Goal: Task Accomplishment & Management: Manage account settings

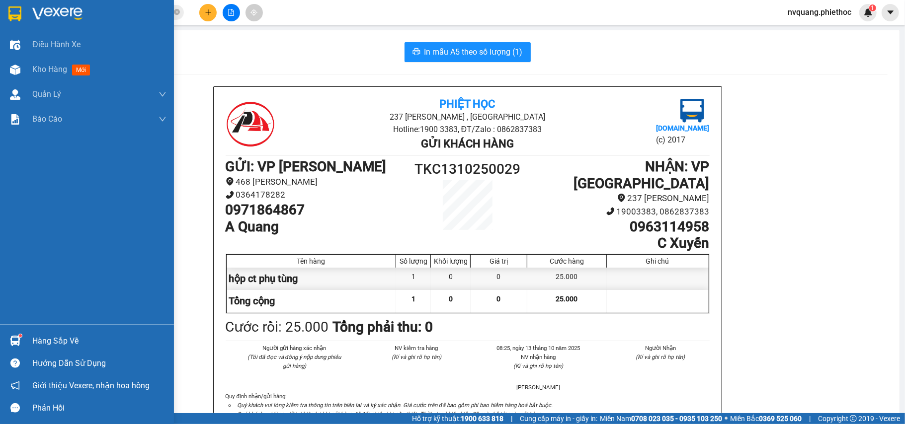
click at [29, 68] on div "Kho hàng mới" at bounding box center [87, 69] width 174 height 25
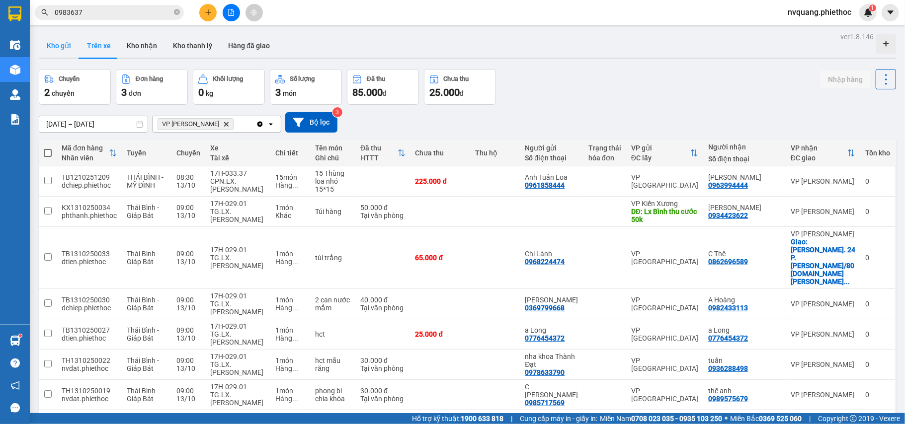
click at [56, 46] on button "Kho gửi" at bounding box center [59, 46] width 40 height 24
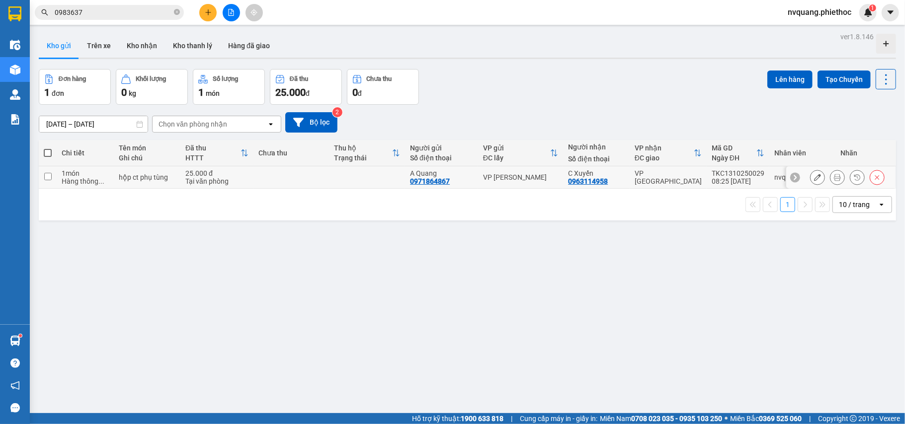
click at [251, 175] on td "25.000 đ Tại văn phòng" at bounding box center [216, 177] width 73 height 22
checkbox input "true"
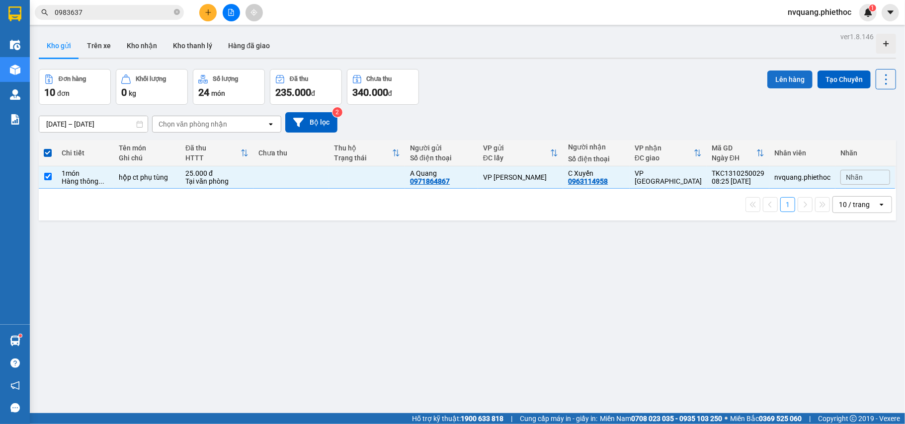
click at [776, 79] on button "Lên hàng" at bounding box center [789, 80] width 45 height 18
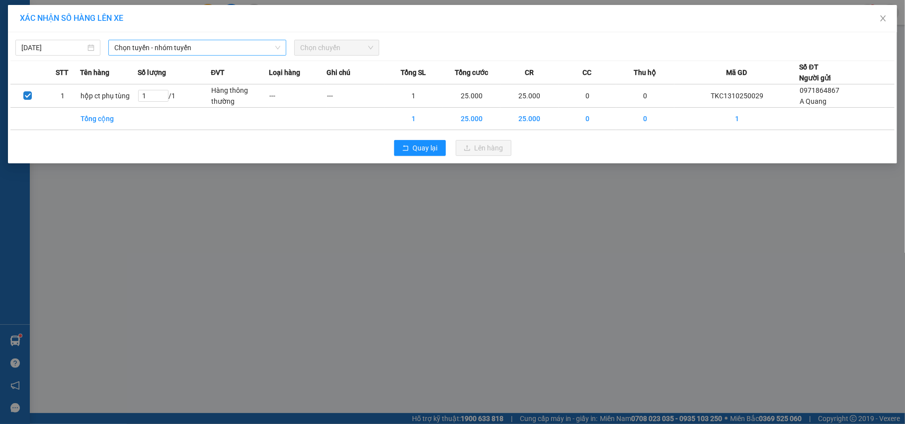
click at [177, 49] on span "Chọn tuyến - nhóm tuyến" at bounding box center [197, 47] width 166 height 15
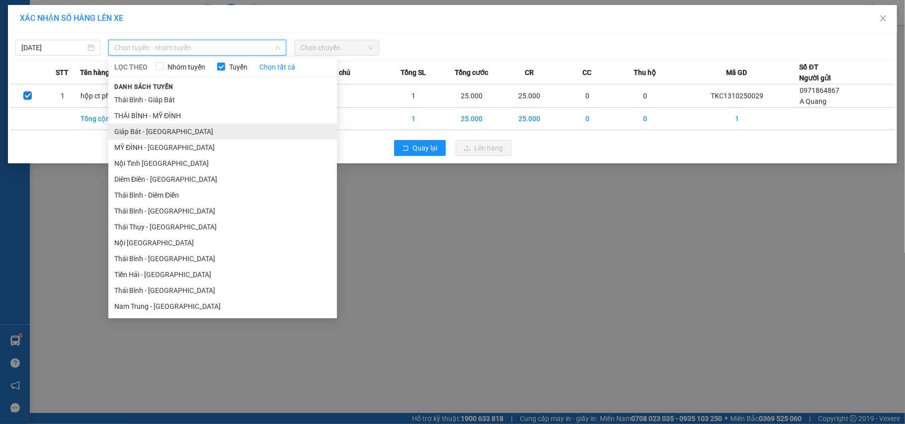
click at [145, 130] on li "Giáp Bát - [GEOGRAPHIC_DATA]" at bounding box center [222, 132] width 229 height 16
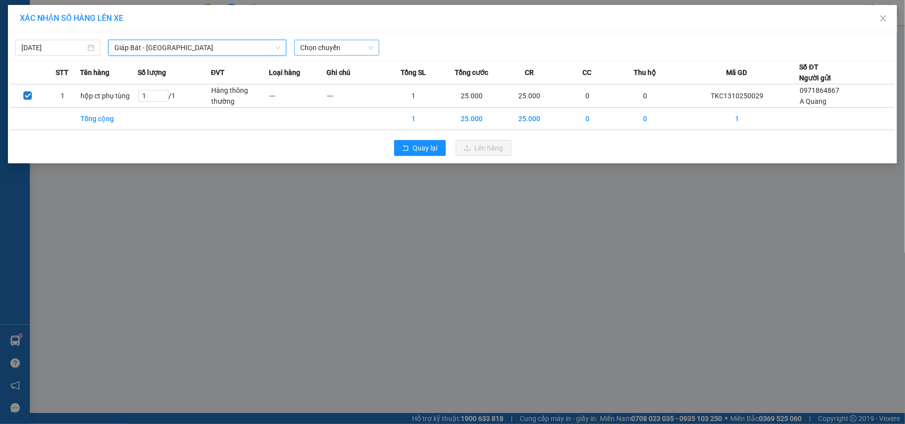
click at [301, 54] on span "Chọn chuyến" at bounding box center [336, 47] width 73 height 15
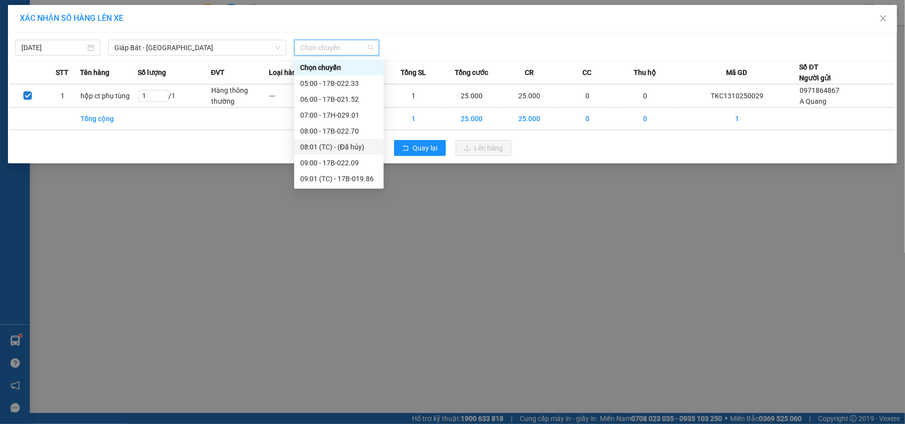
scroll to position [66, 0]
click at [344, 98] on div "09:00 - 17B-022.09" at bounding box center [339, 96] width 78 height 11
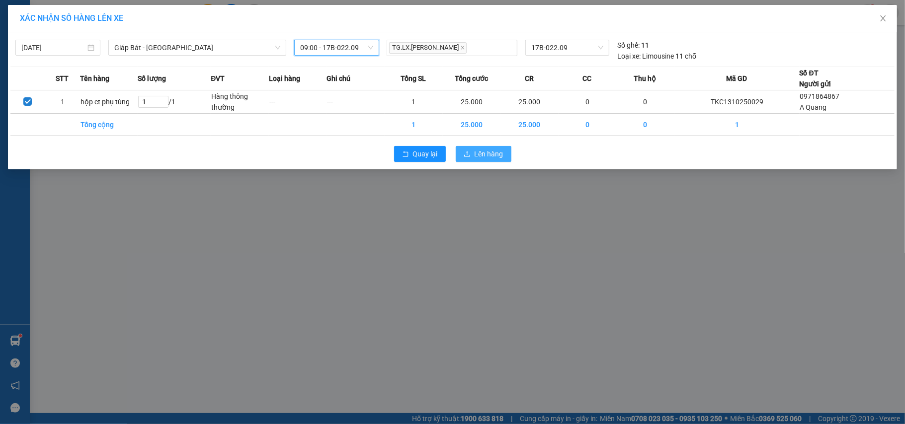
click at [466, 158] on icon "upload" at bounding box center [467, 154] width 7 height 7
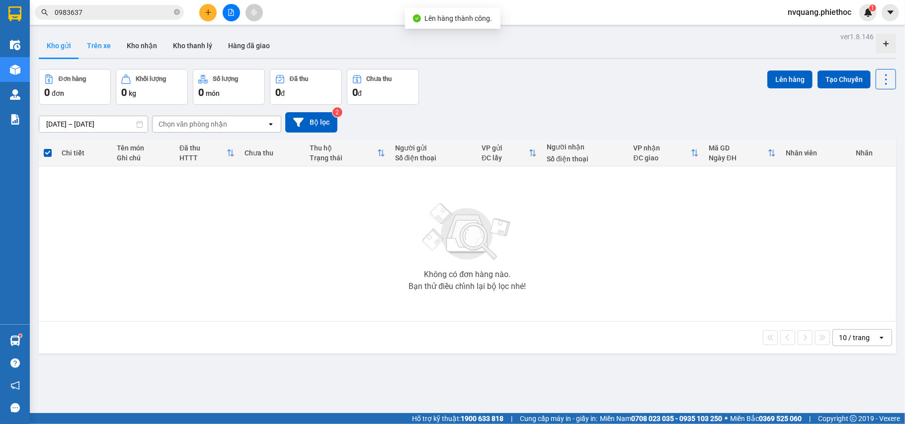
click at [106, 51] on button "Trên xe" at bounding box center [99, 46] width 40 height 24
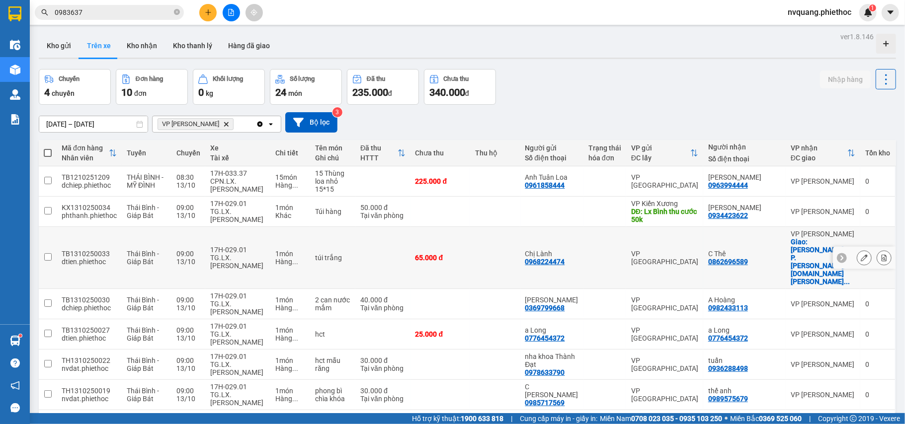
scroll to position [68, 0]
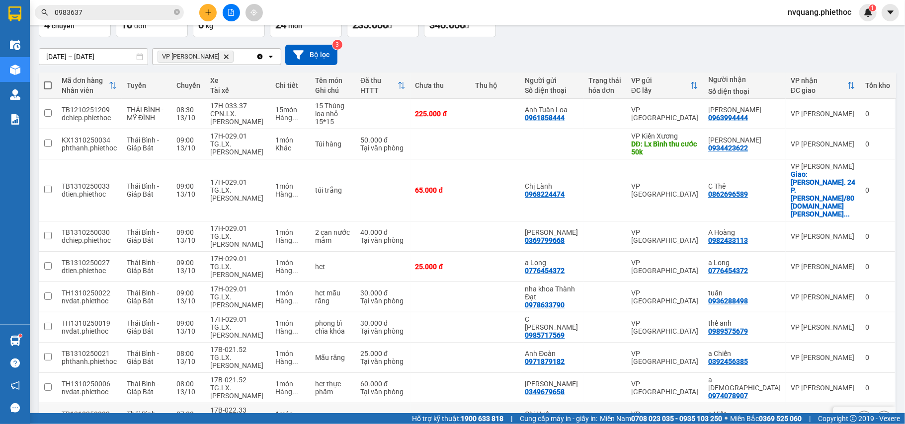
click at [881, 415] on icon at bounding box center [884, 418] width 7 height 7
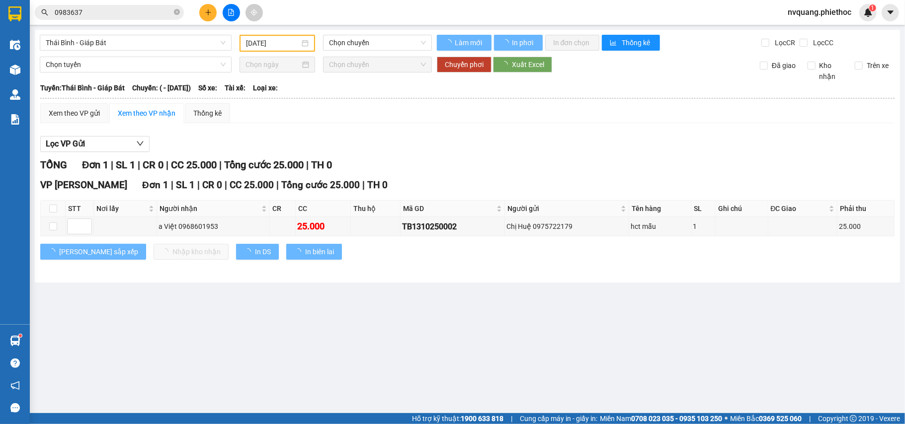
type input "[DATE]"
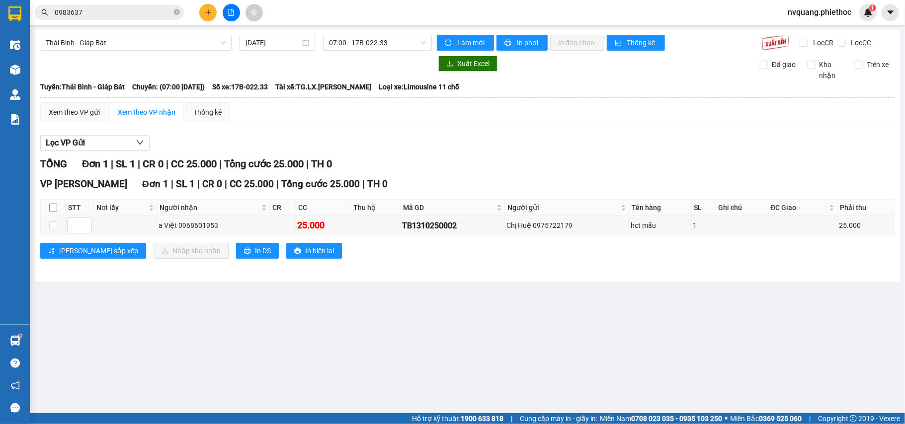
click at [52, 208] on input "checkbox" at bounding box center [53, 208] width 8 height 8
checkbox input "true"
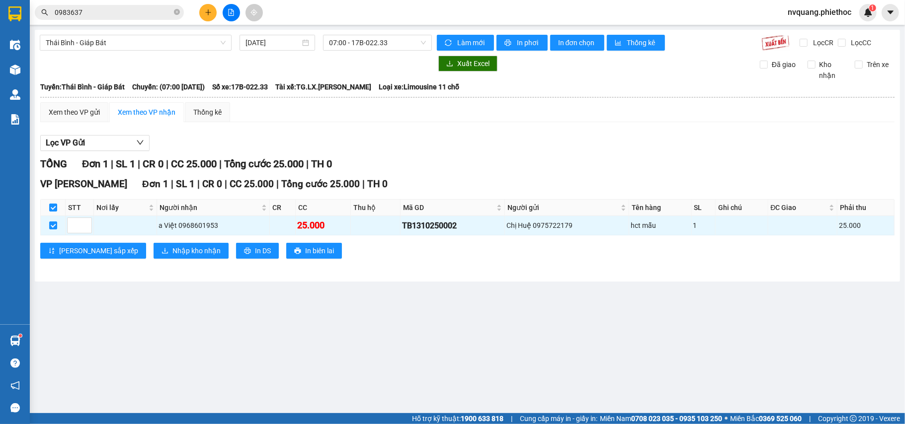
click at [136, 262] on div "VP Trần Khát Chân Đơn 1 | SL 1 | CR 0 | CC 25.000 | Tổng cước 25.000 | TH 0 STT…" at bounding box center [467, 221] width 854 height 89
click at [172, 255] on span "Nhập kho nhận" at bounding box center [196, 251] width 48 height 11
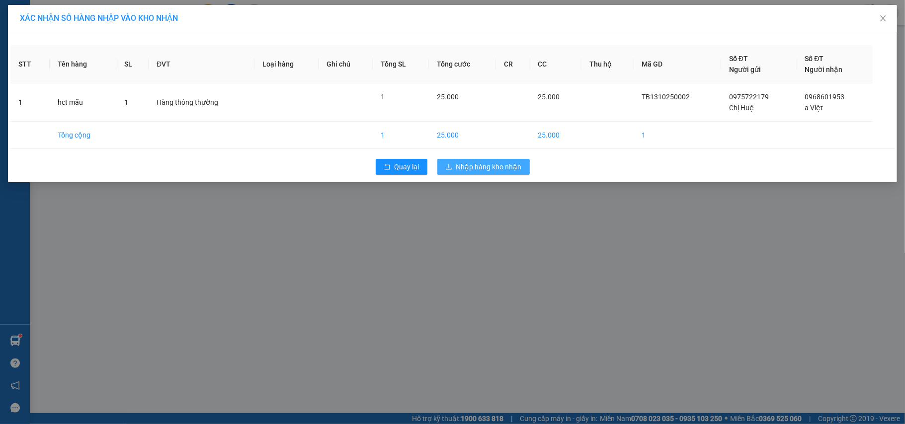
click at [468, 167] on span "Nhập hàng kho nhận" at bounding box center [489, 167] width 66 height 11
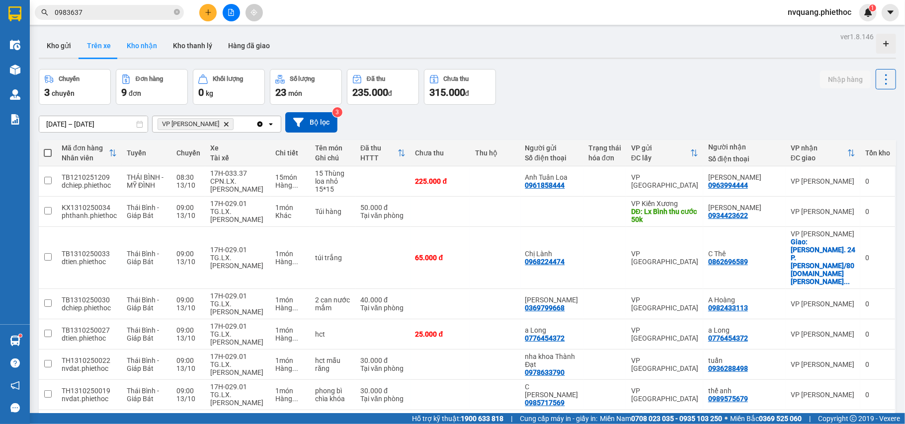
click at [143, 46] on button "Kho nhận" at bounding box center [142, 46] width 46 height 24
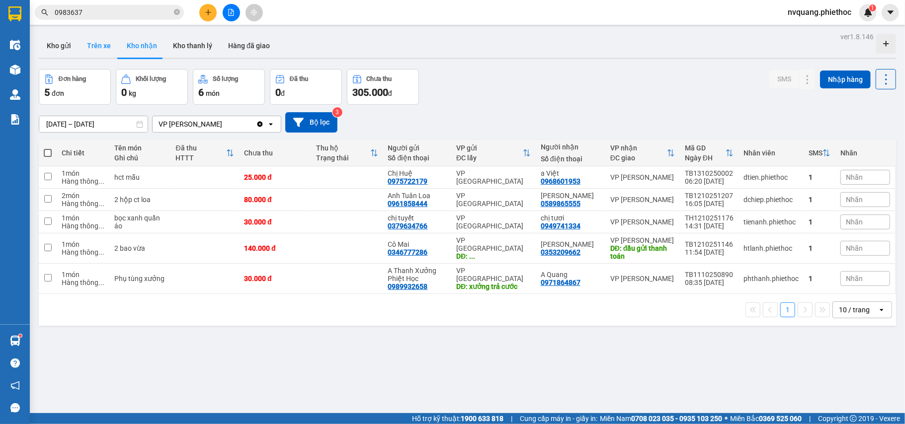
click at [98, 45] on button "Trên xe" at bounding box center [99, 46] width 40 height 24
type input "[DATE] – [DATE]"
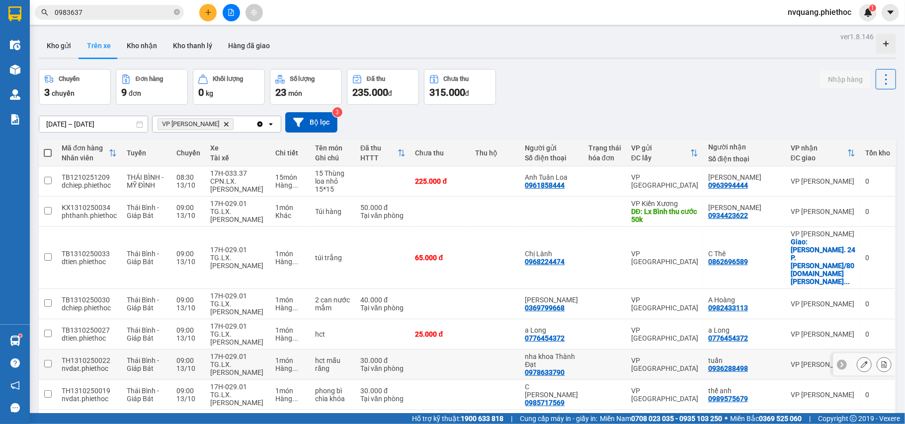
scroll to position [46, 0]
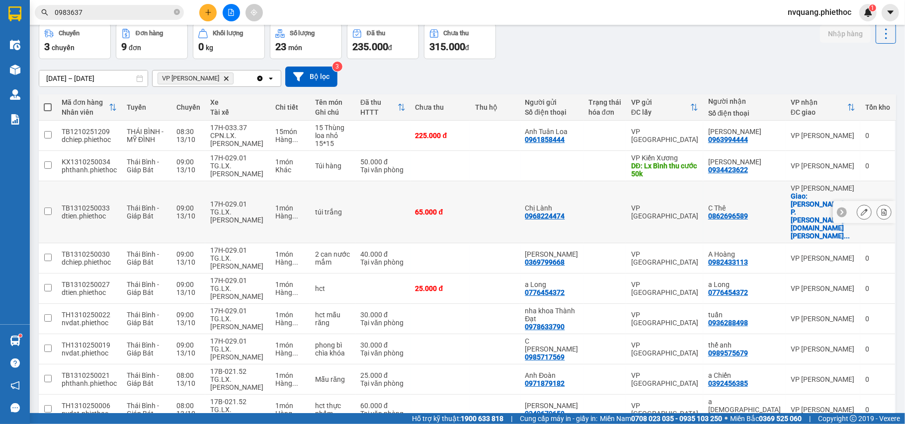
click at [861, 209] on icon at bounding box center [864, 212] width 7 height 7
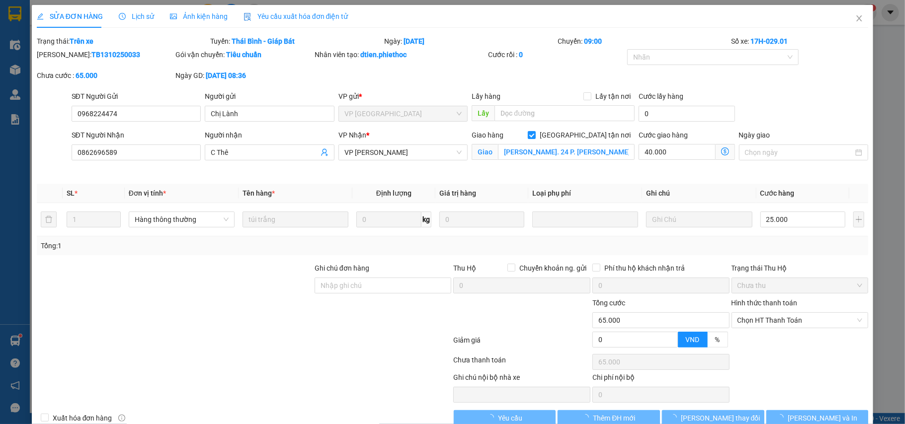
type input "0968224474"
type input "Chị Lành"
type input "0862696589"
type input "C Thê"
checkbox input "true"
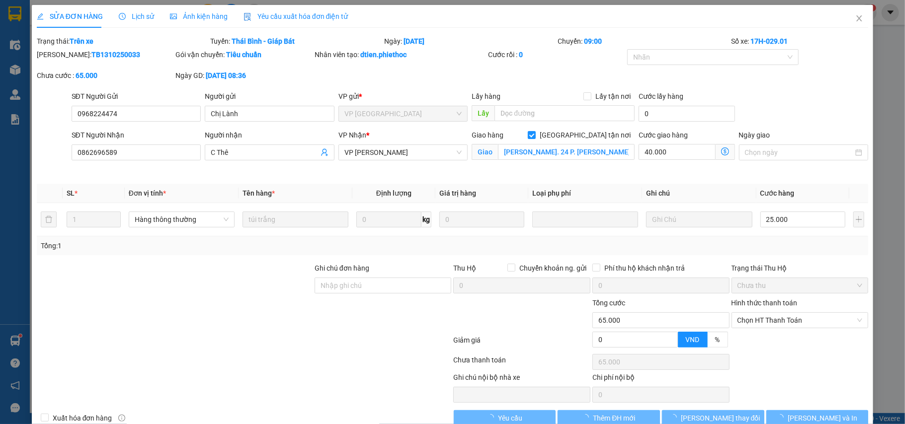
type input "Ng. 24 P. Kim Đồng/80 Đ.Kim Đồng, Giáp Bát, Hoàng Mai, Hà Nội, Việt Nam"
type input "0"
type input "65.000"
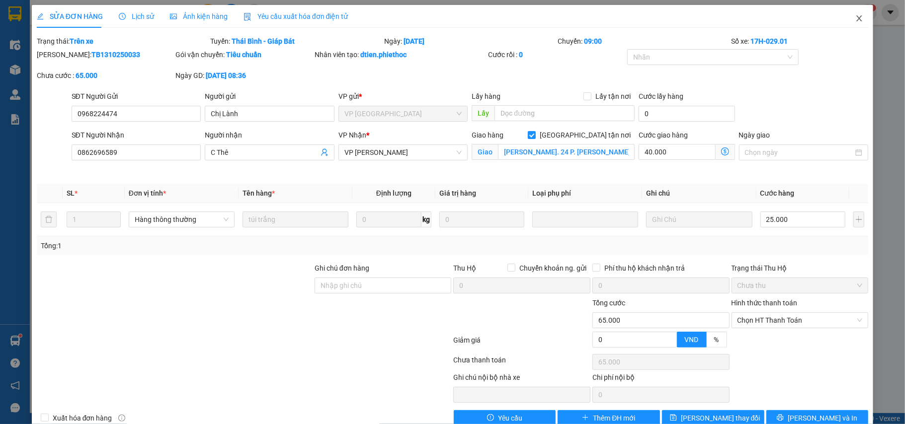
click at [855, 17] on icon "close" at bounding box center [859, 18] width 8 height 8
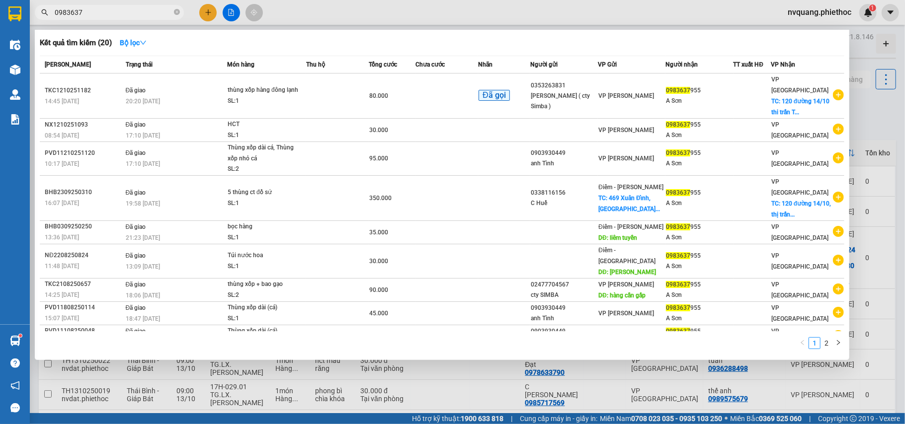
drag, startPoint x: 110, startPoint y: 12, endPoint x: 36, endPoint y: 12, distance: 74.1
click at [36, 12] on span "0983637" at bounding box center [109, 12] width 149 height 15
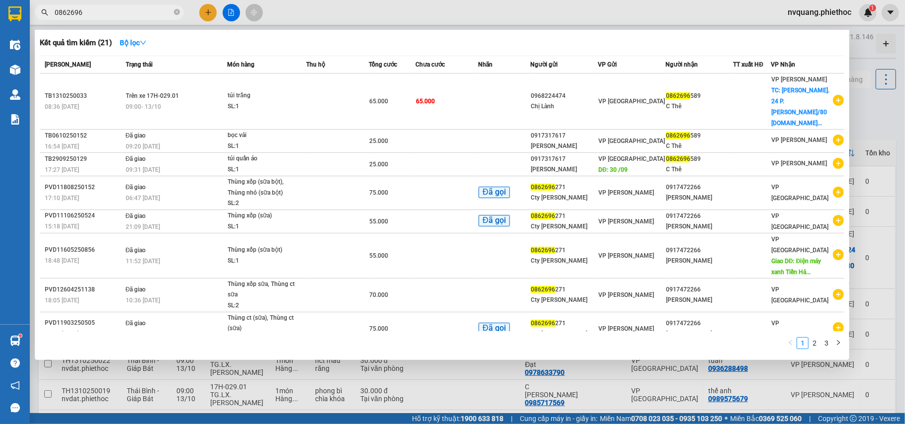
type input "0862696"
click at [861, 364] on div at bounding box center [452, 212] width 905 height 424
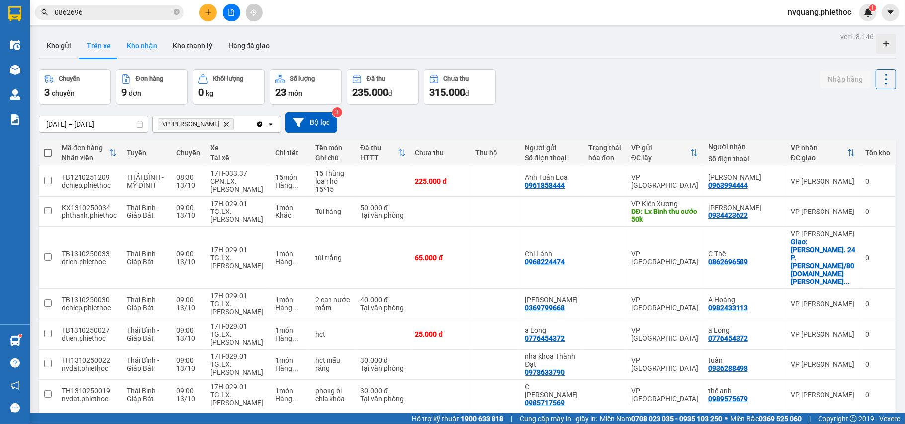
click at [140, 46] on button "Kho nhận" at bounding box center [142, 46] width 46 height 24
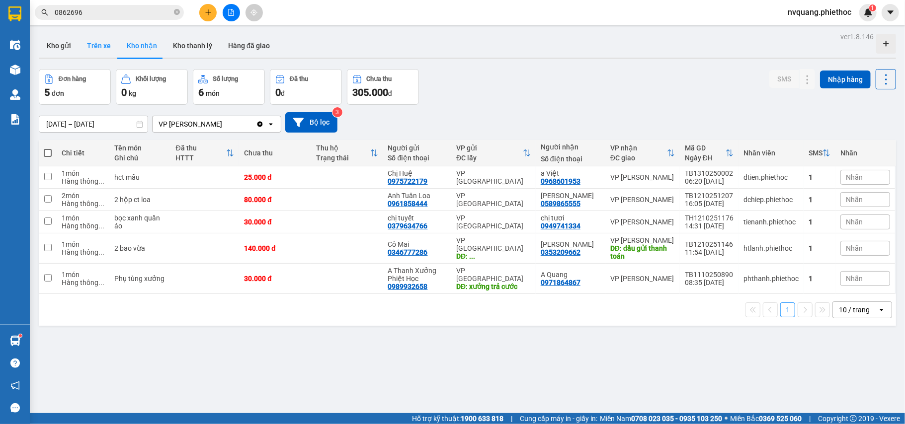
click at [104, 45] on button "Trên xe" at bounding box center [99, 46] width 40 height 24
type input "[DATE] – [DATE]"
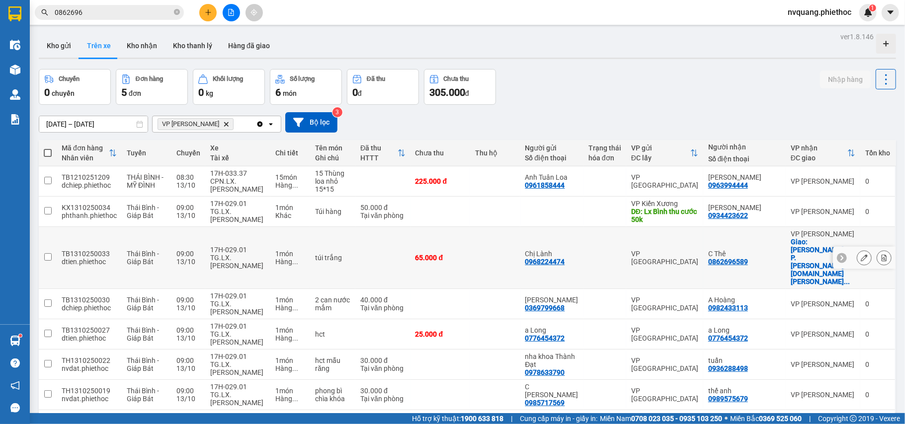
scroll to position [46, 0]
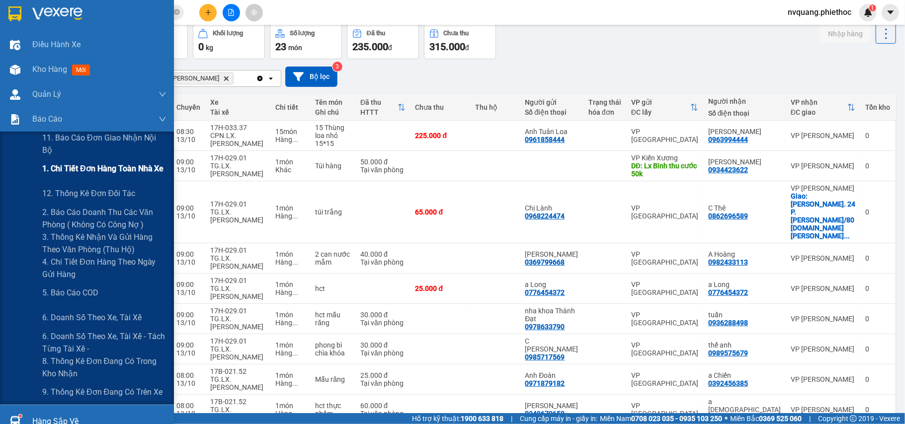
click at [86, 169] on span "1. Chi tiết đơn hàng toàn nhà xe" at bounding box center [103, 169] width 122 height 12
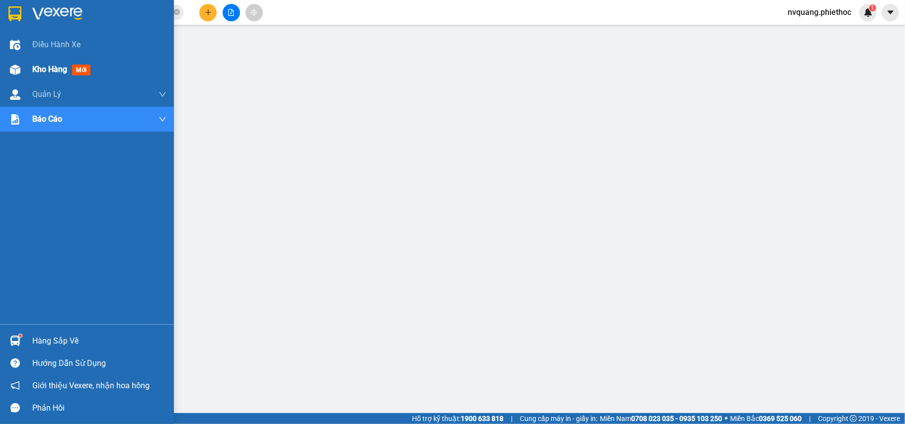
click at [38, 74] on span "Kho hàng" at bounding box center [49, 69] width 35 height 9
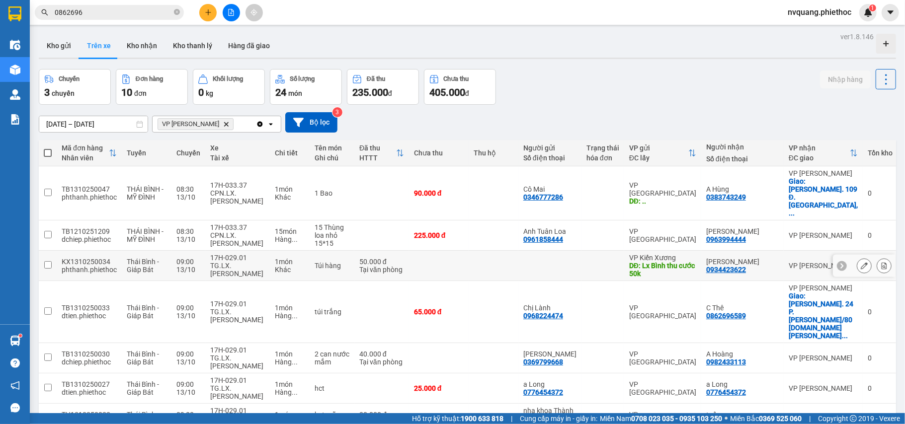
scroll to position [66, 0]
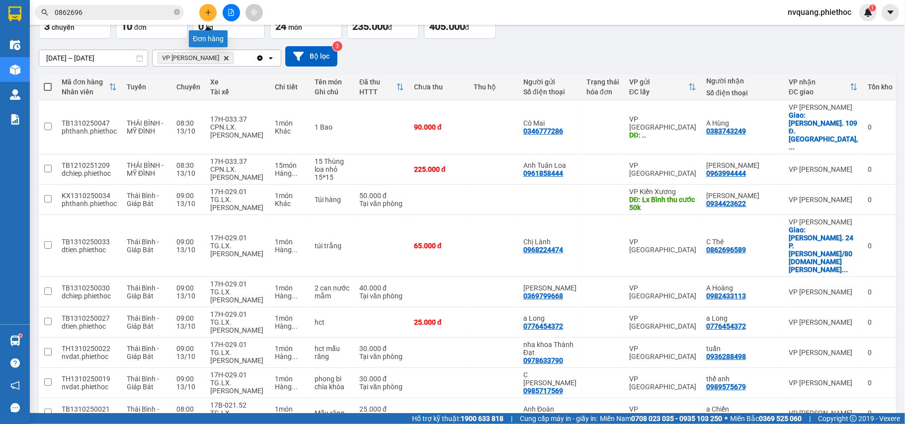
click at [213, 6] on button at bounding box center [207, 12] width 17 height 17
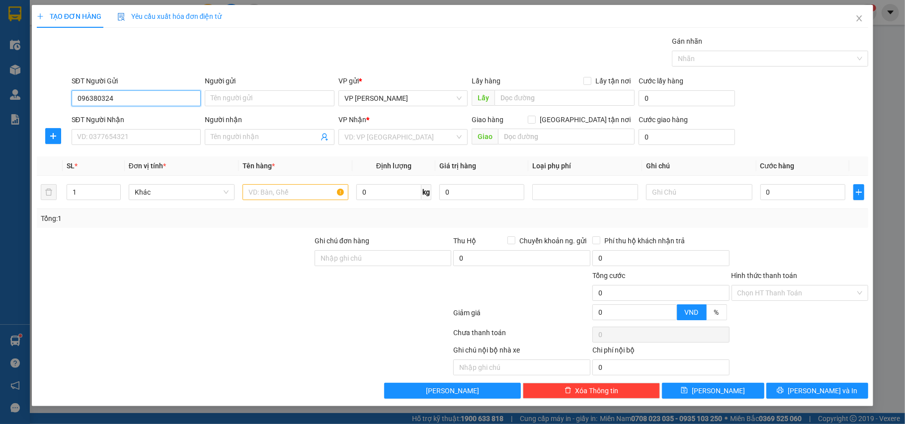
type input "0963803240"
click at [100, 118] on div "0963803240 - A Đạt" at bounding box center [137, 118] width 118 height 11
type input "A Đạt"
type input "0963803240"
click at [108, 125] on div "SĐT Người Nhận" at bounding box center [137, 119] width 130 height 11
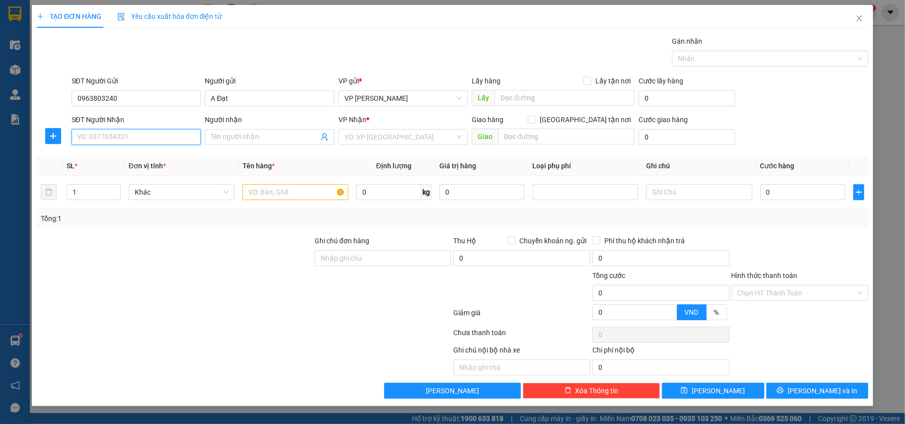
click at [108, 129] on input "SĐT Người Nhận" at bounding box center [137, 137] width 130 height 16
click at [111, 132] on input "SĐT Người Nhận" at bounding box center [137, 137] width 130 height 16
click at [143, 171] on div "0865112295 - gara Xuân Cát" at bounding box center [137, 173] width 118 height 11
type input "0865112295"
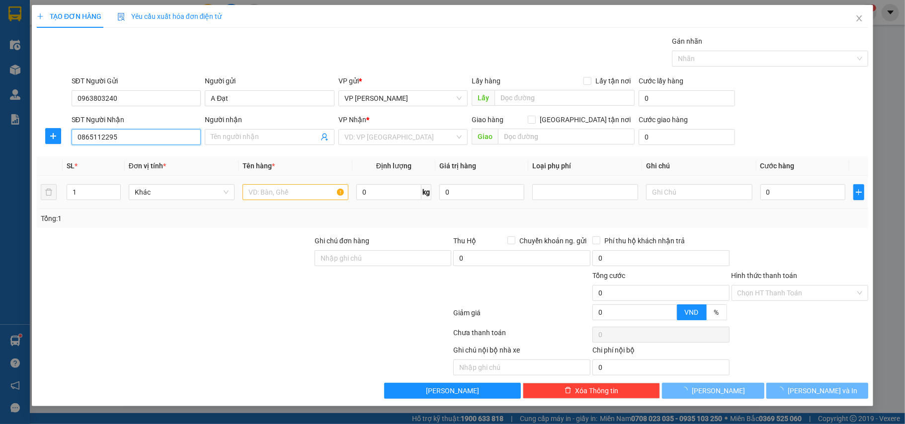
type input "gara Xuân Cát"
click at [297, 195] on input "text" at bounding box center [296, 192] width 106 height 16
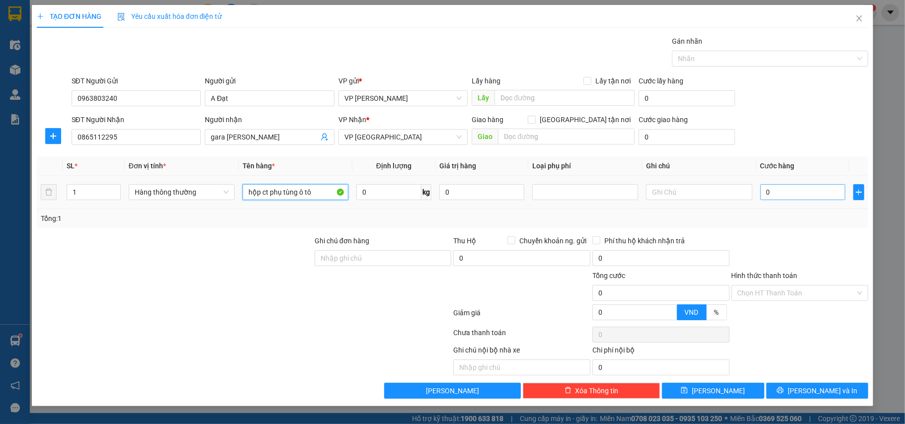
type input "hộp ct phụ tùng ô tô"
click at [789, 200] on input "0" at bounding box center [802, 192] width 85 height 16
type input "3"
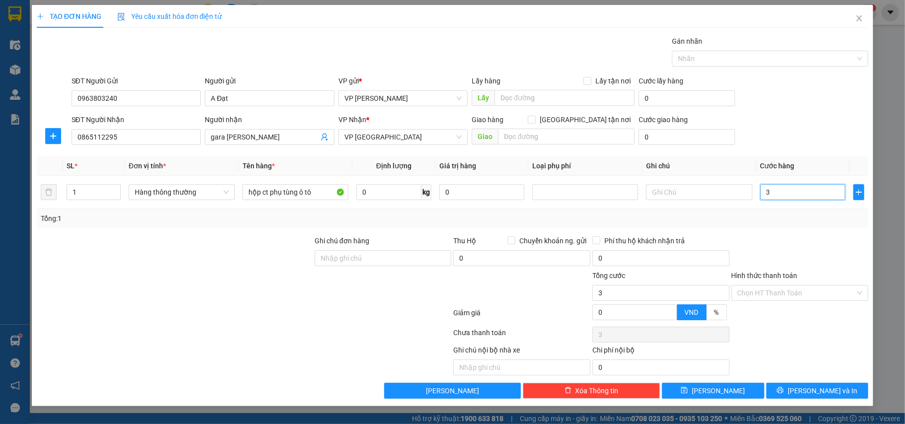
type input "35"
type input "35.000"
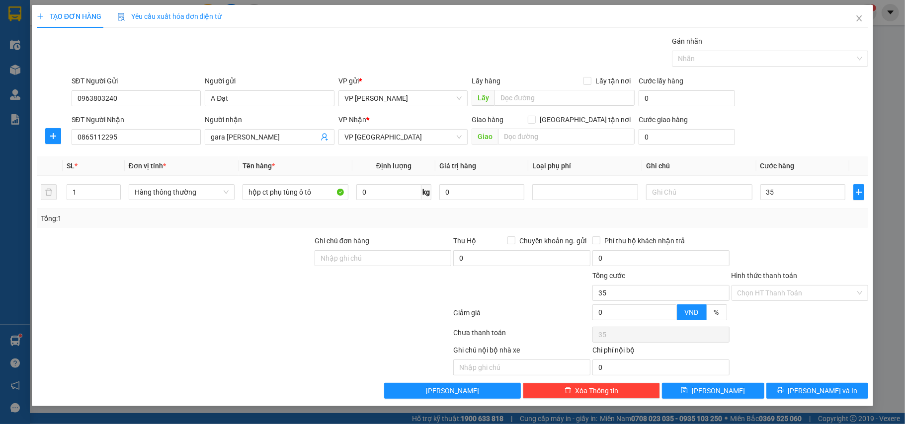
type input "35.000"
click at [798, 231] on div "Transit Pickup Surcharge Ids Transit Deliver Surcharge Ids Transit Deliver Surc…" at bounding box center [453, 217] width 832 height 363
click at [841, 388] on button "[PERSON_NAME] và In" at bounding box center [817, 391] width 102 height 16
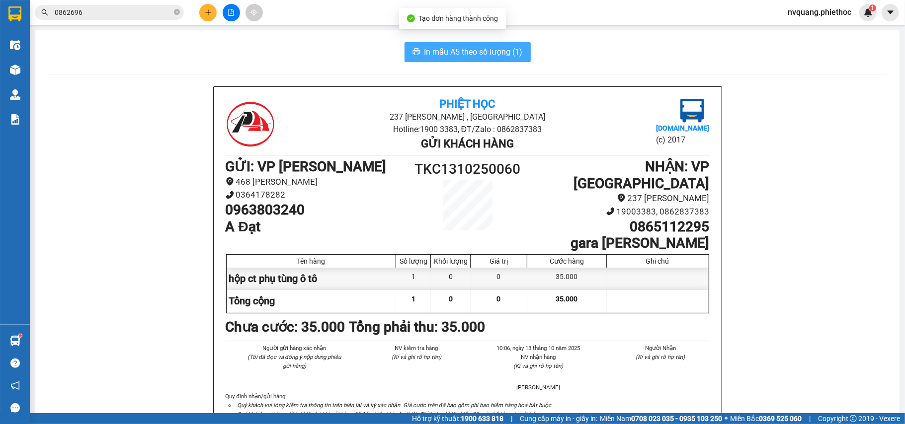
click at [436, 56] on span "In mẫu A5 theo số lượng (1)" at bounding box center [473, 52] width 98 height 12
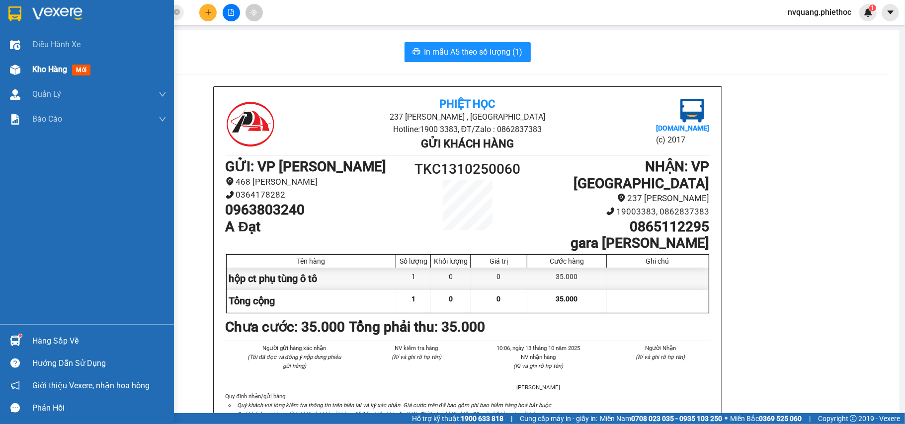
click at [50, 68] on span "Kho hàng" at bounding box center [49, 69] width 35 height 9
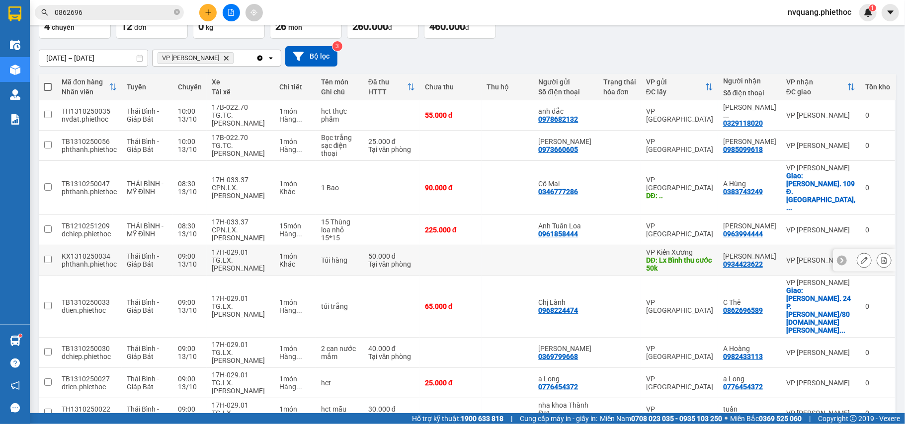
scroll to position [76, 0]
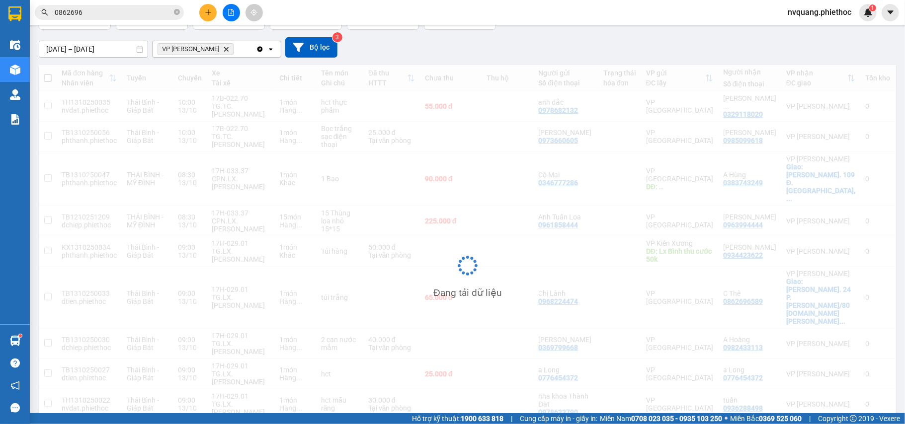
scroll to position [46, 0]
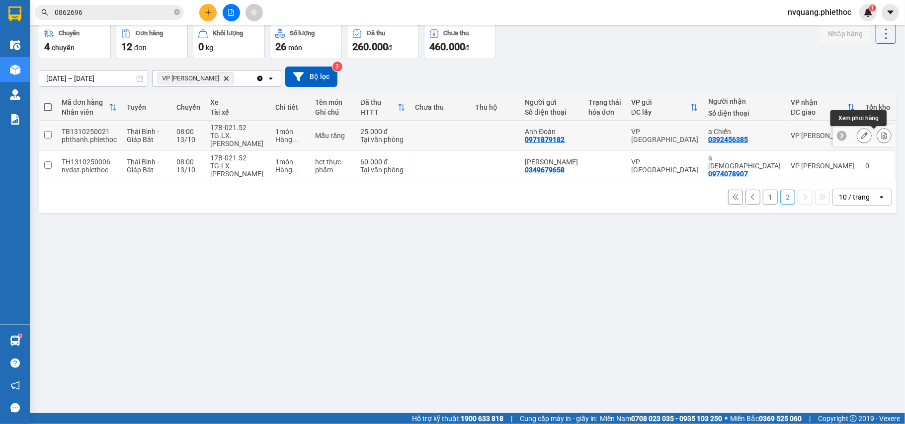
click at [882, 138] on icon at bounding box center [884, 135] width 5 height 7
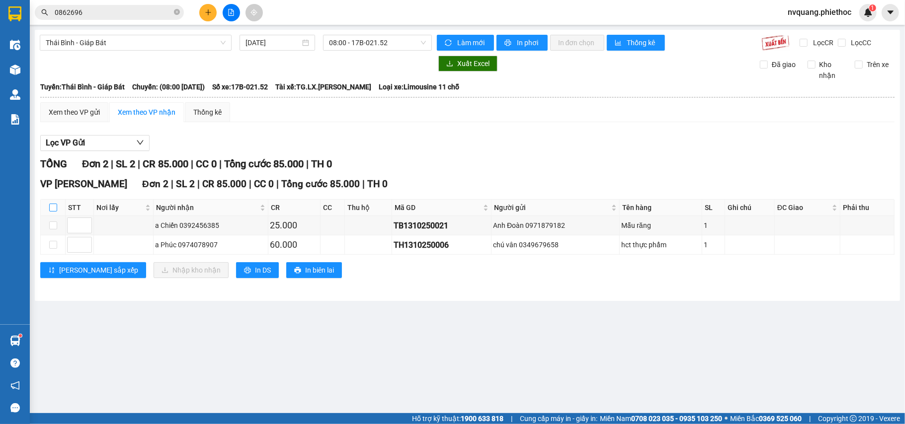
click at [49, 205] on input "checkbox" at bounding box center [53, 208] width 8 height 8
checkbox input "true"
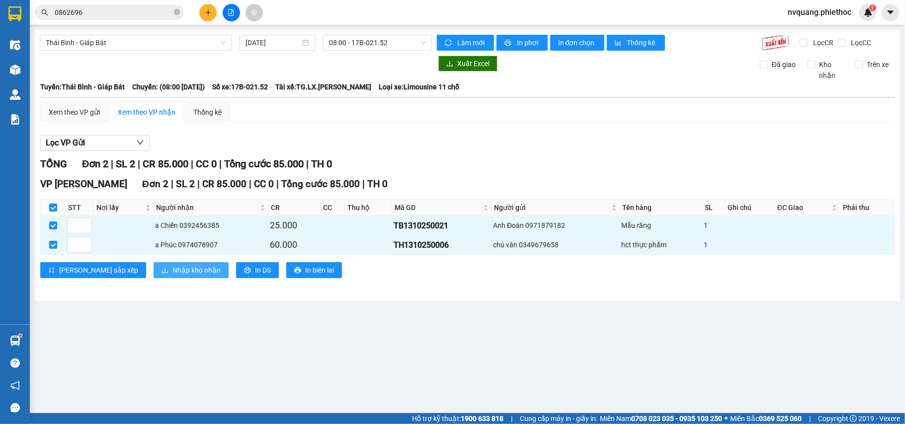
click at [172, 273] on span "Nhập kho nhận" at bounding box center [196, 270] width 48 height 11
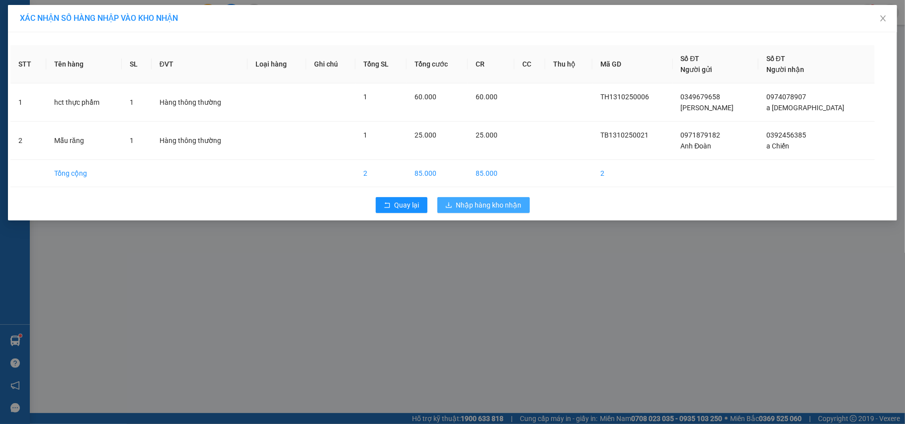
click at [475, 201] on span "Nhập hàng kho nhận" at bounding box center [489, 205] width 66 height 11
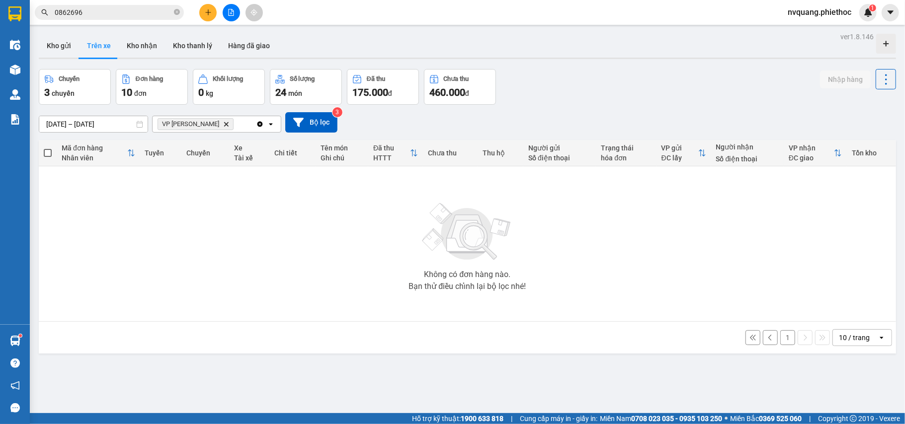
click at [780, 342] on button "1" at bounding box center [787, 337] width 15 height 15
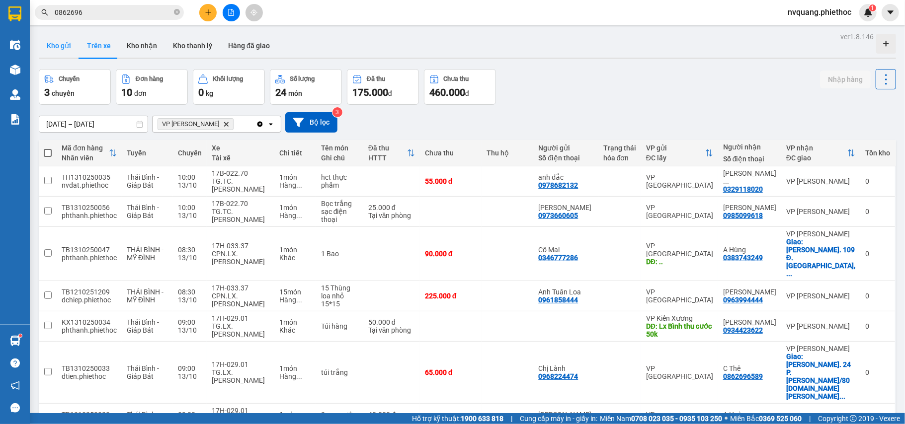
click at [69, 44] on button "Kho gửi" at bounding box center [59, 46] width 40 height 24
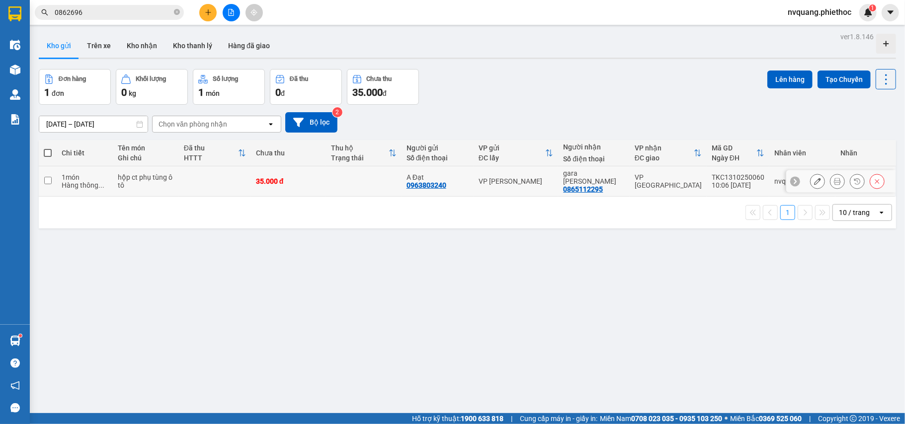
click at [346, 179] on td at bounding box center [363, 181] width 75 height 30
checkbox input "true"
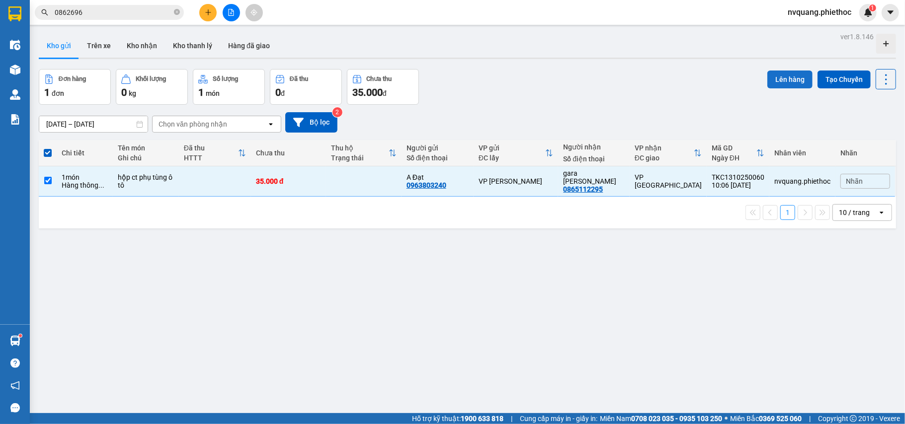
click at [782, 78] on button "Lên hàng" at bounding box center [789, 80] width 45 height 18
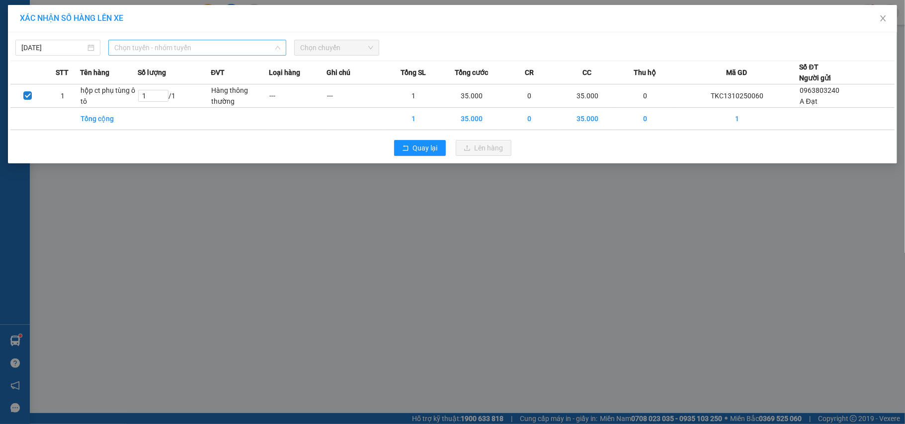
click at [178, 50] on span "Chọn tuyến - nhóm tuyến" at bounding box center [197, 47] width 166 height 15
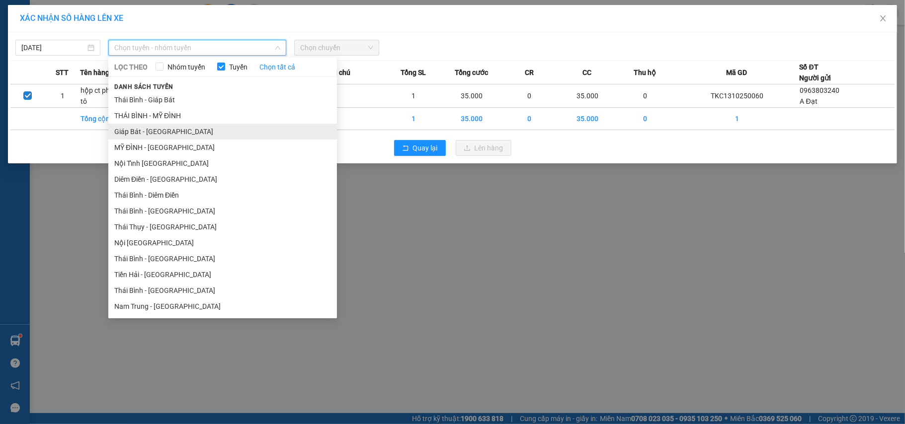
click at [153, 125] on li "Giáp Bát - [GEOGRAPHIC_DATA]" at bounding box center [222, 132] width 229 height 16
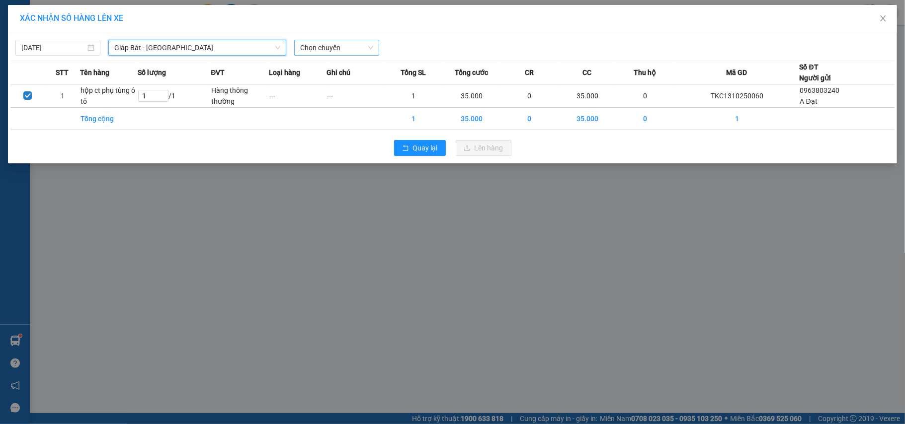
click at [326, 47] on span "Chọn chuyến" at bounding box center [336, 47] width 73 height 15
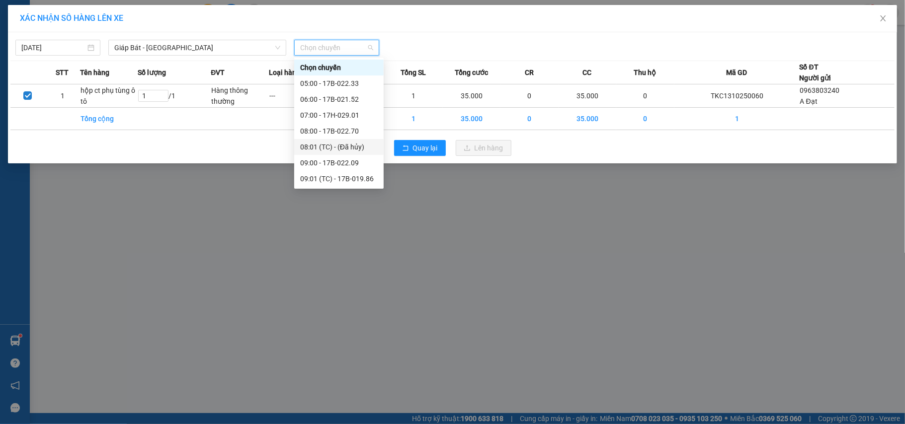
scroll to position [132, 0]
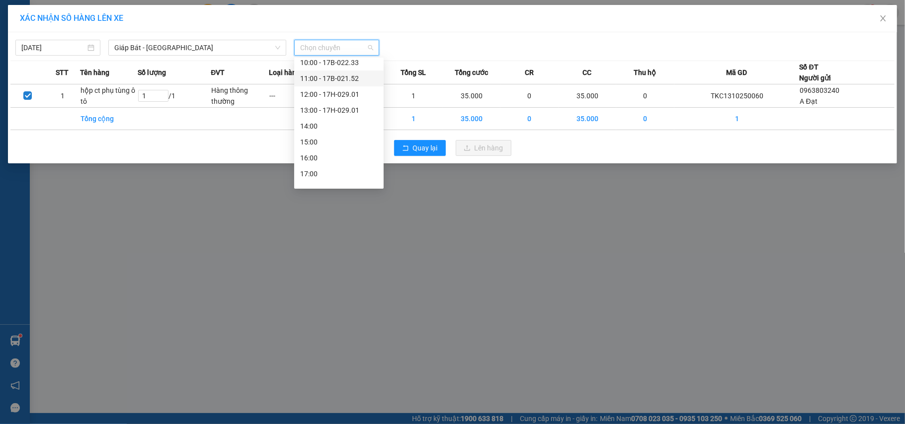
click at [343, 76] on div "11:00 - 17B-021.52" at bounding box center [339, 78] width 78 height 11
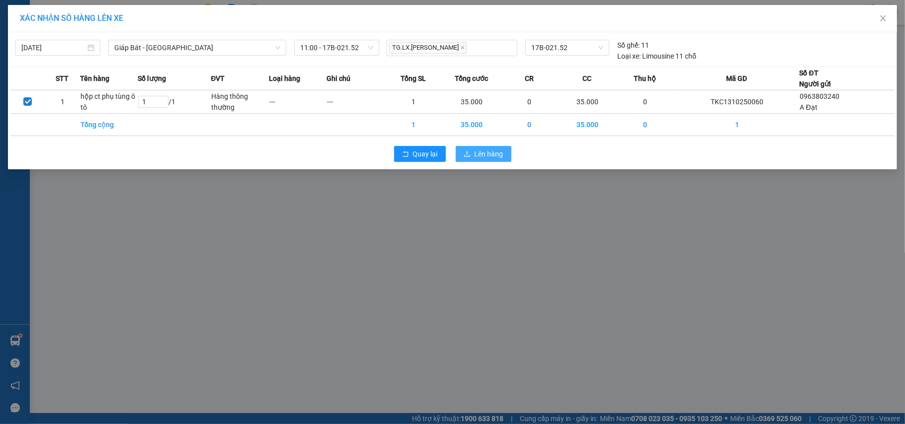
click at [457, 151] on button "Lên hàng" at bounding box center [484, 154] width 56 height 16
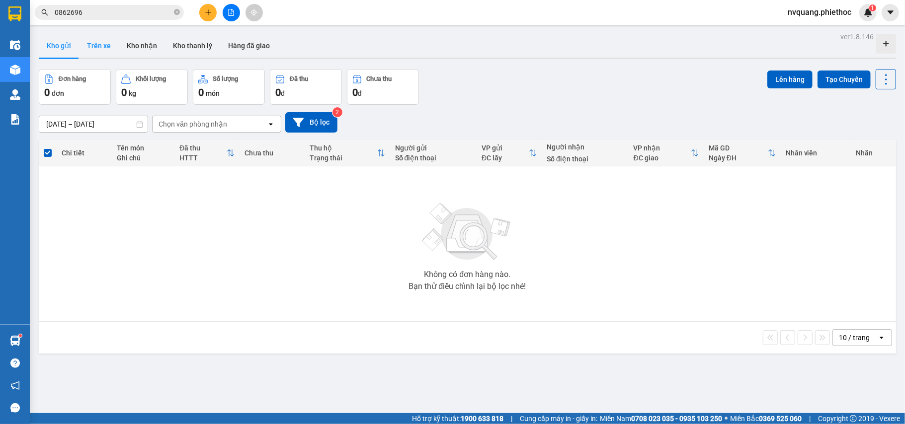
click at [88, 48] on button "Trên xe" at bounding box center [99, 46] width 40 height 24
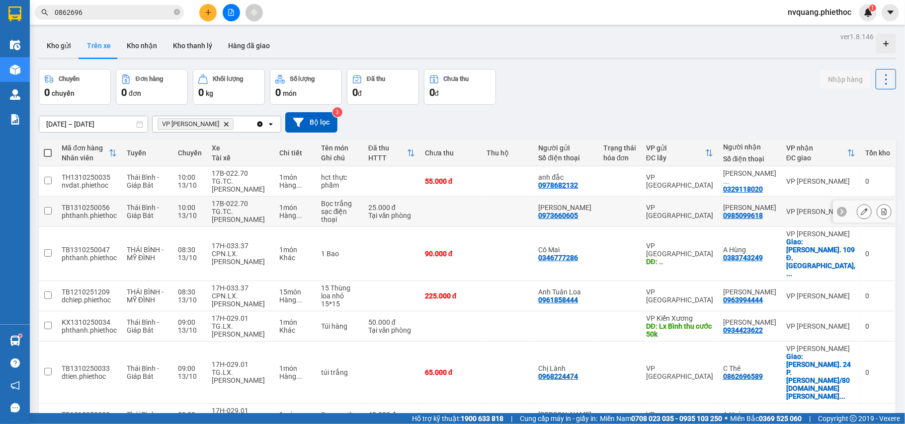
scroll to position [76, 0]
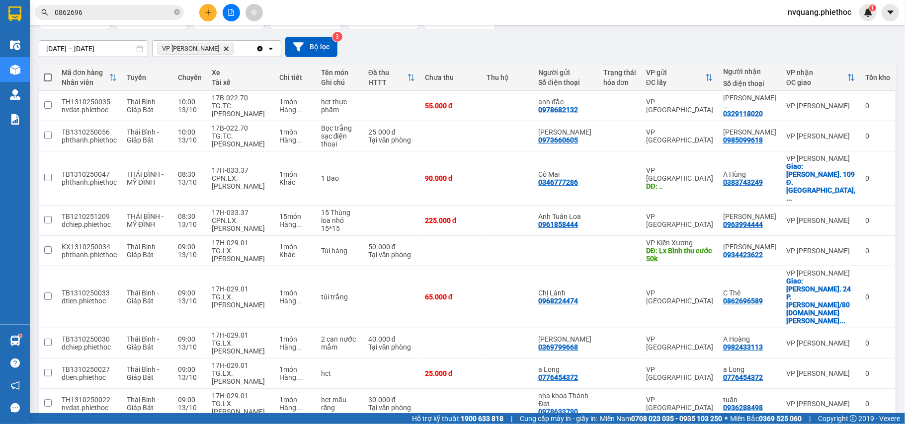
click at [201, 11] on button at bounding box center [207, 12] width 17 height 17
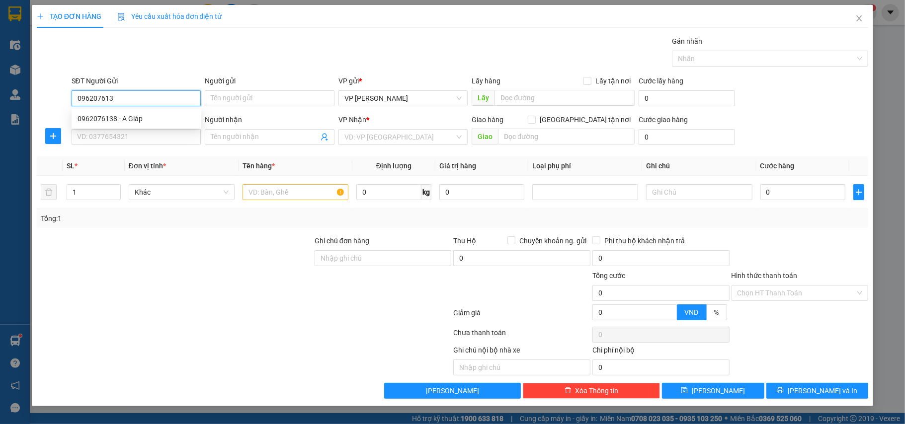
type input "0962076138"
click at [137, 119] on div "0962076138 - A Giáp" at bounding box center [137, 118] width 118 height 11
type input "A Giáp"
type input "0962076138"
click at [100, 155] on div "Transit Pickup Surcharge Ids Transit Deliver Surcharge Ids Transit Deliver Surc…" at bounding box center [453, 217] width 832 height 363
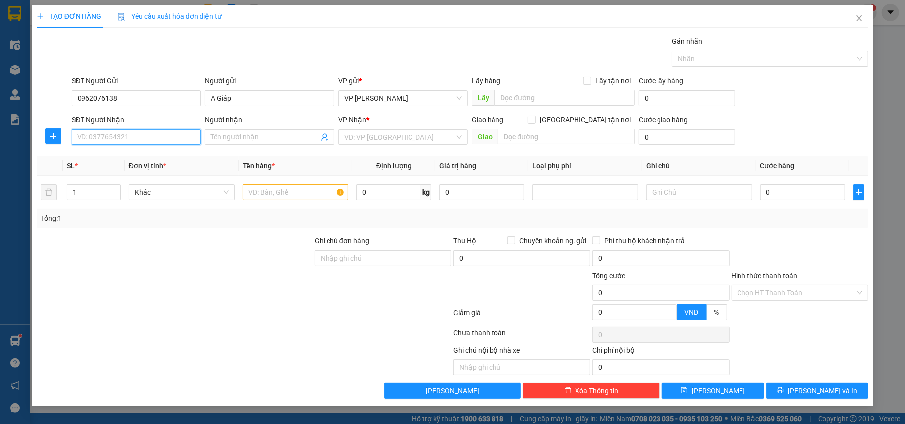
click at [109, 132] on input "SĐT Người Nhận" at bounding box center [137, 137] width 130 height 16
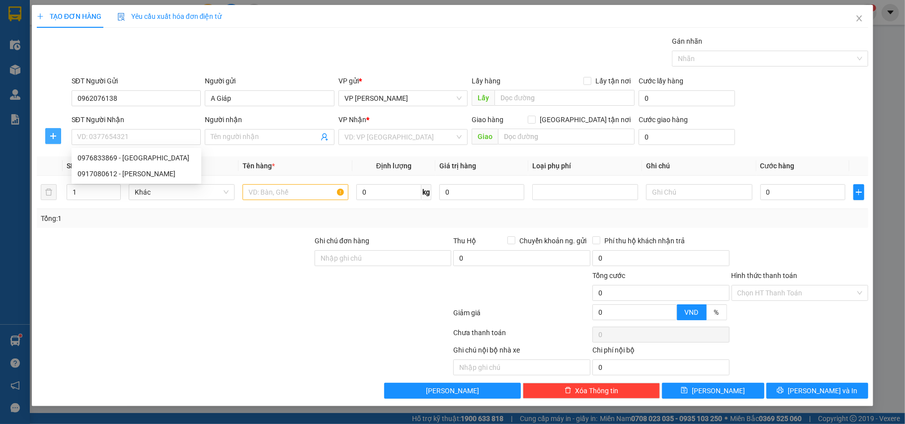
click at [60, 136] on span "plus" at bounding box center [53, 136] width 15 height 8
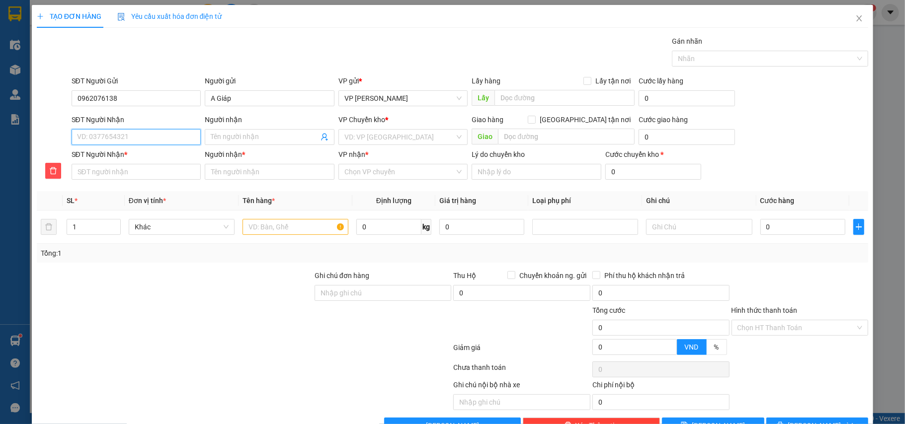
click at [92, 138] on input "SĐT Người Nhận" at bounding box center [137, 137] width 130 height 16
click at [138, 159] on div "0976833869 - Chị Trang" at bounding box center [135, 158] width 116 height 11
type input "0976833869"
type input "Chị Trang"
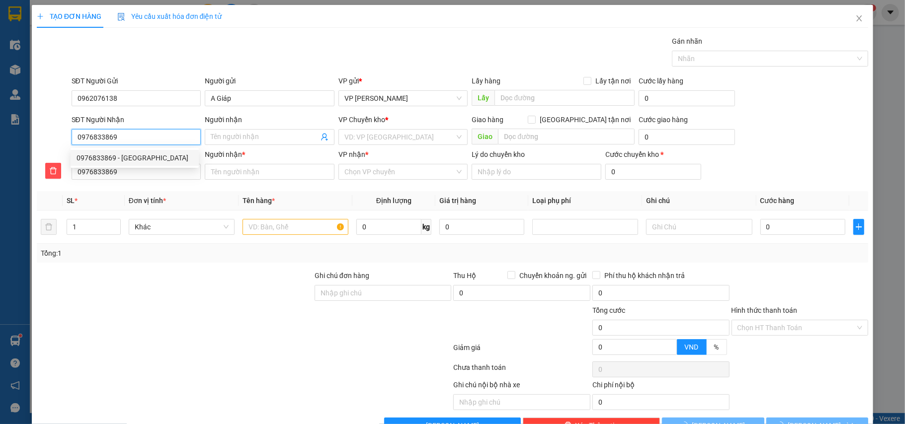
type input "N4 Vũ Ninh"
type input "5.000"
type input "Chị Trang"
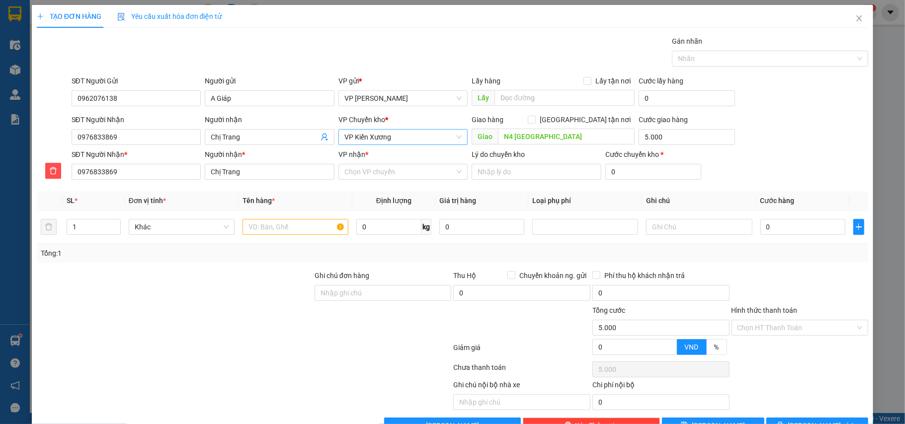
click at [390, 142] on div "VP Chuyển kho * VP Kiến Xương" at bounding box center [403, 131] width 130 height 35
click at [393, 139] on span "VP Kiến Xương" at bounding box center [403, 137] width 118 height 15
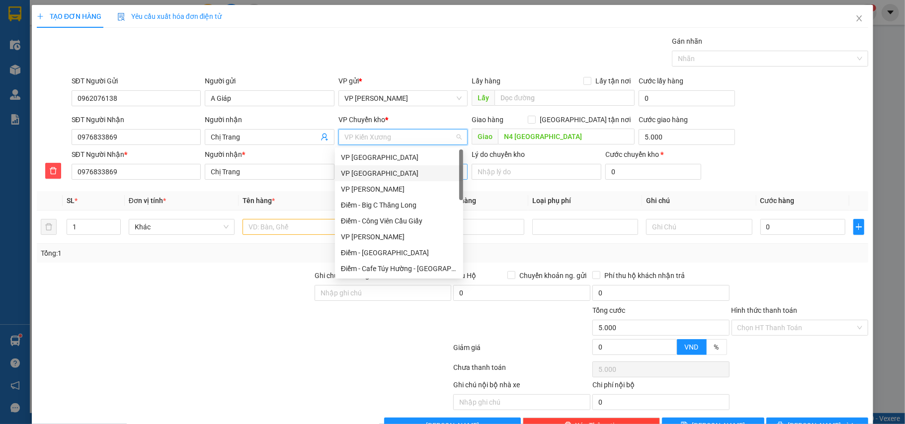
click at [364, 167] on div "VP [GEOGRAPHIC_DATA]" at bounding box center [399, 173] width 128 height 16
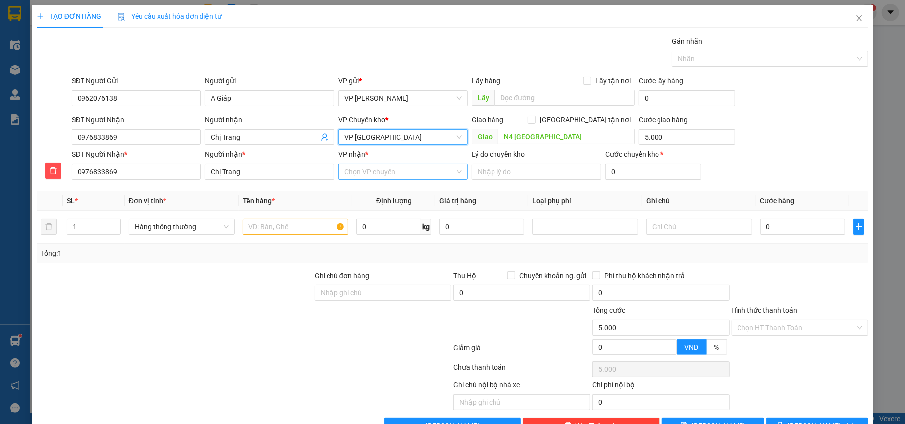
click at [367, 169] on input "VP nhận *" at bounding box center [399, 171] width 111 height 15
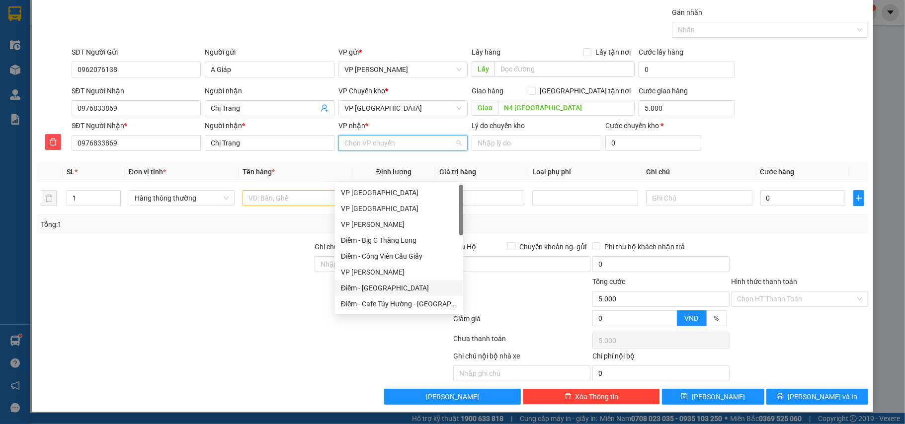
scroll to position [132, 0]
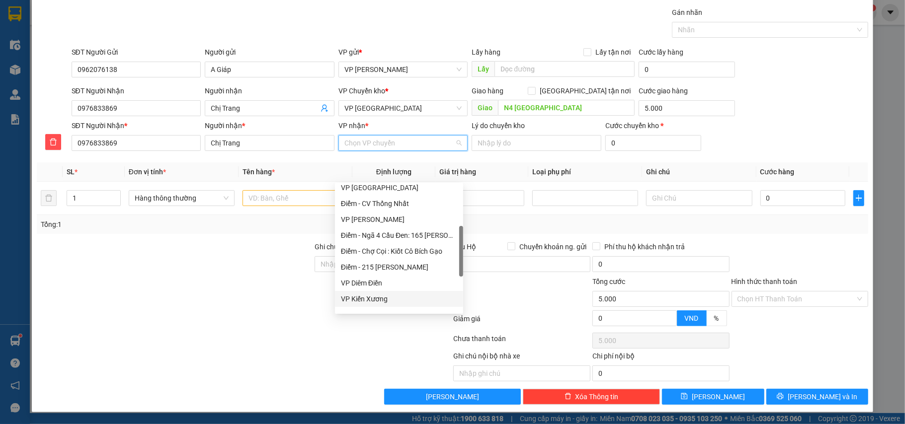
click at [368, 298] on div "VP Kiến Xương" at bounding box center [399, 299] width 116 height 11
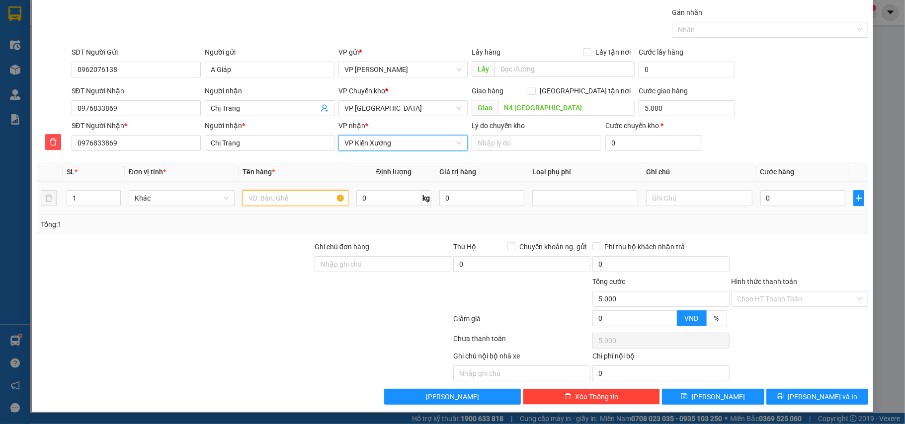
click at [267, 202] on input "text" at bounding box center [296, 198] width 106 height 16
type input "hộp ct thiết bị điện"
click at [581, 208] on td at bounding box center [585, 198] width 114 height 33
click at [578, 204] on div at bounding box center [585, 198] width 106 height 16
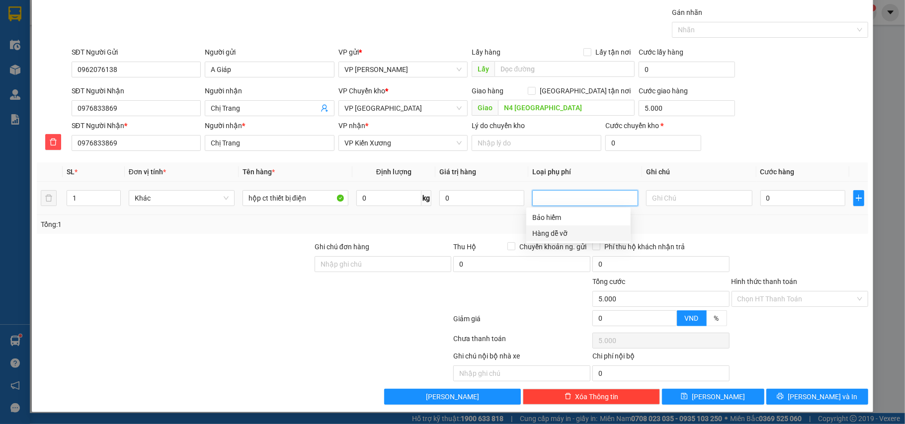
click at [572, 230] on div "Hàng dễ vỡ" at bounding box center [578, 233] width 92 height 11
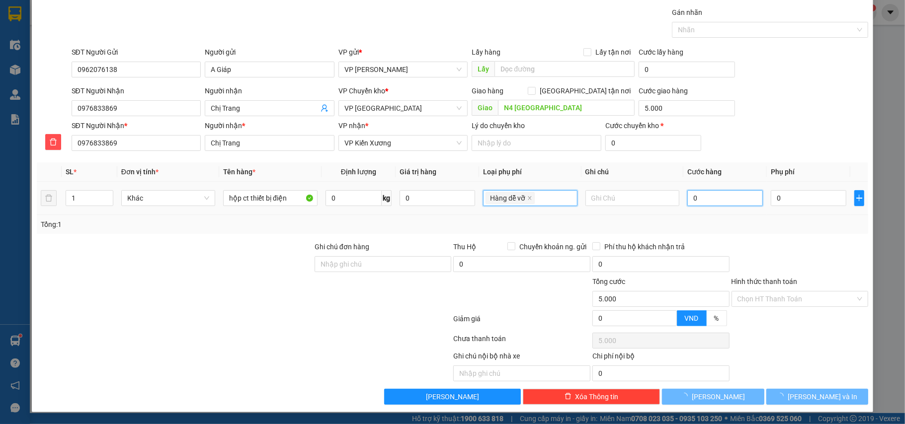
click at [710, 193] on input "0" at bounding box center [725, 198] width 76 height 16
type input "15.000"
type input "10.000"
type input "3"
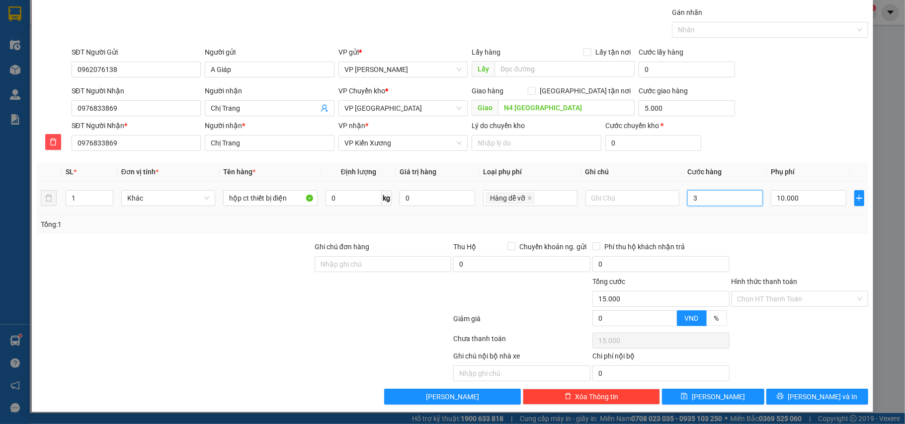
type input "15.003"
type input "30"
type input "15.030"
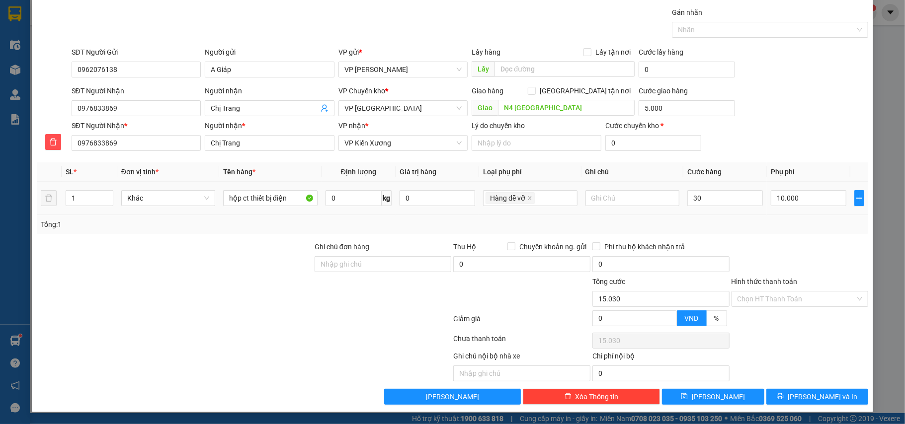
type input "30.000"
type input "45.000"
click at [704, 213] on td "30.000" at bounding box center [724, 198] width 83 height 33
click at [782, 394] on button "[PERSON_NAME] và In" at bounding box center [817, 397] width 102 height 16
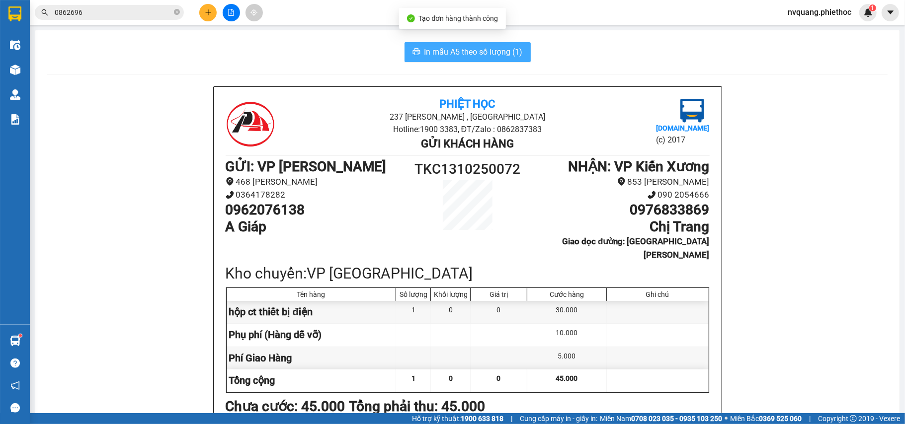
click at [427, 43] on button "In mẫu A5 theo số lượng (1)" at bounding box center [468, 52] width 126 height 20
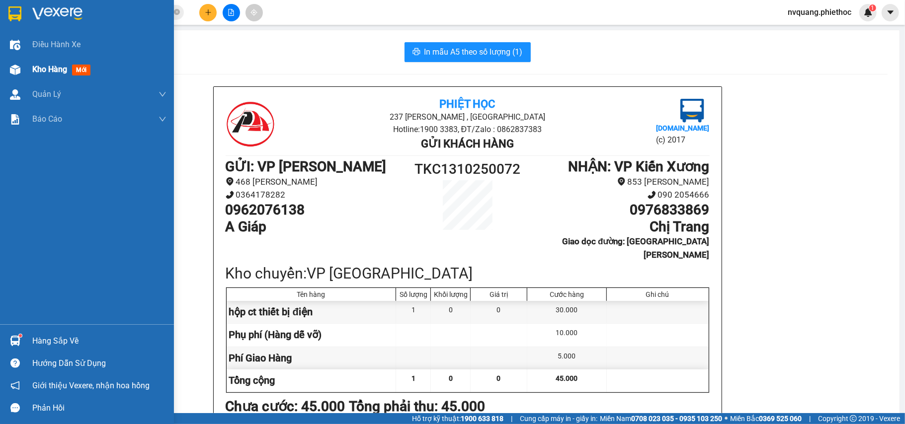
click at [41, 62] on div "Kho hàng mới" at bounding box center [99, 69] width 134 height 25
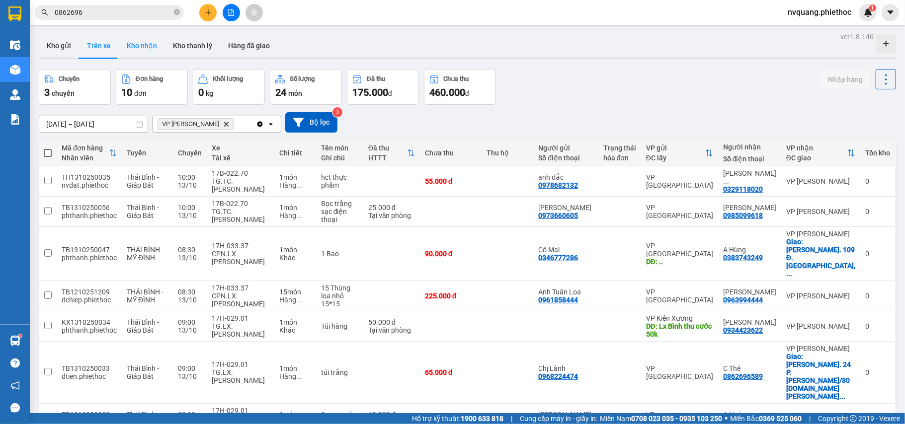
click at [138, 44] on button "Kho nhận" at bounding box center [142, 46] width 46 height 24
type input "[DATE] – [DATE]"
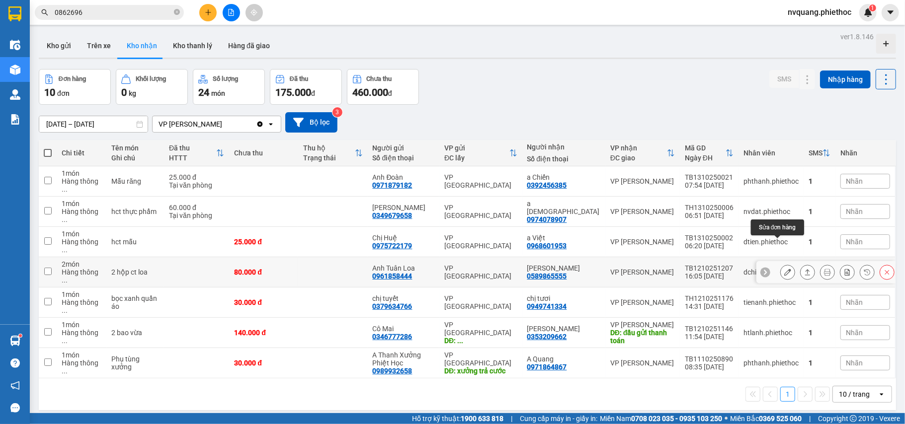
click at [784, 269] on icon at bounding box center [787, 272] width 7 height 7
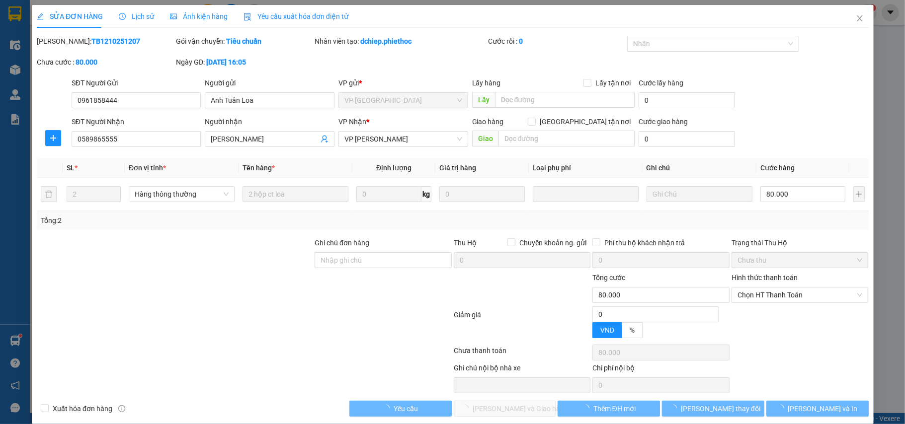
type input "0961858444"
type input "Anh Tuân Loa"
type input "0589865555"
type input "[PERSON_NAME]"
type input "0"
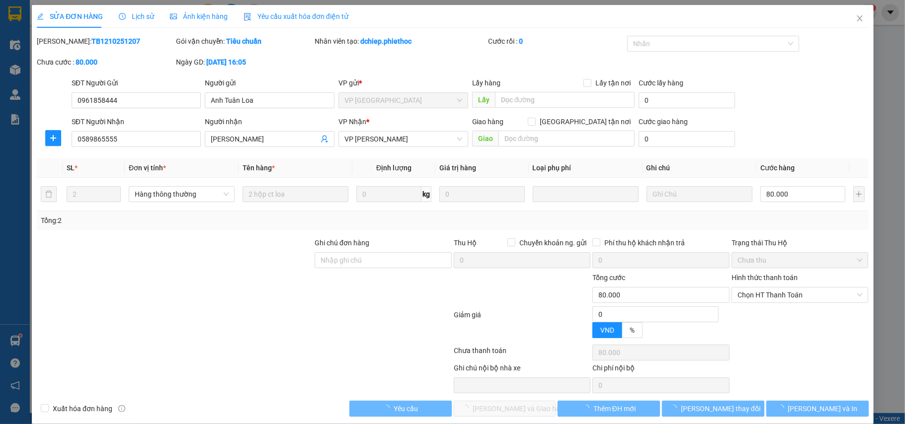
type input "80.000"
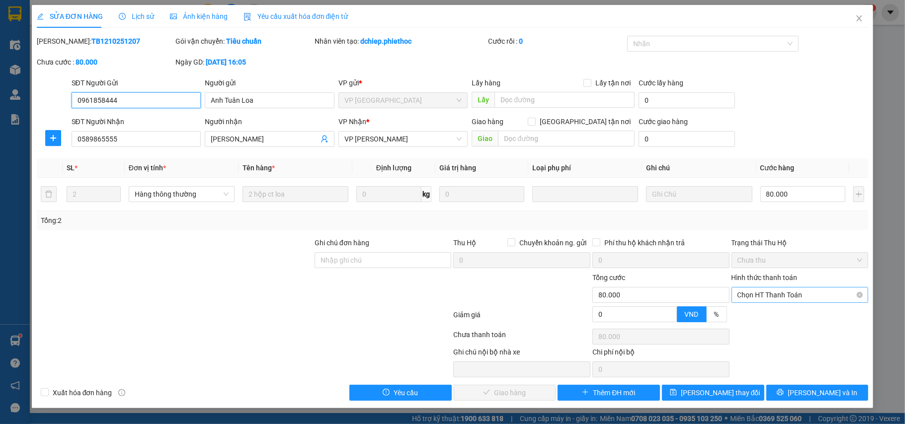
click at [782, 299] on span "Chọn HT Thanh Toán" at bounding box center [800, 295] width 125 height 15
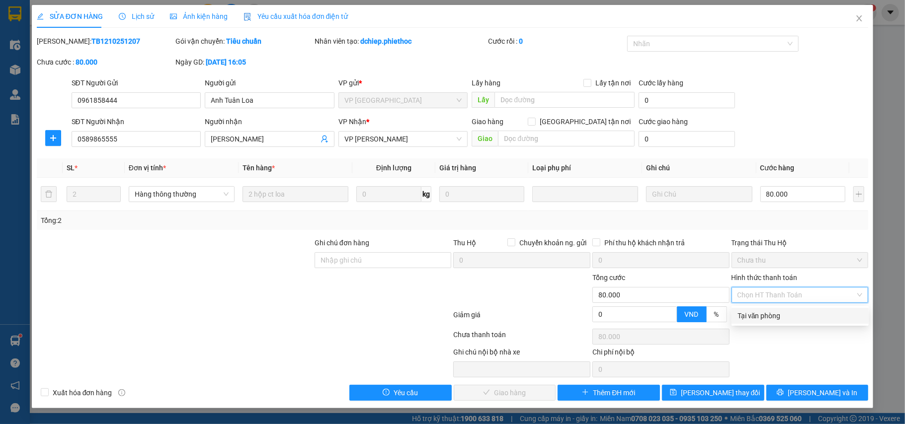
click at [780, 312] on div "Tại văn phòng" at bounding box center [800, 316] width 125 height 11
type input "0"
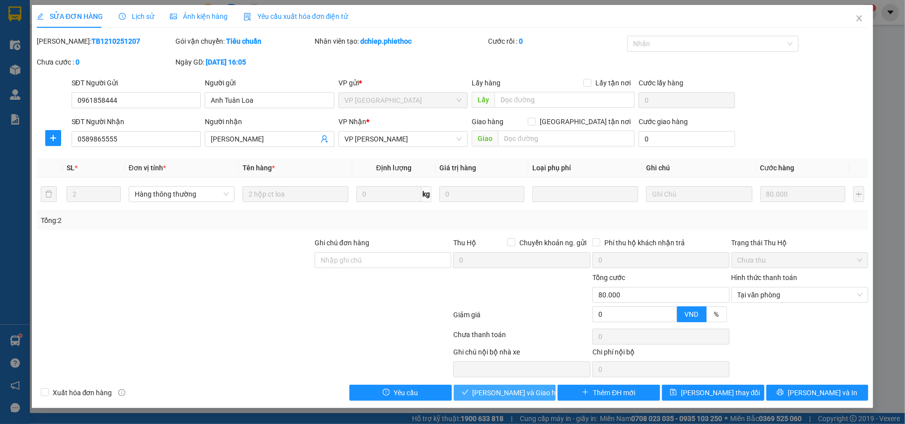
click at [492, 393] on span "[PERSON_NAME] và Giao hàng" at bounding box center [520, 393] width 95 height 11
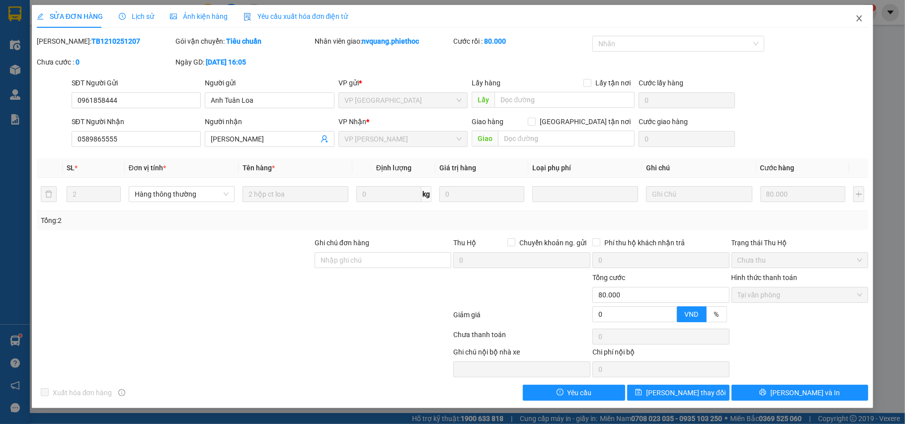
click at [861, 19] on icon "close" at bounding box center [859, 18] width 8 height 8
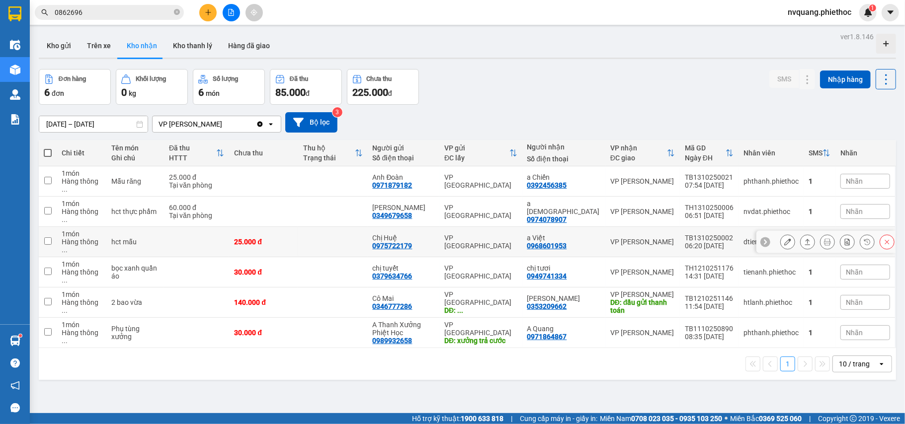
click at [780, 235] on div at bounding box center [787, 242] width 15 height 15
click at [781, 234] on button at bounding box center [788, 242] width 14 height 17
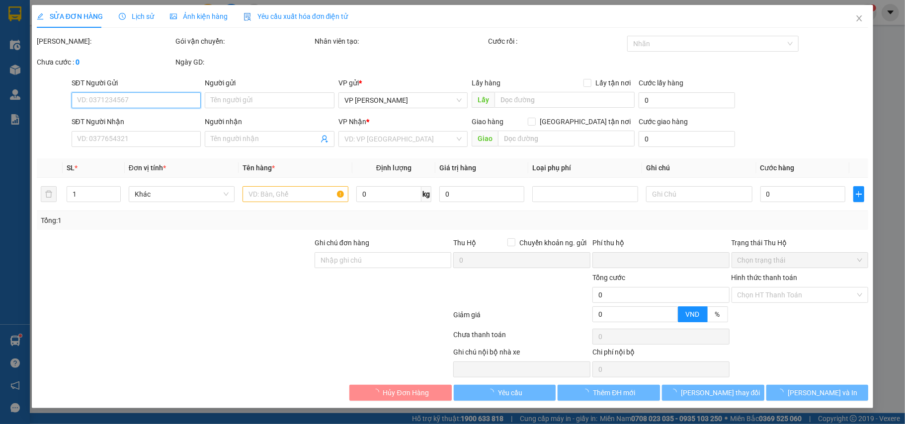
type input "0975722179"
type input "Chị Huệ"
type input "0968601953"
type input "a Việt"
type input "0"
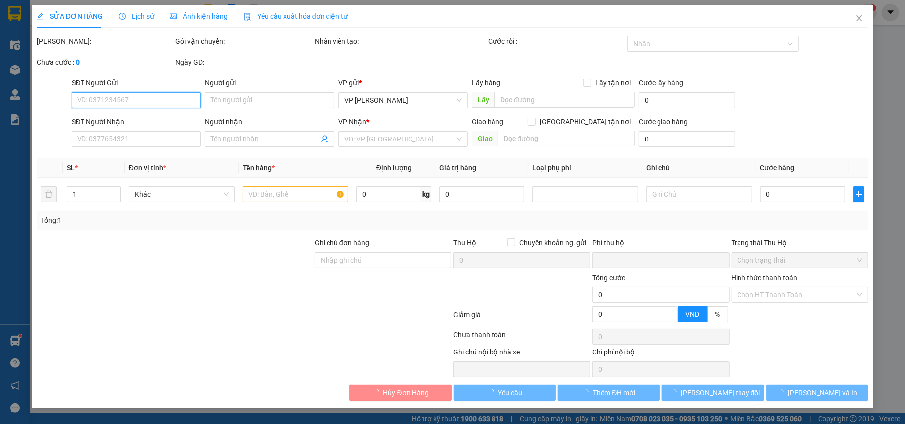
type input "25.000"
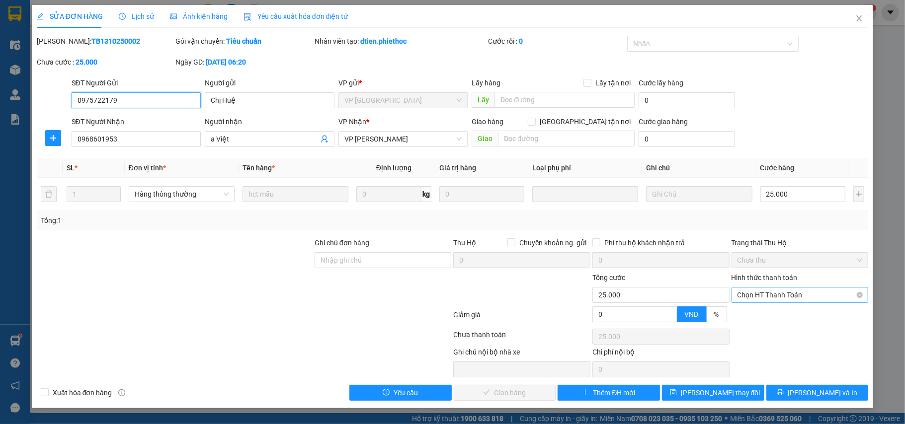
click at [754, 291] on span "Chọn HT Thanh Toán" at bounding box center [800, 295] width 125 height 15
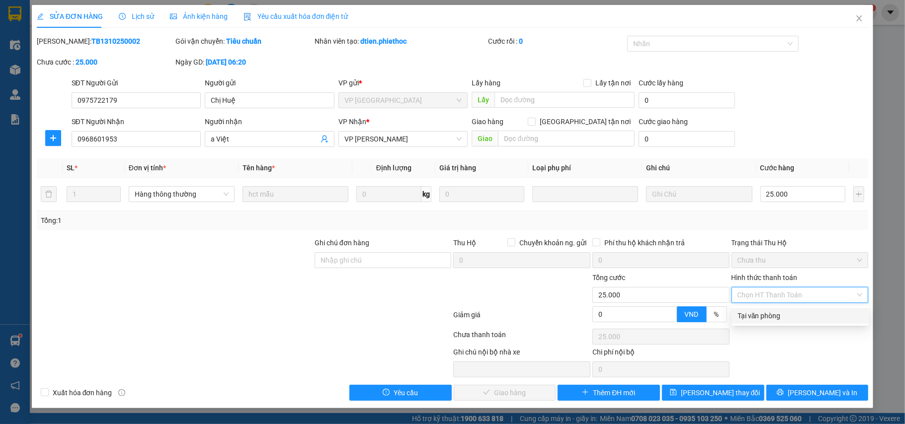
click at [742, 318] on div "Tại văn phòng" at bounding box center [800, 316] width 125 height 11
type input "0"
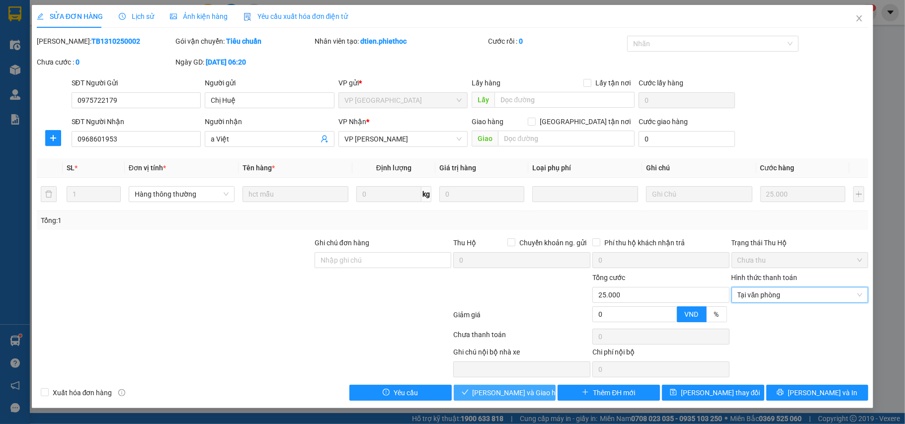
click at [515, 398] on span "[PERSON_NAME] và Giao hàng" at bounding box center [520, 393] width 95 height 11
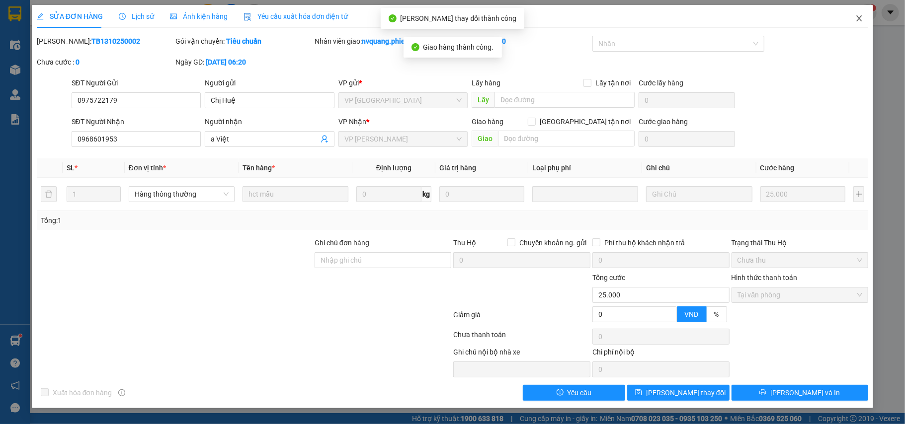
click at [858, 15] on icon "close" at bounding box center [859, 18] width 8 height 8
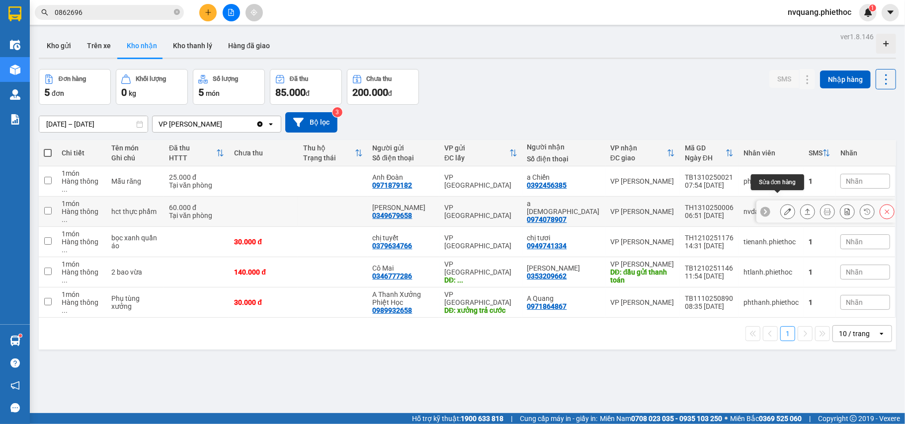
click at [784, 208] on icon at bounding box center [787, 211] width 7 height 7
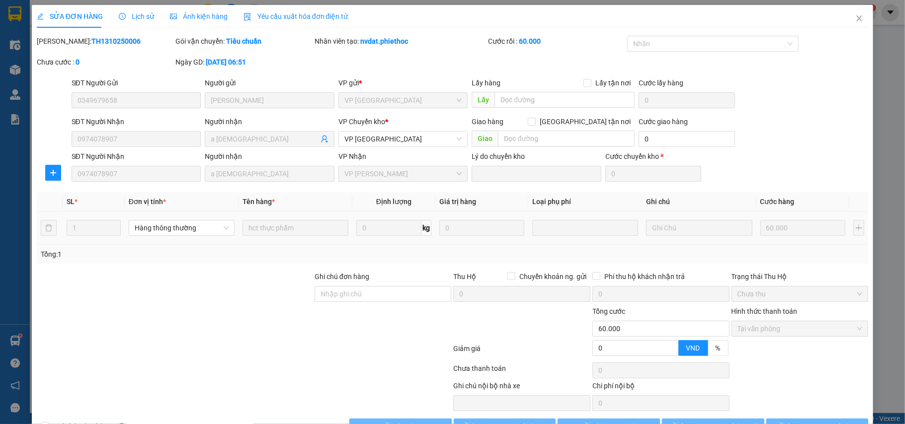
type input "0349679658"
type input "chú vân"
type input "0974078907"
type input "a Phúc"
type input "0"
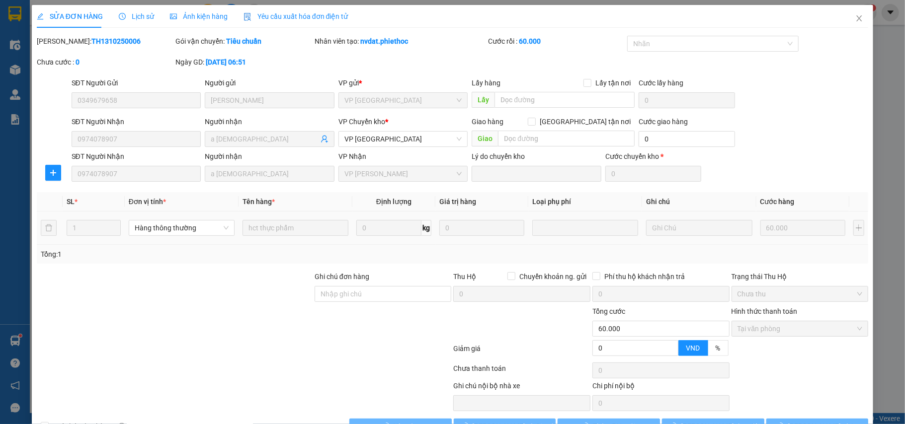
type input "60.000"
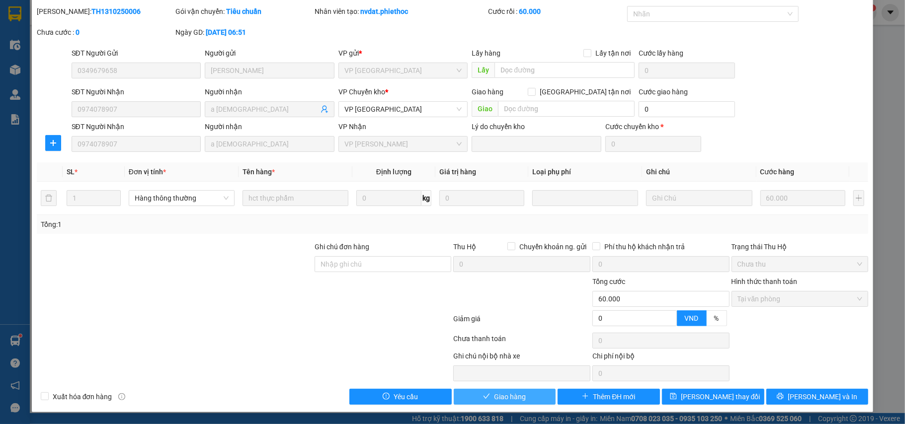
click at [505, 396] on span "Giao hàng" at bounding box center [510, 397] width 32 height 11
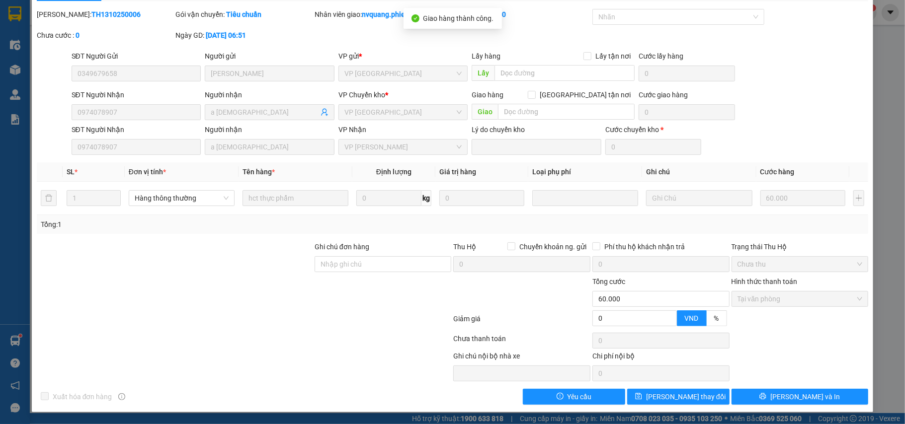
scroll to position [0, 0]
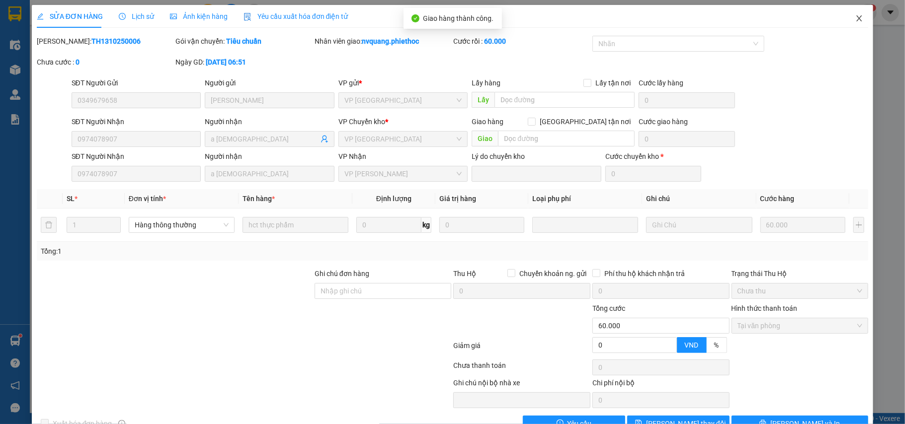
click at [849, 14] on span "Close" at bounding box center [859, 19] width 28 height 28
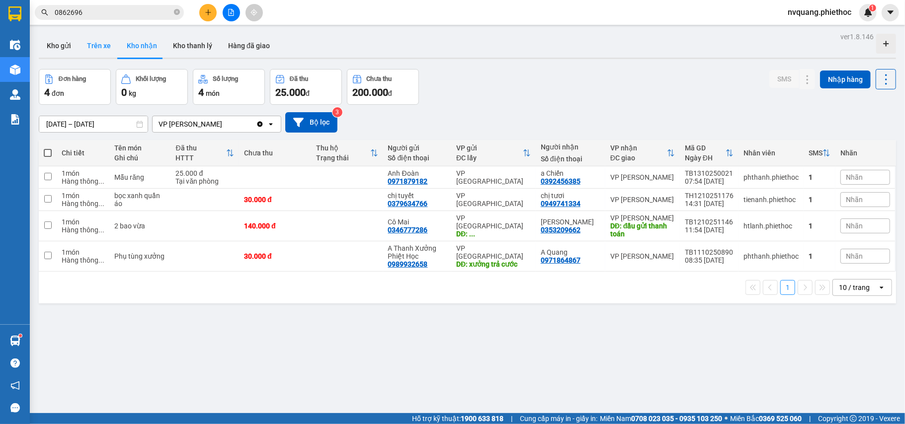
click at [92, 47] on button "Trên xe" at bounding box center [99, 46] width 40 height 24
type input "[DATE] – [DATE]"
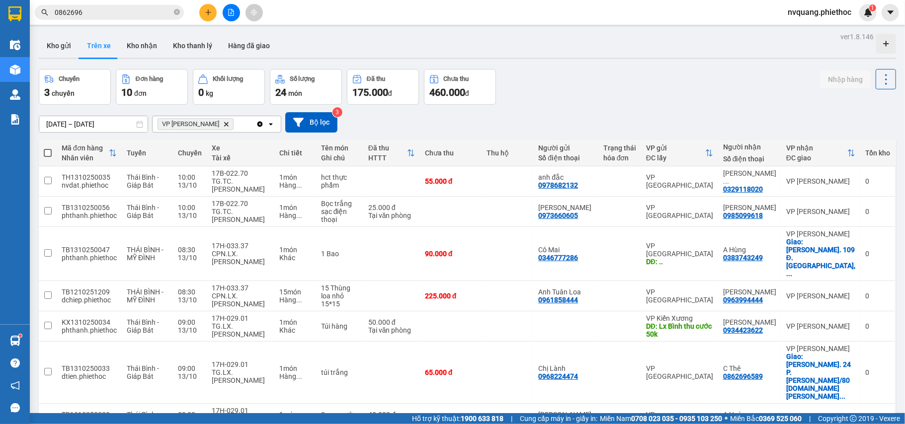
click at [209, 9] on icon "plus" at bounding box center [208, 12] width 7 height 7
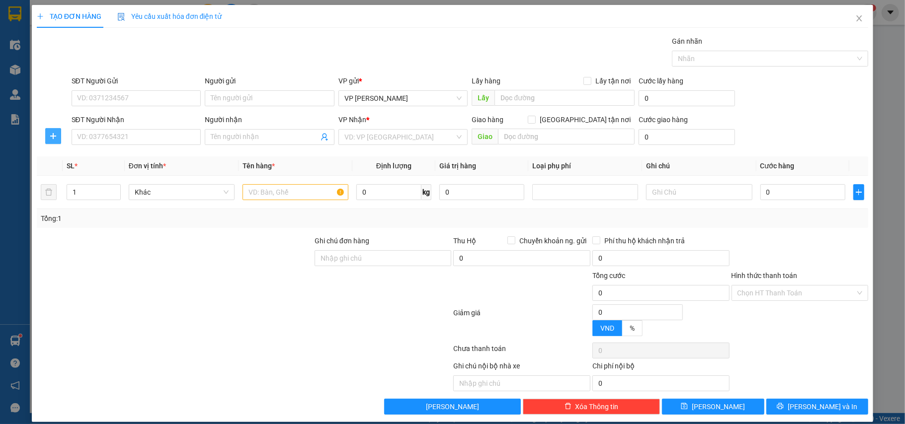
click at [56, 136] on icon "plus" at bounding box center [53, 136] width 8 height 8
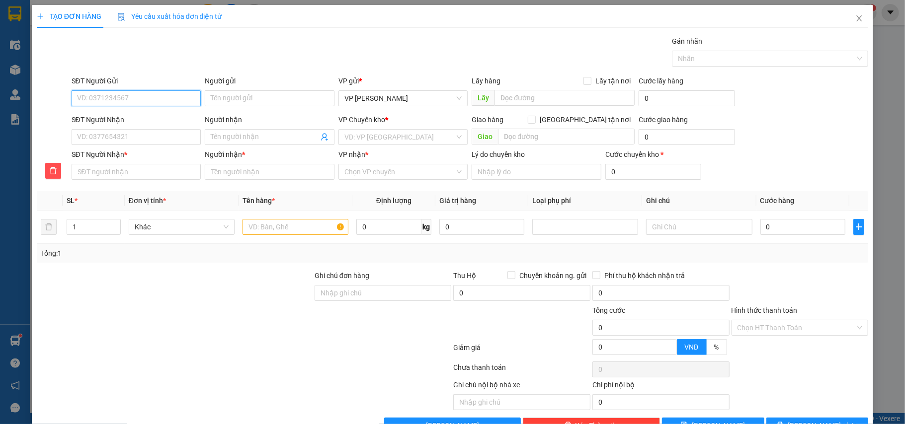
click at [104, 98] on input "SĐT Người Gửi" at bounding box center [137, 98] width 130 height 16
type input "0984655077"
click at [229, 96] on input "Người gửi" at bounding box center [270, 98] width 130 height 16
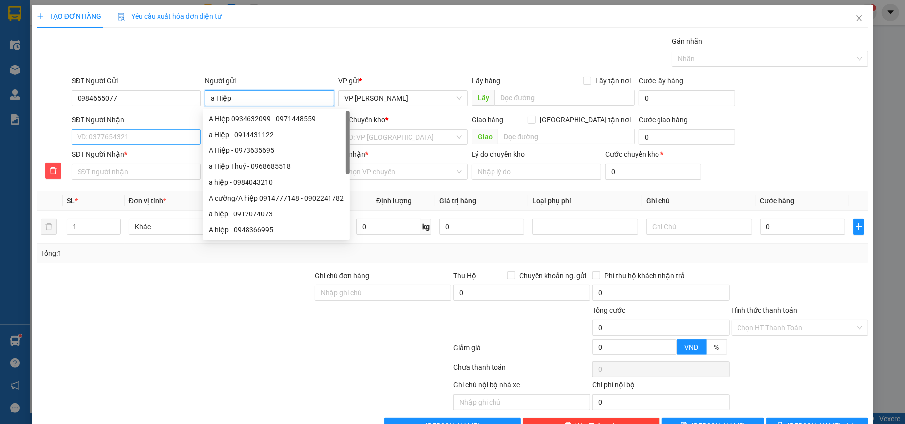
type input "a Hiệp"
click at [112, 144] on input "SĐT Người Nhận" at bounding box center [137, 137] width 130 height 16
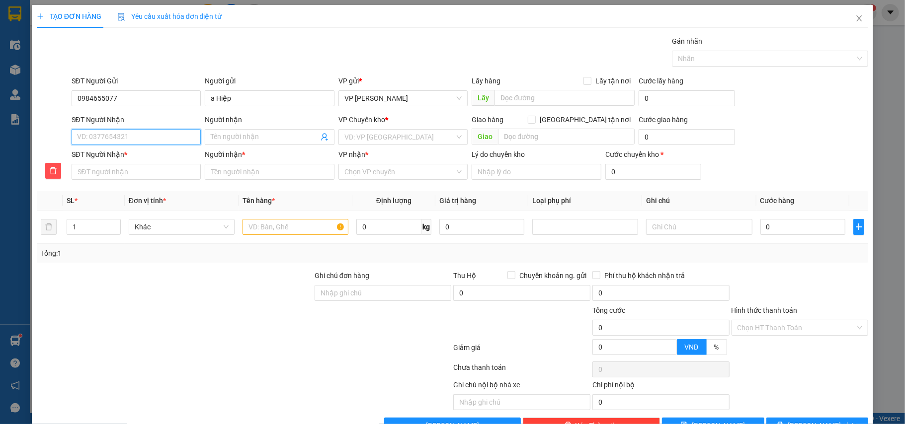
type input "0"
type input "03"
type input "036"
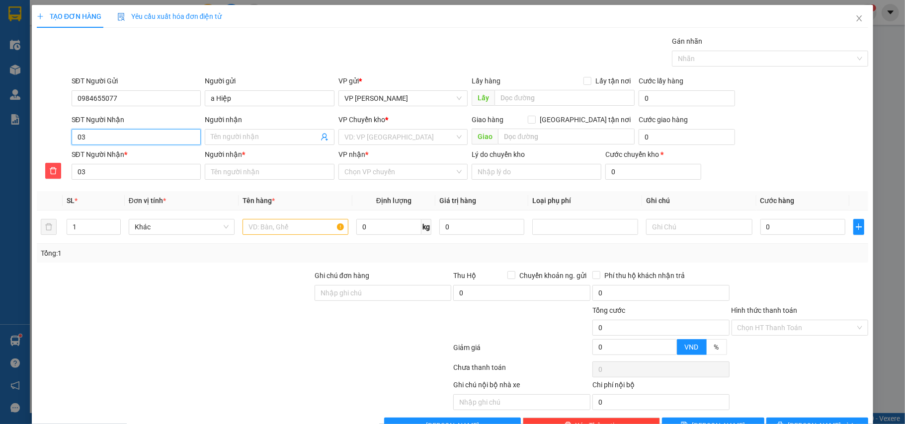
type input "036"
type input "0366"
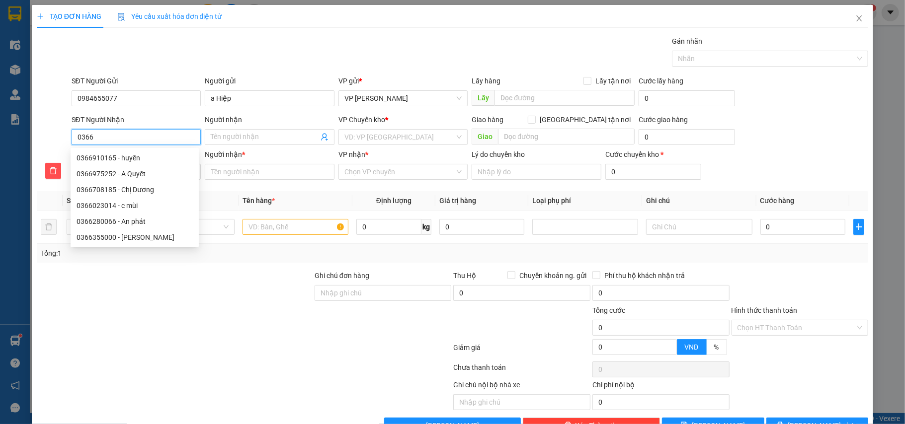
type input "03663"
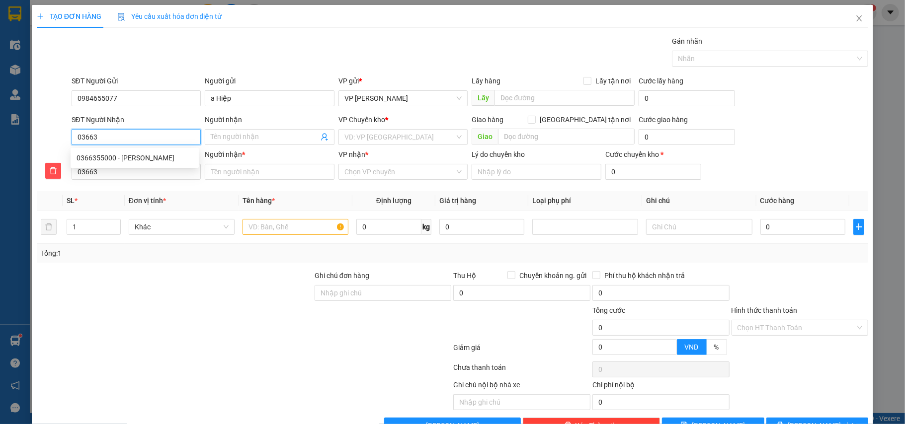
type input "036638"
type input "0366387"
type input "03663876"
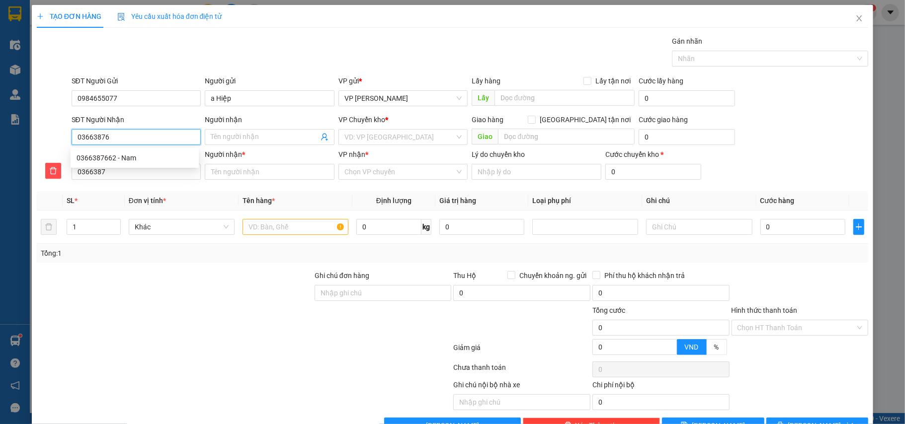
type input "03663876"
type input "036638766"
type input "0366387662"
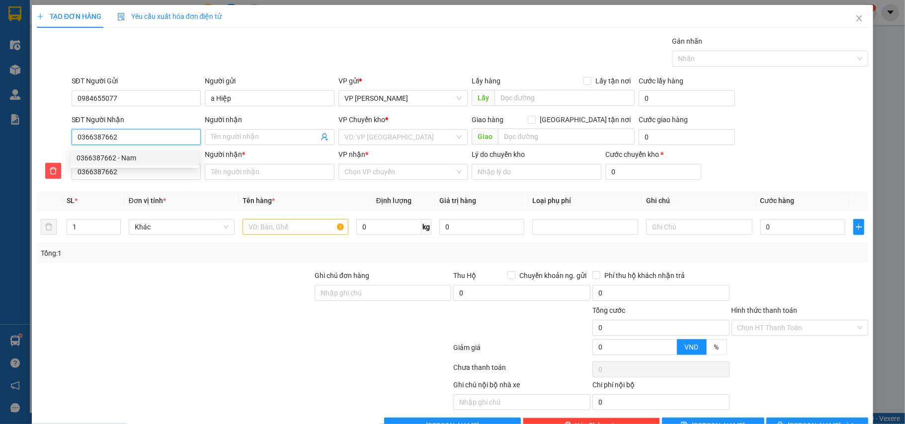
click at [144, 160] on div "0366387662 - Nam" at bounding box center [135, 158] width 116 height 11
type input "Nam"
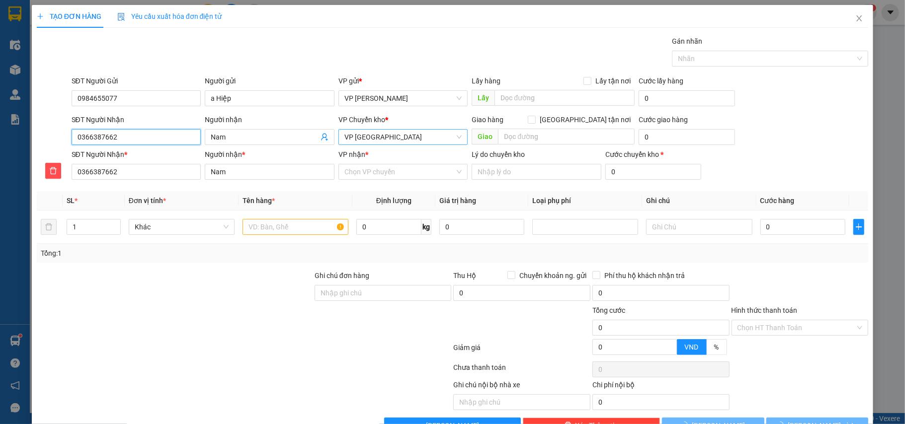
click at [378, 135] on span "VP [GEOGRAPHIC_DATA]" at bounding box center [403, 137] width 118 height 15
type input "0366387662"
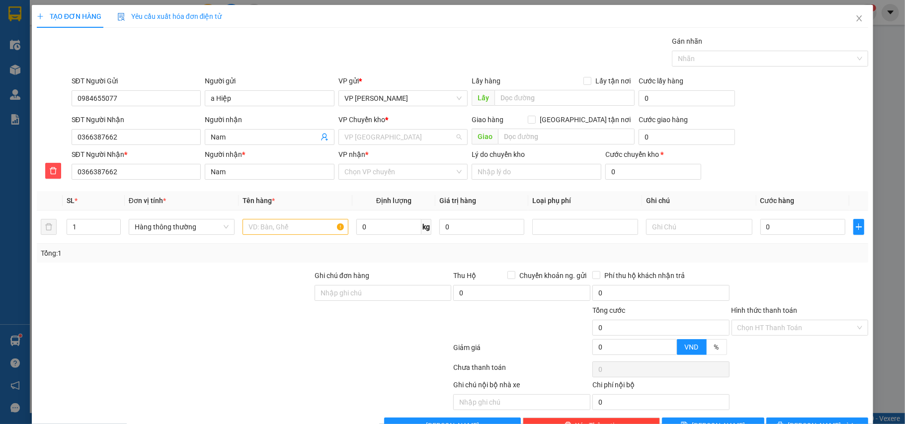
scroll to position [16, 0]
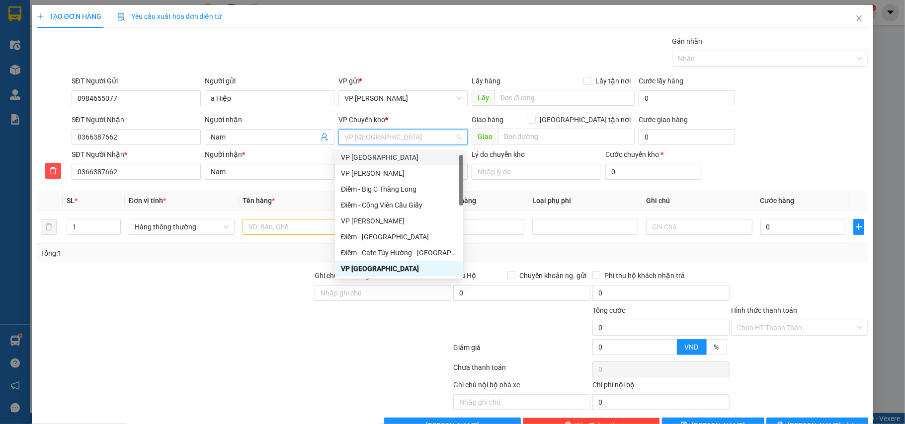
click at [371, 156] on div "VP [GEOGRAPHIC_DATA]" at bounding box center [399, 157] width 116 height 11
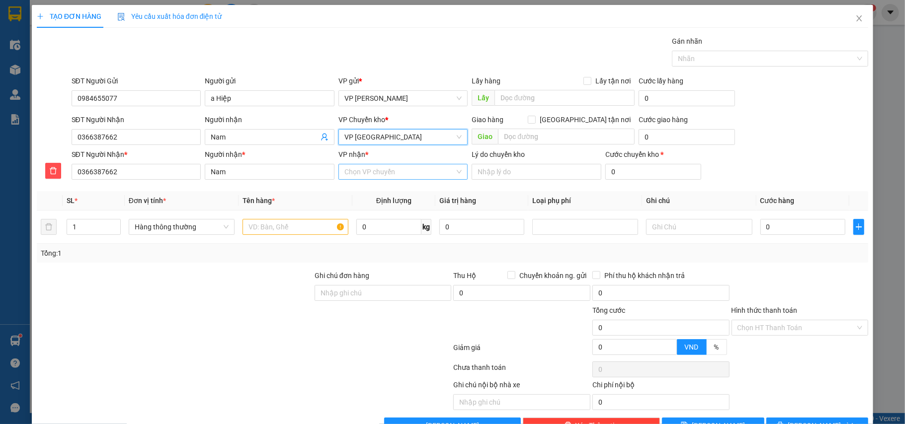
click at [379, 168] on input "VP nhận *" at bounding box center [399, 171] width 111 height 15
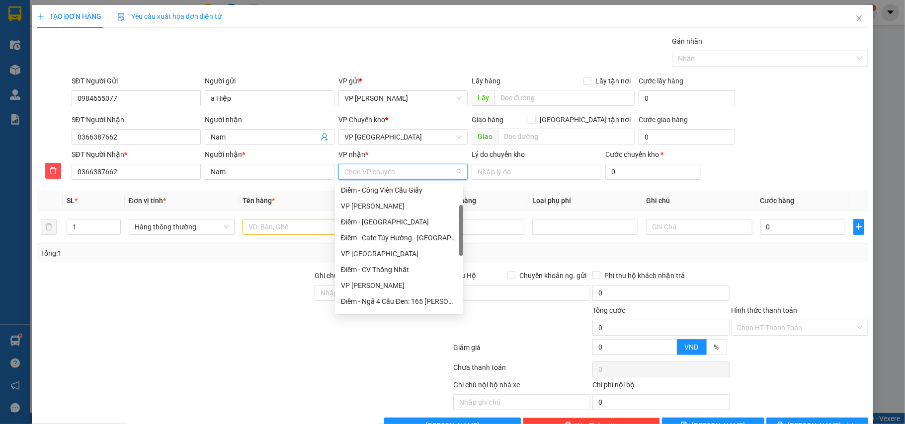
scroll to position [132, 0]
click at [356, 297] on div "VP Kiến Xương" at bounding box center [399, 299] width 116 height 11
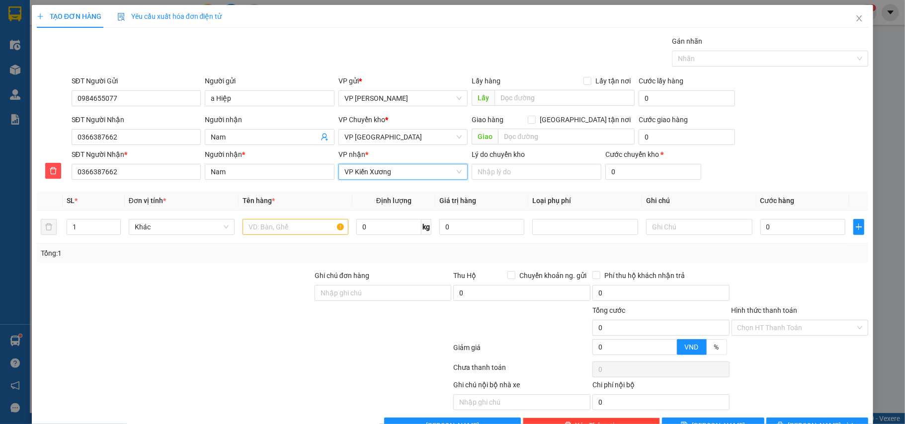
click at [383, 172] on span "VP Kiến Xương" at bounding box center [403, 171] width 118 height 15
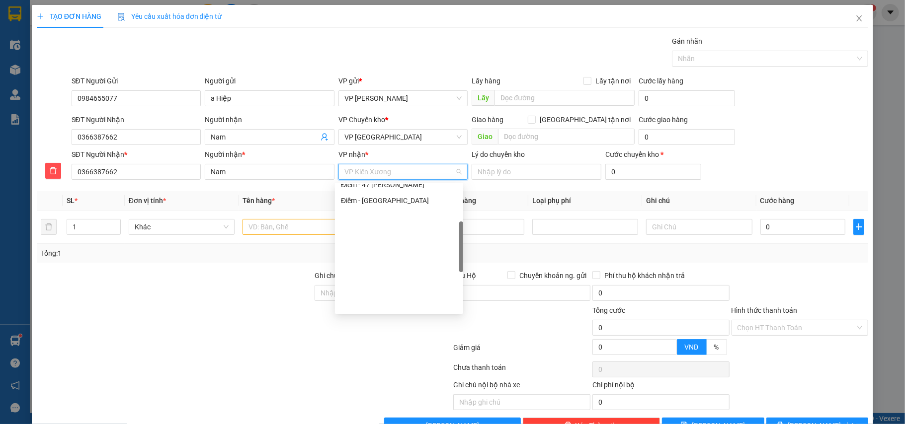
scroll to position [130, 0]
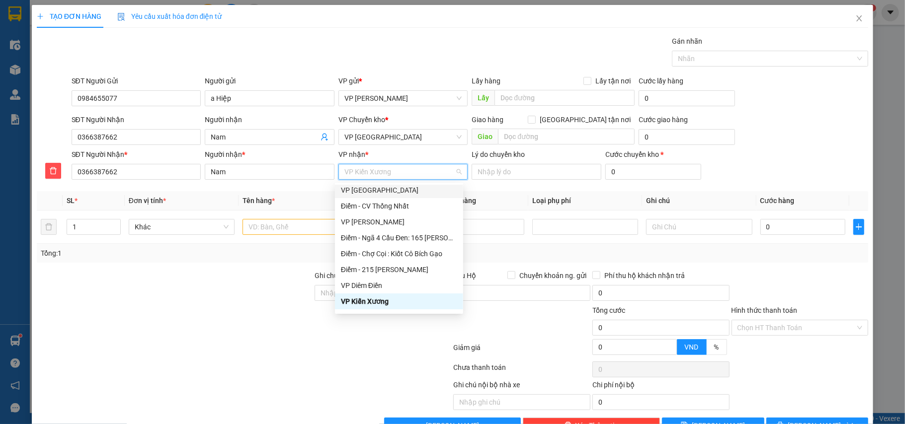
click at [363, 191] on div "VP [GEOGRAPHIC_DATA]" at bounding box center [399, 190] width 116 height 11
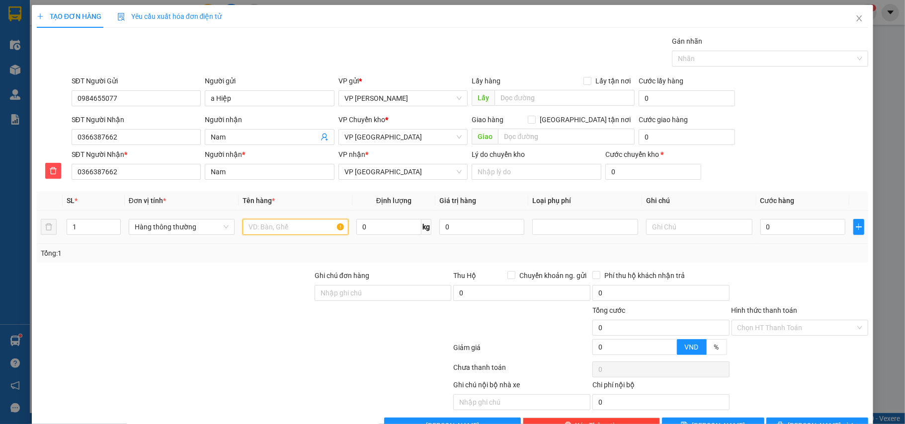
click at [247, 235] on input "text" at bounding box center [296, 227] width 106 height 16
click at [561, 227] on div at bounding box center [585, 227] width 101 height 12
type input "bọc đen đèn"
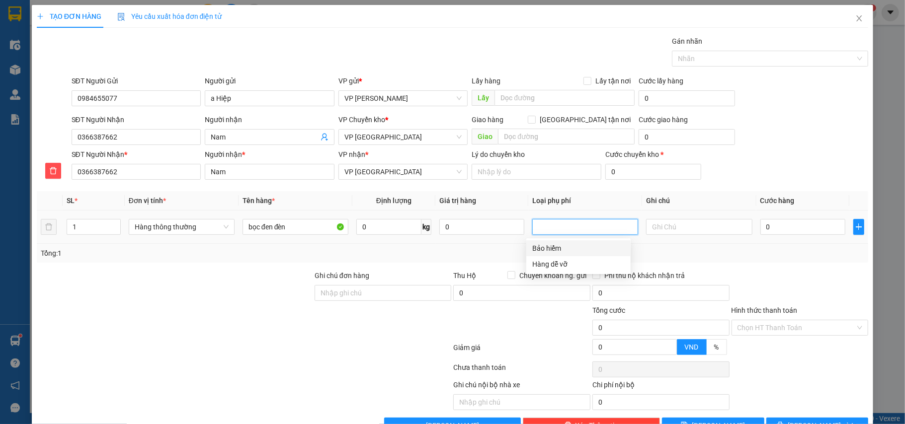
click at [551, 257] on div "Bảo hiểm Hàng dễ vỡ" at bounding box center [578, 257] width 104 height 32
click at [550, 261] on div "Hàng dễ vỡ" at bounding box center [578, 264] width 92 height 11
type input "10.000"
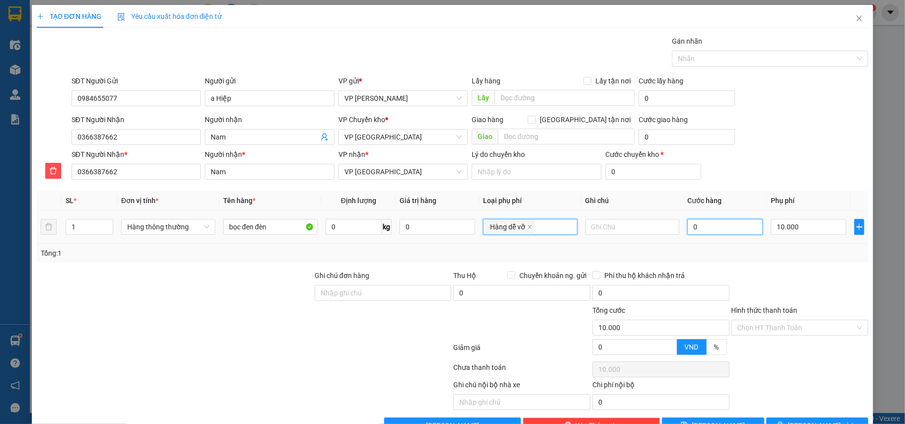
click at [715, 231] on input "0" at bounding box center [725, 227] width 76 height 16
type input "3"
type input "10.003"
type input "30"
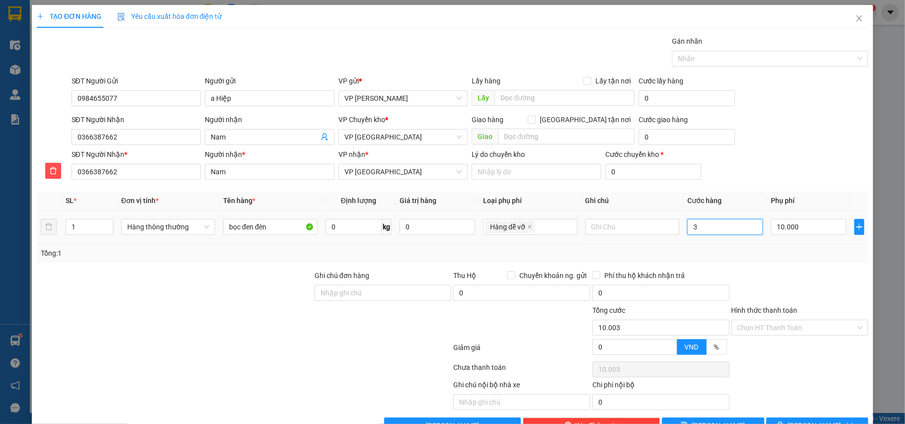
type input "10.030"
click at [716, 231] on input "30" at bounding box center [725, 227] width 76 height 16
type input "30.000"
type input "40.000"
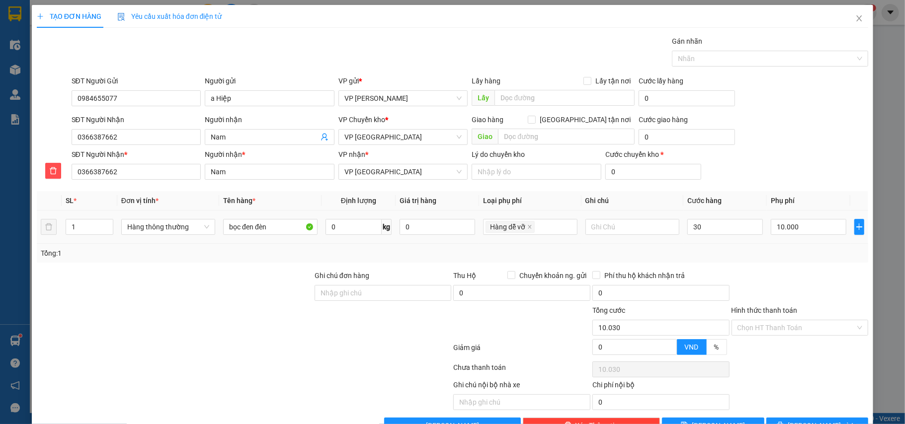
type input "40.000"
click at [730, 259] on div "Tổng: 1" at bounding box center [453, 253] width 824 height 11
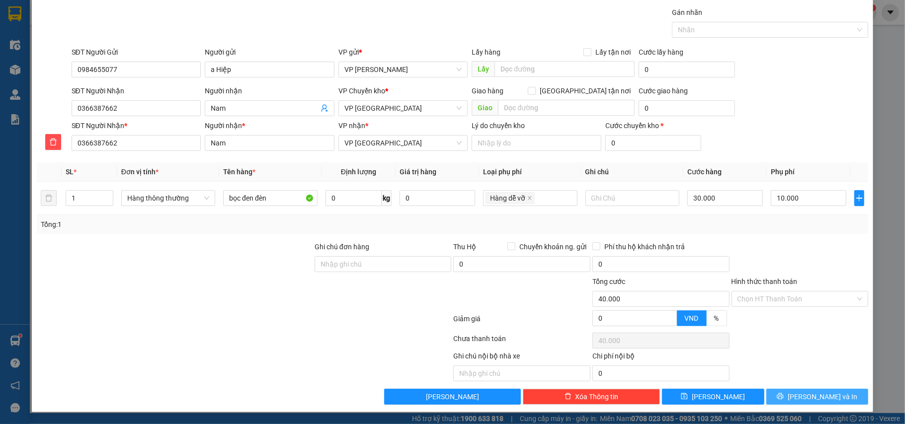
click at [821, 398] on span "[PERSON_NAME] và In" at bounding box center [823, 397] width 70 height 11
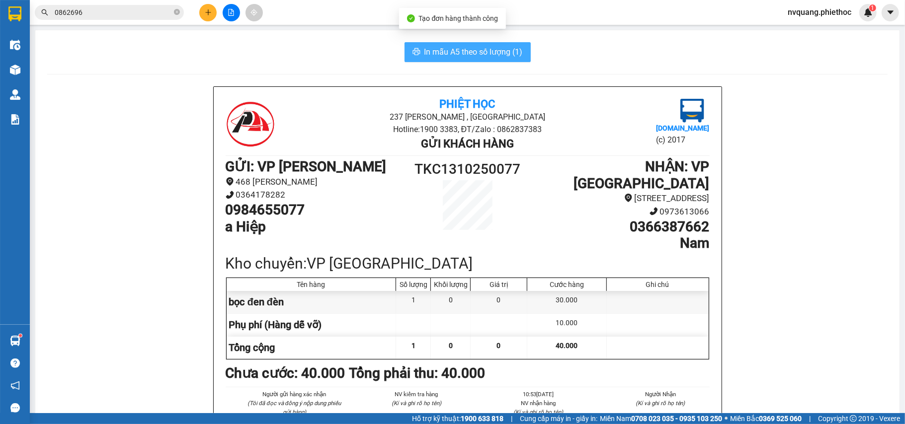
click at [466, 57] on span "In mẫu A5 theo số lượng (1)" at bounding box center [473, 52] width 98 height 12
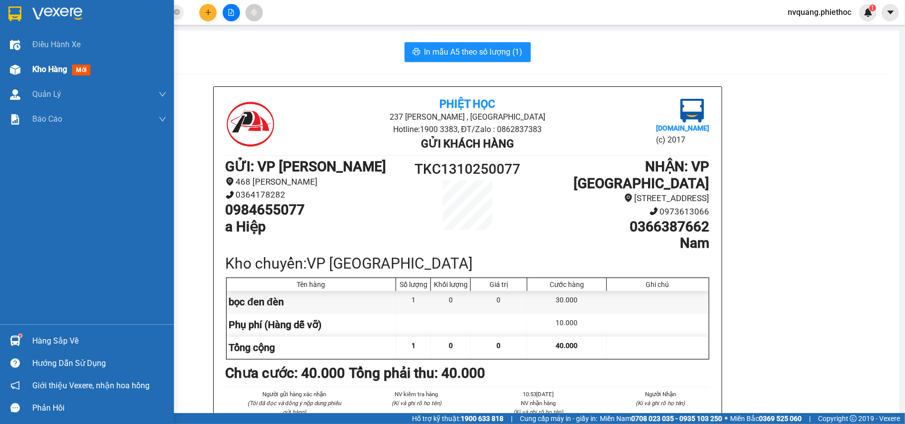
click at [38, 66] on span "Kho hàng" at bounding box center [49, 69] width 35 height 9
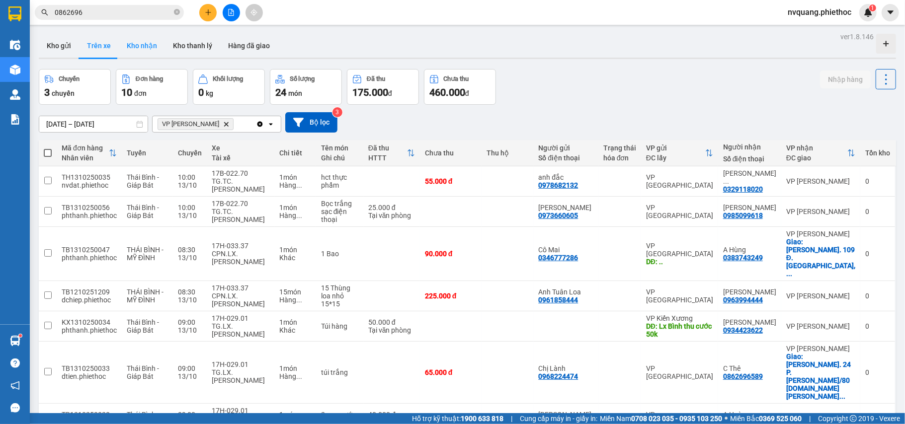
click at [144, 43] on button "Kho nhận" at bounding box center [142, 46] width 46 height 24
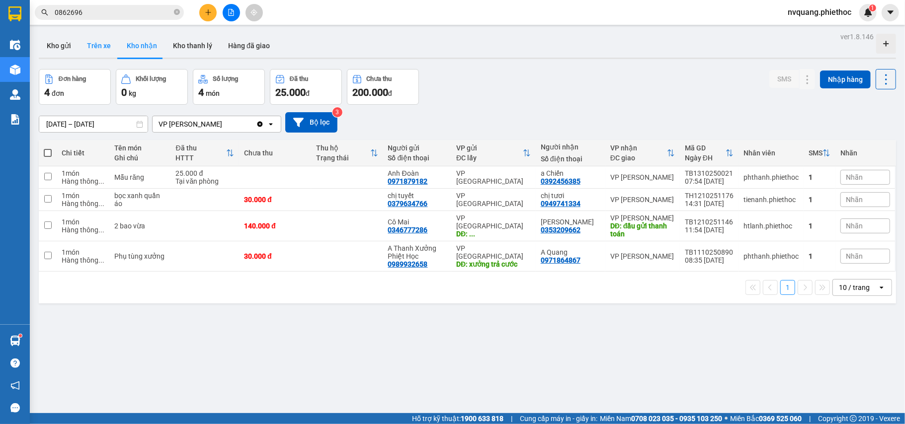
click at [95, 50] on button "Trên xe" at bounding box center [99, 46] width 40 height 24
type input "[DATE] – [DATE]"
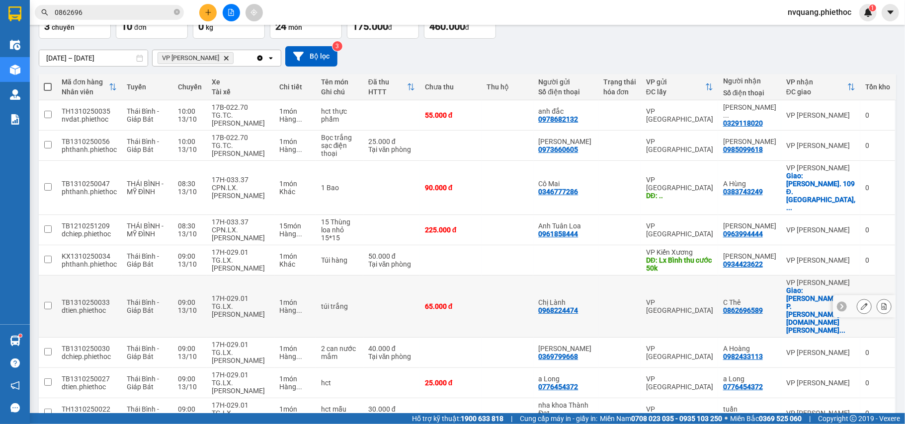
scroll to position [76, 0]
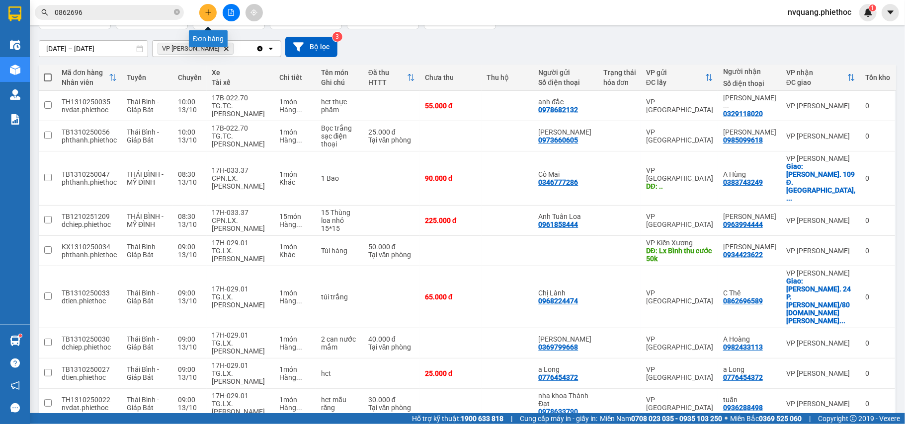
click at [207, 14] on icon "plus" at bounding box center [208, 12] width 7 height 7
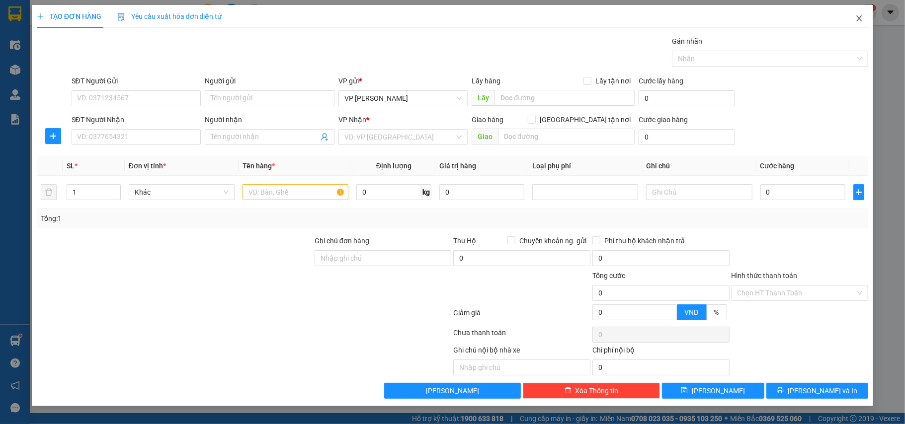
click at [860, 13] on span "Close" at bounding box center [859, 19] width 28 height 28
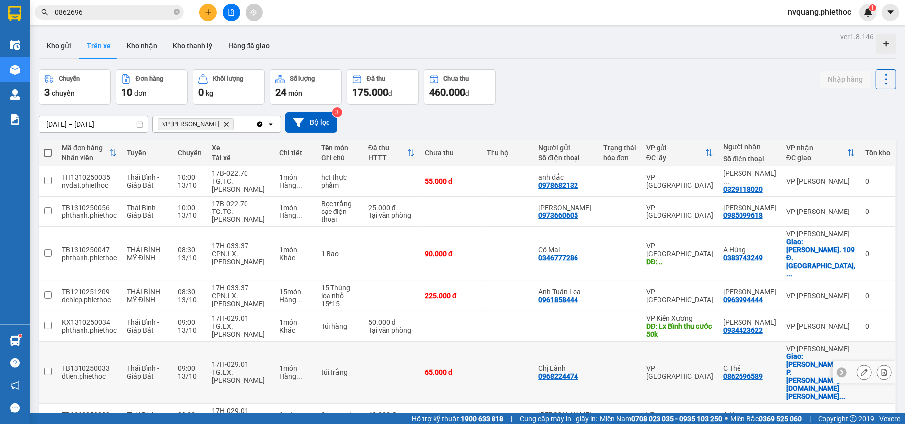
scroll to position [76, 0]
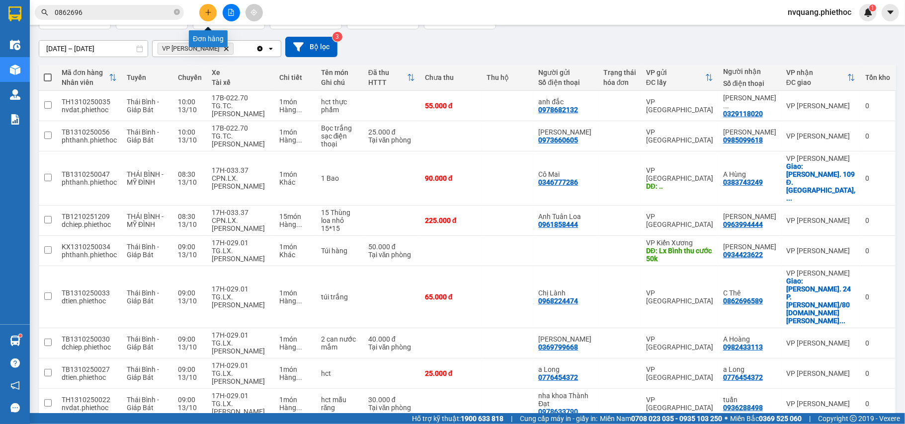
click at [206, 17] on button at bounding box center [207, 12] width 17 height 17
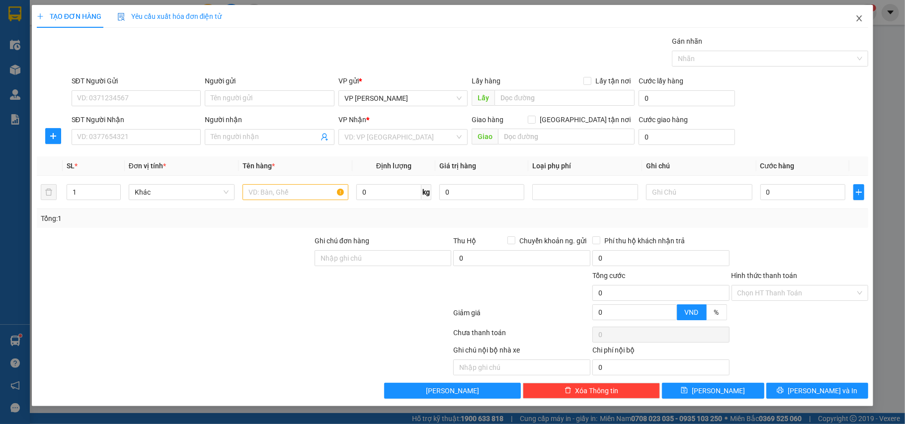
click at [861, 16] on icon "close" at bounding box center [859, 18] width 8 height 8
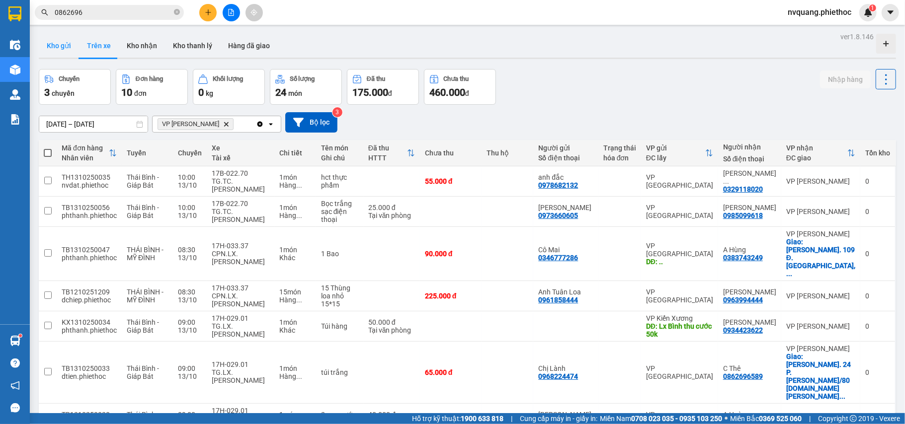
click at [60, 44] on button "Kho gửi" at bounding box center [59, 46] width 40 height 24
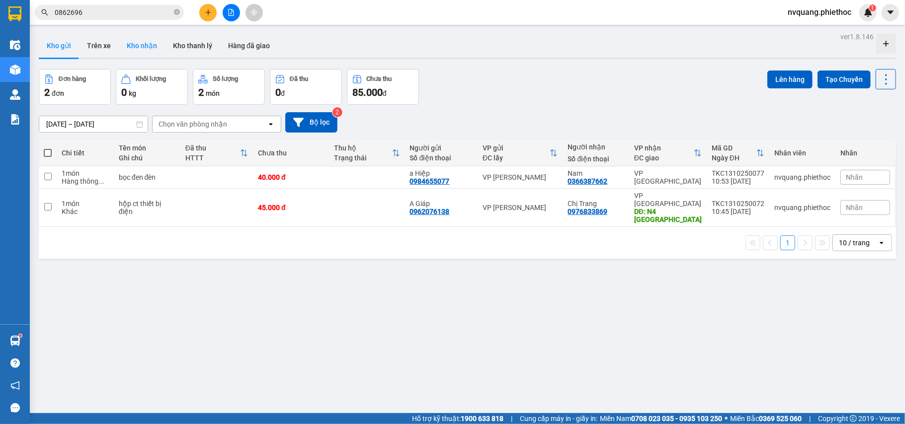
click at [143, 47] on button "Kho nhận" at bounding box center [142, 46] width 46 height 24
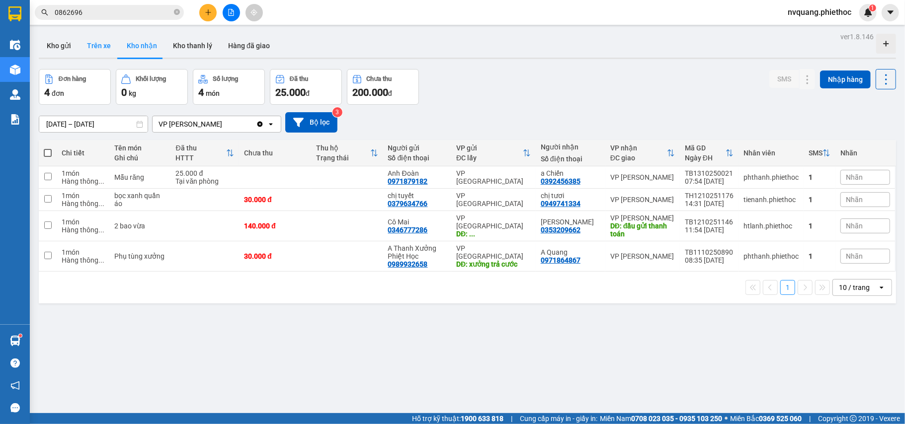
click at [108, 48] on button "Trên xe" at bounding box center [99, 46] width 40 height 24
type input "[DATE] – [DATE]"
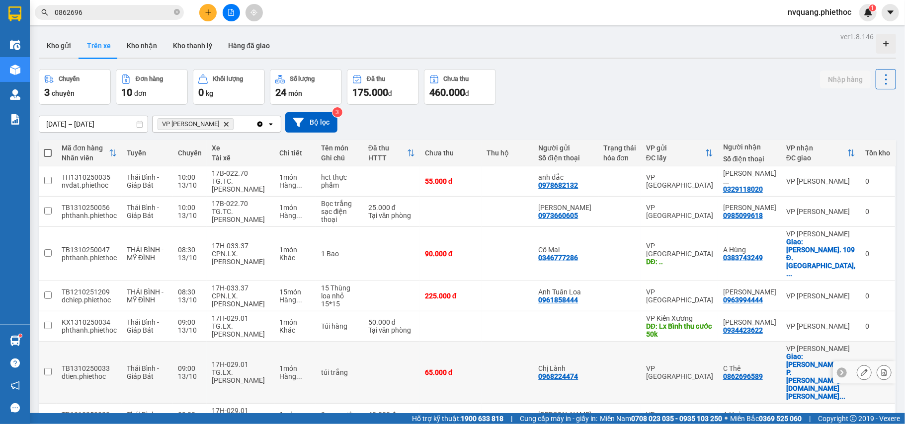
scroll to position [76, 0]
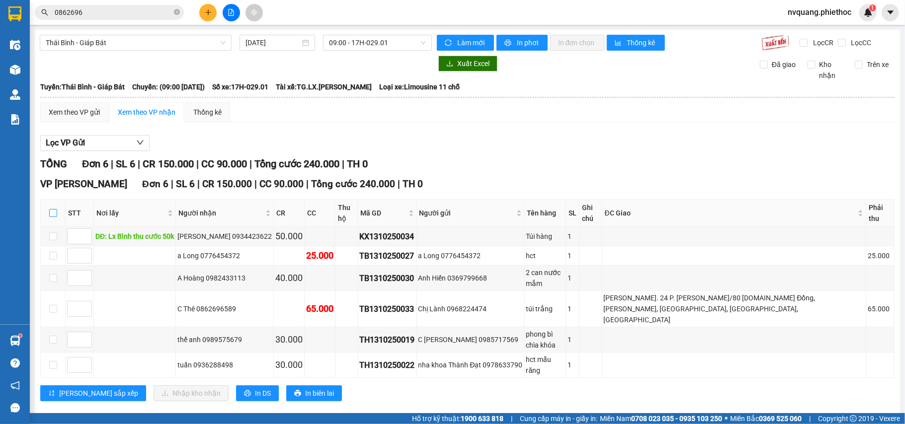
click at [50, 209] on input "checkbox" at bounding box center [53, 213] width 8 height 8
checkbox input "true"
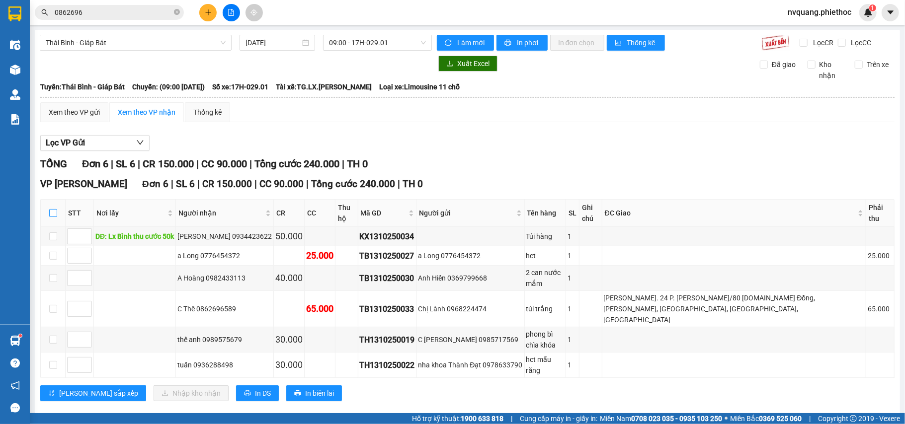
checkbox input "true"
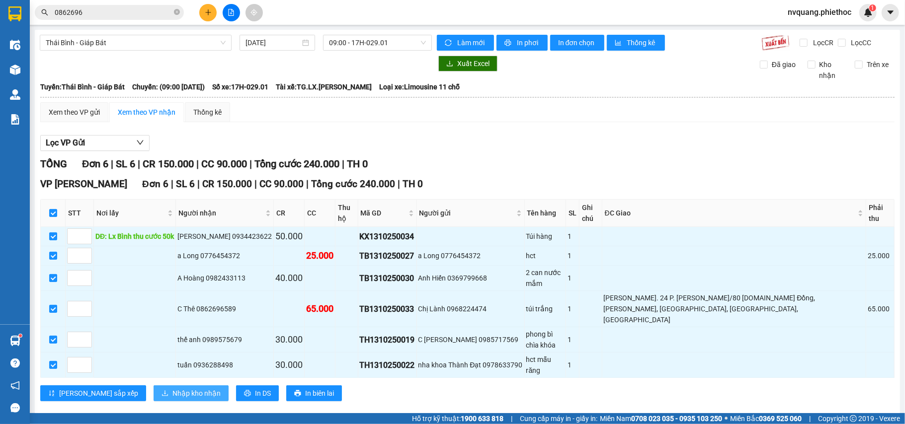
click at [172, 388] on span "Nhập kho nhận" at bounding box center [196, 393] width 48 height 11
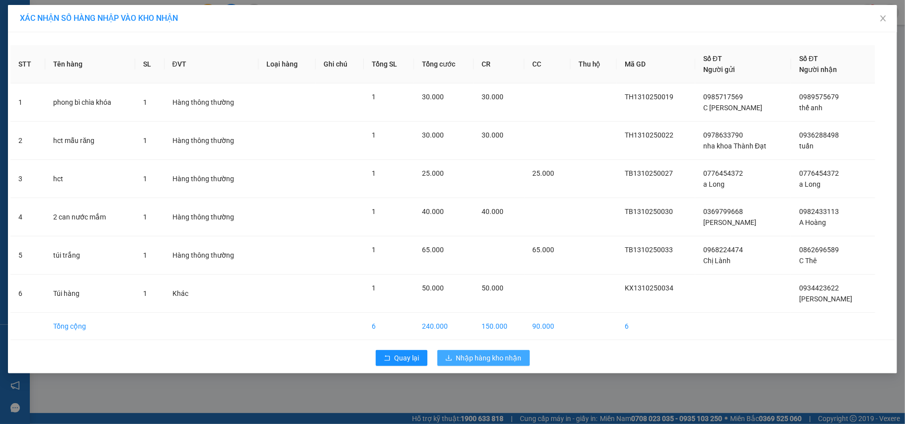
click at [451, 365] on button "Nhập hàng kho nhận" at bounding box center [483, 358] width 92 height 16
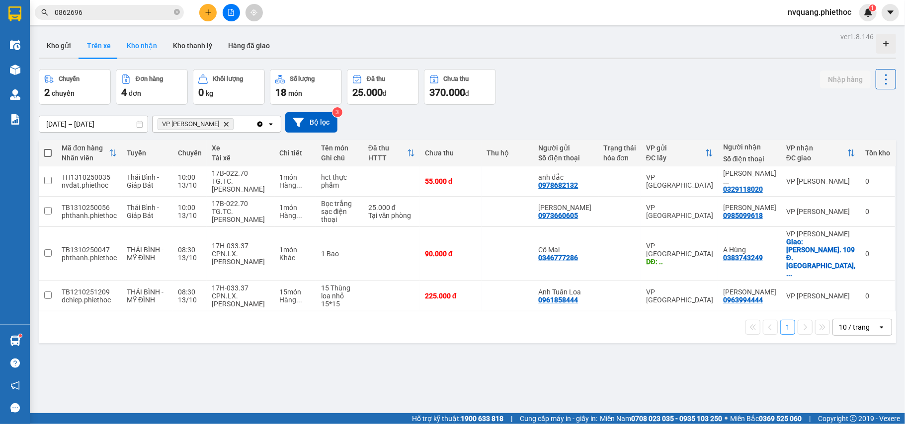
click at [130, 50] on button "Kho nhận" at bounding box center [142, 46] width 46 height 24
type input "11/10/2025 – 13/10/2025"
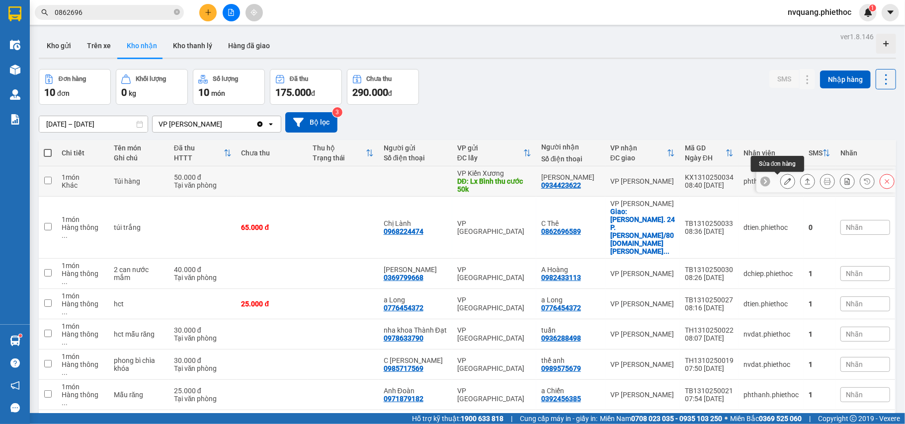
click at [784, 184] on icon at bounding box center [787, 181] width 7 height 7
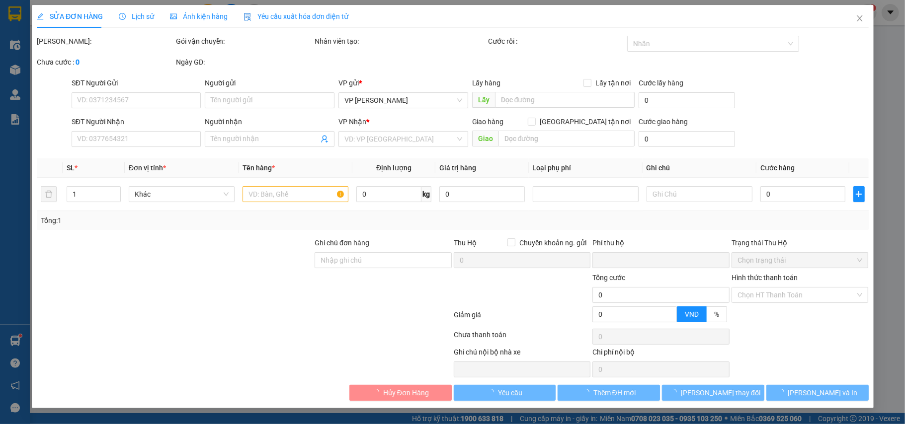
type input "Lx Bình thu cước 50k"
type input "5.000"
type input "0934423622"
type input "Kiều Trang"
type input "0"
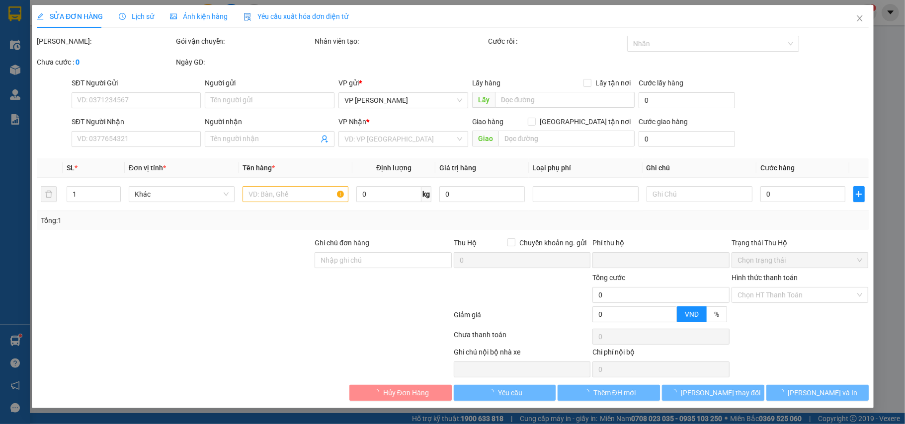
type input "50.000"
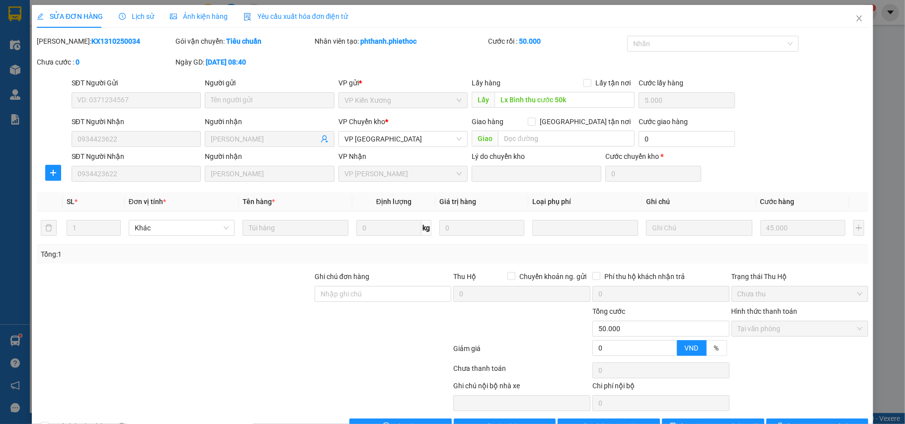
scroll to position [32, 0]
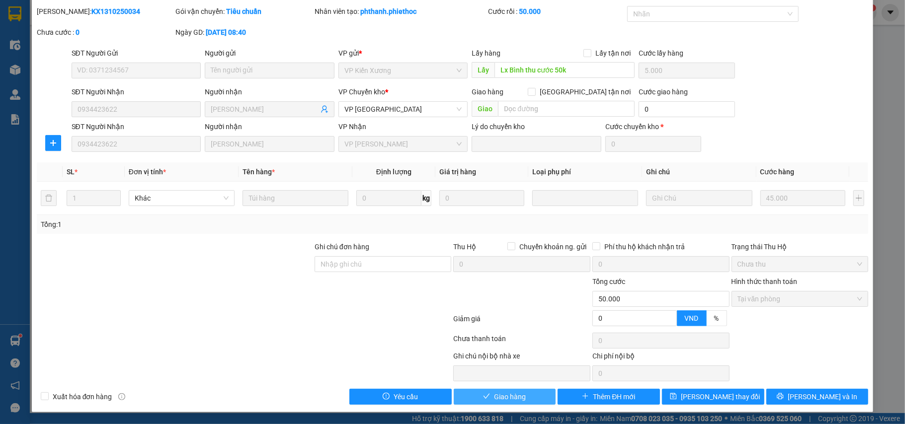
click at [518, 402] on span "Giao hàng" at bounding box center [510, 397] width 32 height 11
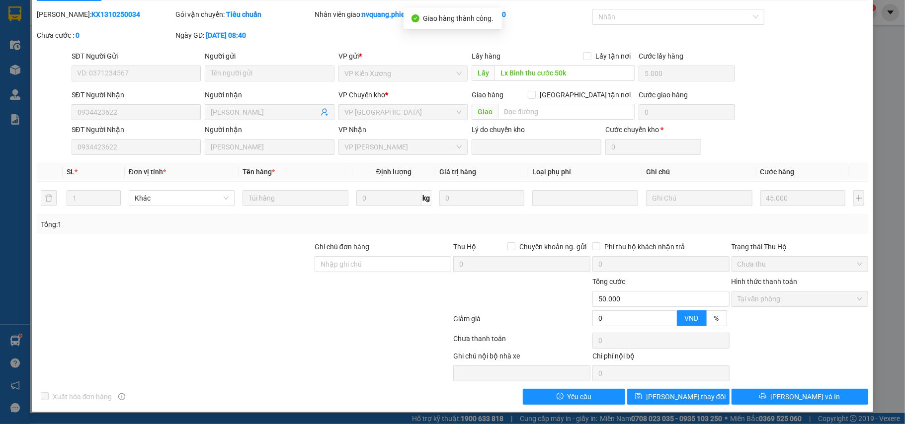
scroll to position [0, 0]
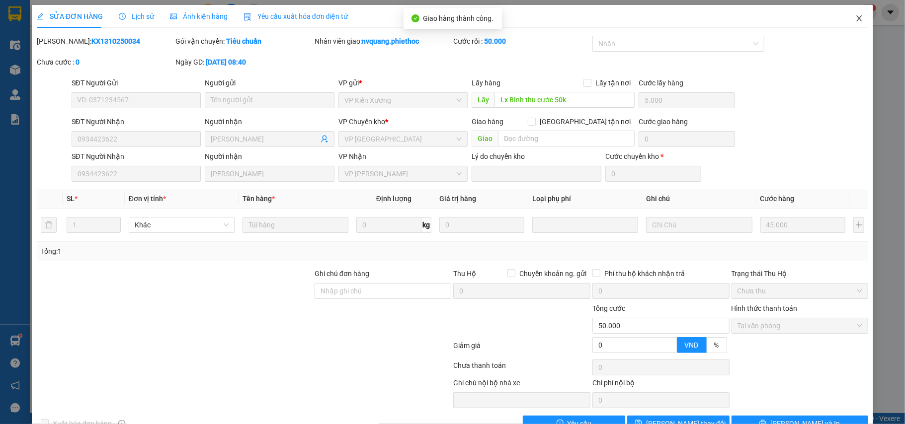
click at [855, 15] on span "Close" at bounding box center [859, 19] width 28 height 28
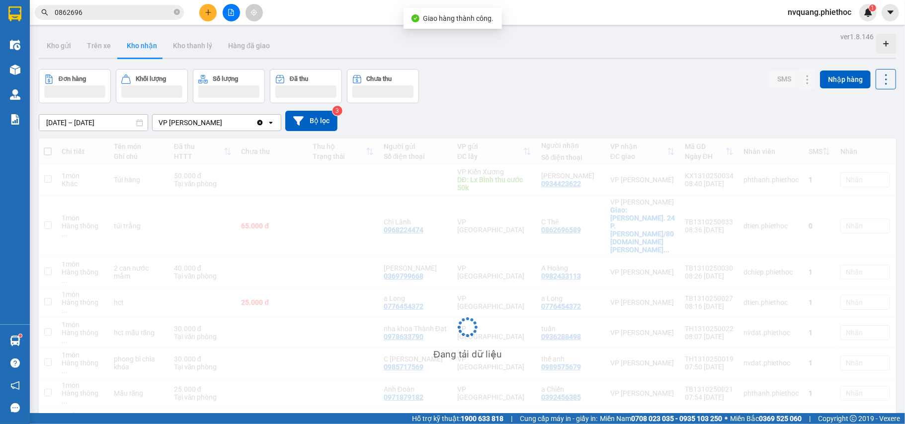
click at [849, 18] on span "nvquang.phiethoc" at bounding box center [820, 12] width 80 height 12
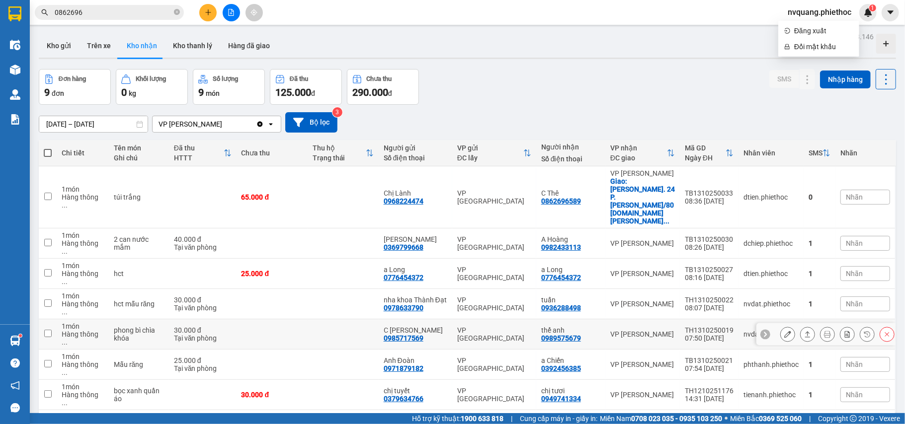
scroll to position [46, 0]
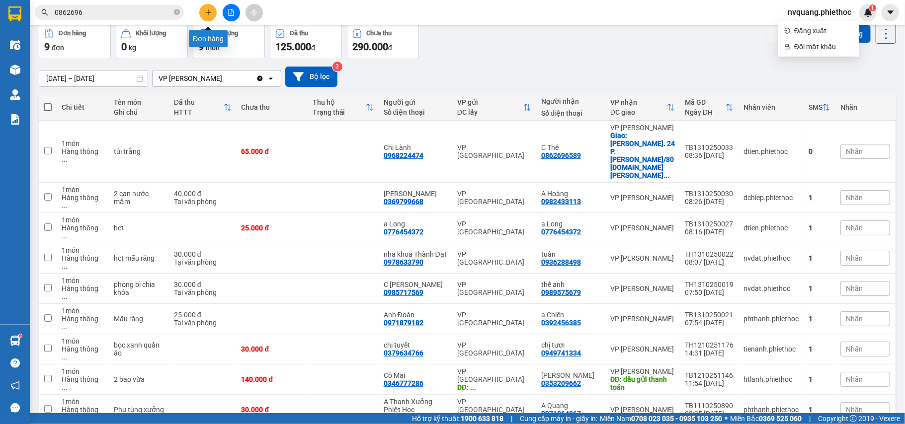
click at [205, 11] on icon "plus" at bounding box center [208, 12] width 7 height 7
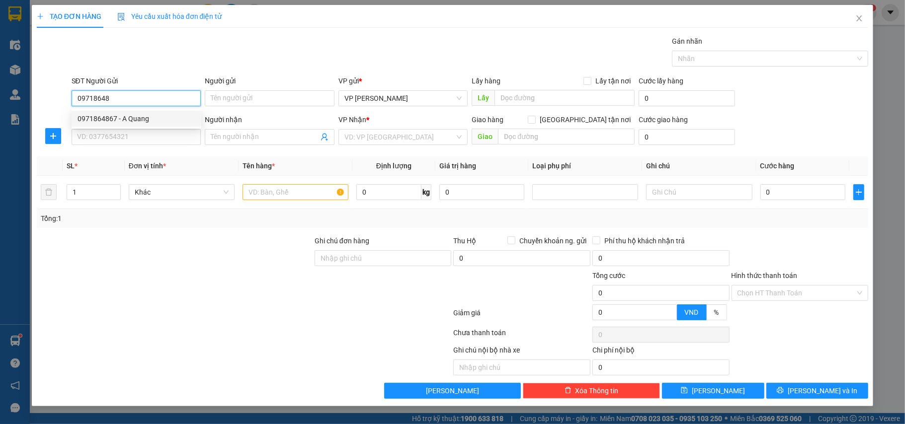
click at [127, 114] on div "0971864867 - A Quang" at bounding box center [137, 118] width 118 height 11
type input "0971864867"
type input "A Quang"
type input "0971864867"
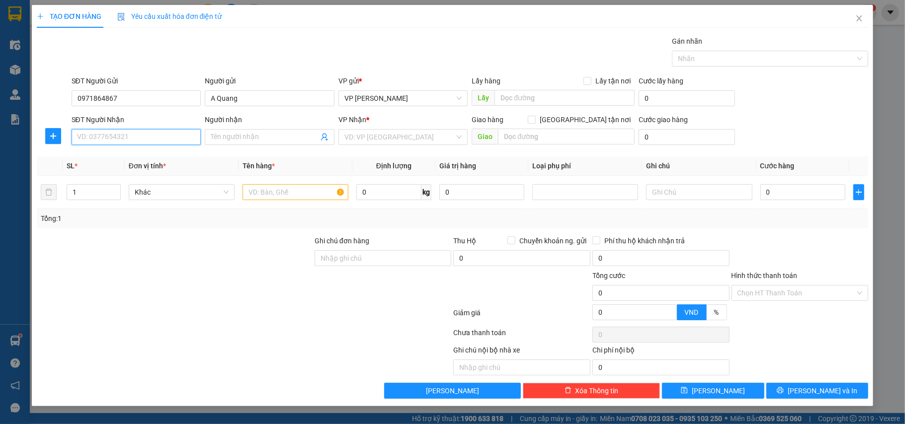
click at [131, 133] on input "SĐT Người Nhận" at bounding box center [137, 137] width 130 height 16
click at [131, 173] on div "0916751313 - Anh Duy Xưởng" at bounding box center [137, 173] width 118 height 11
type input "0916751313"
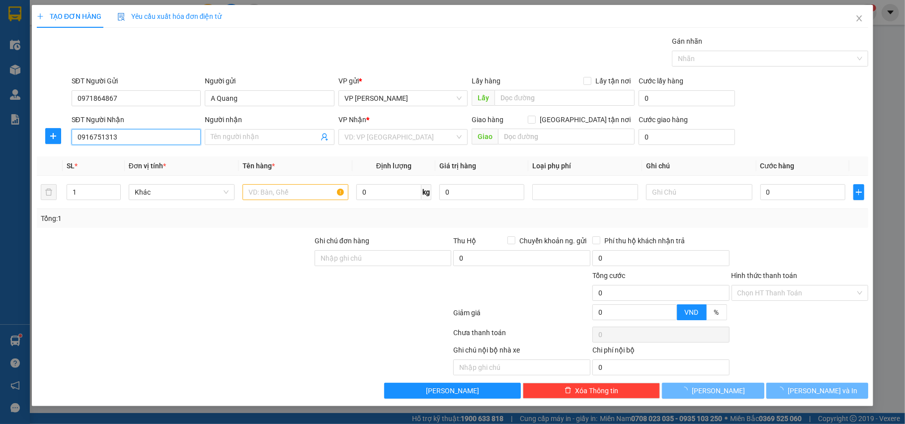
type input "Anh Duy Xưởng"
type input "A Thanh lấy hàng"
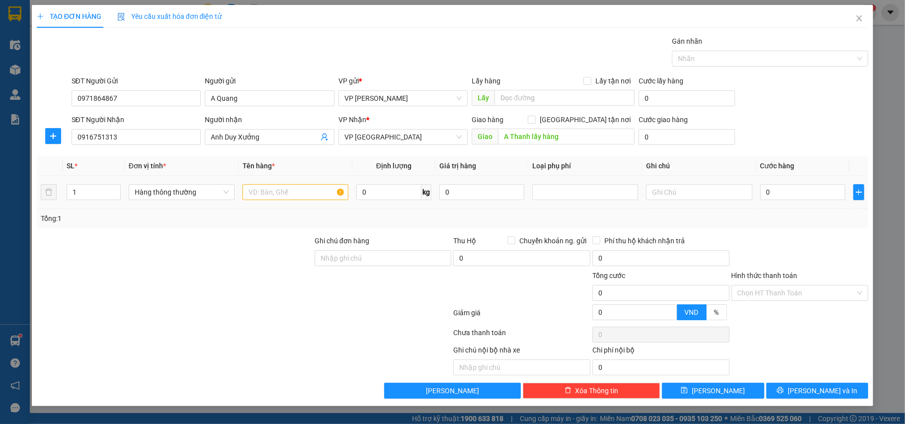
click at [283, 207] on td at bounding box center [296, 192] width 114 height 33
click at [569, 139] on input "A Thanh lấy hàng" at bounding box center [566, 137] width 137 height 16
click at [272, 193] on input "text" at bounding box center [296, 192] width 106 height 16
type input "hộp ct phụ tùng xưởng"
click at [799, 187] on input "0" at bounding box center [802, 192] width 85 height 16
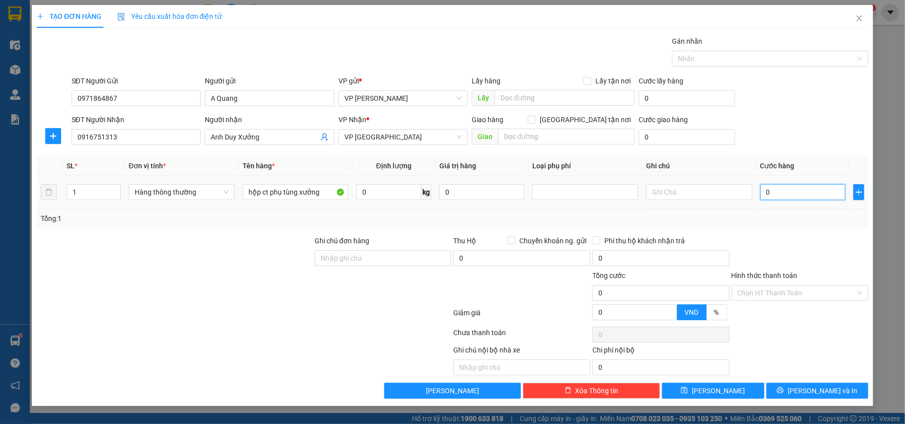
type input "2"
type input "25"
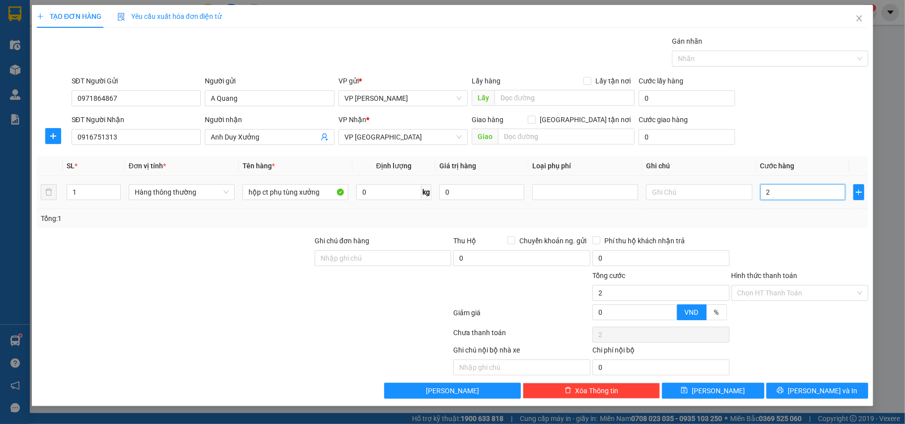
type input "25"
type input "25.000"
click at [798, 221] on div "Tổng: 1" at bounding box center [453, 218] width 824 height 11
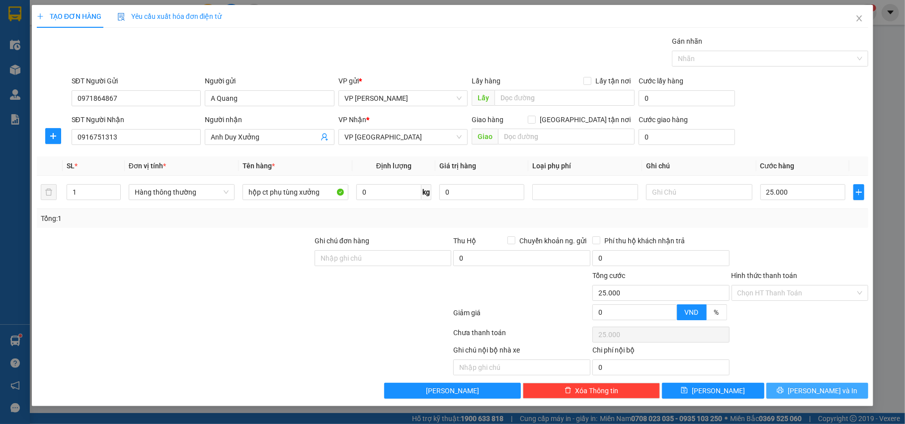
click at [827, 392] on span "[PERSON_NAME] và In" at bounding box center [823, 391] width 70 height 11
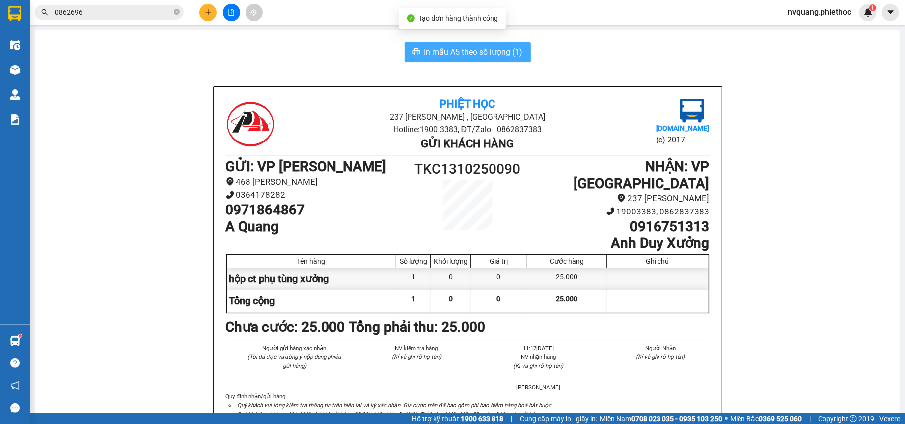
click at [435, 61] on button "In mẫu A5 theo số lượng (1)" at bounding box center [468, 52] width 126 height 20
click at [438, 55] on span "In mẫu A5 theo số lượng (1)" at bounding box center [473, 52] width 98 height 12
click at [436, 52] on span "In mẫu A5 theo số lượng (1)" at bounding box center [473, 52] width 98 height 12
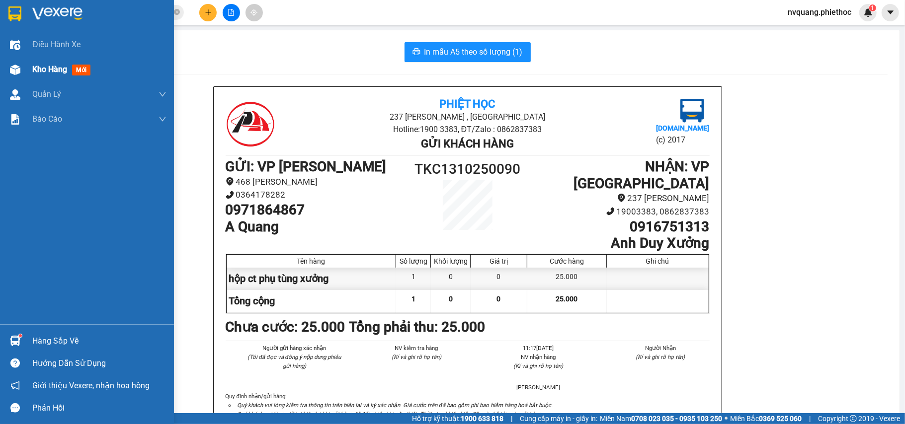
click at [51, 66] on span "Kho hàng" at bounding box center [49, 69] width 35 height 9
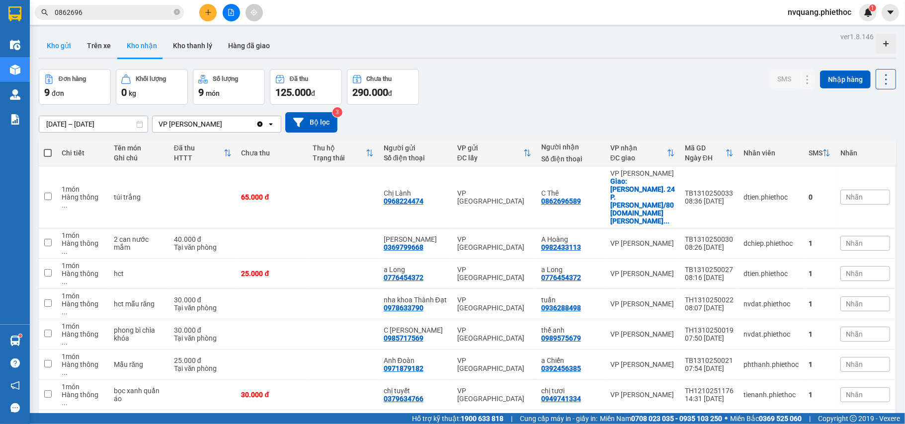
click at [53, 52] on button "Kho gửi" at bounding box center [59, 46] width 40 height 24
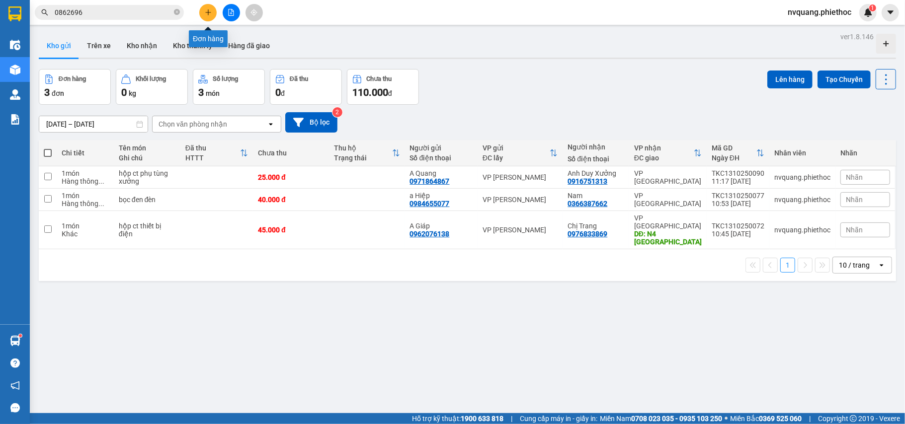
click at [205, 9] on icon "plus" at bounding box center [208, 12] width 7 height 7
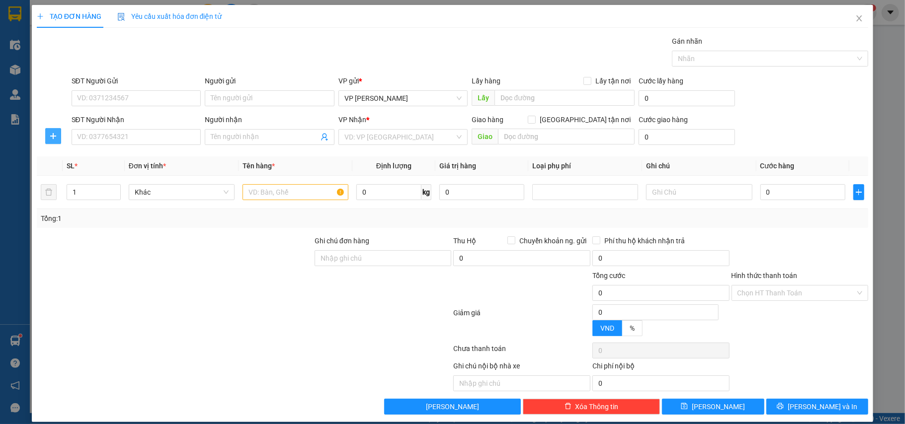
drag, startPoint x: 55, startPoint y: 130, endPoint x: 79, endPoint y: 116, distance: 27.4
click at [56, 130] on button "button" at bounding box center [53, 136] width 16 height 16
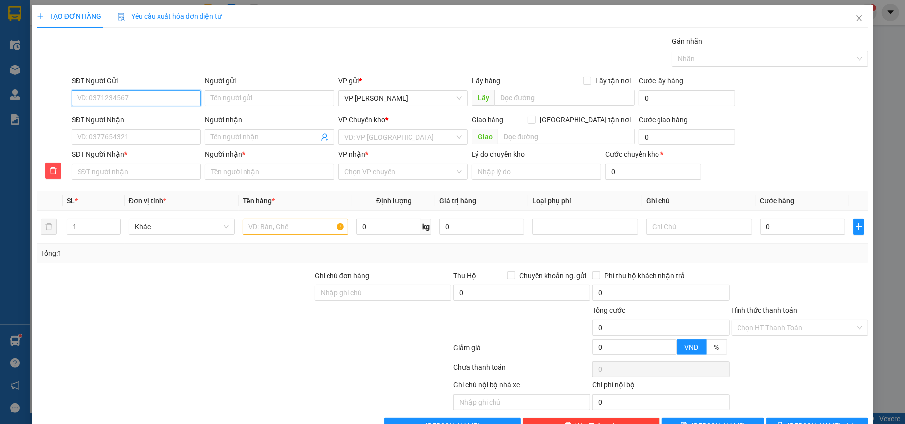
click at [110, 96] on input "SĐT Người Gửi" at bounding box center [137, 98] width 130 height 16
type input "0965774190"
click at [126, 118] on div "0965774190 - c Thuỷ" at bounding box center [135, 118] width 116 height 11
type input "c Thuỷ"
type input "0965774190"
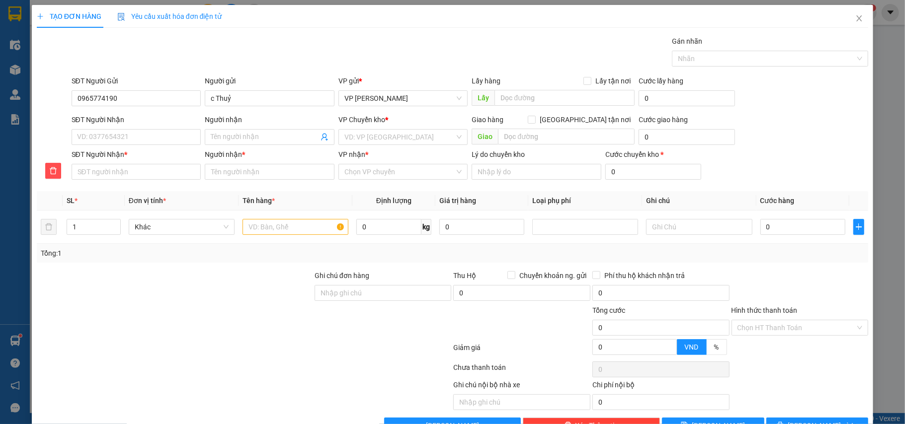
click at [135, 149] on div "SĐT Người Nhận VD: 0377654321" at bounding box center [137, 131] width 130 height 35
click at [138, 144] on input "SĐT Người Nhận" at bounding box center [137, 137] width 130 height 16
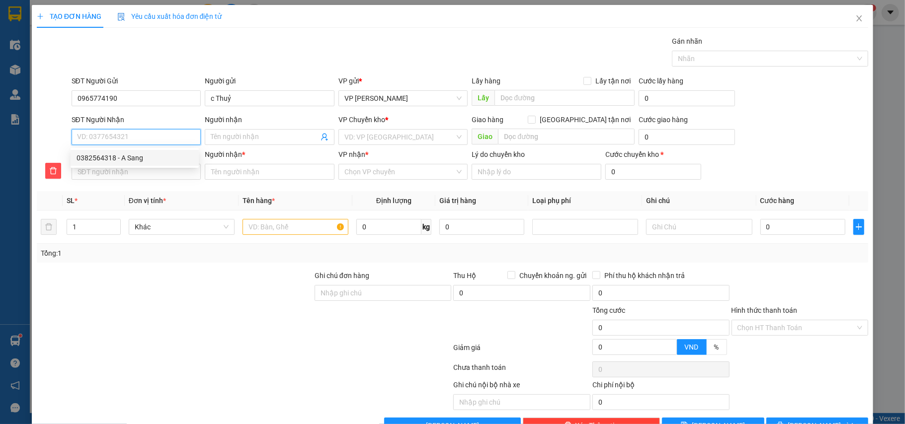
click at [110, 156] on div "0382564318 - A Sang" at bounding box center [135, 158] width 116 height 11
type input "0382564318"
type input "A Sang"
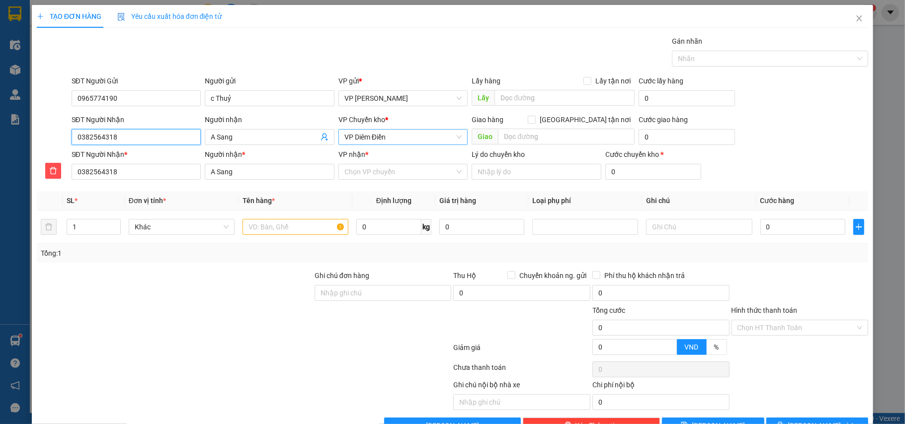
click at [363, 140] on span "VP Diêm Điền" at bounding box center [403, 137] width 118 height 15
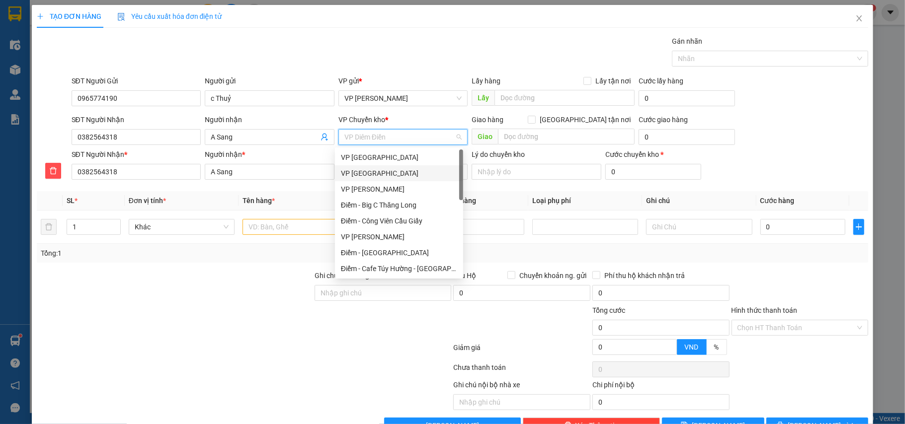
click at [360, 168] on div "VP [GEOGRAPHIC_DATA]" at bounding box center [399, 173] width 116 height 11
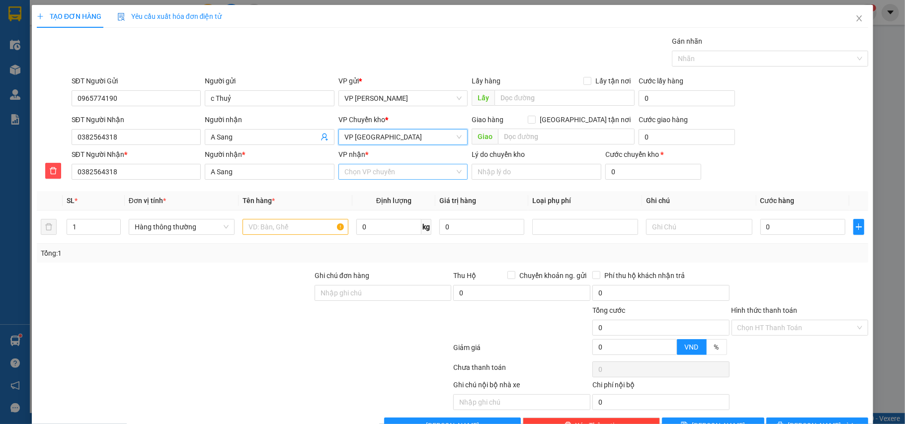
click at [367, 175] on input "VP nhận *" at bounding box center [399, 171] width 111 height 15
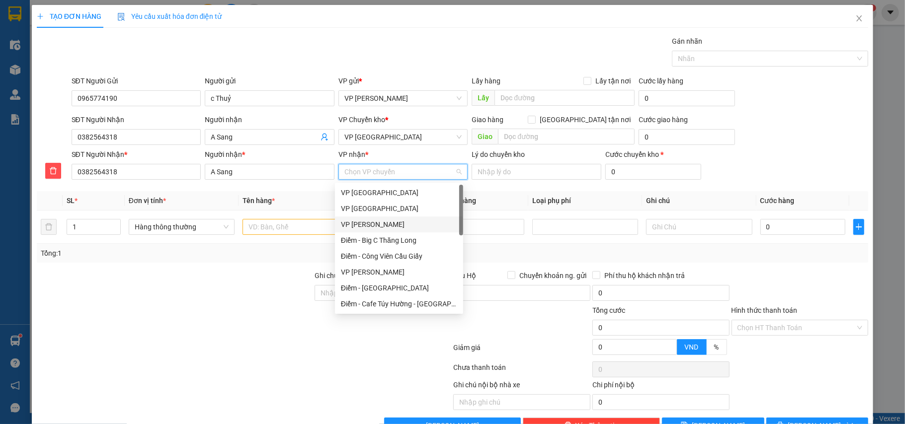
scroll to position [132, 0]
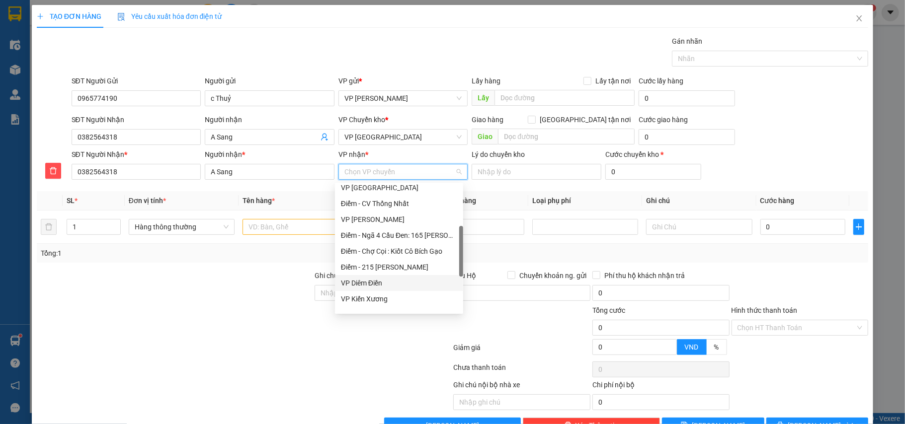
click at [368, 279] on div "VP Diêm Điền" at bounding box center [399, 283] width 116 height 11
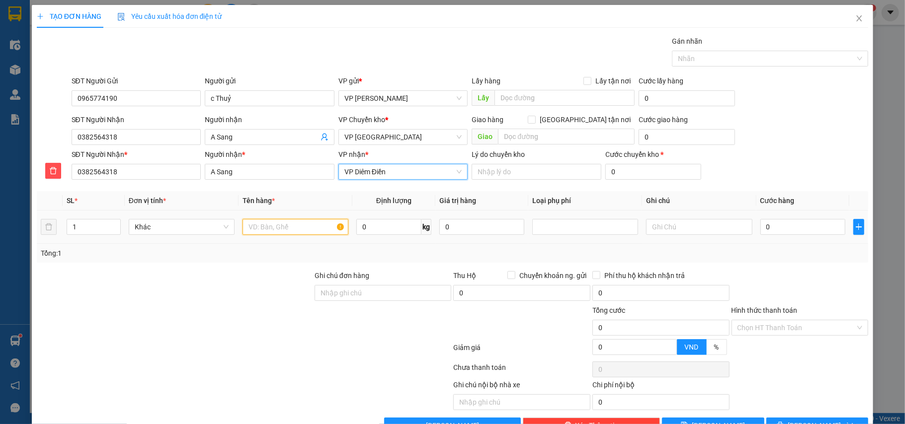
click at [269, 227] on input "text" at bounding box center [296, 227] width 106 height 16
click at [554, 235] on div at bounding box center [585, 227] width 106 height 16
type input "thùng ct mô hình đồ chơi"
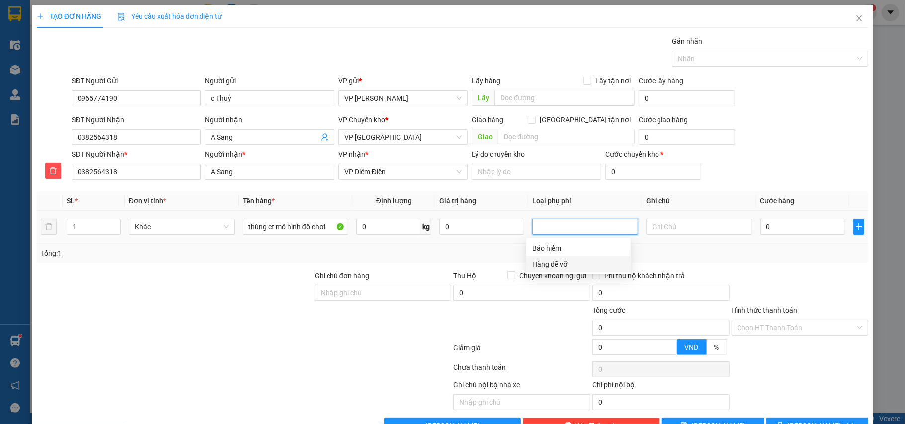
click at [552, 260] on div "Hàng dễ vỡ" at bounding box center [578, 264] width 92 height 11
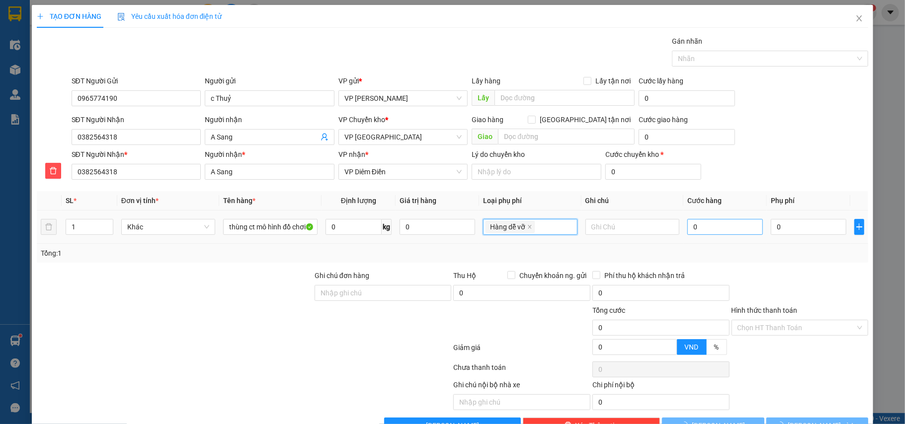
type input "10.000"
click at [698, 225] on input "0" at bounding box center [725, 227] width 76 height 16
type input "5"
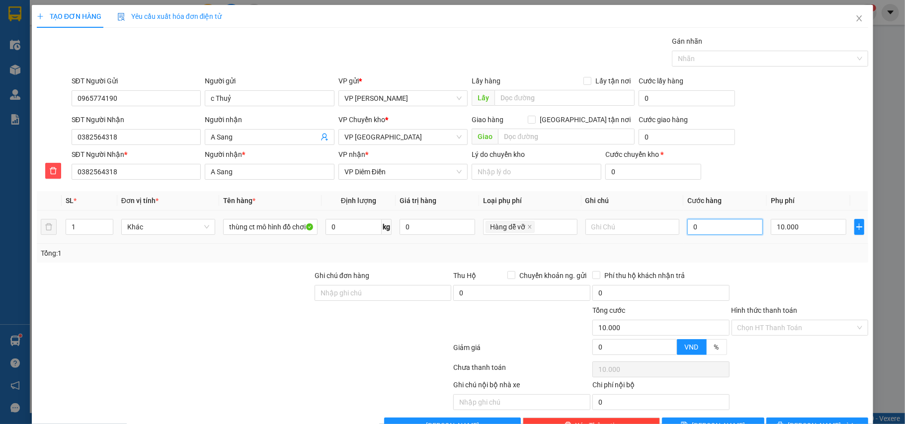
type input "10.005"
type input "50"
type input "10.050"
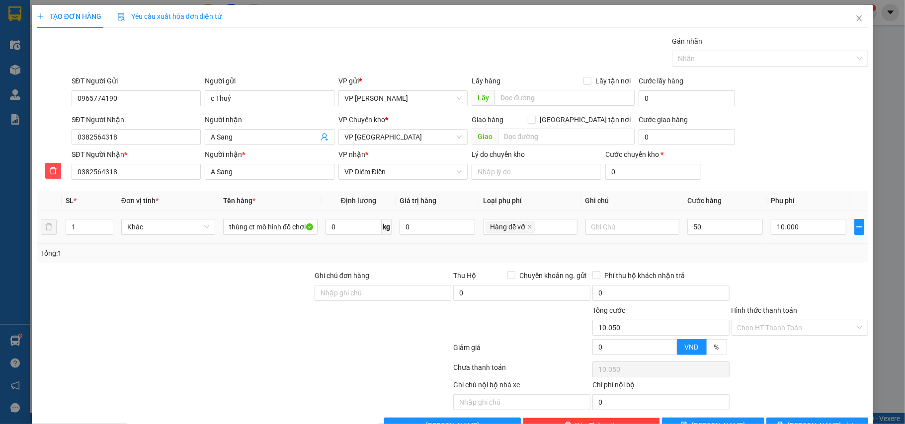
type input "50.000"
type input "60.000"
click at [709, 247] on div "Tổng: 1" at bounding box center [453, 253] width 832 height 19
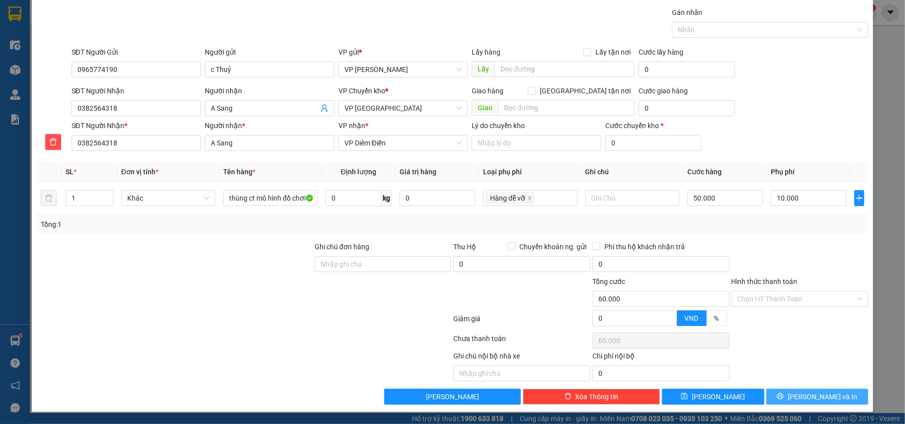
click at [800, 390] on button "[PERSON_NAME] và In" at bounding box center [817, 397] width 102 height 16
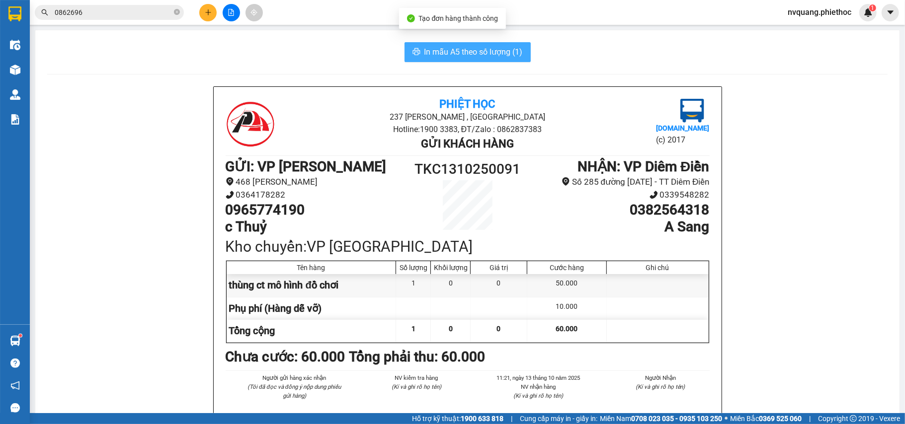
click at [464, 56] on span "In mẫu A5 theo số lượng (1)" at bounding box center [473, 52] width 98 height 12
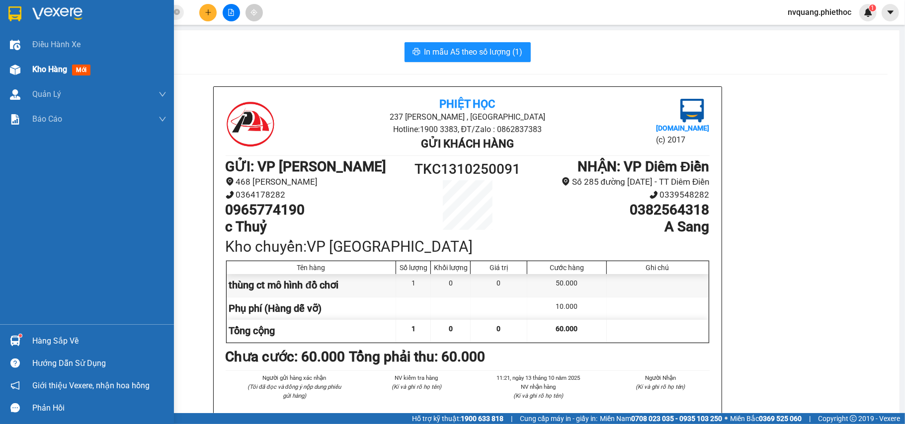
click at [48, 74] on span "Kho hàng" at bounding box center [49, 69] width 35 height 9
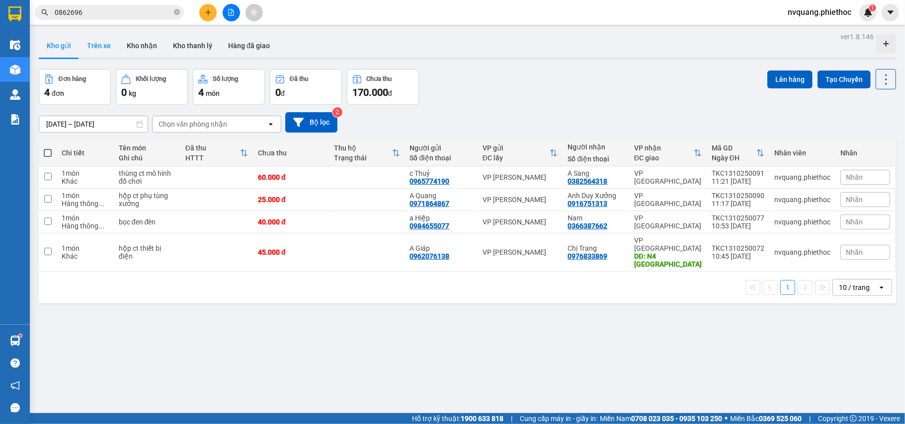
click at [91, 38] on button "Trên xe" at bounding box center [99, 46] width 40 height 24
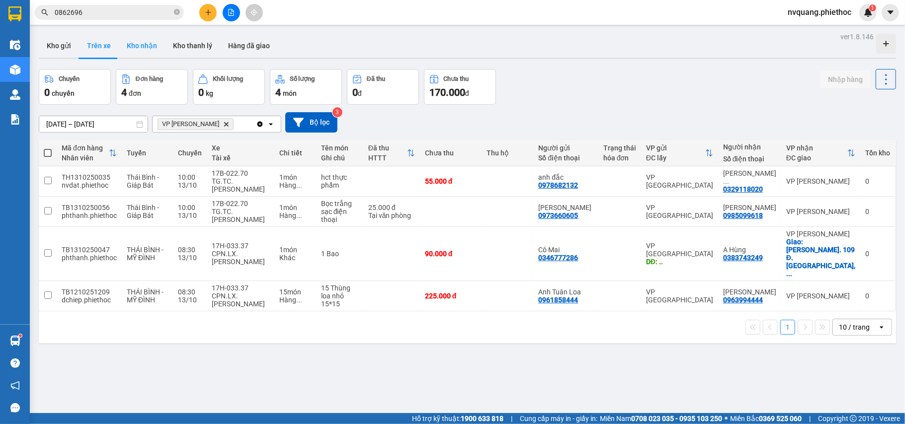
click at [138, 46] on button "Kho nhận" at bounding box center [142, 46] width 46 height 24
type input "11/10/2025 – 13/10/2025"
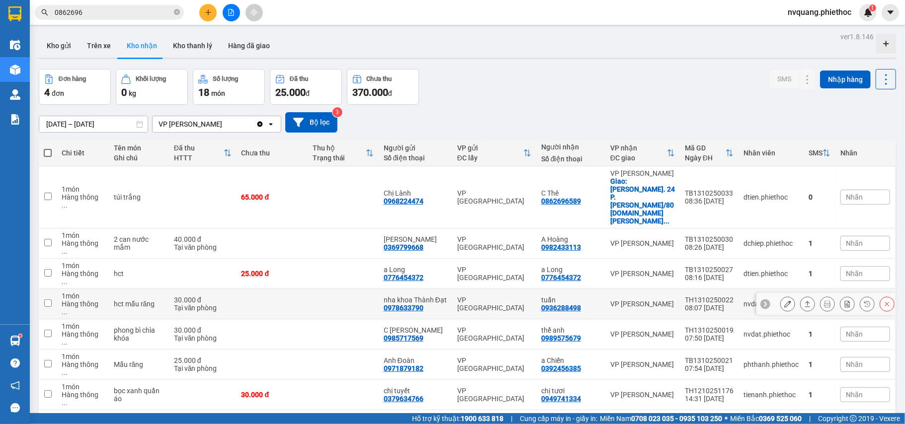
click at [784, 301] on icon at bounding box center [787, 304] width 7 height 7
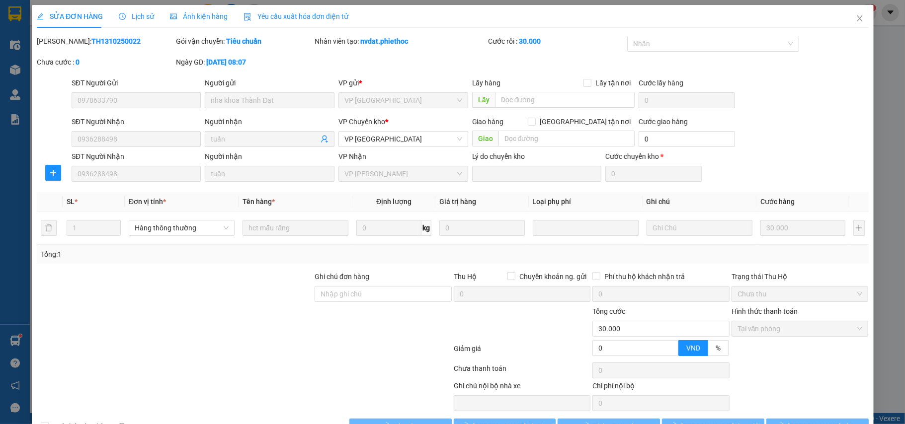
type input "0978633790"
type input "nha khoa Thành Đạt"
type input "0936288498"
type input "tuấn"
type input "0"
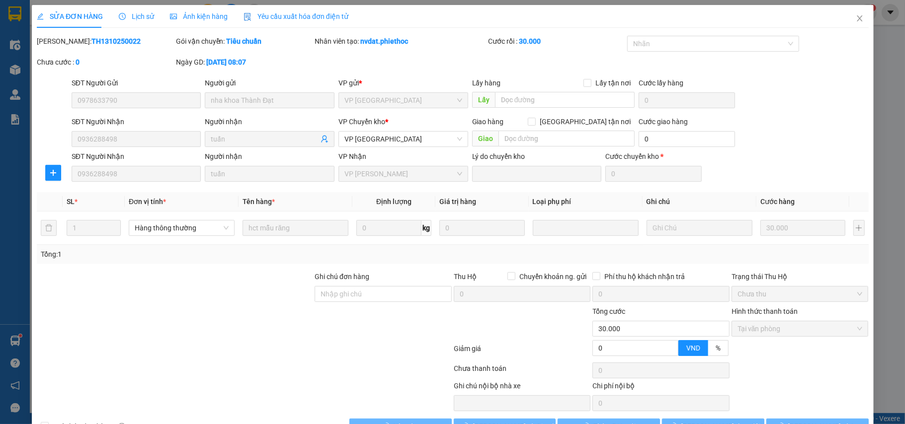
type input "30.000"
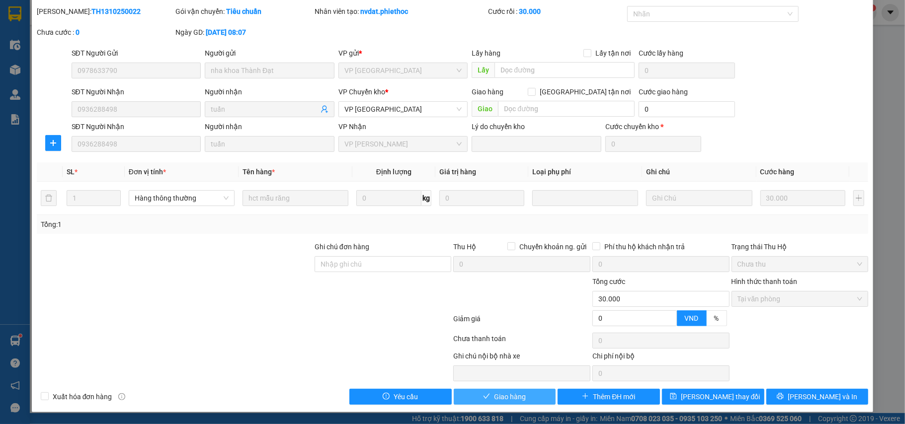
click at [527, 399] on button "Giao hàng" at bounding box center [505, 397] width 102 height 16
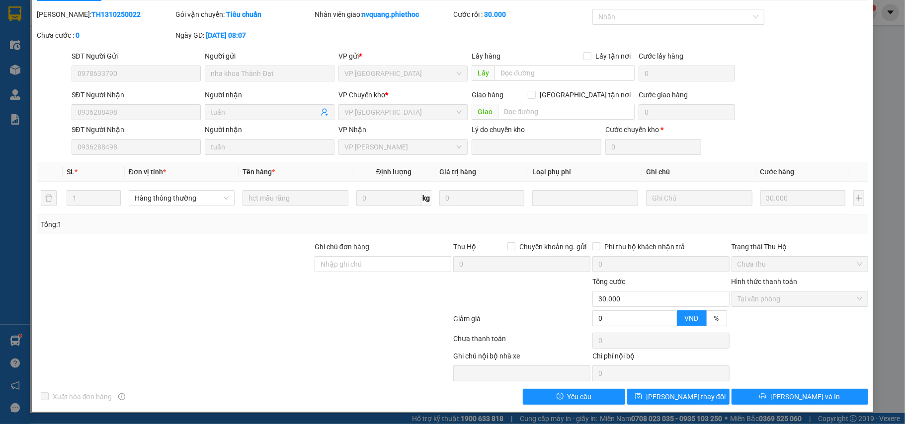
scroll to position [0, 0]
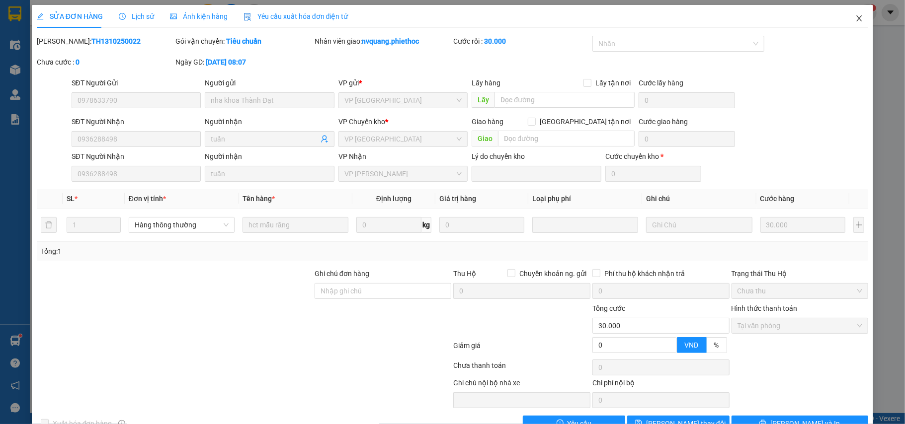
click at [855, 20] on icon "close" at bounding box center [859, 18] width 8 height 8
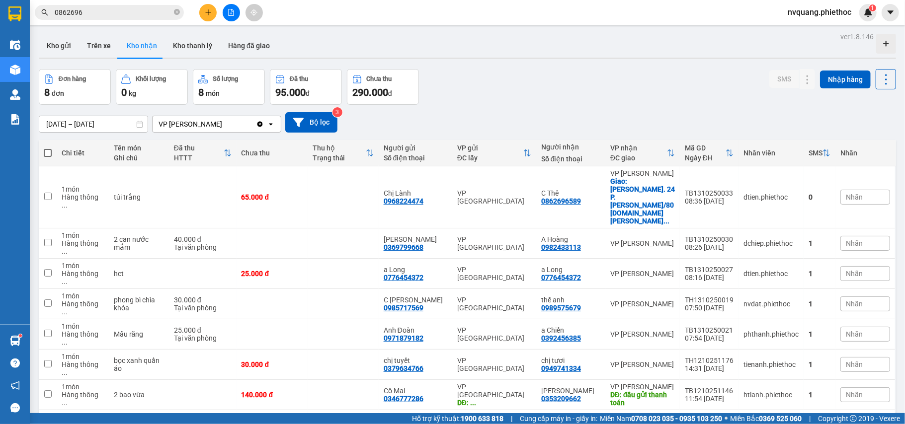
click at [207, 11] on icon "plus" at bounding box center [208, 12] width 7 height 7
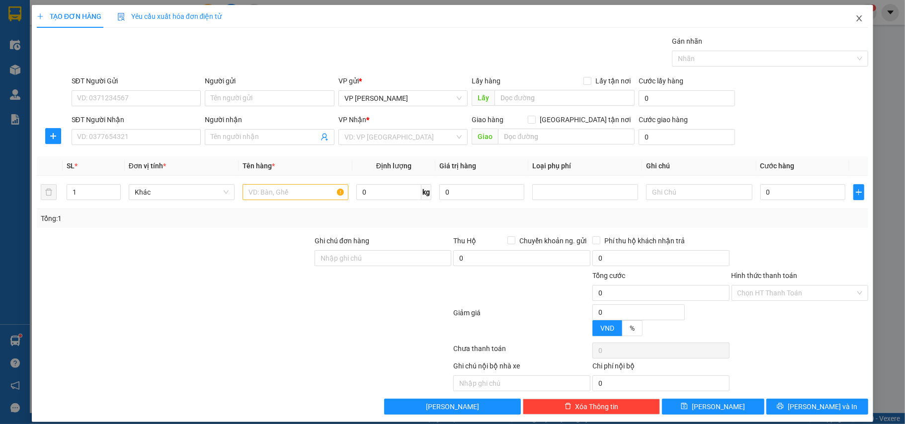
click at [855, 20] on icon "close" at bounding box center [859, 18] width 8 height 8
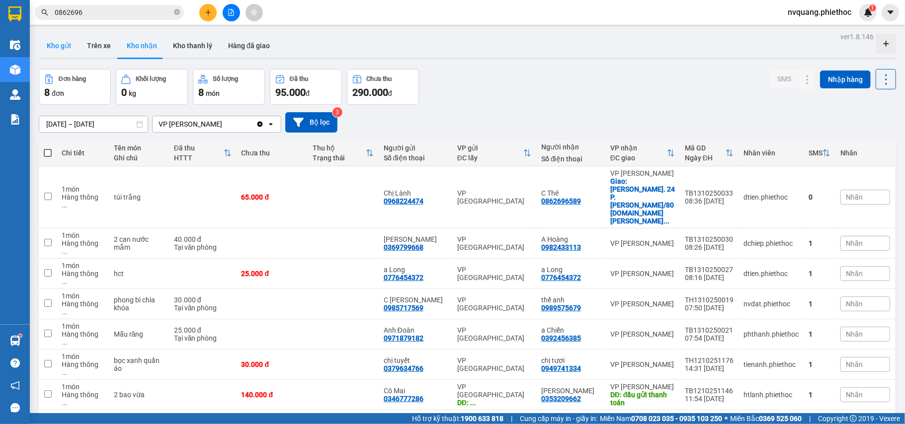
click at [50, 44] on button "Kho gửi" at bounding box center [59, 46] width 40 height 24
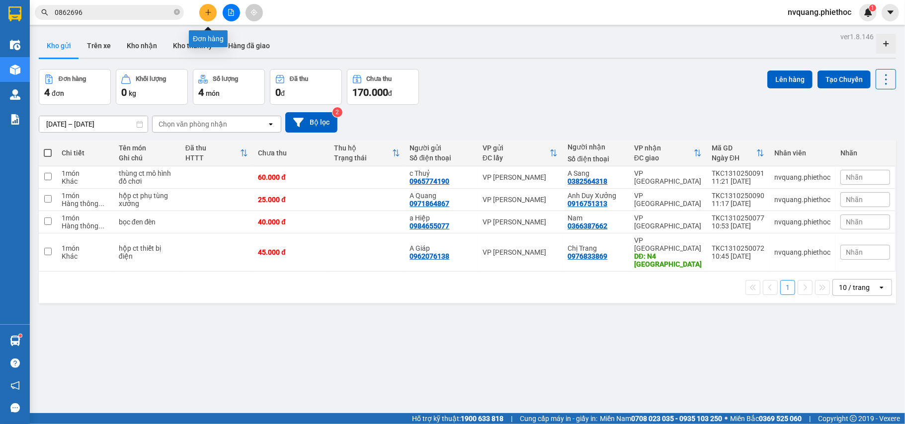
click at [210, 12] on icon "plus" at bounding box center [207, 12] width 5 height 0
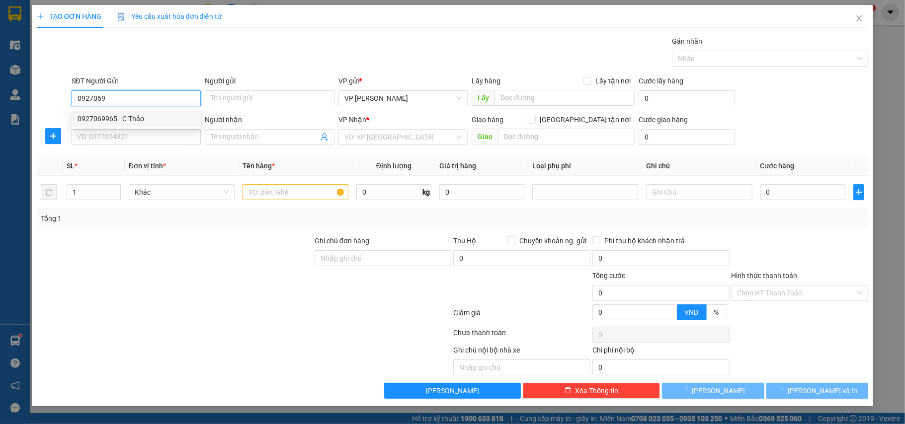
click at [104, 116] on div "0927069965 - C Thảo" at bounding box center [137, 118] width 118 height 11
type input "0927069965"
type input "C Thảo"
type input "0927069965"
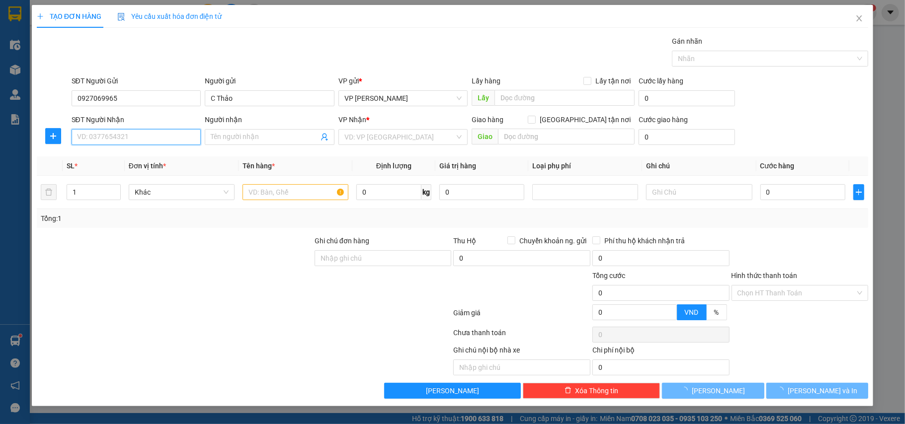
click at [114, 139] on input "SĐT Người Nhận" at bounding box center [137, 137] width 130 height 16
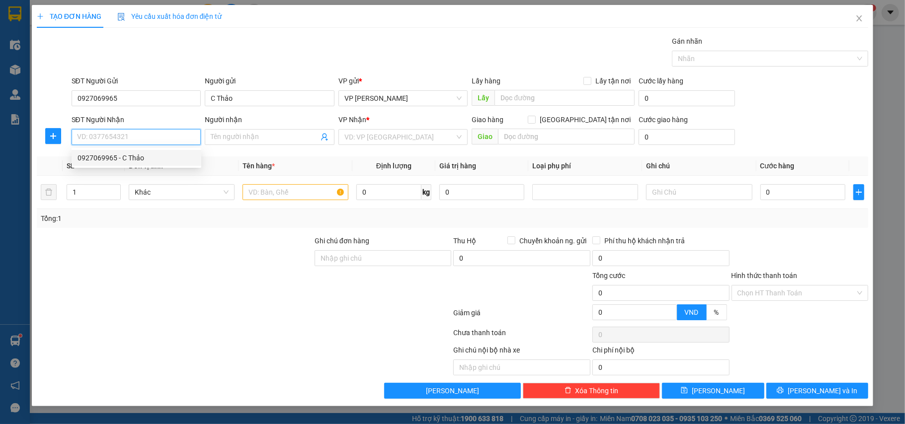
click at [121, 158] on div "0927069965 - C Thảo" at bounding box center [137, 158] width 118 height 11
type input "0927069965"
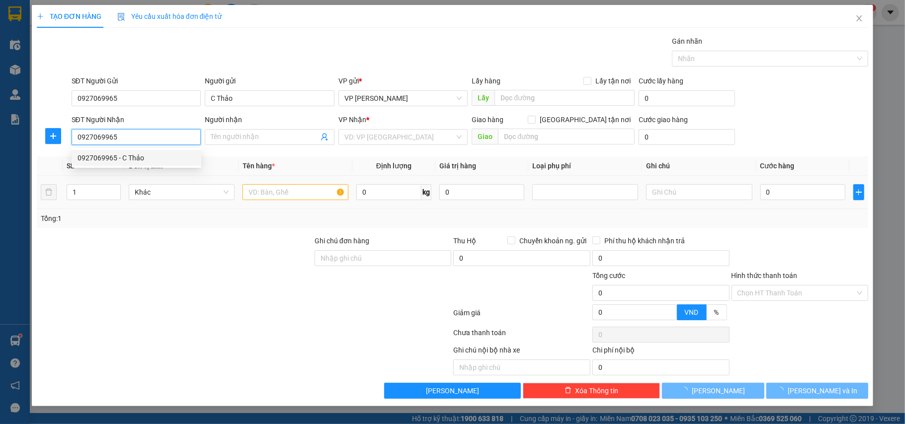
type input "C Thảo"
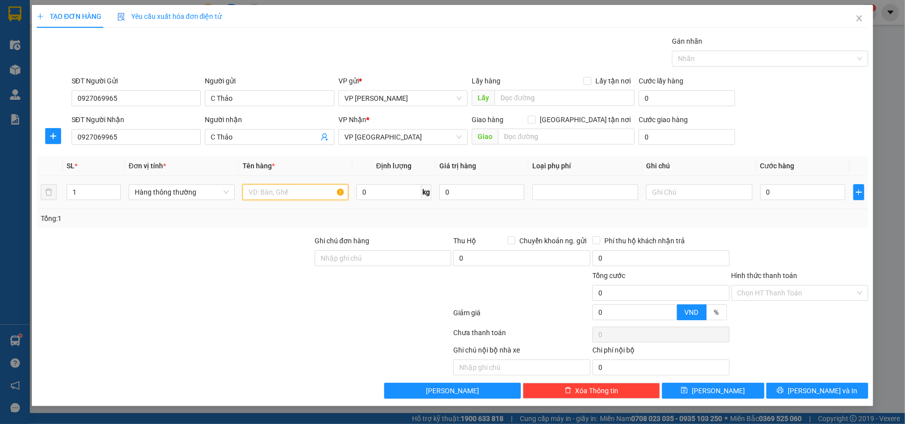
click at [287, 197] on input "text" at bounding box center [296, 192] width 106 height 16
type input "túi bánh"
click at [781, 190] on input "0" at bounding box center [802, 192] width 85 height 16
type input "2"
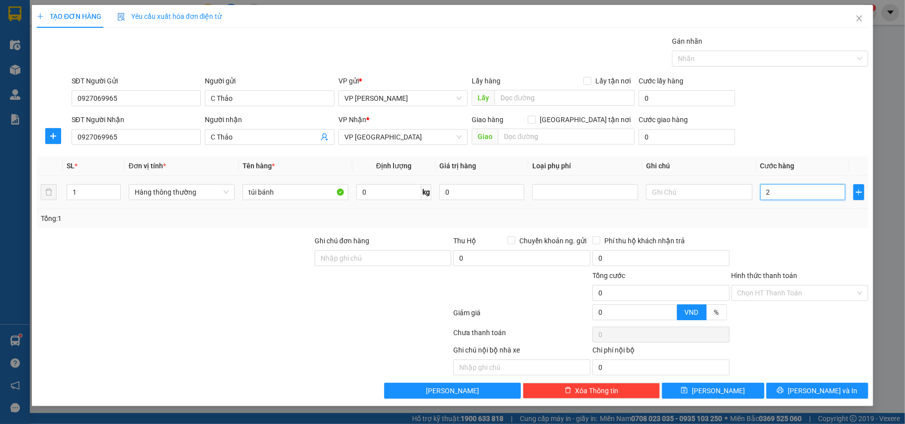
type input "2"
type input "25"
type input "25.000"
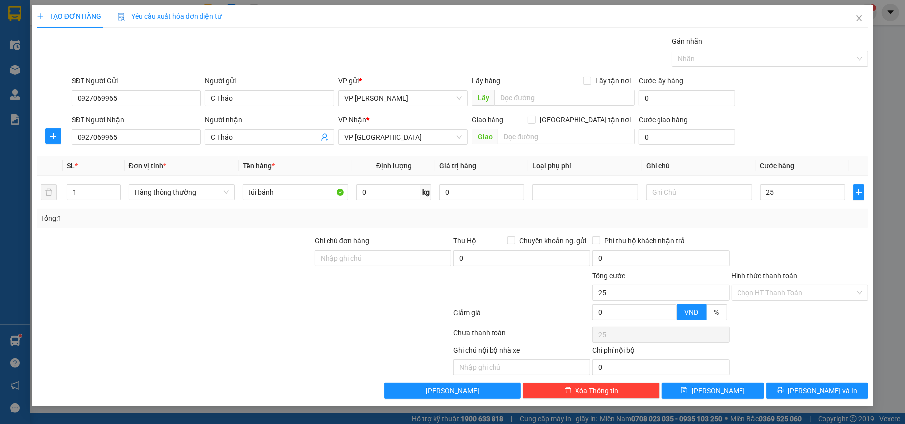
type input "25.000"
click at [789, 219] on div "Tổng: 1" at bounding box center [453, 218] width 824 height 11
click at [301, 195] on input "túi bánh" at bounding box center [296, 192] width 106 height 16
type input "túi bánh ngọt"
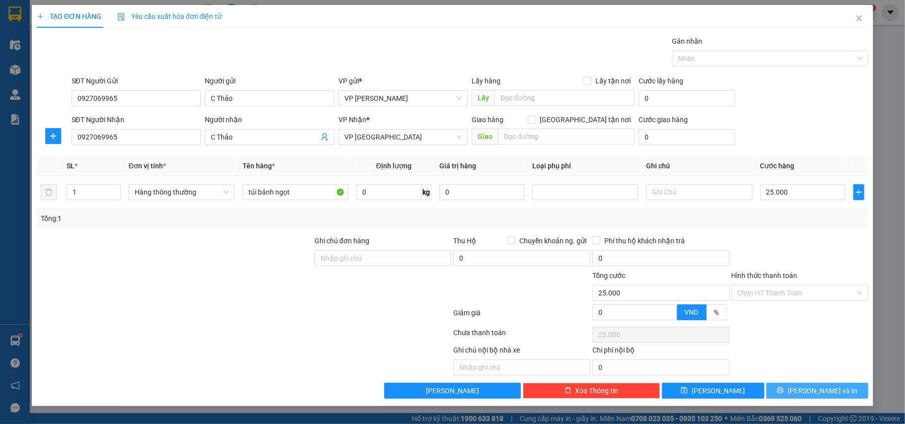
click at [813, 392] on span "[PERSON_NAME] và In" at bounding box center [823, 391] width 70 height 11
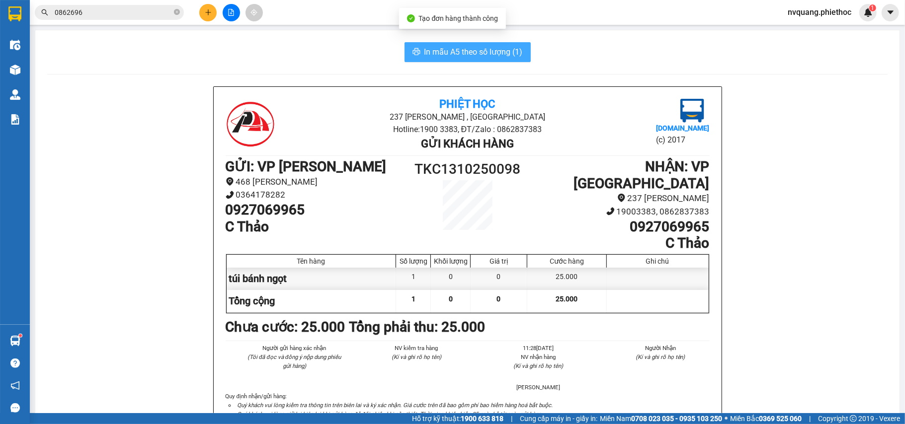
click at [458, 57] on span "In mẫu A5 theo số lượng (1)" at bounding box center [473, 52] width 98 height 12
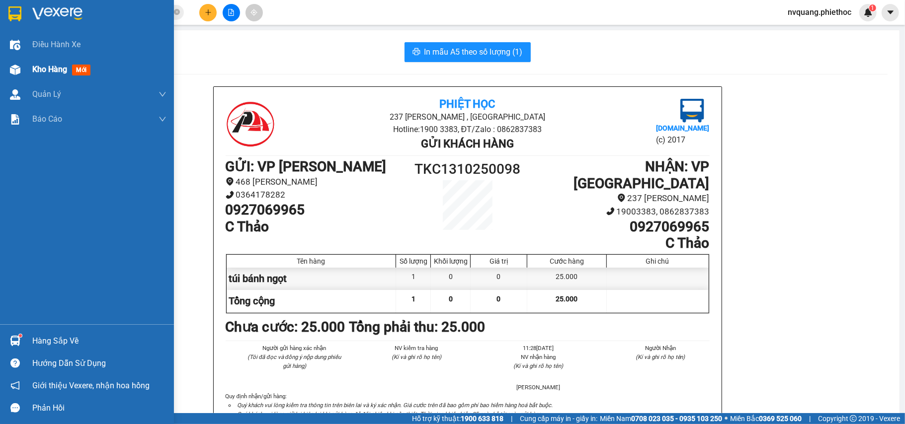
click at [44, 65] on span "Kho hàng" at bounding box center [49, 69] width 35 height 9
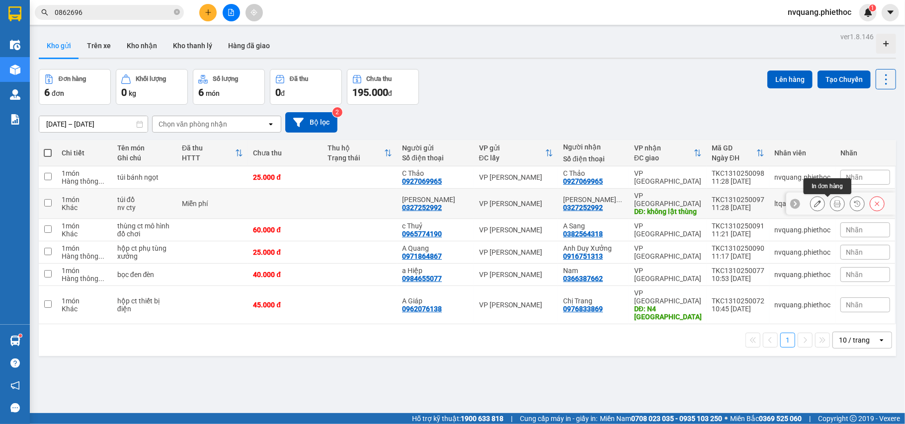
click at [831, 205] on button at bounding box center [837, 203] width 14 height 17
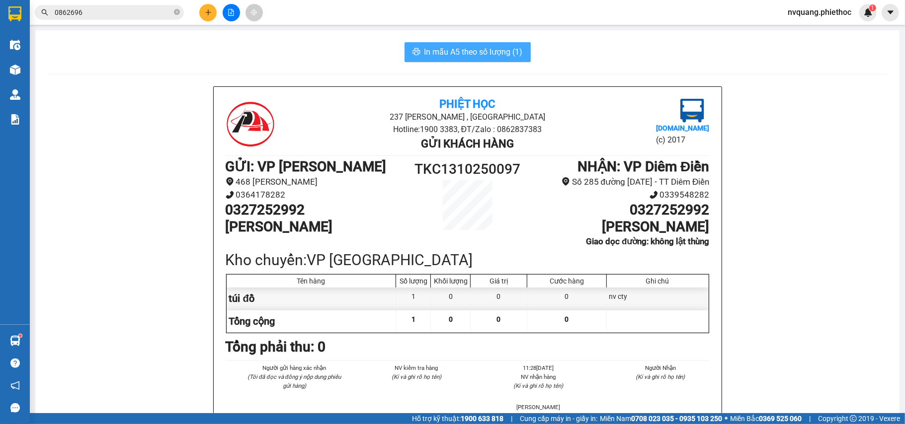
click at [456, 56] on span "In mẫu A5 theo số lượng (1)" at bounding box center [473, 52] width 98 height 12
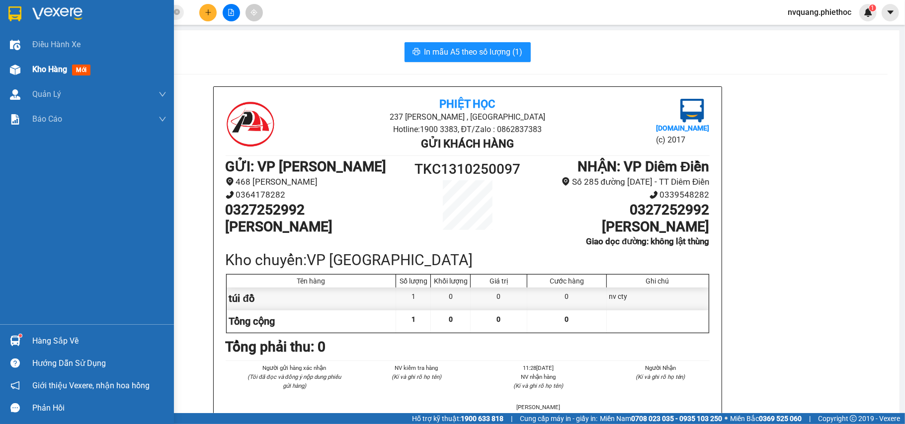
click at [28, 70] on div "Kho hàng mới" at bounding box center [87, 69] width 174 height 25
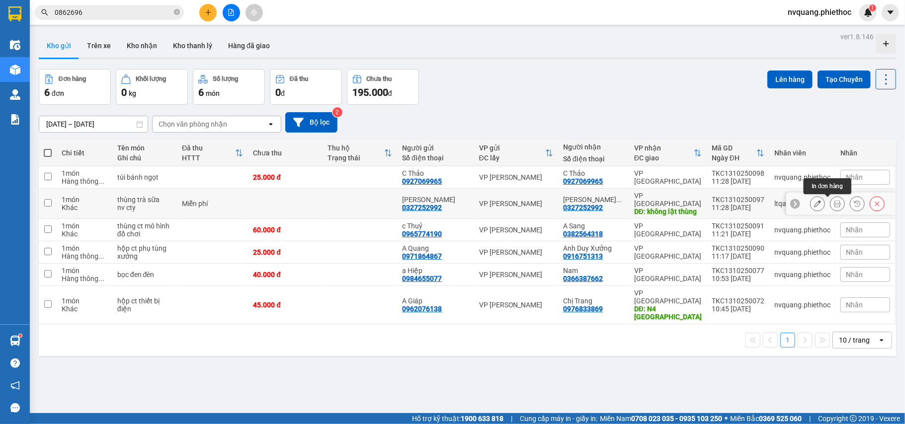
click at [830, 205] on button at bounding box center [837, 203] width 14 height 17
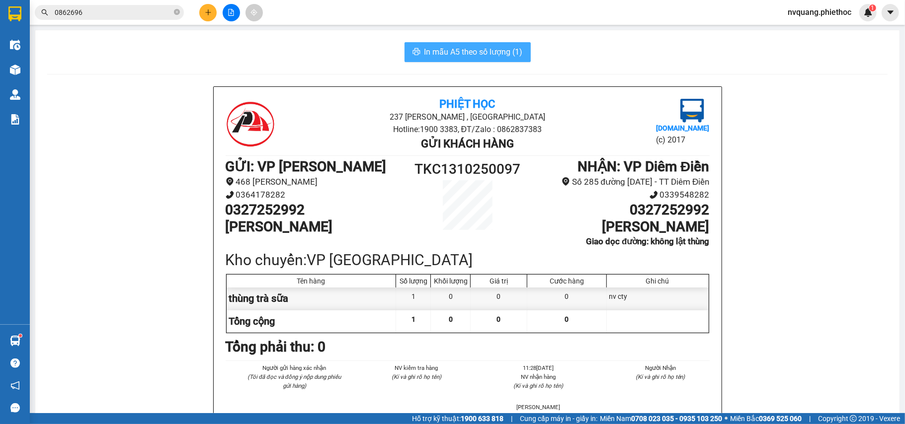
click at [436, 50] on span "In mẫu A5 theo số lượng (1)" at bounding box center [473, 52] width 98 height 12
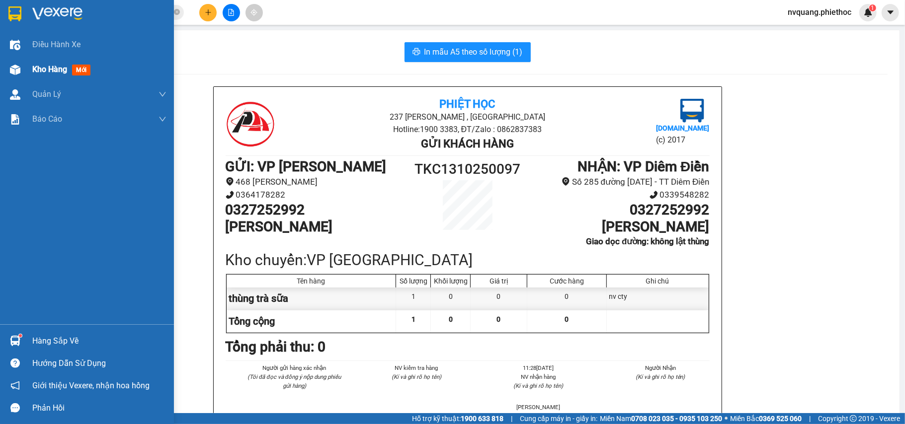
click at [44, 68] on span "Kho hàng" at bounding box center [49, 69] width 35 height 9
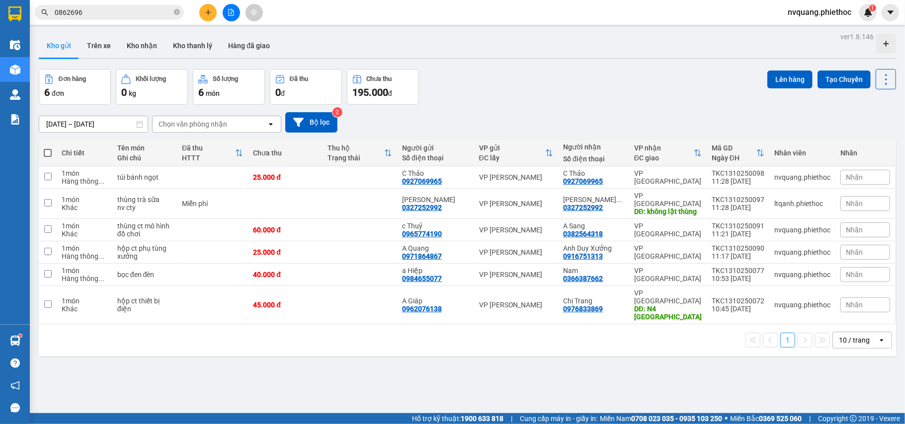
click at [207, 6] on button at bounding box center [207, 12] width 17 height 17
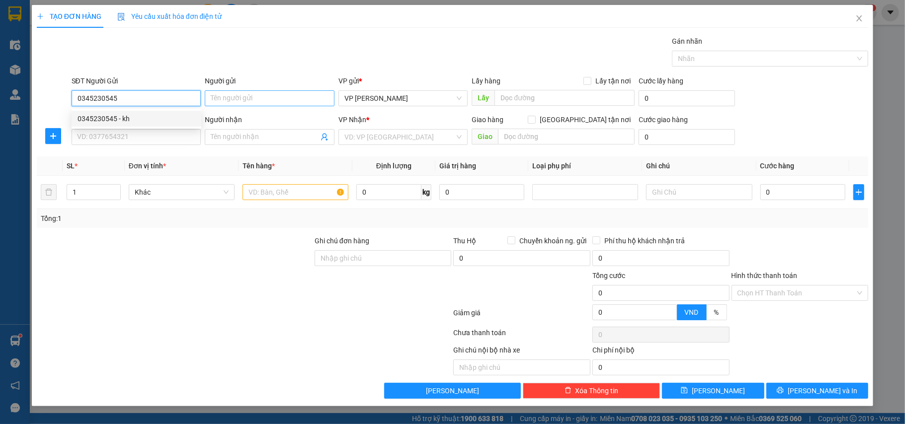
type input "0345230545"
click at [237, 101] on input "Người gửi" at bounding box center [270, 98] width 130 height 16
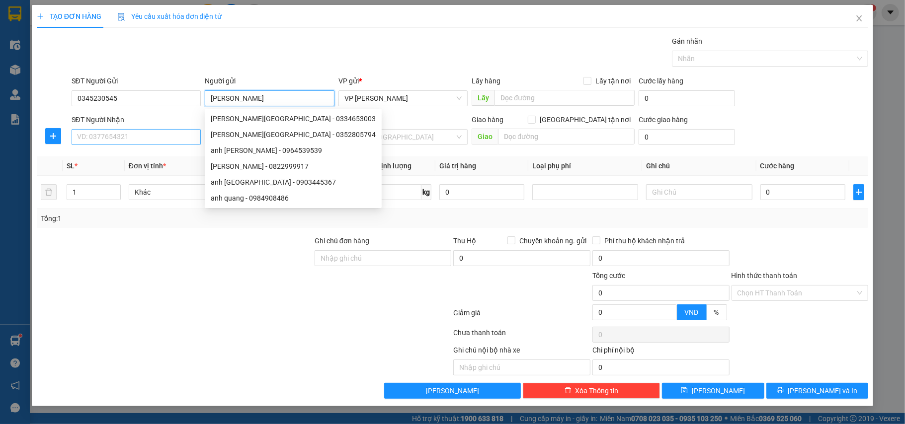
type input "Anh Quang"
click at [97, 138] on input "SĐT Người Nhận" at bounding box center [137, 137] width 130 height 16
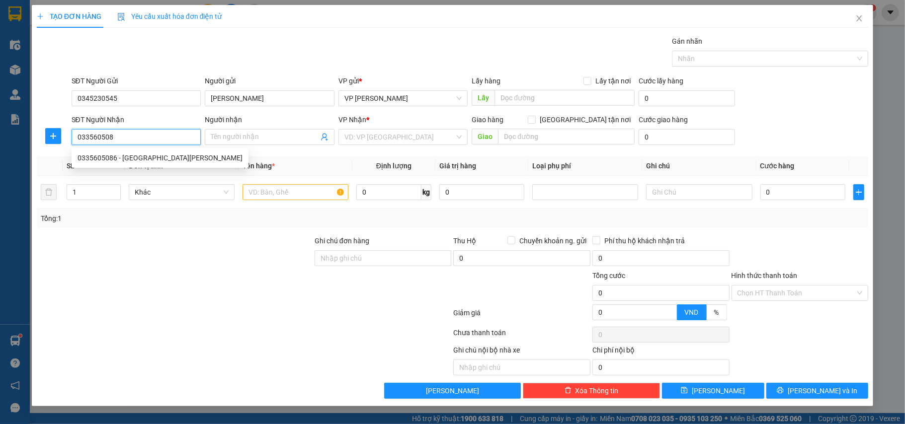
type input "0335605086"
click at [132, 158] on div "0335605086 - cty Minh Đức" at bounding box center [160, 158] width 165 height 11
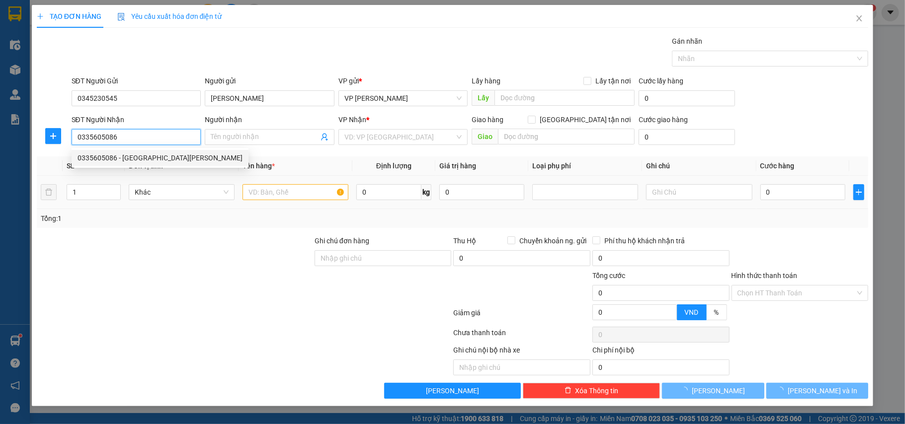
type input "cty Minh Đức"
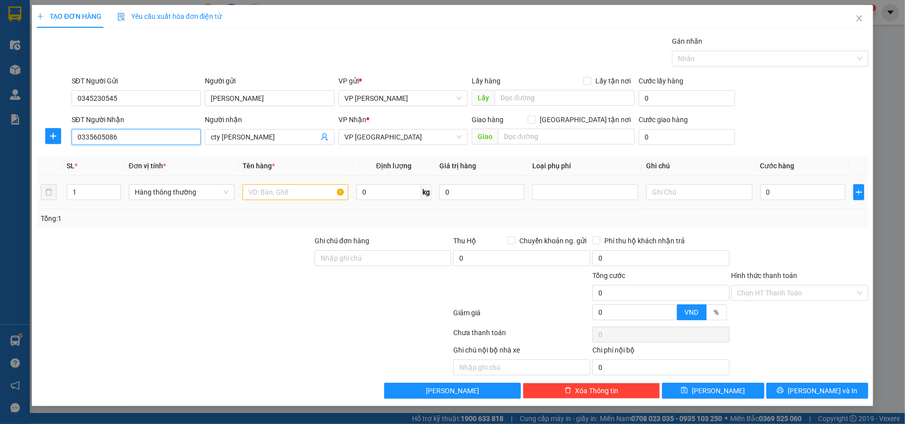
type input "0335605086"
click at [267, 195] on input "text" at bounding box center [296, 192] width 106 height 16
type input "thùng bơ"
click at [790, 196] on input "0" at bounding box center [802, 192] width 85 height 16
click at [835, 229] on div "Transit Pickup Surcharge Ids Transit Deliver Surcharge Ids Transit Deliver Surc…" at bounding box center [453, 217] width 832 height 363
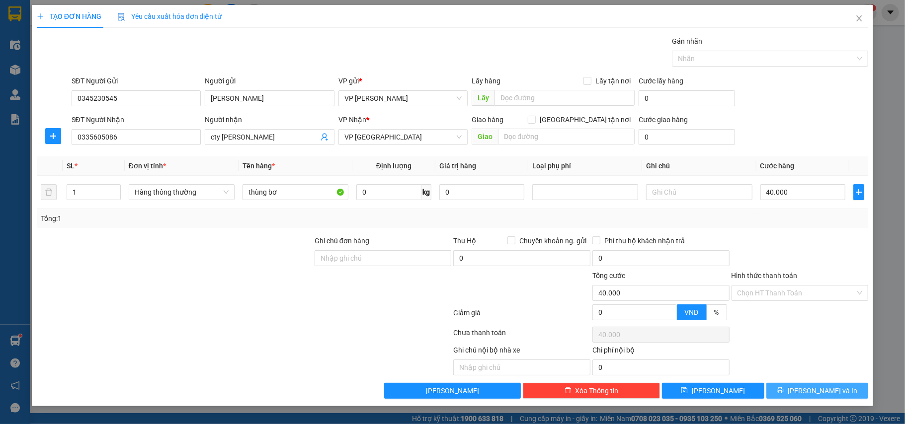
click at [816, 392] on span "[PERSON_NAME] và In" at bounding box center [823, 391] width 70 height 11
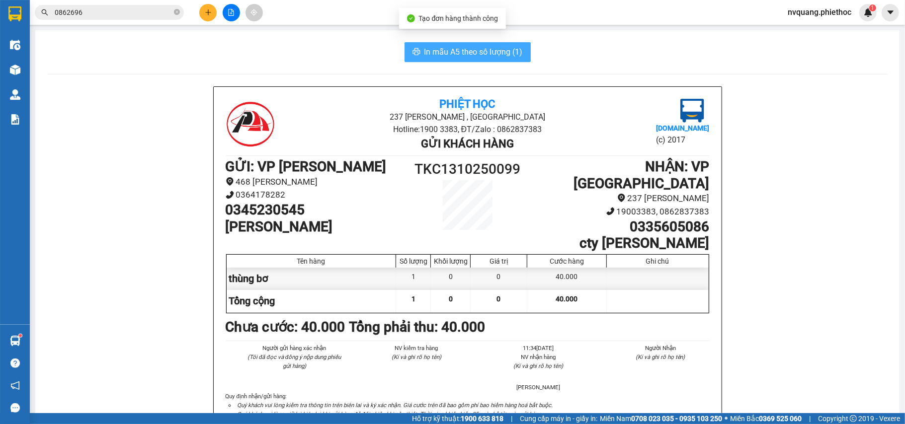
click at [442, 47] on span "In mẫu A5 theo số lượng (1)" at bounding box center [473, 52] width 98 height 12
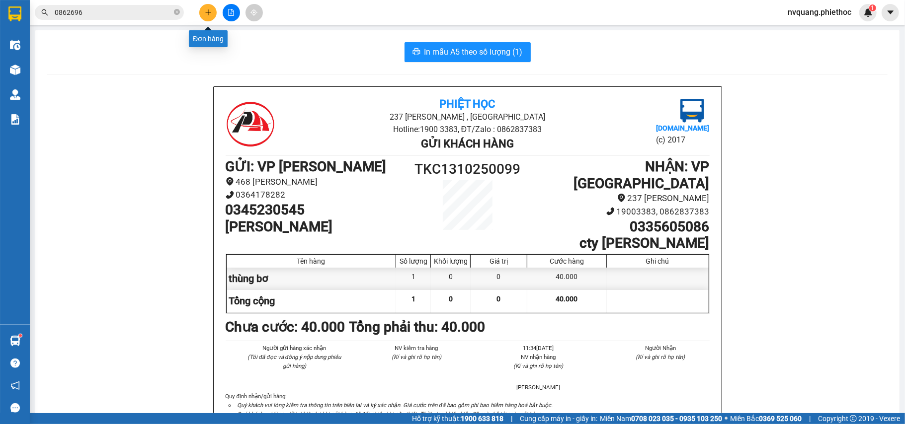
click at [207, 12] on icon "plus" at bounding box center [208, 12] width 7 height 7
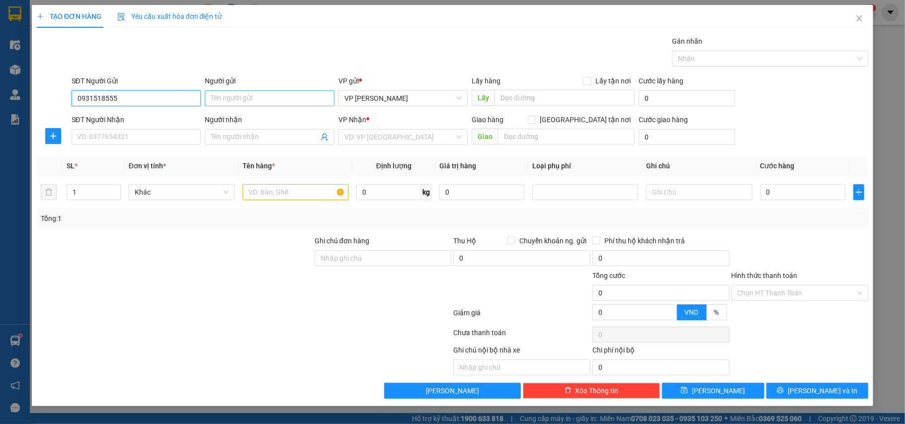
type input "0931518555"
click at [223, 96] on input "Người gửi" at bounding box center [270, 98] width 130 height 16
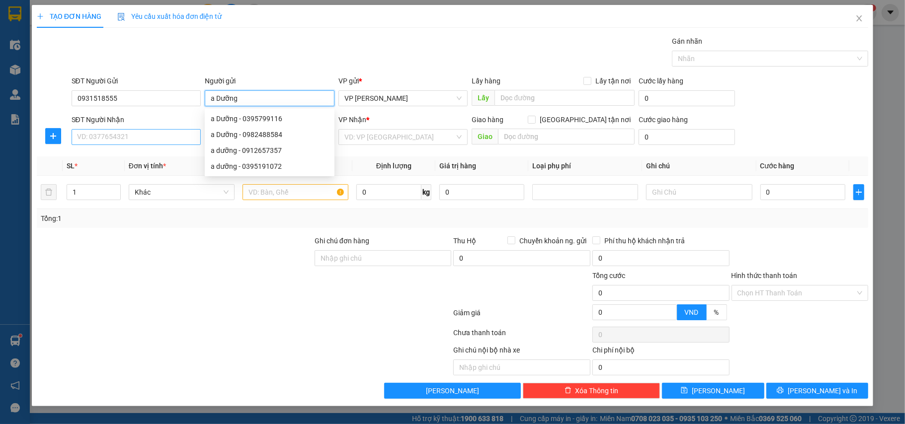
type input "a Dưỡng"
click at [133, 132] on input "SĐT Người Nhận" at bounding box center [137, 137] width 130 height 16
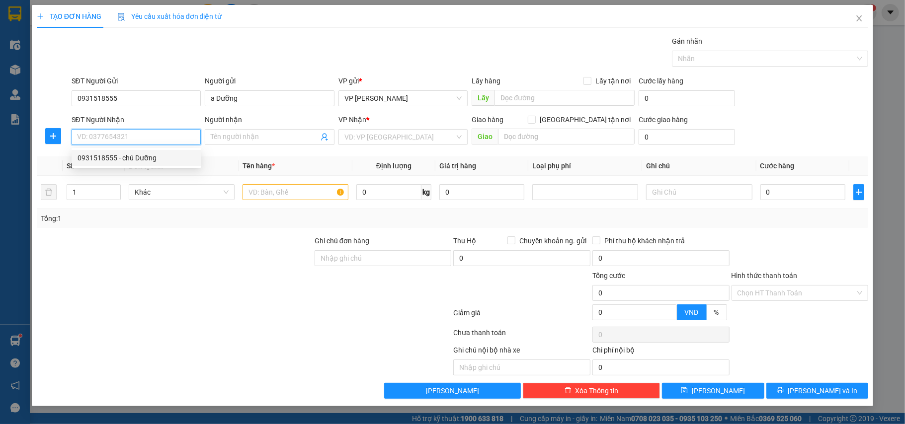
click at [126, 154] on div "0931518555 - chú Dưỡng" at bounding box center [137, 158] width 118 height 11
type input "0931518555"
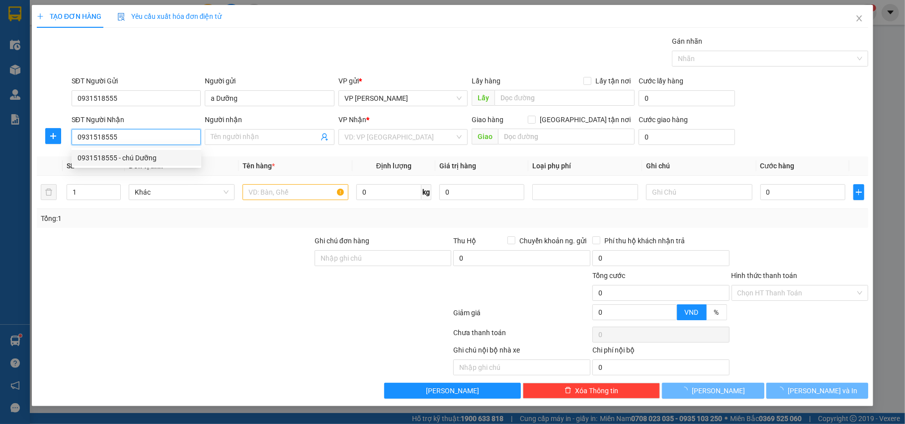
type input "chú Dưỡng"
checkbox input "true"
type input "số 1 ngõ 66 đường Trần Thủ Độ"
type input "20.000"
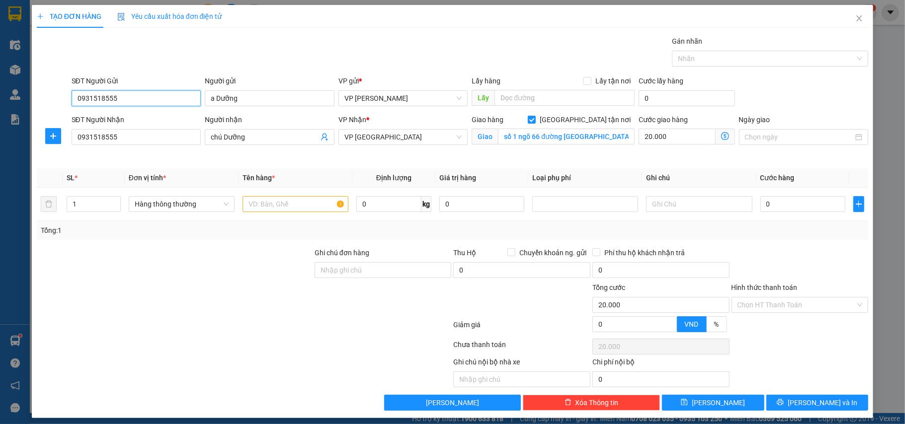
click at [121, 99] on input "0931518555" at bounding box center [137, 98] width 130 height 16
click at [92, 90] on div "SĐT Người Gửi" at bounding box center [137, 83] width 130 height 15
click at [138, 100] on input "0931518555" at bounding box center [137, 98] width 130 height 16
type input "0"
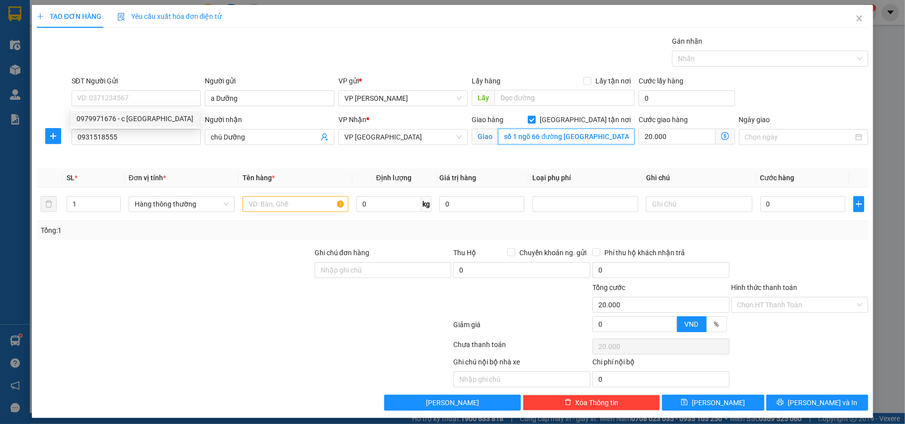
click at [600, 136] on input "số 1 ngõ 66 đường Trần Thủ Độ" at bounding box center [566, 137] width 137 height 16
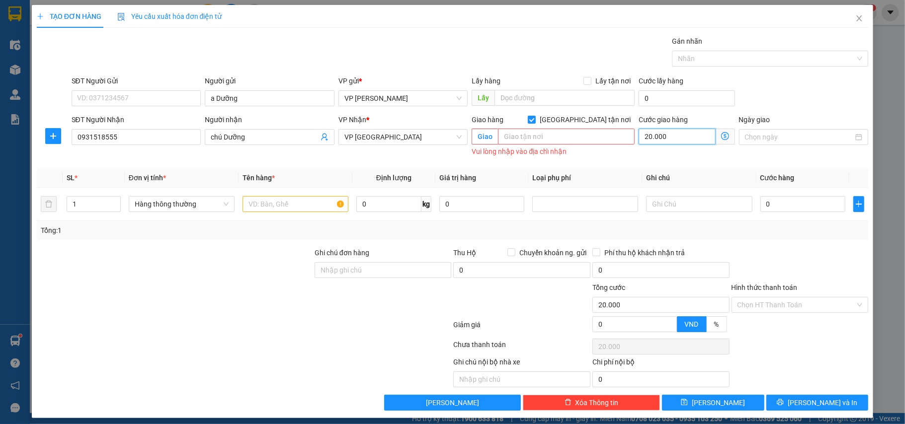
click at [661, 136] on input "20.000" at bounding box center [677, 137] width 77 height 16
type input "0"
click at [535, 120] on input "[GEOGRAPHIC_DATA] tận nơi" at bounding box center [531, 119] width 7 height 7
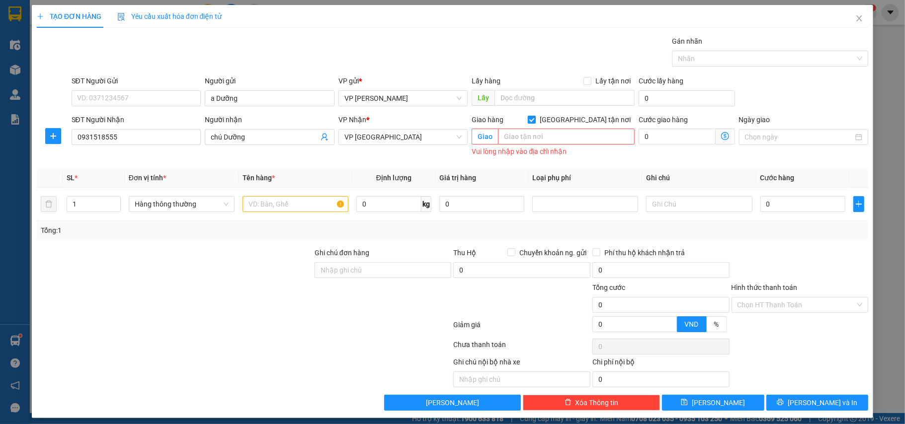
checkbox input "false"
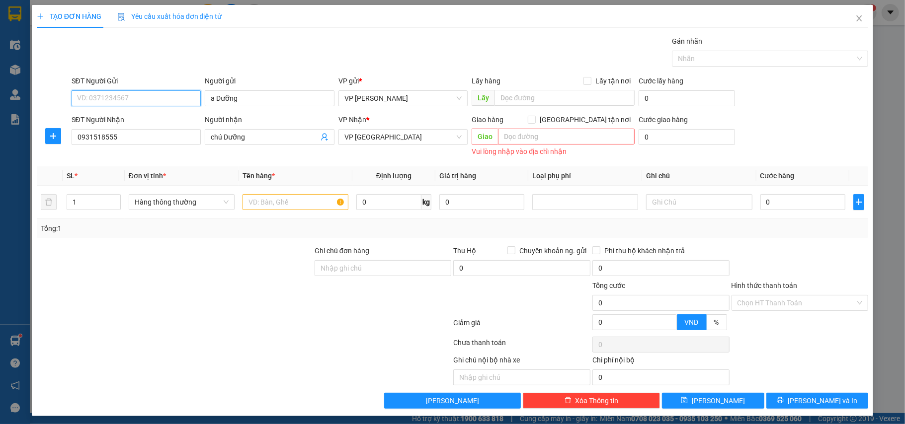
click at [134, 106] on input "SĐT Người Gửi" at bounding box center [137, 98] width 130 height 16
type input "0979971676"
click at [130, 113] on div "0979971676 - c Hải Anh" at bounding box center [135, 118] width 117 height 11
type input "c Hải Anh"
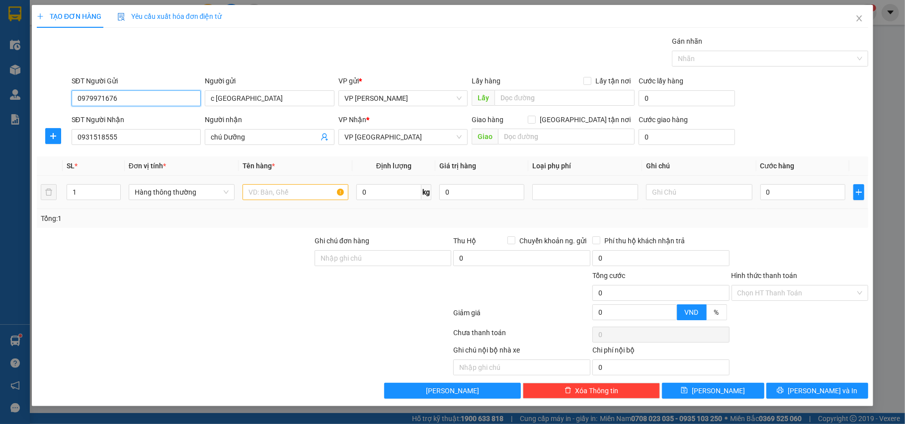
type input "0979971676"
click at [277, 197] on input "text" at bounding box center [296, 192] width 106 height 16
type input "giấy tờ"
click at [804, 199] on input "0" at bounding box center [802, 192] width 85 height 16
type input "2"
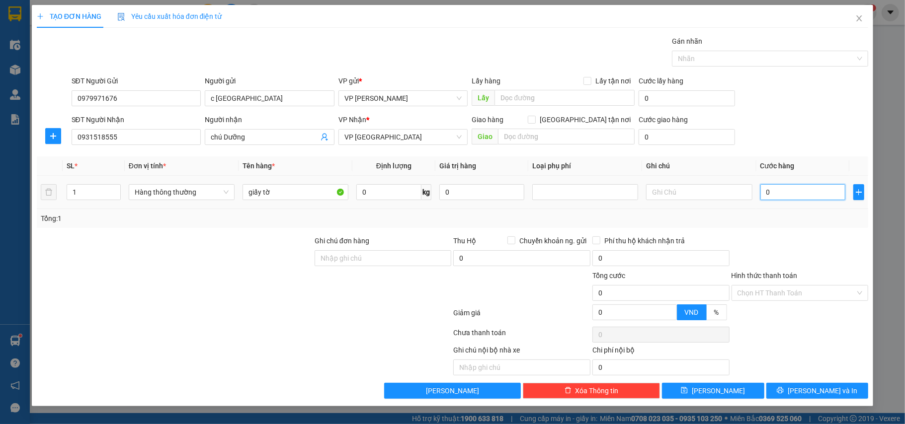
type input "2"
type input "25"
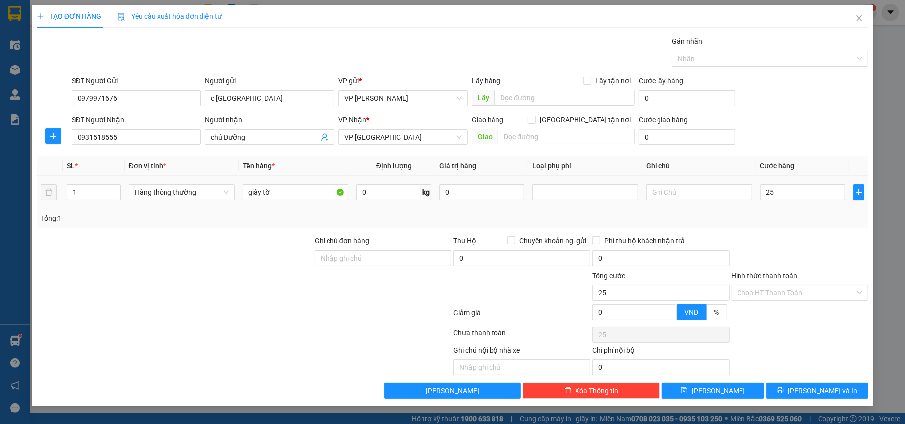
type input "25.000"
click at [792, 215] on div "Tổng: 1" at bounding box center [453, 218] width 824 height 11
click at [856, 18] on icon "close" at bounding box center [859, 18] width 8 height 8
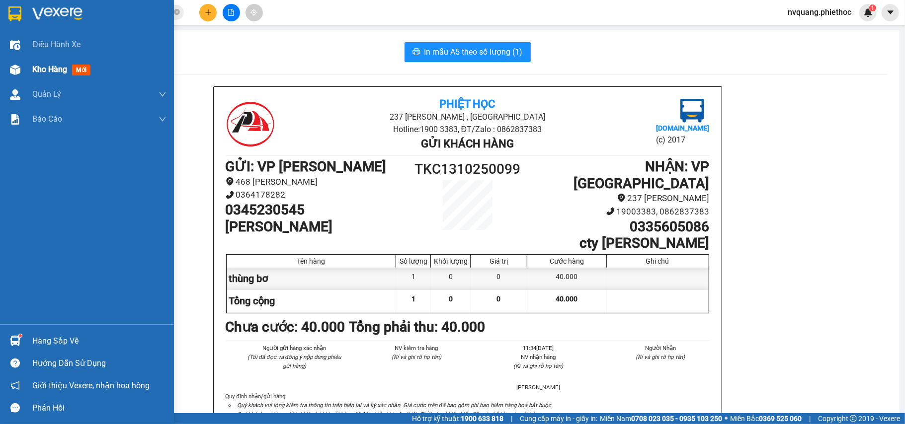
click at [26, 66] on div "Kho hàng mới" at bounding box center [87, 69] width 174 height 25
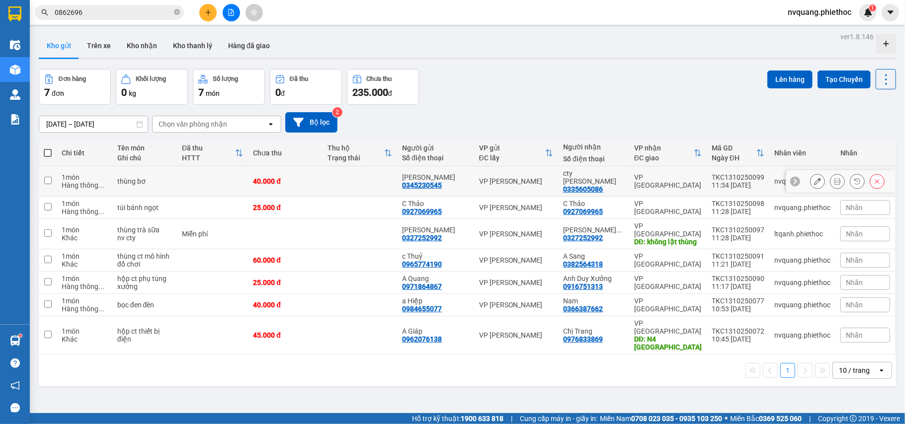
click at [236, 178] on td at bounding box center [212, 181] width 71 height 30
checkbox input "true"
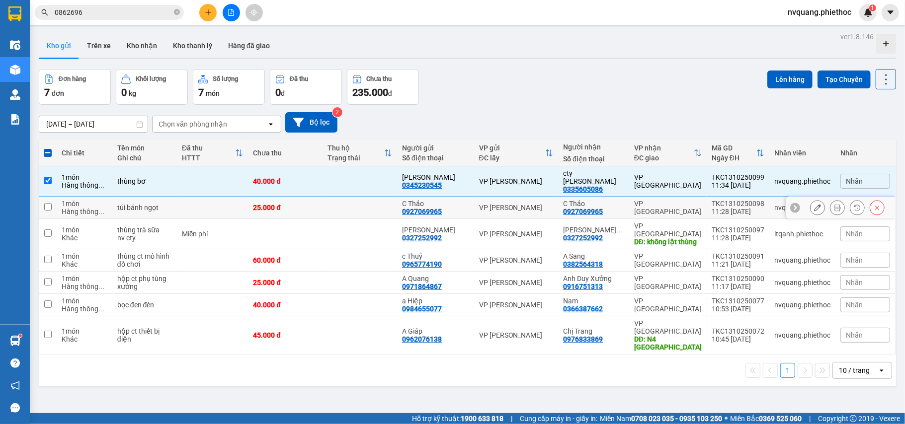
click at [236, 197] on td at bounding box center [212, 208] width 71 height 22
checkbox input "true"
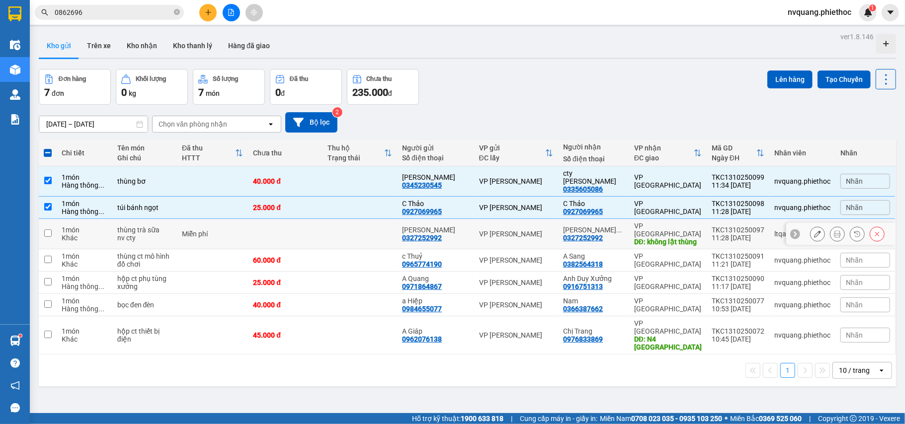
click at [237, 230] on div "Miễn phí" at bounding box center [212, 234] width 61 height 8
checkbox input "true"
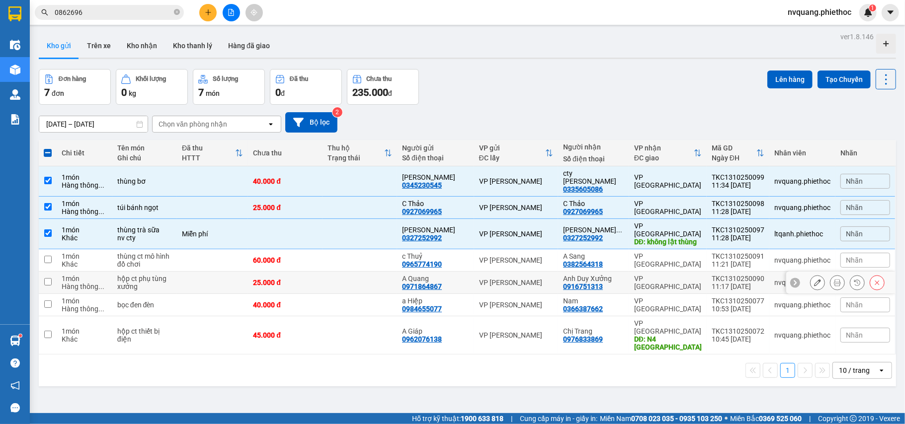
click at [225, 272] on td at bounding box center [212, 283] width 71 height 22
checkbox input "true"
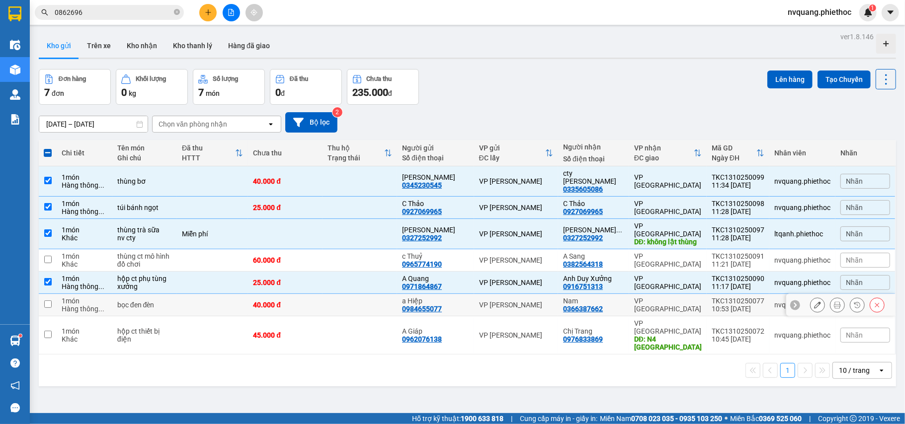
click at [217, 301] on td at bounding box center [212, 305] width 71 height 22
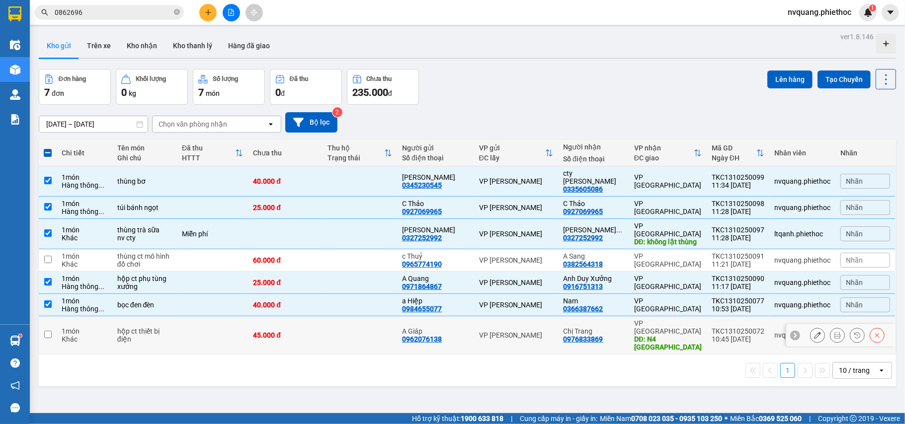
click at [209, 317] on td at bounding box center [212, 336] width 71 height 38
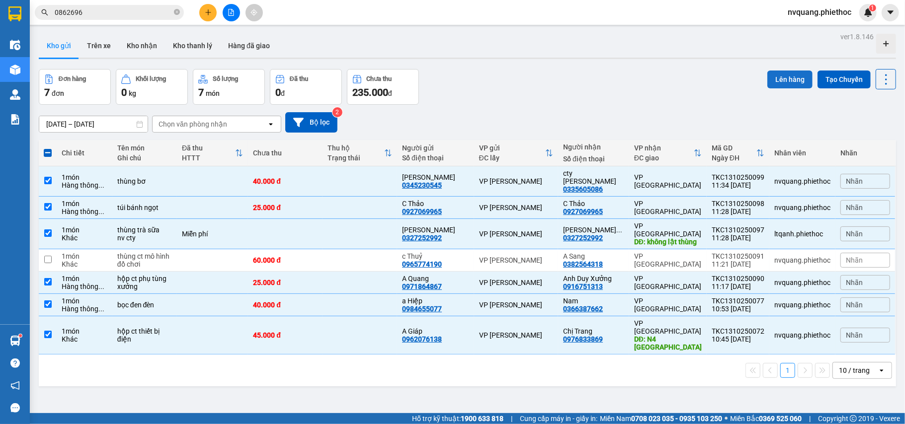
click at [772, 76] on button "Lên hàng" at bounding box center [789, 80] width 45 height 18
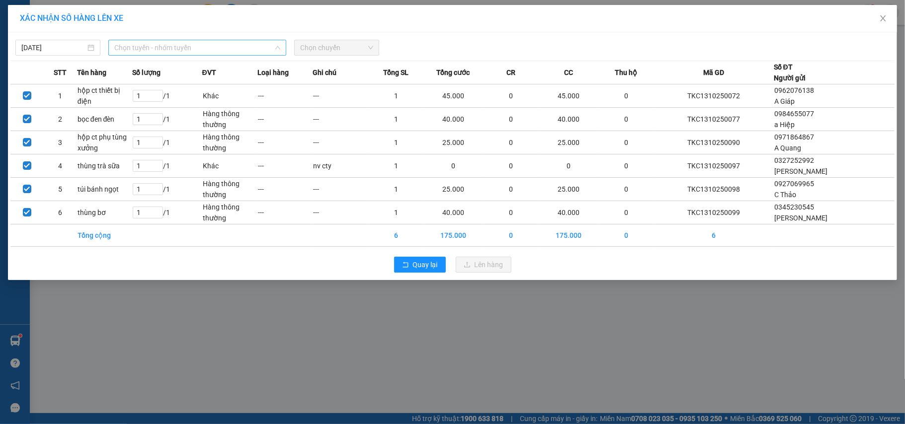
click at [160, 42] on span "Chọn tuyến - nhóm tuyến" at bounding box center [197, 47] width 166 height 15
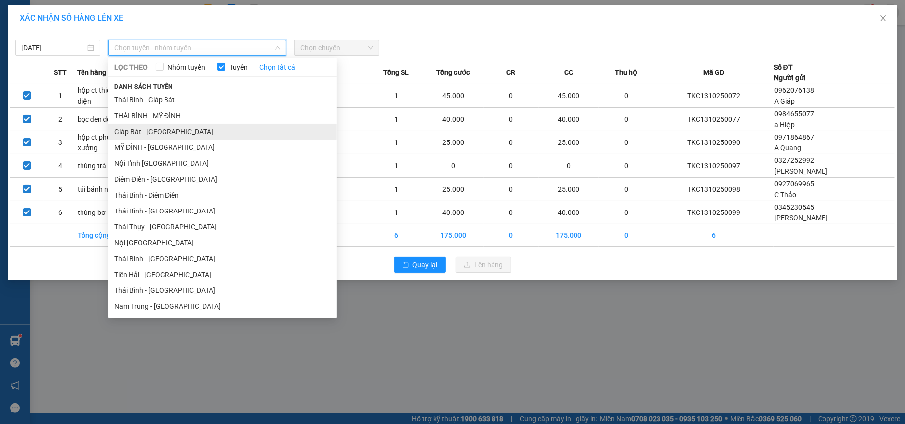
click at [151, 126] on li "Giáp Bát - [GEOGRAPHIC_DATA]" at bounding box center [222, 132] width 229 height 16
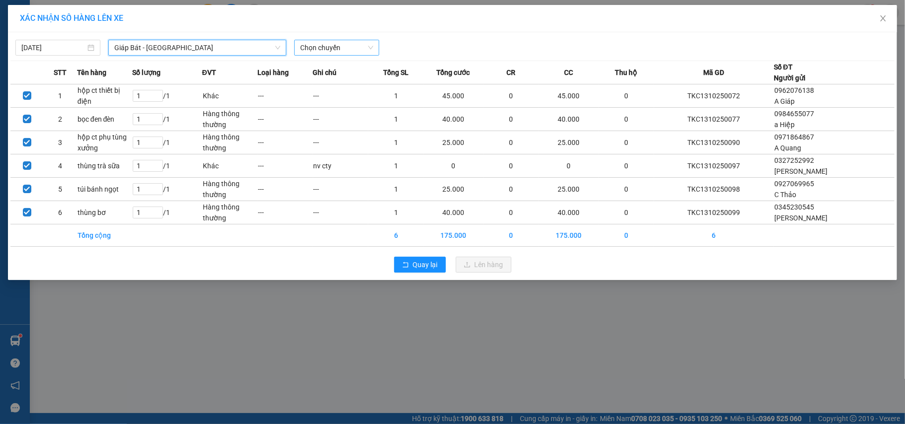
click at [308, 47] on span "Chọn chuyến" at bounding box center [336, 47] width 73 height 15
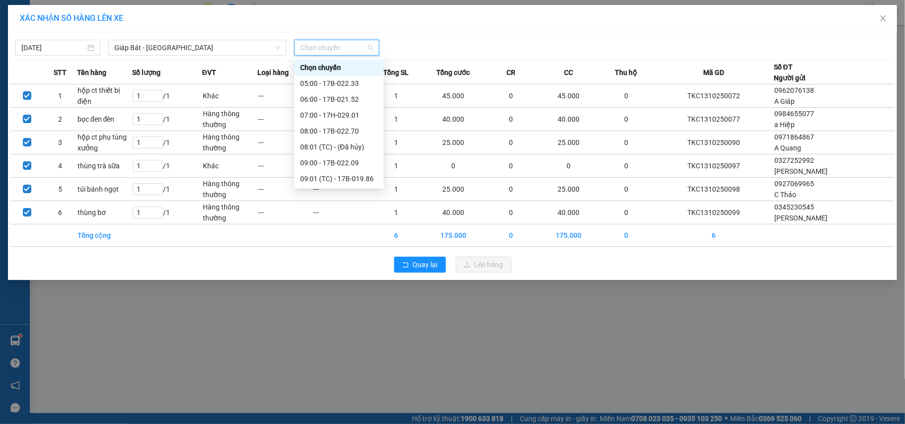
click at [348, 221] on div "12:00 - 17H-029.01" at bounding box center [339, 226] width 78 height 11
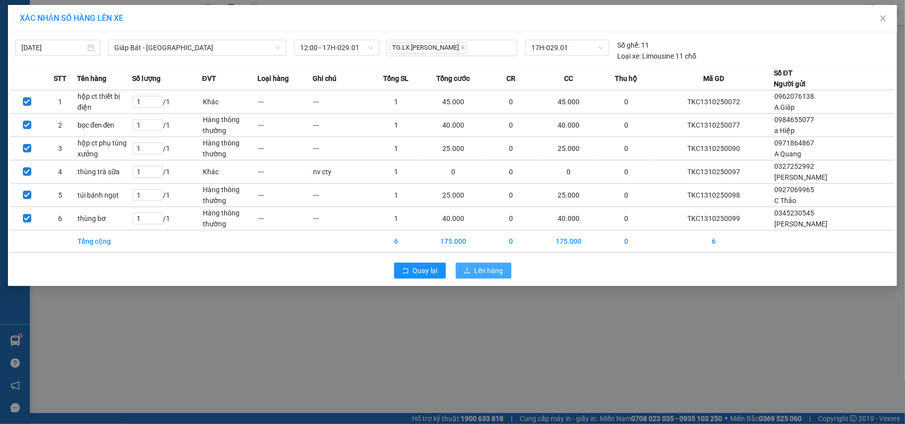
click at [480, 267] on span "Lên hàng" at bounding box center [489, 270] width 29 height 11
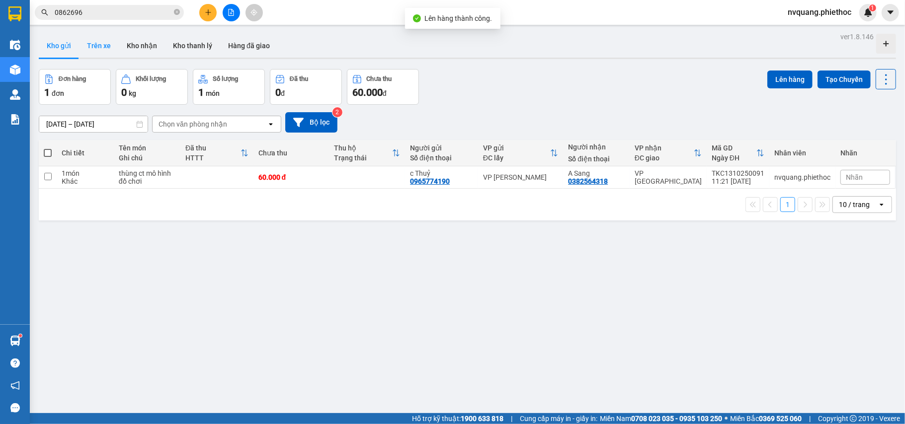
click at [100, 39] on button "Trên xe" at bounding box center [99, 46] width 40 height 24
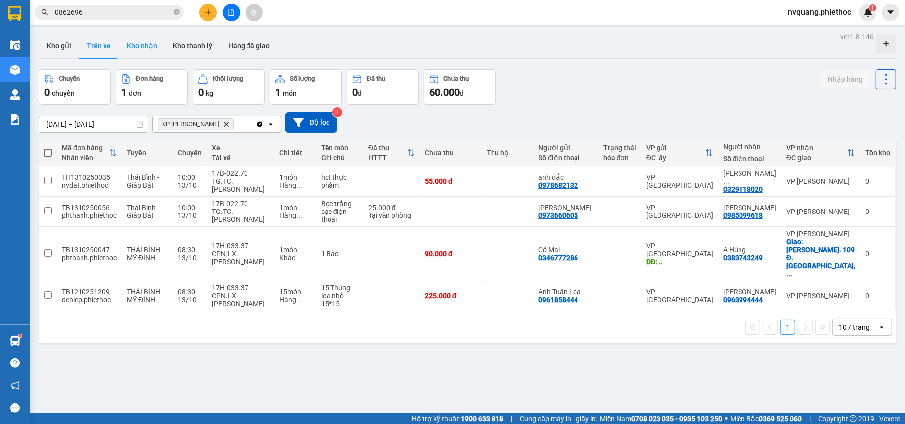
click at [132, 44] on button "Kho nhận" at bounding box center [142, 46] width 46 height 24
type input "[DATE] – [DATE]"
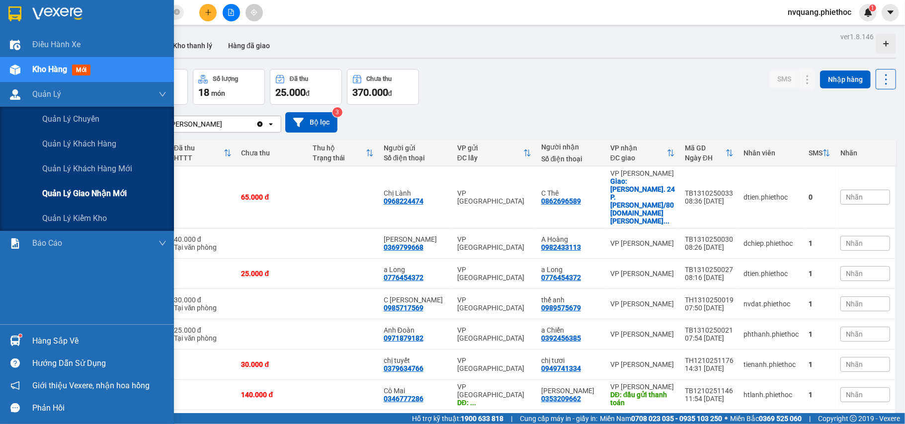
click at [60, 193] on span "Quản lý giao nhận mới" at bounding box center [84, 193] width 84 height 12
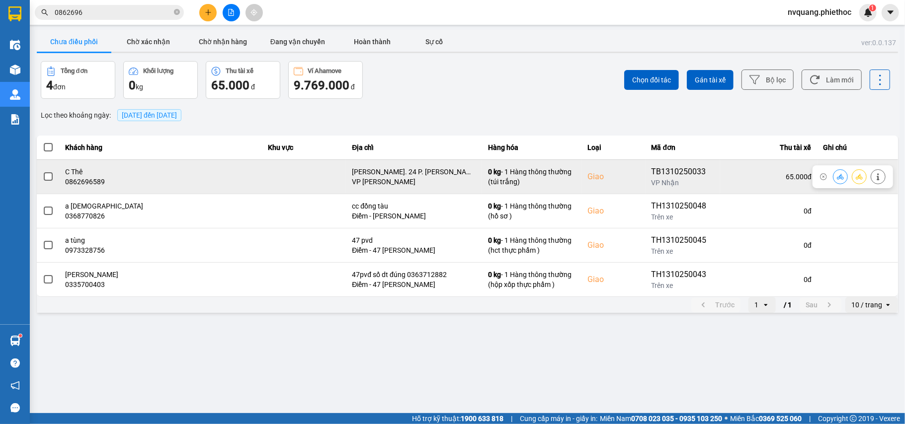
click at [44, 177] on span at bounding box center [48, 176] width 9 height 9
click at [43, 171] on input "checkbox" at bounding box center [43, 171] width 0 height 0
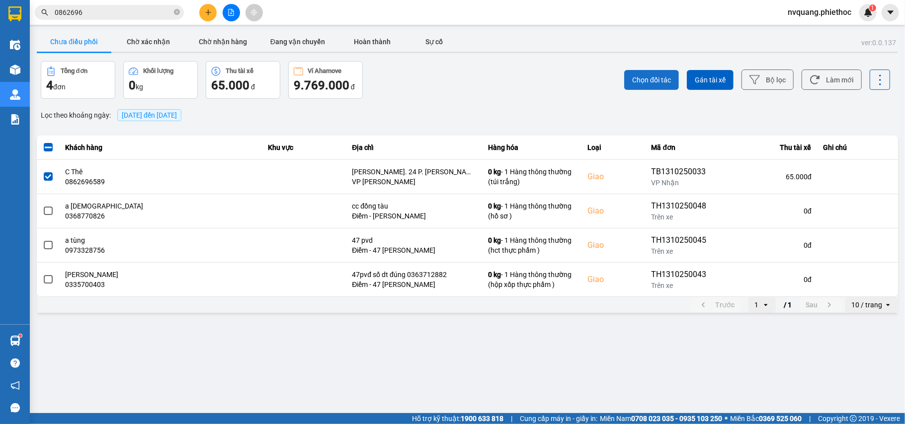
click at [650, 83] on span "Chọn đối tác" at bounding box center [651, 80] width 39 height 10
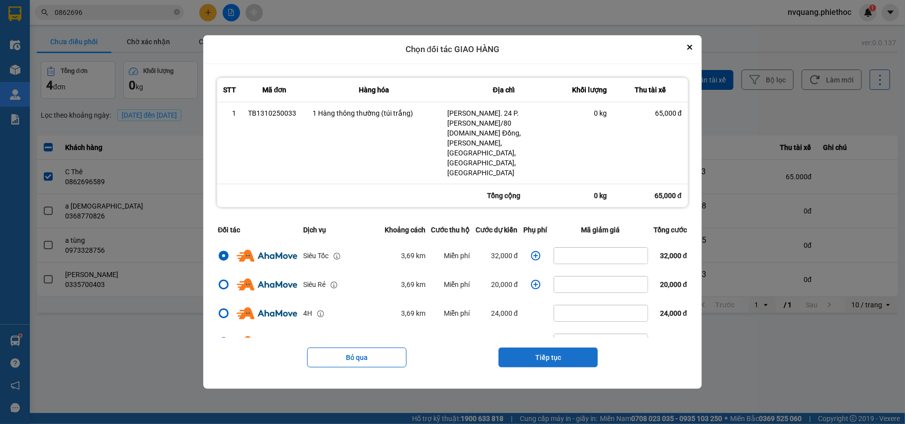
click at [528, 348] on button "Tiếp tục" at bounding box center [547, 358] width 99 height 20
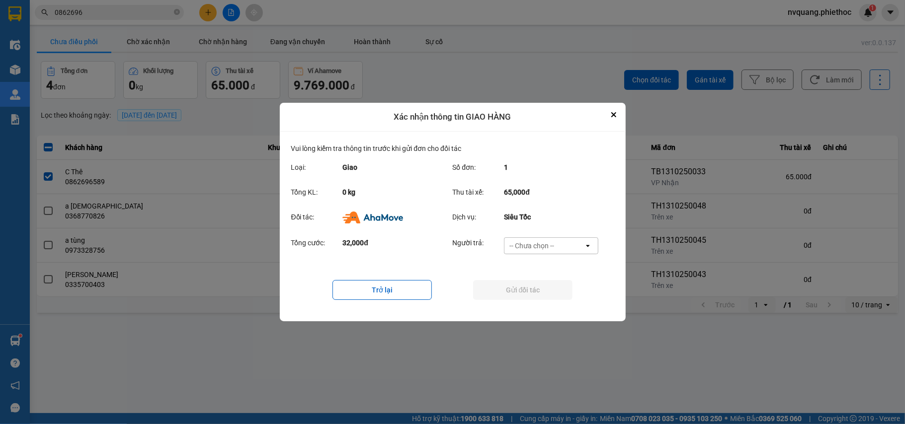
click at [546, 243] on div "-- Chưa chọn --" at bounding box center [531, 246] width 45 height 10
click at [541, 301] on span "Ví Ahamove" at bounding box center [532, 303] width 40 height 10
click at [531, 293] on button "Gửi đối tác" at bounding box center [522, 290] width 99 height 20
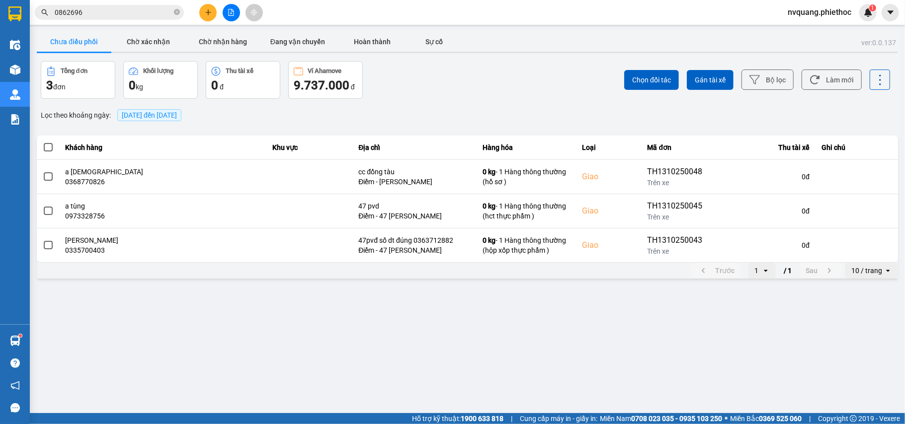
click at [211, 9] on icon "plus" at bounding box center [208, 12] width 7 height 7
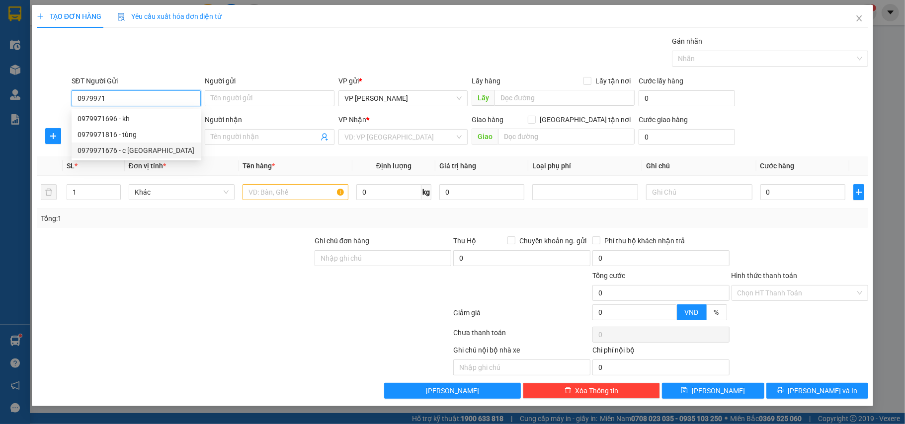
click at [134, 146] on div "0979971676 - c Hải Anh" at bounding box center [137, 150] width 118 height 11
type input "0979971676"
type input "c Hải Anh"
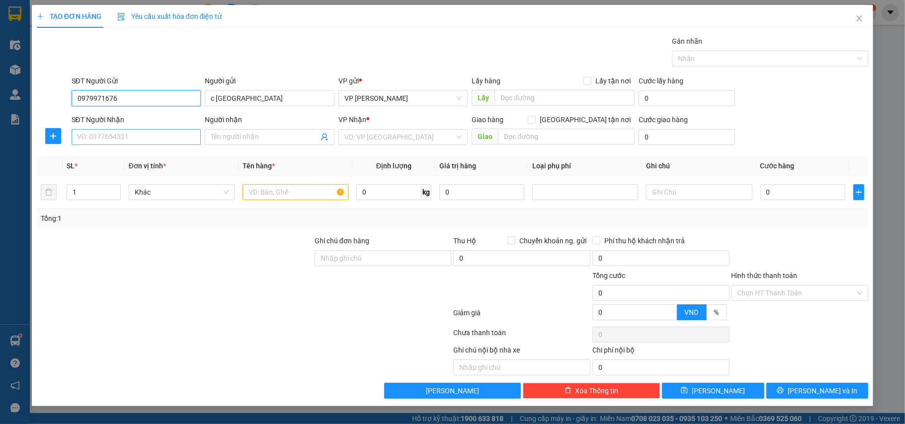
type input "0979971676"
click at [118, 144] on input "SĐT Người Nhận" at bounding box center [137, 137] width 130 height 16
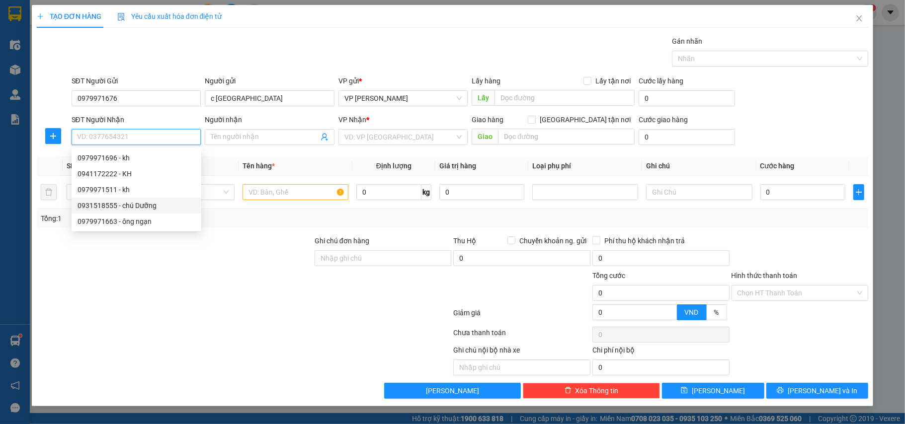
click at [131, 201] on div "0931518555 - chú Dưỡng" at bounding box center [137, 205] width 118 height 11
type input "0931518555"
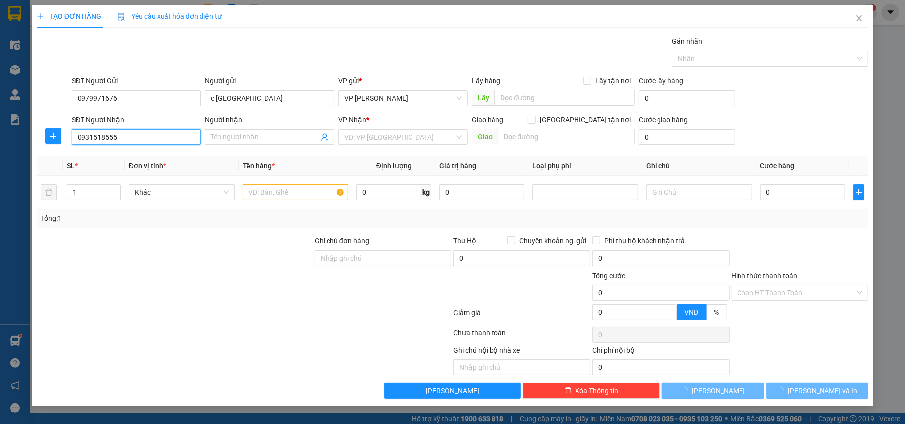
type input "chú Dưỡng"
checkbox input "true"
type input "số 1 ngõ 66 đường Trần Thủ Độ"
type input "20.000"
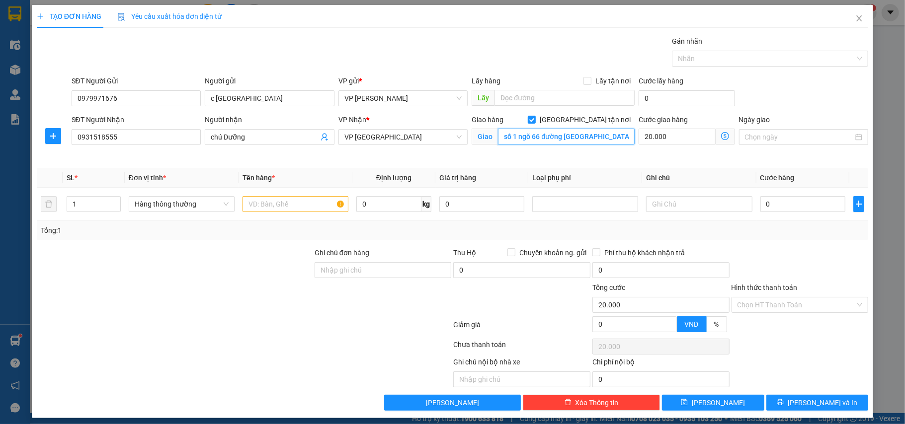
click at [603, 140] on input "số 1 ngõ 66 đường Trần Thủ Độ" at bounding box center [566, 137] width 137 height 16
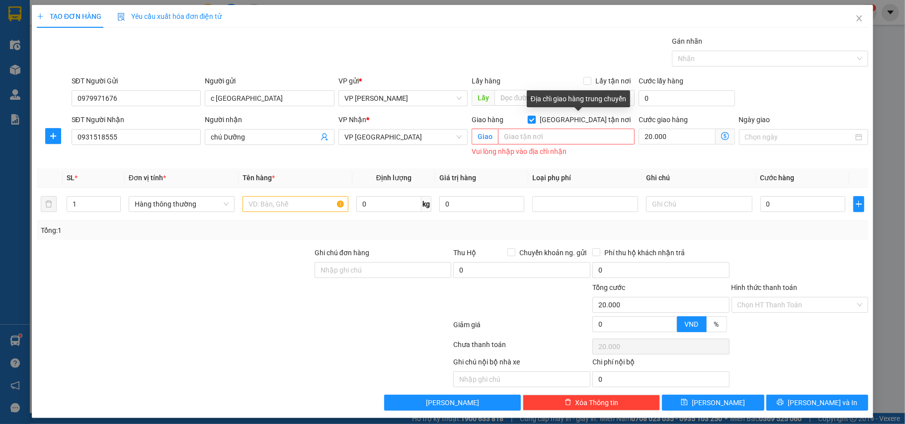
click at [535, 120] on input "[GEOGRAPHIC_DATA] tận nơi" at bounding box center [531, 119] width 7 height 7
checkbox input "false"
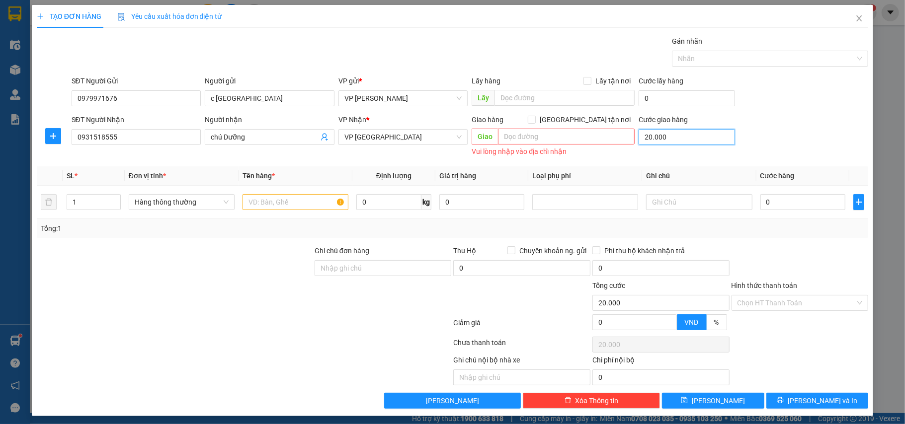
click at [686, 136] on input "20.000" at bounding box center [687, 137] width 96 height 16
type input "0"
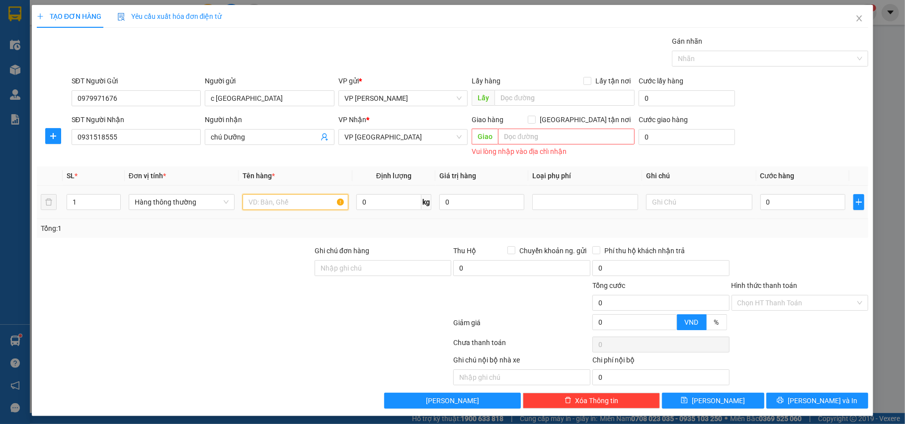
click at [257, 196] on input "text" at bounding box center [296, 202] width 106 height 16
type input "phong bì"
click at [771, 199] on input "0" at bounding box center [802, 202] width 85 height 16
type input "2"
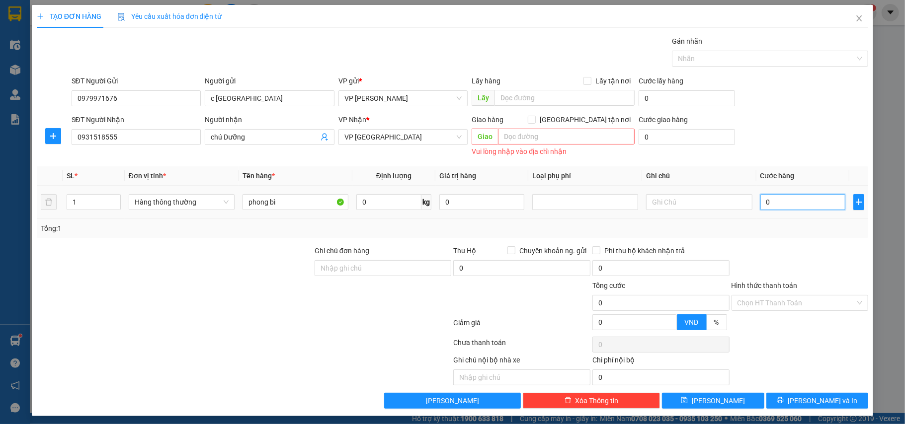
type input "2"
type input "25"
type input "25.000"
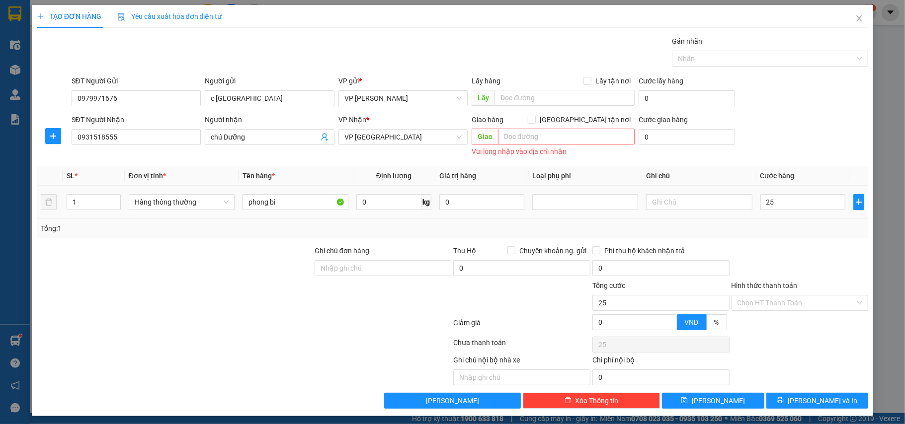
type input "25.000"
click at [769, 224] on div "Tổng: 1" at bounding box center [453, 228] width 824 height 11
click at [768, 306] on input "Hình thức thanh toán" at bounding box center [797, 303] width 118 height 15
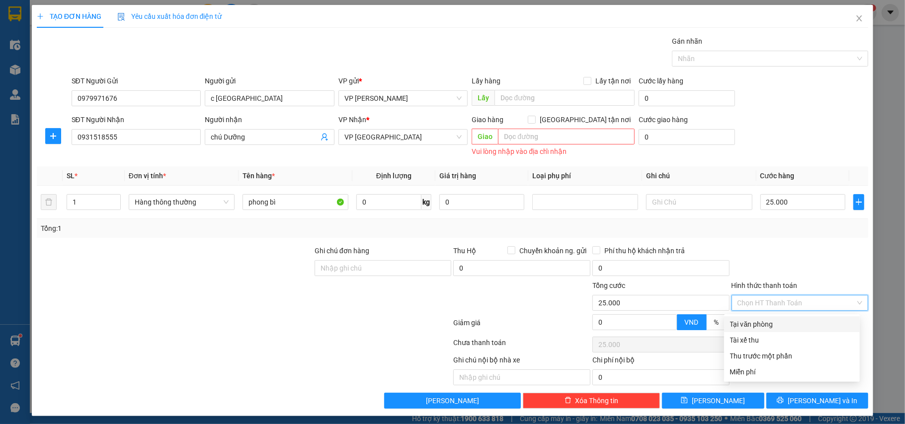
click at [757, 323] on div "Tại văn phòng" at bounding box center [792, 324] width 124 height 11
type input "0"
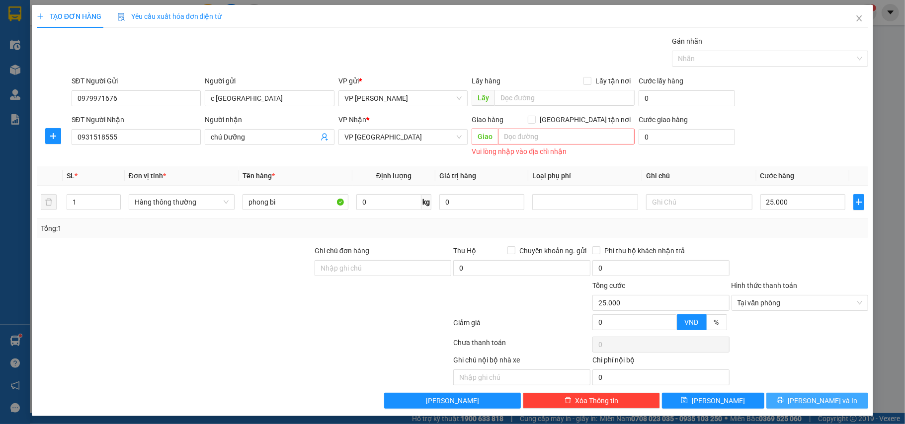
click at [792, 399] on button "[PERSON_NAME] và In" at bounding box center [817, 401] width 102 height 16
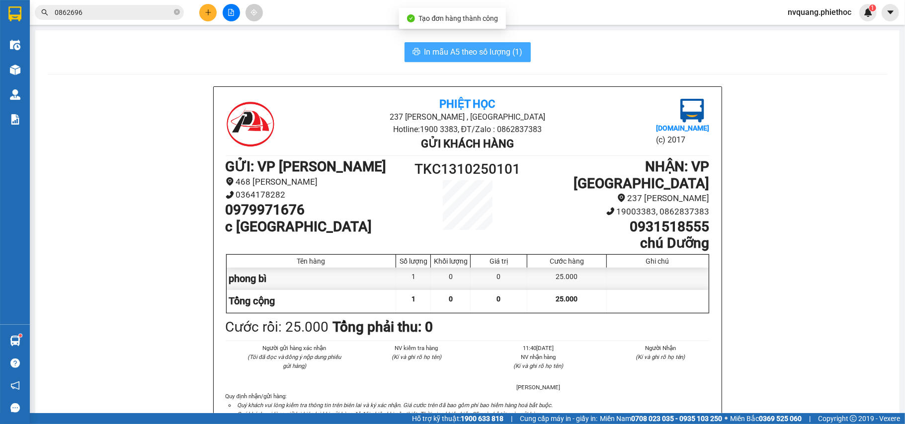
click at [460, 48] on span "In mẫu A5 theo số lượng (1)" at bounding box center [473, 52] width 98 height 12
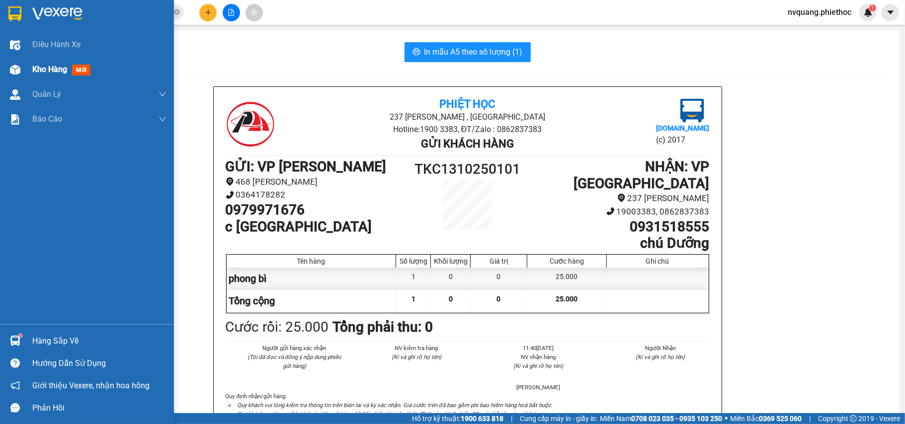
click at [42, 70] on span "Kho hàng" at bounding box center [49, 69] width 35 height 9
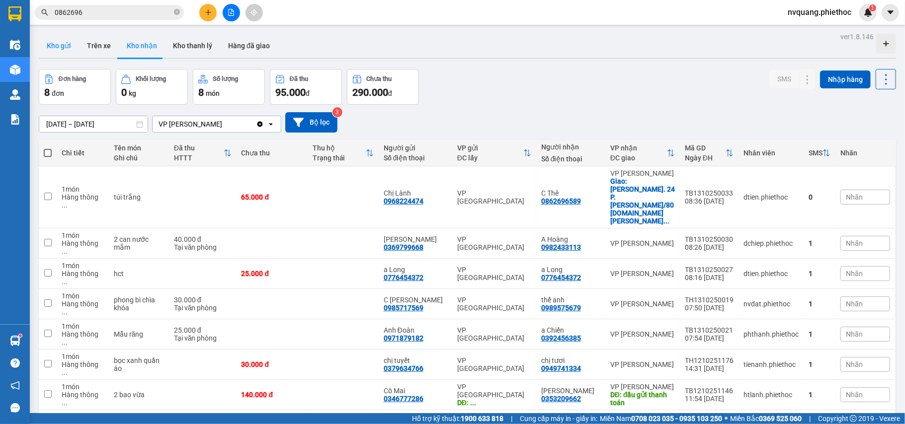
click at [70, 42] on button "Kho gửi" at bounding box center [59, 46] width 40 height 24
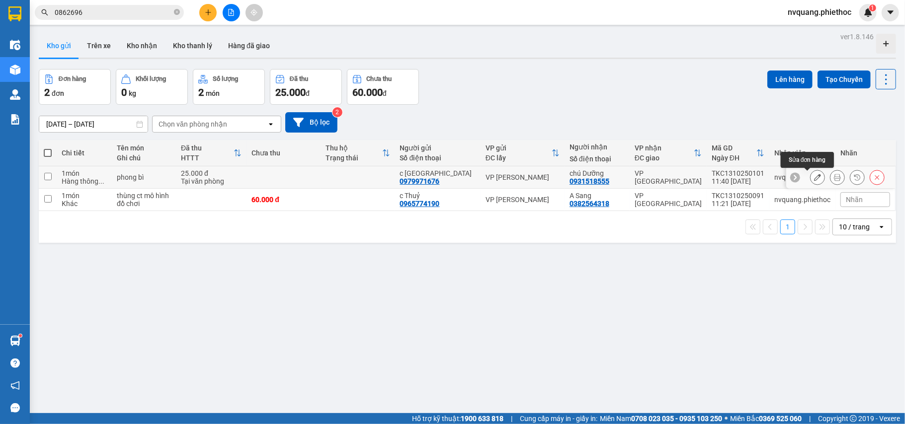
click at [814, 178] on icon at bounding box center [817, 177] width 7 height 7
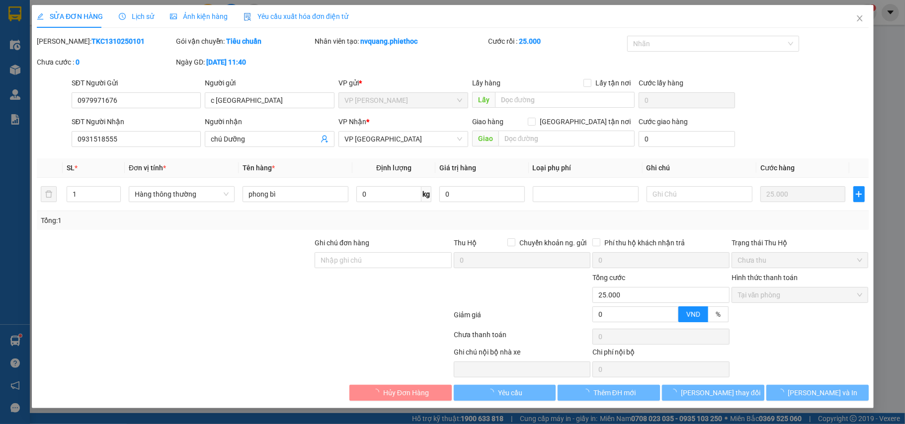
type input "0979971676"
type input "c Hải Anh"
type input "0931518555"
type input "chú Dưỡng"
type input "0"
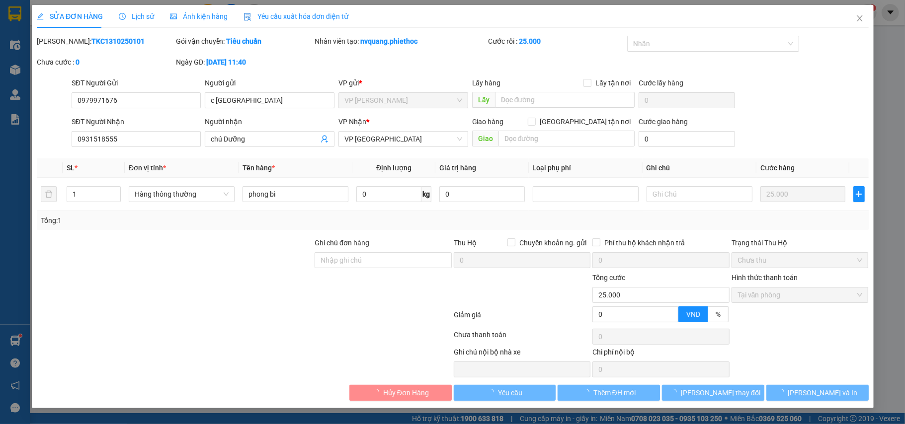
type input "25.000"
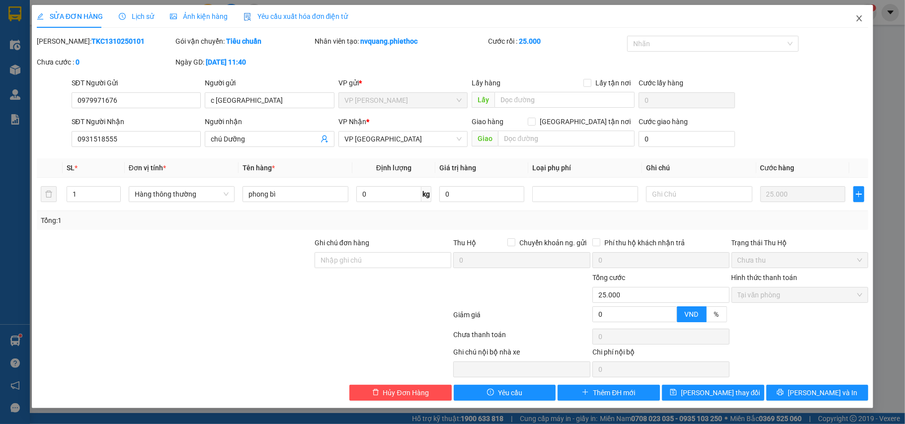
click at [857, 18] on icon "close" at bounding box center [859, 18] width 8 height 8
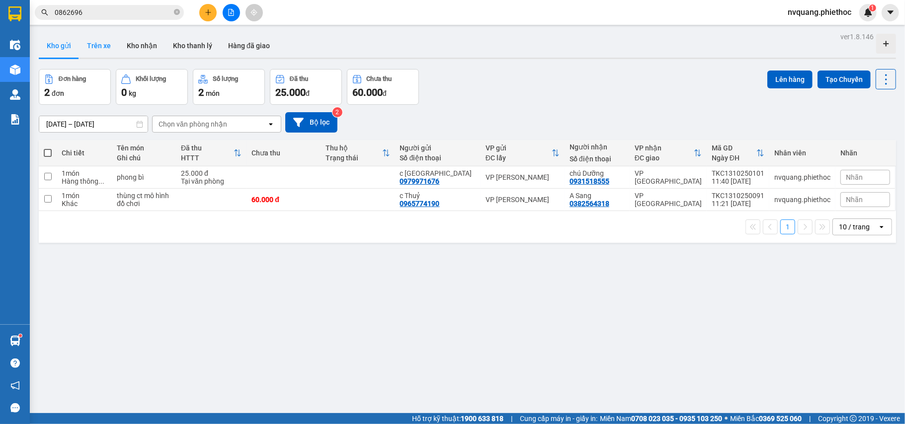
click at [100, 44] on button "Trên xe" at bounding box center [99, 46] width 40 height 24
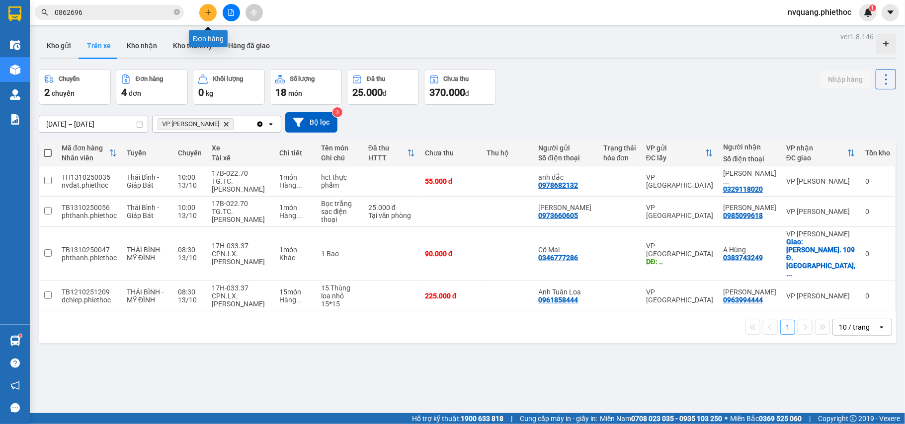
click at [209, 15] on icon "plus" at bounding box center [208, 12] width 7 height 7
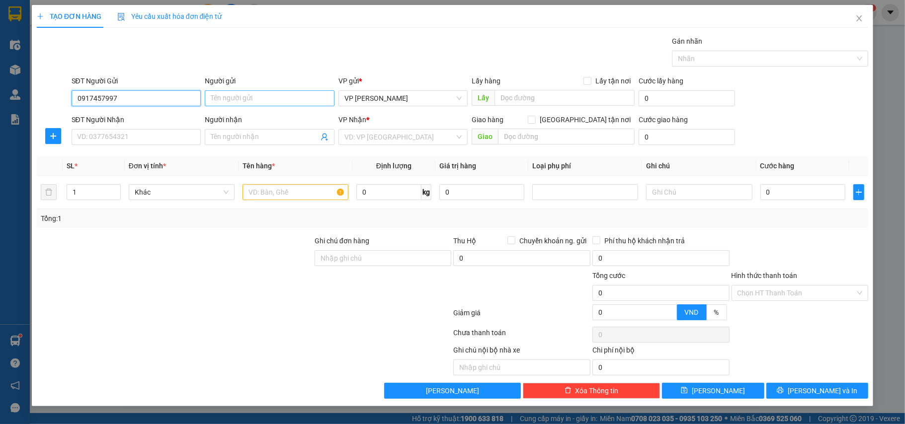
type input "0917457997"
click at [220, 100] on input "Người gửi" at bounding box center [270, 98] width 130 height 16
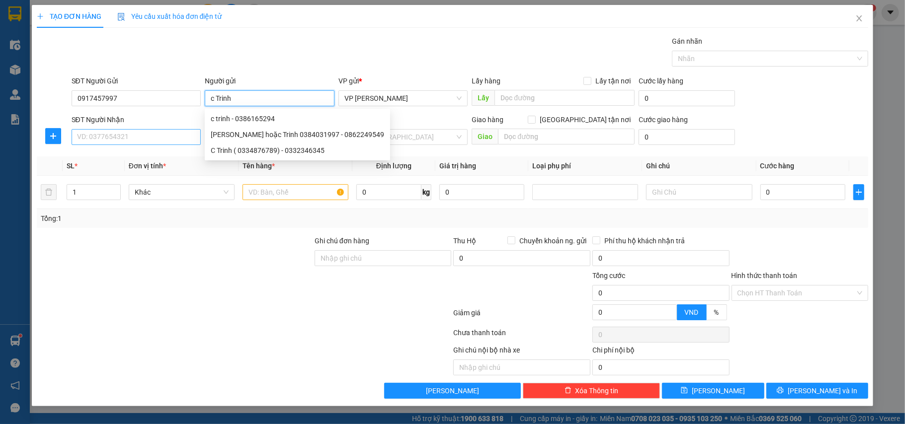
type input "c Trinh"
click at [168, 138] on input "SĐT Người Nhận" at bounding box center [137, 137] width 130 height 16
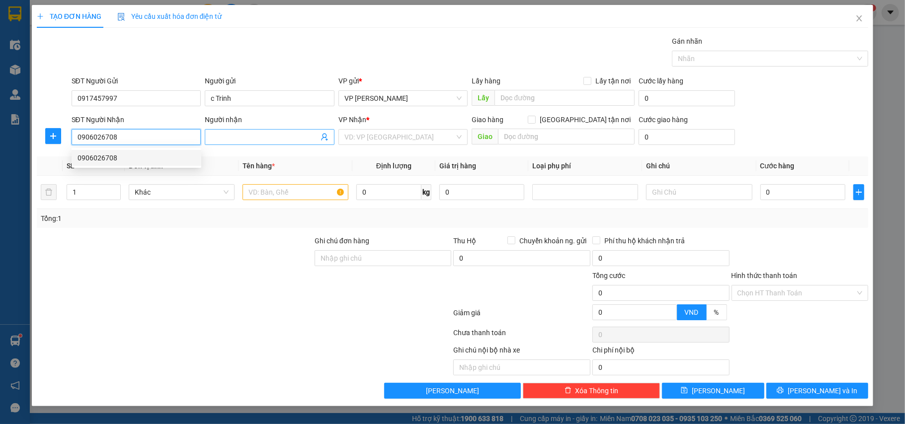
type input "0906026708"
click at [256, 136] on input "Người nhận" at bounding box center [265, 137] width 108 height 11
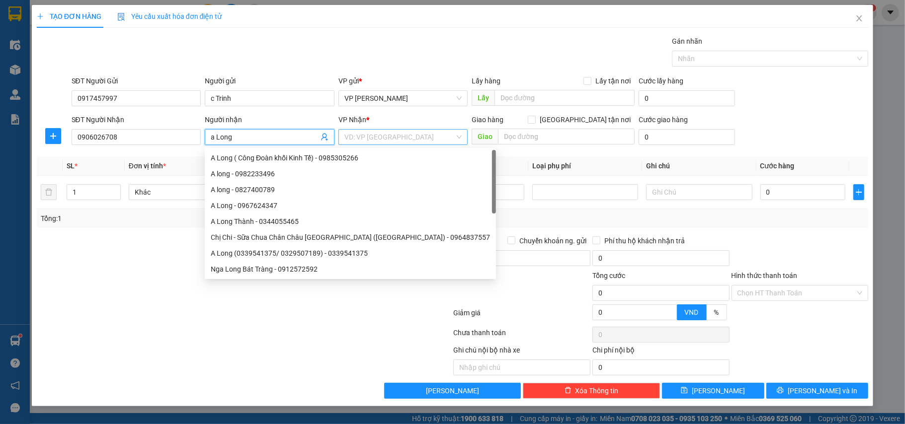
type input "a Long"
click at [404, 135] on input "search" at bounding box center [399, 137] width 111 height 15
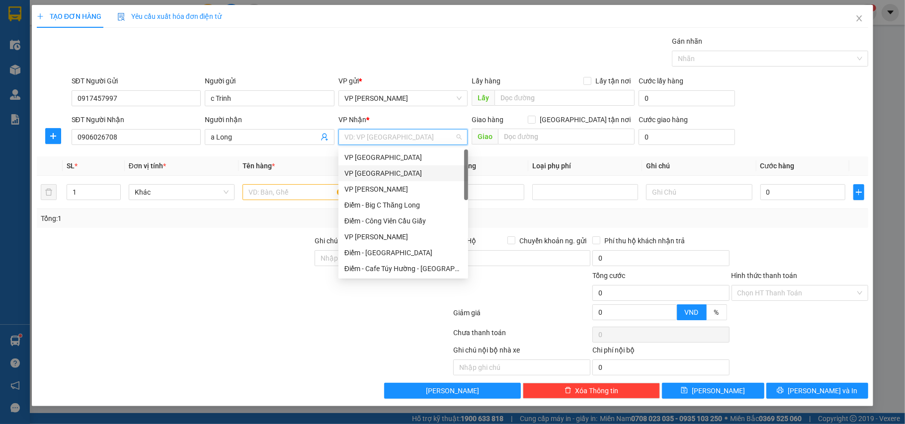
click at [374, 171] on div "VP [GEOGRAPHIC_DATA]" at bounding box center [403, 173] width 118 height 11
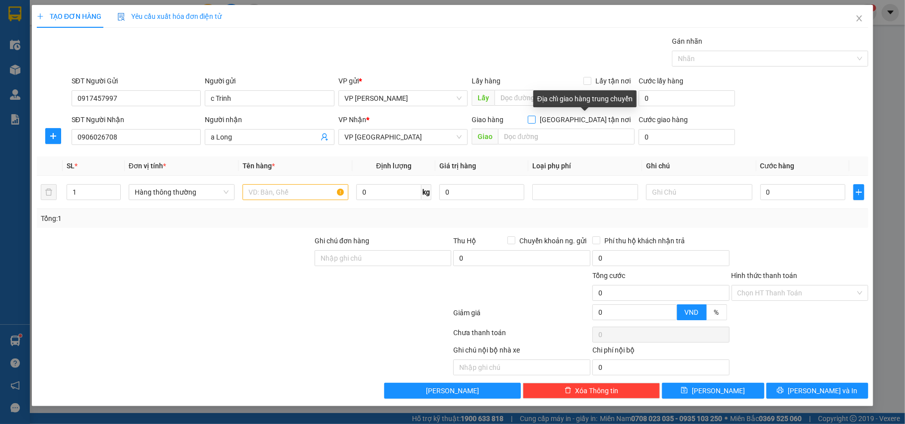
click at [535, 122] on input "[GEOGRAPHIC_DATA] tận nơi" at bounding box center [531, 119] width 7 height 7
checkbox input "true"
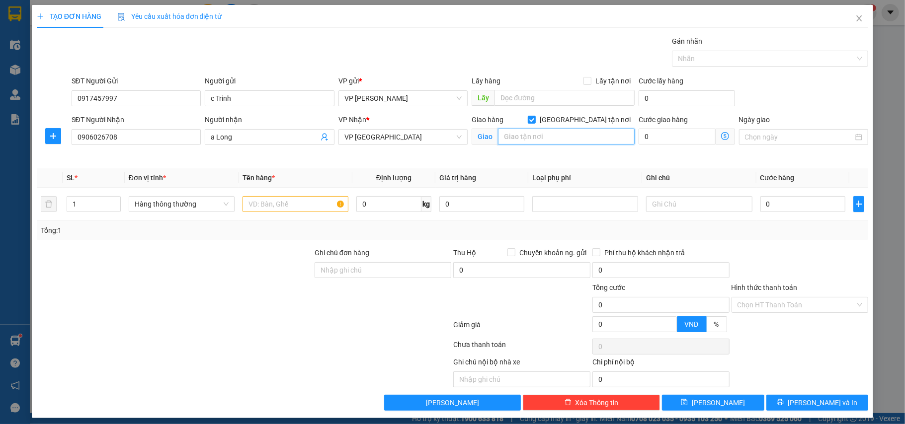
click at [560, 142] on input "text" at bounding box center [566, 137] width 137 height 16
type input "P"
type input "N"
click at [551, 135] on input "ngân hàng BIDV 60B" at bounding box center [566, 137] width 137 height 16
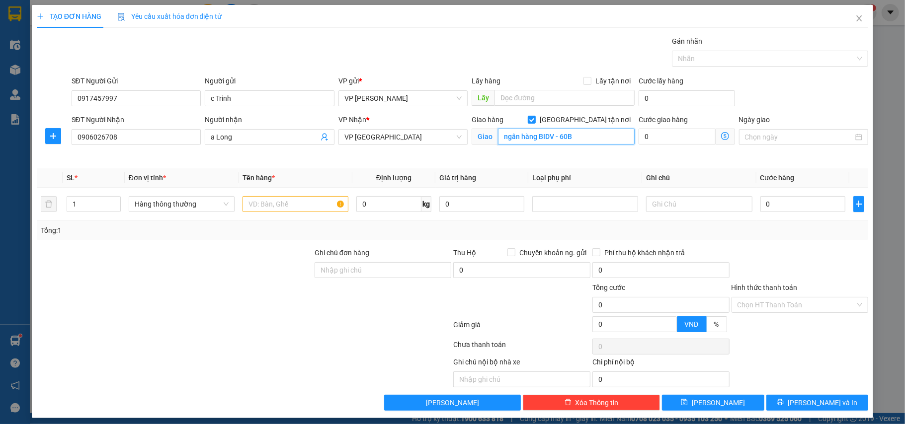
click at [570, 135] on input "ngân hàng BIDV - 60B" at bounding box center [566, 137] width 137 height 16
type input "ngân hàng BIDV - 60B [PERSON_NAME]"
click at [654, 138] on input "0" at bounding box center [677, 137] width 77 height 16
type input "3"
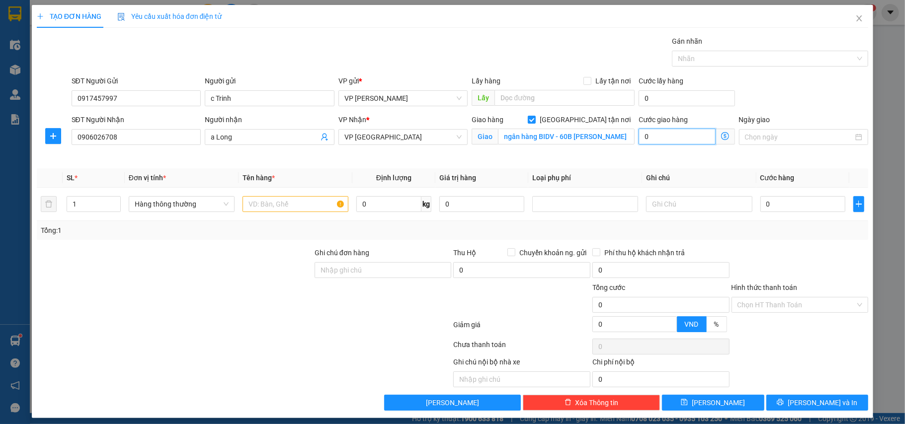
type input "3"
type input "30"
type input "30.000"
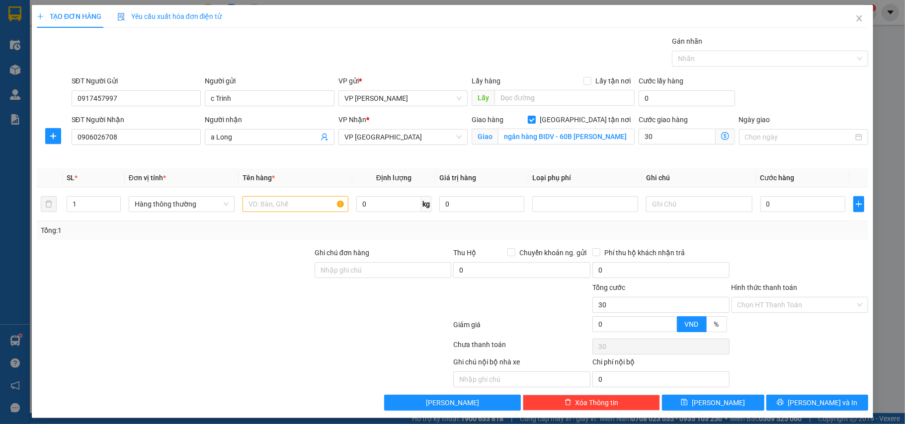
type input "30.000"
drag, startPoint x: 169, startPoint y: 304, endPoint x: 223, endPoint y: 261, distance: 68.6
click at [171, 304] on div at bounding box center [175, 299] width 278 height 35
click at [259, 207] on input "text" at bounding box center [296, 204] width 106 height 16
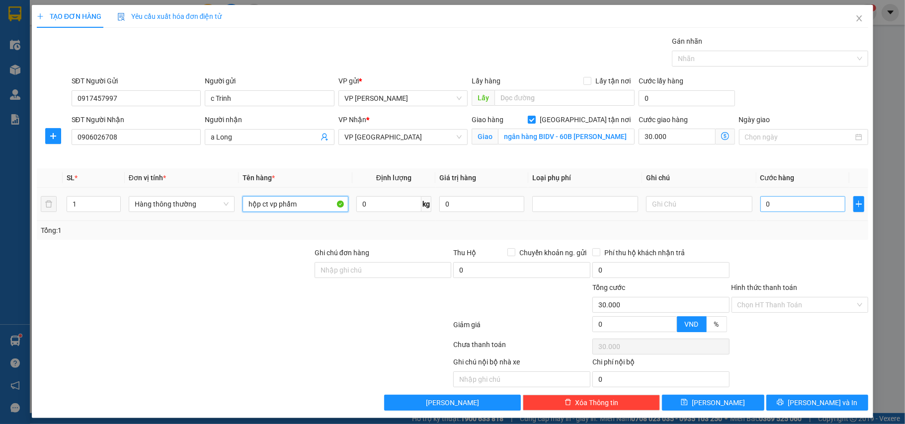
type input "hộp ct vp phẩm"
click at [772, 202] on input "0" at bounding box center [802, 204] width 85 height 16
type input "2"
type input "30.002"
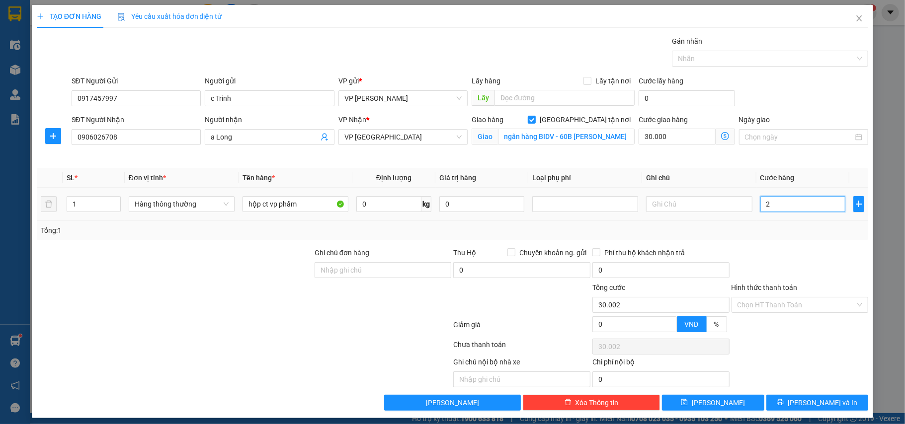
type input "25"
type input "30.025"
type input "25.000"
type input "55.000"
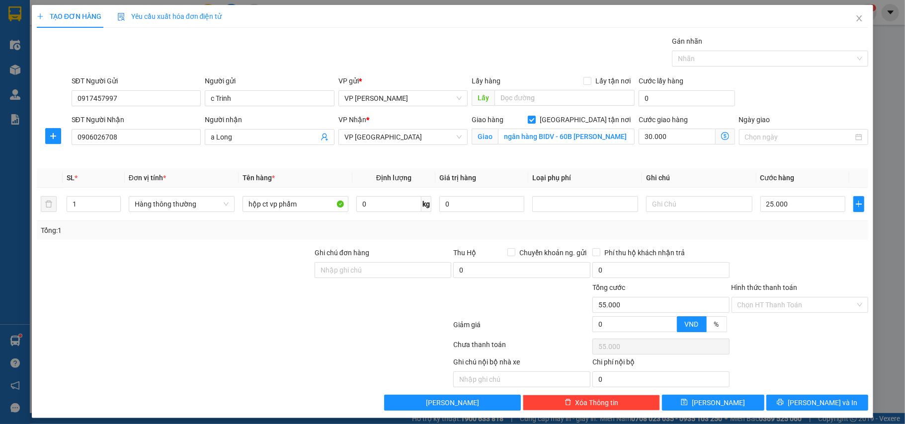
click at [777, 232] on div "Tổng: 1" at bounding box center [453, 230] width 824 height 11
click at [780, 307] on input "Hình thức thanh toán" at bounding box center [797, 305] width 118 height 15
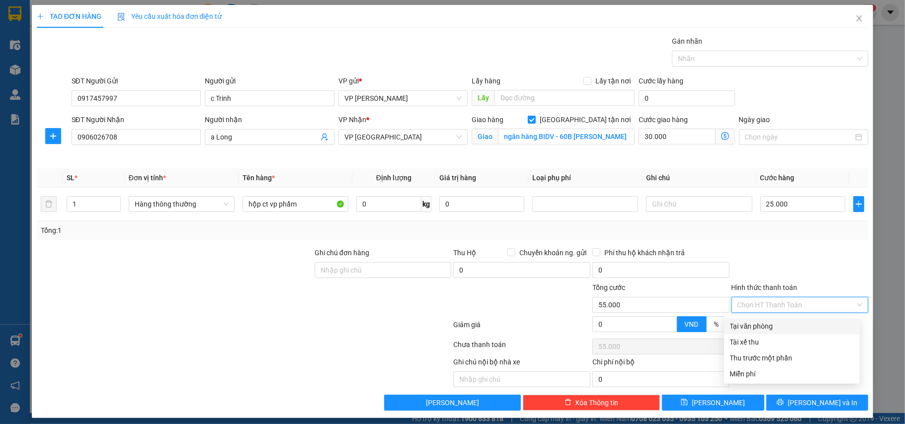
click at [780, 319] on div "Tại văn phòng" at bounding box center [792, 327] width 136 height 16
type input "0"
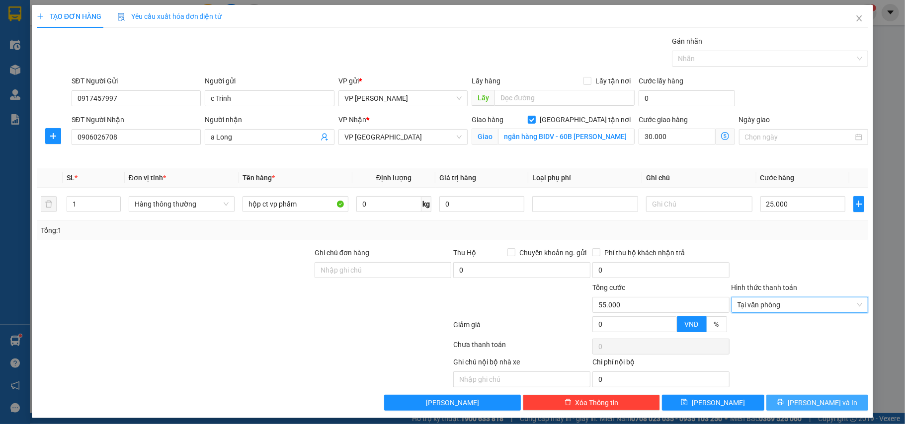
click at [805, 404] on span "[PERSON_NAME] và In" at bounding box center [823, 403] width 70 height 11
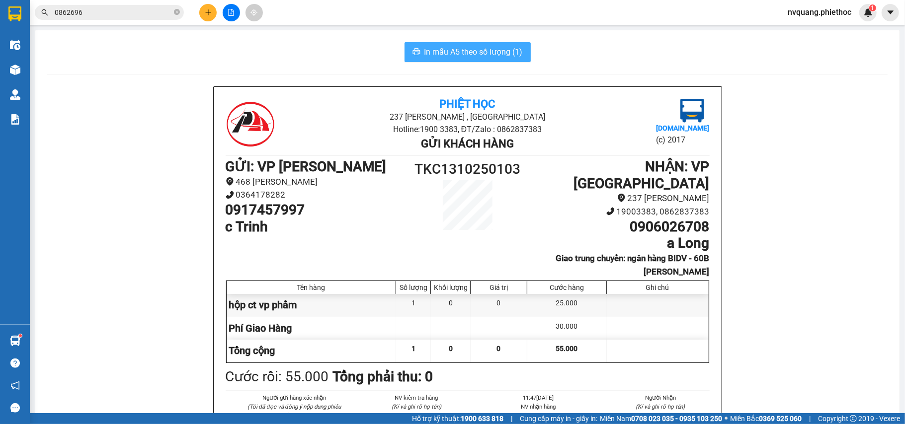
click at [470, 56] on span "In mẫu A5 theo số lượng (1)" at bounding box center [473, 52] width 98 height 12
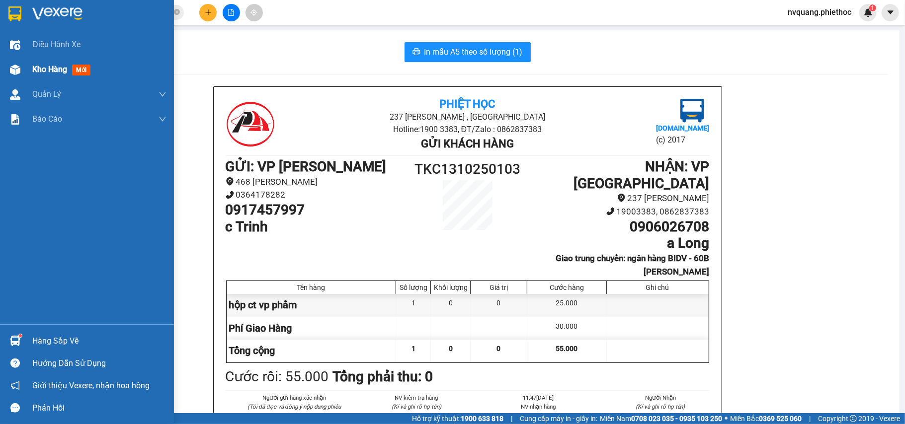
click at [38, 69] on span "Kho hàng" at bounding box center [49, 69] width 35 height 9
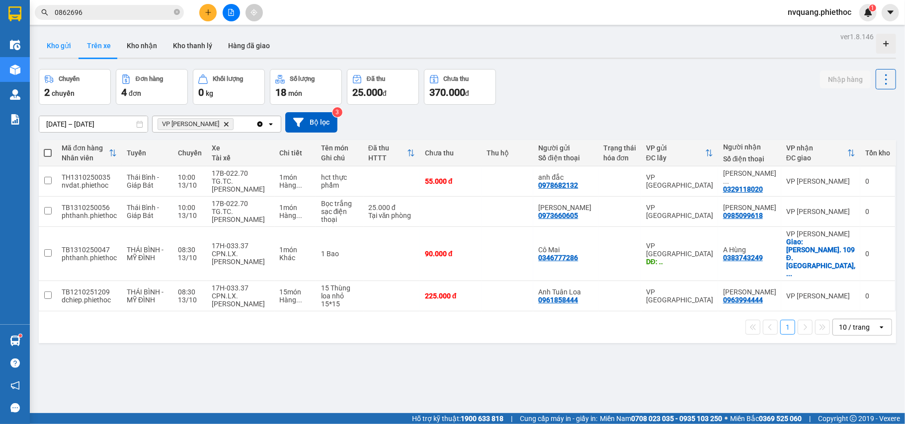
click at [58, 43] on button "Kho gửi" at bounding box center [59, 46] width 40 height 24
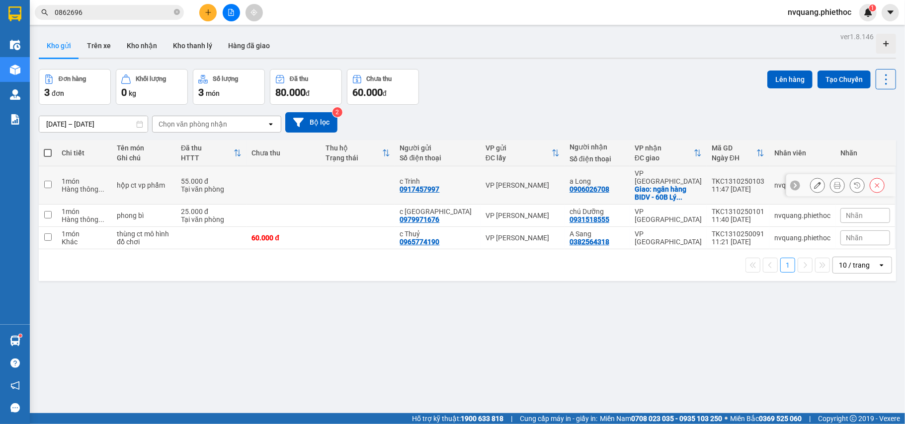
click at [814, 185] on icon at bounding box center [817, 185] width 7 height 7
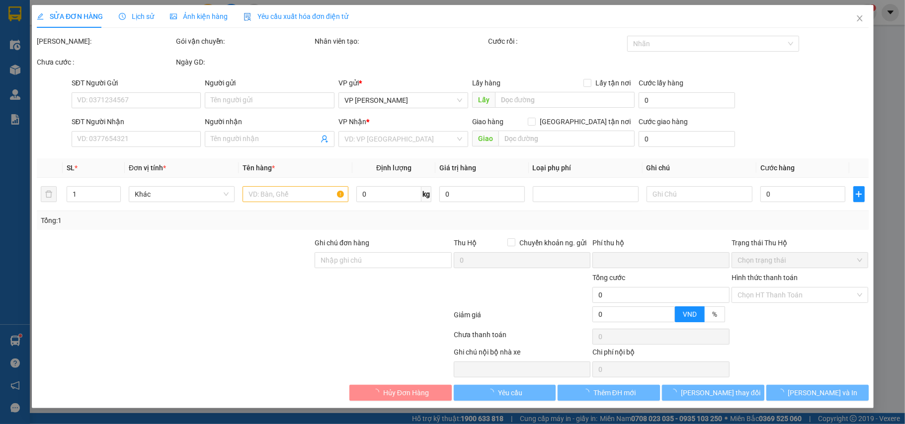
type input "0917457997"
type input "c Trinh"
type input "0906026708"
type input "a Long"
checkbox input "true"
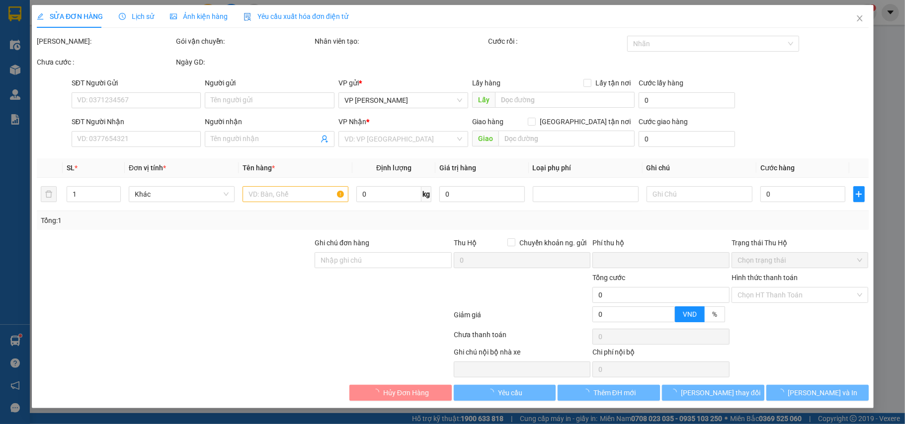
type input "ngân hàng BIDV - 60B [PERSON_NAME]"
type input "0"
type input "55.000"
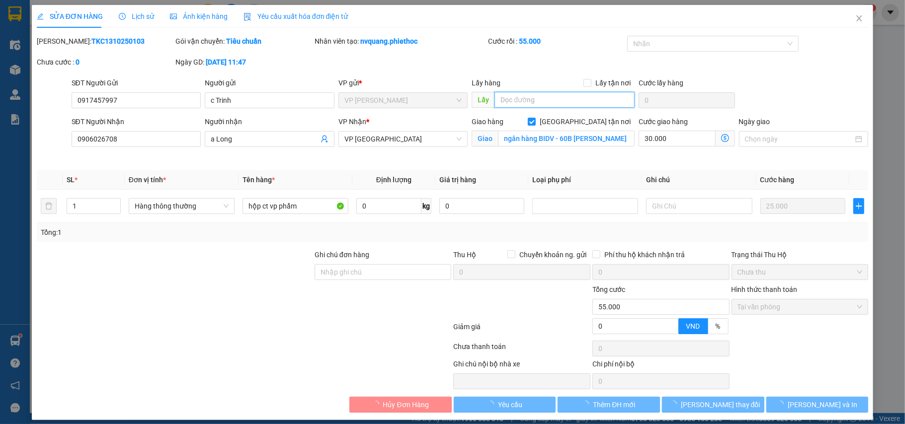
click at [504, 106] on input "text" at bounding box center [564, 100] width 140 height 16
click at [505, 102] on input "text" at bounding box center [564, 100] width 140 height 16
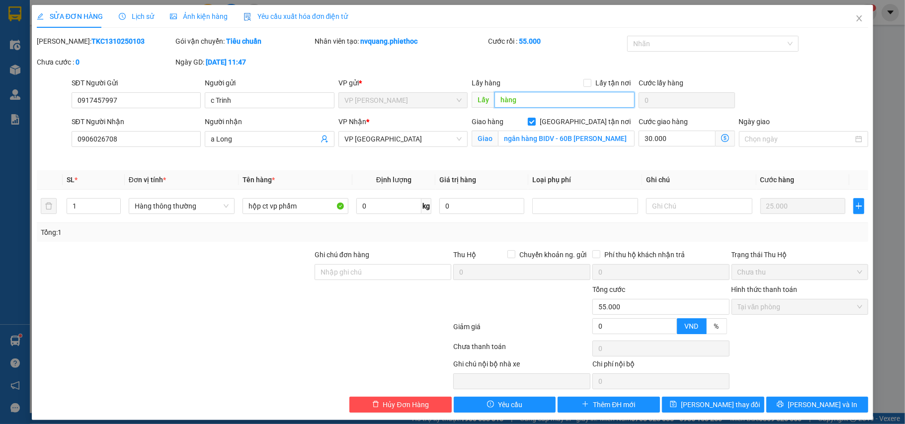
type input "hàng"
click at [709, 400] on span "[PERSON_NAME] thay đổi" at bounding box center [721, 405] width 80 height 11
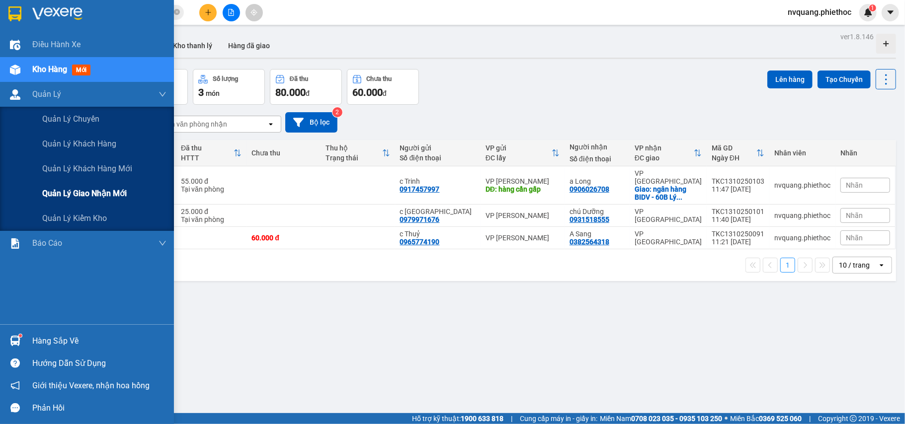
click at [90, 188] on span "Quản lý giao nhận mới" at bounding box center [84, 193] width 84 height 12
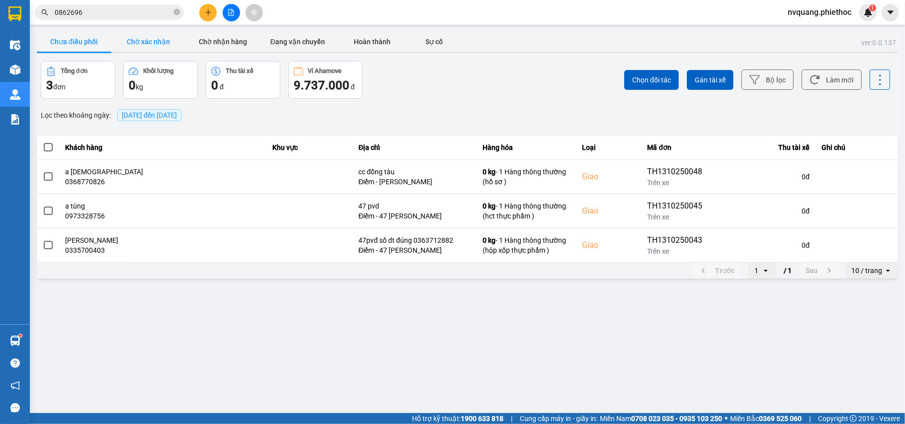
click at [156, 41] on button "Chờ xác nhận" at bounding box center [148, 42] width 75 height 20
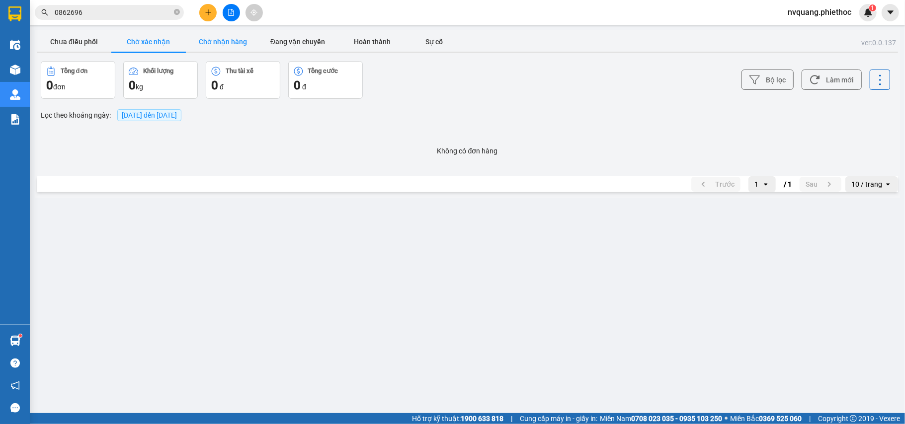
click at [219, 37] on button "Chờ nhận hàng" at bounding box center [223, 42] width 75 height 20
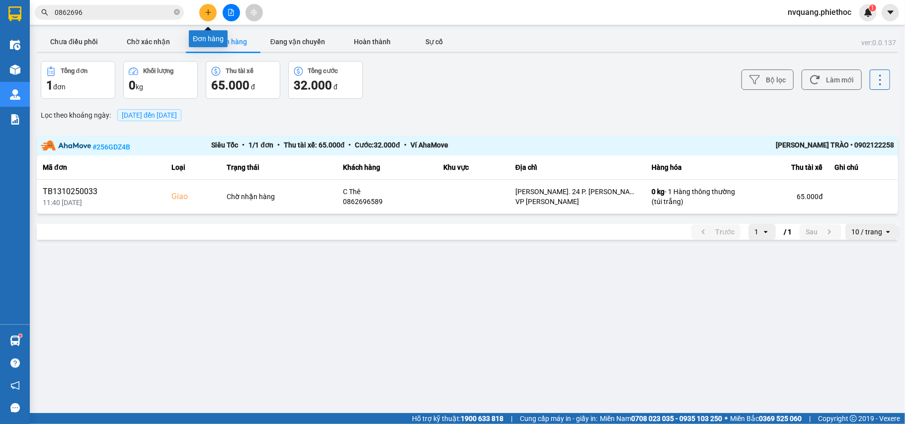
click at [205, 9] on icon "plus" at bounding box center [208, 12] width 7 height 7
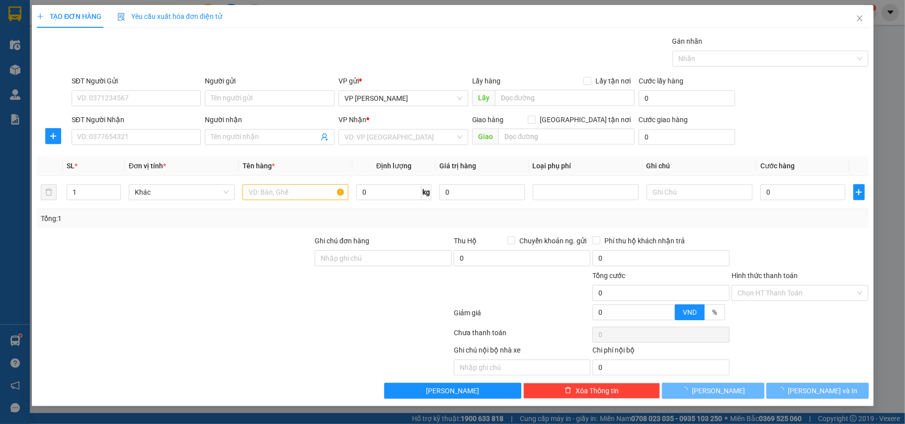
click at [106, 95] on div "TẠO ĐƠN HÀNG Yêu cầu xuất hóa đơn điện tử Transit Pickup Surcharge Ids Transit …" at bounding box center [452, 212] width 905 height 424
click at [106, 94] on input "SĐT Người Gửi" at bounding box center [137, 98] width 130 height 16
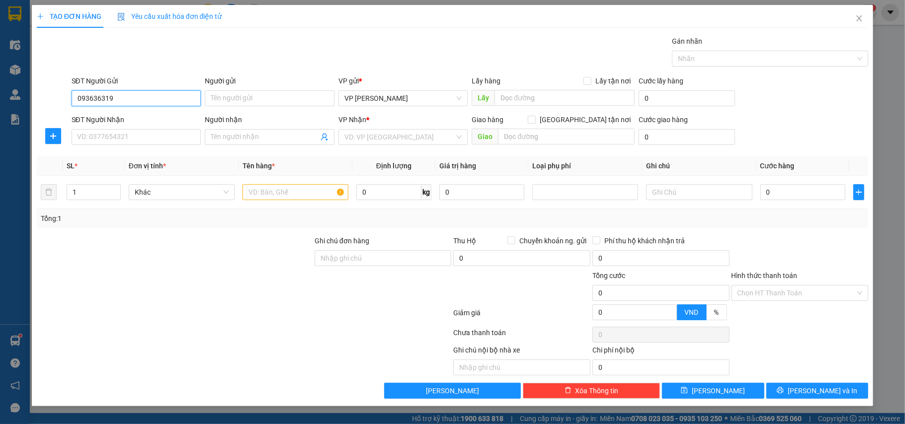
type input "0936363192"
click at [144, 112] on div "0936363192 - a Duy" at bounding box center [137, 119] width 130 height 16
type input "a Duy"
type input "0936363192"
click at [139, 136] on input "SĐT Người Nhận" at bounding box center [137, 137] width 130 height 16
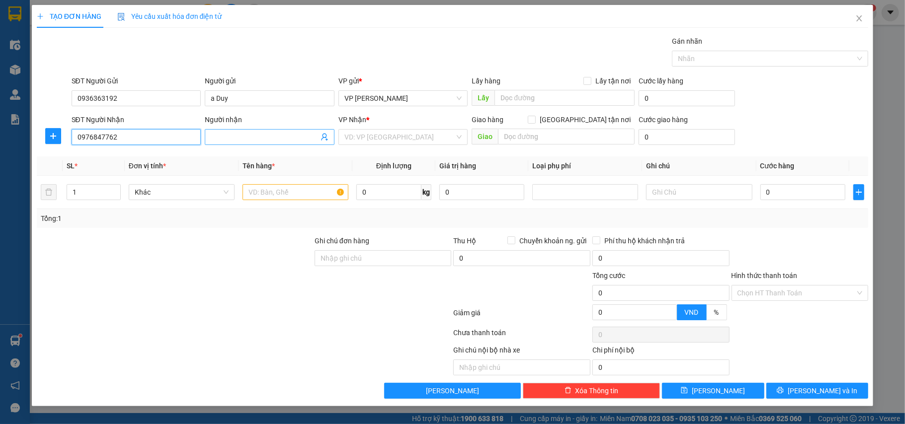
type input "0976847762"
click at [232, 139] on input "Người nhận" at bounding box center [265, 137] width 108 height 11
type input "gara Xuân Cát"
click at [397, 136] on input "search" at bounding box center [399, 137] width 111 height 15
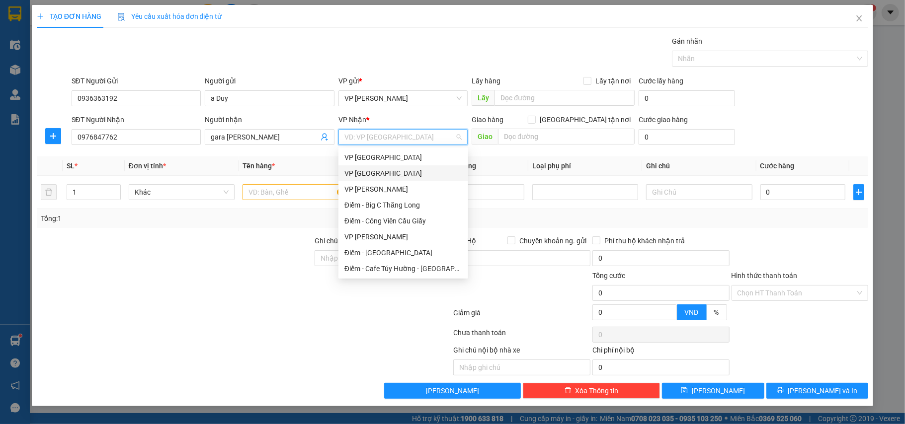
click at [370, 169] on div "VP [GEOGRAPHIC_DATA]" at bounding box center [403, 173] width 118 height 11
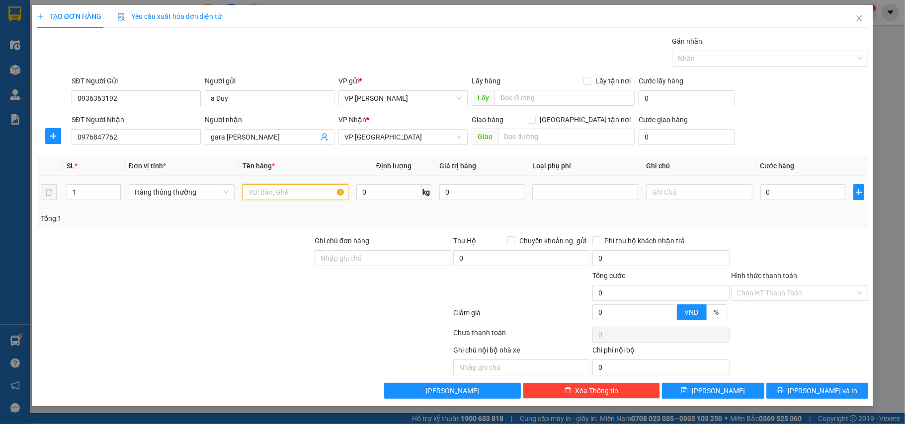
click at [251, 187] on input "text" at bounding box center [296, 192] width 106 height 16
click at [253, 191] on input "text" at bounding box center [296, 192] width 106 height 16
type input "hộp ct phụ tùng"
click at [801, 192] on input "0" at bounding box center [802, 192] width 85 height 16
drag, startPoint x: 804, startPoint y: 169, endPoint x: 810, endPoint y: 181, distance: 13.3
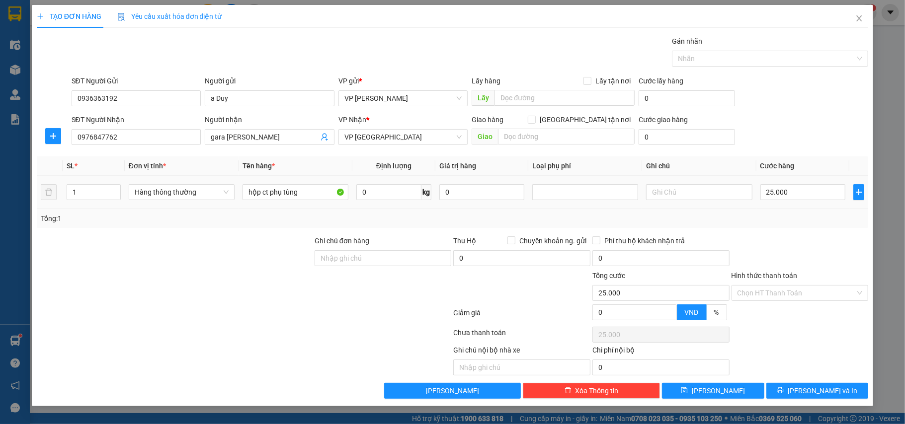
click at [805, 171] on th "Cước hàng" at bounding box center [802, 166] width 93 height 19
click at [823, 394] on span "[PERSON_NAME] và In" at bounding box center [823, 391] width 70 height 11
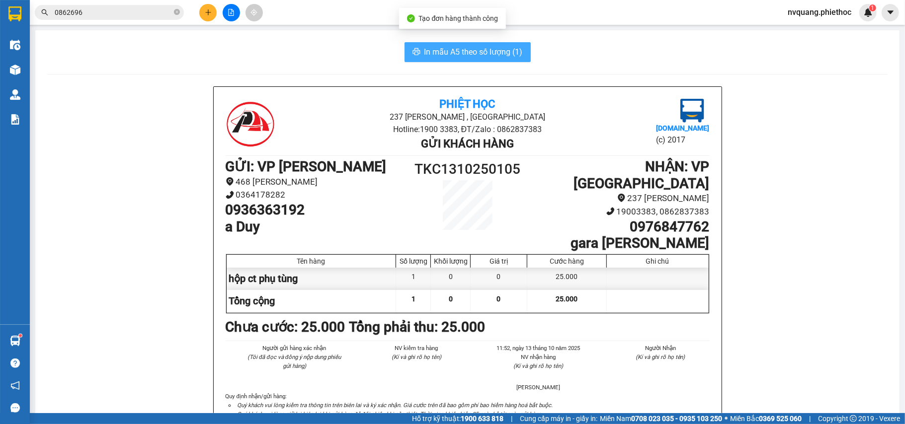
click at [430, 56] on span "In mẫu A5 theo số lượng (1)" at bounding box center [473, 52] width 98 height 12
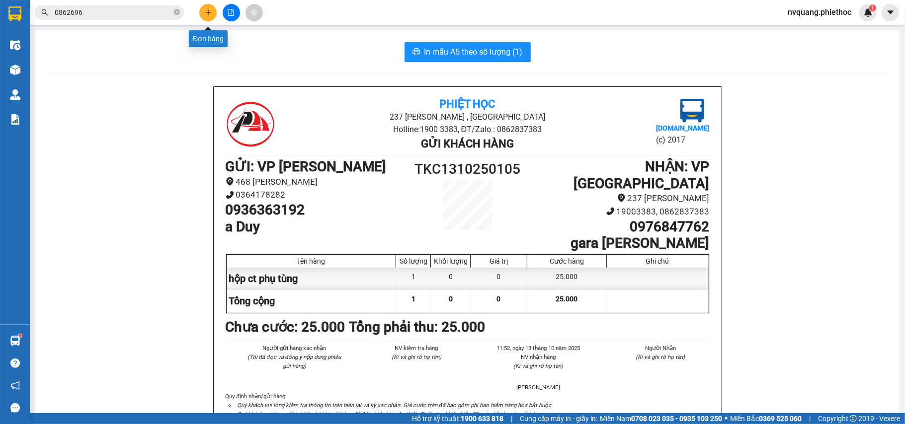
click at [203, 14] on button at bounding box center [207, 12] width 17 height 17
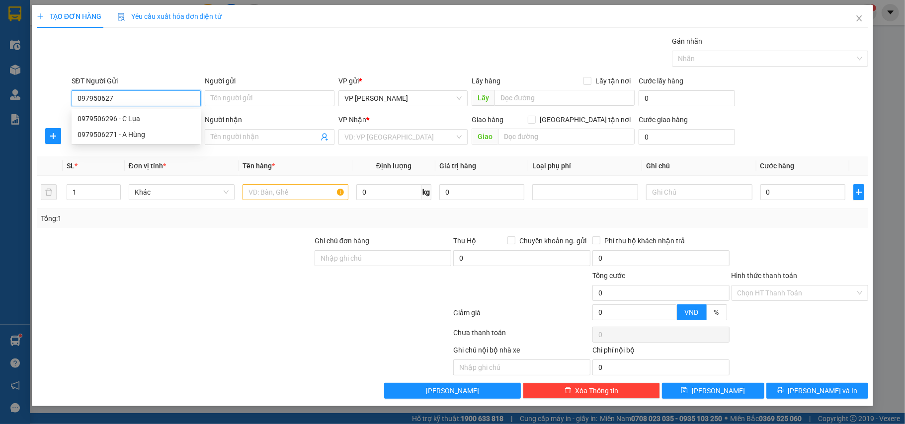
type input "0979506271"
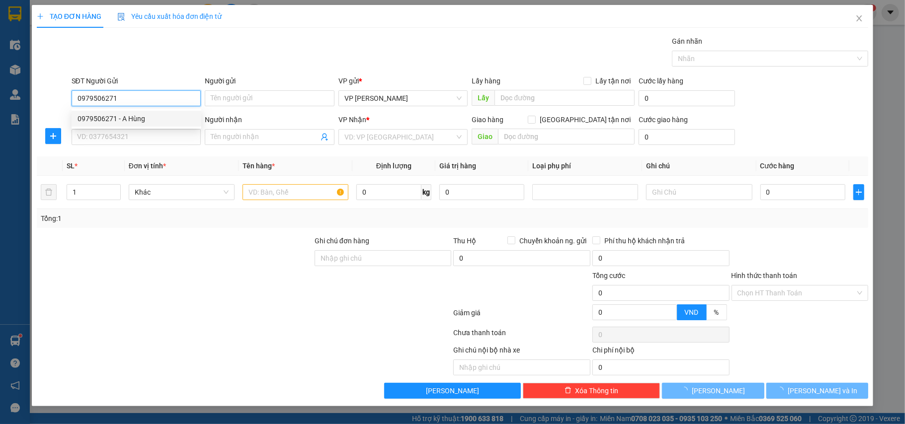
click at [98, 114] on div "0979506271 - A Hùng" at bounding box center [137, 118] width 118 height 11
type input "A Hùng"
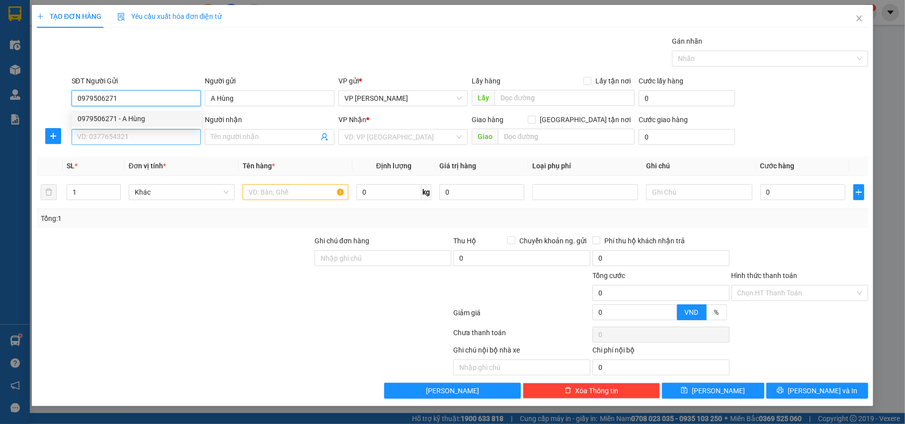
type input "0979506271"
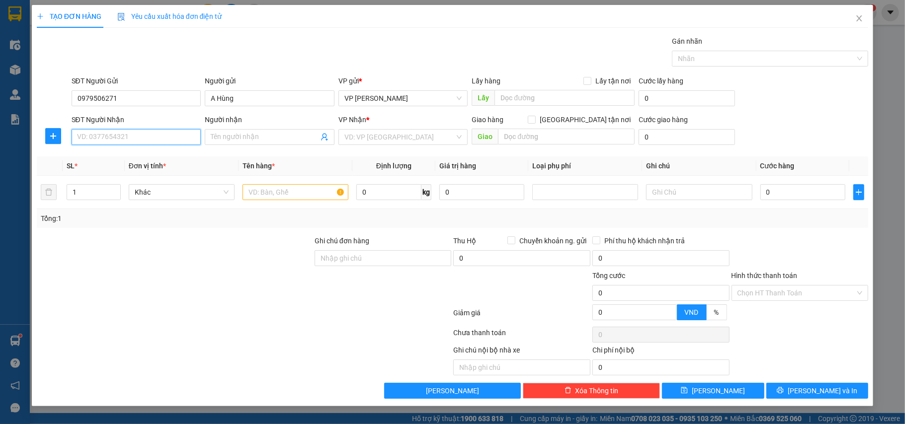
click at [116, 132] on input "SĐT Người Nhận" at bounding box center [137, 137] width 130 height 16
click at [124, 156] on div "0912700444 - Anh Mạnh" at bounding box center [137, 158] width 118 height 11
type input "0912700444"
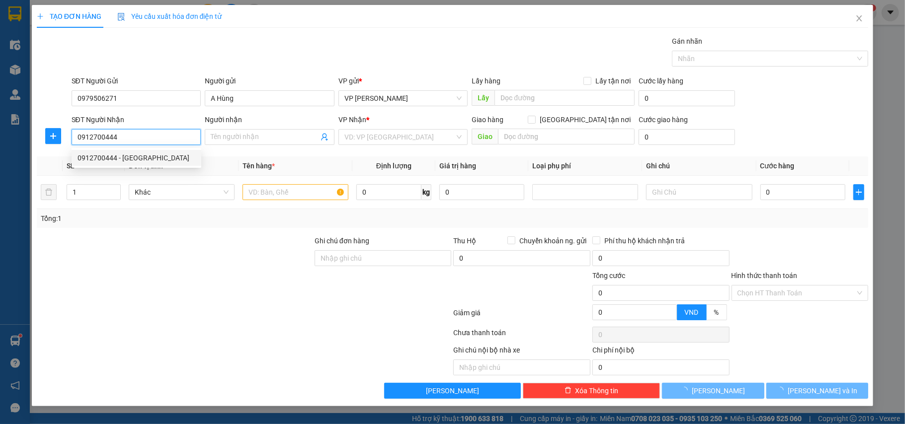
type input "Anh Mạnh"
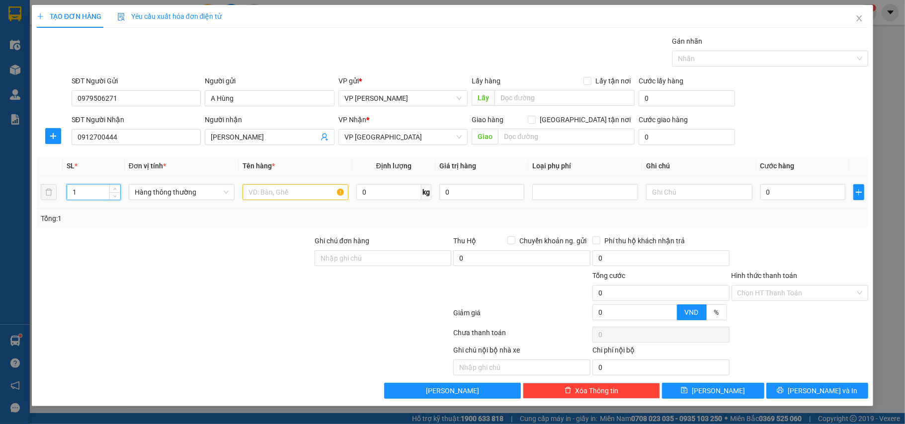
drag, startPoint x: 88, startPoint y: 193, endPoint x: 11, endPoint y: 193, distance: 77.5
click at [14, 193] on div "TẠO ĐƠN HÀNG Yêu cầu xuất hóa đơn điện tử Transit Pickup Surcharge Ids Transit …" at bounding box center [452, 212] width 905 height 424
type input "2"
click at [260, 193] on input "text" at bounding box center [296, 192] width 106 height 16
type input "bọc trắng + hộp ct vật tư"
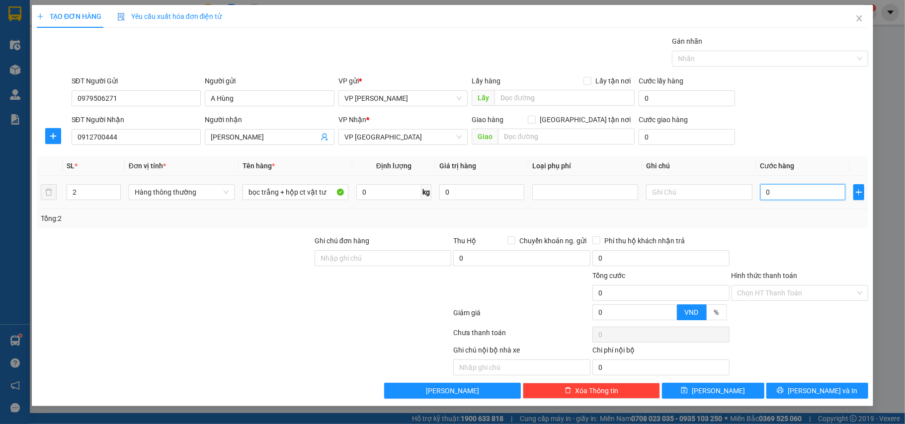
click at [774, 195] on input "0" at bounding box center [802, 192] width 85 height 16
type input "9"
type input "90"
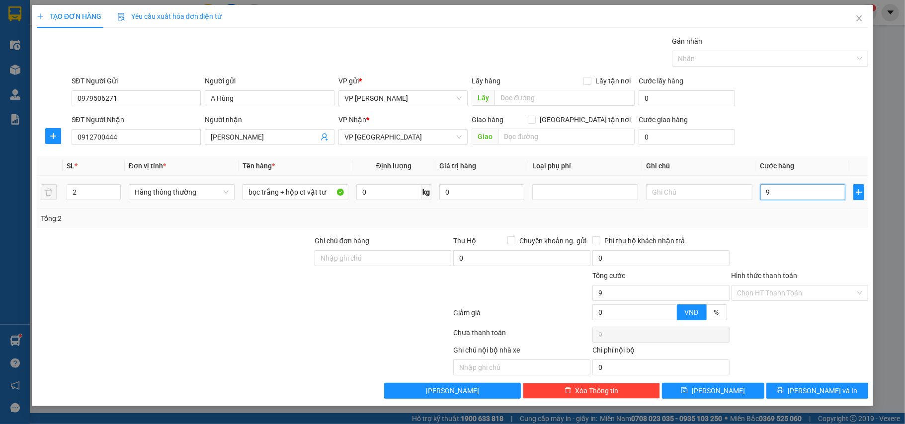
type input "90"
type input "90.000"
click at [778, 238] on div at bounding box center [800, 253] width 139 height 35
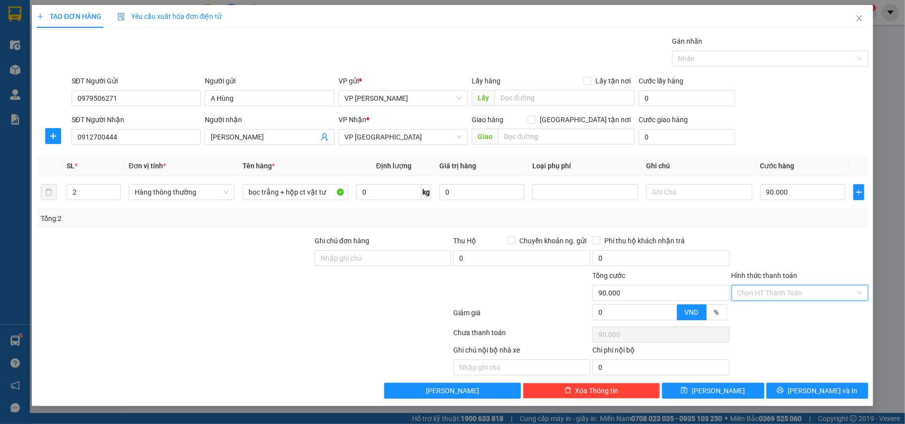
click at [783, 297] on input "Hình thức thanh toán" at bounding box center [797, 293] width 118 height 15
click at [770, 313] on div "Tại văn phòng" at bounding box center [800, 314] width 125 height 11
type input "0"
click at [806, 391] on button "[PERSON_NAME] và In" at bounding box center [817, 391] width 102 height 16
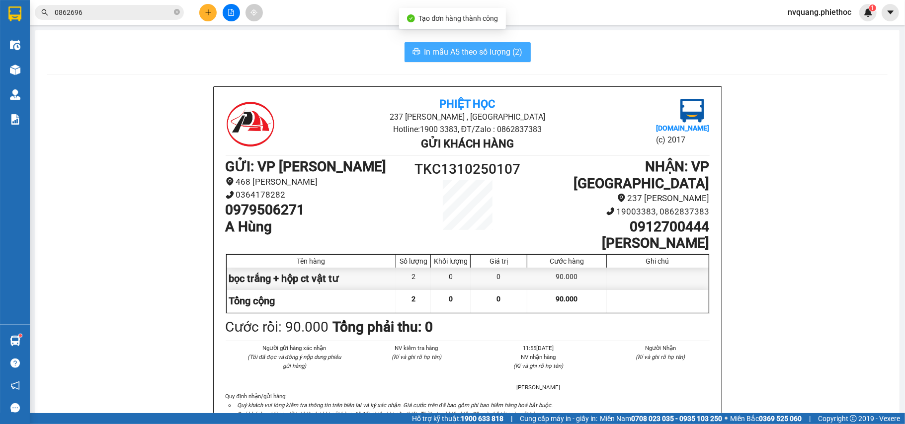
click at [438, 46] on span "In mẫu A5 theo số lượng (2)" at bounding box center [473, 52] width 98 height 12
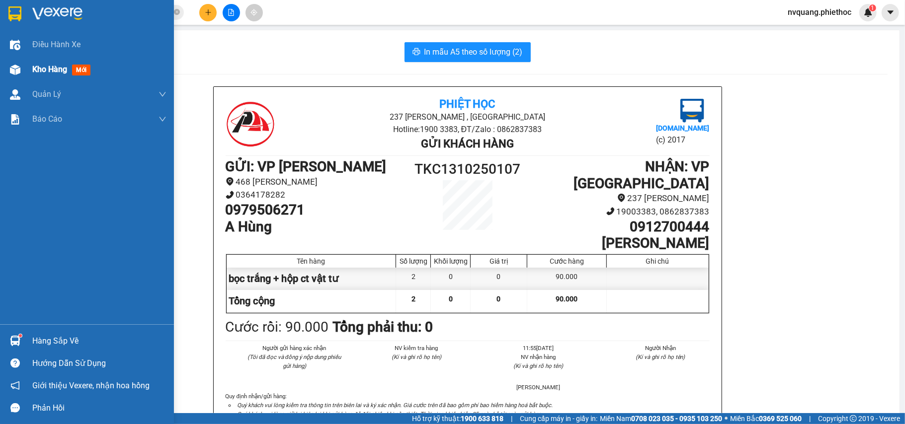
click at [38, 68] on span "Kho hàng" at bounding box center [49, 69] width 35 height 9
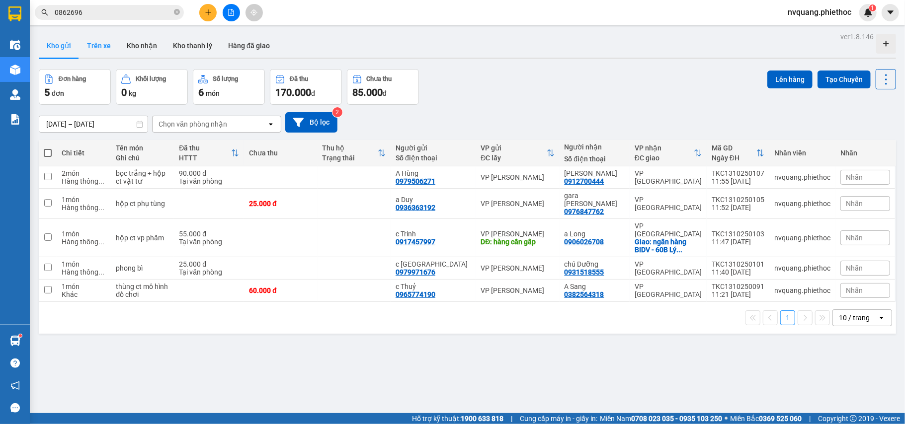
click at [92, 49] on button "Trên xe" at bounding box center [99, 46] width 40 height 24
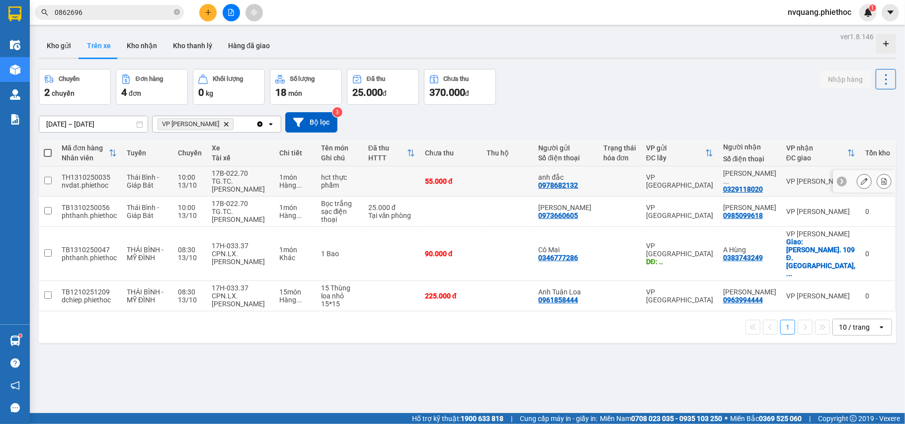
click at [882, 181] on icon at bounding box center [884, 181] width 5 height 7
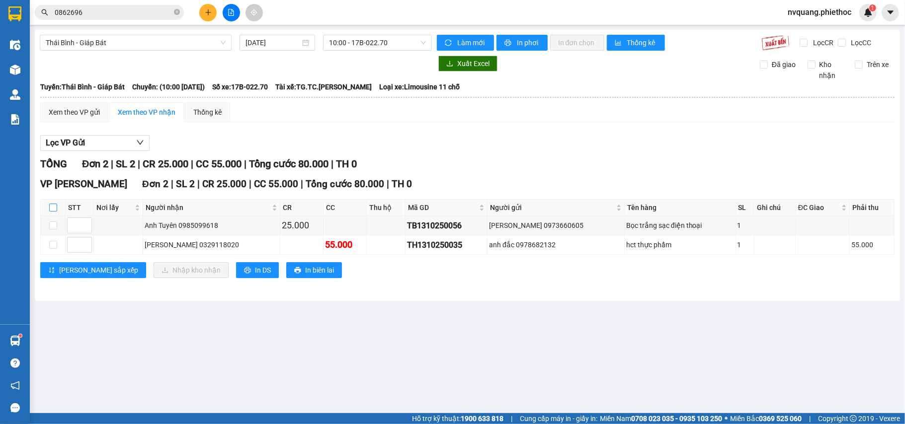
click at [56, 207] on input "checkbox" at bounding box center [53, 208] width 8 height 8
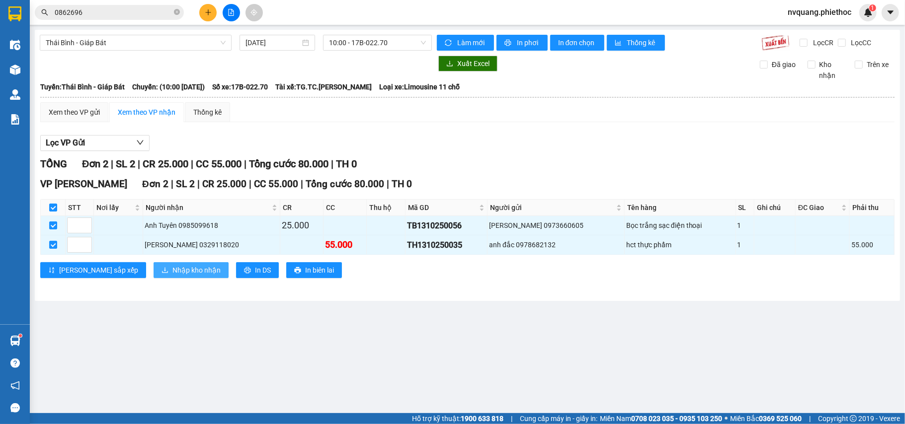
click at [162, 271] on icon "download" at bounding box center [165, 270] width 7 height 7
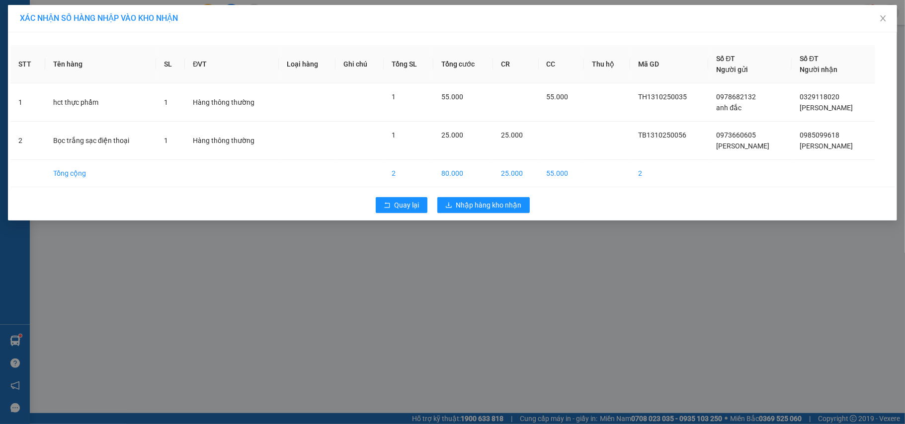
click at [475, 215] on div "Quay lại Nhập hàng kho nhận" at bounding box center [452, 205] width 884 height 26
click at [488, 202] on span "Nhập hàng kho nhận" at bounding box center [489, 205] width 66 height 11
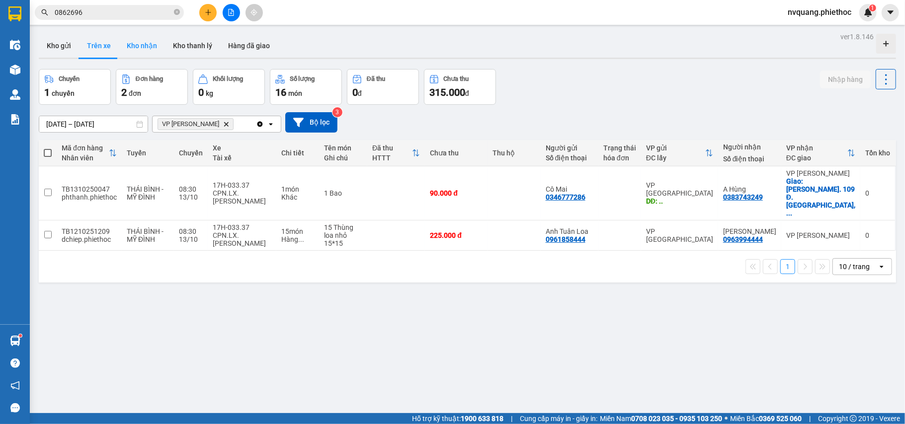
click at [133, 46] on button "Kho nhận" at bounding box center [142, 46] width 46 height 24
type input "[DATE] – [DATE]"
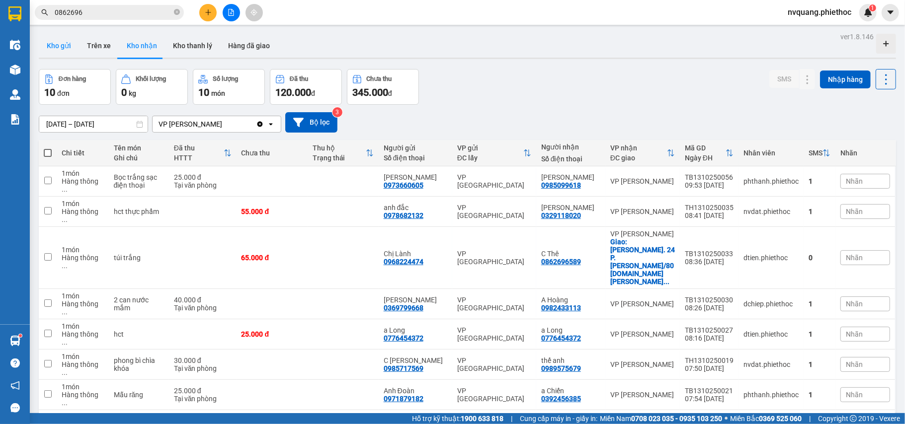
click at [64, 50] on button "Kho gửi" at bounding box center [59, 46] width 40 height 24
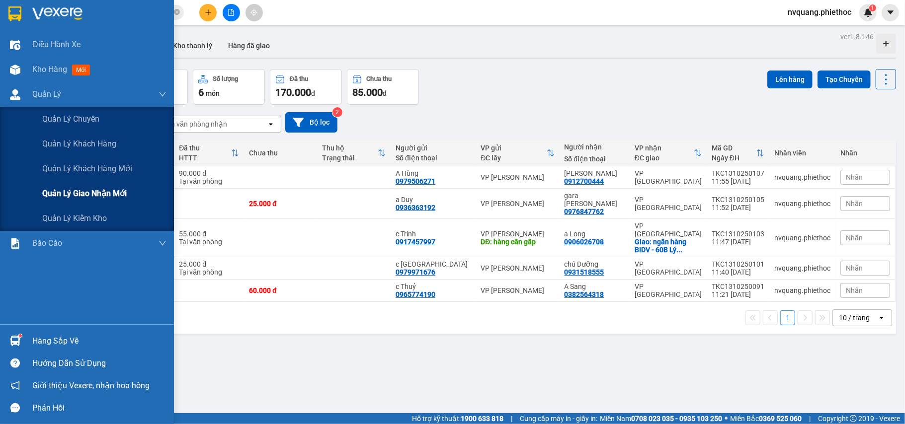
click at [66, 189] on span "Quản lý giao nhận mới" at bounding box center [84, 193] width 84 height 12
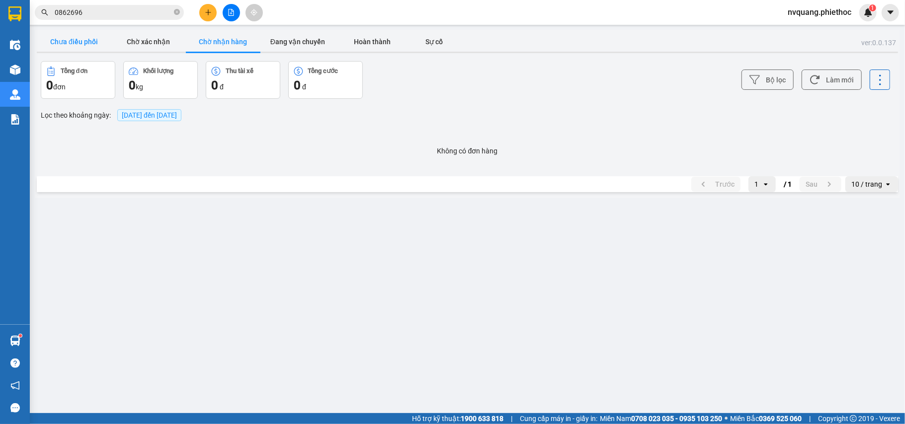
click at [73, 44] on button "Chưa điều phối" at bounding box center [74, 42] width 75 height 20
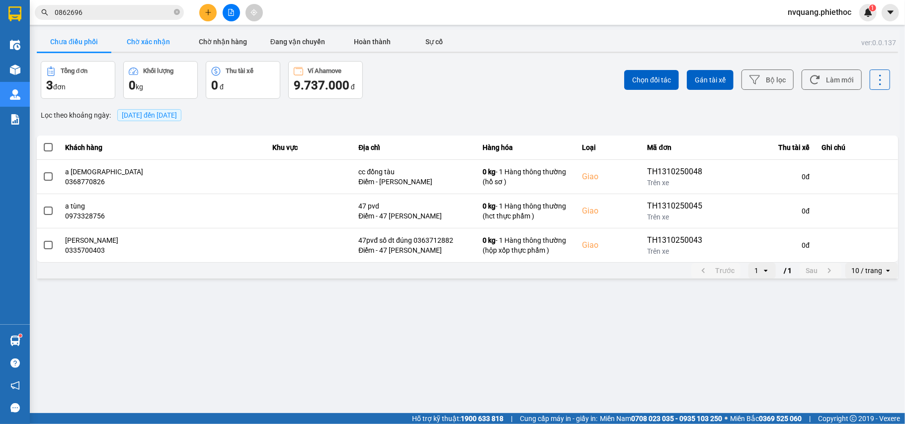
click at [145, 44] on button "Chờ xác nhận" at bounding box center [148, 42] width 75 height 20
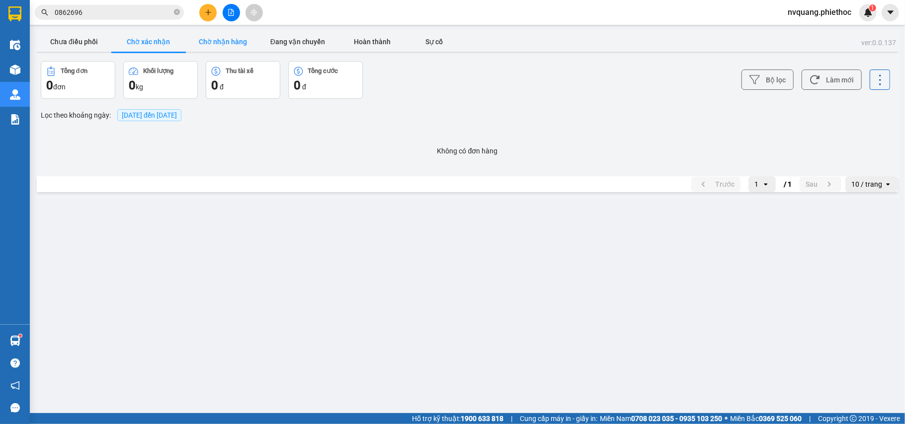
click at [217, 43] on button "Chờ nhận hàng" at bounding box center [223, 42] width 75 height 20
click at [300, 42] on button "Đang vận chuyển" at bounding box center [297, 42] width 75 height 20
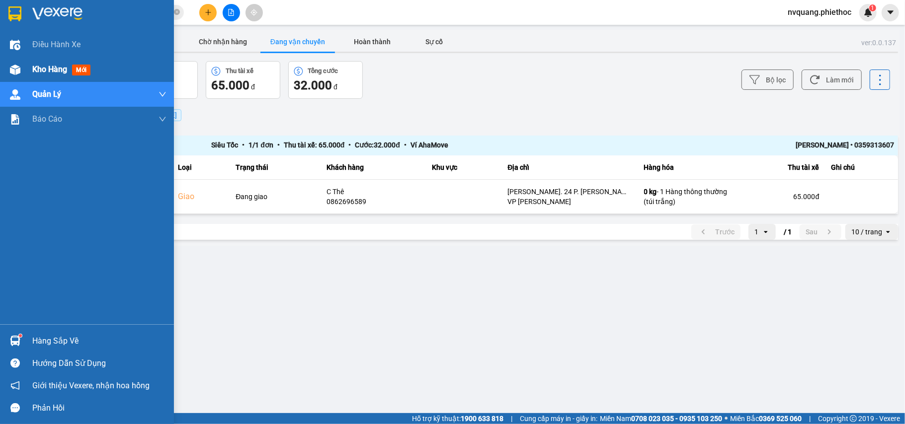
click at [41, 74] on span "Kho hàng" at bounding box center [49, 69] width 35 height 9
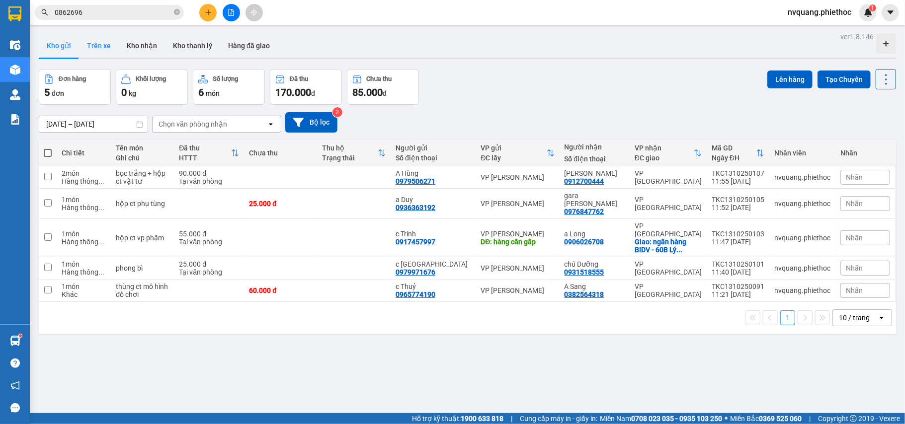
click at [103, 48] on button "Trên xe" at bounding box center [99, 46] width 40 height 24
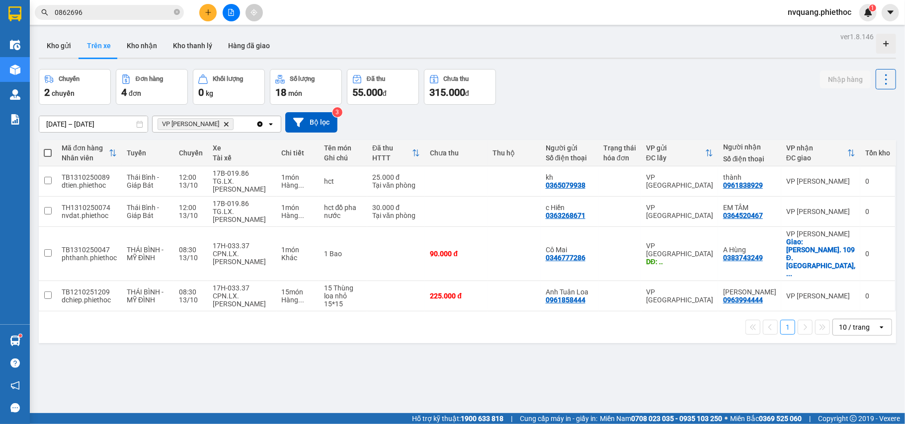
click at [223, 126] on icon "Delete" at bounding box center [226, 124] width 6 height 6
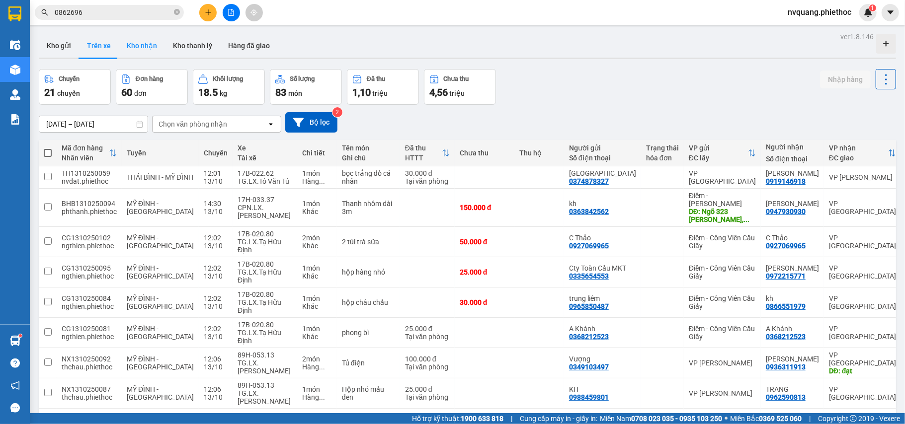
click at [138, 43] on button "Kho nhận" at bounding box center [142, 46] width 46 height 24
type input "[DATE] – [DATE]"
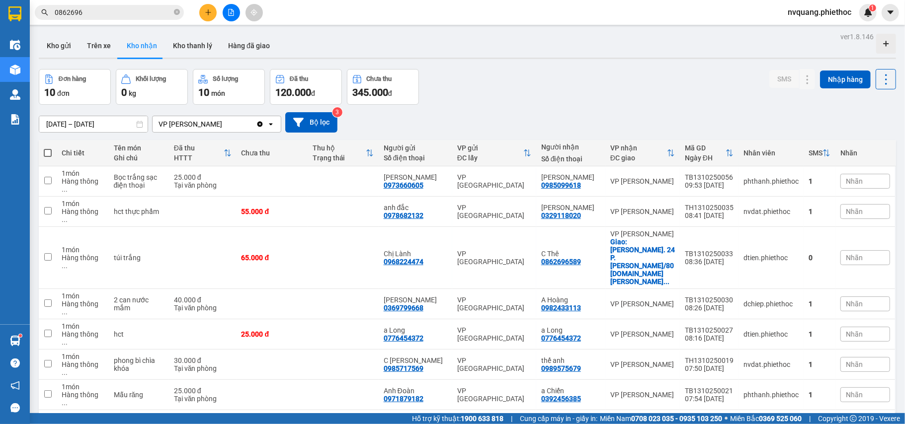
click at [200, 11] on button at bounding box center [207, 12] width 17 height 17
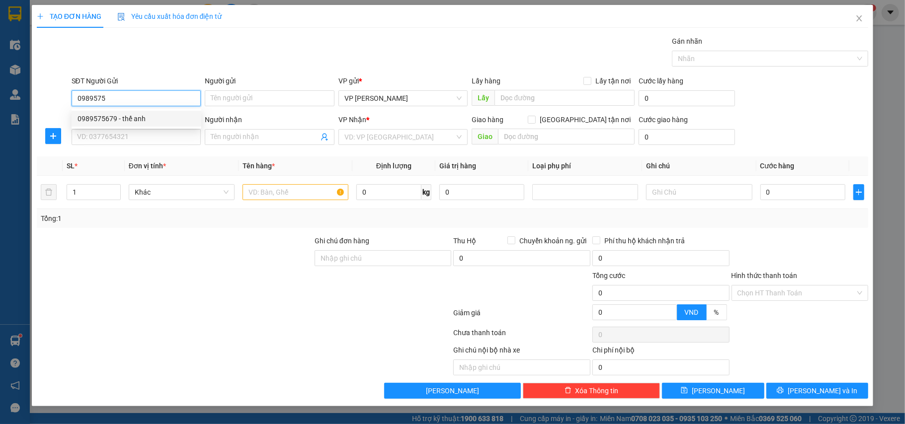
click at [123, 114] on div "0989575679 - thế anh" at bounding box center [137, 118] width 118 height 11
type input "0989575679"
type input "thế anh"
type input "a dũng nhận hàng"
type input "5.000"
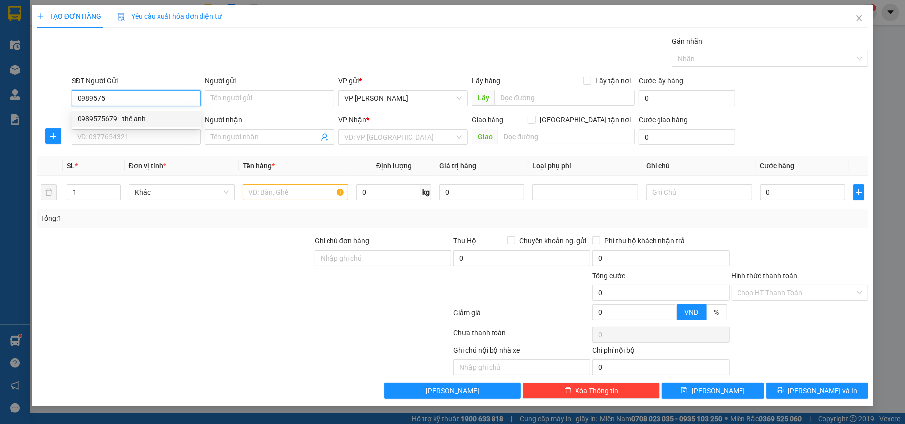
type input "5.000"
type input "0989575679"
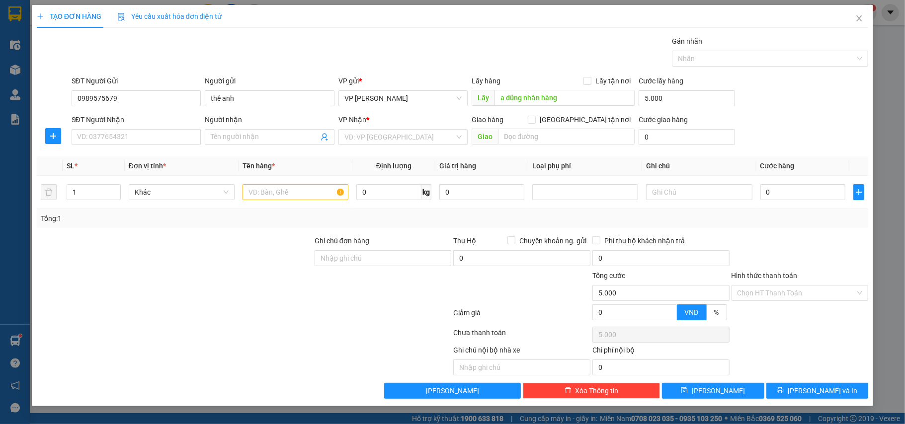
click at [251, 107] on div "Người gửi thế anh" at bounding box center [270, 93] width 130 height 35
drag, startPoint x: 243, startPoint y: 98, endPoint x: 185, endPoint y: 95, distance: 57.7
click at [187, 94] on div "SĐT Người Gửi 0989575679 Người gửi thế anh thế anh VP gửi * VP Trần Khát Chân…" at bounding box center [470, 93] width 801 height 35
type input "R"
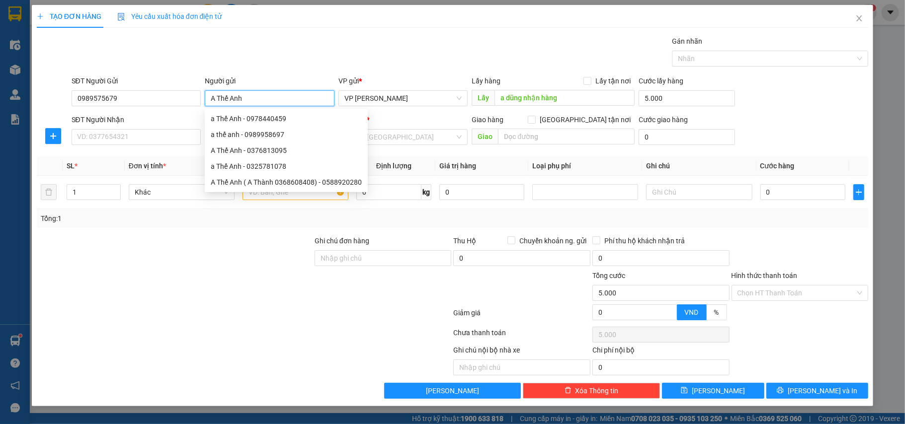
type input "A Thế Anh"
click at [585, 89] on div "Lấy hàng Lấy tận nơi" at bounding box center [553, 83] width 163 height 15
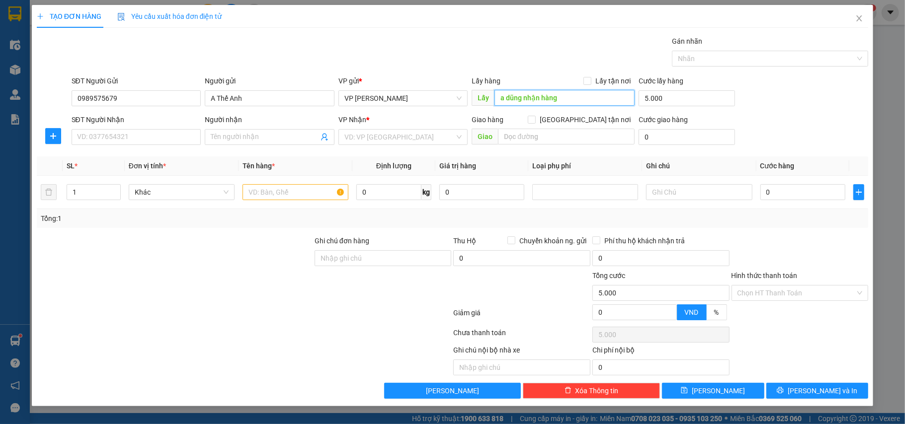
click at [586, 96] on input "a dũng nhận hàng" at bounding box center [564, 98] width 140 height 16
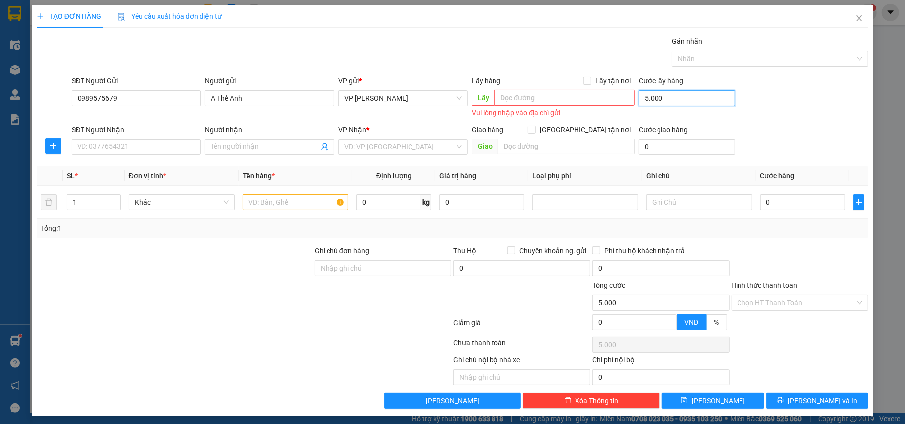
click at [677, 98] on input "5.000" at bounding box center [687, 98] width 96 height 16
type input "0"
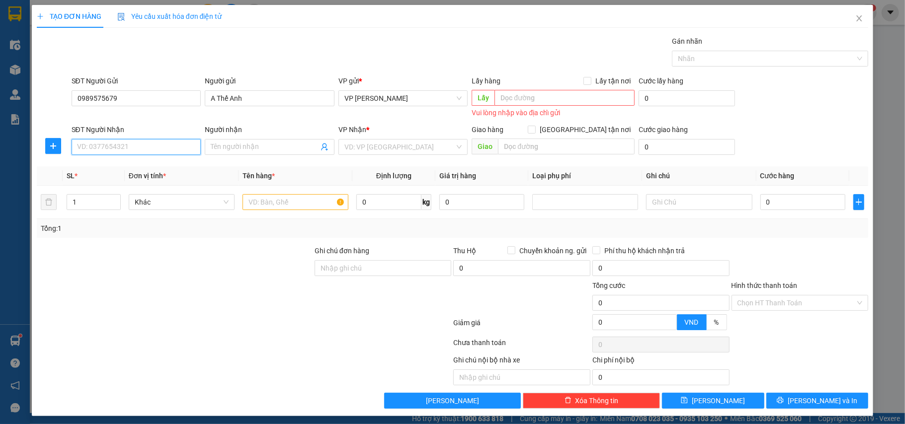
click at [93, 144] on input "SĐT Người Nhận" at bounding box center [137, 147] width 130 height 16
type input "0985717569"
click at [243, 139] on div "Người nhận" at bounding box center [270, 131] width 130 height 15
click at [239, 148] on input "Người nhận" at bounding box center [265, 147] width 108 height 11
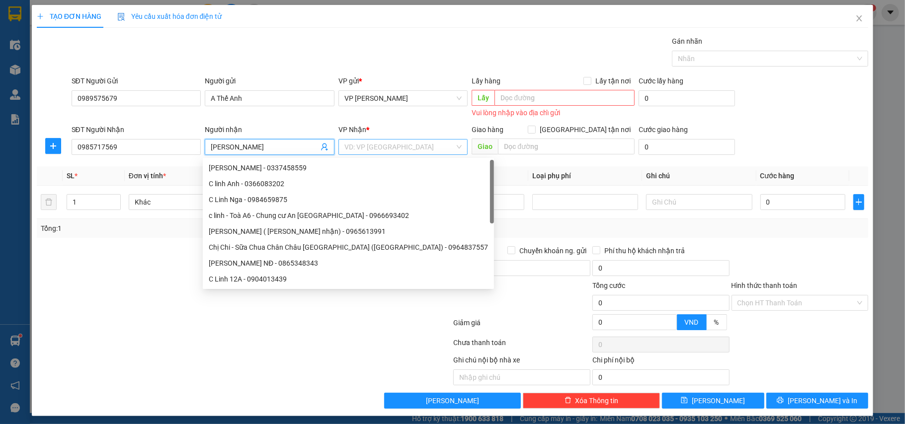
type input "c Linh"
click at [360, 153] on input "search" at bounding box center [399, 147] width 111 height 15
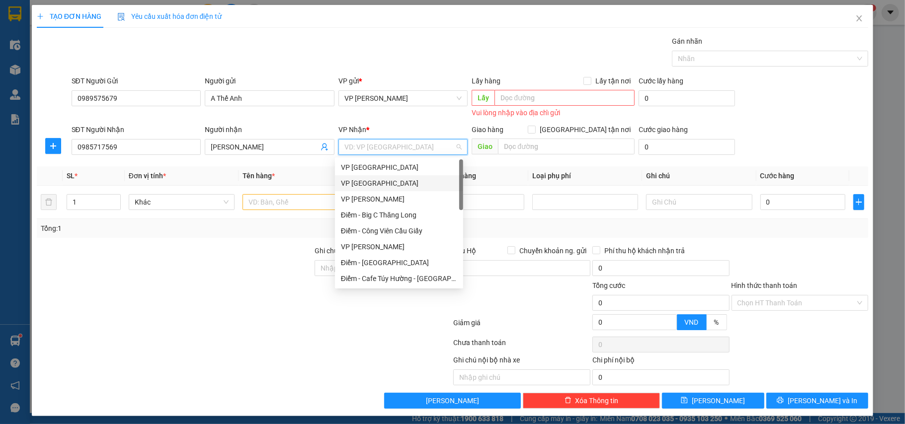
click at [360, 182] on div "VP [GEOGRAPHIC_DATA]" at bounding box center [399, 183] width 116 height 11
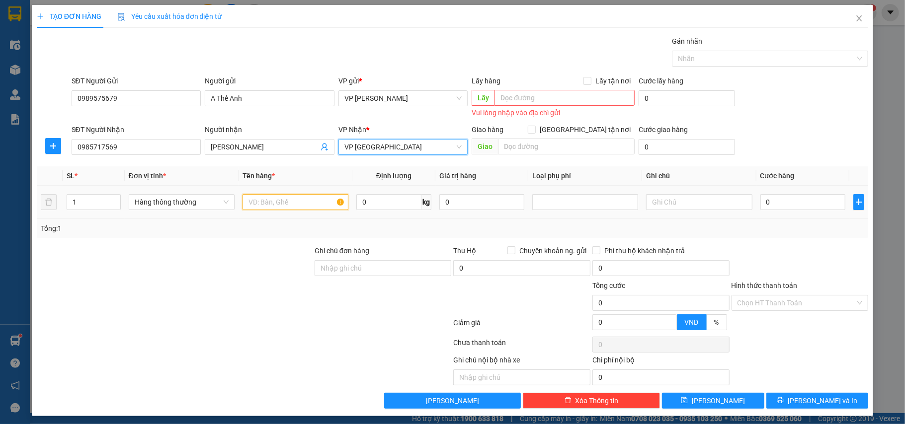
click at [249, 209] on input "text" at bounding box center [296, 202] width 106 height 16
type input "phong bì chìa khoá"
click at [49, 148] on icon "plus" at bounding box center [53, 146] width 8 height 8
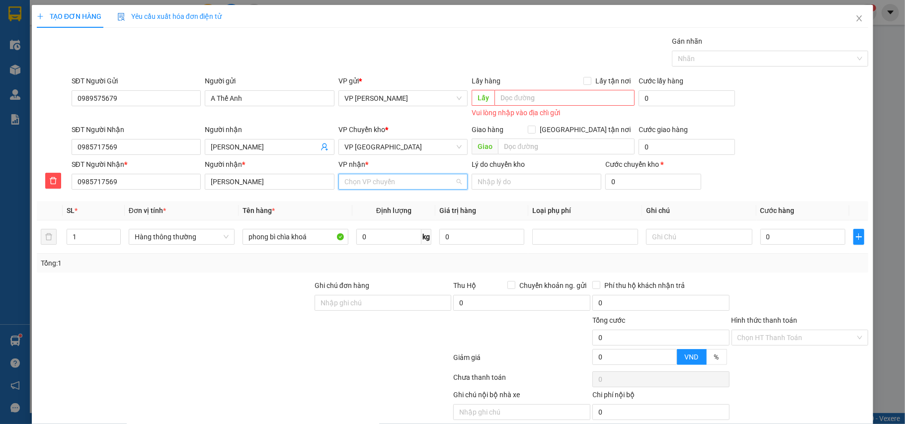
click at [417, 181] on input "VP nhận *" at bounding box center [399, 181] width 111 height 15
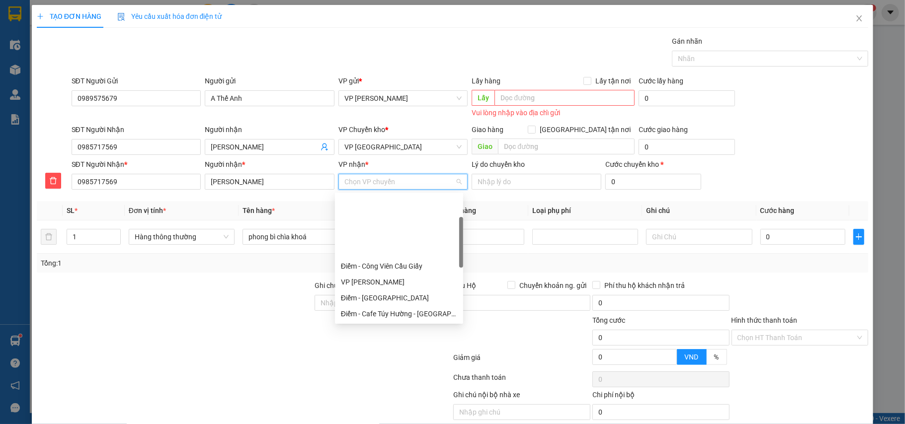
click at [362, 322] on div "VP [GEOGRAPHIC_DATA]" at bounding box center [399, 330] width 128 height 16
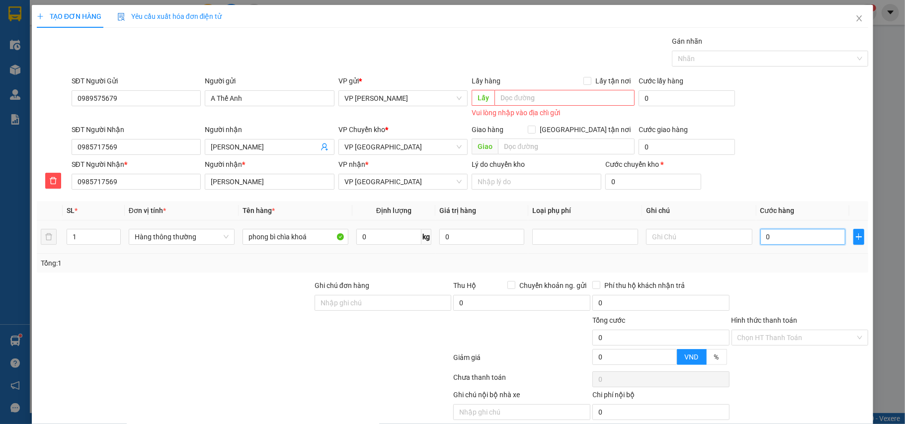
click at [769, 238] on input "0" at bounding box center [802, 237] width 85 height 16
type input "3"
type input "30"
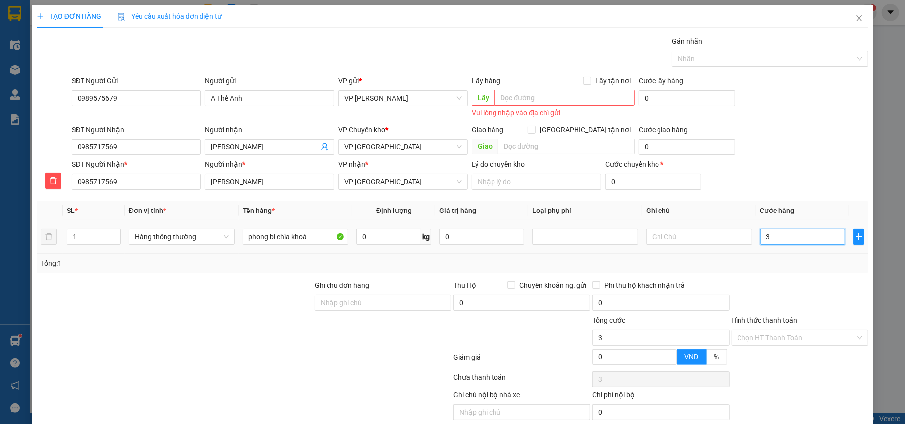
type input "30"
type input "30.000"
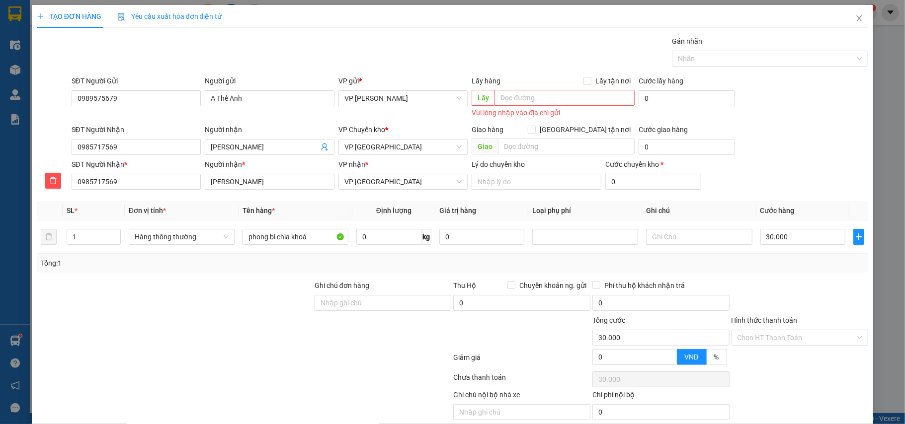
click at [769, 265] on div "Tổng: 1" at bounding box center [453, 263] width 824 height 11
click at [785, 330] on input "Hình thức thanh toán" at bounding box center [797, 337] width 118 height 15
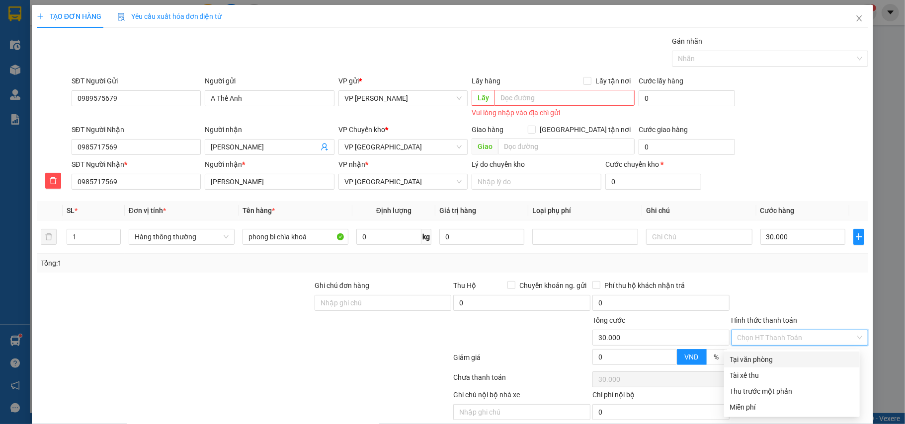
click at [784, 330] on input "Hình thức thanh toán" at bounding box center [797, 337] width 118 height 15
click at [772, 354] on div "Tại văn phòng" at bounding box center [792, 359] width 124 height 11
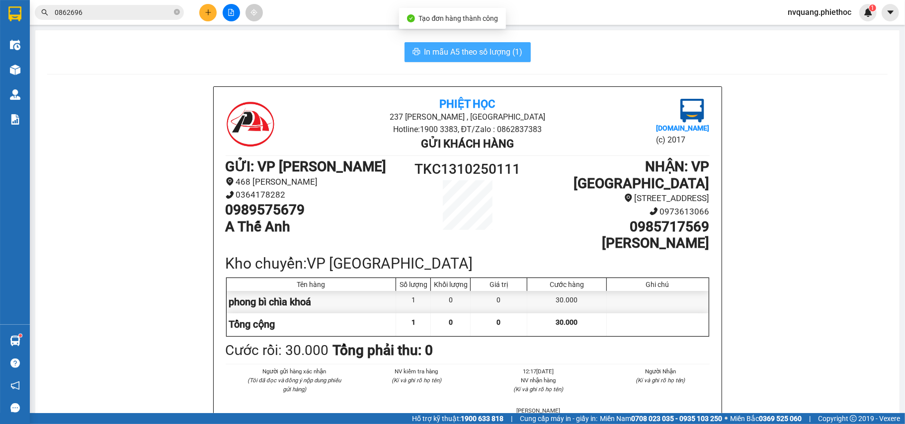
click at [477, 56] on span "In mẫu A5 theo số lượng (1)" at bounding box center [473, 52] width 98 height 12
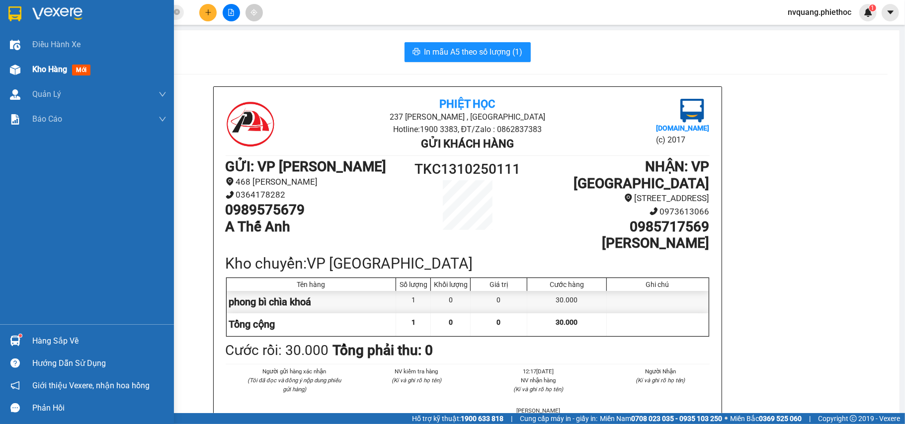
click at [39, 68] on span "Kho hàng" at bounding box center [49, 69] width 35 height 9
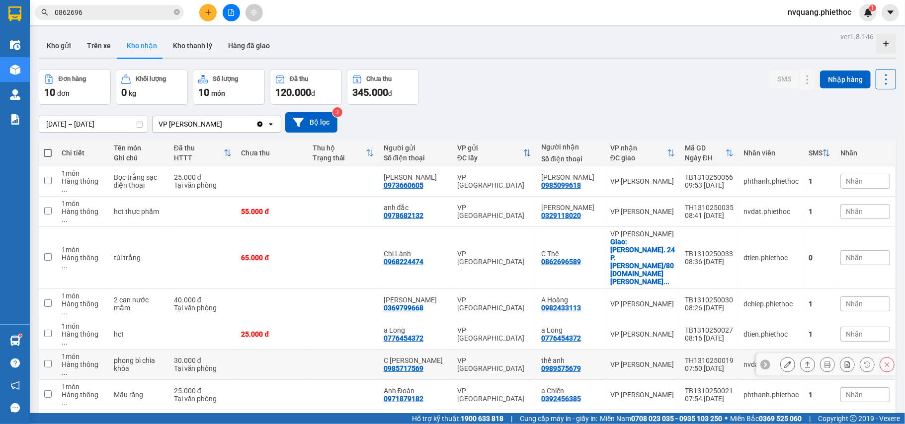
click at [787, 357] on div at bounding box center [837, 364] width 114 height 15
click at [784, 361] on icon at bounding box center [787, 364] width 7 height 7
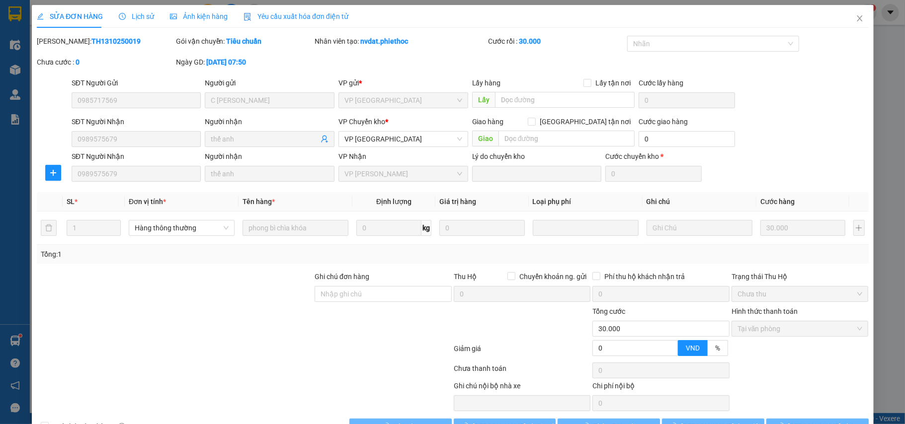
type input "0985717569"
type input "C Linh Anh"
type input "0989575679"
type input "thế anh"
type input "0"
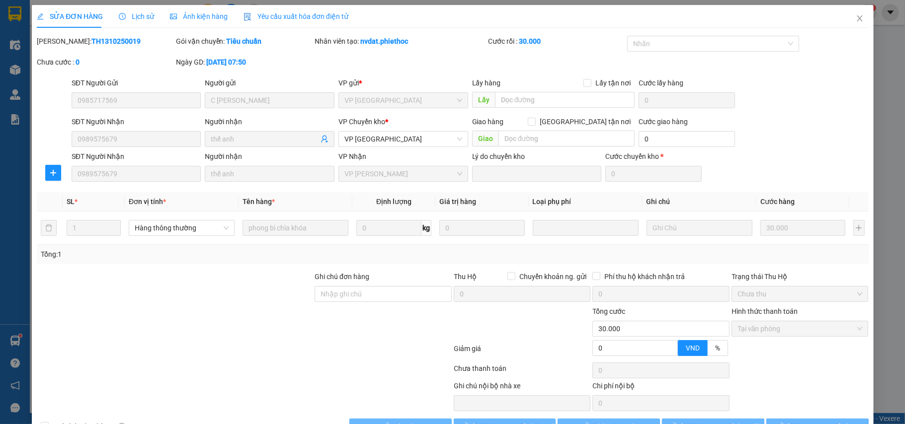
type input "30.000"
click at [497, 421] on span "Giao hàng" at bounding box center [510, 426] width 32 height 11
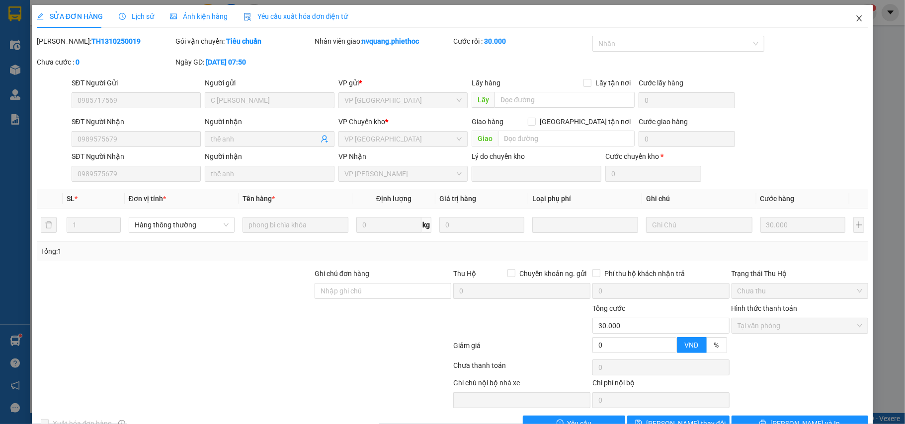
click at [855, 14] on span "Close" at bounding box center [859, 19] width 28 height 28
click at [851, 14] on span "nvquang.phiethoc" at bounding box center [820, 12] width 80 height 12
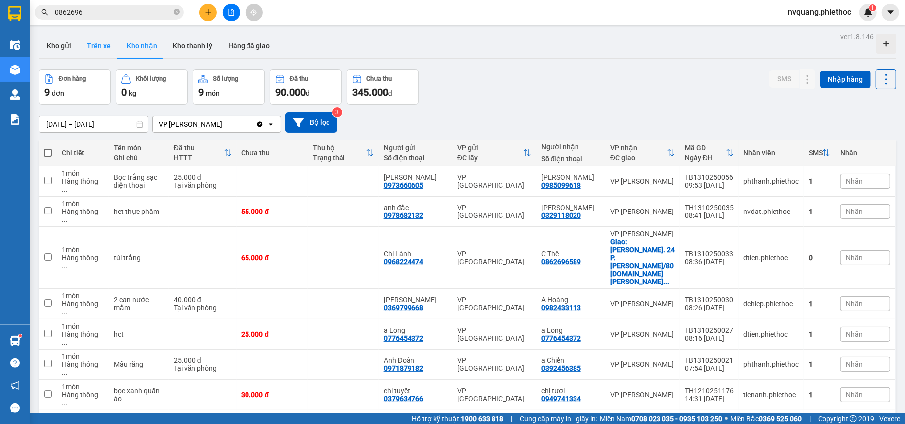
click at [109, 54] on button "Trên xe" at bounding box center [99, 46] width 40 height 24
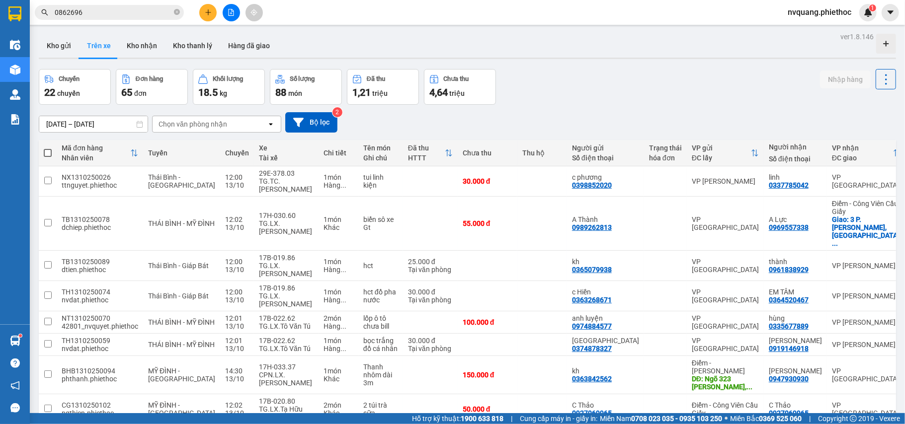
click at [210, 124] on div "Chọn văn phòng nhận" at bounding box center [193, 124] width 69 height 10
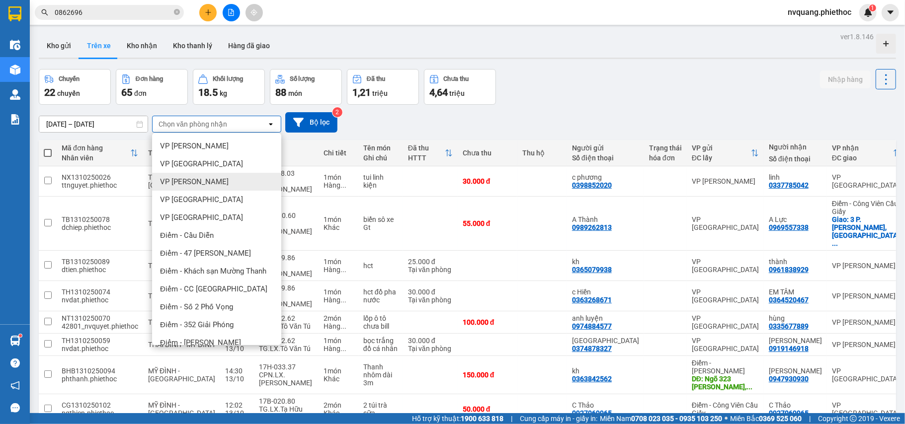
click at [211, 176] on div "VP [PERSON_NAME]" at bounding box center [216, 182] width 129 height 18
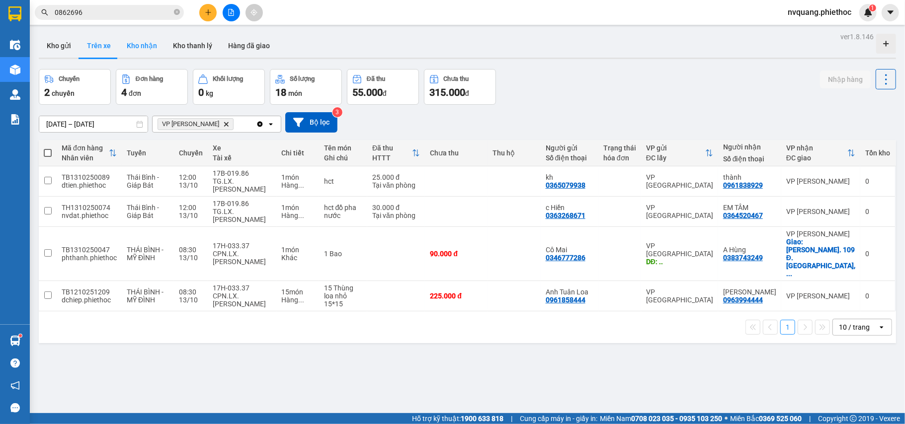
click at [139, 45] on button "Kho nhận" at bounding box center [142, 46] width 46 height 24
type input "11/10/2025 – 13/10/2025"
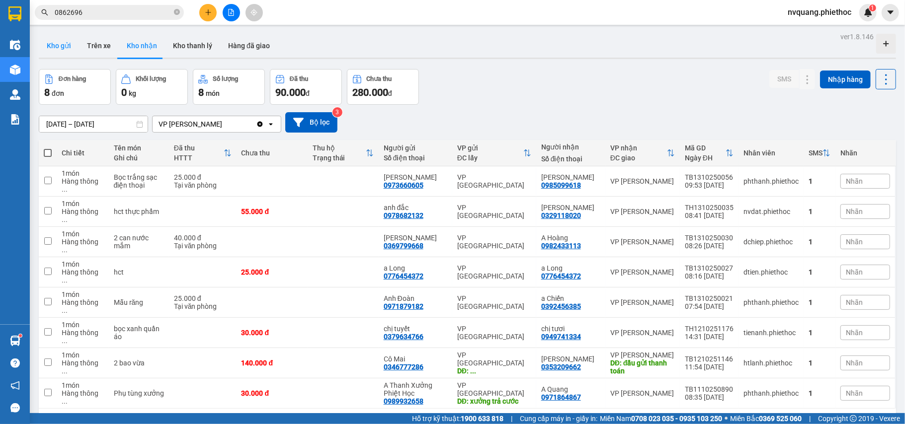
click at [50, 44] on button "Kho gửi" at bounding box center [59, 46] width 40 height 24
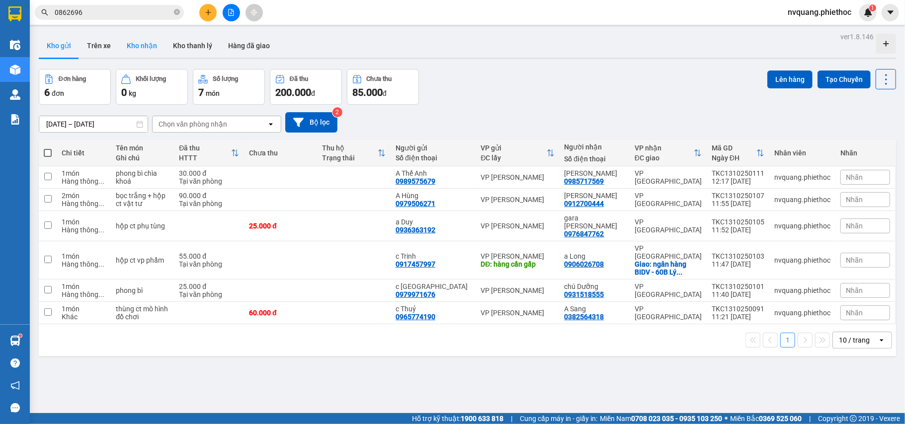
click at [128, 52] on button "Kho nhận" at bounding box center [142, 46] width 46 height 24
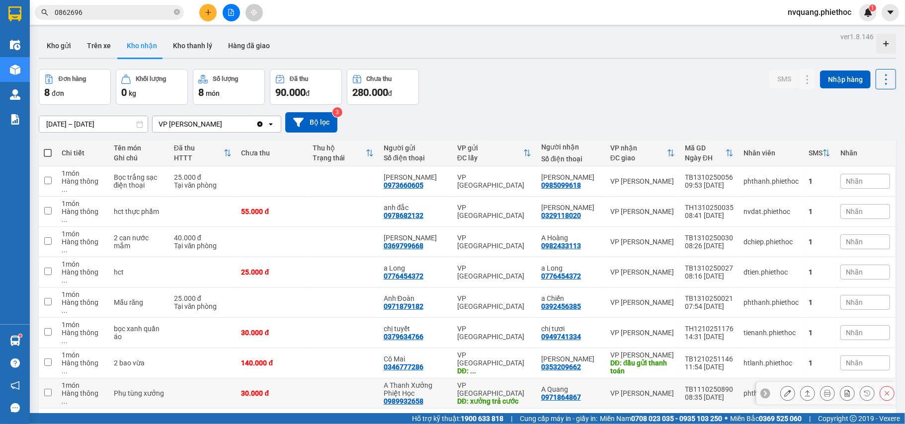
drag, startPoint x: 523, startPoint y: 382, endPoint x: 92, endPoint y: 317, distance: 435.3
drag, startPoint x: 92, startPoint y: 317, endPoint x: 553, endPoint y: 371, distance: 463.4
click at [553, 409] on div "1 10 / trang open" at bounding box center [467, 425] width 857 height 32
click at [846, 390] on span "Nhãn" at bounding box center [854, 394] width 17 height 8
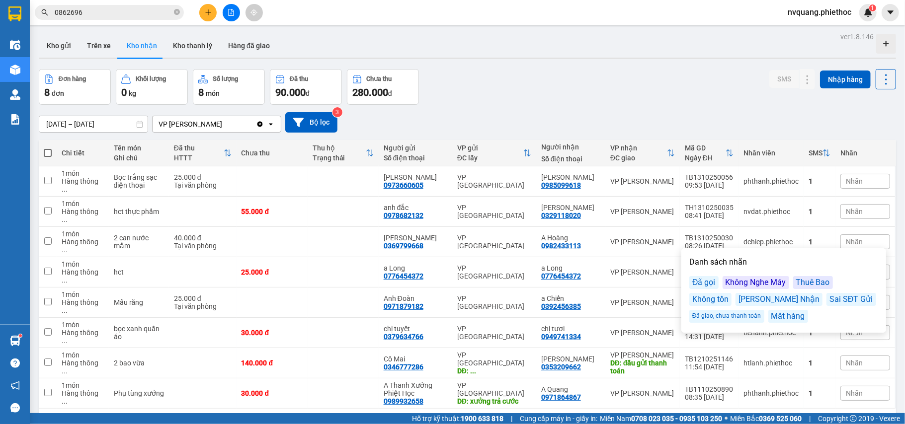
click at [752, 315] on div "Đã giao, chưa thanh toán" at bounding box center [726, 316] width 75 height 13
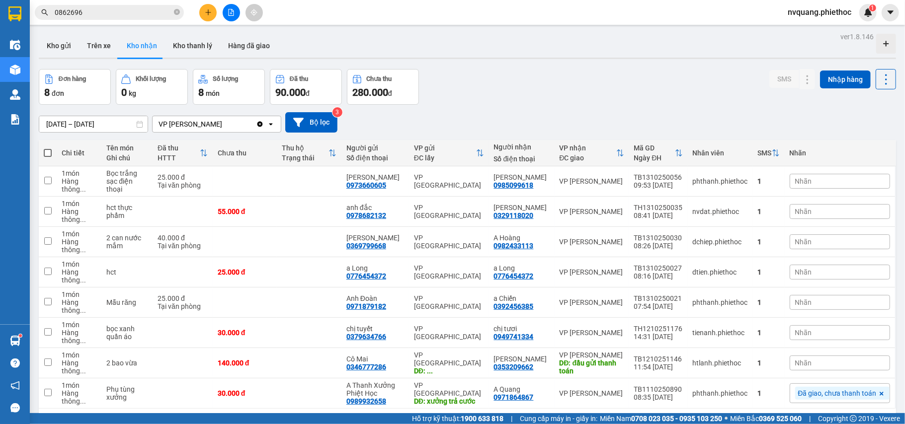
click at [565, 409] on div "1 10 / trang open" at bounding box center [467, 425] width 857 height 32
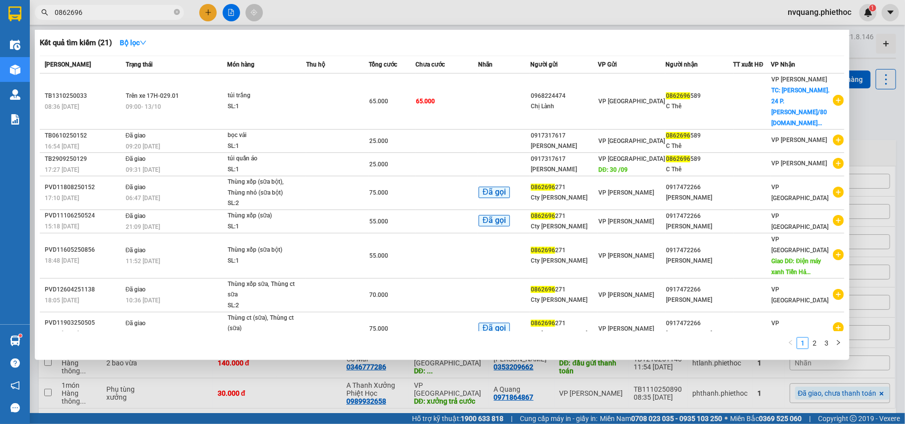
drag, startPoint x: 106, startPoint y: 12, endPoint x: 52, endPoint y: 16, distance: 53.8
click at [52, 16] on span "0862696" at bounding box center [109, 12] width 149 height 15
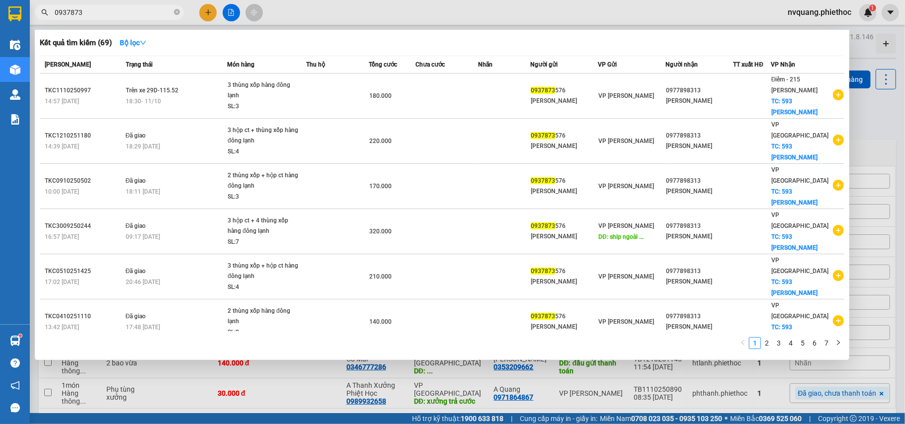
type input "0937873"
click at [465, 368] on div at bounding box center [452, 212] width 905 height 424
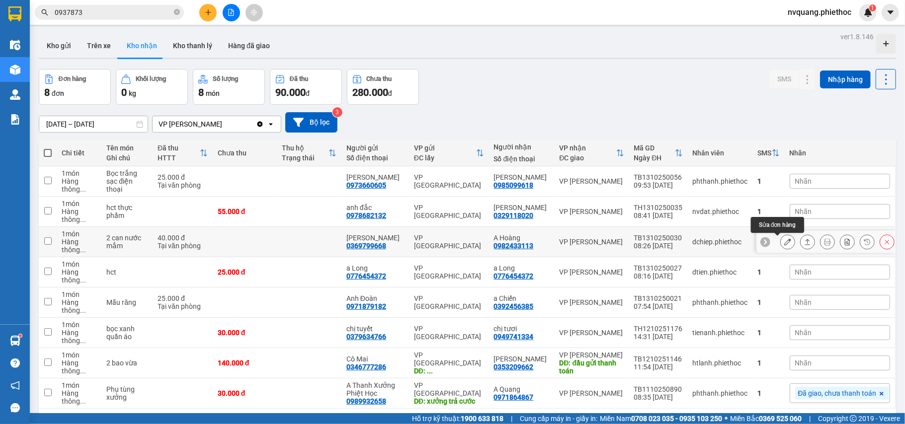
click at [781, 234] on button at bounding box center [788, 242] width 14 height 17
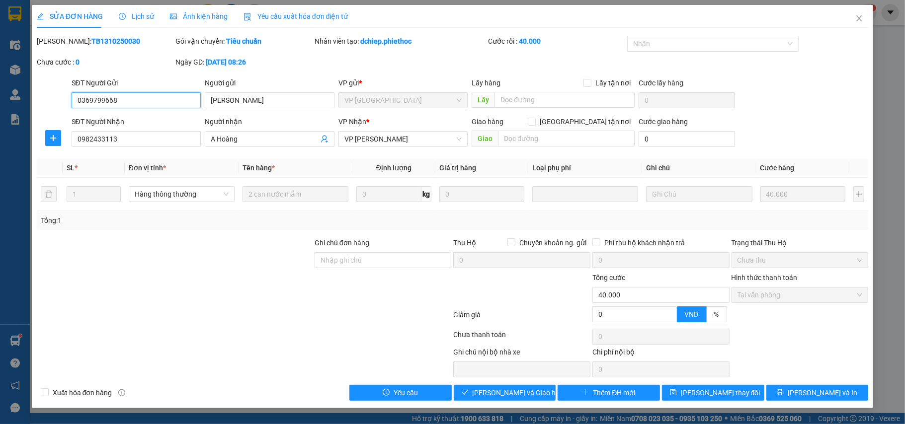
type input "0369799668"
type input "Anh Hiến"
type input "0982433113"
type input "A Hoàng"
type input "0"
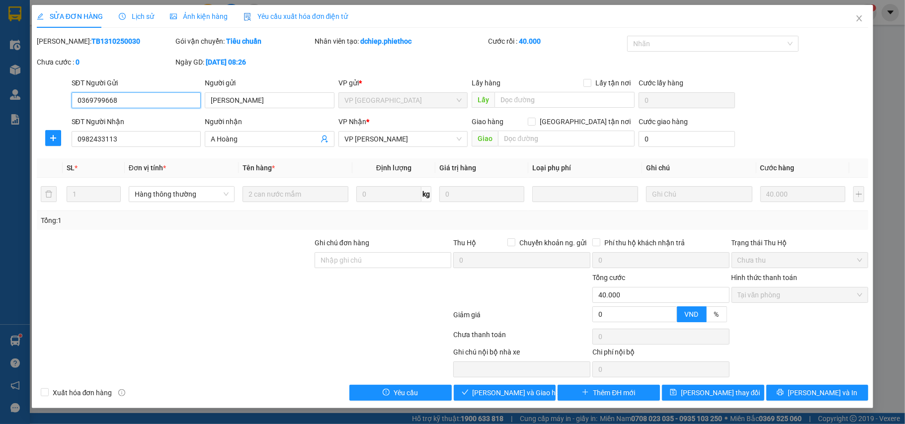
type input "40.000"
click at [523, 388] on button "Giao hàng" at bounding box center [505, 393] width 102 height 16
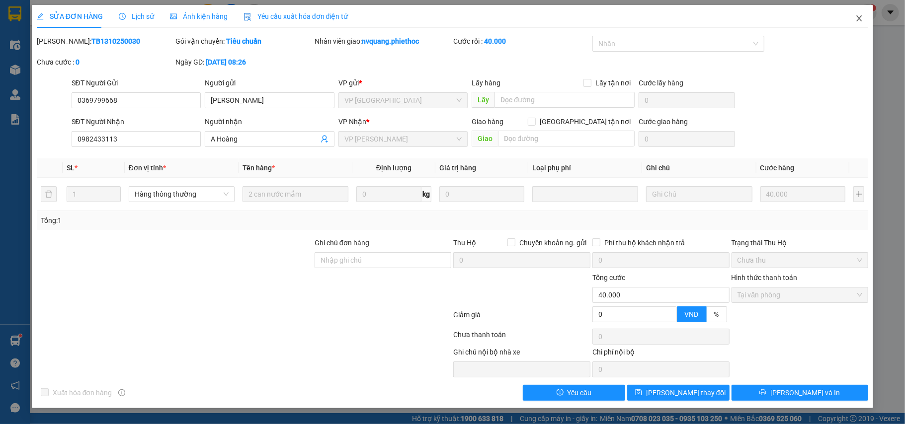
click at [860, 16] on icon "close" at bounding box center [859, 18] width 8 height 8
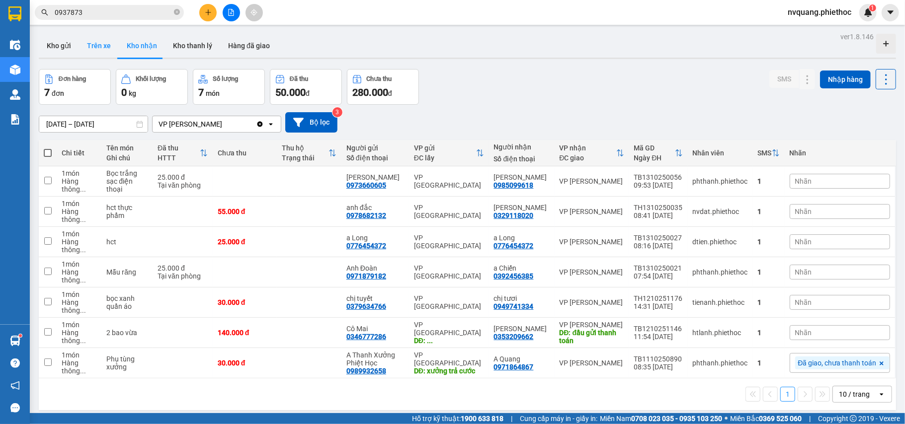
click at [108, 41] on button "Trên xe" at bounding box center [99, 46] width 40 height 24
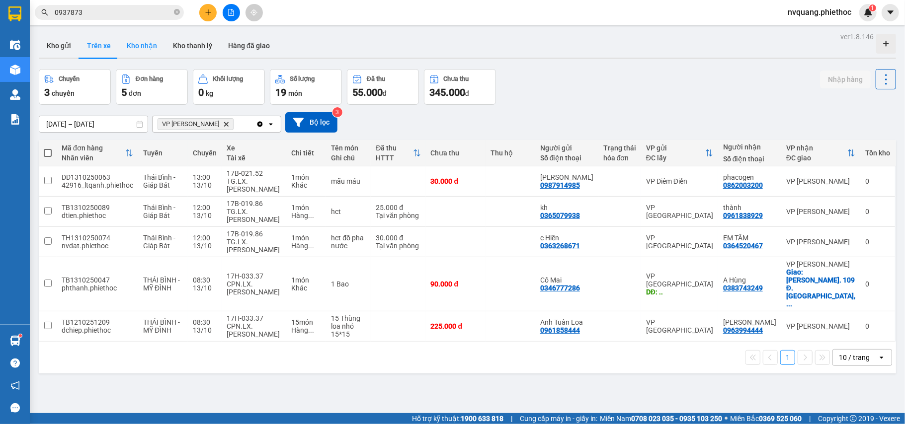
click at [130, 45] on button "Kho nhận" at bounding box center [142, 46] width 46 height 24
type input "11/10/2025 – 13/10/2025"
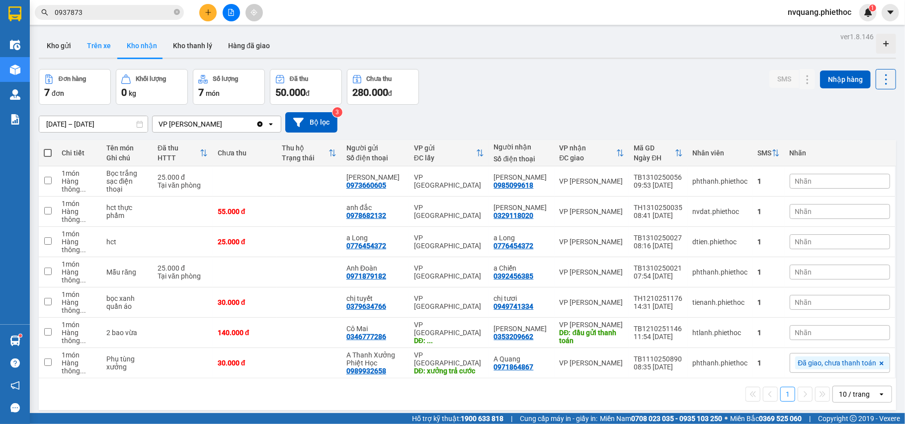
click at [108, 48] on button "Trên xe" at bounding box center [99, 46] width 40 height 24
type input "[DATE] – [DATE]"
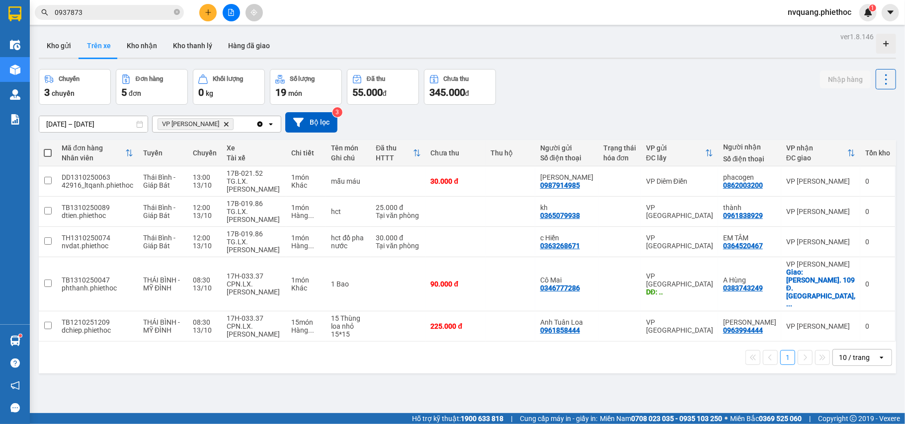
click at [224, 124] on icon "VP Trần Khát Chân, close by backspace" at bounding box center [226, 124] width 4 height 4
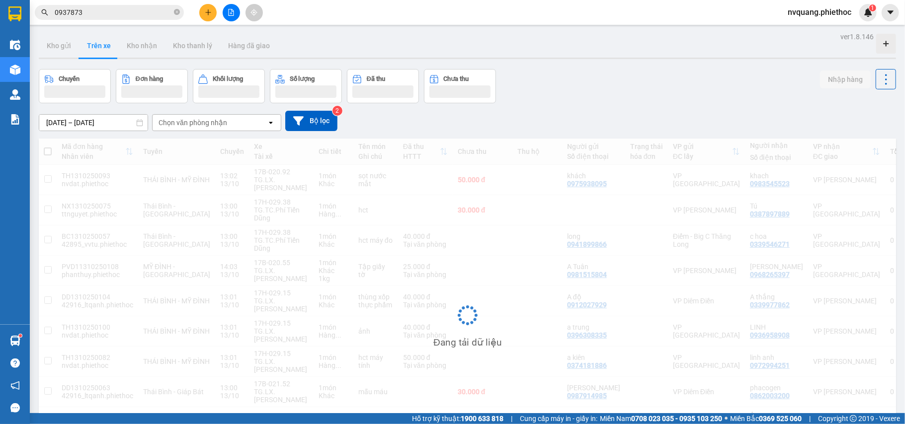
click at [221, 124] on div "Chọn văn phòng nhận" at bounding box center [193, 123] width 69 height 10
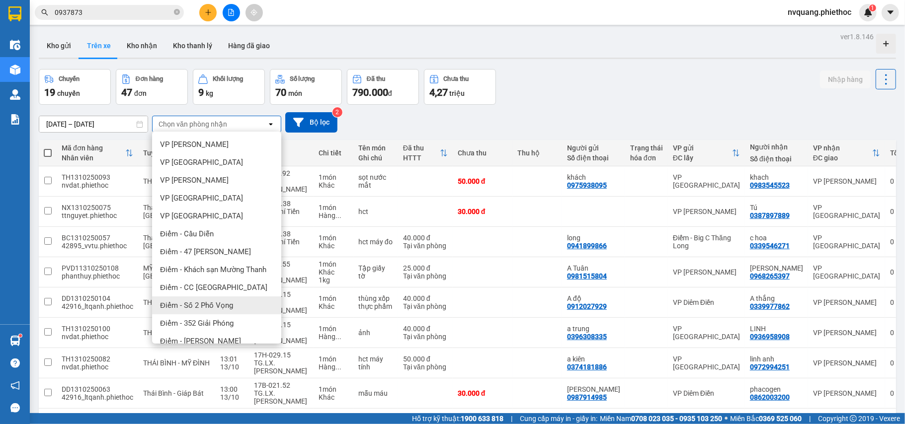
click at [200, 302] on span "Điểm - Số 2 Phố Vọng" at bounding box center [196, 306] width 73 height 10
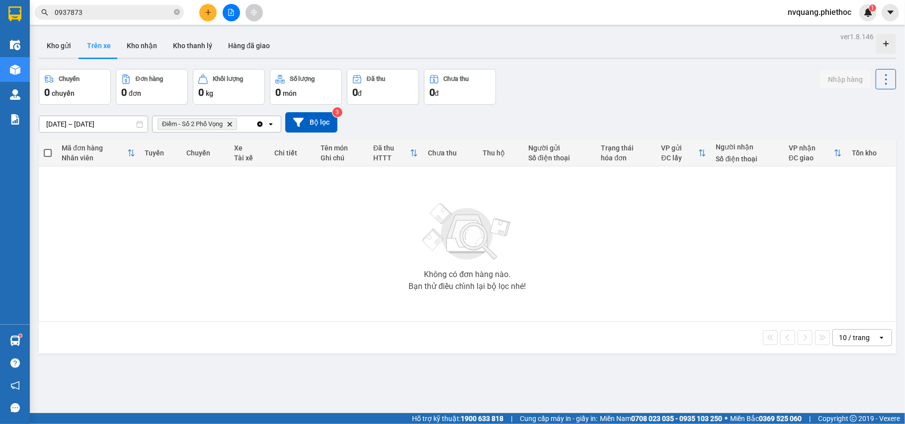
click at [230, 121] on icon "Delete" at bounding box center [230, 124] width 6 height 6
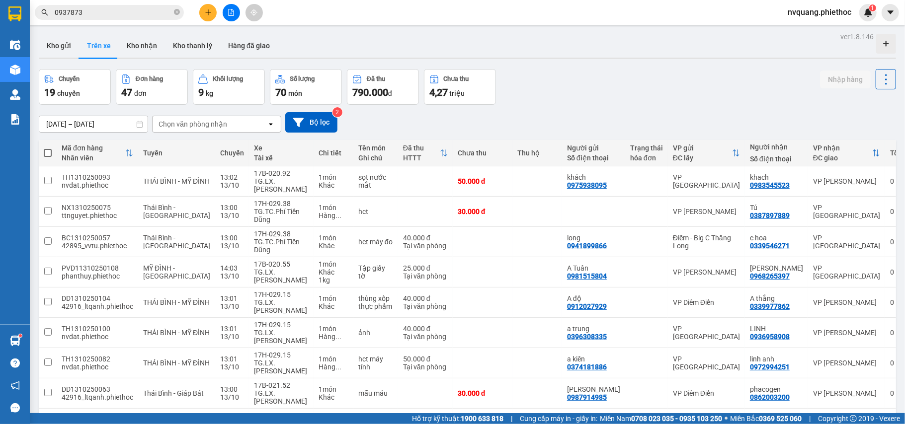
click at [189, 120] on div "Chọn văn phòng nhận" at bounding box center [193, 124] width 69 height 10
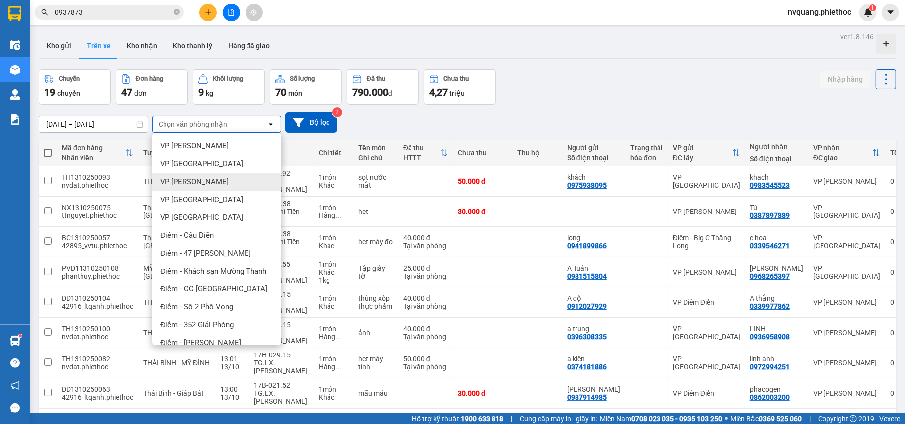
click at [197, 181] on span "VP [PERSON_NAME]" at bounding box center [194, 182] width 69 height 10
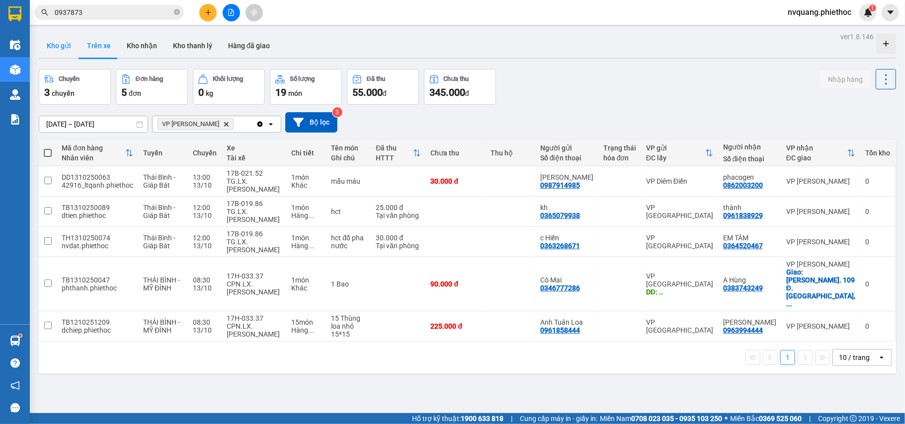
click at [63, 43] on button "Kho gửi" at bounding box center [59, 46] width 40 height 24
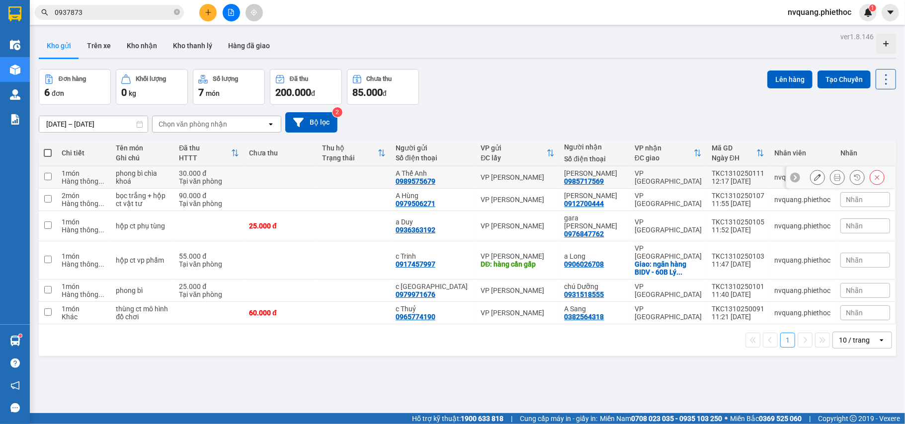
click at [229, 176] on div "30.000 đ" at bounding box center [209, 173] width 60 height 8
checkbox input "true"
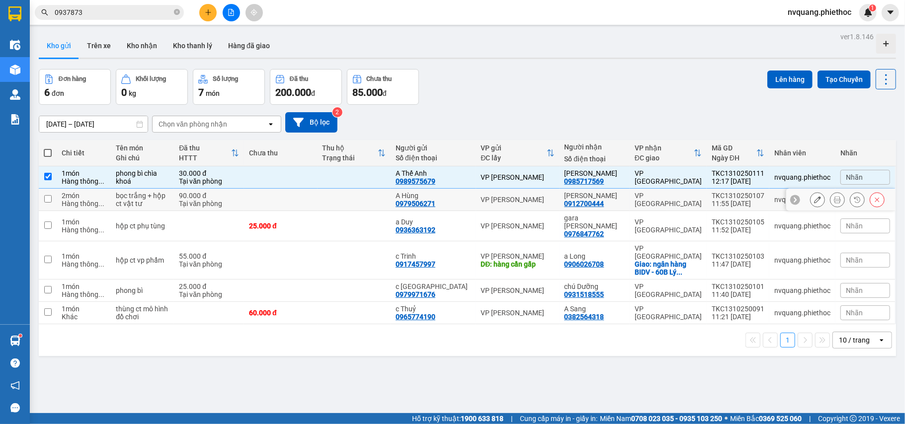
click at [233, 195] on div "90.000 đ" at bounding box center [209, 196] width 60 height 8
checkbox input "true"
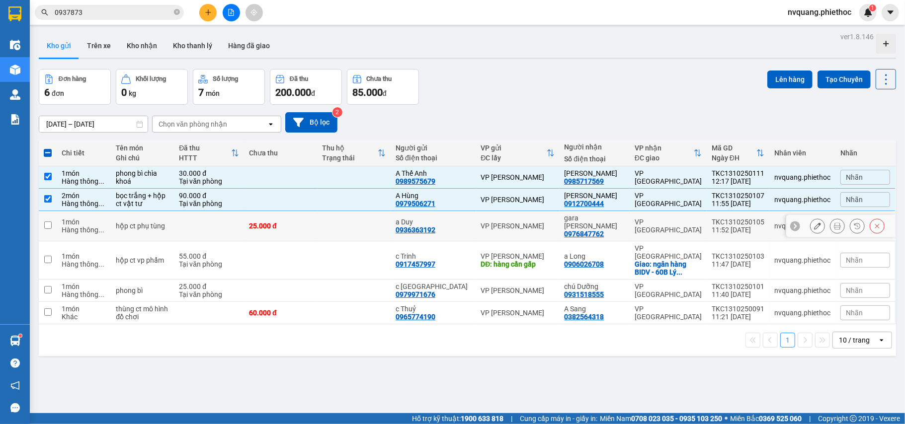
click at [225, 217] on td at bounding box center [209, 226] width 70 height 30
checkbox input "true"
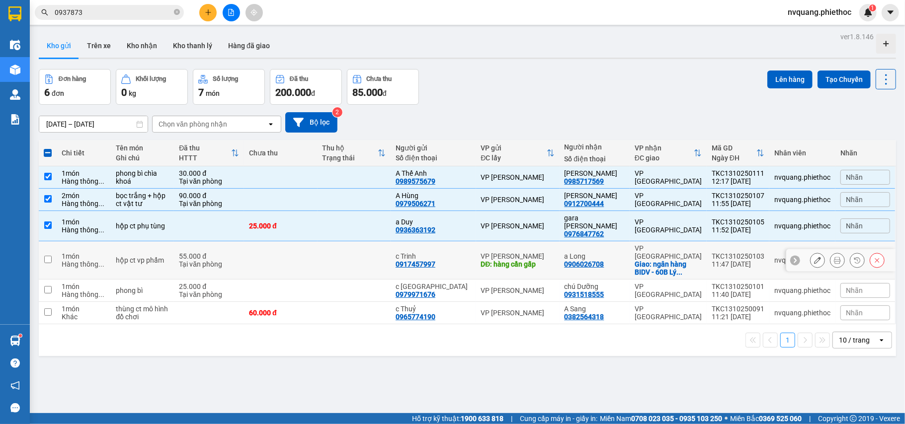
click at [235, 252] on div "55.000 đ" at bounding box center [209, 256] width 60 height 8
checkbox input "true"
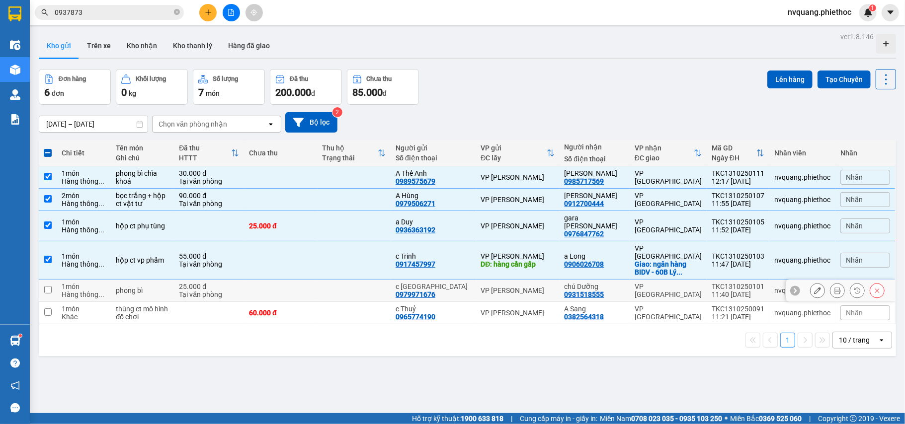
click at [239, 291] on div "Tại văn phòng" at bounding box center [209, 295] width 60 height 8
checkbox input "true"
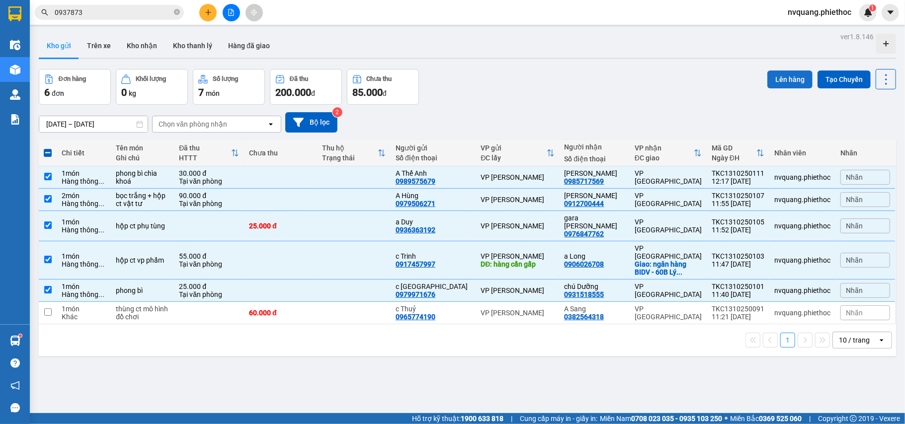
click at [767, 76] on button "Lên hàng" at bounding box center [789, 80] width 45 height 18
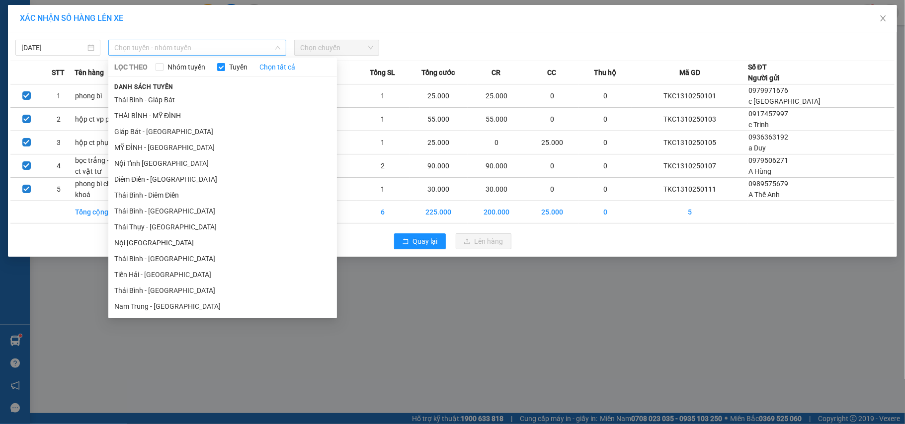
click at [170, 47] on span "Chọn tuyến - nhóm tuyến" at bounding box center [197, 47] width 166 height 15
click at [136, 132] on li "Giáp Bát - [GEOGRAPHIC_DATA]" at bounding box center [222, 132] width 229 height 16
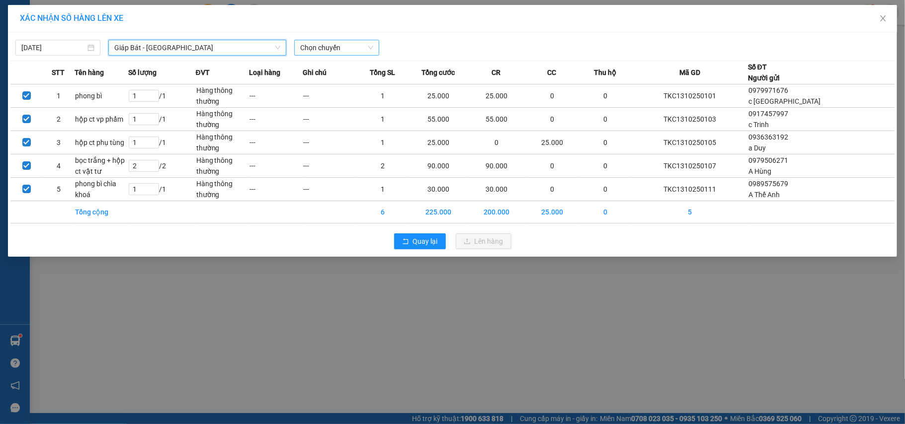
click at [319, 47] on span "Chọn chuyến" at bounding box center [336, 47] width 73 height 15
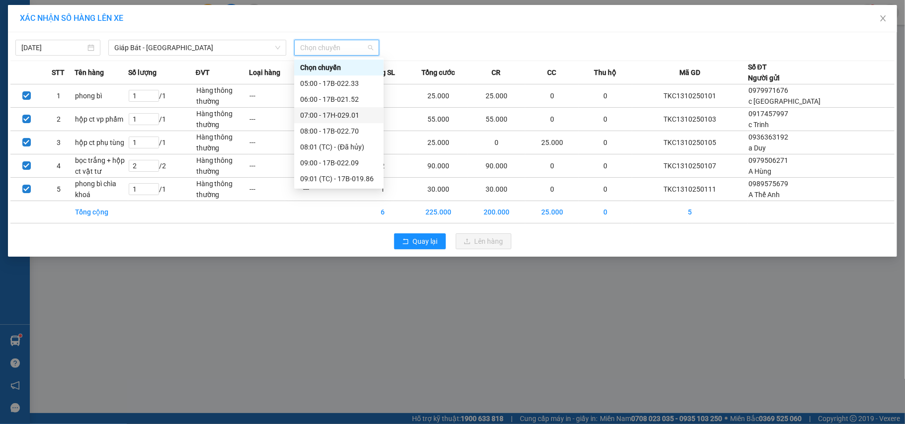
scroll to position [66, 0]
click at [346, 175] on div "13:00 - 17B-022.70" at bounding box center [339, 176] width 78 height 11
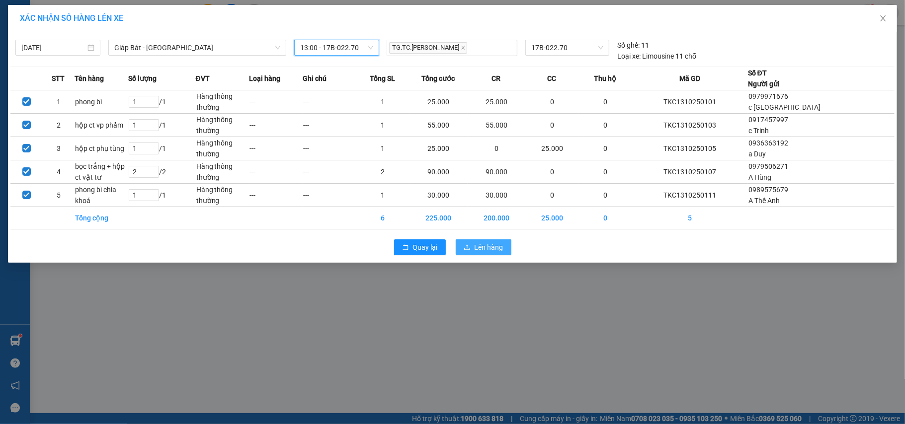
click at [470, 249] on icon "upload" at bounding box center [467, 247] width 6 height 5
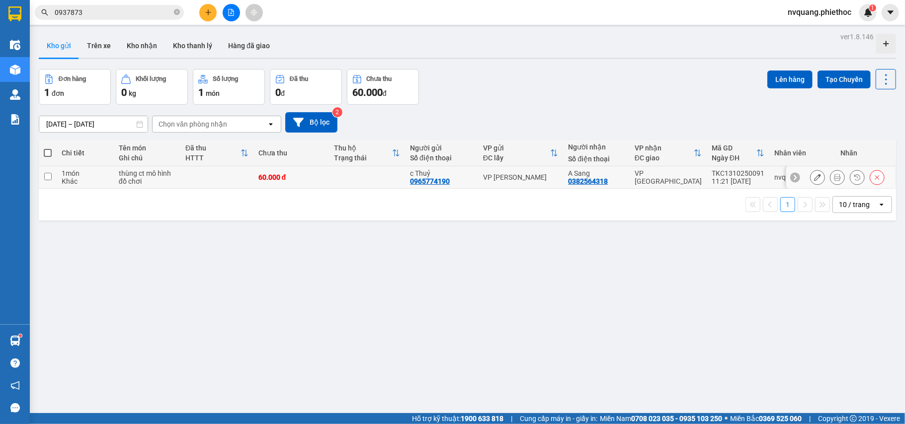
click at [340, 186] on td at bounding box center [367, 177] width 76 height 22
checkbox input "true"
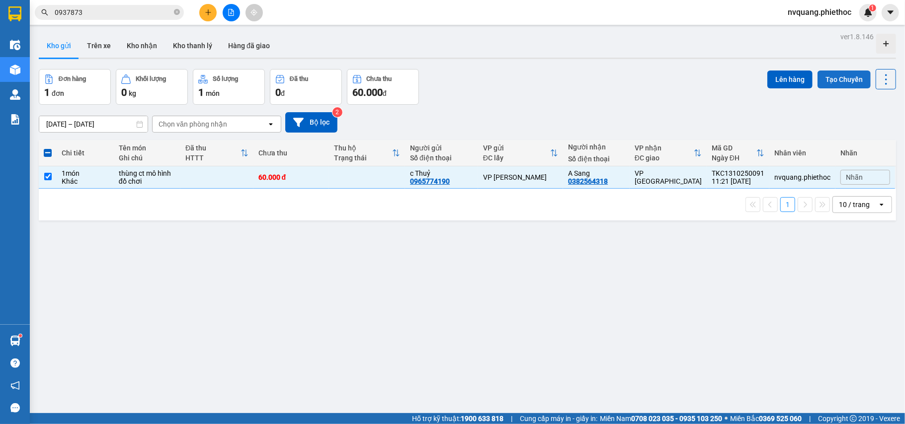
click at [841, 76] on button "Tạo Chuyến" at bounding box center [844, 80] width 53 height 18
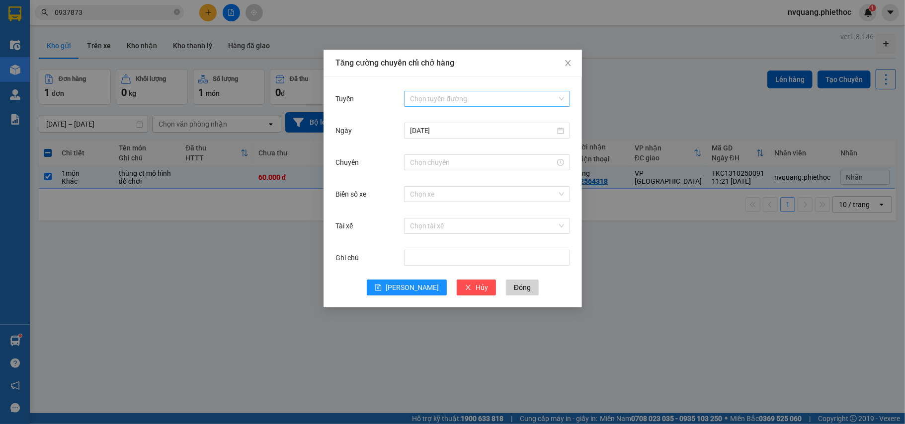
click at [423, 97] on input "Tuyến" at bounding box center [483, 98] width 147 height 15
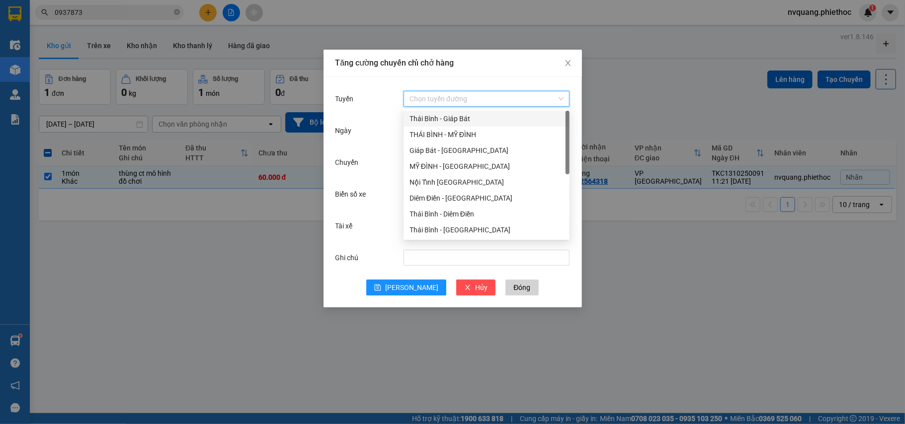
click at [429, 92] on input "Tuyến" at bounding box center [483, 98] width 147 height 15
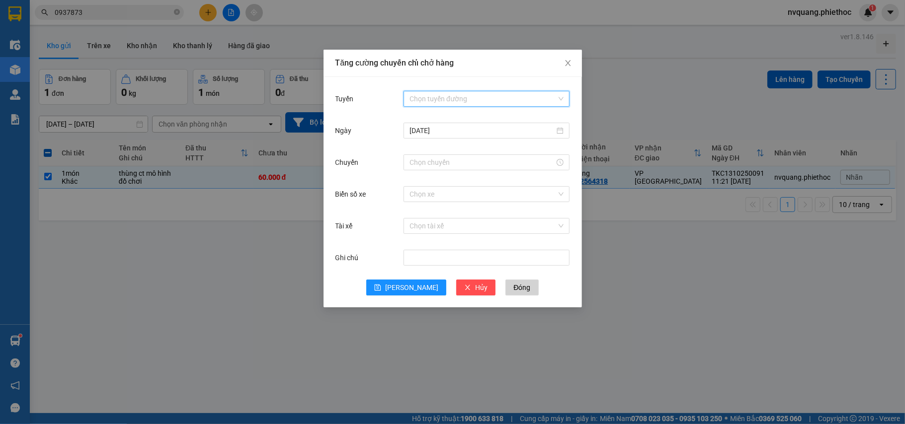
click at [426, 98] on input "Tuyến" at bounding box center [483, 98] width 147 height 15
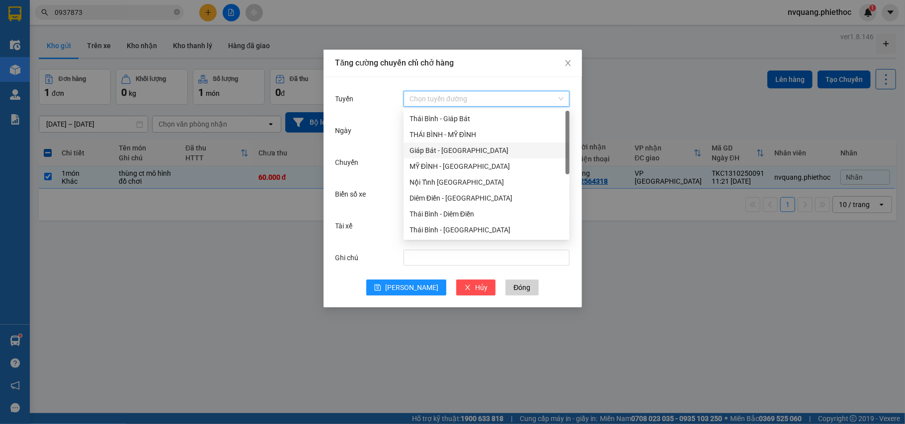
click at [432, 145] on div "Giáp Bát - [GEOGRAPHIC_DATA]" at bounding box center [487, 150] width 154 height 11
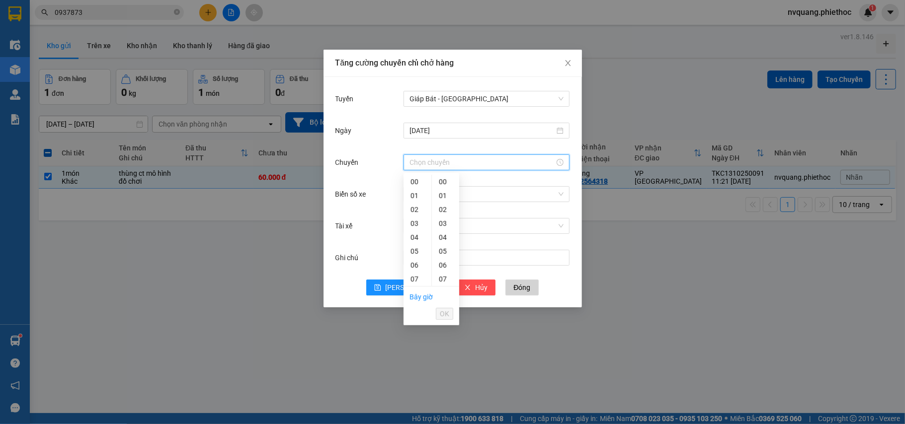
click at [434, 161] on input "Chuyến" at bounding box center [482, 162] width 145 height 11
click at [425, 297] on link "Bây giờ" at bounding box center [421, 297] width 23 height 8
click at [444, 314] on span "OK" at bounding box center [444, 314] width 9 height 11
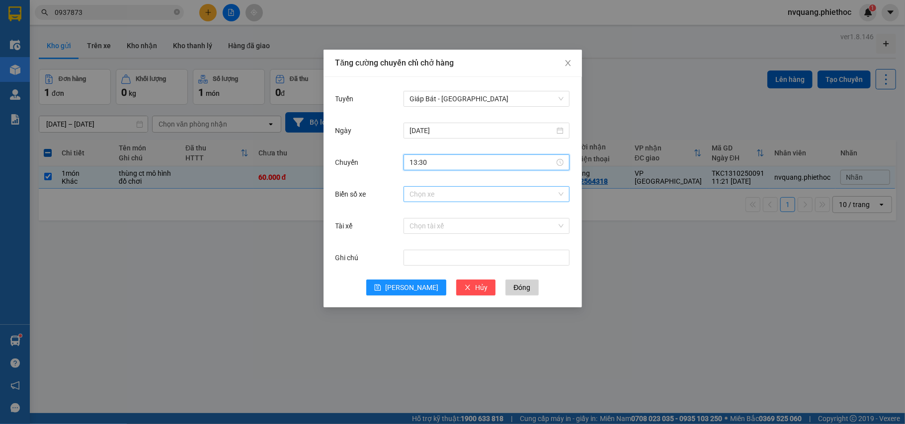
type input "13:30"
click at [435, 199] on input "Biển số xe" at bounding box center [483, 194] width 147 height 15
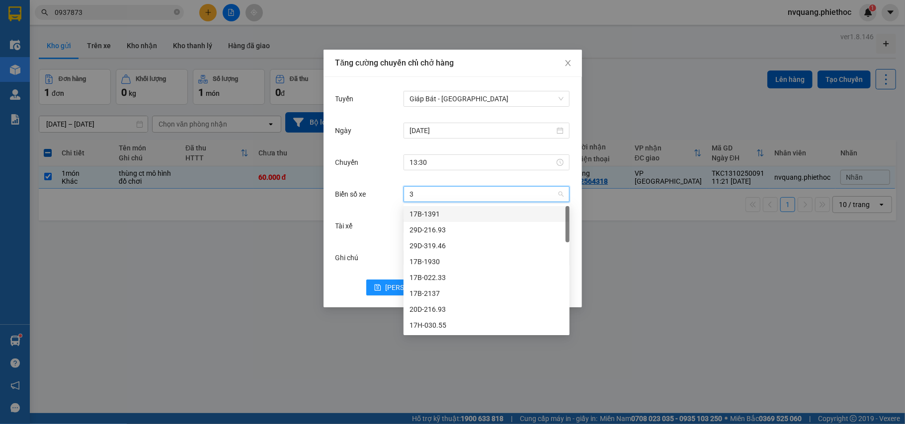
type input "33"
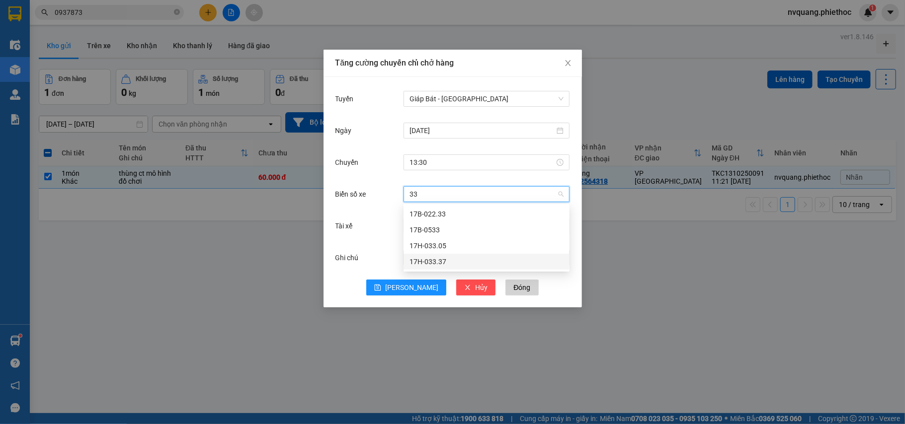
click at [441, 261] on div "17H-033.37" at bounding box center [487, 261] width 154 height 11
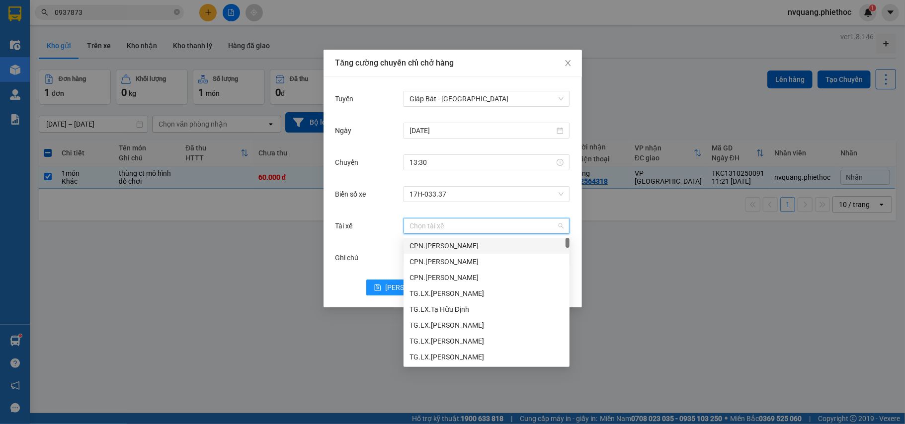
click at [429, 228] on input "Tài xế" at bounding box center [483, 226] width 147 height 15
type input "d"
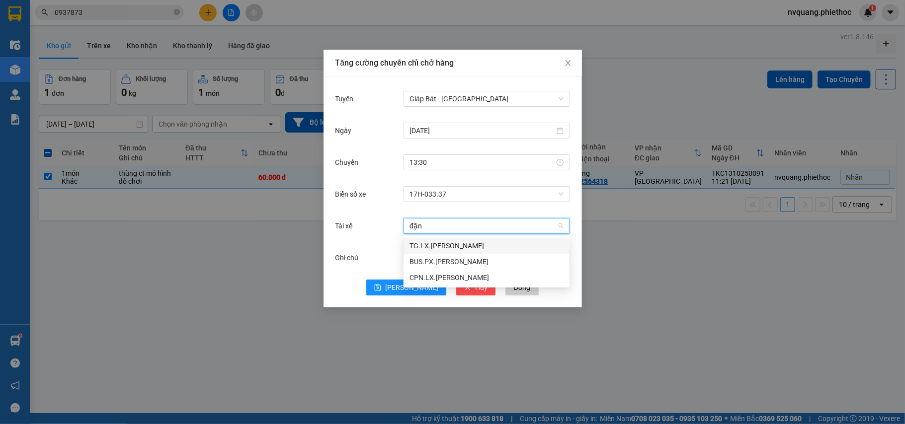
type input "đặng"
click at [430, 274] on div "CPN.LX.[PERSON_NAME]" at bounding box center [487, 277] width 154 height 11
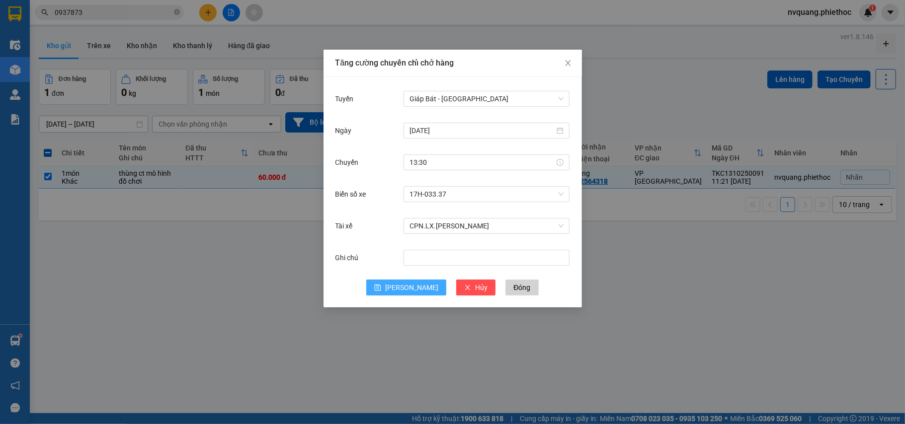
click at [381, 286] on icon "save" at bounding box center [377, 287] width 7 height 7
click at [513, 286] on span "Đóng" at bounding box center [521, 287] width 17 height 11
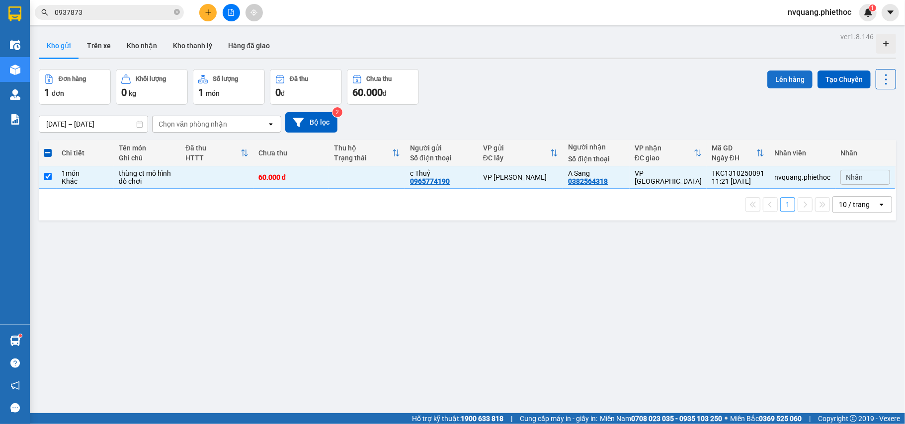
click at [773, 78] on button "Lên hàng" at bounding box center [789, 80] width 45 height 18
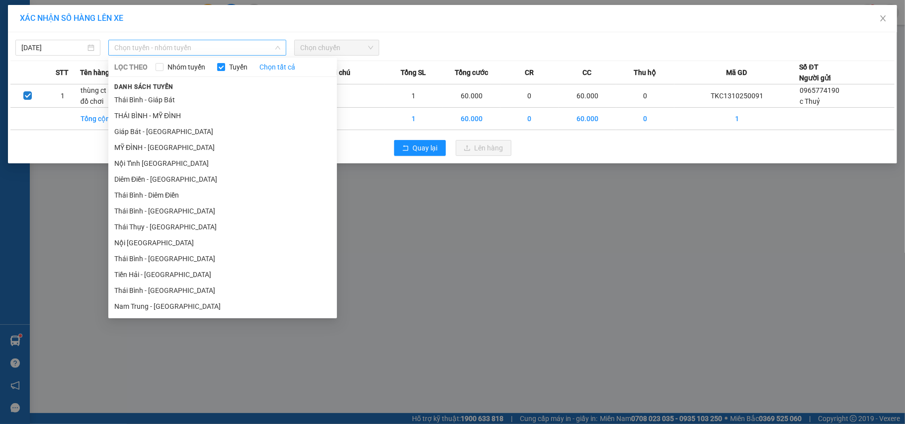
click at [147, 43] on span "Chọn tuyến - nhóm tuyến" at bounding box center [197, 47] width 166 height 15
click at [138, 132] on li "Giáp Bát - [GEOGRAPHIC_DATA]" at bounding box center [222, 132] width 229 height 16
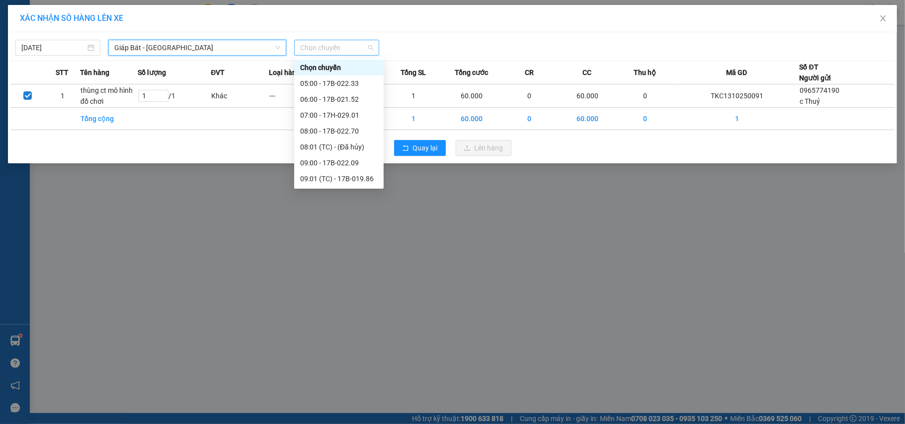
click at [310, 49] on span "Chọn chuyến" at bounding box center [336, 47] width 73 height 15
click at [351, 122] on div "13:30 (TC) - 17H-033.37" at bounding box center [339, 126] width 78 height 11
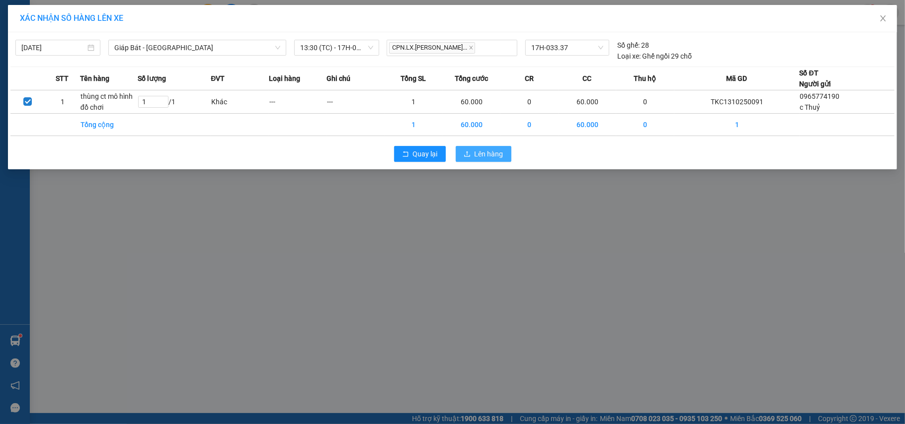
click at [465, 154] on icon "upload" at bounding box center [467, 154] width 7 height 7
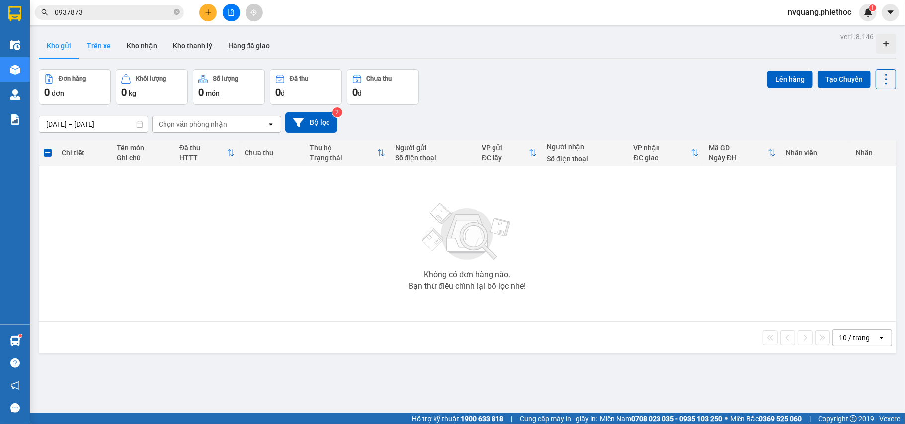
click at [103, 37] on button "Trên xe" at bounding box center [99, 46] width 40 height 24
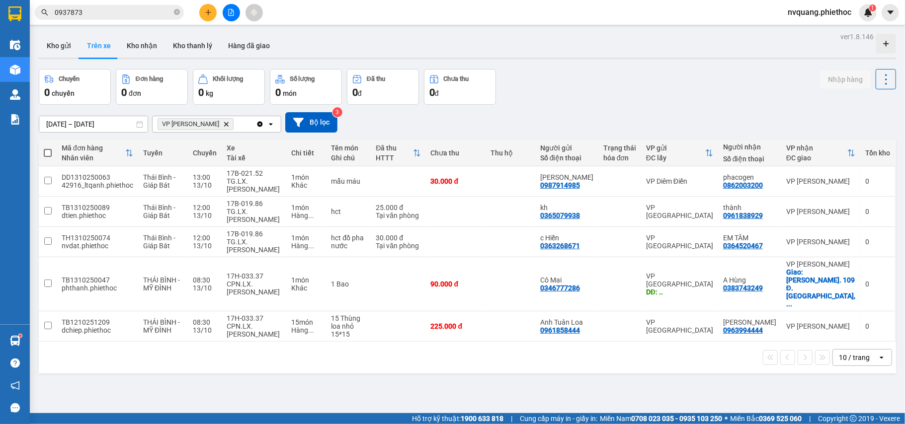
click at [223, 122] on icon "Delete" at bounding box center [226, 124] width 6 height 6
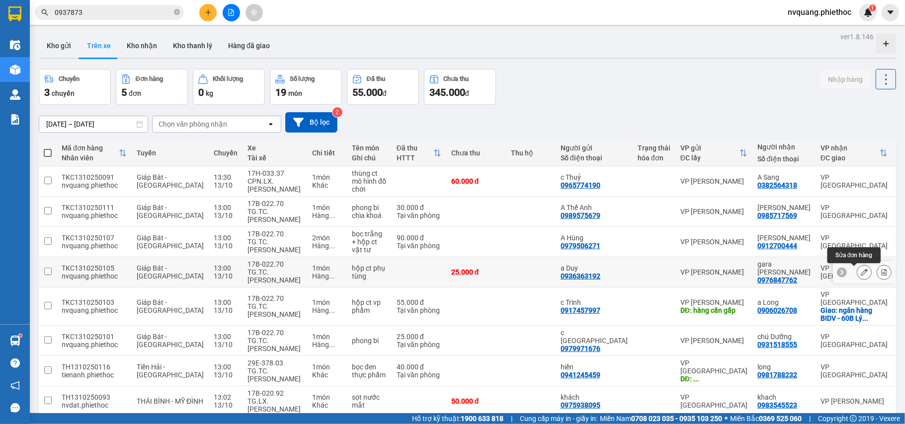
click at [861, 270] on icon at bounding box center [864, 272] width 7 height 7
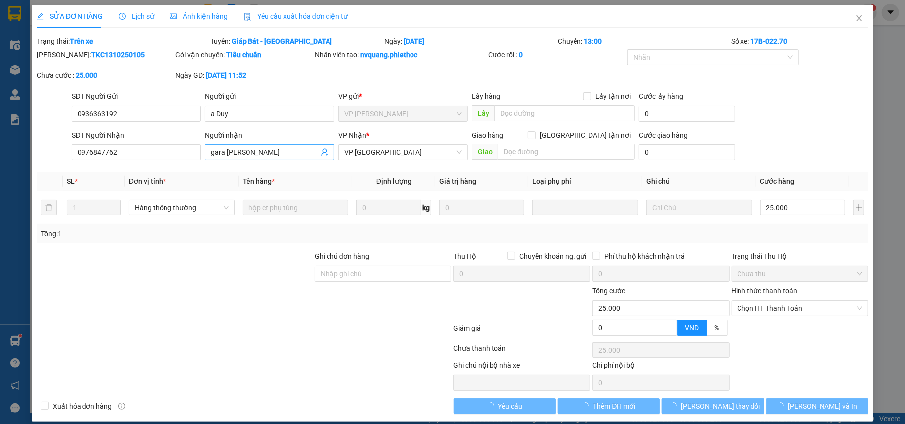
type input "0936363192"
type input "a Duy"
type input "0976847762"
type input "gara Xuân Cát"
type input "0"
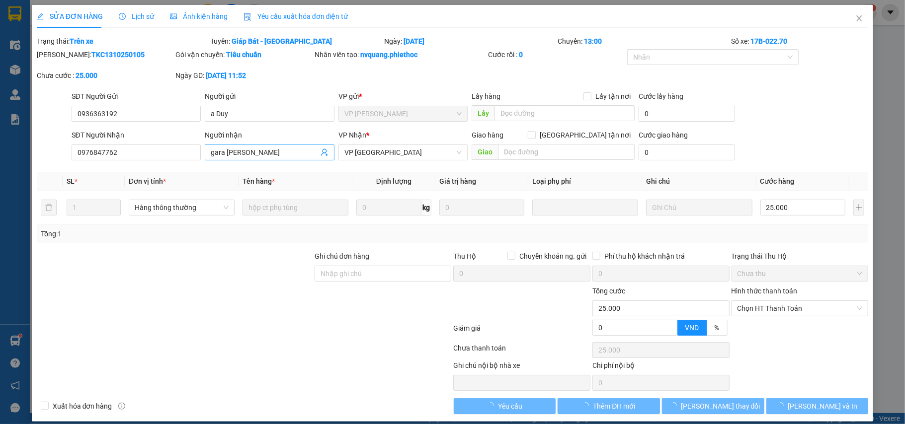
type input "25.000"
click at [144, 18] on span "Lịch sử" at bounding box center [136, 16] width 35 height 8
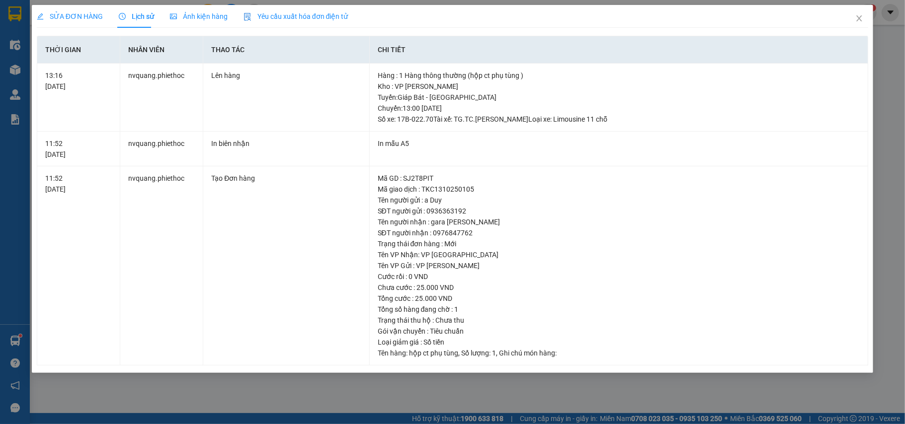
click at [138, 14] on span "Lịch sử" at bounding box center [136, 16] width 35 height 8
click at [352, 377] on div "SỬA ĐƠN HÀNG Lịch sử Ảnh kiện hàng Yêu cầu xuất hóa đơn điện tử Total Paid Fee …" at bounding box center [452, 212] width 905 height 424
click at [856, 18] on icon "close" at bounding box center [859, 18] width 8 height 8
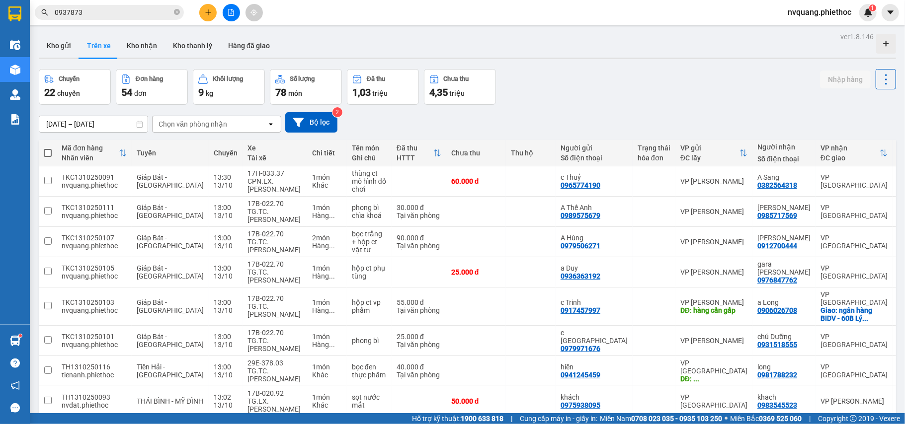
click at [189, 124] on div "Chọn văn phòng nhận" at bounding box center [193, 124] width 69 height 10
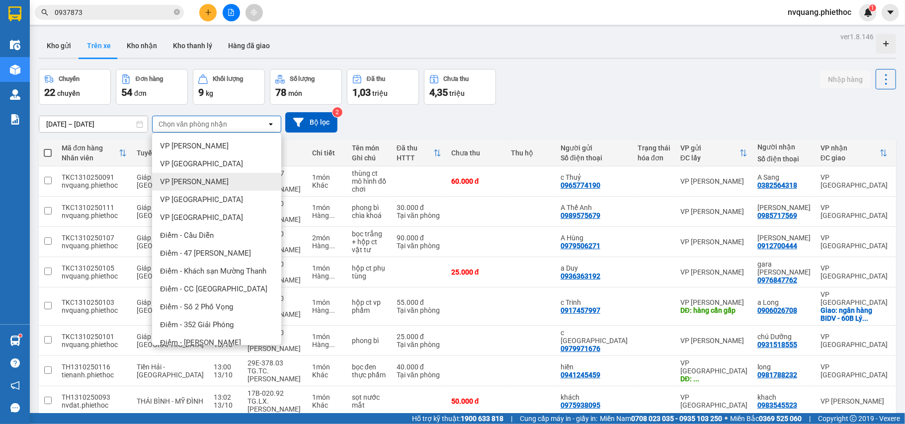
click at [189, 181] on span "VP [PERSON_NAME]" at bounding box center [194, 182] width 69 height 10
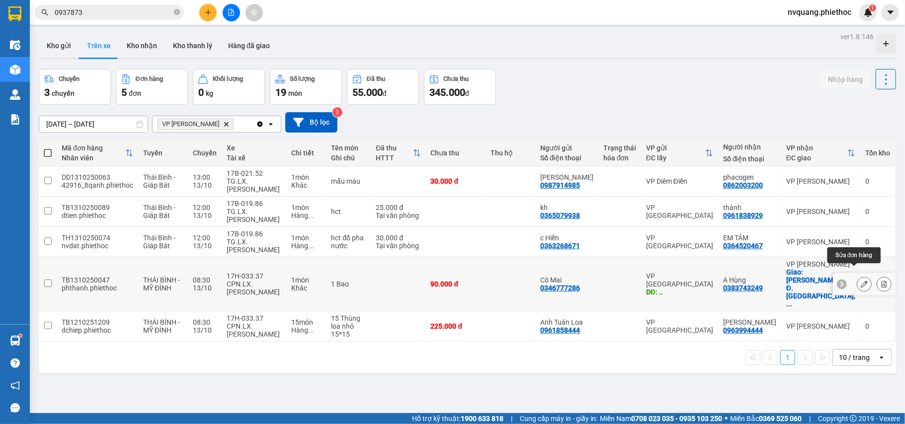
click at [857, 276] on button at bounding box center [864, 284] width 14 height 17
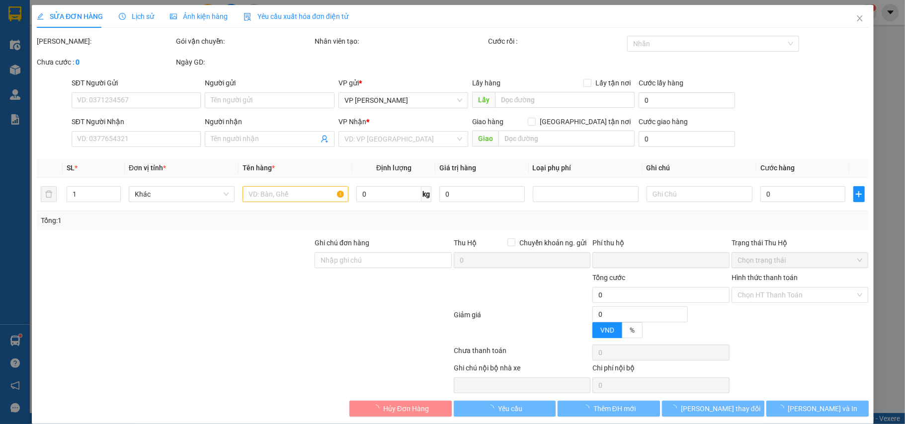
type input "0346777286"
type input "Cô Mai"
type input ".."
type input "0383743249"
type input "A Hùng"
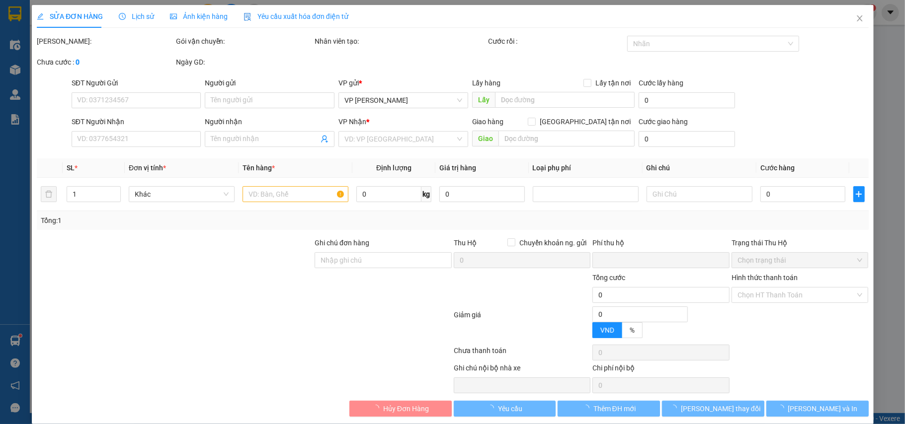
checkbox input "true"
type input "Ng. 109 Đ. Trường Chinh, Phương Liệt, Thanh Xuân, Hà Nội, Việt Nam"
type input "0"
type input "90.000"
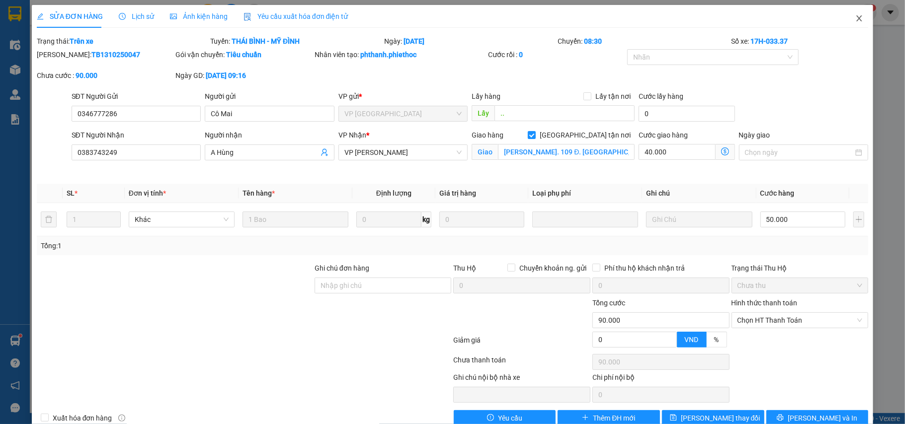
click at [855, 17] on icon "close" at bounding box center [859, 18] width 8 height 8
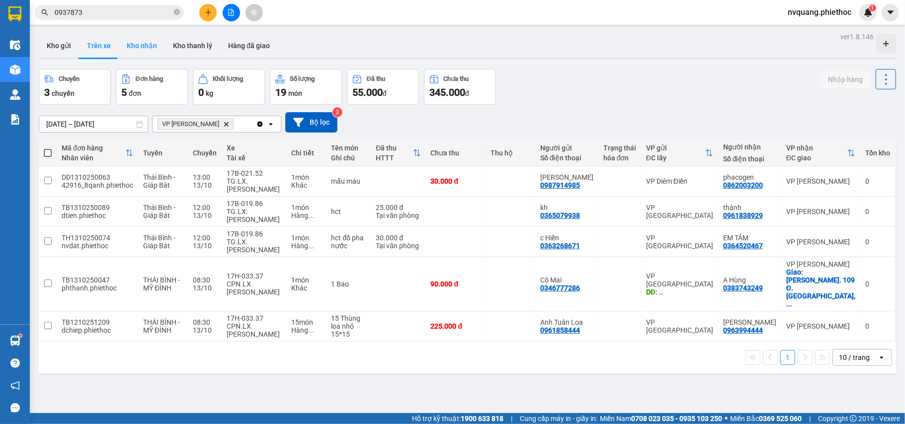
click at [131, 41] on button "Kho nhận" at bounding box center [142, 46] width 46 height 24
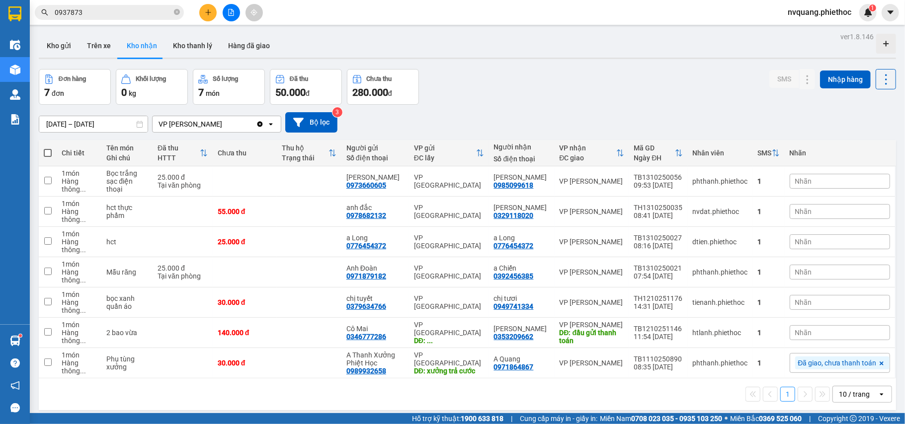
click at [849, 334] on div "Nhãn" at bounding box center [840, 333] width 100 height 15
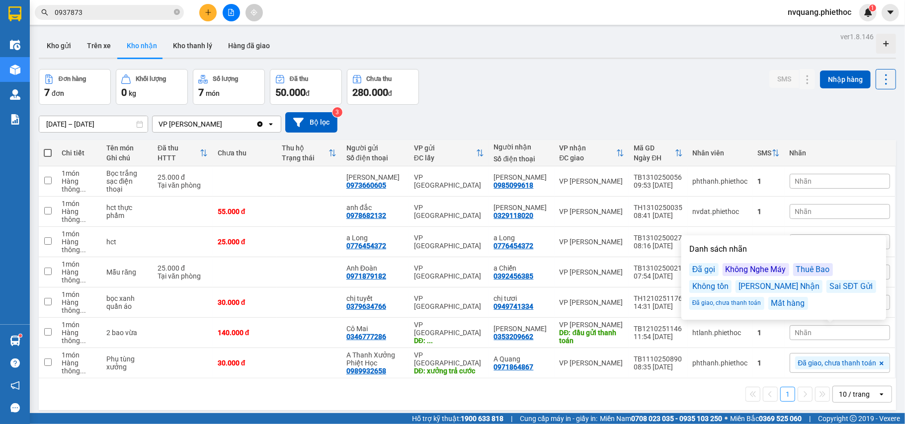
click at [734, 305] on div "Đã giao, chưa thanh toán" at bounding box center [726, 303] width 75 height 13
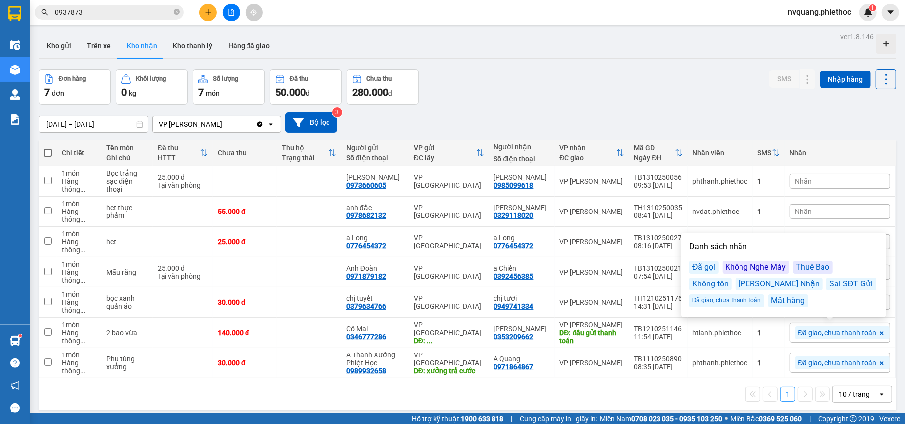
click at [621, 394] on div "1 10 / trang open" at bounding box center [467, 394] width 849 height 17
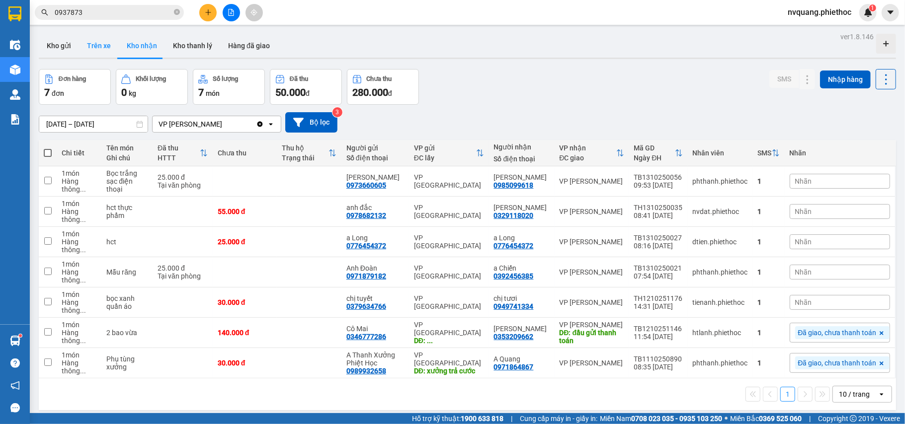
click at [104, 42] on button "Trên xe" at bounding box center [99, 46] width 40 height 24
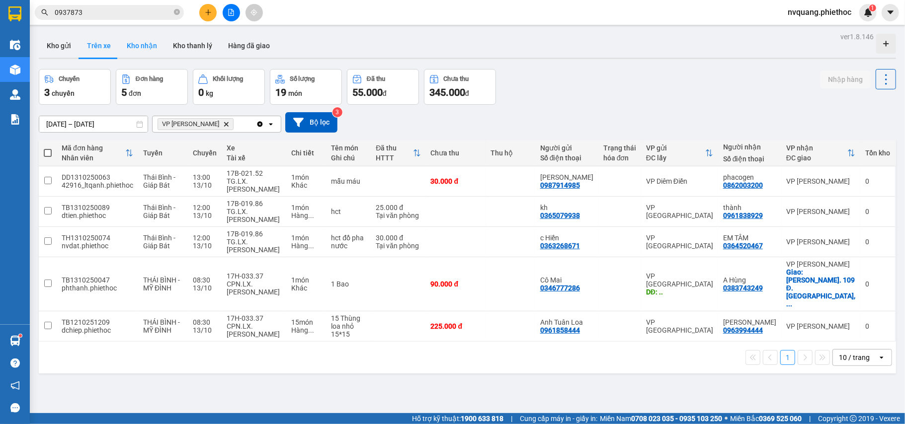
click at [152, 42] on button "Kho nhận" at bounding box center [142, 46] width 46 height 24
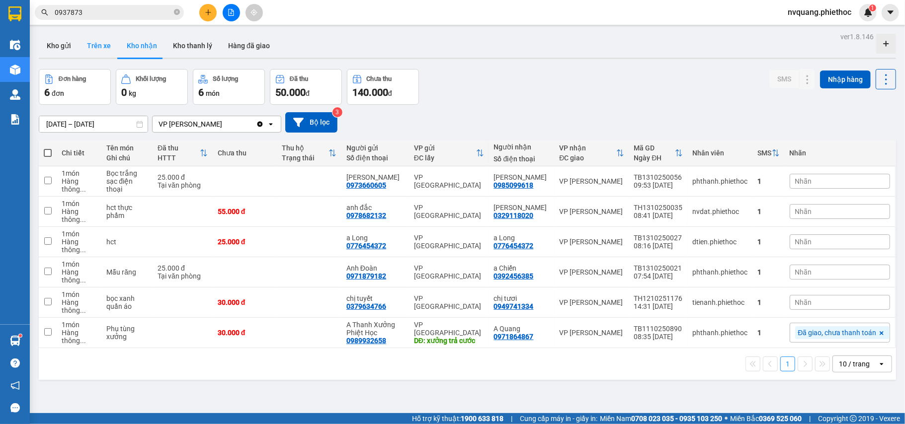
click at [91, 48] on button "Trên xe" at bounding box center [99, 46] width 40 height 24
type input "[DATE] – [DATE]"
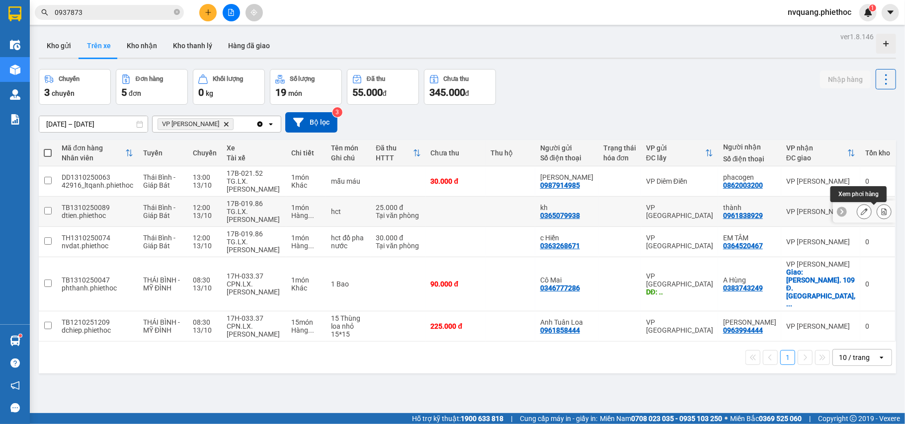
click at [879, 214] on button at bounding box center [884, 211] width 14 height 17
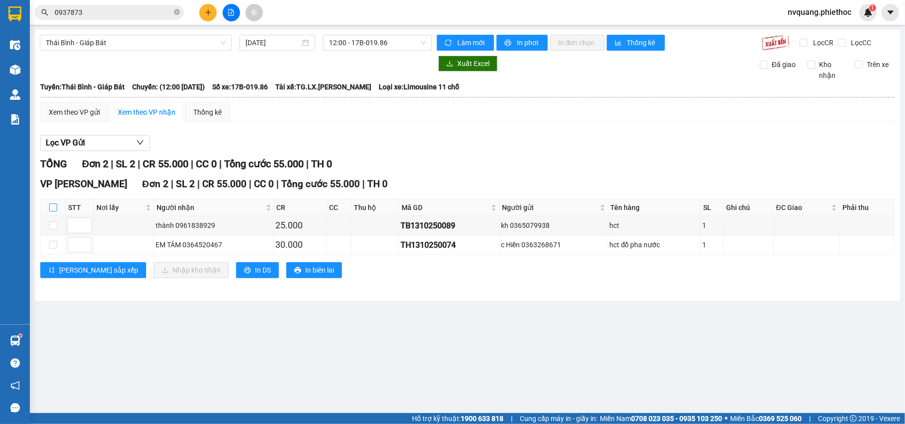
click at [56, 211] on input "checkbox" at bounding box center [53, 208] width 8 height 8
checkbox input "true"
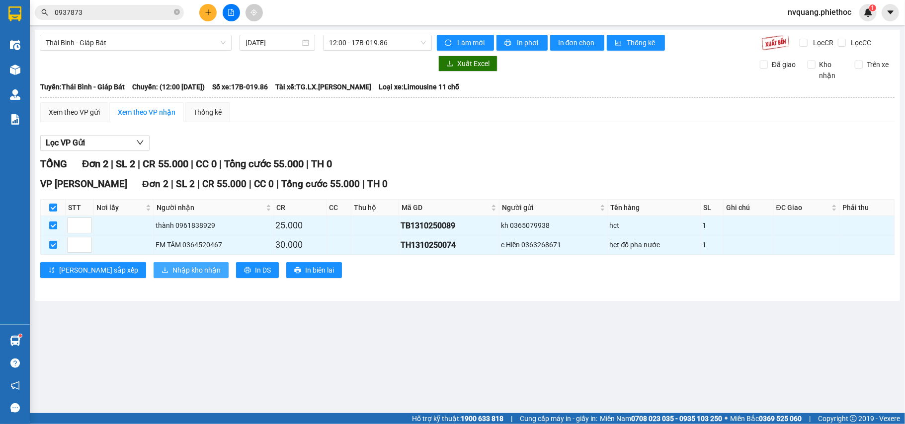
click at [154, 267] on button "Nhập kho nhận" at bounding box center [191, 270] width 75 height 16
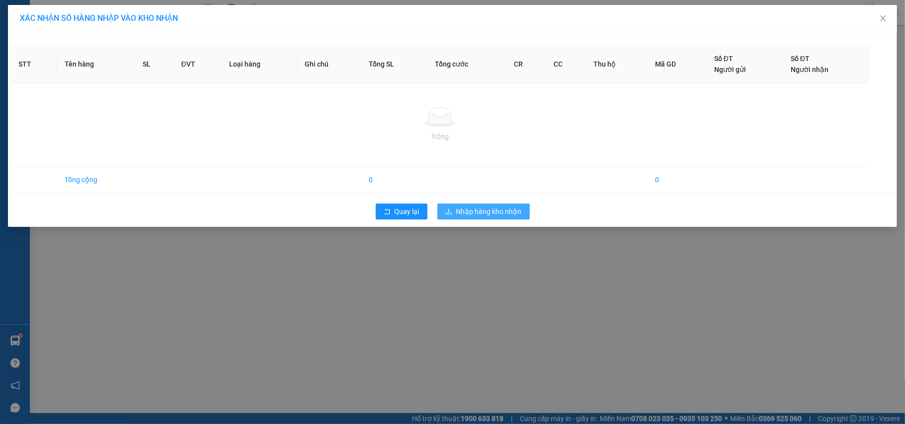
click at [465, 207] on span "Nhập hàng kho nhận" at bounding box center [489, 211] width 66 height 11
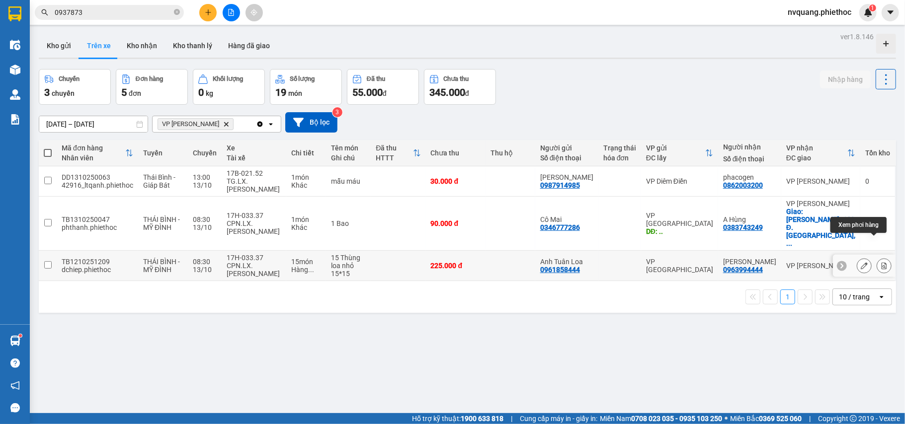
click at [877, 257] on button at bounding box center [884, 265] width 14 height 17
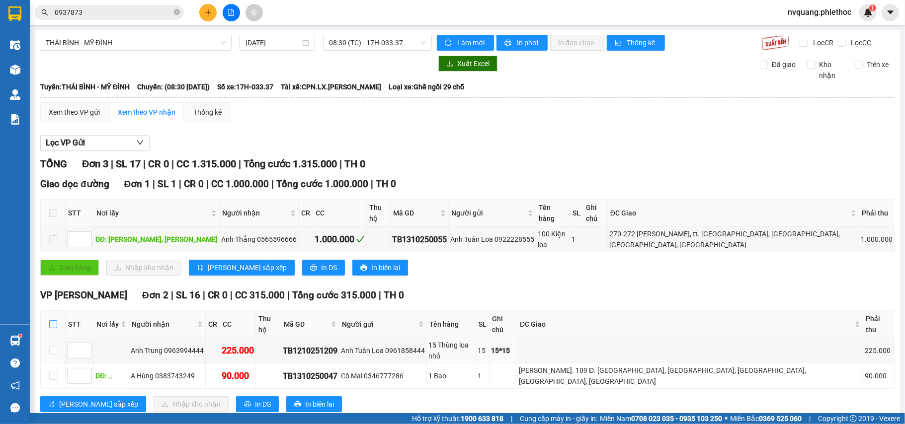
click at [55, 321] on input "checkbox" at bounding box center [53, 325] width 8 height 8
checkbox input "true"
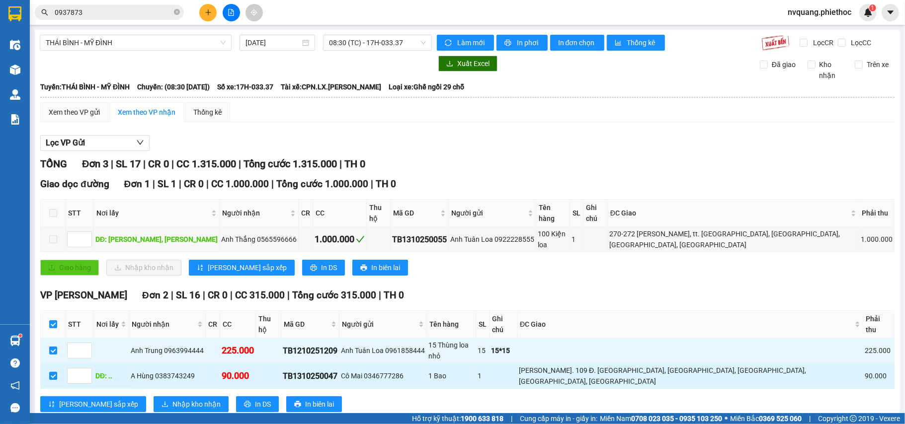
click at [50, 372] on input "checkbox" at bounding box center [53, 376] width 8 height 8
checkbox input "false"
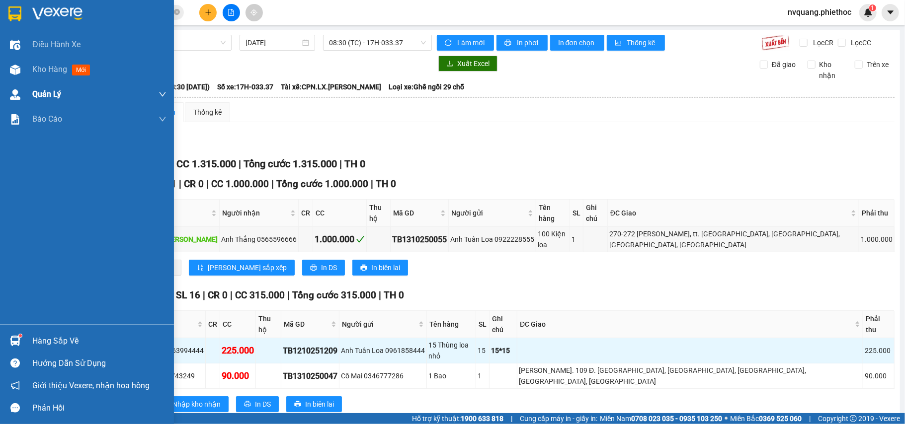
drag, startPoint x: 48, startPoint y: 70, endPoint x: 152, endPoint y: 99, distance: 107.4
click at [49, 70] on span "Kho hàng" at bounding box center [49, 69] width 35 height 9
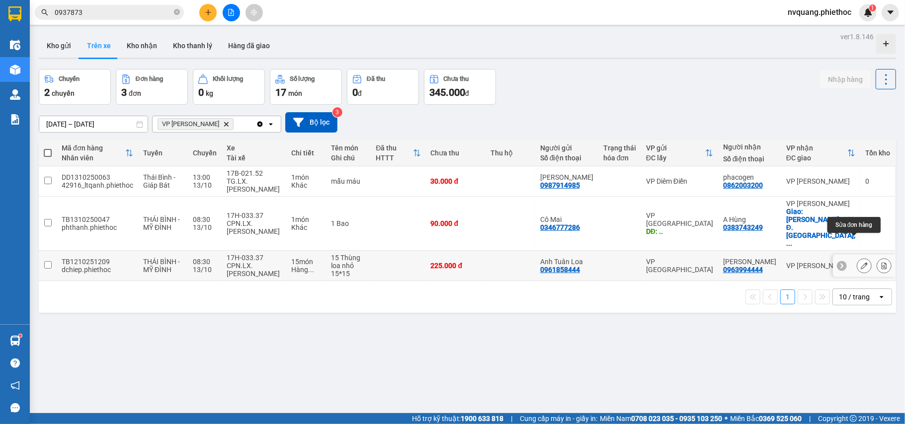
click at [861, 262] on icon at bounding box center [864, 265] width 7 height 7
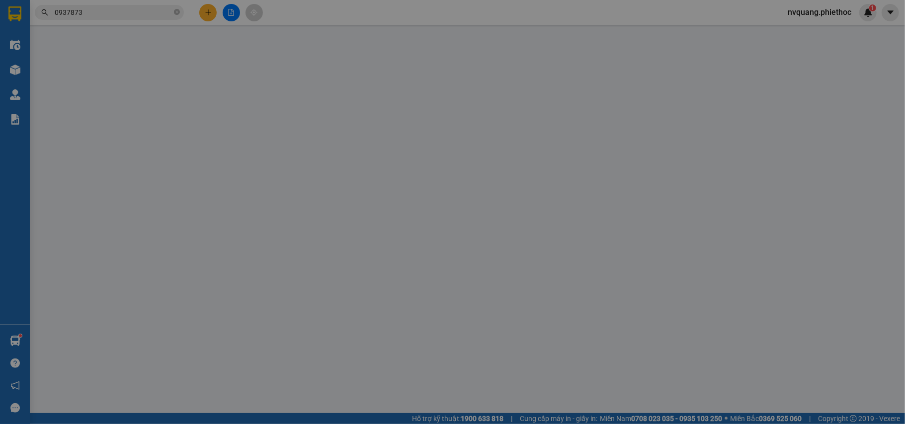
type input "0961858444"
type input "Anh Tuân Loa"
type input "0963994444"
type input "[PERSON_NAME]"
type input "0"
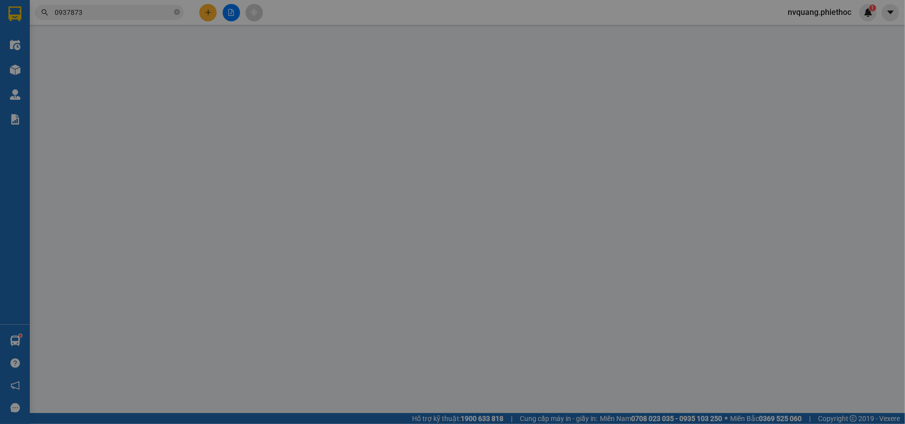
type input "225.000"
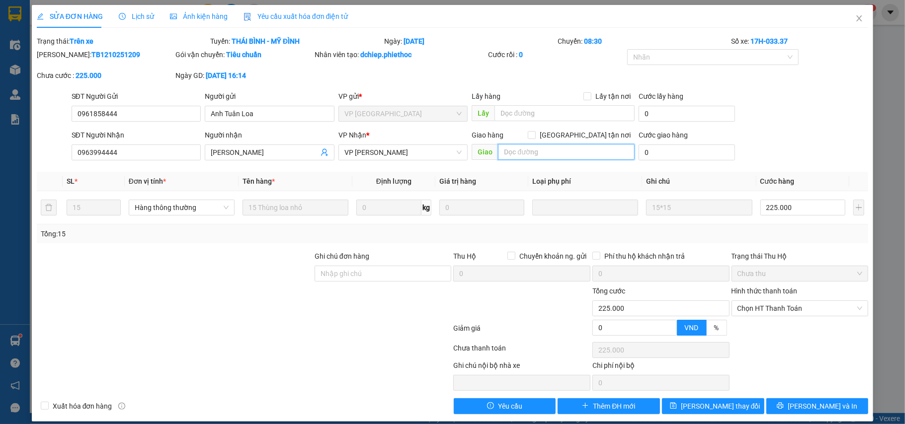
click at [535, 154] on input "text" at bounding box center [566, 152] width 137 height 16
type input "."
click at [535, 134] on input "[GEOGRAPHIC_DATA] tận nơi" at bounding box center [531, 134] width 7 height 7
checkbox input "true"
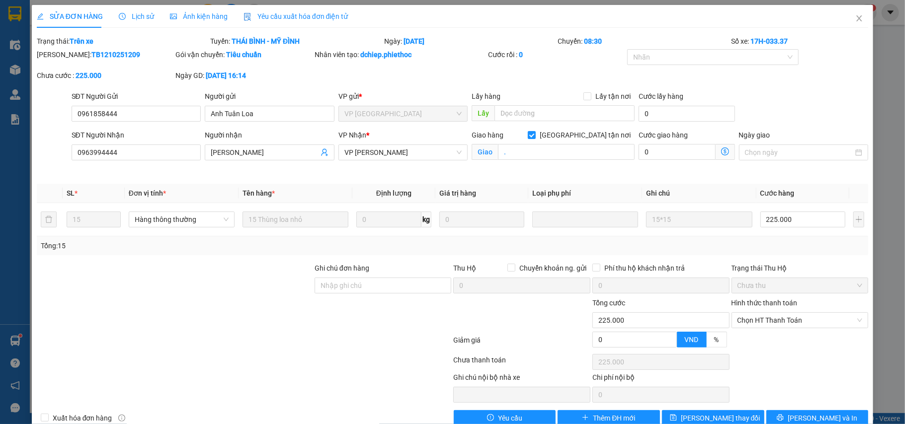
scroll to position [23, 0]
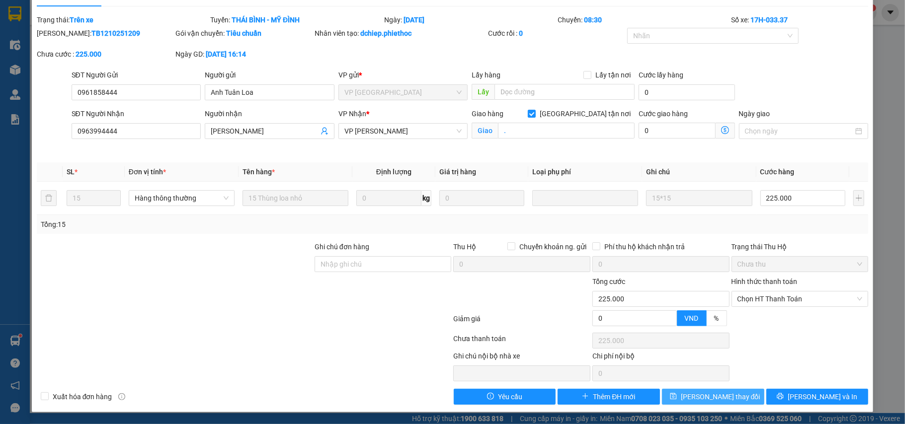
click at [725, 396] on span "[PERSON_NAME] thay đổi" at bounding box center [721, 397] width 80 height 11
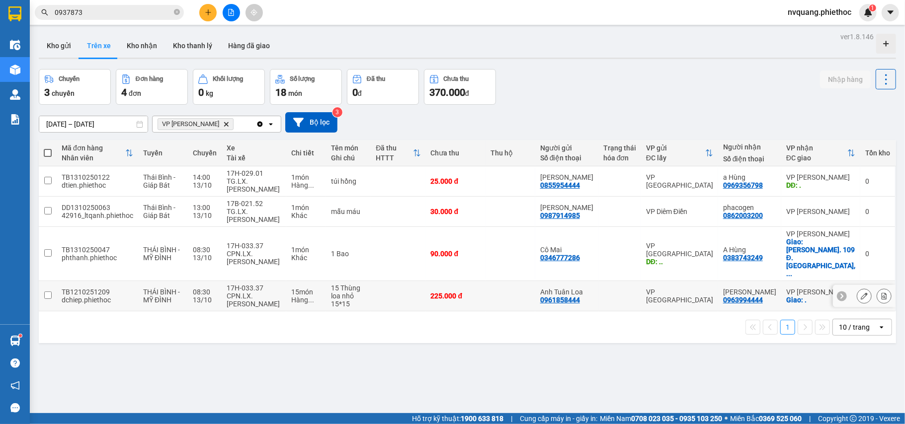
click at [881, 293] on icon at bounding box center [884, 296] width 7 height 7
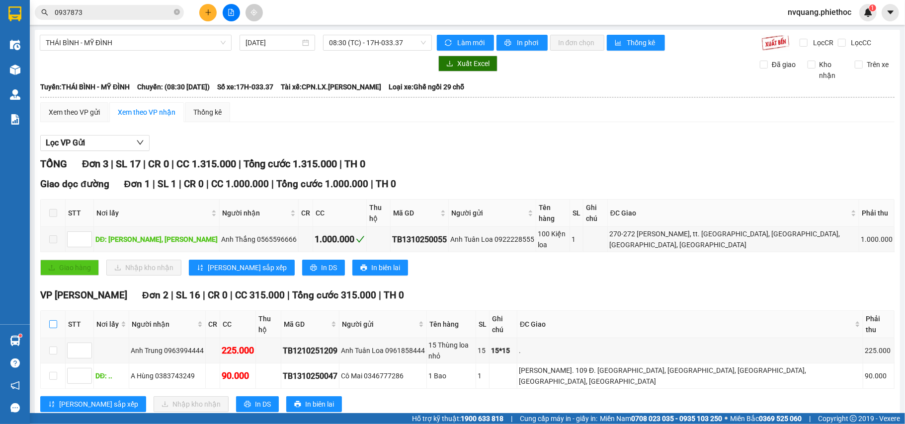
click at [50, 321] on input "checkbox" at bounding box center [53, 325] width 8 height 8
checkbox input "true"
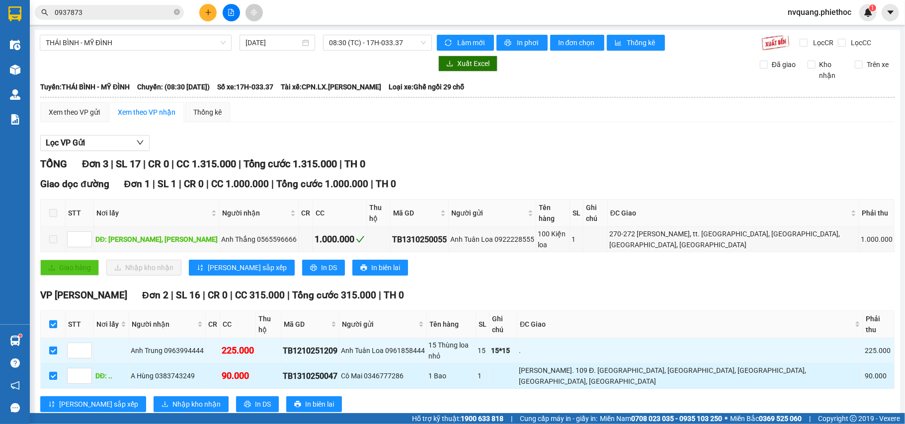
click at [50, 372] on input "checkbox" at bounding box center [53, 376] width 8 height 8
checkbox input "false"
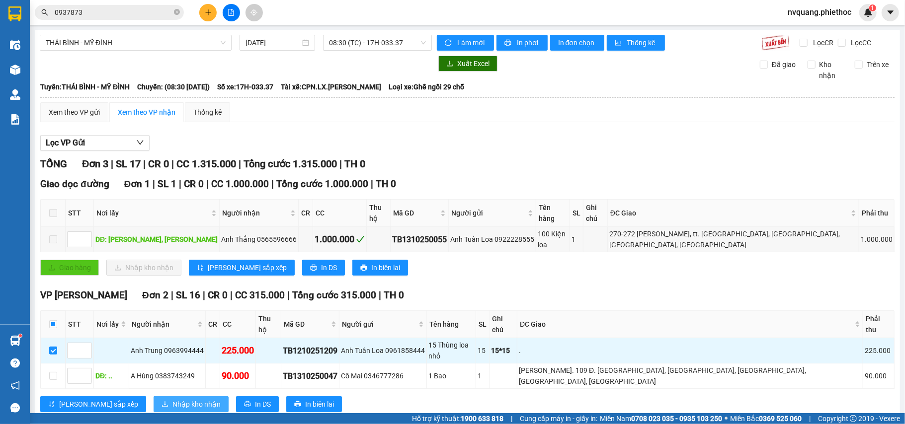
click at [162, 401] on icon "download" at bounding box center [165, 404] width 7 height 7
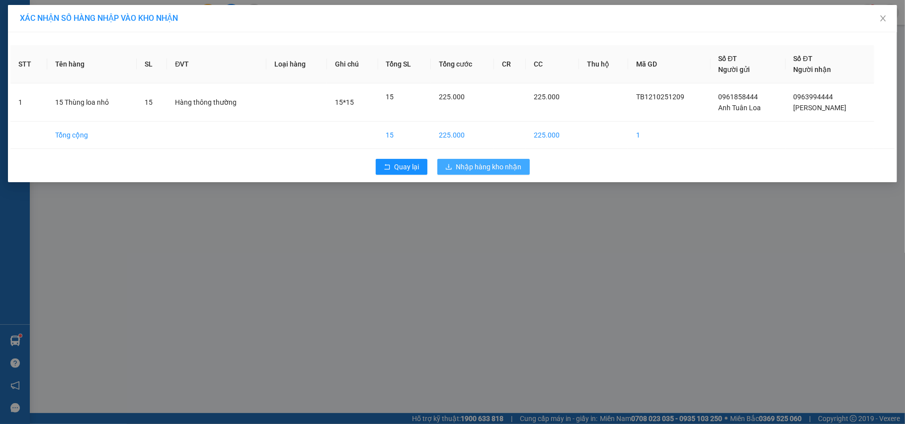
click at [465, 171] on span "Nhập hàng kho nhận" at bounding box center [489, 167] width 66 height 11
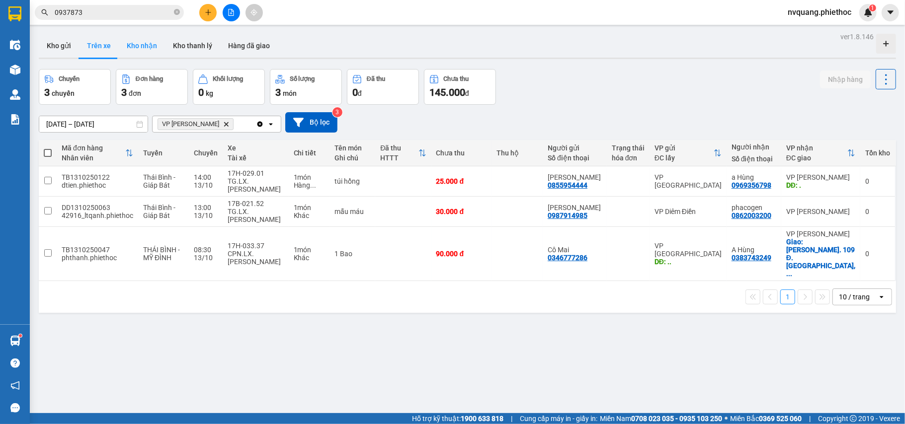
click at [132, 46] on button "Kho nhận" at bounding box center [142, 46] width 46 height 24
type input "[DATE] – [DATE]"
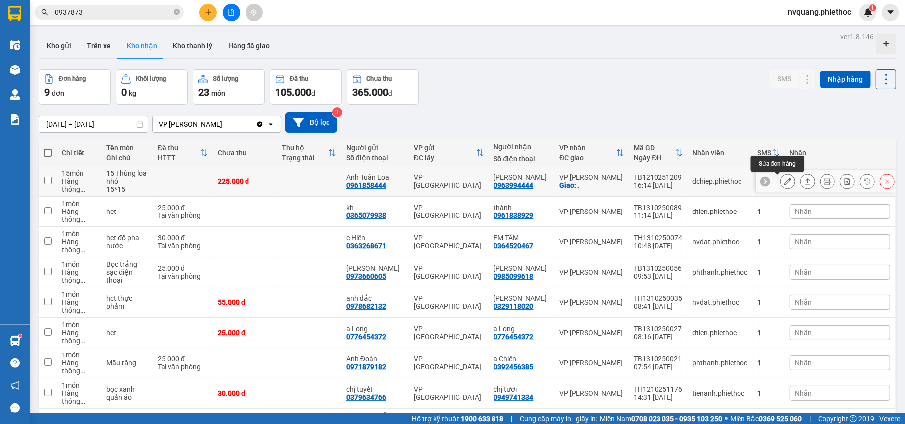
click at [784, 183] on icon at bounding box center [787, 181] width 7 height 7
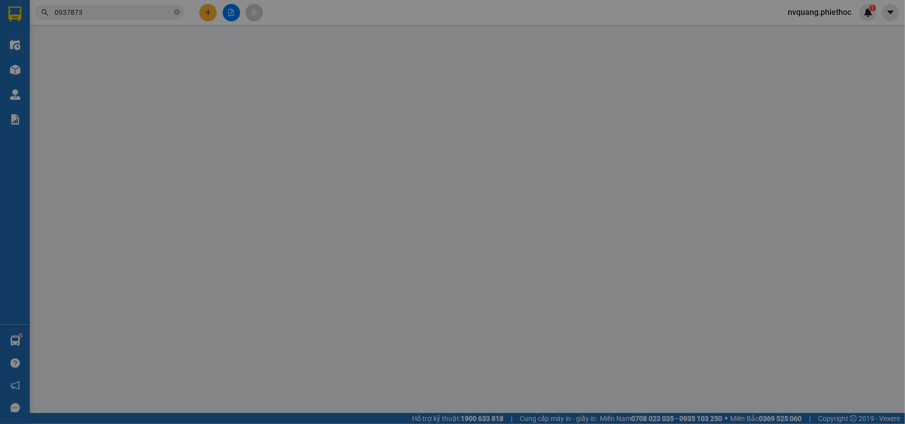
type input "0961858444"
type input "Anh Tuân Loa"
type input "0963994444"
type input "[PERSON_NAME]"
checkbox input "true"
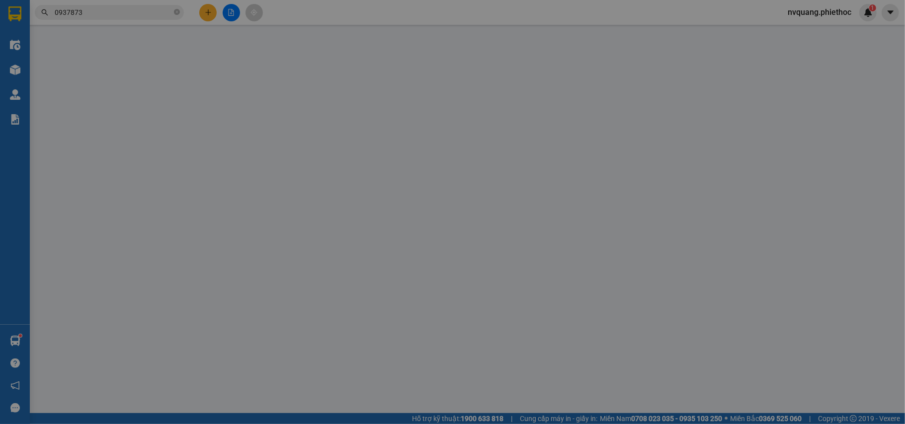
type input "."
type input "0"
type input "225.000"
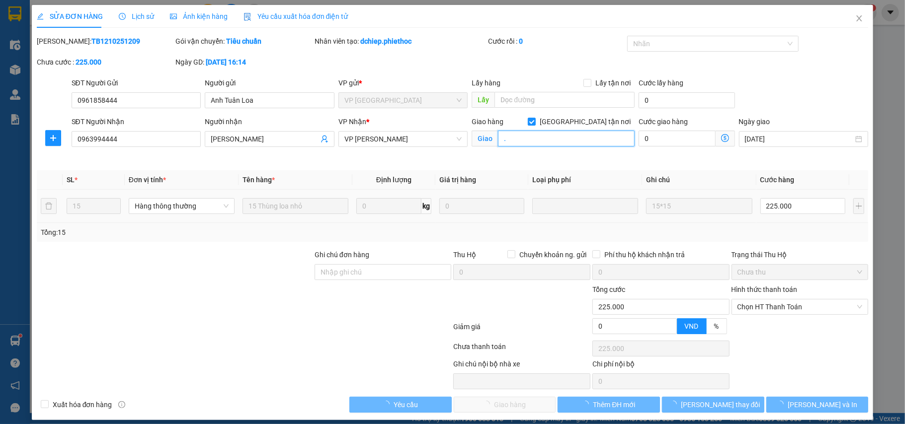
click at [534, 146] on input "." at bounding box center [566, 139] width 137 height 16
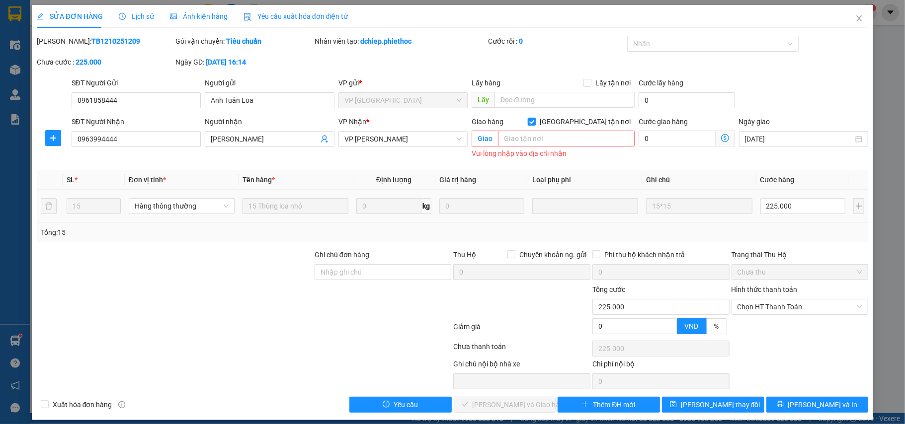
click at [536, 125] on span at bounding box center [532, 122] width 8 height 8
click at [535, 125] on input "[GEOGRAPHIC_DATA] tận nơi" at bounding box center [531, 121] width 7 height 7
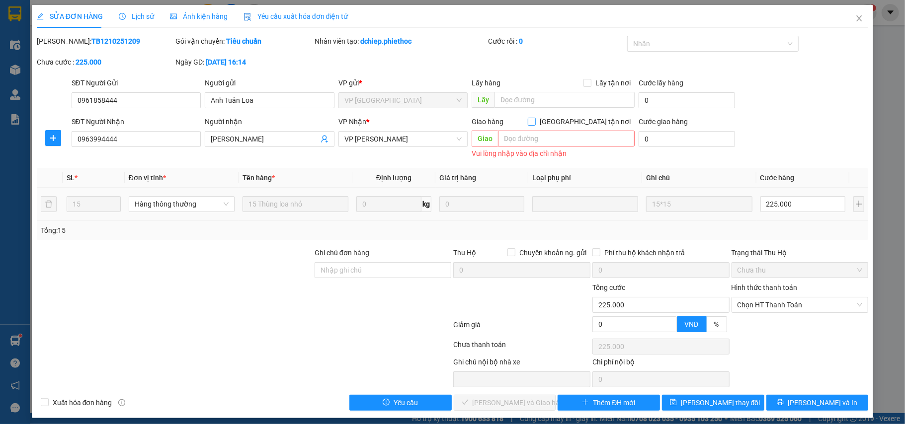
click at [535, 124] on input "[GEOGRAPHIC_DATA] tận nơi" at bounding box center [531, 121] width 7 height 7
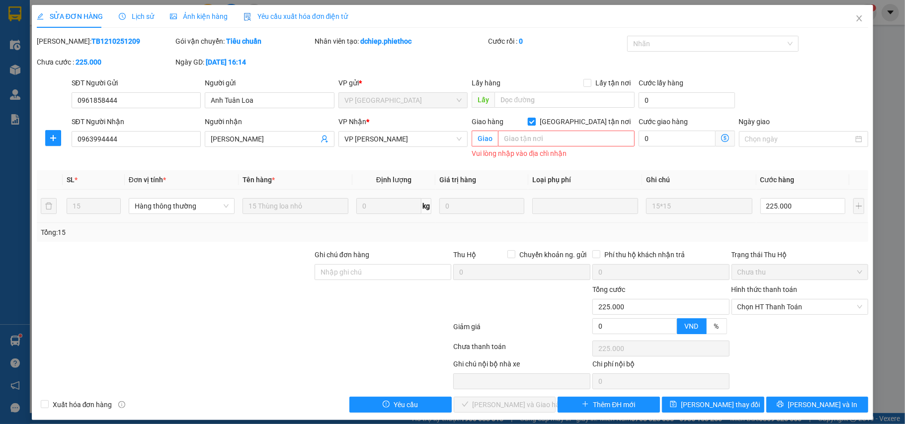
click at [535, 118] on input "[GEOGRAPHIC_DATA] tận nơi" at bounding box center [531, 121] width 7 height 7
checkbox input "false"
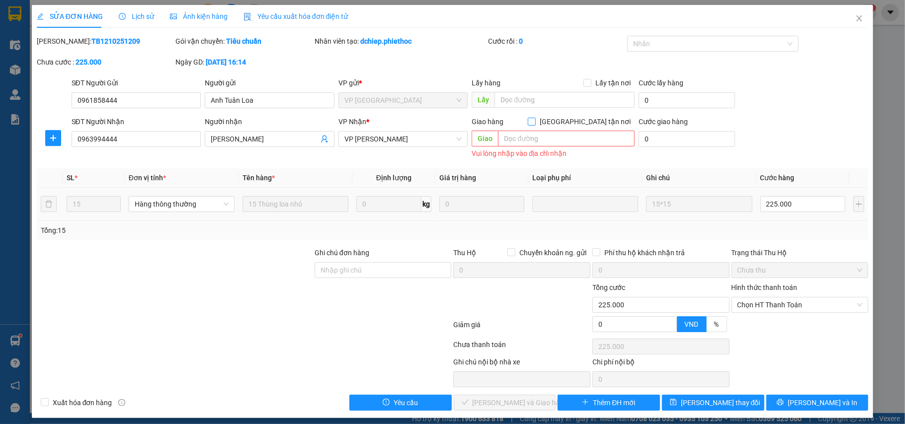
scroll to position [8, 0]
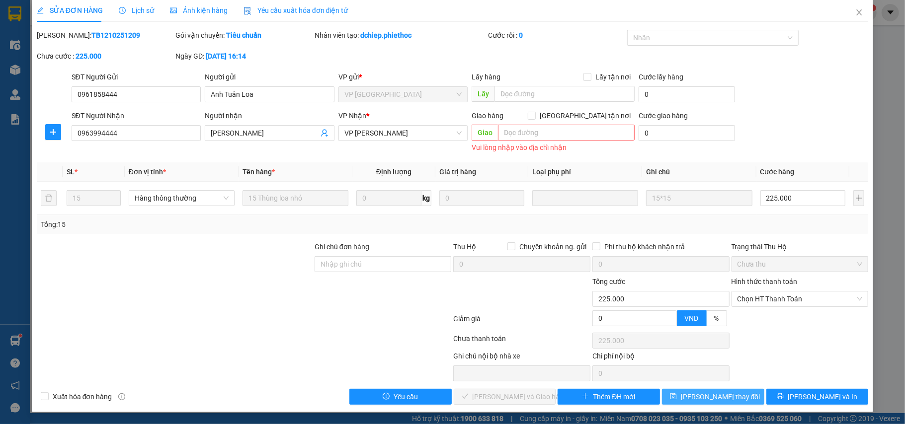
click at [721, 403] on button "[PERSON_NAME] thay đổi" at bounding box center [713, 397] width 102 height 16
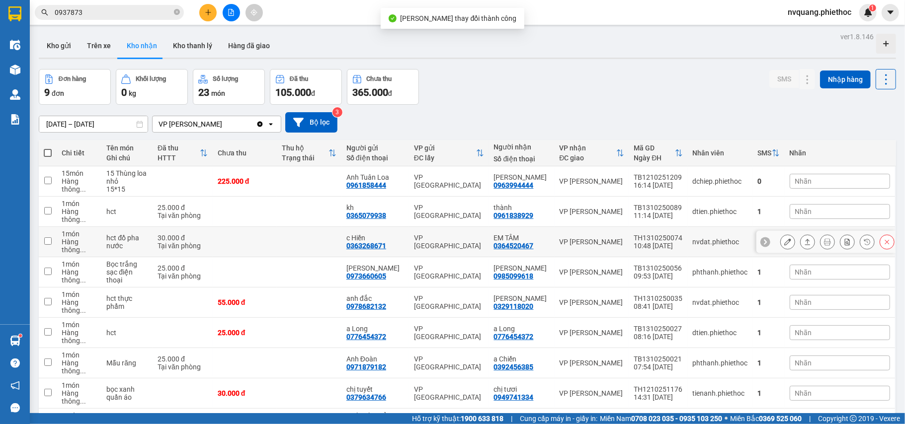
scroll to position [69, 0]
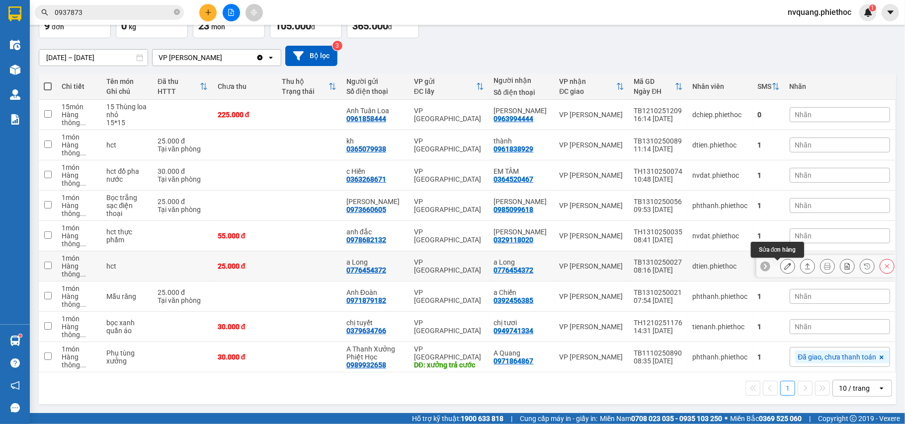
click at [784, 265] on icon at bounding box center [787, 266] width 7 height 7
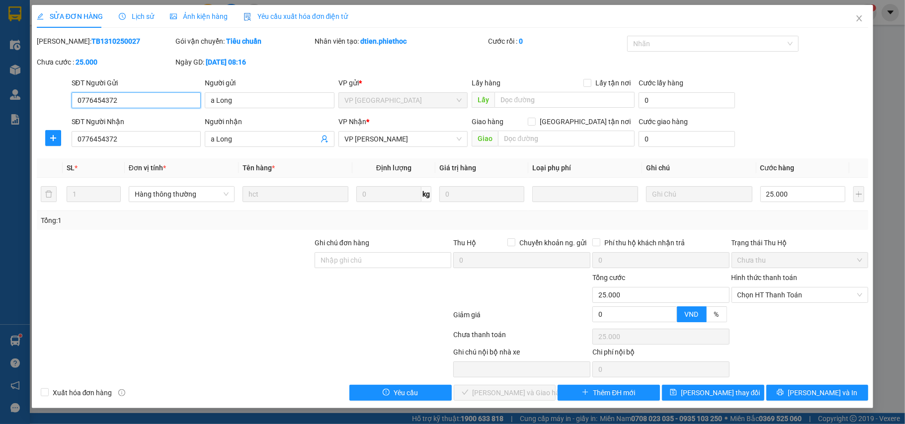
type input "0776454372"
type input "a Long"
type input "0776454372"
type input "a Long"
type input "0"
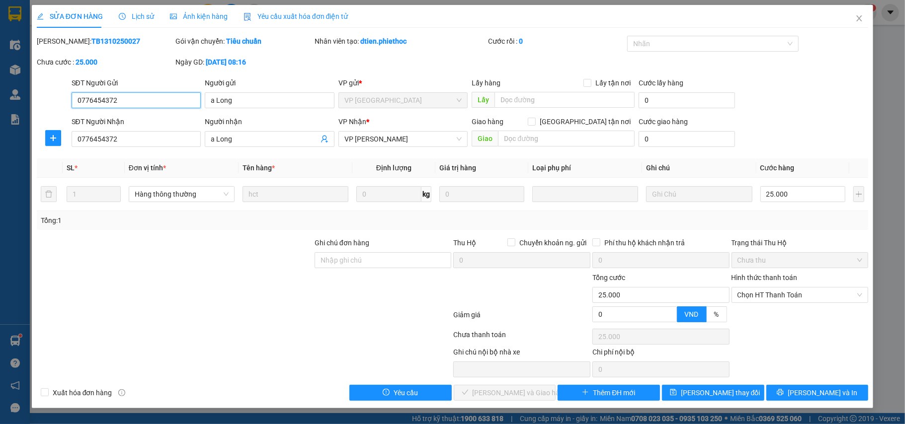
type input "25.000"
click at [760, 293] on span "Chọn HT Thanh Toán" at bounding box center [800, 295] width 125 height 15
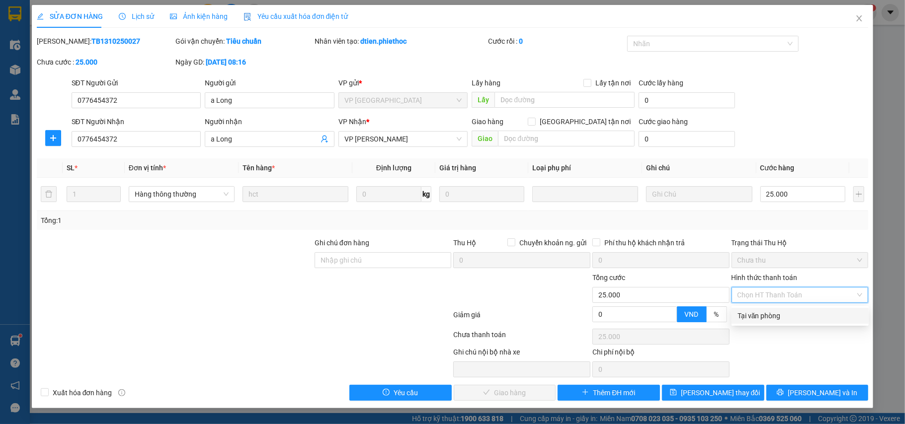
click at [750, 323] on div "Tại văn phòng" at bounding box center [800, 316] width 137 height 16
type input "0"
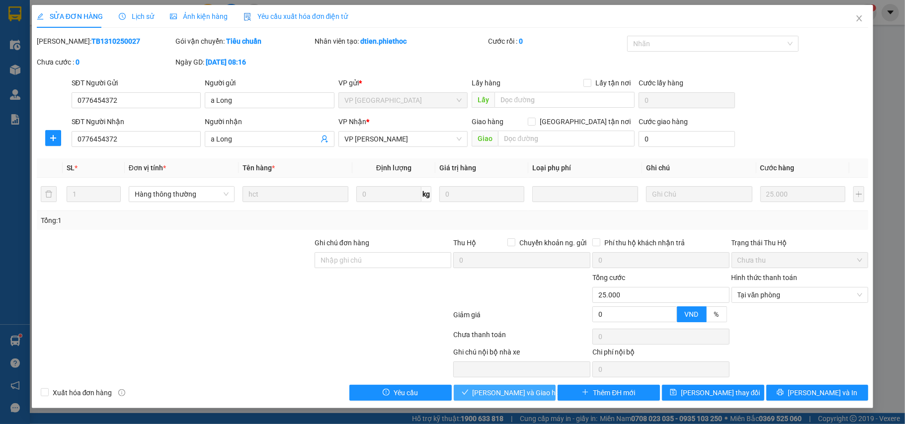
click at [521, 396] on span "[PERSON_NAME] và Giao hàng" at bounding box center [520, 393] width 95 height 11
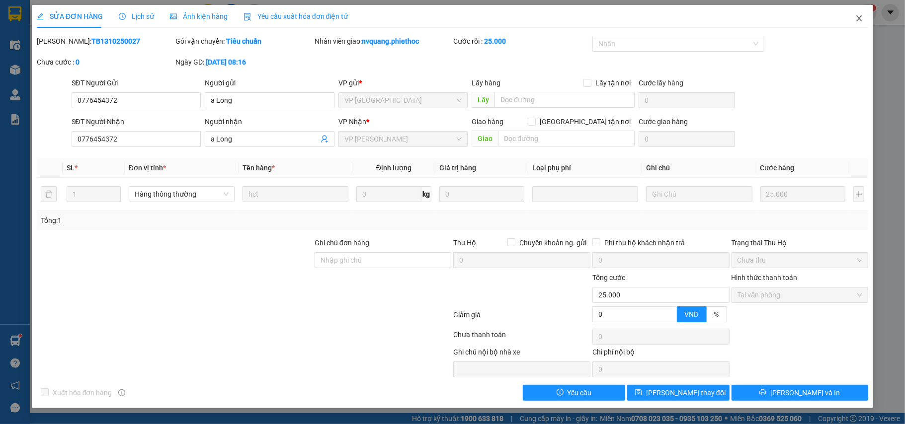
click at [859, 20] on icon "close" at bounding box center [859, 18] width 5 height 6
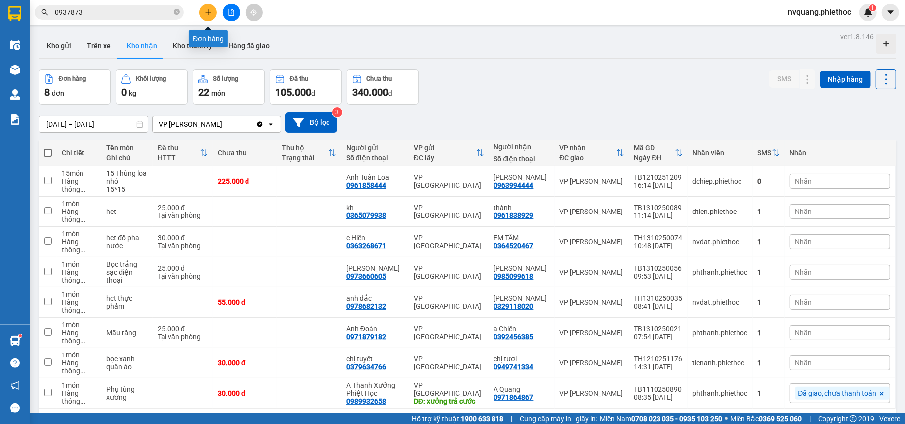
click at [206, 10] on icon "plus" at bounding box center [208, 12] width 7 height 7
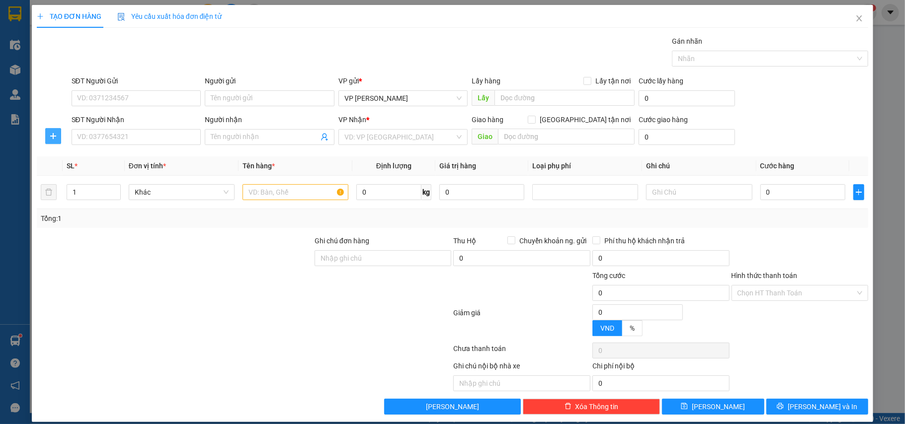
click at [56, 138] on icon "plus" at bounding box center [53, 136] width 8 height 8
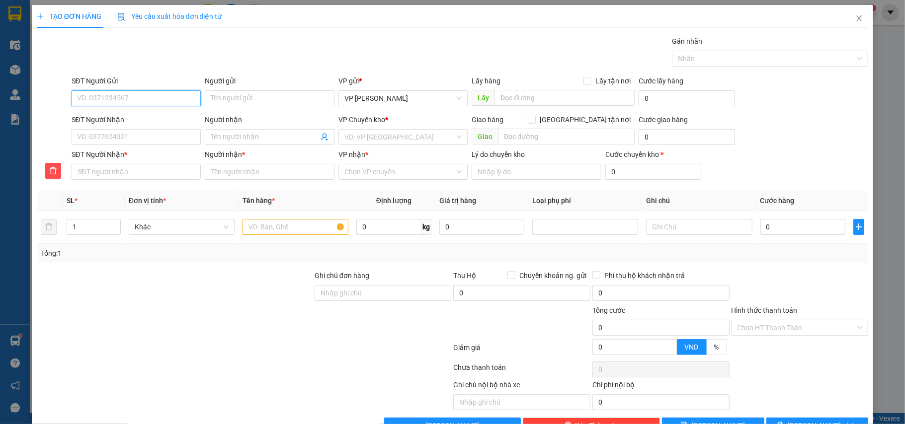
click at [86, 105] on input "SĐT Người Gửi" at bounding box center [137, 98] width 130 height 16
type input "0903252609"
click at [148, 119] on div "0903252609 - Hoàng minh" at bounding box center [135, 118] width 116 height 11
type input "Hoàng minh"
type input "0903252609"
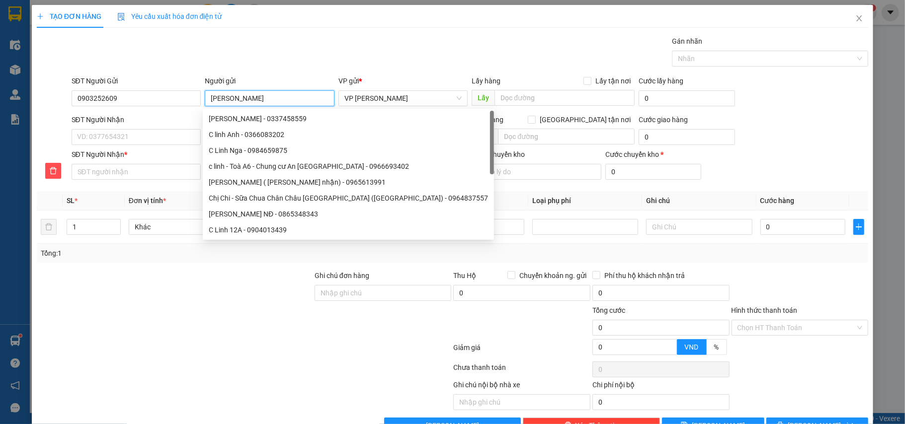
drag, startPoint x: 247, startPoint y: 102, endPoint x: 227, endPoint y: 99, distance: 20.5
click at [227, 99] on input "Hoàng minh" at bounding box center [270, 98] width 130 height 16
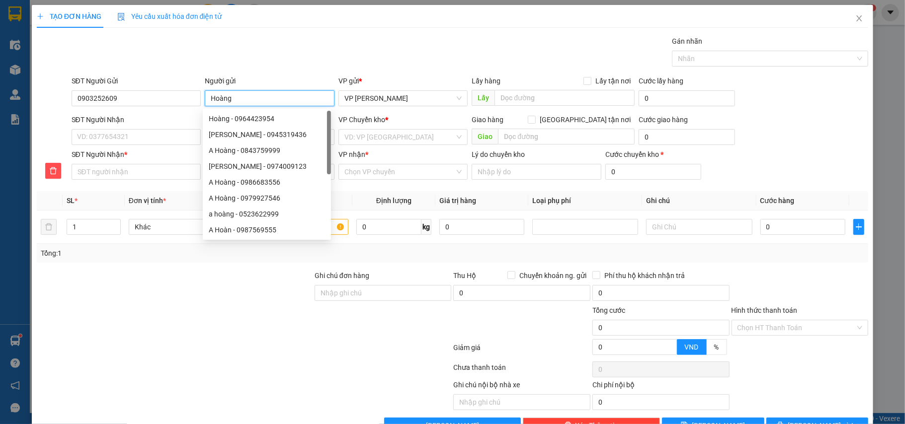
type input "Hoàng"
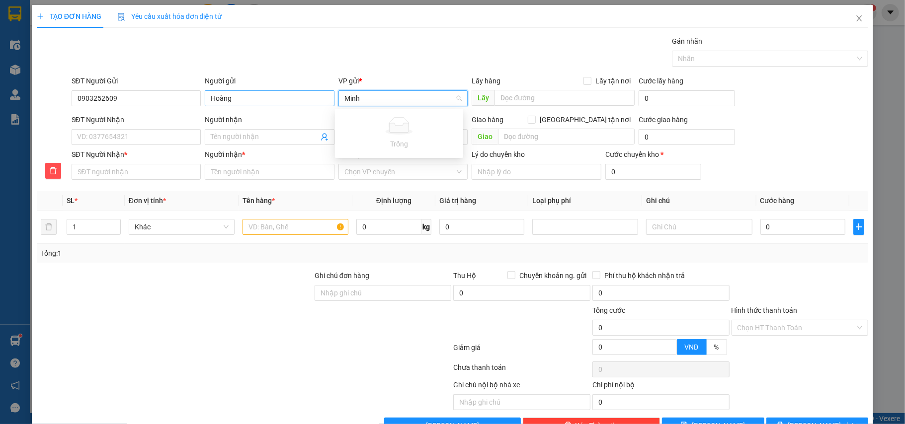
type input "Minh"
click at [245, 98] on input "Hoàng" at bounding box center [270, 98] width 130 height 16
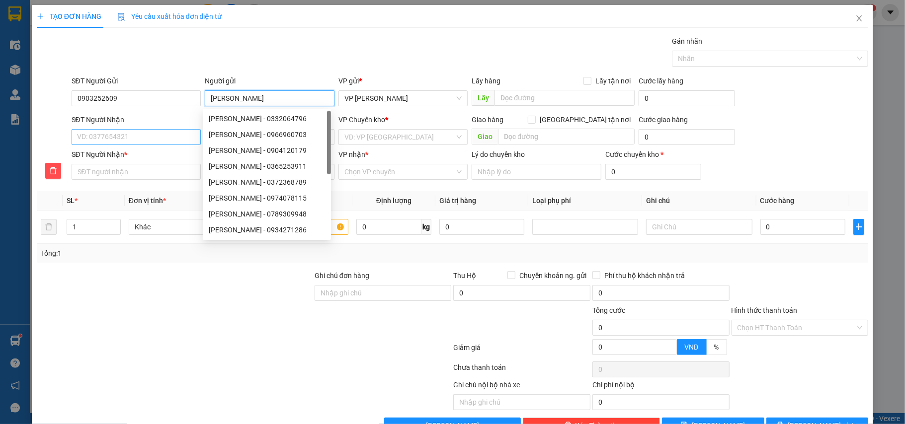
type input "[PERSON_NAME]"
click at [112, 135] on input "SĐT Người Nhận" at bounding box center [137, 137] width 130 height 16
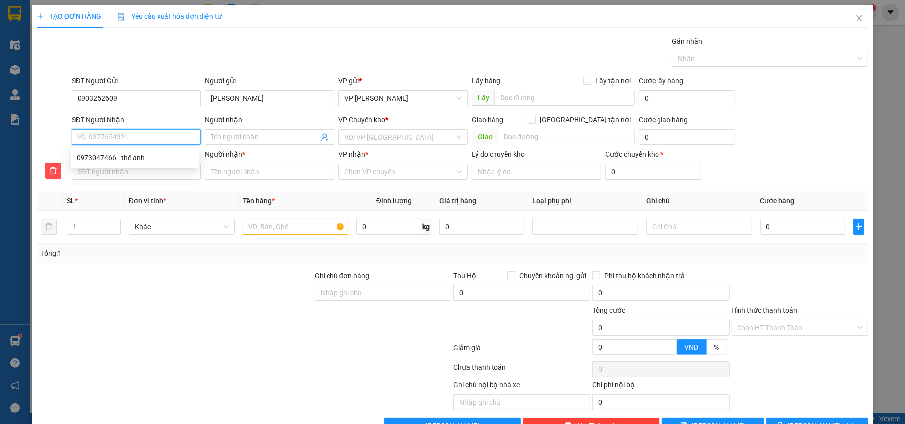
type input "0"
type input "03"
type input "038"
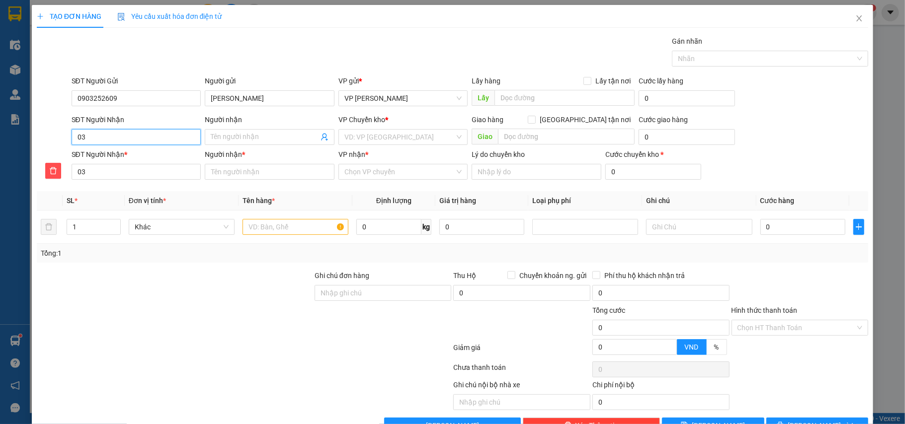
type input "038"
type input "0389"
type input "03893"
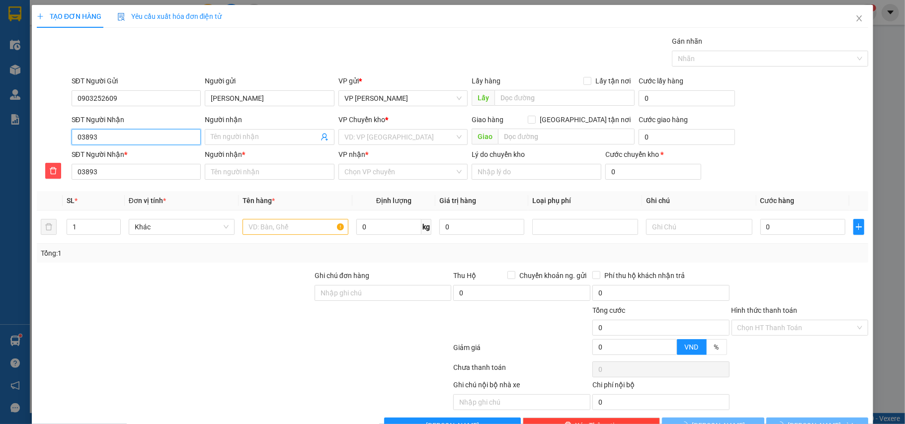
type input "038933"
type input "0389335"
type input "03893351"
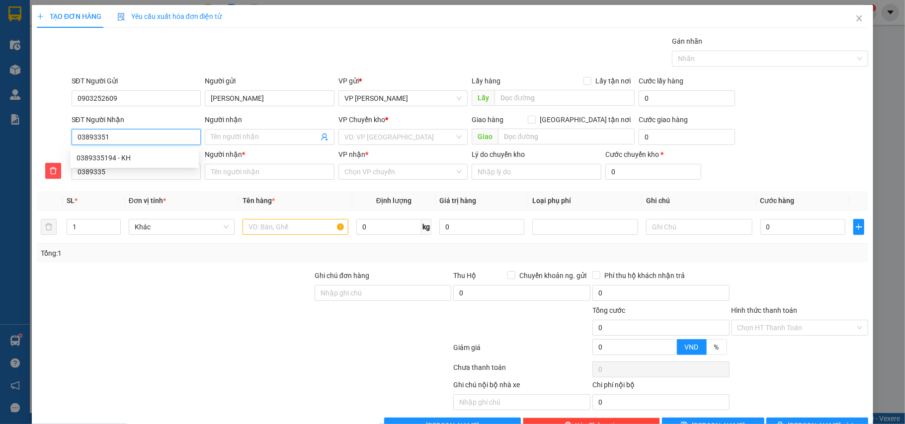
type input "03893351"
type input "038933519"
type input "0389335194"
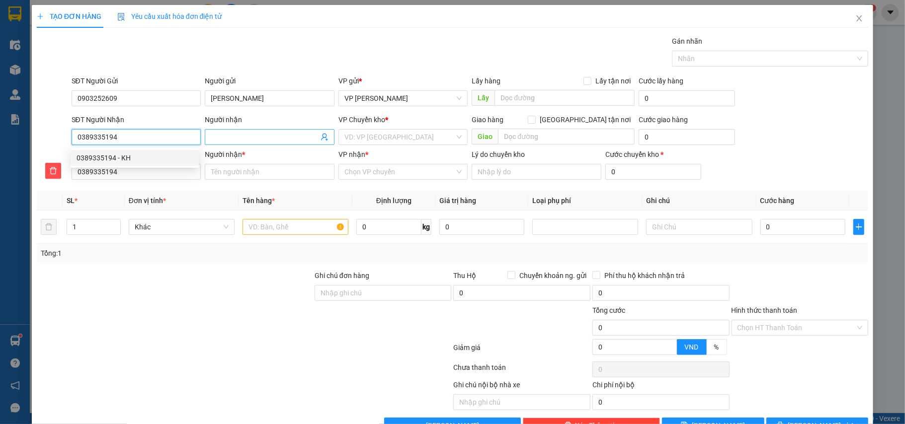
type input "0389335194"
click at [233, 130] on span at bounding box center [270, 137] width 130 height 16
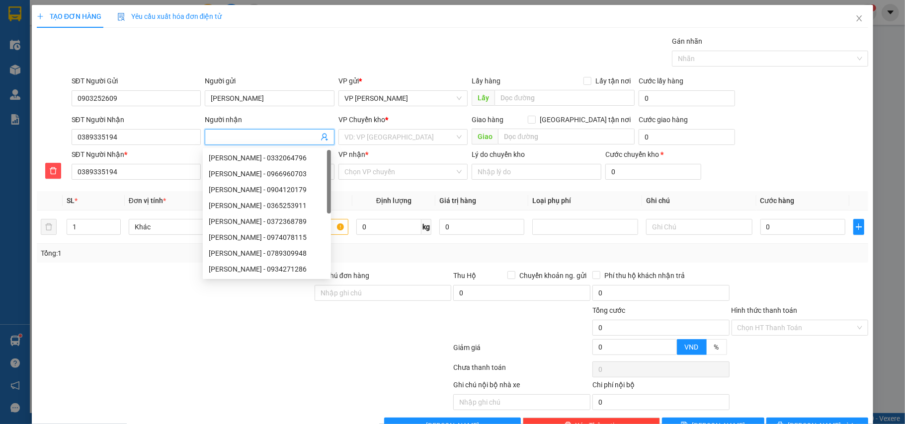
type input "a"
type input "a Q"
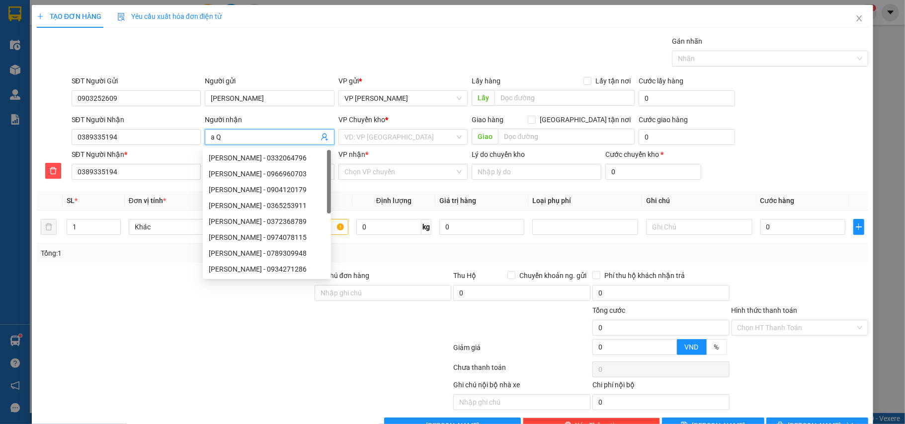
type input "a Q"
type input "a Qu"
type input "a Quy"
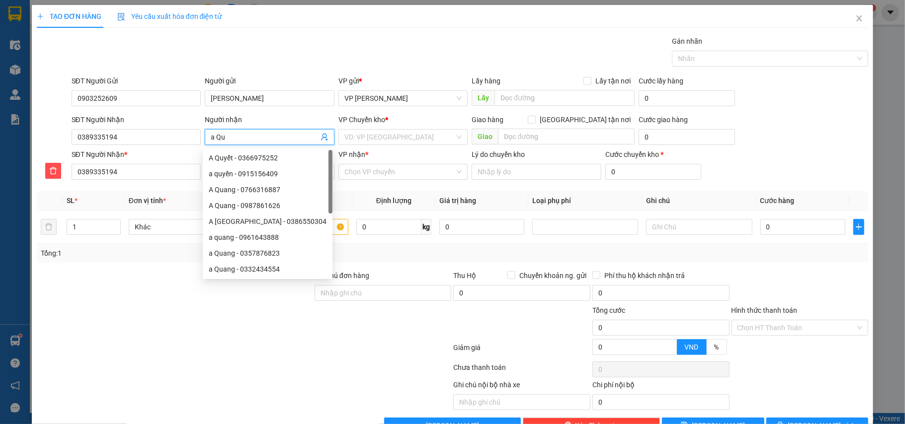
type input "a Quý"
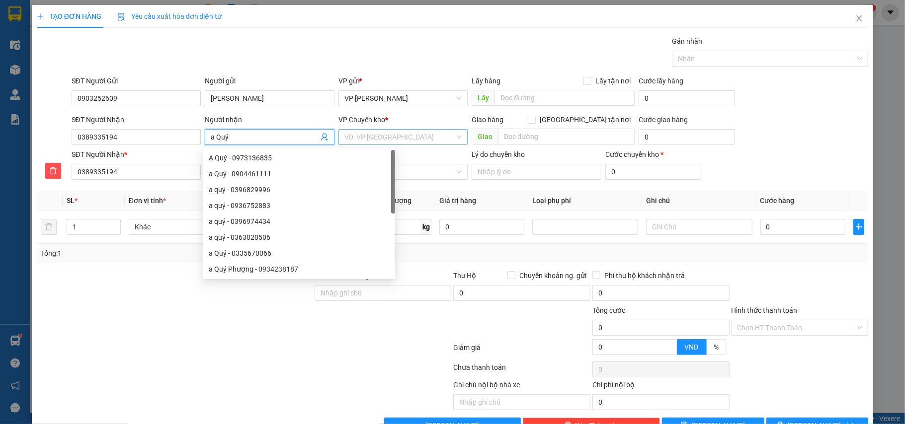
click at [355, 130] on div "VD: VP [GEOGRAPHIC_DATA]" at bounding box center [403, 137] width 130 height 16
type input "a Quý"
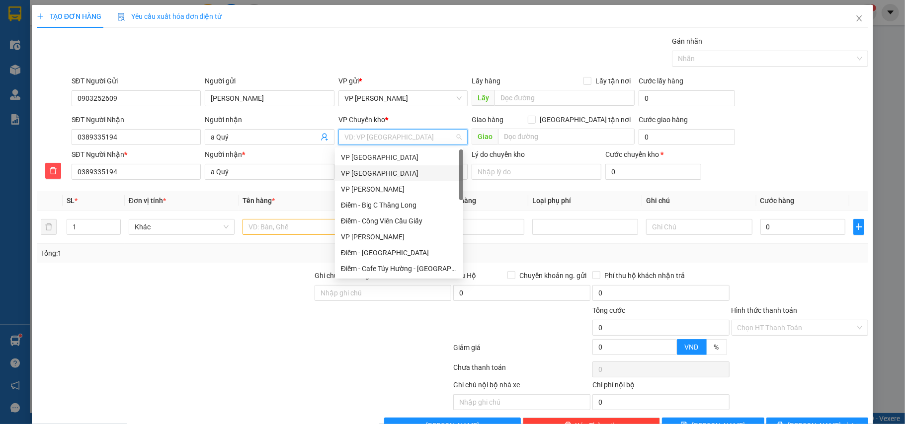
click at [366, 172] on div "VP [GEOGRAPHIC_DATA]" at bounding box center [399, 173] width 116 height 11
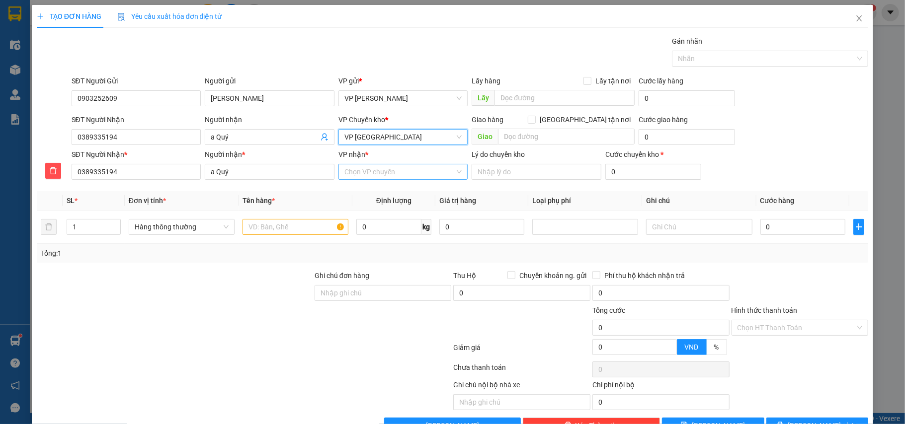
click at [368, 173] on input "VP nhận *" at bounding box center [399, 171] width 111 height 15
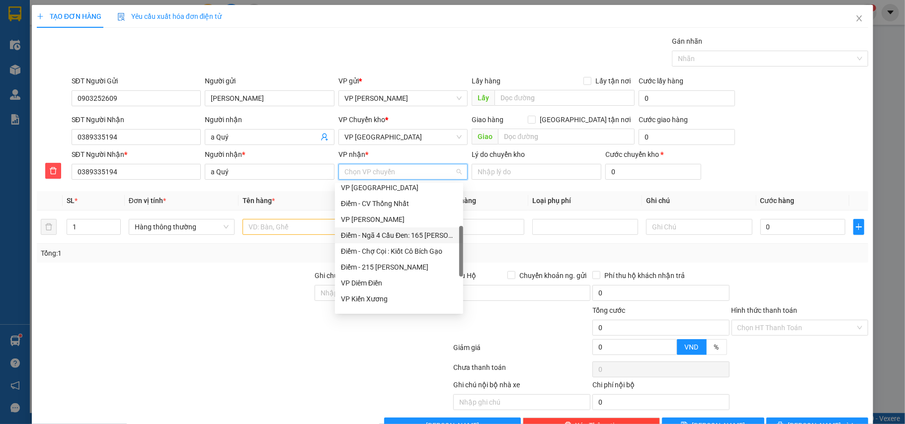
scroll to position [66, 0]
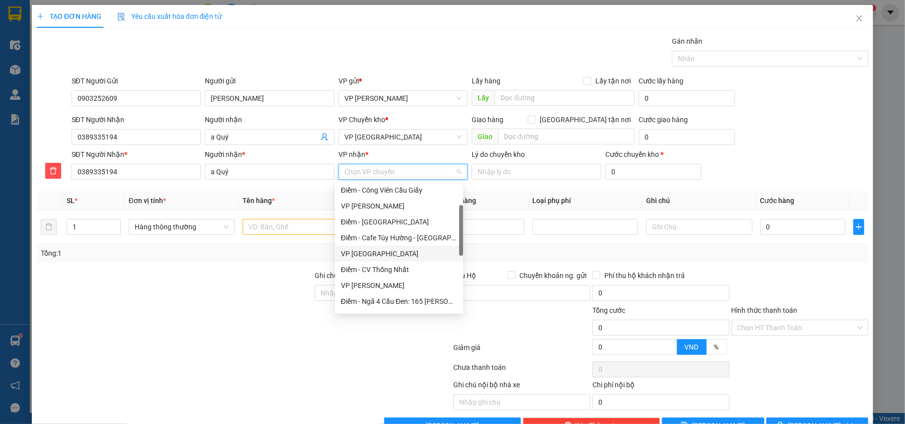
click at [362, 250] on div "VP [GEOGRAPHIC_DATA]" at bounding box center [399, 253] width 116 height 11
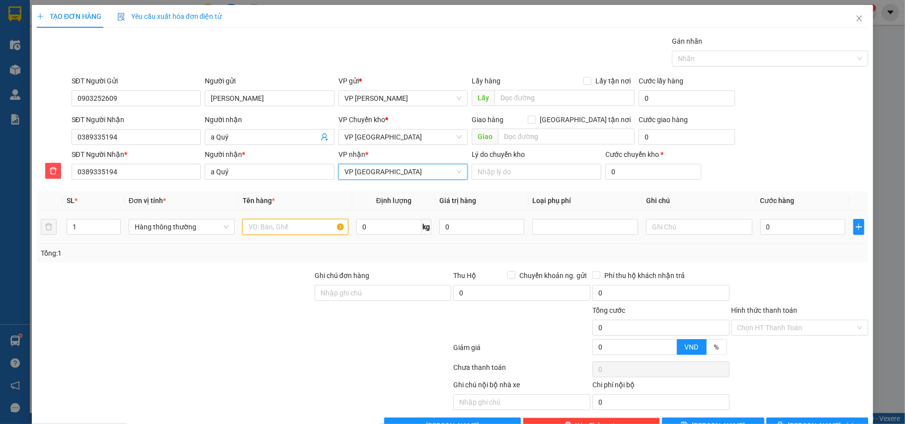
click at [272, 231] on input "text" at bounding box center [296, 227] width 106 height 16
type input "hộp ct mực in"
click at [776, 226] on input "0" at bounding box center [802, 227] width 85 height 16
type input "3"
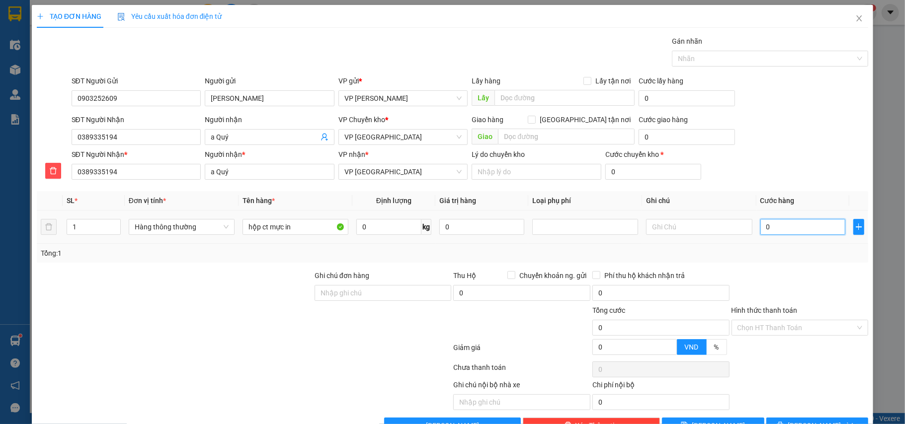
type input "3"
type input "30"
type input "30.000"
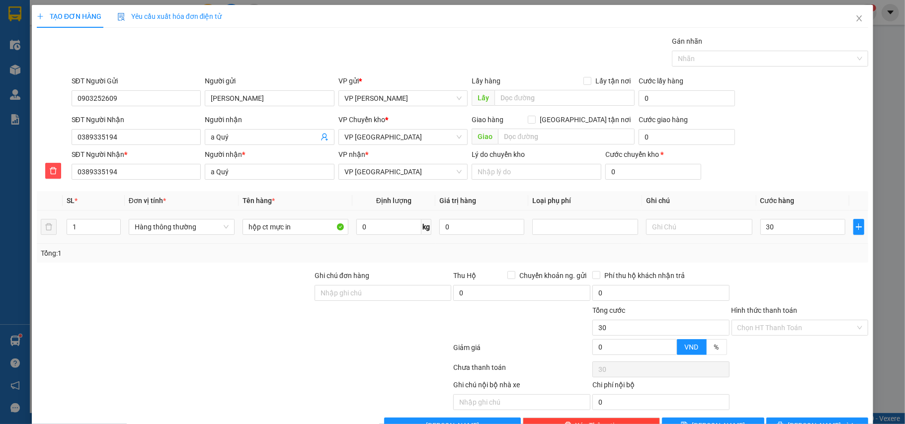
type input "30.000"
click at [782, 249] on div "Tổng: 1" at bounding box center [453, 253] width 824 height 11
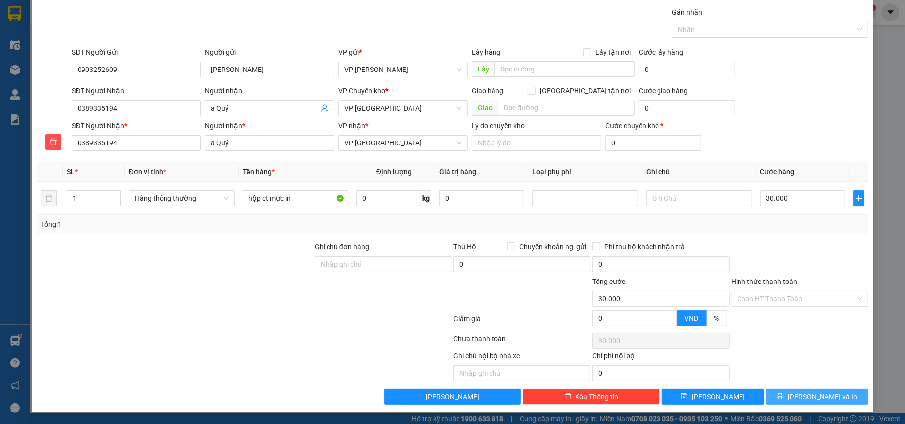
click at [808, 394] on span "[PERSON_NAME] và In" at bounding box center [823, 397] width 70 height 11
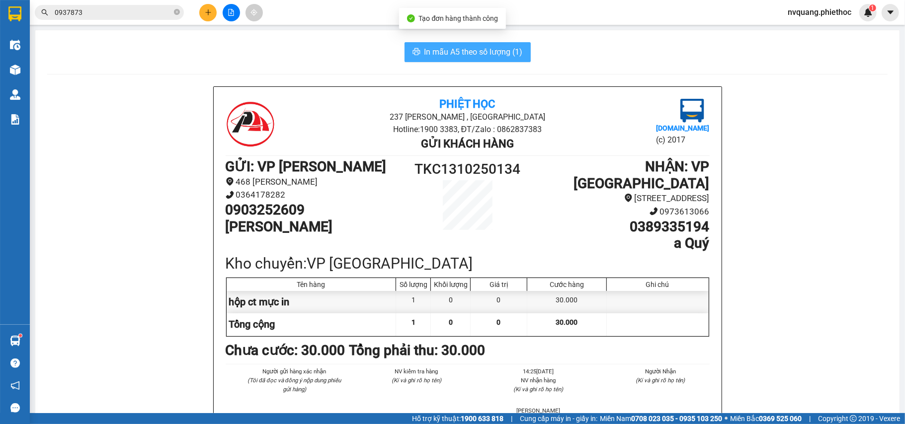
click at [446, 49] on span "In mẫu A5 theo số lượng (1)" at bounding box center [473, 52] width 98 height 12
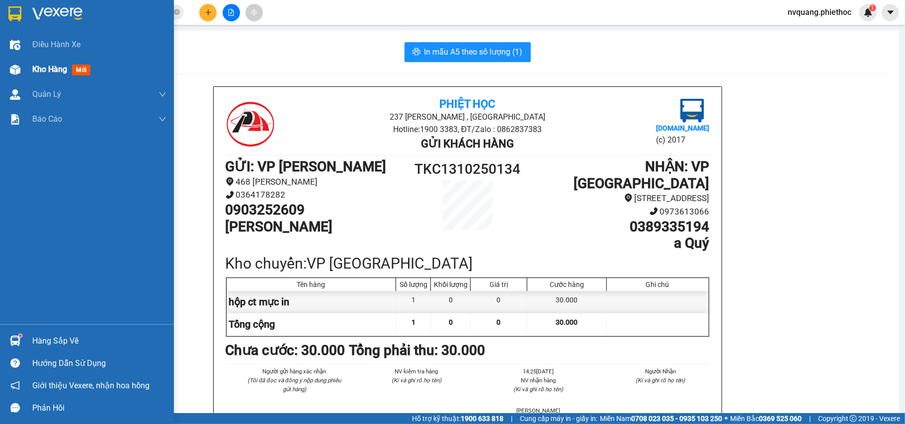
click at [52, 74] on span "Kho hàng" at bounding box center [49, 69] width 35 height 9
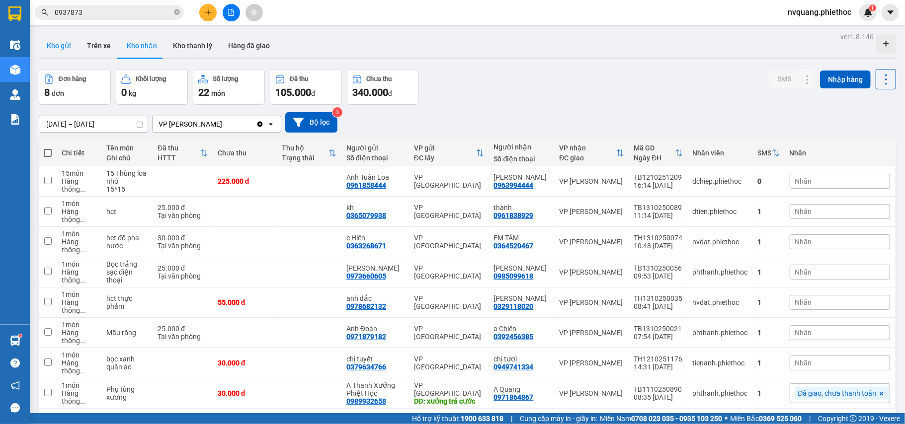
click at [51, 41] on button "Kho gửi" at bounding box center [59, 46] width 40 height 24
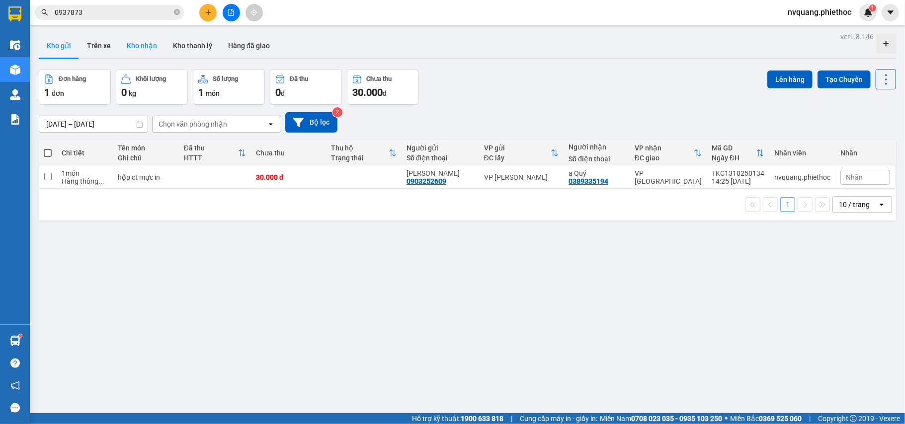
click at [152, 46] on button "Kho nhận" at bounding box center [142, 46] width 46 height 24
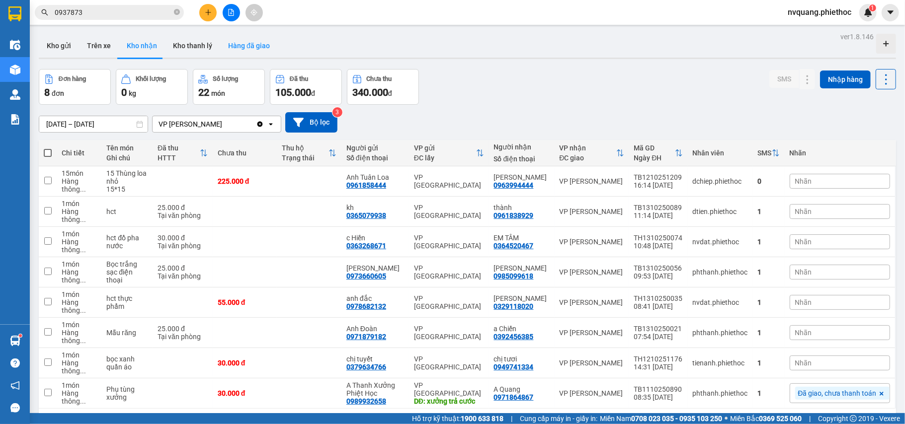
click at [243, 47] on button "Hàng đã giao" at bounding box center [249, 46] width 58 height 24
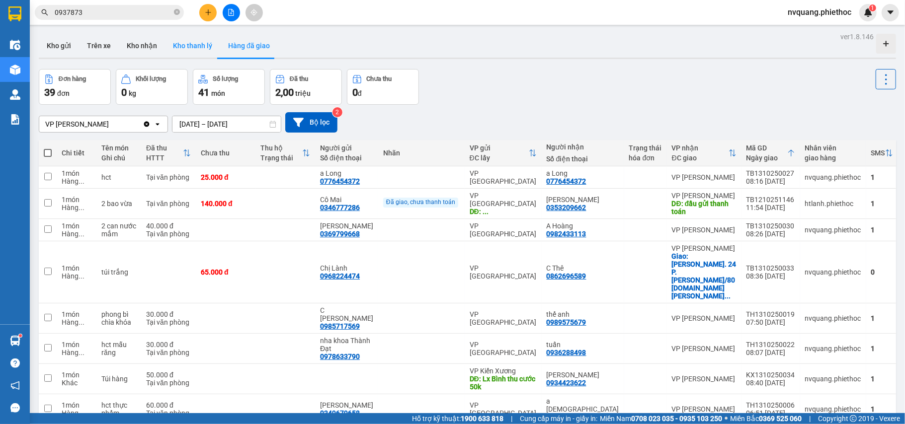
click at [193, 48] on button "Kho thanh lý" at bounding box center [192, 46] width 55 height 24
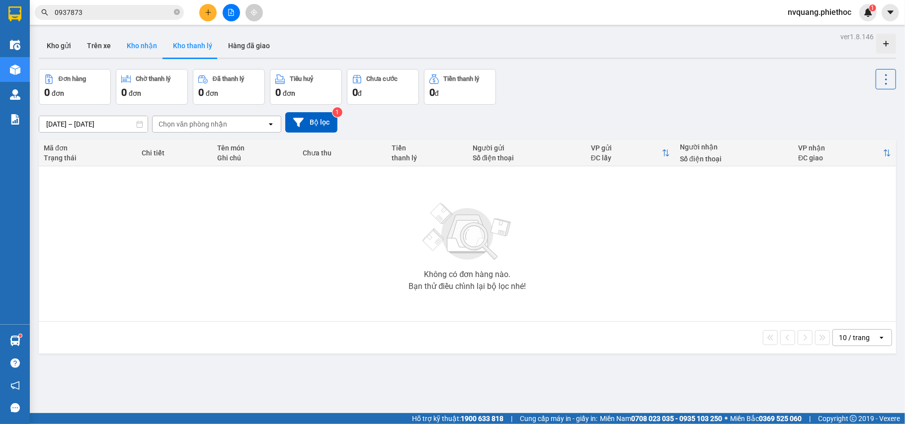
click at [125, 50] on button "Kho nhận" at bounding box center [142, 46] width 46 height 24
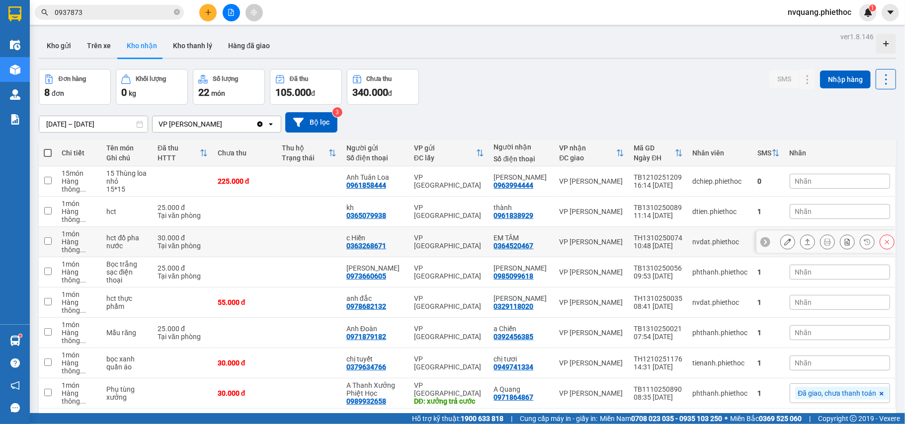
scroll to position [46, 0]
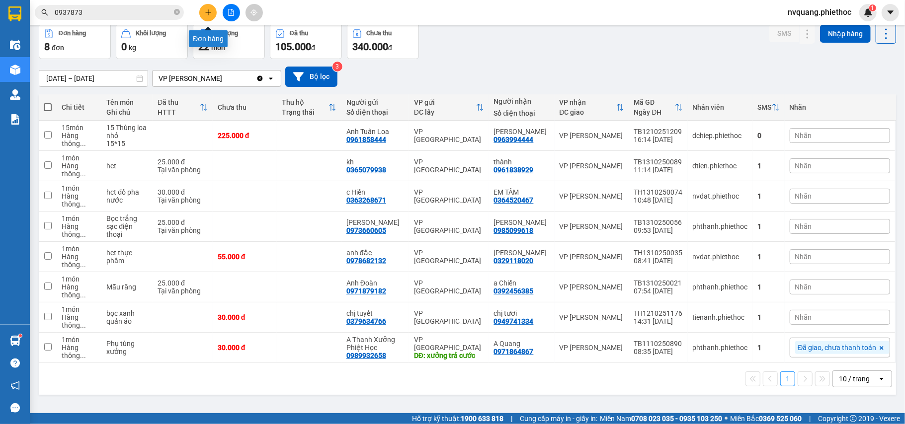
click at [206, 6] on button at bounding box center [207, 12] width 17 height 17
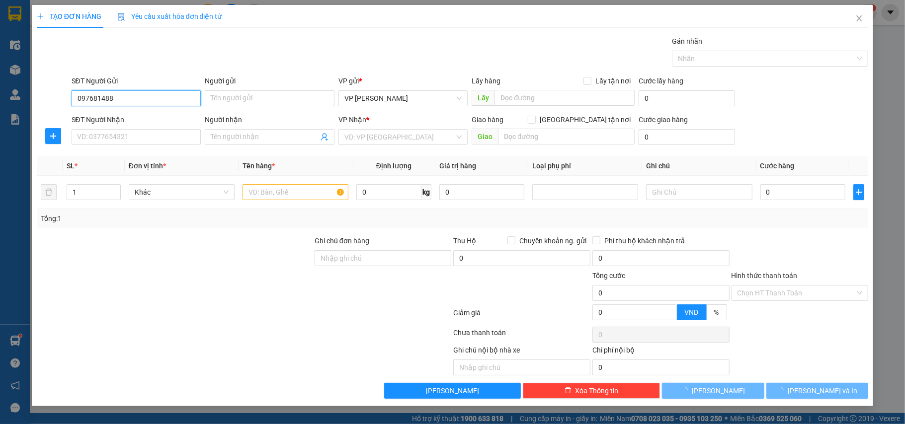
type input "0976814886"
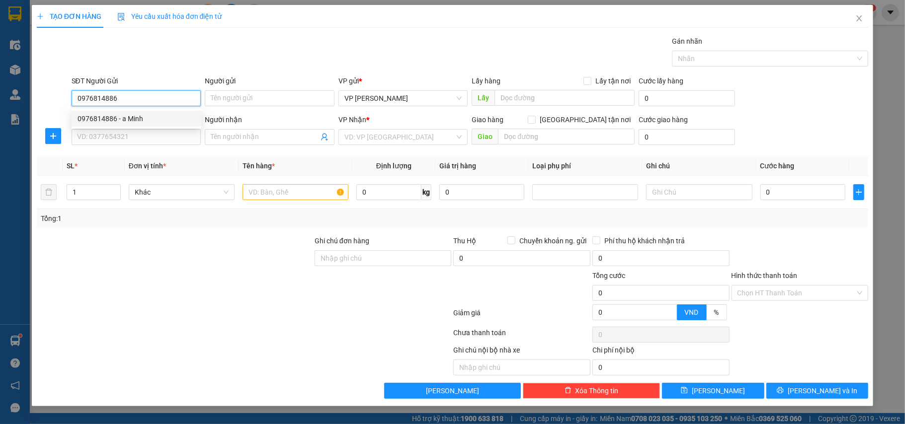
click at [141, 116] on div "0976814886 - a Minh" at bounding box center [137, 118] width 118 height 11
type input "a Minh"
type input "0976814886"
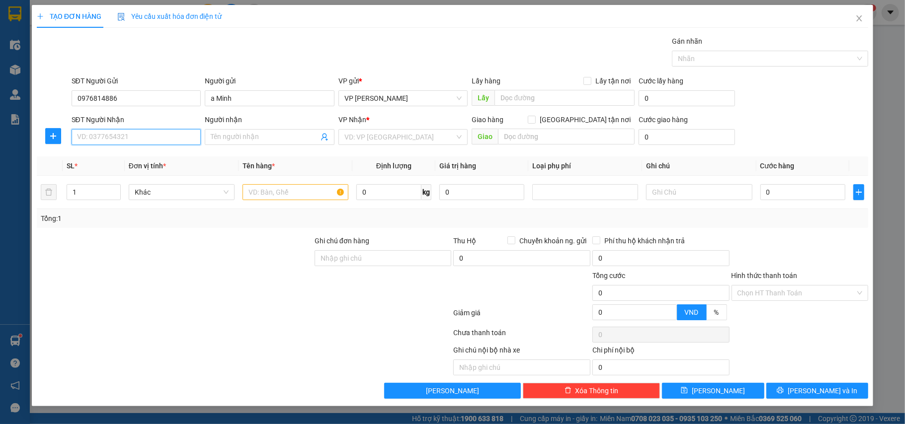
click at [129, 135] on input "SĐT Người Nhận" at bounding box center [137, 137] width 130 height 16
type input "0972186689"
click at [150, 158] on div "0972186689 - Phụ tùng oto Thành Phúc" at bounding box center [142, 158] width 128 height 11
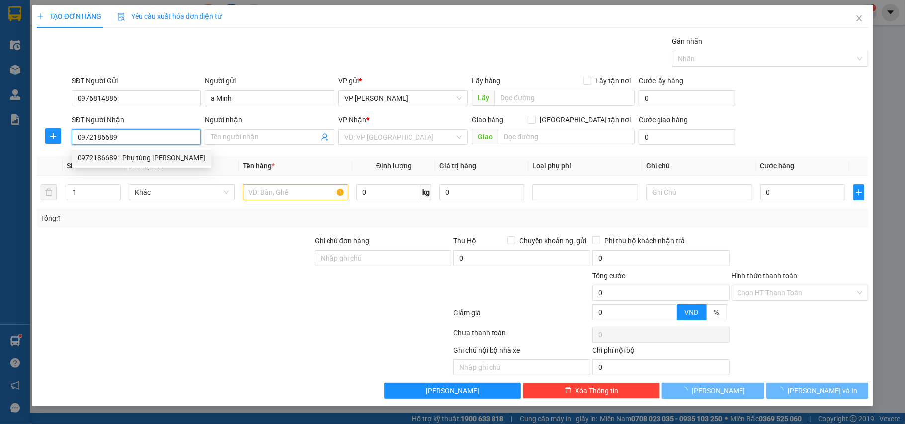
type input "Phụ tùng oto Thành Phúc"
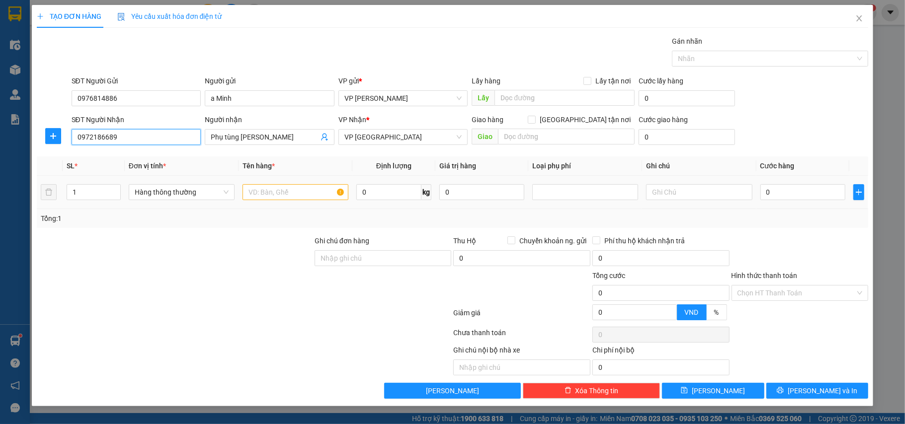
type input "0972186689"
click at [303, 196] on input "text" at bounding box center [296, 192] width 106 height 16
type input "hộp ct phụ tùng"
click at [784, 185] on input "0" at bounding box center [802, 192] width 85 height 16
type input "2"
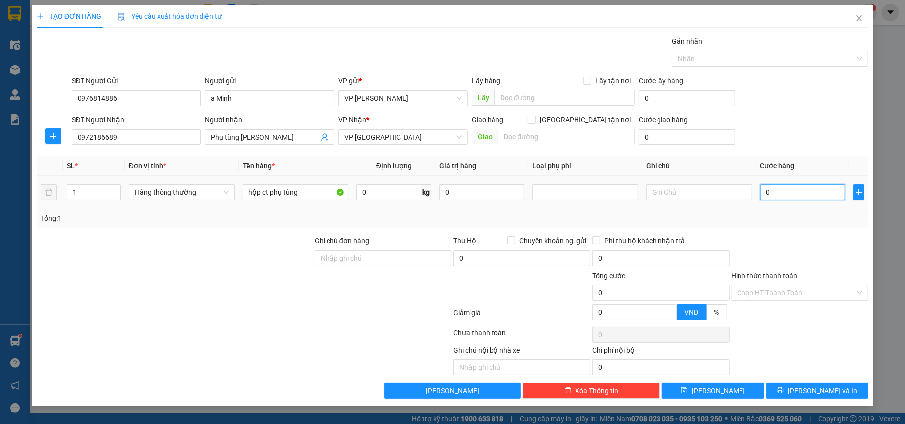
type input "2"
type input "25"
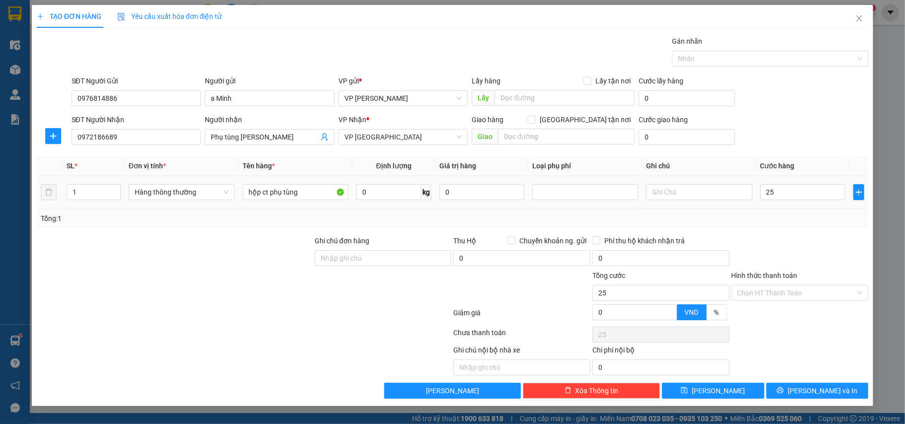
type input "25.000"
click at [791, 213] on div "Tổng: 1" at bounding box center [453, 218] width 832 height 19
click at [816, 392] on span "[PERSON_NAME] và In" at bounding box center [823, 391] width 70 height 11
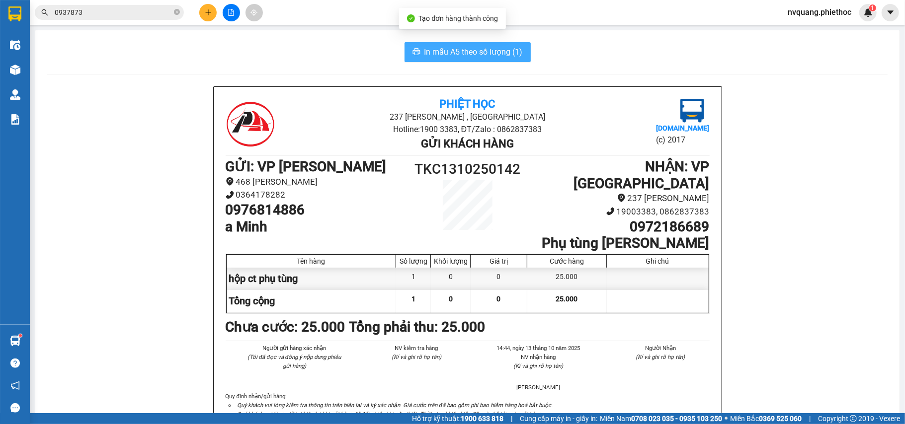
click at [458, 51] on span "In mẫu A5 theo số lượng (1)" at bounding box center [473, 52] width 98 height 12
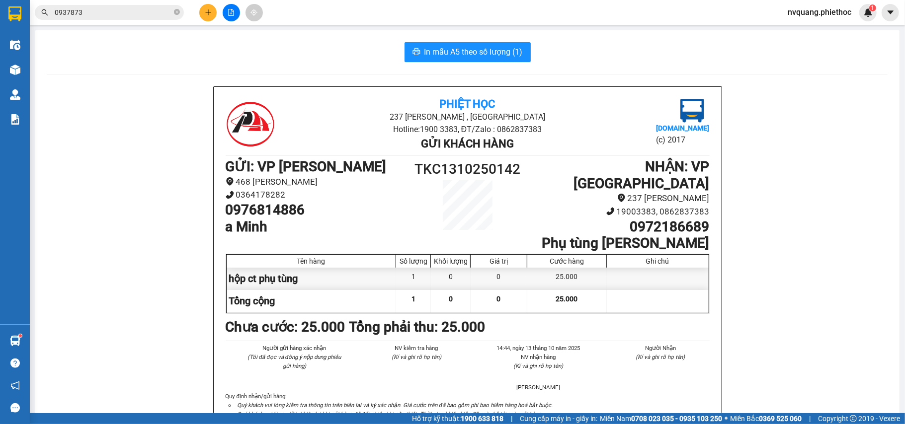
click at [543, 135] on li "Hotline: 1900 3383, ĐT/Zalo : 0862837383" at bounding box center [467, 129] width 323 height 12
drag, startPoint x: 528, startPoint y: 124, endPoint x: 520, endPoint y: 127, distance: 8.5
click at [520, 127] on li "Hotline: 1900 3383, ĐT/Zalo : 0862837383" at bounding box center [467, 129] width 323 height 12
click at [511, 156] on div "Phiệt Học 237 Trần Thái Tông , TP Thái Bình Hotline: 1900 3383, ĐT/Zalo : 08628…" at bounding box center [468, 271] width 508 height 368
click at [515, 171] on h1 "TKC1310250142" at bounding box center [467, 170] width 121 height 22
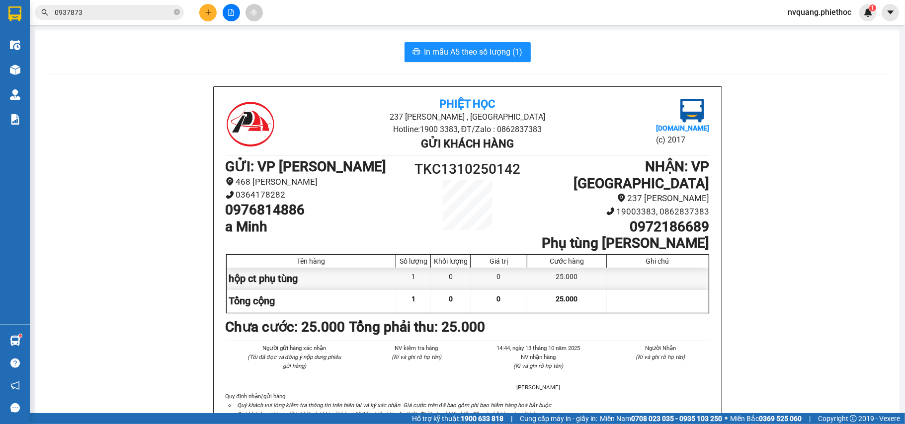
click at [509, 171] on h1 "TKC1310250142" at bounding box center [467, 170] width 121 height 22
click at [500, 169] on h1 "TKC1310250142" at bounding box center [467, 170] width 121 height 22
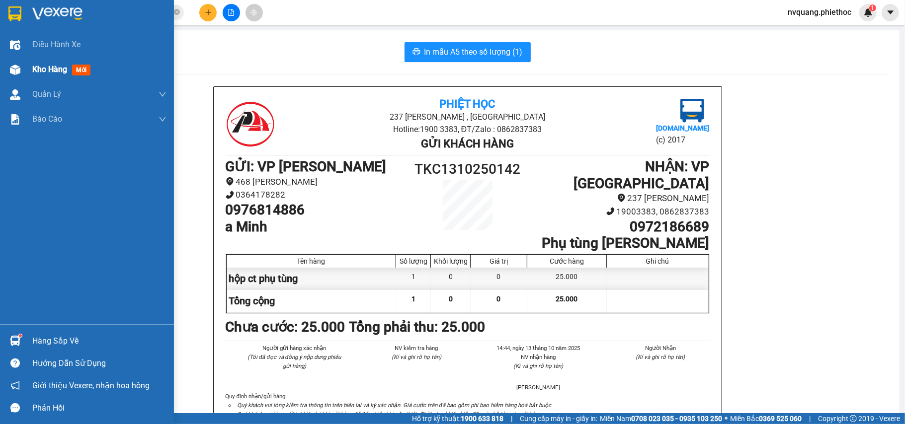
click at [57, 67] on span "Kho hàng" at bounding box center [49, 69] width 35 height 9
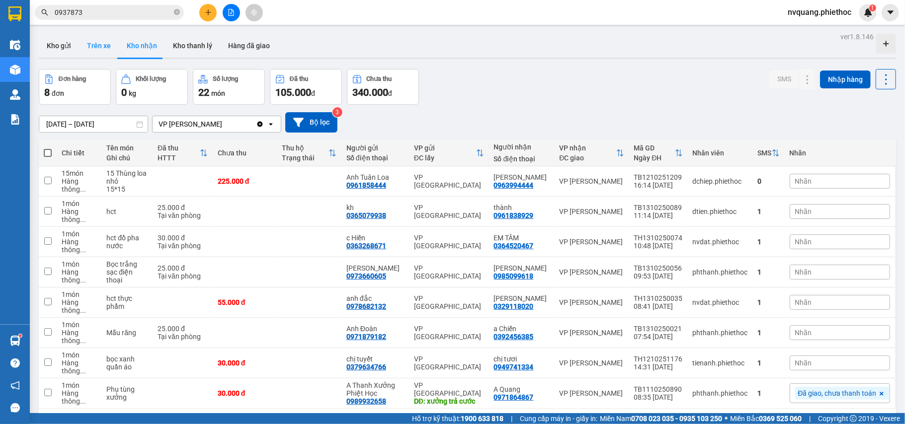
click at [108, 50] on button "Trên xe" at bounding box center [99, 46] width 40 height 24
type input "[DATE] – [DATE]"
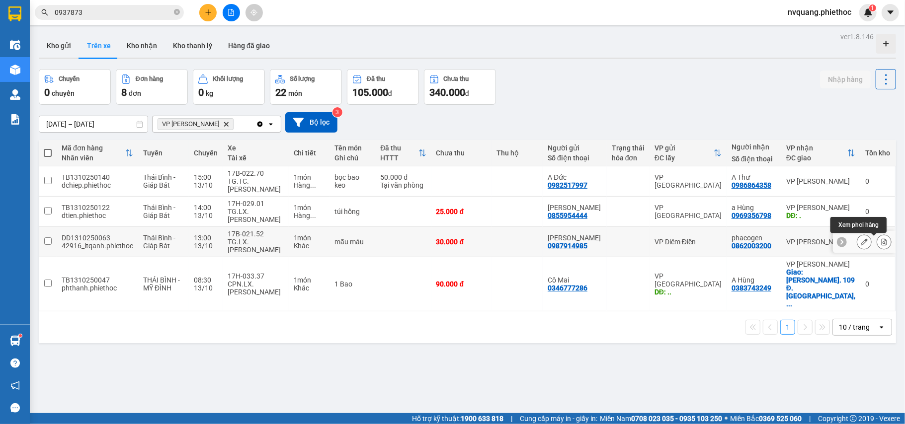
click at [881, 246] on icon at bounding box center [884, 242] width 7 height 7
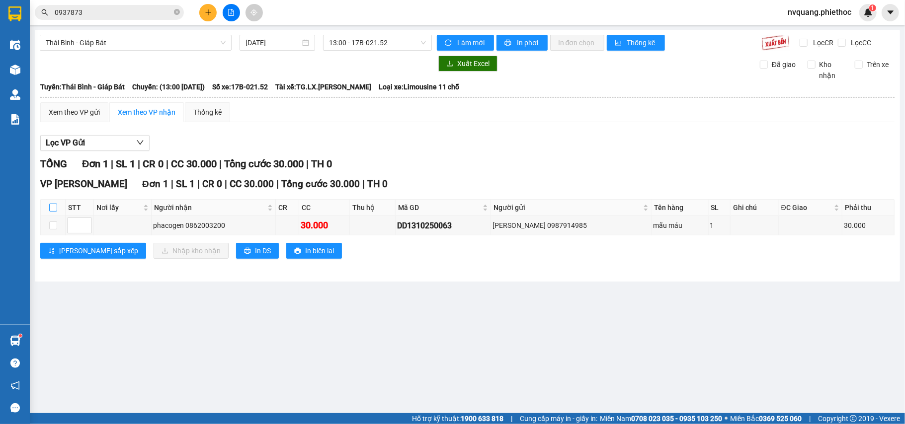
drag, startPoint x: 50, startPoint y: 209, endPoint x: 61, endPoint y: 213, distance: 11.4
click at [50, 209] on input "checkbox" at bounding box center [53, 208] width 8 height 8
checkbox input "true"
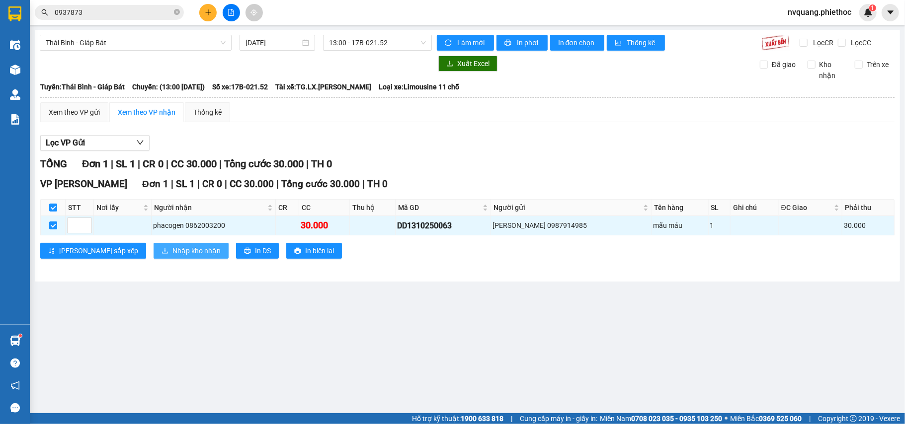
click at [172, 247] on span "Nhập kho nhận" at bounding box center [196, 251] width 48 height 11
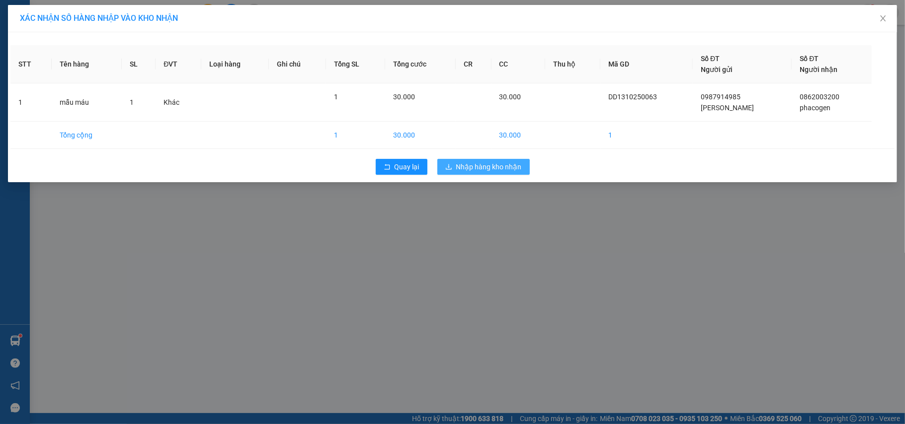
click at [457, 167] on span "Nhập hàng kho nhận" at bounding box center [489, 167] width 66 height 11
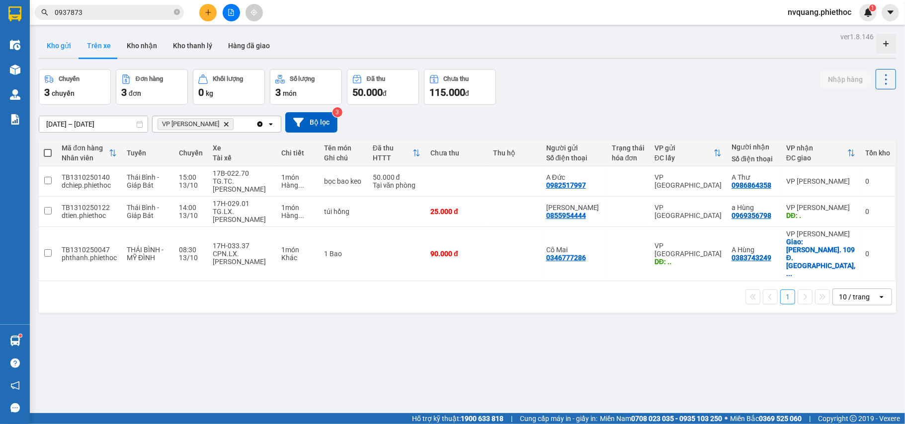
click at [62, 42] on button "Kho gửi" at bounding box center [59, 46] width 40 height 24
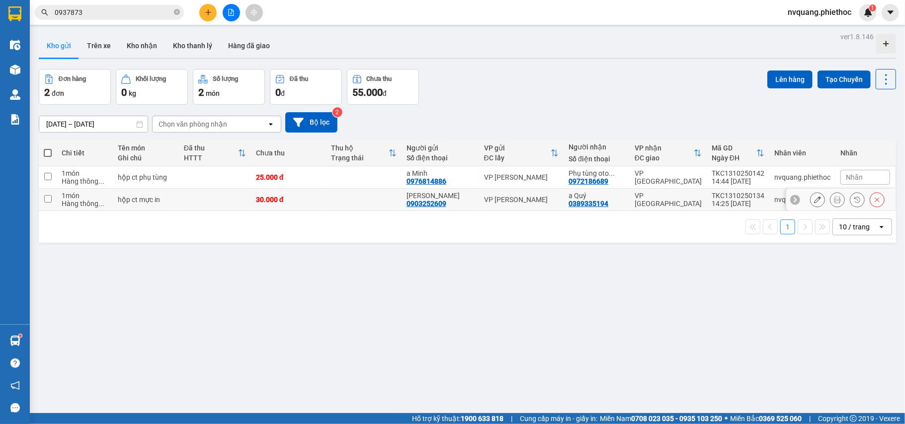
click at [352, 206] on td at bounding box center [363, 200] width 75 height 22
checkbox input "true"
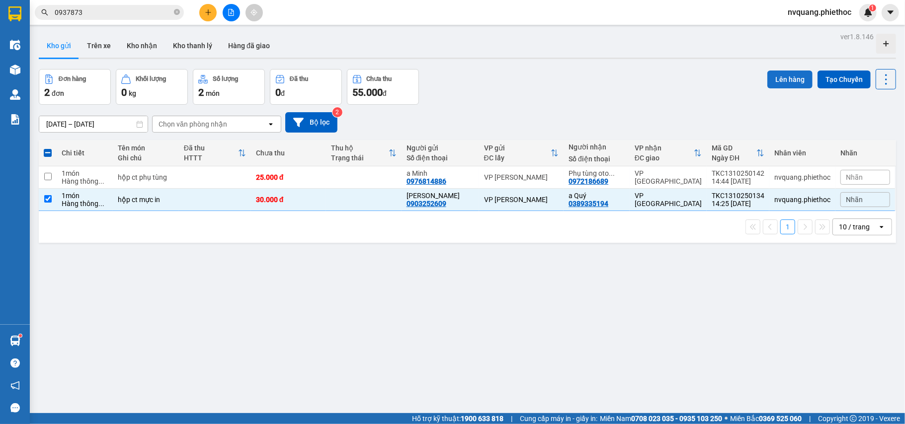
click at [791, 80] on button "Lên hàng" at bounding box center [789, 80] width 45 height 18
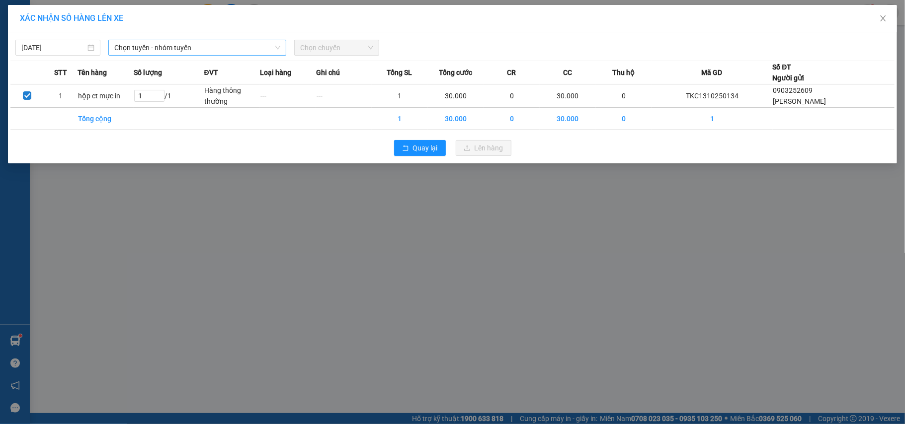
click at [141, 49] on span "Chọn tuyến - nhóm tuyến" at bounding box center [197, 47] width 166 height 15
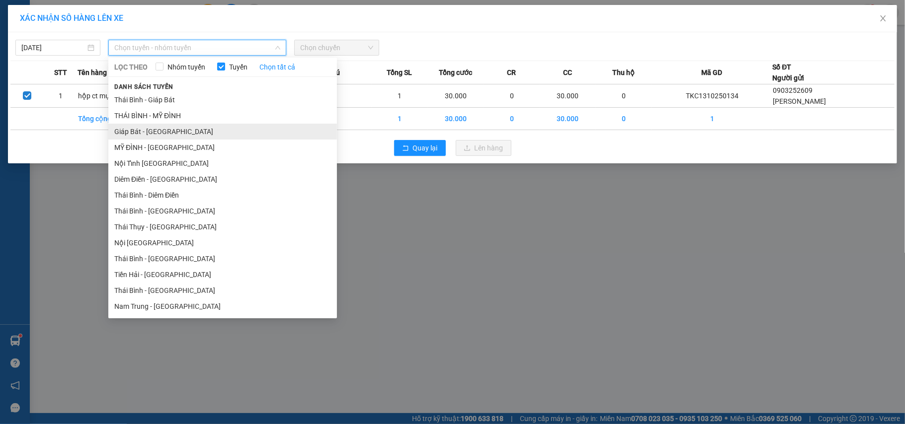
click at [127, 126] on li "Giáp Bát - [GEOGRAPHIC_DATA]" at bounding box center [222, 132] width 229 height 16
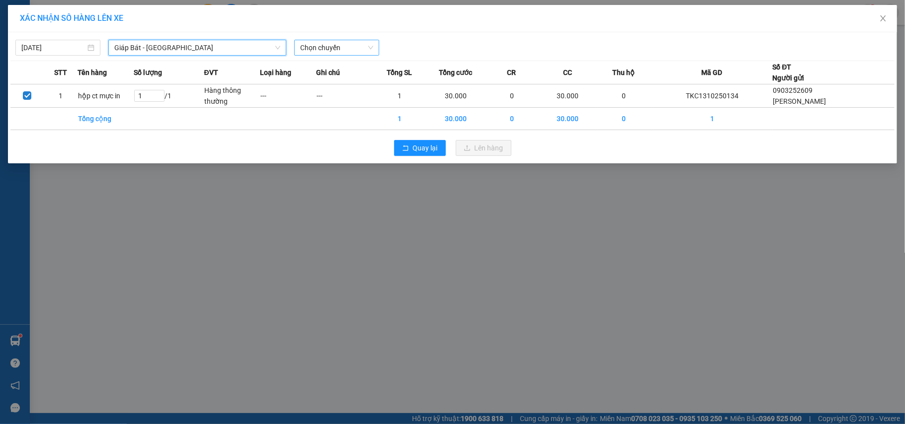
click at [304, 47] on span "Chọn chuyến" at bounding box center [336, 47] width 73 height 15
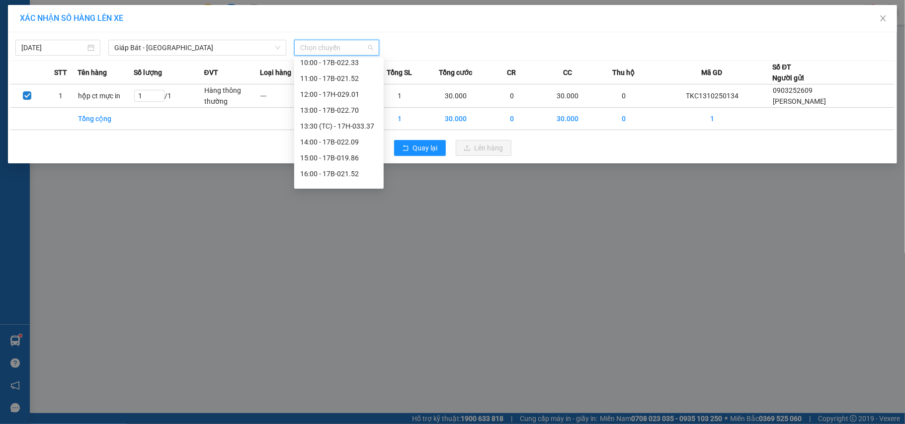
scroll to position [191, 0]
click at [341, 100] on div "15:00 - 17B-019.86" at bounding box center [339, 99] width 78 height 11
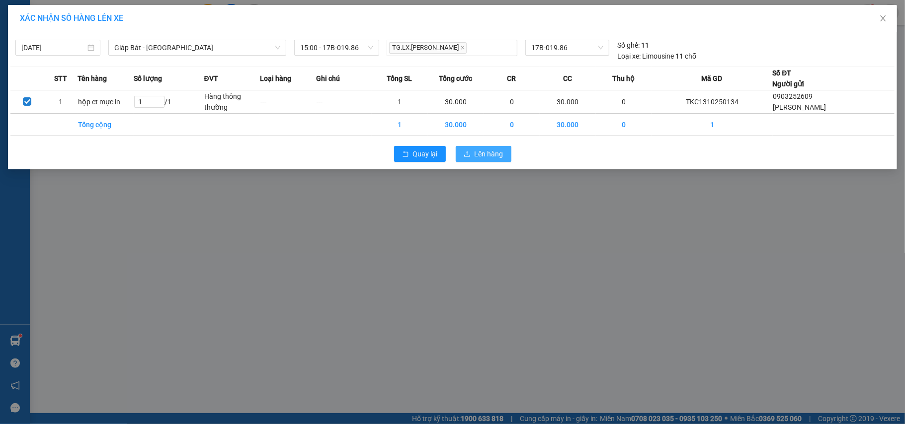
click at [472, 156] on button "Lên hàng" at bounding box center [484, 154] width 56 height 16
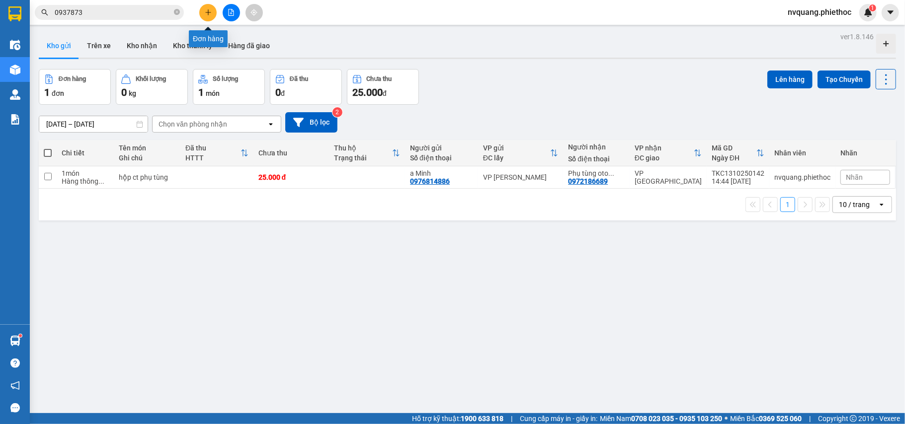
click at [214, 16] on button at bounding box center [207, 12] width 17 height 17
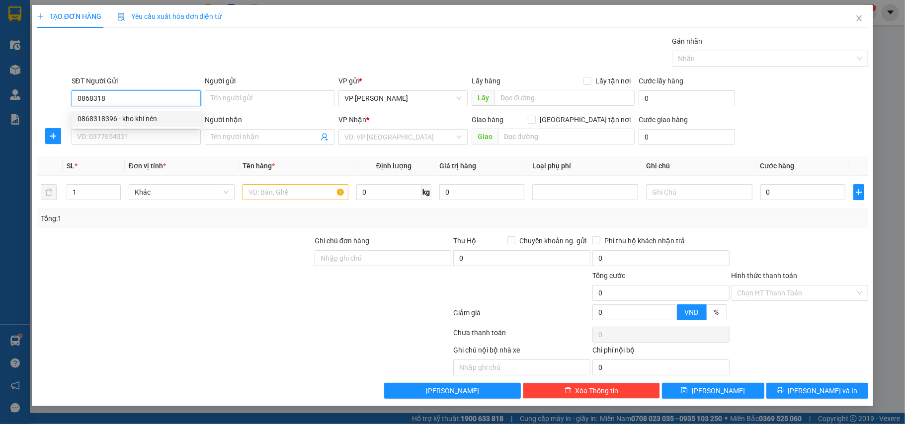
click at [138, 114] on div "0868318396 - kho khí nén" at bounding box center [137, 118] width 118 height 11
type input "0868318396"
type input "kho khí nén"
type input "0868318396"
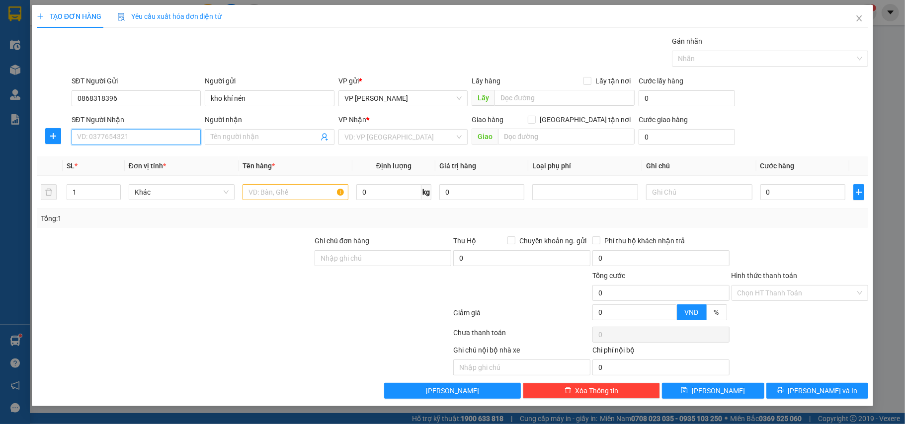
click at [127, 130] on input "SĐT Người Nhận" at bounding box center [137, 137] width 130 height 16
click at [123, 171] on div "0987816602 - Duy Nhất" at bounding box center [137, 173] width 118 height 11
type input "0987816602"
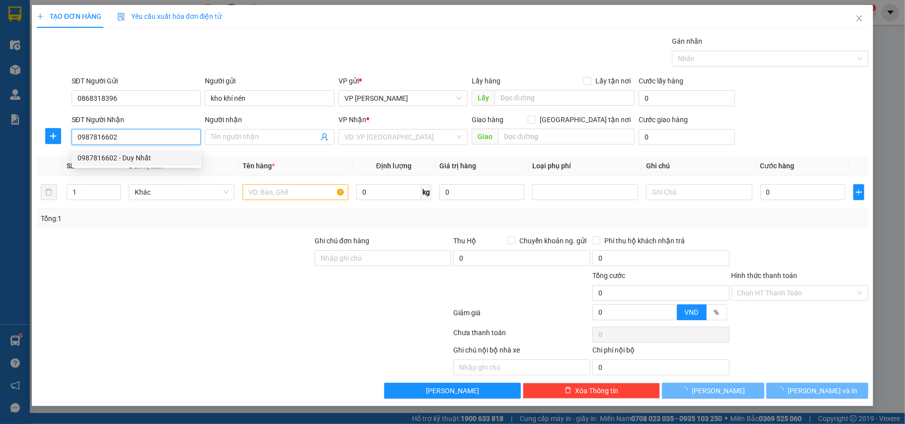
type input "Duy Nhất"
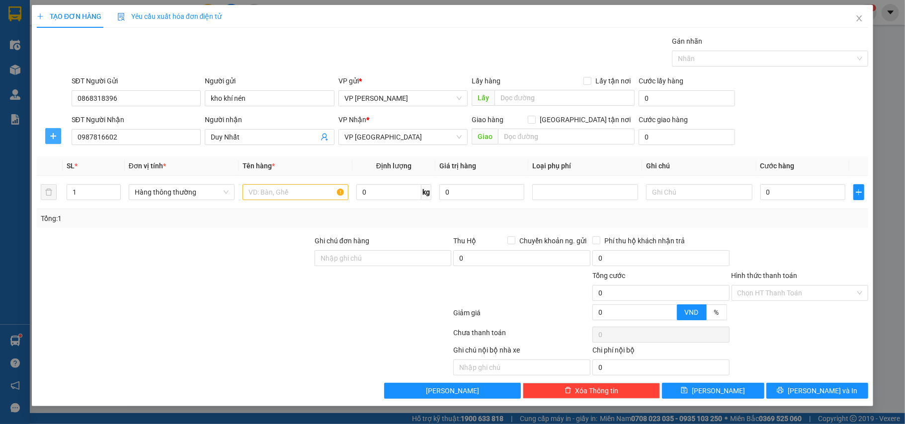
click at [60, 140] on span "plus" at bounding box center [53, 136] width 15 height 8
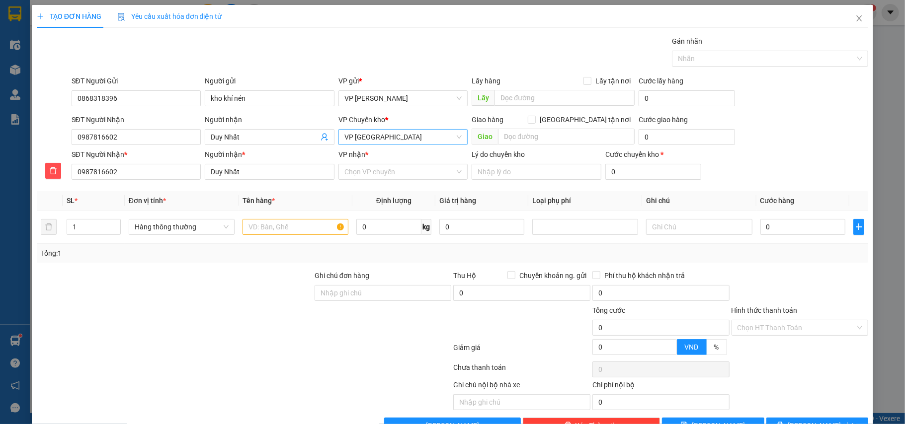
click at [356, 140] on span "VP [GEOGRAPHIC_DATA]" at bounding box center [403, 137] width 118 height 15
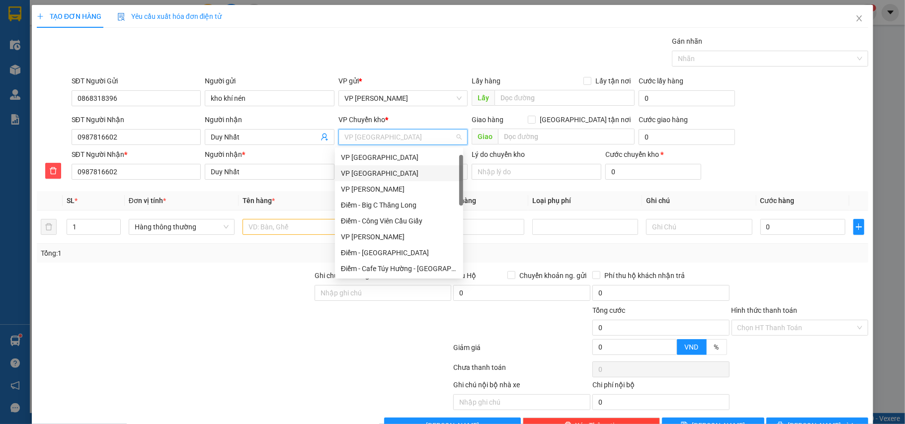
scroll to position [16, 0]
click at [376, 154] on div "VP [GEOGRAPHIC_DATA]" at bounding box center [399, 157] width 116 height 11
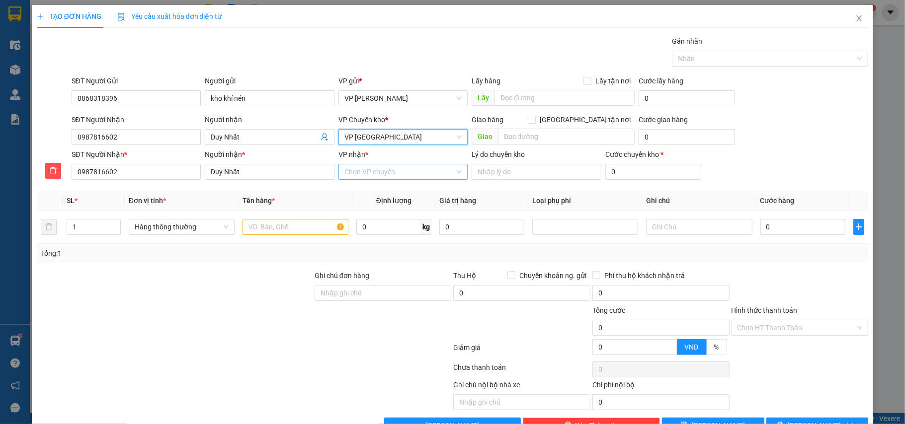
click at [370, 165] on input "VP nhận *" at bounding box center [399, 171] width 111 height 15
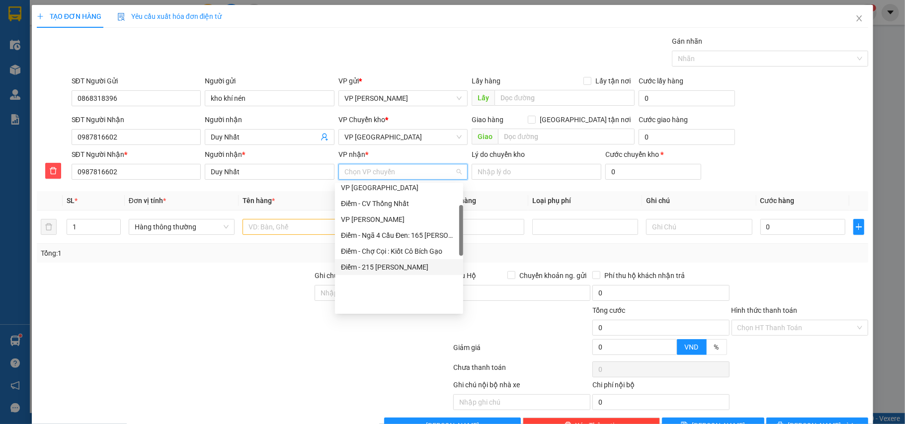
scroll to position [66, 0]
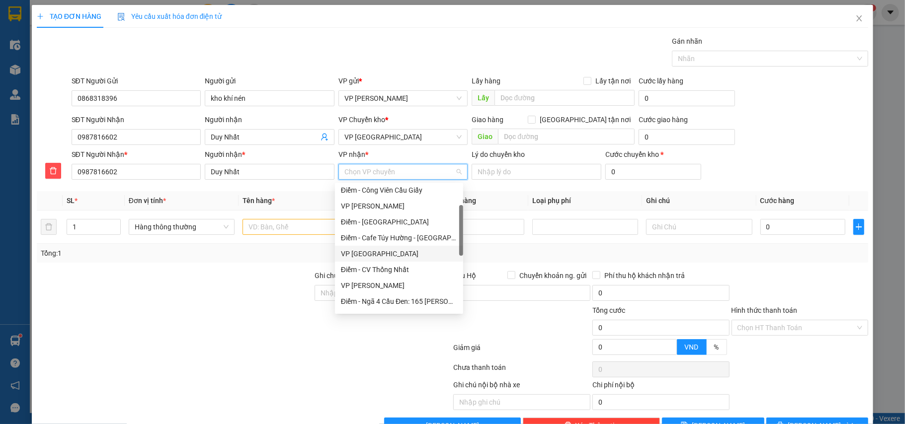
click at [366, 254] on div "VP [GEOGRAPHIC_DATA]" at bounding box center [399, 253] width 116 height 11
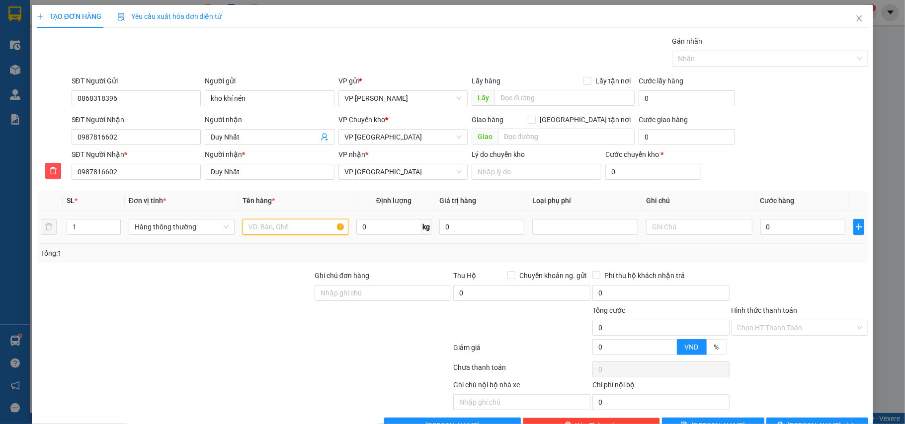
click at [273, 229] on input "text" at bounding box center [296, 227] width 106 height 16
drag, startPoint x: 89, startPoint y: 230, endPoint x: 20, endPoint y: 230, distance: 69.1
click at [22, 229] on div "TẠO ĐƠN HÀNG Yêu cầu xuất hóa đơn điện tử Transit Pickup Surcharge Ids Transit …" at bounding box center [452, 212] width 905 height 424
type input "4"
drag, startPoint x: 259, startPoint y: 218, endPoint x: 264, endPoint y: 231, distance: 14.0
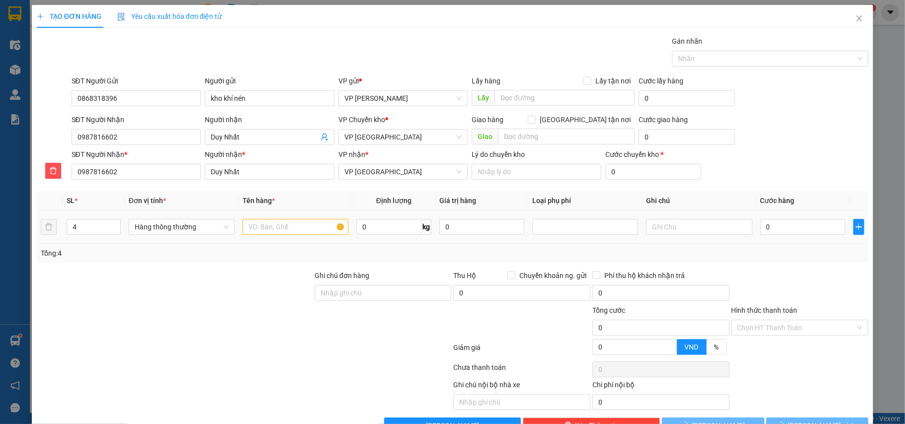
click at [259, 217] on td at bounding box center [296, 227] width 114 height 33
click at [259, 225] on input "text" at bounding box center [296, 227] width 106 height 16
click at [265, 231] on input "text" at bounding box center [296, 227] width 106 height 16
type input "3 bọc xanh + hộp ct xilanh khí"
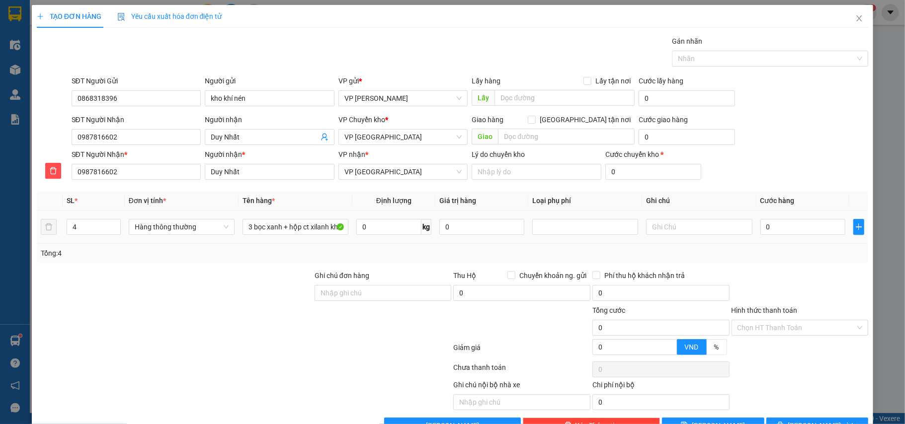
scroll to position [0, 0]
click at [779, 238] on td "0" at bounding box center [802, 227] width 93 height 33
click at [777, 229] on input "0" at bounding box center [802, 227] width 85 height 16
type input "2"
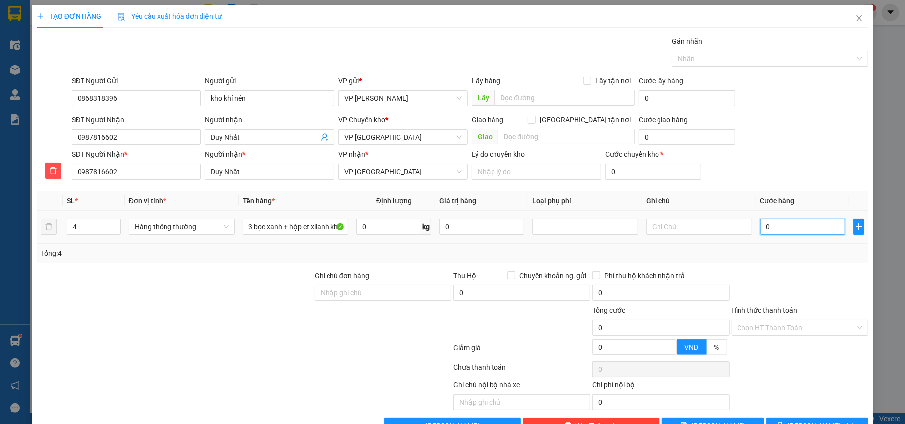
type input "2"
type input "20"
type input "200"
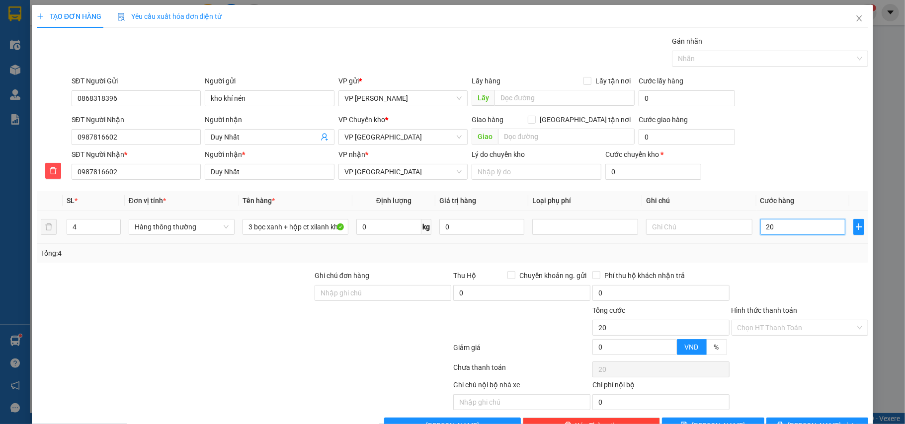
type input "200"
type input "200.000"
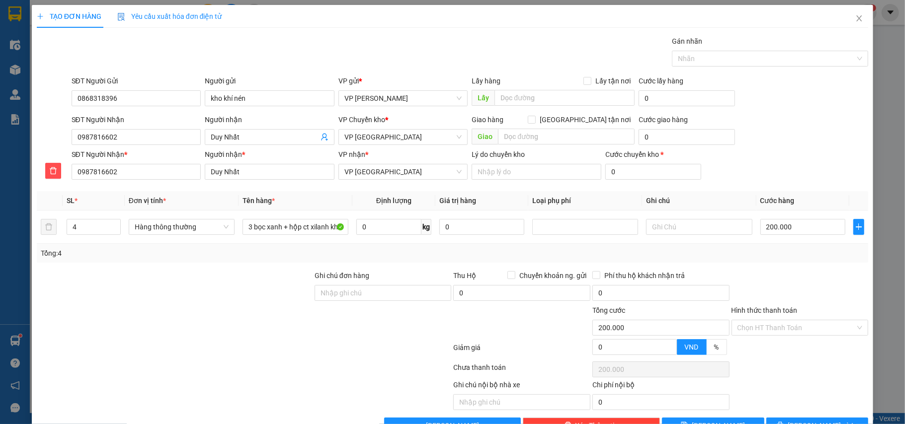
click at [780, 273] on div at bounding box center [800, 287] width 139 height 35
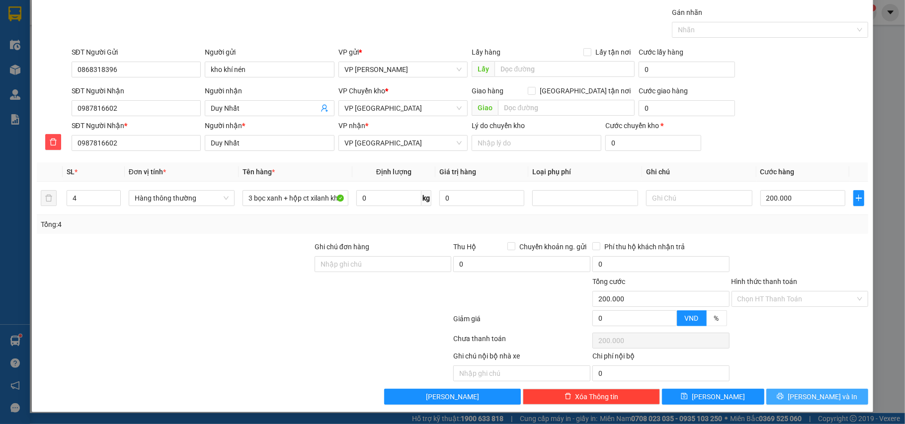
click at [784, 397] on icon "printer" at bounding box center [780, 396] width 7 height 7
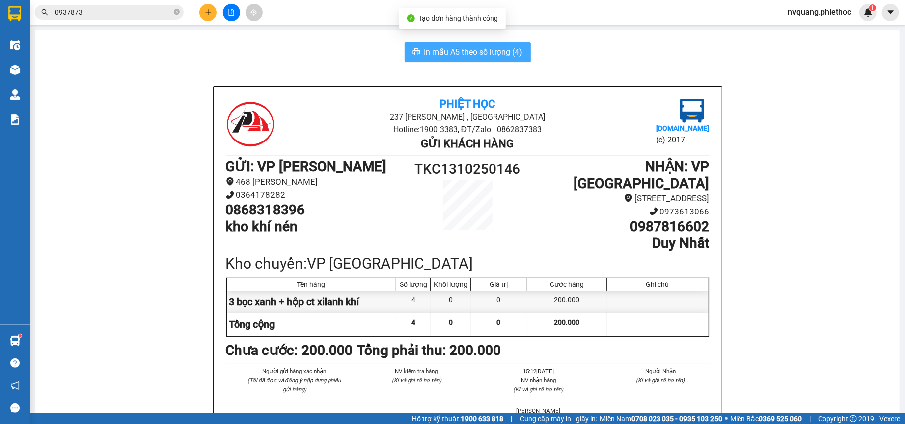
click at [438, 55] on span "In mẫu A5 theo số lượng (4)" at bounding box center [473, 52] width 98 height 12
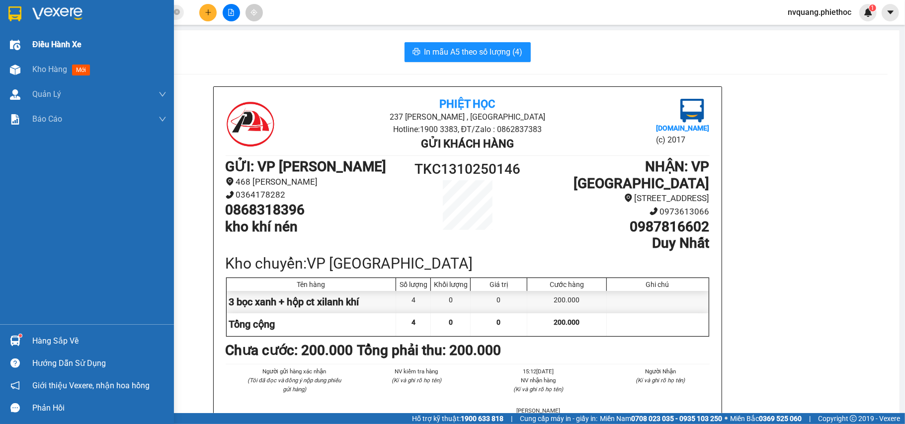
click at [43, 51] on div "Điều hành xe" at bounding box center [99, 44] width 134 height 25
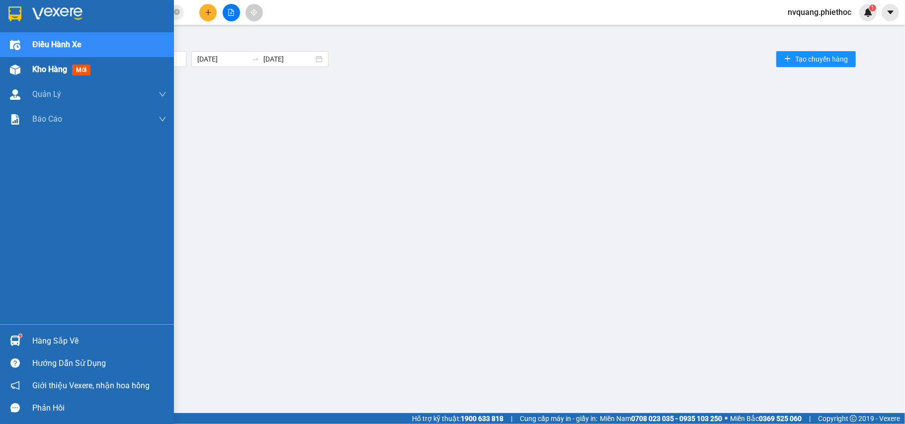
click at [46, 66] on span "Kho hàng" at bounding box center [49, 69] width 35 height 9
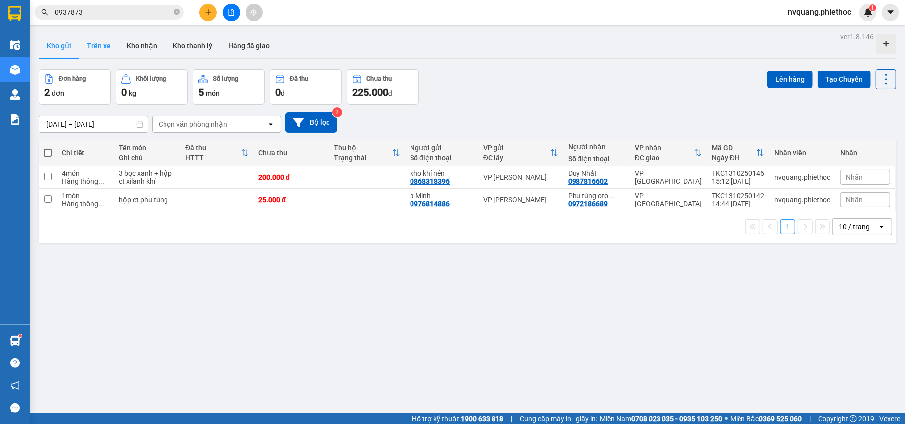
click at [88, 42] on button "Trên xe" at bounding box center [99, 46] width 40 height 24
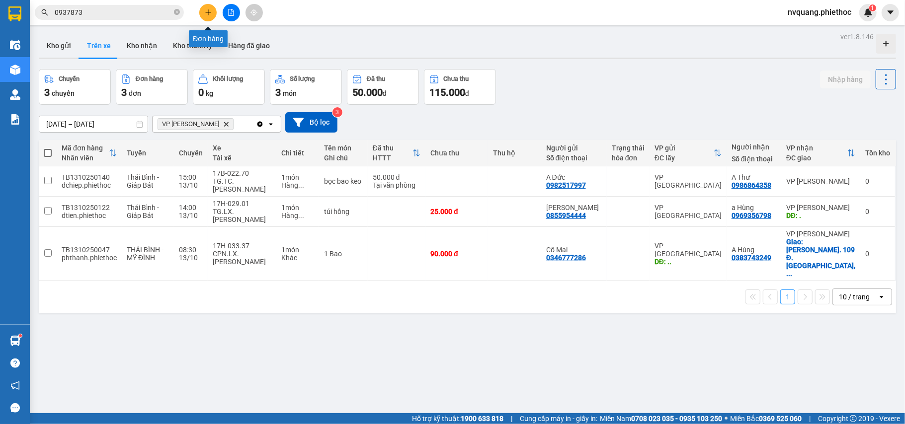
click at [201, 8] on button at bounding box center [207, 12] width 17 height 17
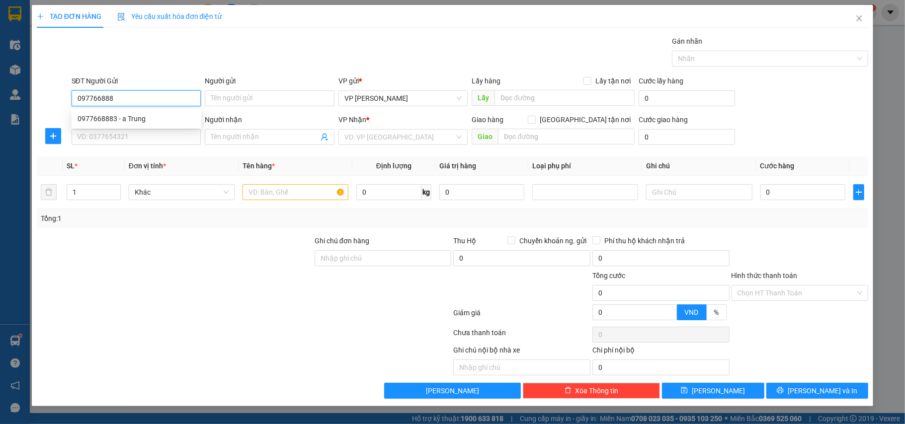
type input "0977668883"
click at [96, 112] on div "0977668883 - a Trung" at bounding box center [137, 119] width 130 height 16
type input "a Trung"
type input "0977668883"
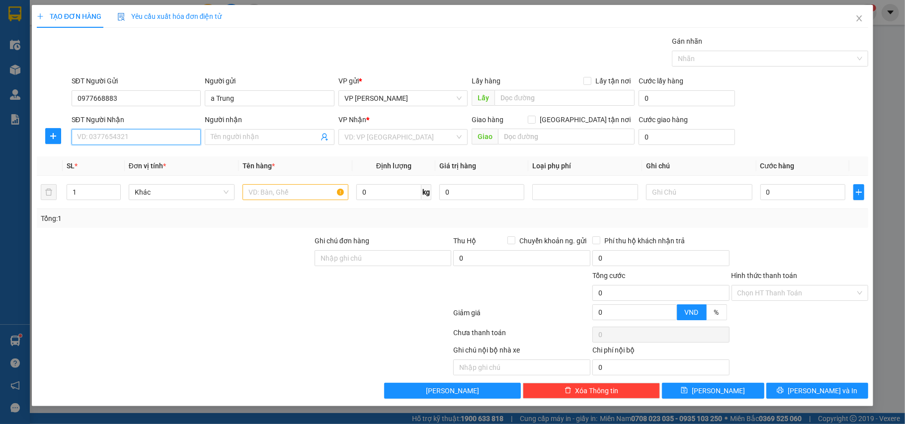
click at [119, 134] on input "SĐT Người Nhận" at bounding box center [137, 137] width 130 height 16
click at [126, 160] on div "0383150318 - bác Tá" at bounding box center [137, 158] width 118 height 11
type input "0383150318"
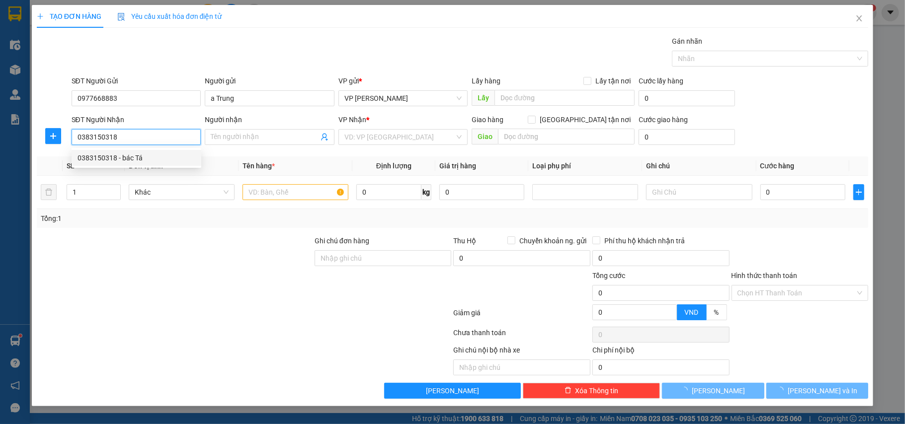
type input "bác Tá"
type input "ngã 4 Gia Lễ"
type input "5.000"
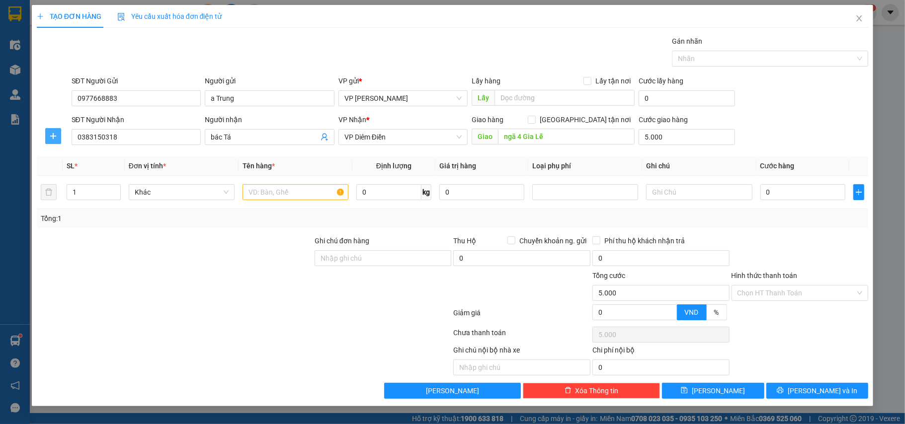
click at [47, 137] on span "plus" at bounding box center [53, 136] width 15 height 8
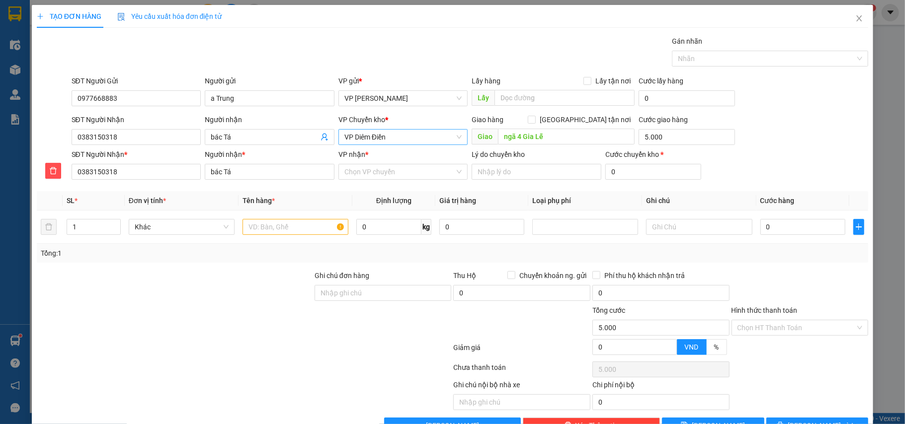
click at [386, 135] on span "VP Diêm Điền" at bounding box center [403, 137] width 118 height 15
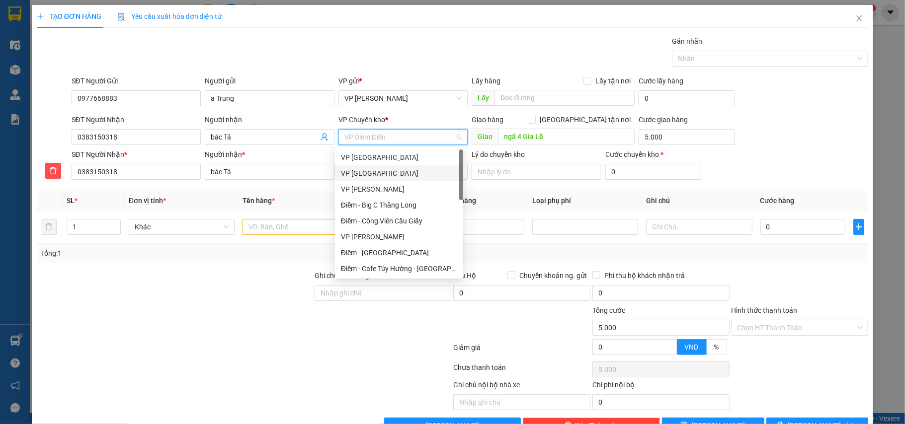
click at [367, 172] on div "VP [GEOGRAPHIC_DATA]" at bounding box center [399, 173] width 116 height 11
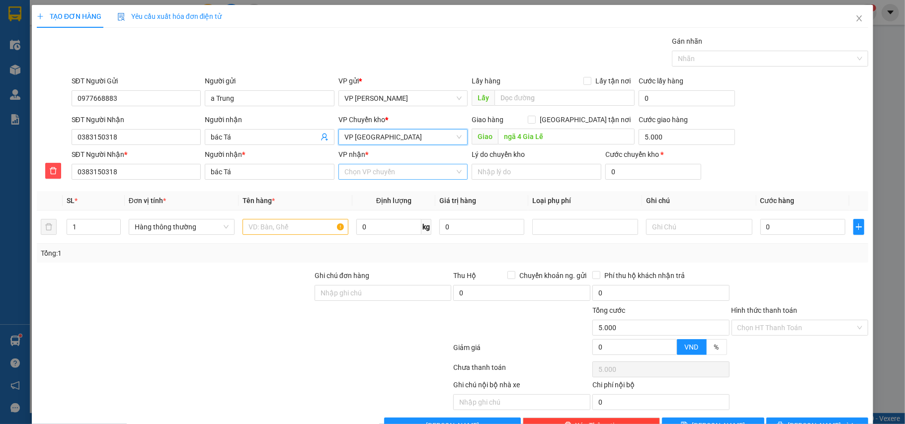
click at [385, 173] on input "VP nhận *" at bounding box center [399, 171] width 111 height 15
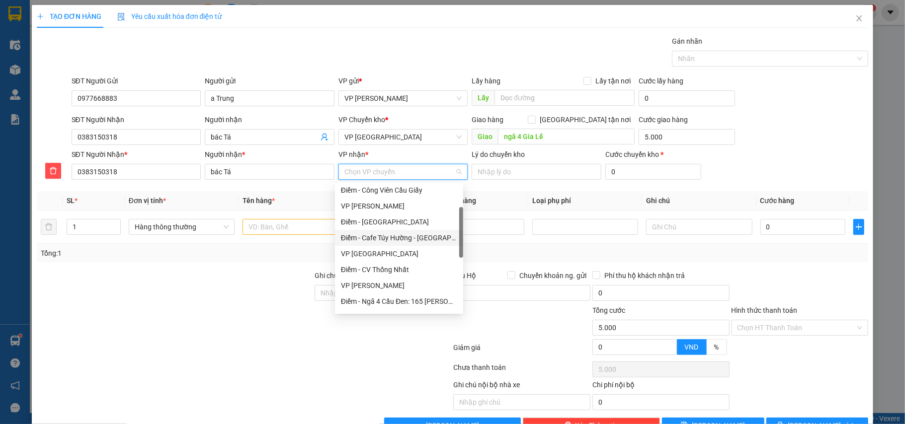
scroll to position [132, 0]
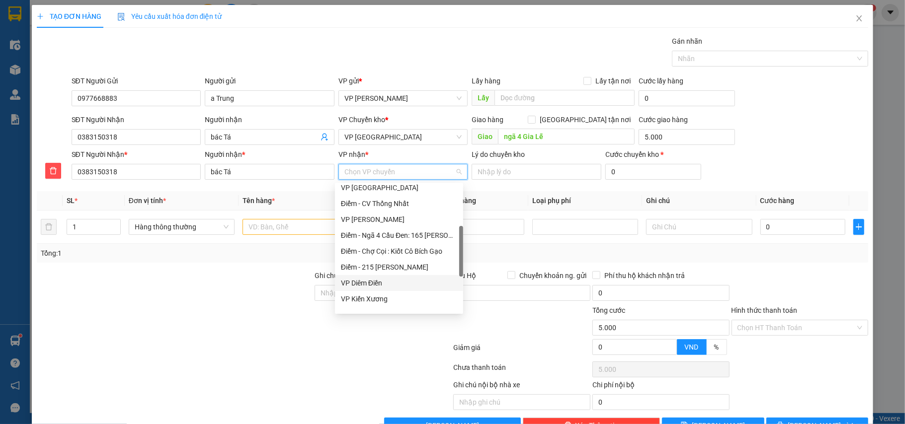
click at [368, 279] on div "VP Diêm Điền" at bounding box center [399, 283] width 116 height 11
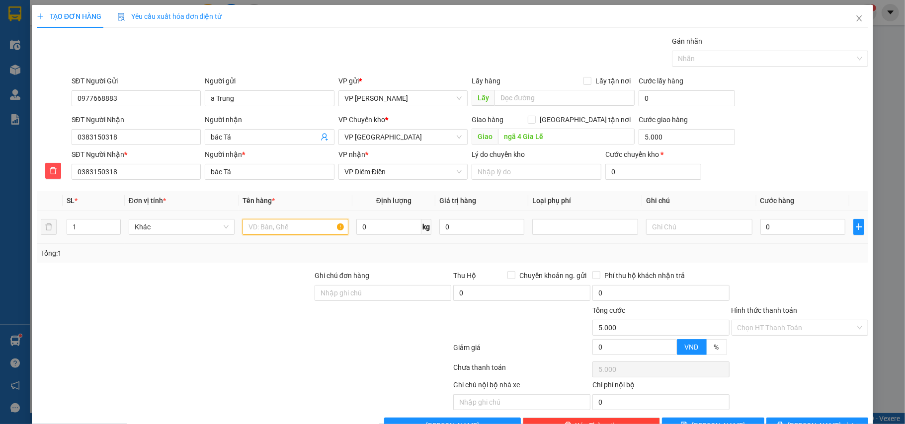
click at [254, 224] on input "text" at bounding box center [296, 227] width 106 height 16
type input "hộp ct hoa quả"
click at [783, 232] on input "0" at bounding box center [802, 227] width 85 height 16
type input "4"
type input "5.004"
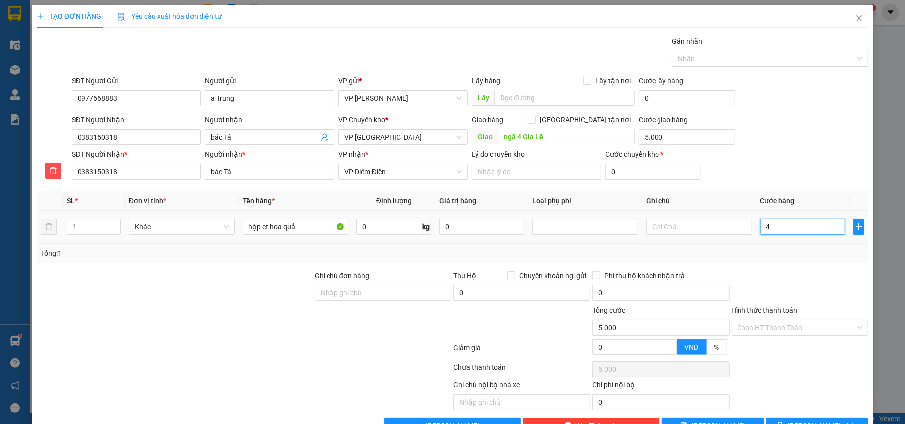
type input "5.004"
type input "40"
type input "5.040"
type input "40.000"
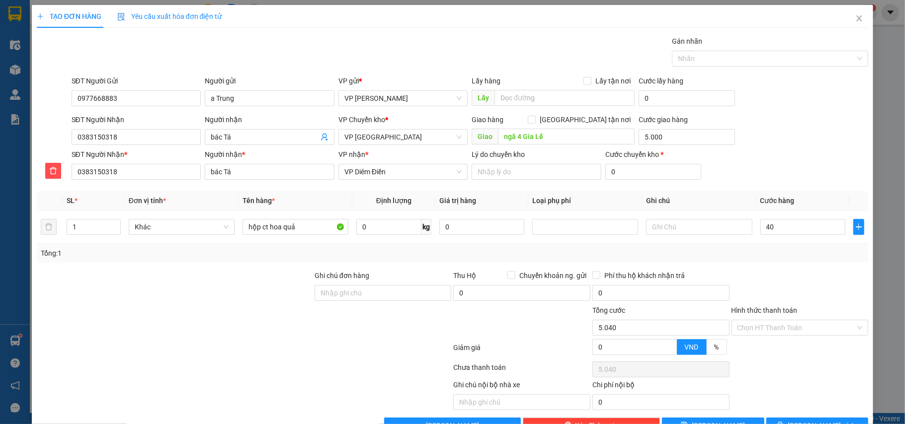
type input "45.000"
click at [790, 255] on div "Tổng: 1" at bounding box center [453, 253] width 824 height 11
click at [788, 328] on input "Hình thức thanh toán" at bounding box center [797, 328] width 118 height 15
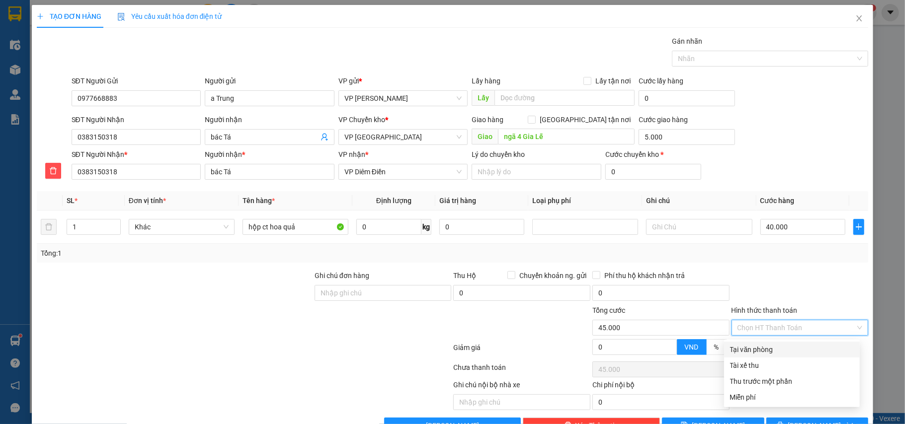
click at [774, 347] on div "Tại văn phòng" at bounding box center [792, 349] width 124 height 11
type input "0"
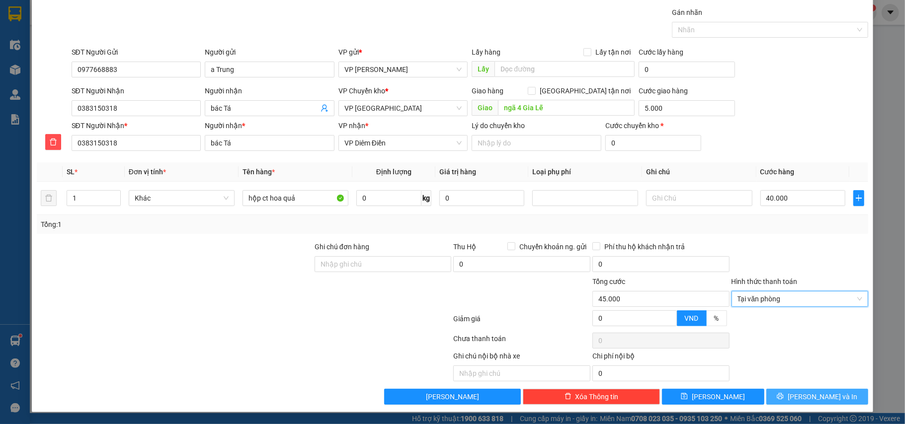
click at [801, 398] on span "[PERSON_NAME] và In" at bounding box center [823, 397] width 70 height 11
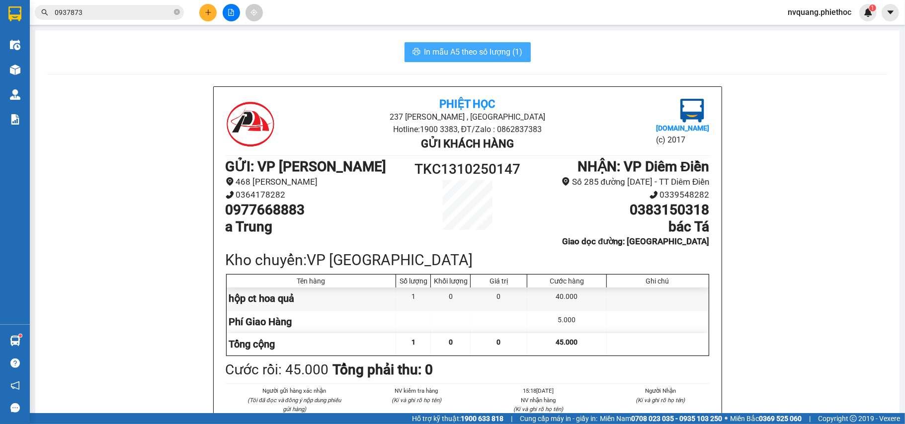
click at [447, 46] on span "In mẫu A5 theo số lượng (1)" at bounding box center [473, 52] width 98 height 12
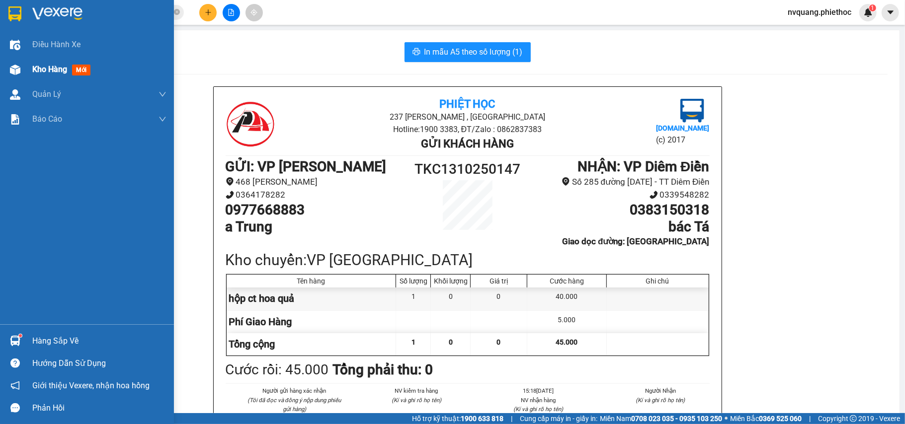
click at [36, 65] on span "Kho hàng" at bounding box center [49, 69] width 35 height 9
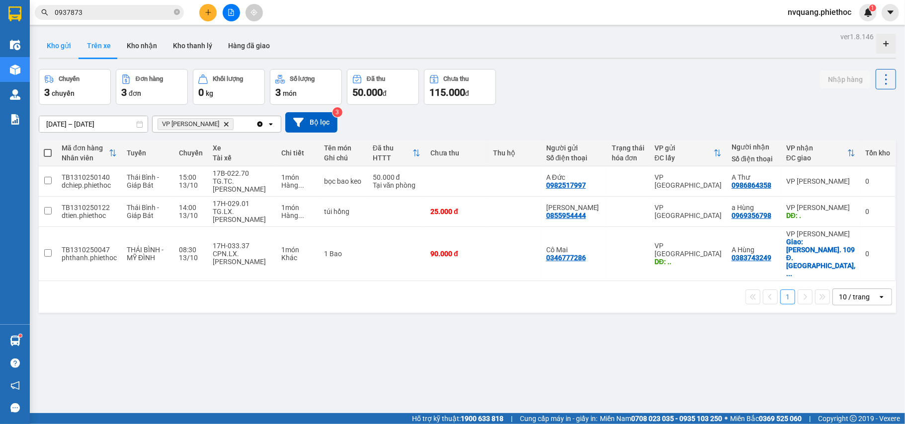
click at [72, 54] on button "Kho gửi" at bounding box center [59, 46] width 40 height 24
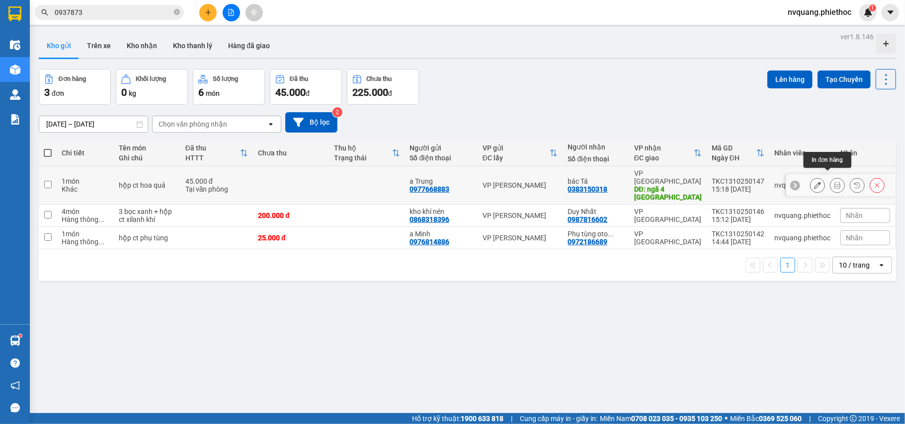
click at [812, 178] on button at bounding box center [818, 185] width 14 height 17
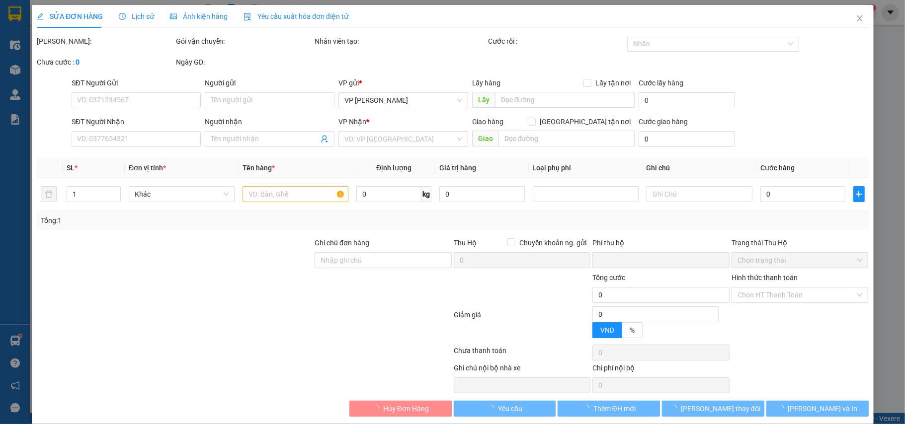
type input "0977668883"
type input "a Trung"
type input "0383150318"
type input "bác Tá"
type input "ngã 4 Gia Lễ"
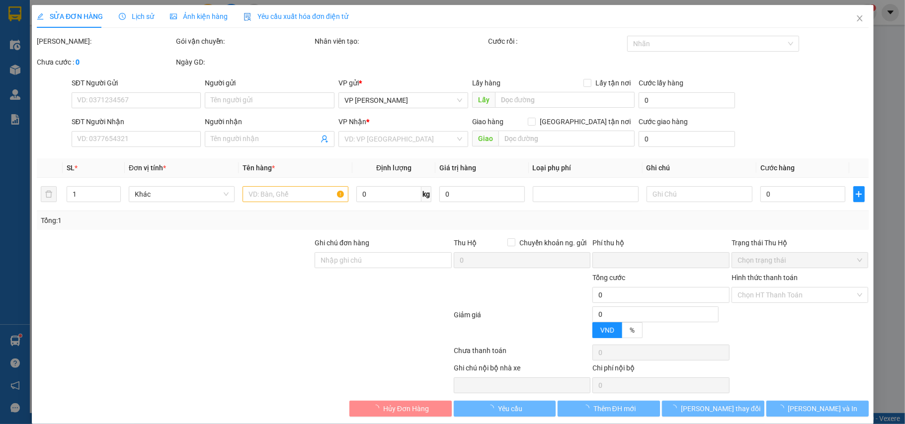
type input "5.000"
type input "0"
type input "45.000"
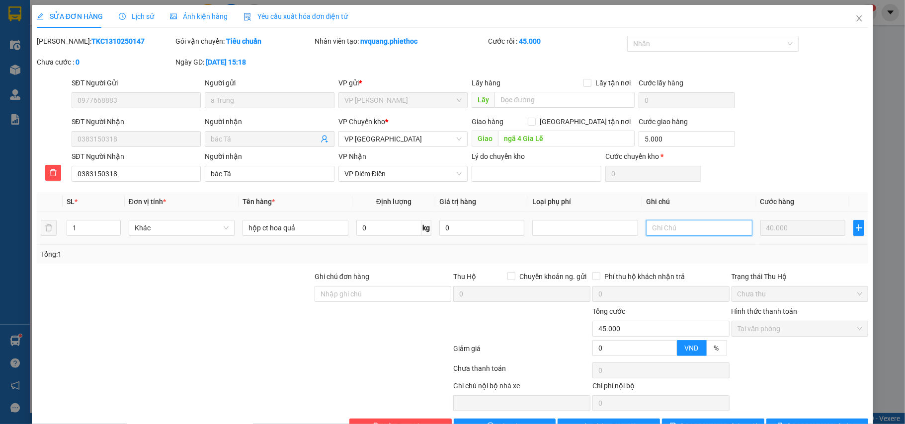
click at [668, 225] on input "text" at bounding box center [699, 228] width 106 height 16
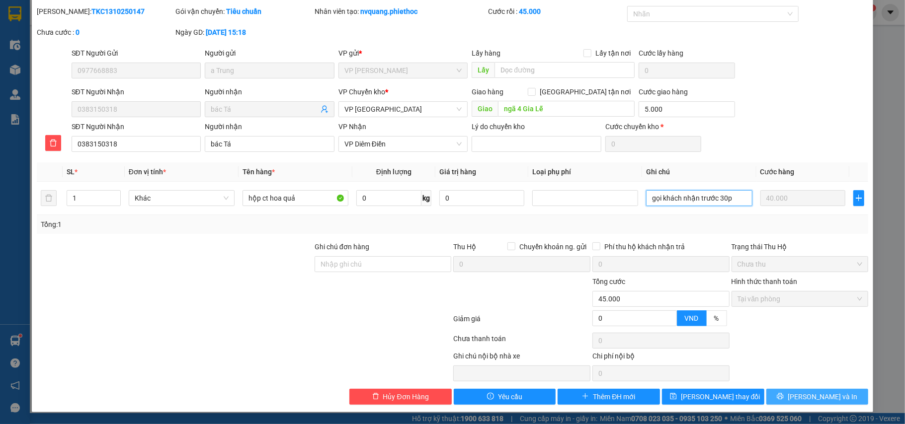
type input "gọi khách nhận trước 30p"
click at [784, 396] on button "[PERSON_NAME] và In" at bounding box center [817, 397] width 102 height 16
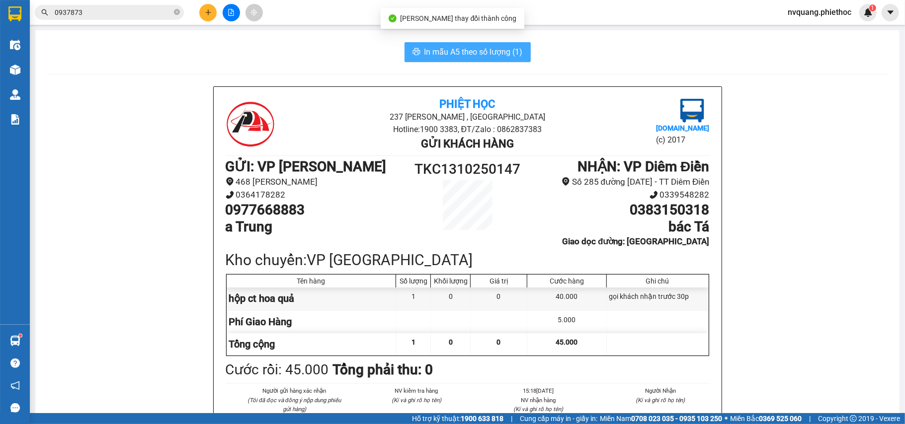
click at [468, 50] on span "In mẫu A5 theo số lượng (1)" at bounding box center [473, 52] width 98 height 12
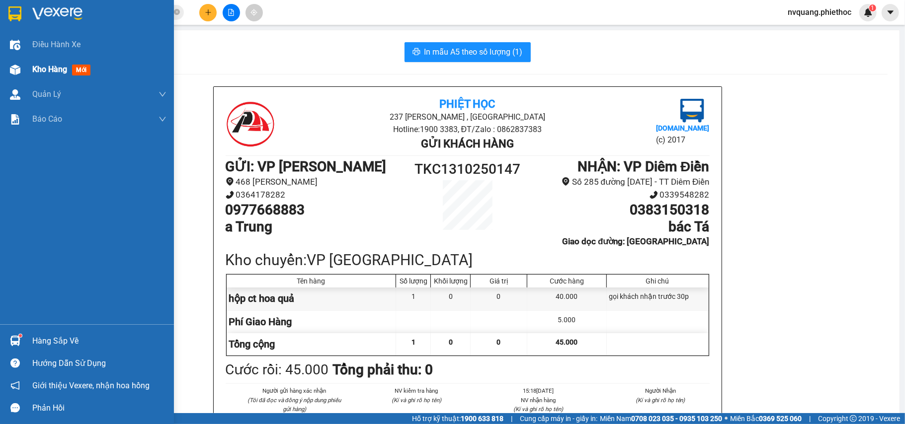
click at [48, 70] on span "Kho hàng" at bounding box center [49, 69] width 35 height 9
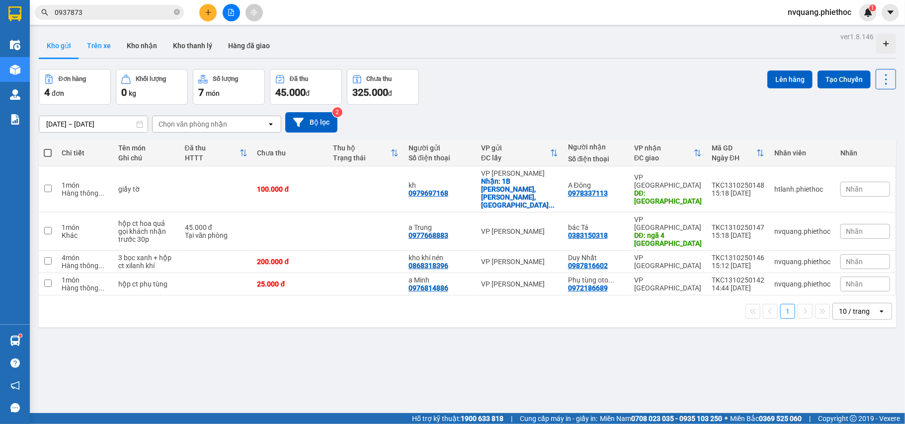
click at [112, 50] on button "Trên xe" at bounding box center [99, 46] width 40 height 24
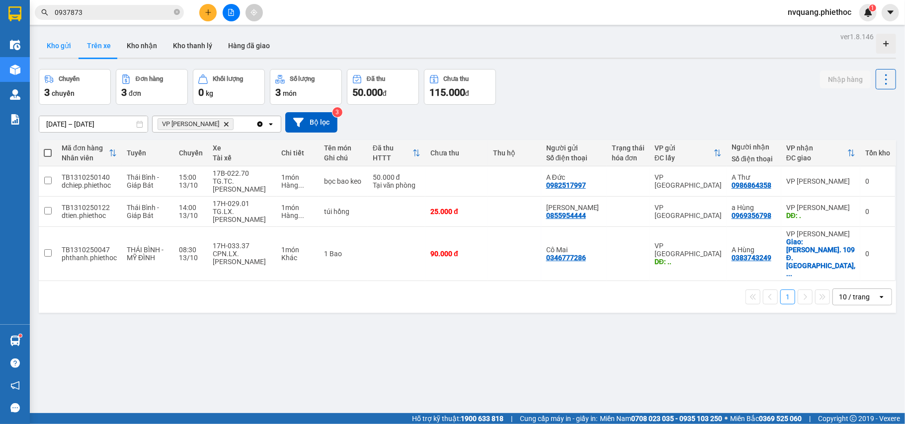
click at [50, 44] on button "Kho gửi" at bounding box center [59, 46] width 40 height 24
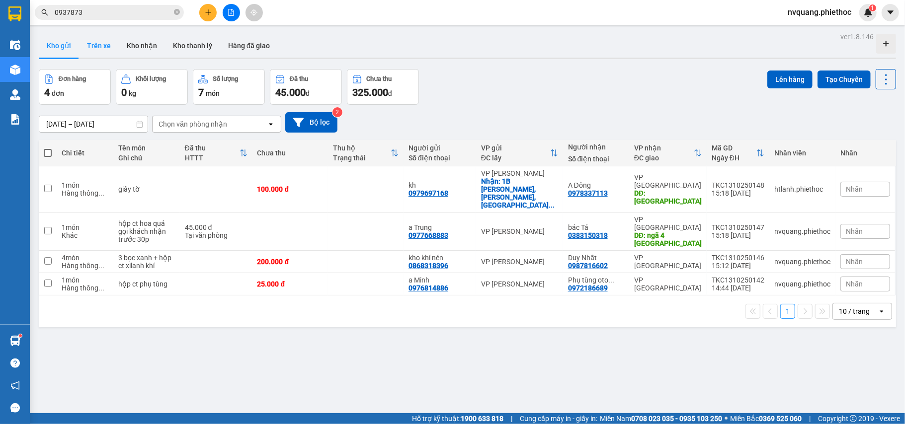
click at [92, 37] on button "Trên xe" at bounding box center [99, 46] width 40 height 24
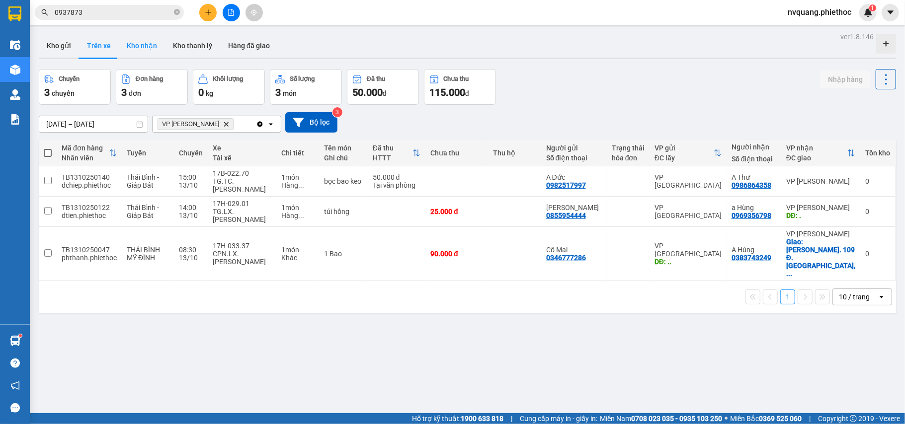
click at [131, 41] on button "Kho nhận" at bounding box center [142, 46] width 46 height 24
type input "[DATE] – [DATE]"
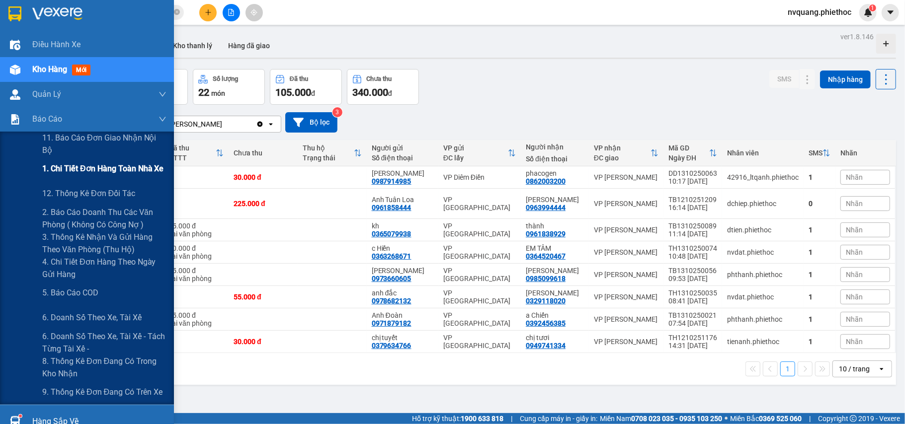
click at [90, 173] on span "1. Chi tiết đơn hàng toàn nhà xe" at bounding box center [103, 169] width 122 height 12
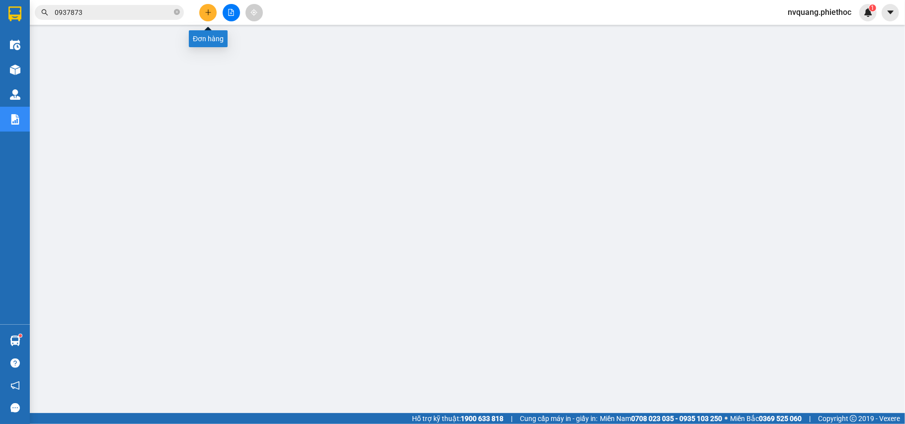
click at [211, 10] on icon "plus" at bounding box center [208, 12] width 7 height 7
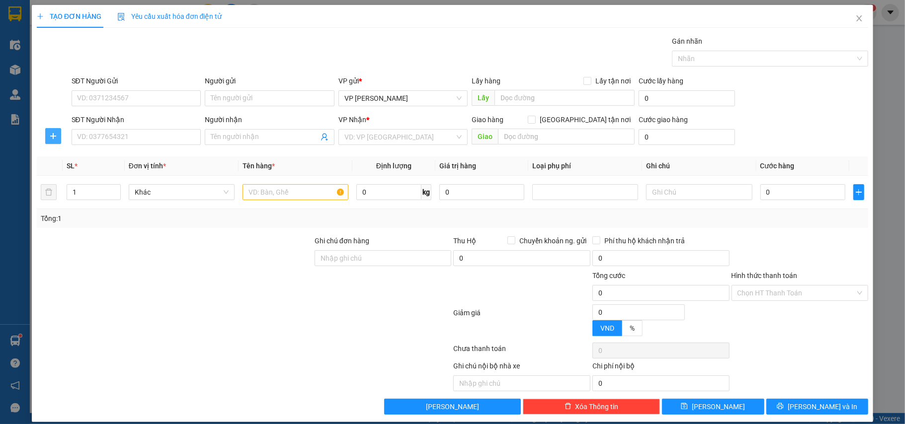
click at [52, 140] on icon "plus" at bounding box center [53, 136] width 8 height 8
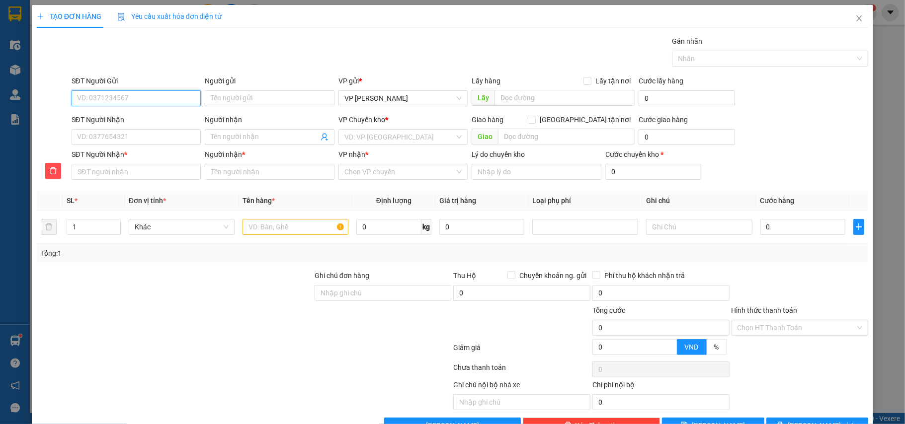
click at [97, 93] on input "SĐT Người Gửi" at bounding box center [137, 98] width 130 height 16
type input "0966586666"
click at [233, 100] on input "Người gửi" at bounding box center [270, 98] width 130 height 16
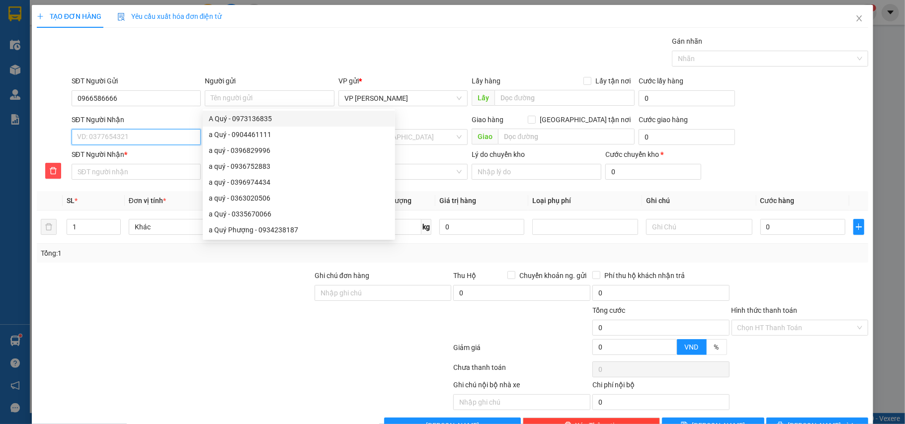
click at [139, 140] on input "SĐT Người Nhận" at bounding box center [137, 137] width 130 height 16
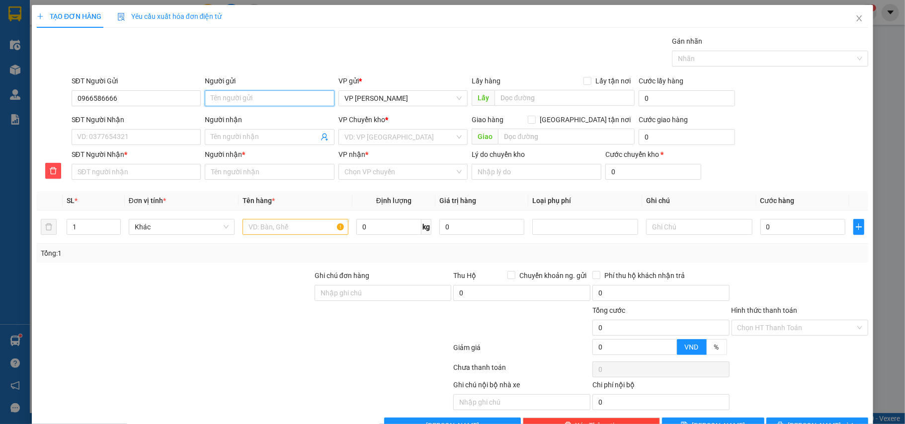
click at [217, 99] on input "Người gửi" at bounding box center [270, 98] width 130 height 16
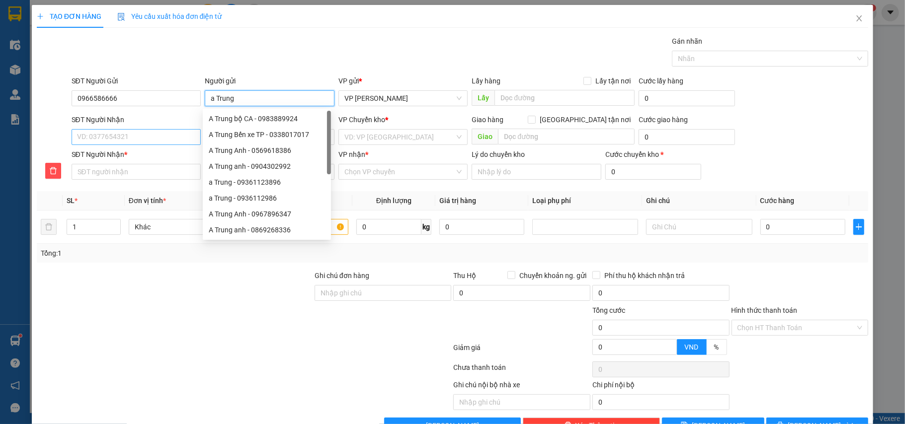
type input "a Trung"
click at [145, 132] on input "SĐT Người Nhận" at bounding box center [137, 137] width 130 height 16
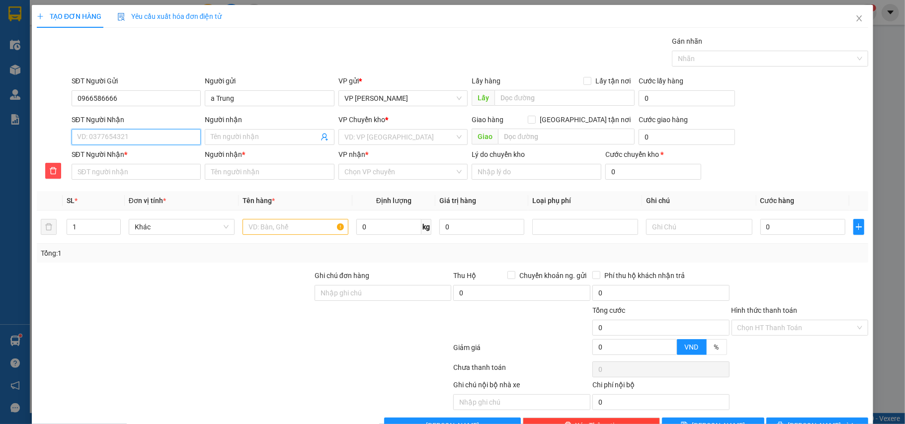
type input "0"
type input "09"
type input "096"
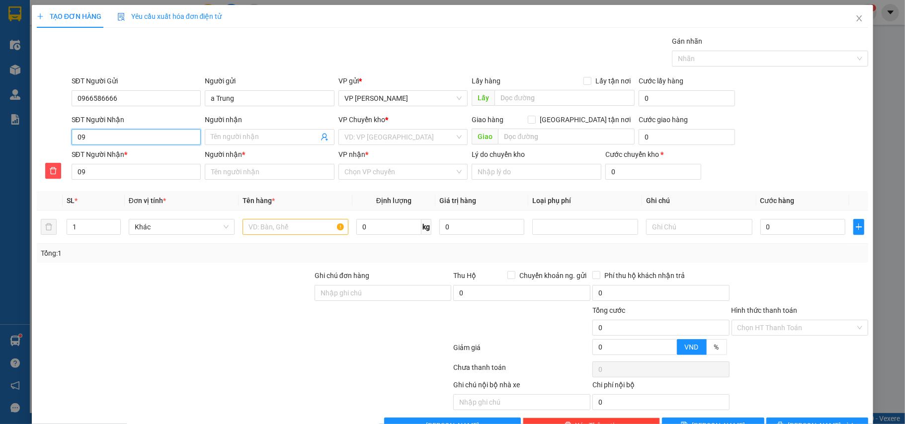
type input "096"
type input "0969"
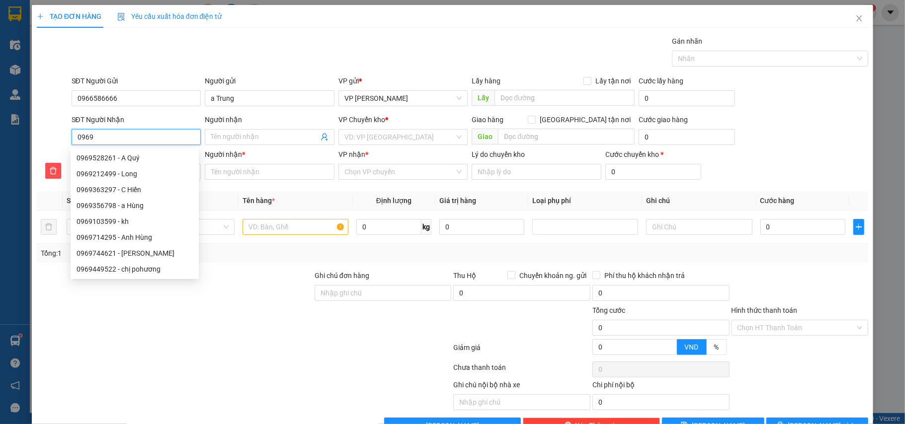
type input "09693"
type input "096933"
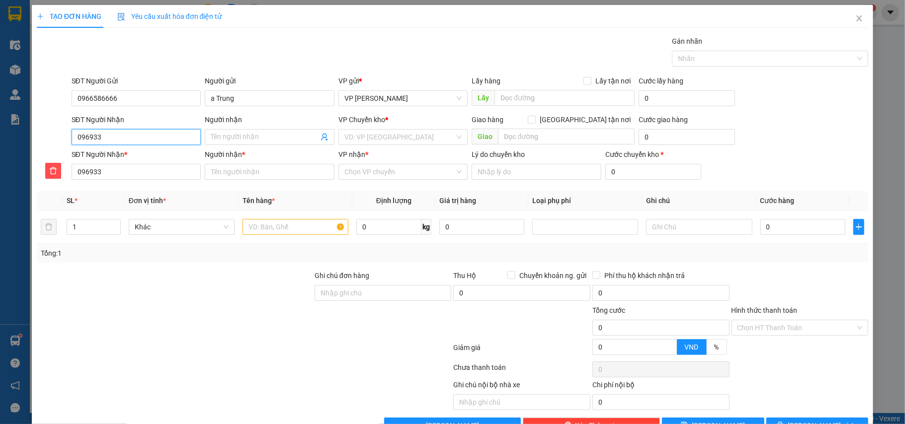
type input "0969332"
type input "09693322"
type input "096933223"
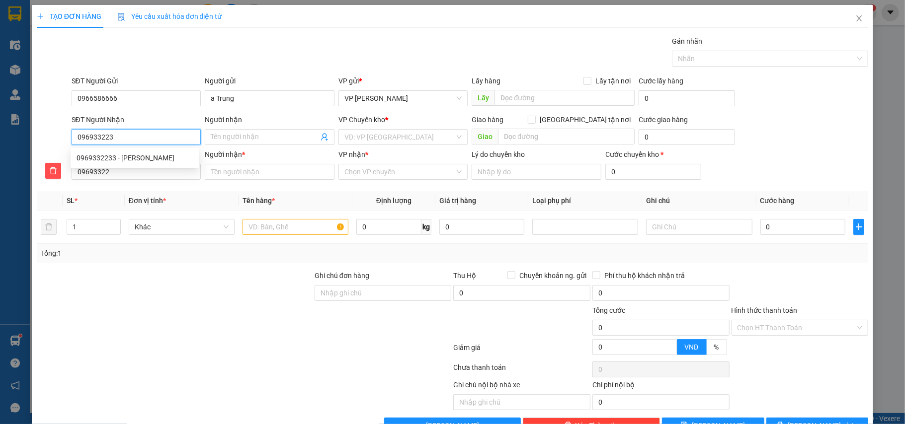
type input "096933223"
type input "0969332233"
click at [107, 156] on div "0969332233 - [PERSON_NAME]" at bounding box center [135, 158] width 116 height 11
type input "c Huệ"
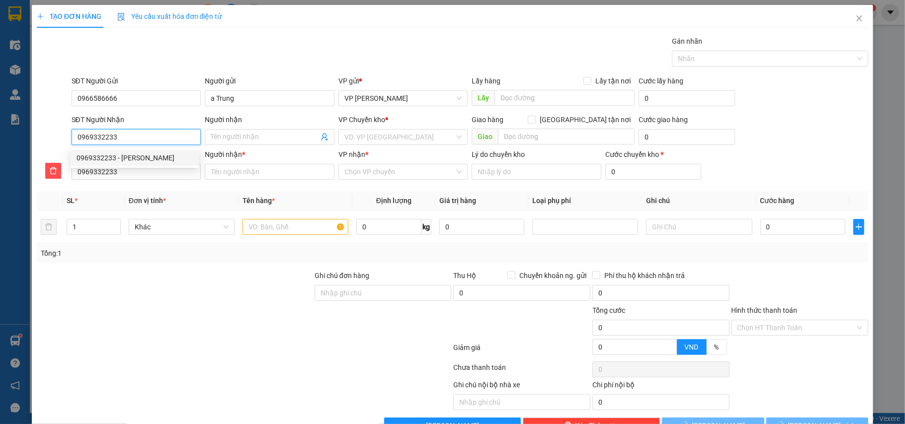
type input "c Huệ"
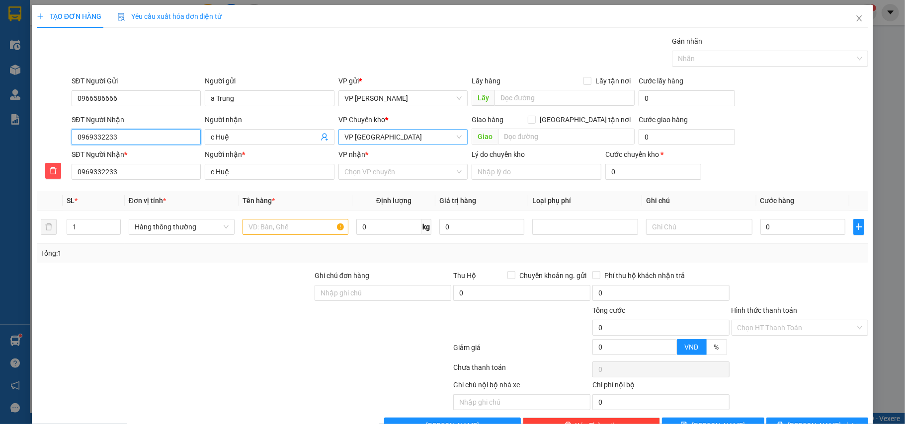
click at [393, 138] on span "VP [GEOGRAPHIC_DATA]" at bounding box center [403, 137] width 118 height 15
type input "0969332233"
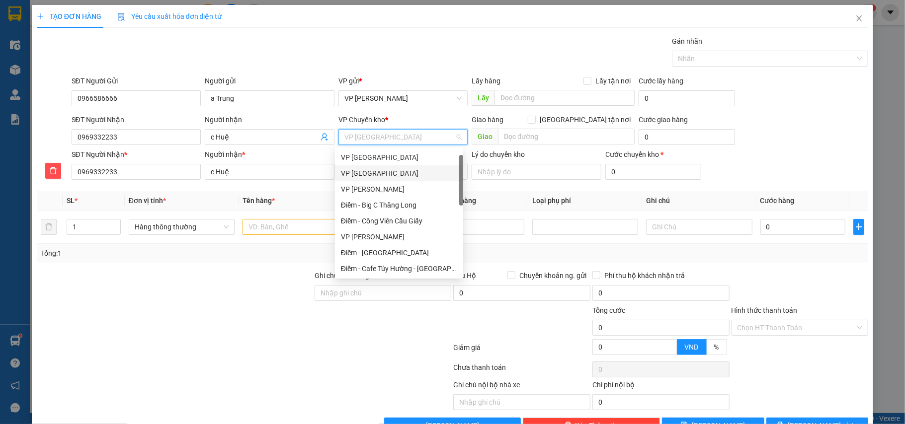
scroll to position [16, 0]
click at [380, 156] on div "VP [GEOGRAPHIC_DATA]" at bounding box center [399, 157] width 116 height 11
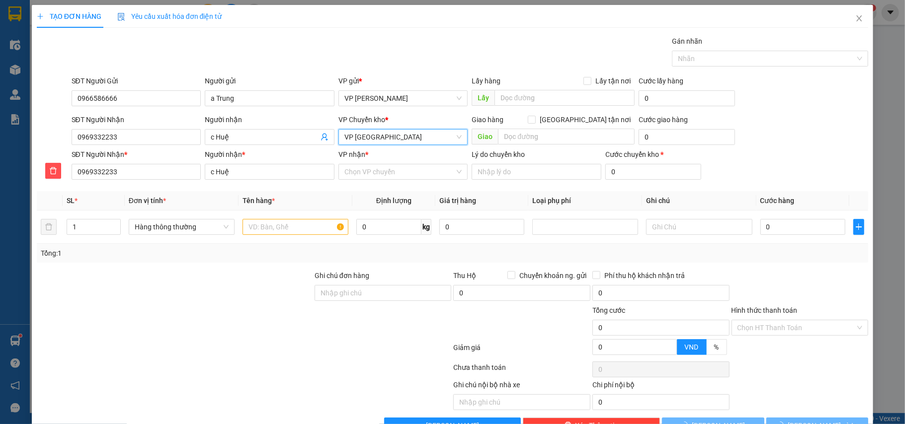
click at [388, 162] on div "VP nhận *" at bounding box center [403, 156] width 130 height 15
click at [386, 170] on input "VP nhận *" at bounding box center [399, 171] width 111 height 15
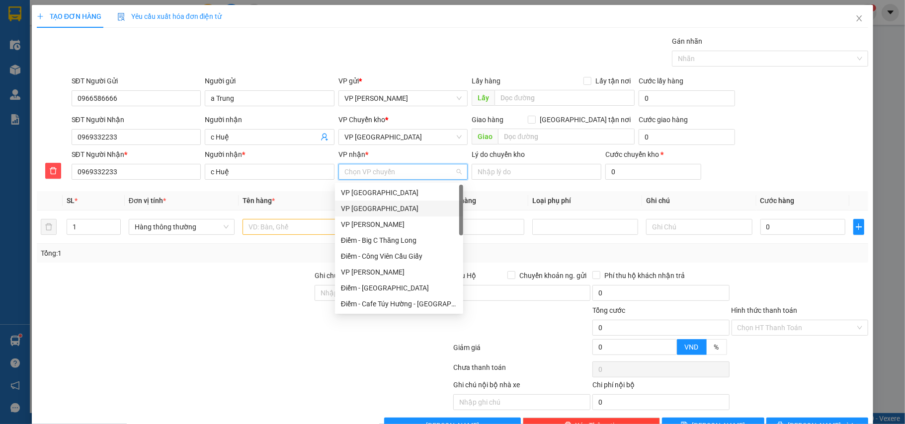
scroll to position [66, 0]
click at [372, 250] on div "VP [GEOGRAPHIC_DATA]" at bounding box center [399, 253] width 116 height 11
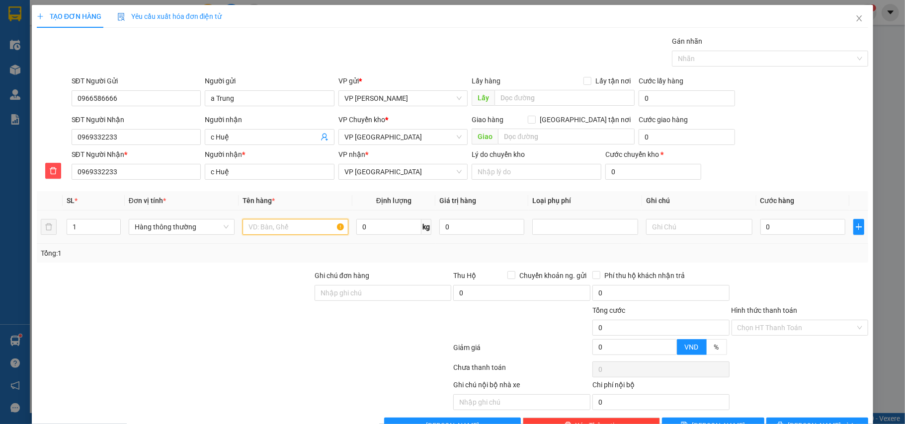
click at [263, 231] on input "text" at bounding box center [296, 227] width 106 height 16
type input "bọc đỏ đồ ăn"
click at [800, 225] on input "0" at bounding box center [802, 227] width 85 height 16
type input "3"
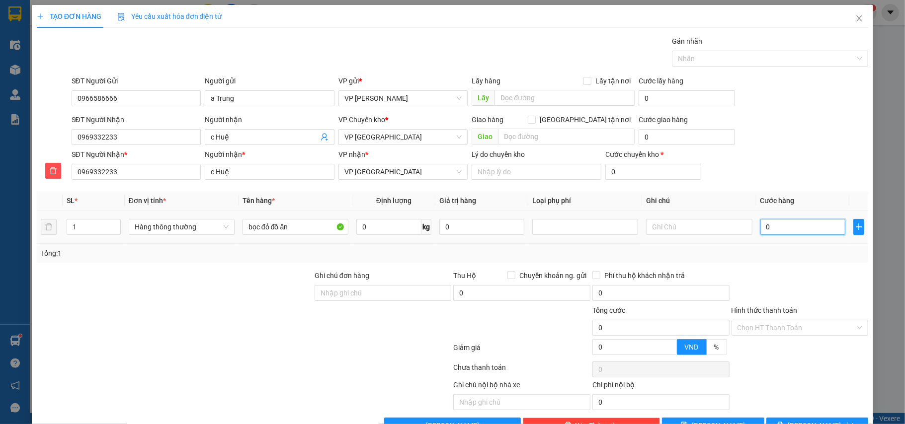
type input "3"
type input "30"
type input "30.000"
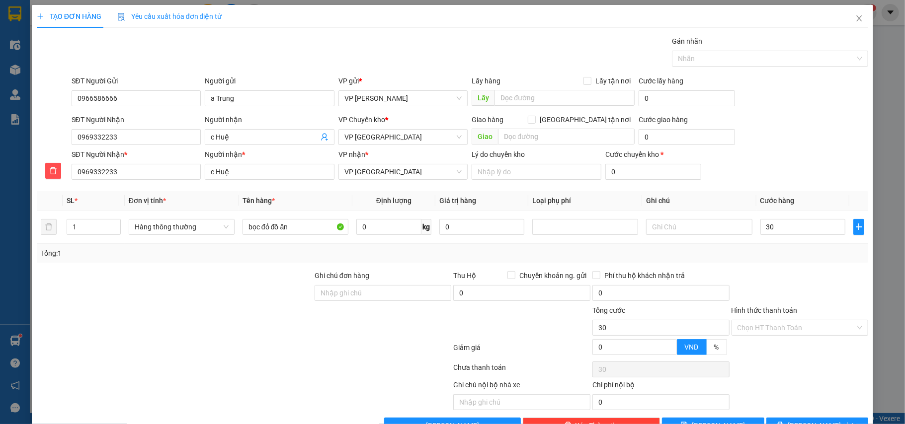
type input "30.000"
click at [773, 267] on div "Transit Pickup Surcharge Ids Transit Deliver Surcharge Ids Transit Deliver Surc…" at bounding box center [453, 235] width 832 height 398
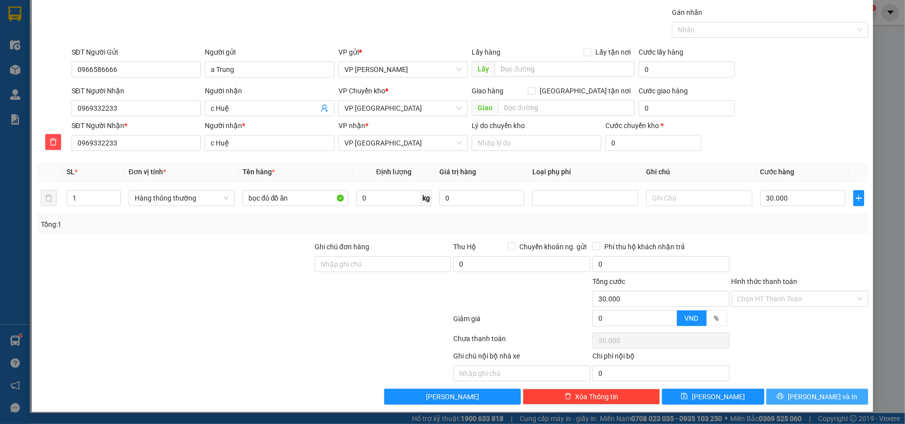
click at [793, 390] on button "[PERSON_NAME] và In" at bounding box center [817, 397] width 102 height 16
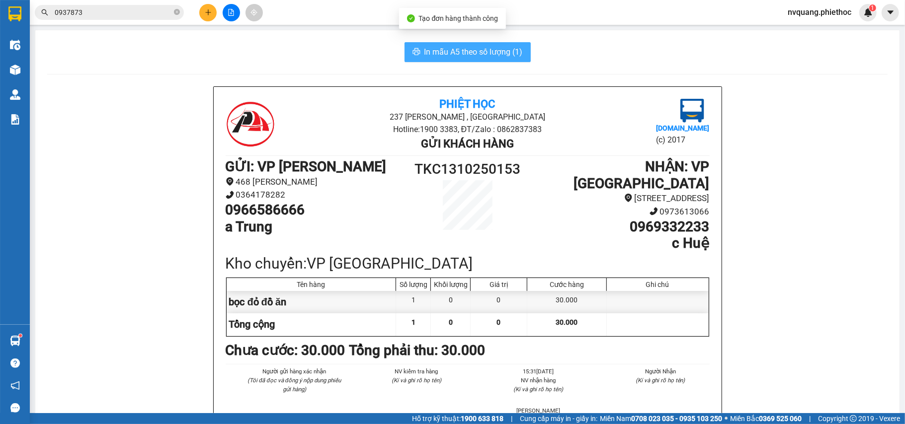
click at [415, 52] on button "In mẫu A5 theo số lượng (1)" at bounding box center [468, 52] width 126 height 20
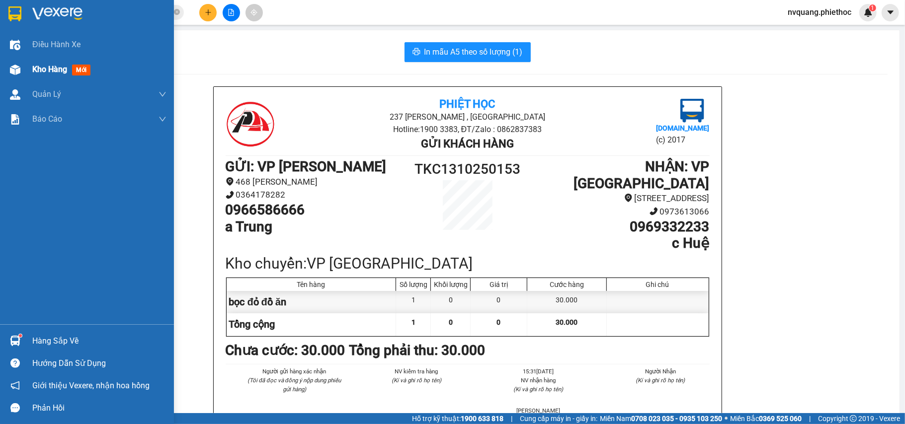
click at [58, 66] on span "Kho hàng" at bounding box center [49, 69] width 35 height 9
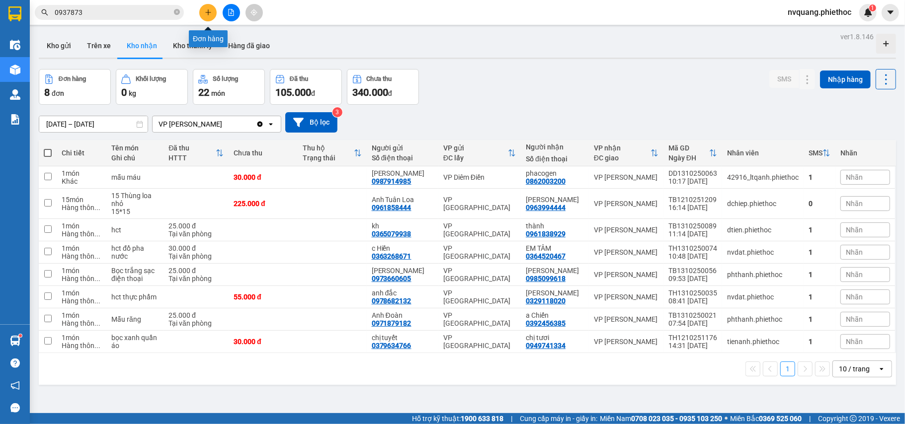
click at [207, 13] on icon "plus" at bounding box center [208, 12] width 7 height 7
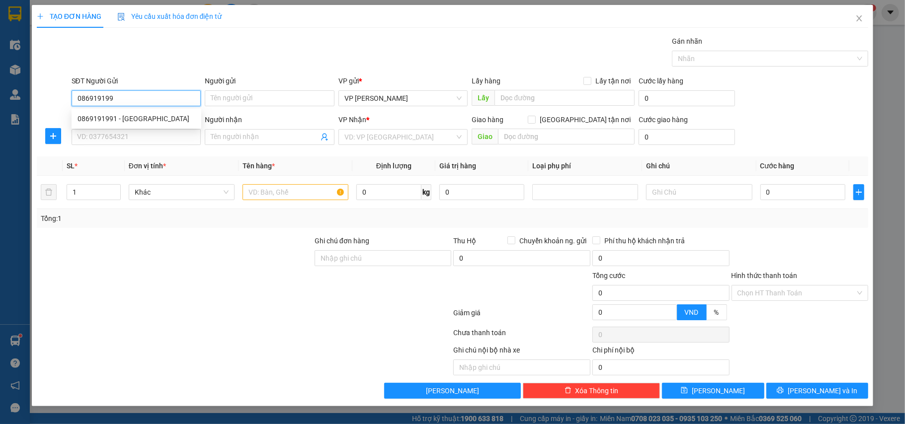
type input "0869191991"
click at [109, 124] on div "0869191991 - [GEOGRAPHIC_DATA]" at bounding box center [137, 118] width 118 height 11
type input "[PERSON_NAME]"
type input "0869191991"
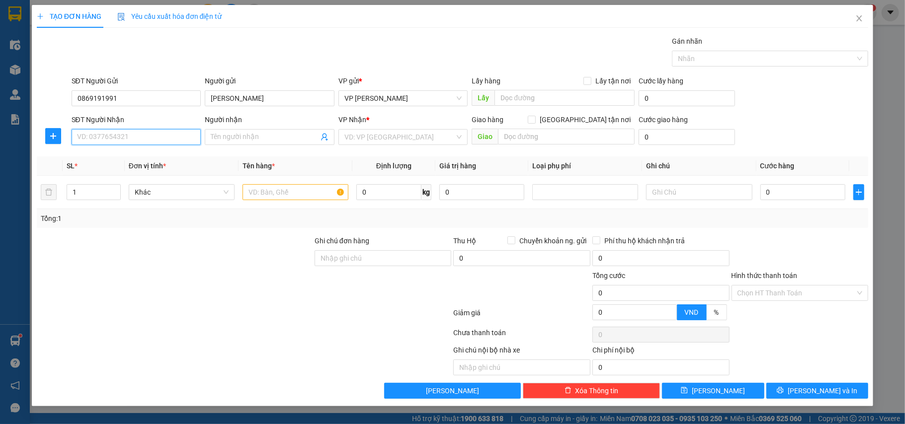
click at [114, 130] on input "SĐT Người Nhận" at bounding box center [137, 137] width 130 height 16
click at [127, 156] on div "0988465988 - [PERSON_NAME] Bún" at bounding box center [137, 158] width 118 height 11
type input "0988465988"
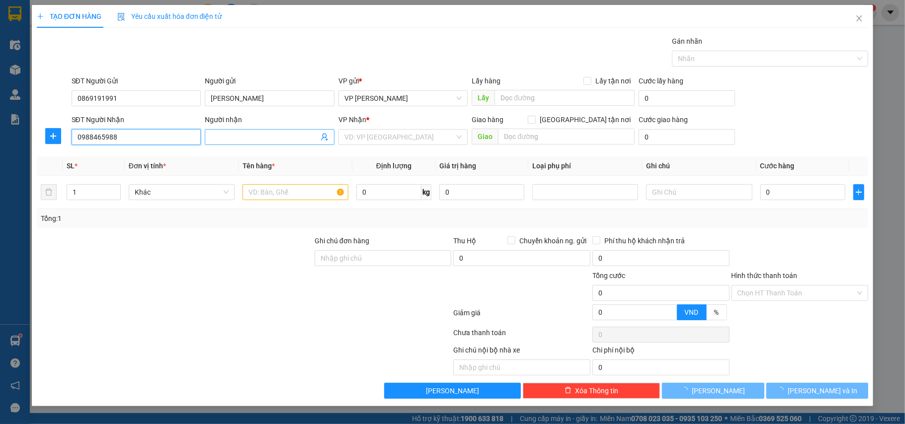
type input "[PERSON_NAME] Bún"
type input "liêm tuyền"
type input "5.000"
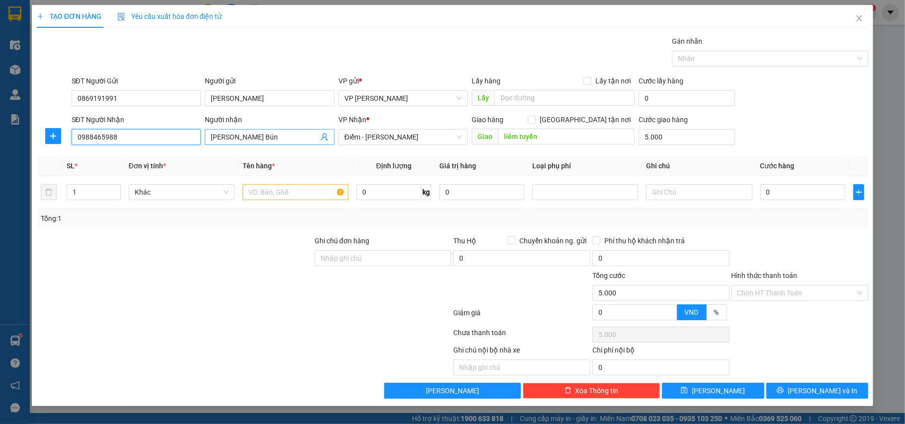
type input "0988465988"
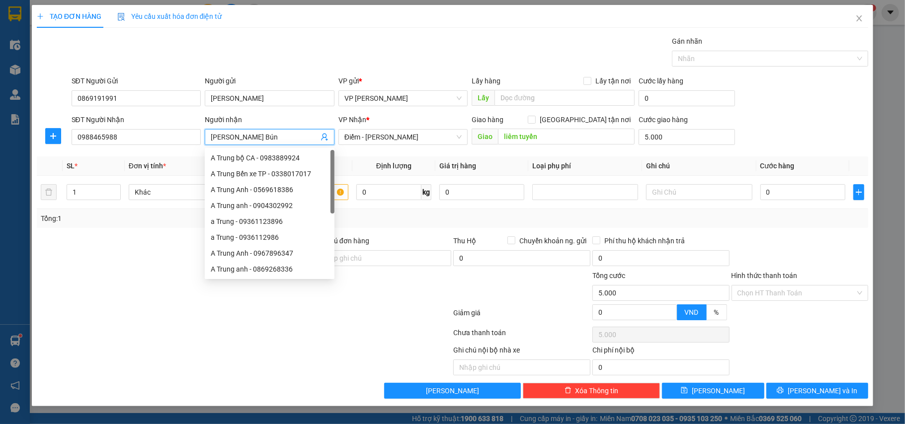
drag, startPoint x: 257, startPoint y: 138, endPoint x: 242, endPoint y: 134, distance: 15.9
click at [242, 134] on input "[PERSON_NAME] Bún" at bounding box center [265, 137] width 108 height 11
type input "[PERSON_NAME]"
click at [564, 136] on input "liêm tuyền" at bounding box center [566, 137] width 137 height 16
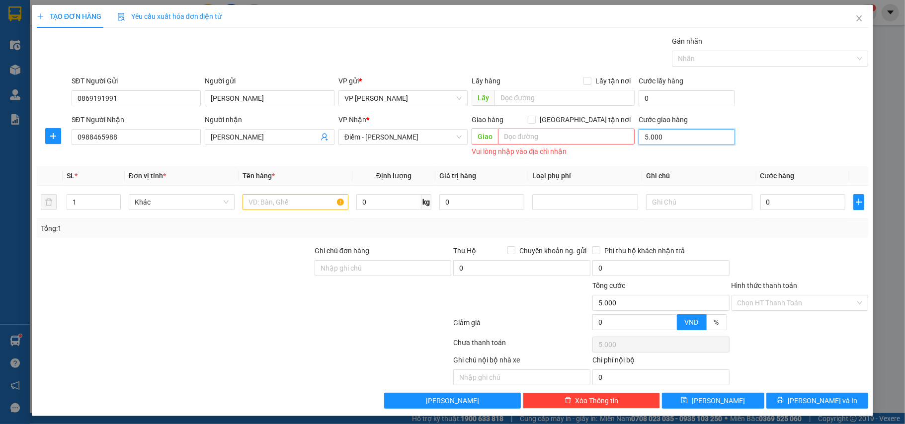
click at [656, 135] on input "5.000" at bounding box center [687, 137] width 96 height 16
type input "0"
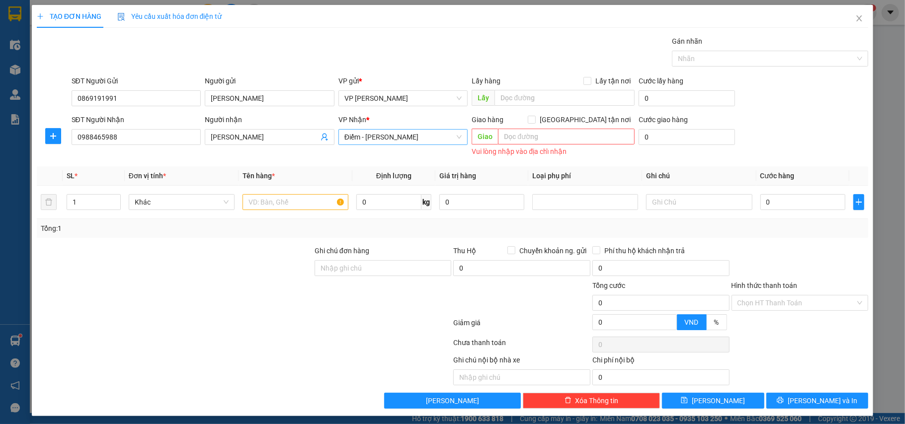
click at [399, 145] on input "search" at bounding box center [399, 137] width 111 height 15
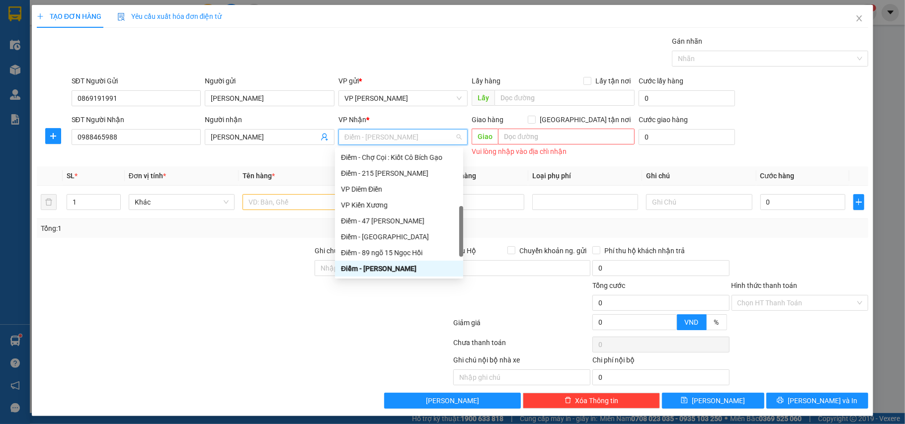
click at [402, 140] on span "Điểm - [PERSON_NAME]" at bounding box center [403, 137] width 118 height 15
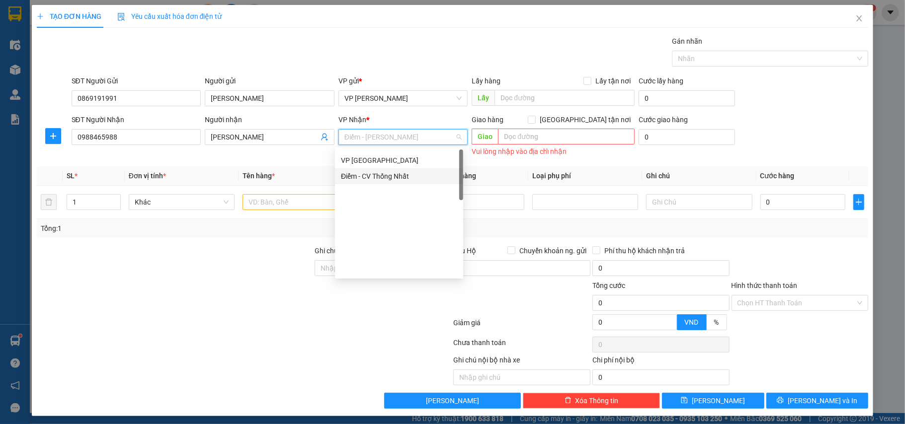
scroll to position [0, 0]
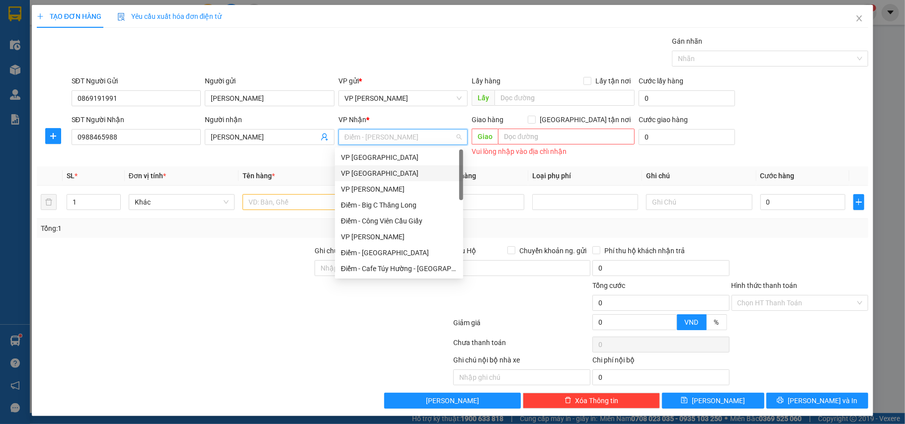
click at [360, 169] on div "VP [GEOGRAPHIC_DATA]" at bounding box center [399, 173] width 116 height 11
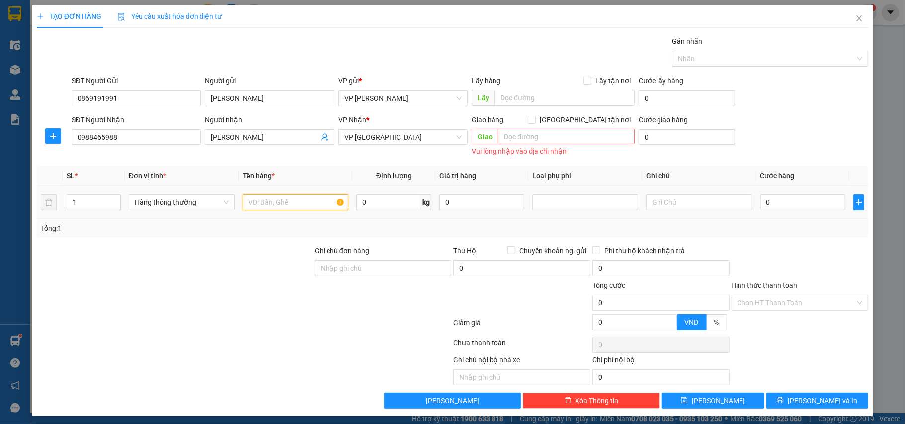
click at [295, 206] on input "text" at bounding box center [296, 202] width 106 height 16
type input "hộp ct"
click at [771, 207] on input "0" at bounding box center [802, 202] width 85 height 16
type input "2"
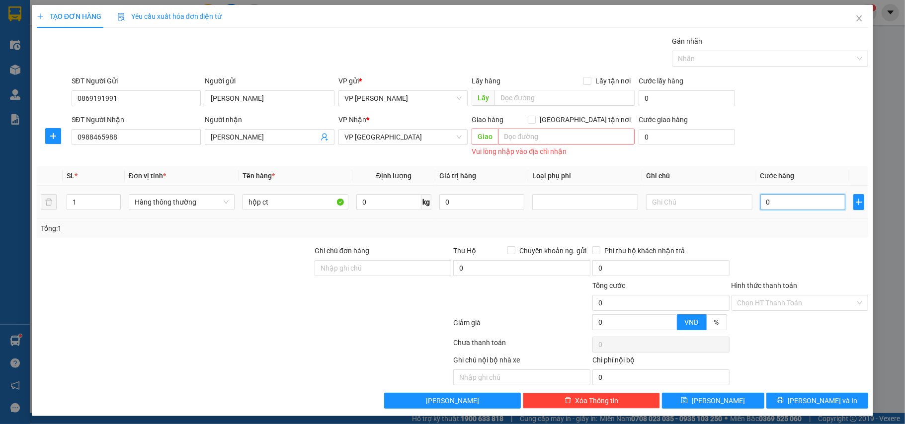
type input "2"
type input "25"
type input "25.000"
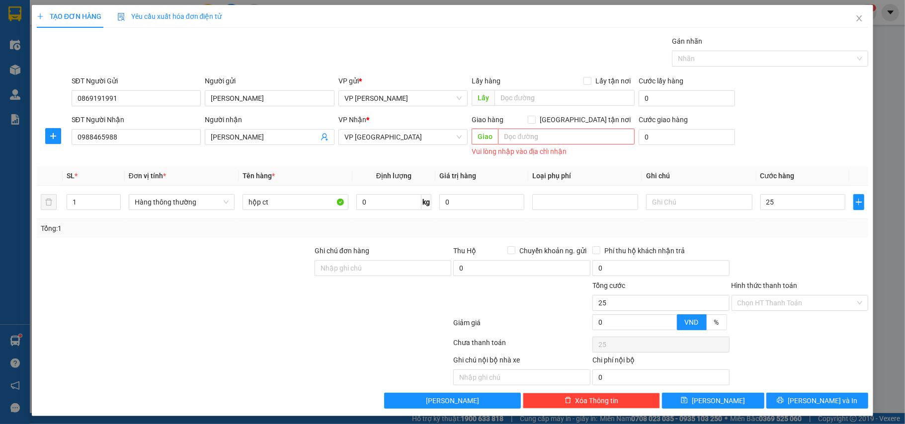
type input "25.000"
click at [771, 223] on div "Tổng: 1" at bounding box center [453, 228] width 832 height 19
click at [543, 203] on div at bounding box center [585, 202] width 101 height 12
click at [547, 239] on div "Hàng dễ vỡ" at bounding box center [578, 239] width 92 height 11
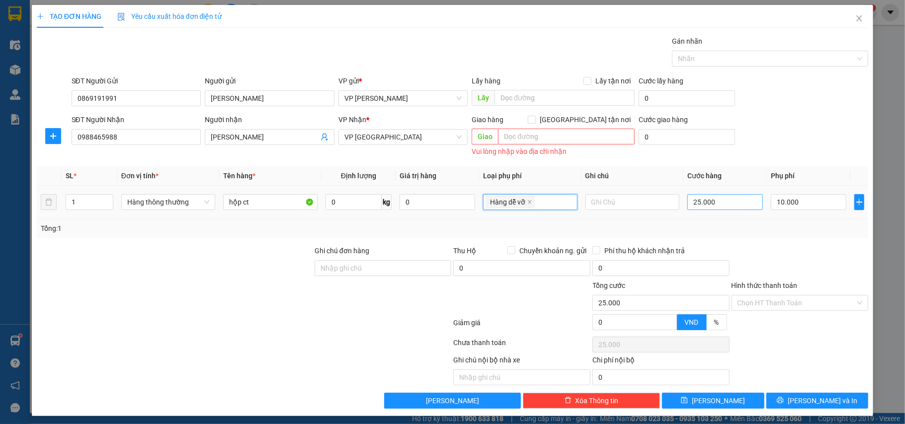
type input "0"
type input "10.000"
click at [720, 203] on input "0" at bounding box center [725, 202] width 76 height 16
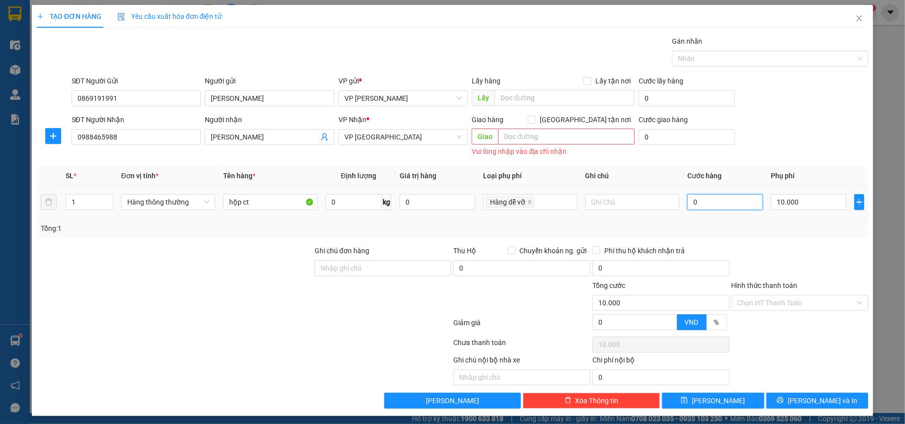
type input "3"
type input "10.003"
type input "30"
type input "10.030"
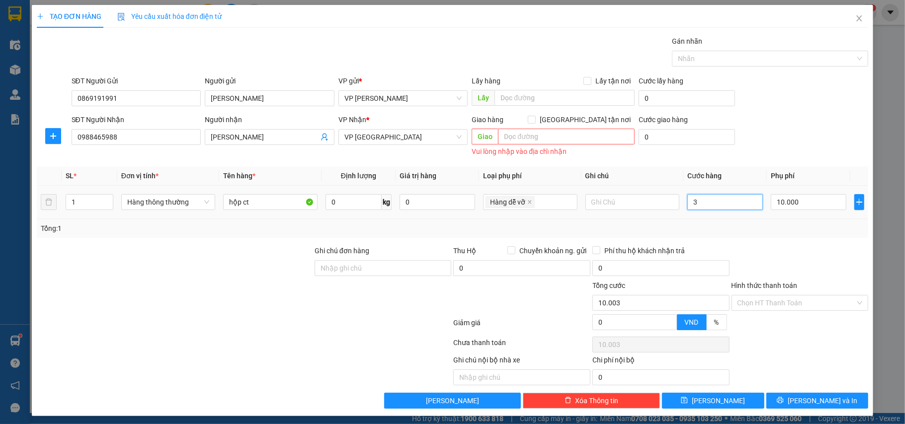
type input "10.030"
type input "30.000"
type input "40.000"
click at [728, 232] on div "Tổng: 1" at bounding box center [453, 228] width 824 height 11
click at [768, 304] on input "Hình thức thanh toán" at bounding box center [797, 303] width 118 height 15
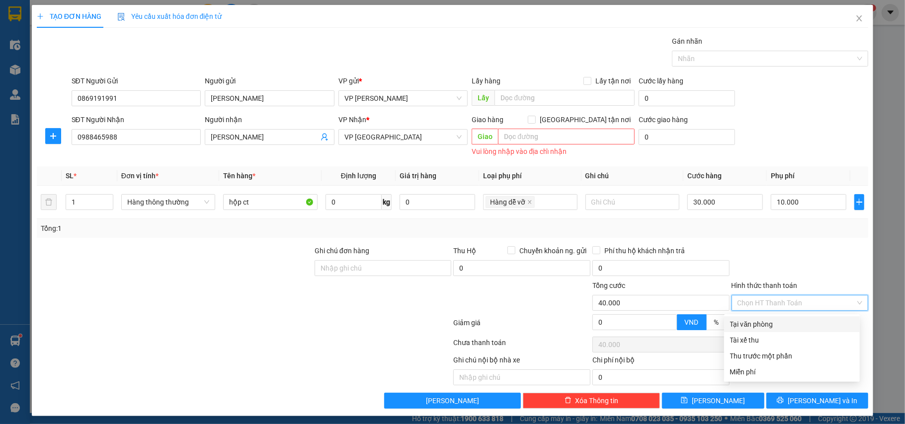
click at [755, 328] on div "Tại văn phòng" at bounding box center [792, 324] width 124 height 11
type input "0"
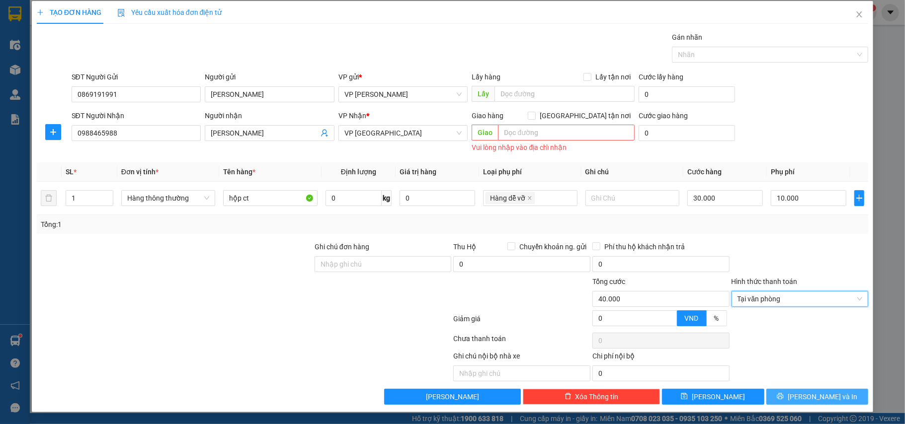
click at [805, 393] on span "[PERSON_NAME] và In" at bounding box center [823, 397] width 70 height 11
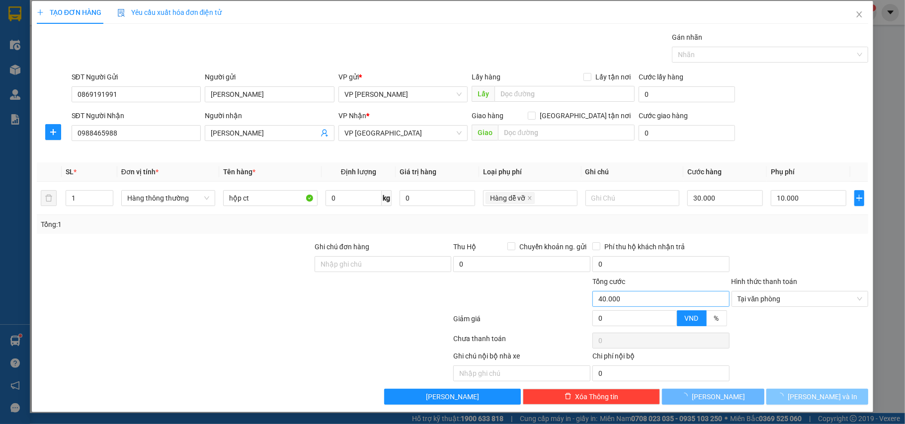
scroll to position [0, 0]
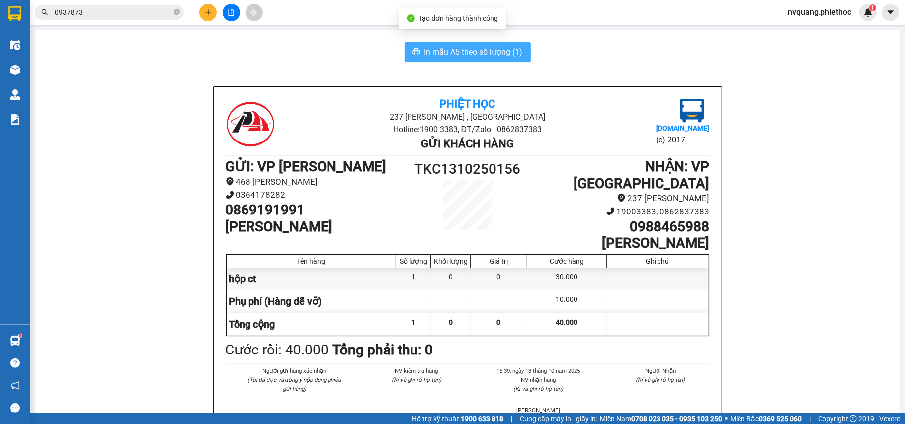
click at [445, 54] on span "In mẫu A5 theo số lượng (1)" at bounding box center [473, 52] width 98 height 12
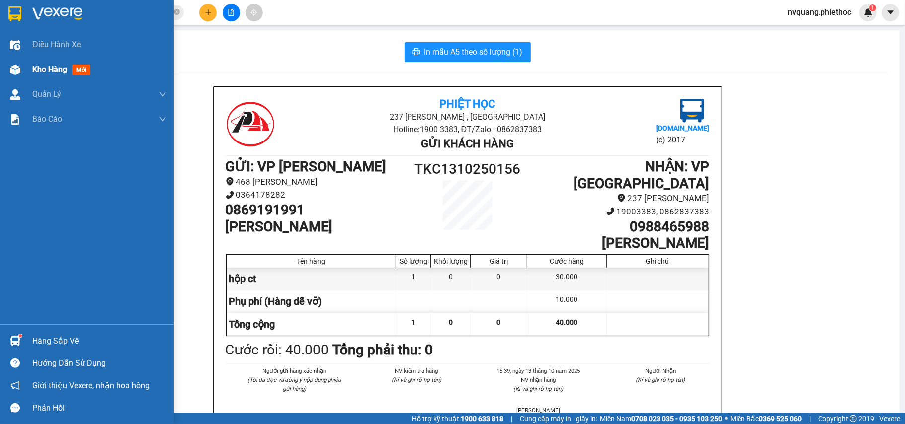
click at [40, 69] on span "Kho hàng" at bounding box center [49, 69] width 35 height 9
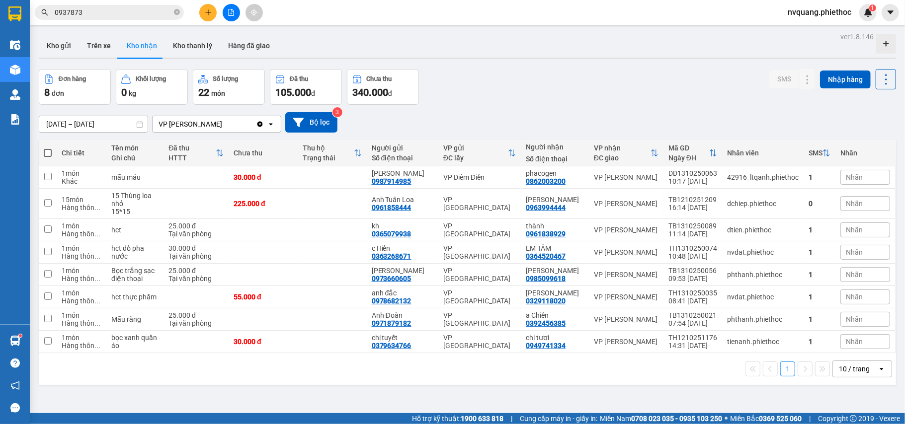
drag, startPoint x: 104, startPoint y: 40, endPoint x: 148, endPoint y: 76, distance: 56.1
click at [104, 42] on button "Trên xe" at bounding box center [99, 46] width 40 height 24
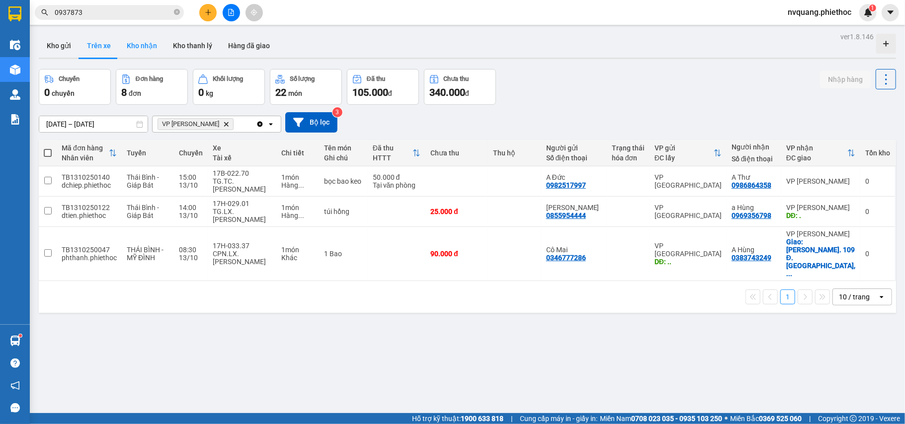
click at [134, 46] on button "Kho nhận" at bounding box center [142, 46] width 46 height 24
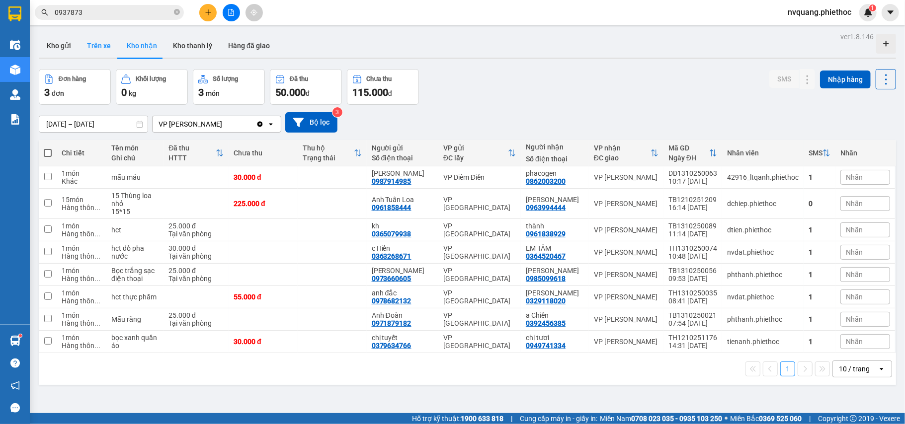
click at [101, 47] on button "Trên xe" at bounding box center [99, 46] width 40 height 24
type input "[DATE] – [DATE]"
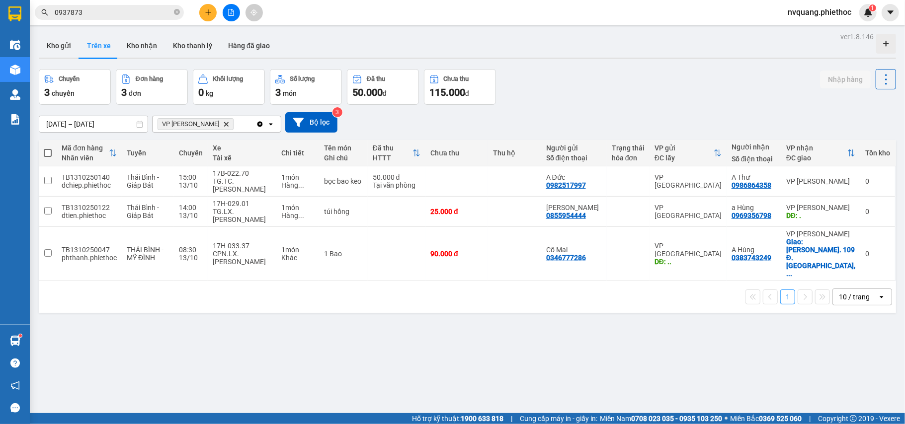
click at [224, 124] on icon "VP Trần Khát Chân, close by backspace" at bounding box center [226, 124] width 4 height 4
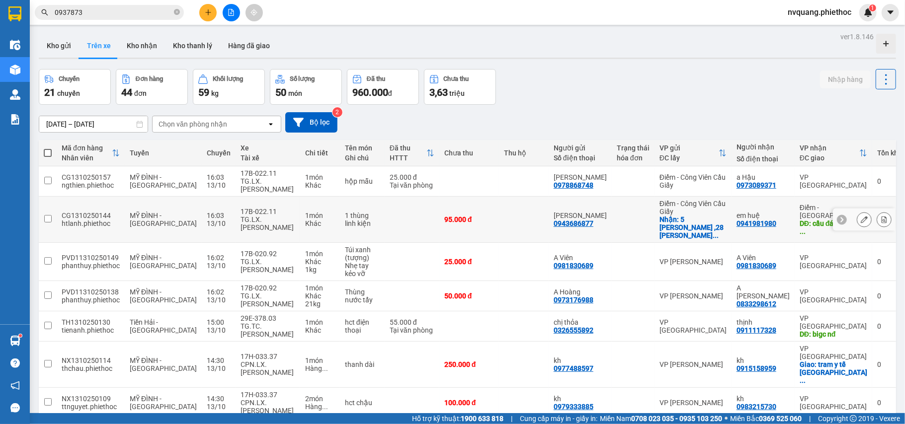
scroll to position [115, 0]
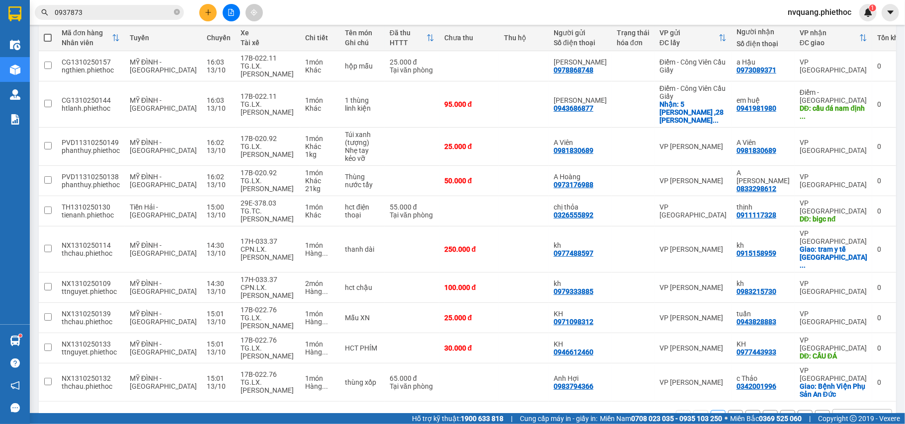
click at [728, 410] on button "2" at bounding box center [735, 417] width 15 height 15
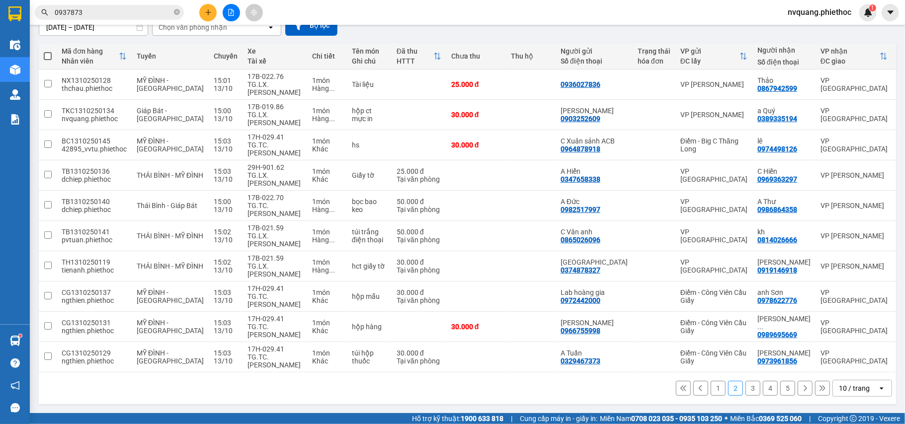
scroll to position [99, 0]
click at [734, 388] on div "1 2 3 4 5 10 / trang open" at bounding box center [467, 388] width 849 height 17
click at [745, 385] on button "3" at bounding box center [752, 388] width 15 height 15
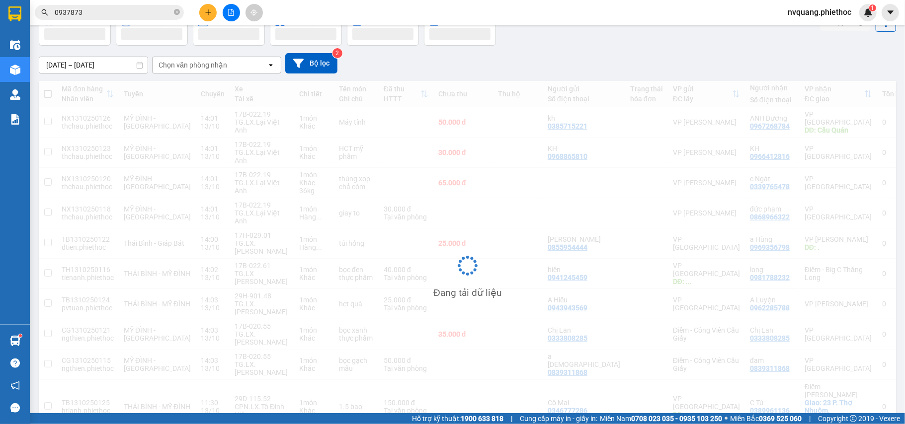
scroll to position [60, 0]
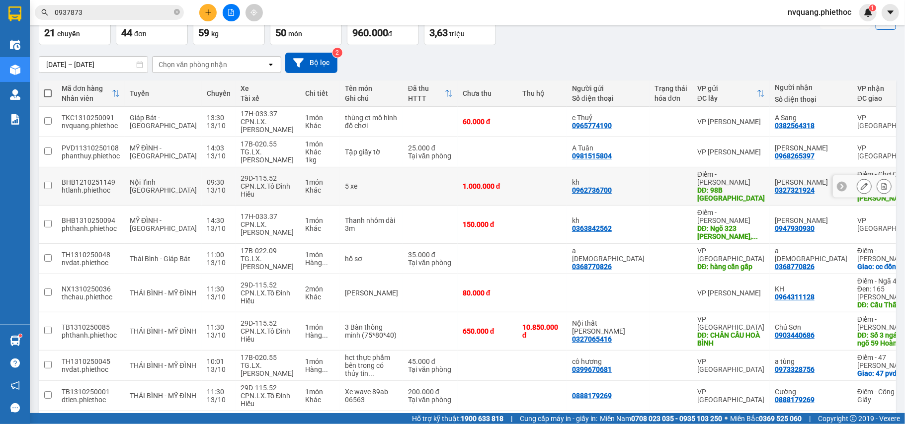
scroll to position [115, 0]
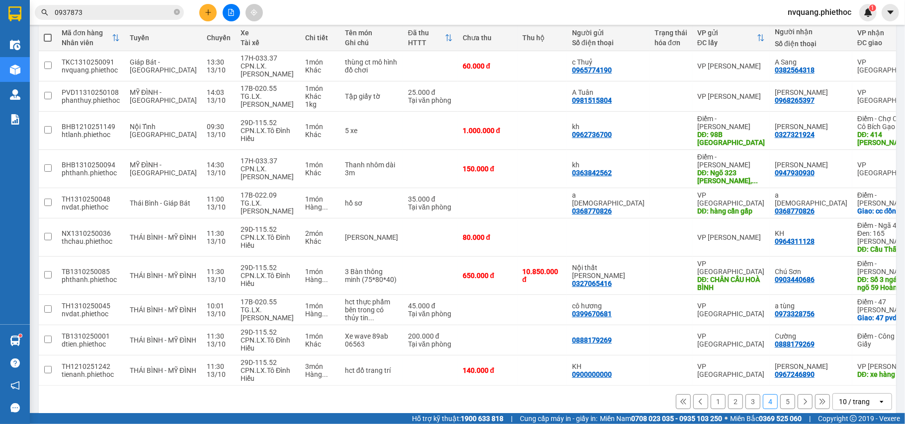
click at [745, 395] on button "3" at bounding box center [752, 402] width 15 height 15
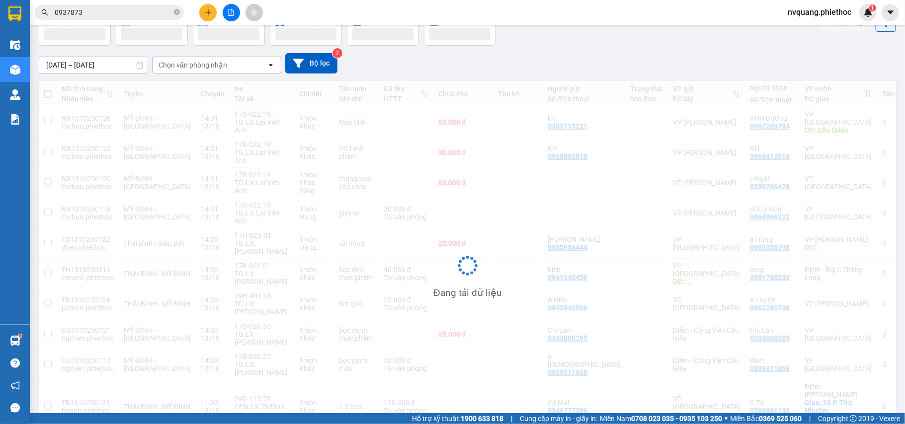
scroll to position [60, 0]
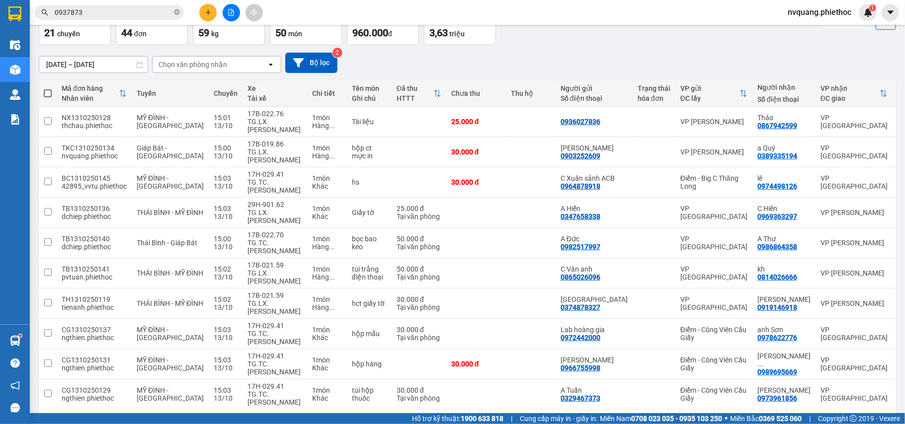
scroll to position [0, 0]
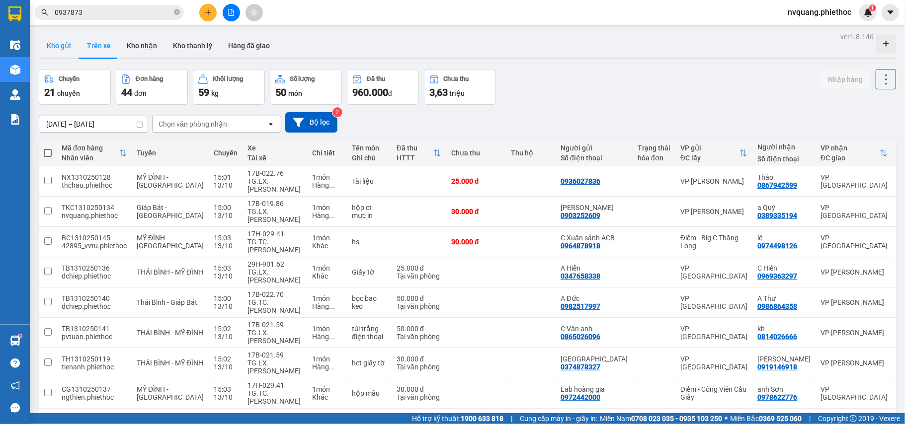
click at [66, 48] on button "Kho gửi" at bounding box center [59, 46] width 40 height 24
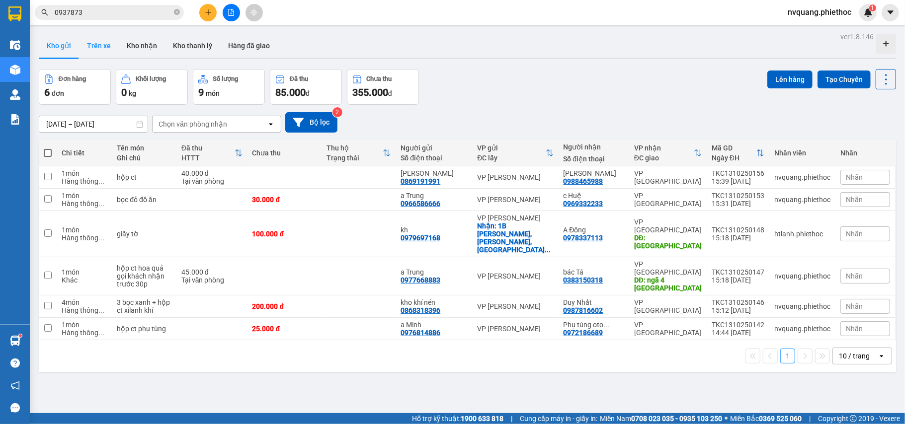
click at [114, 40] on button "Trên xe" at bounding box center [99, 46] width 40 height 24
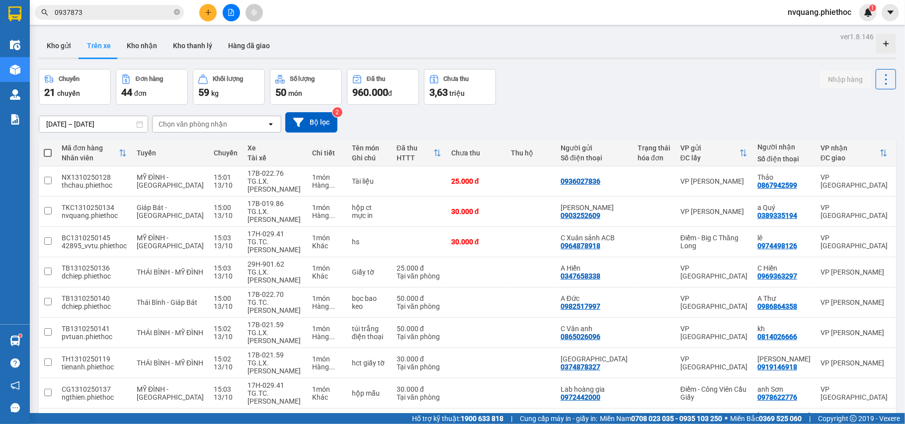
click at [203, 122] on div "Chọn văn phòng nhận" at bounding box center [193, 124] width 69 height 10
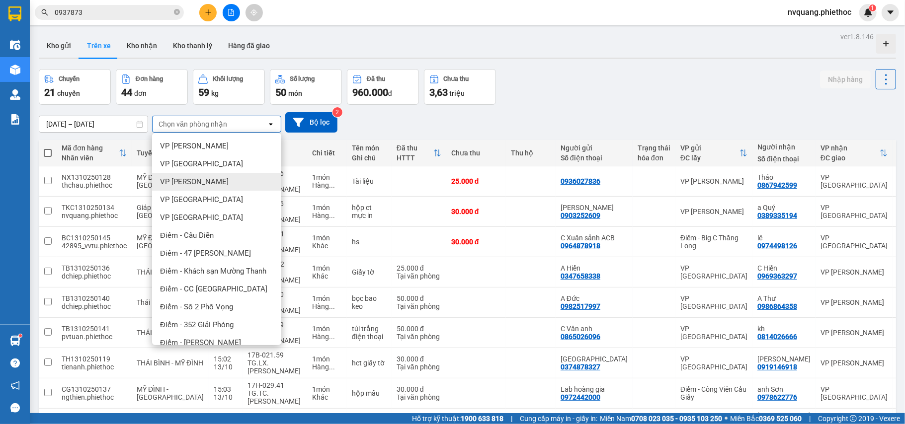
click at [206, 179] on span "VP [PERSON_NAME]" at bounding box center [194, 182] width 69 height 10
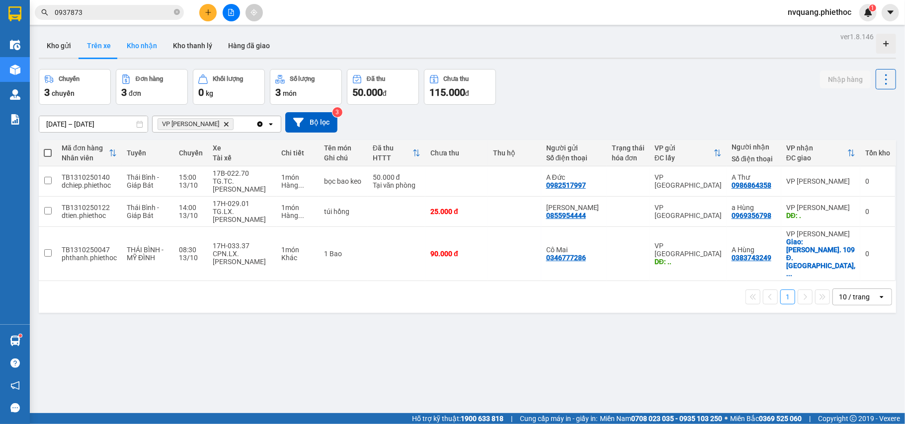
click at [154, 48] on button "Kho nhận" at bounding box center [142, 46] width 46 height 24
type input "[DATE] – [DATE]"
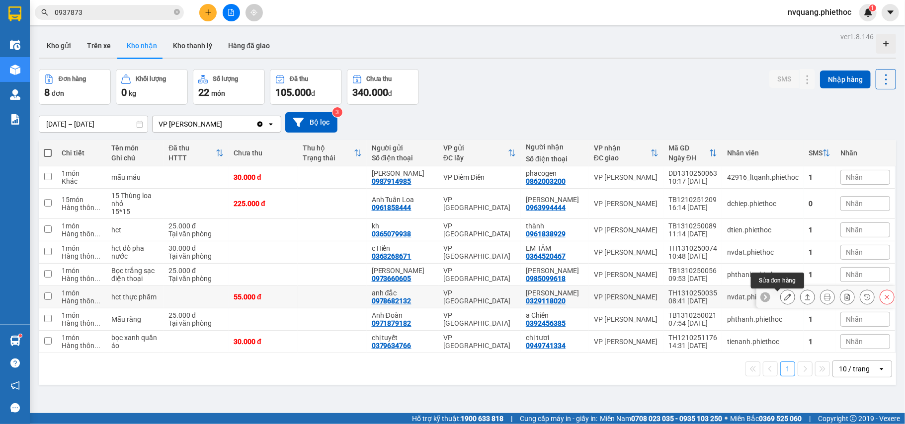
click at [784, 301] on icon at bounding box center [787, 297] width 7 height 7
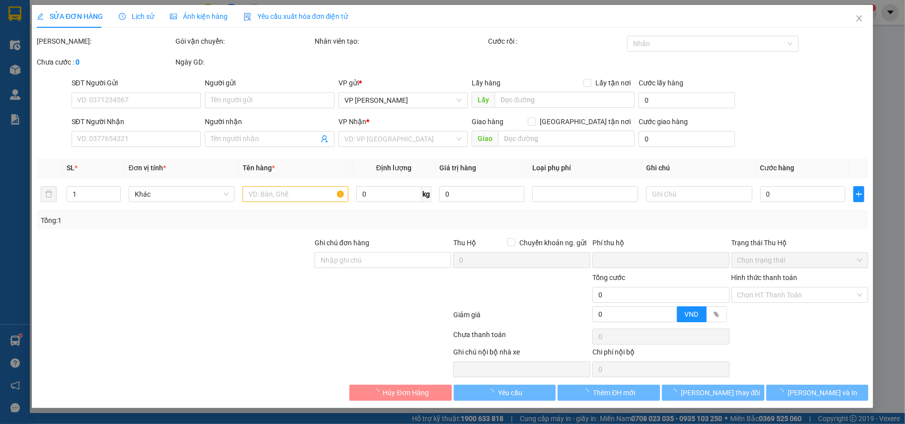
type input "0978682132"
type input "anh đắc"
type input "0329118020"
type input "trần minh duẩn"
type input "0"
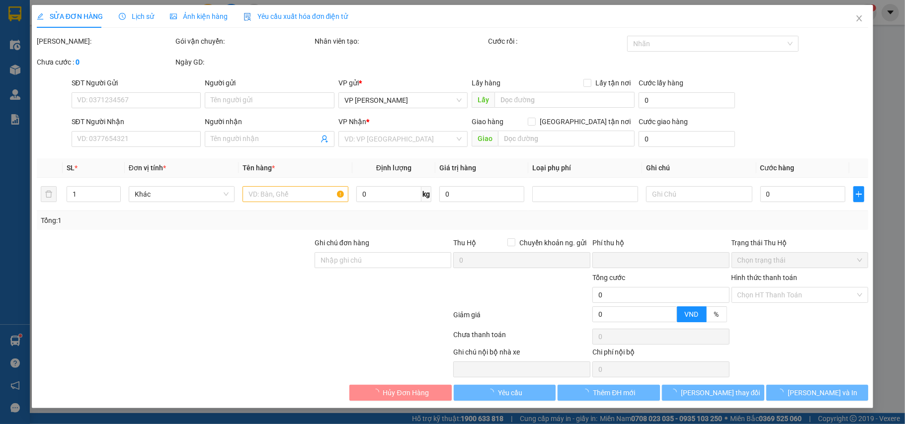
type input "55.000"
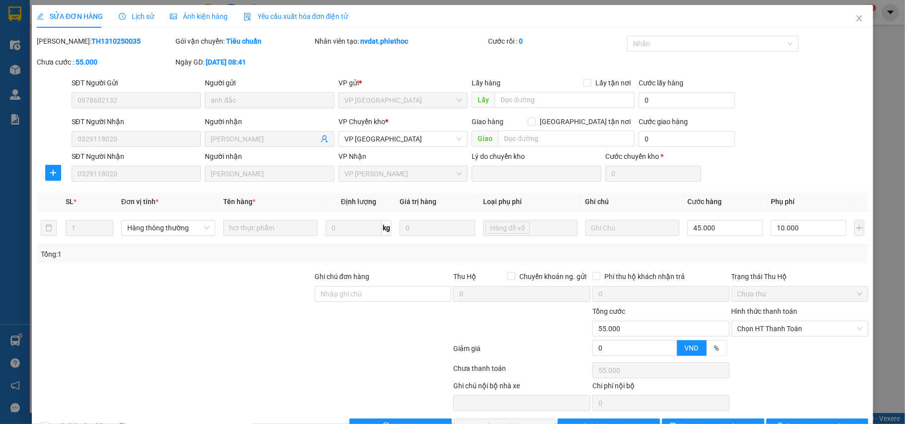
scroll to position [32, 0]
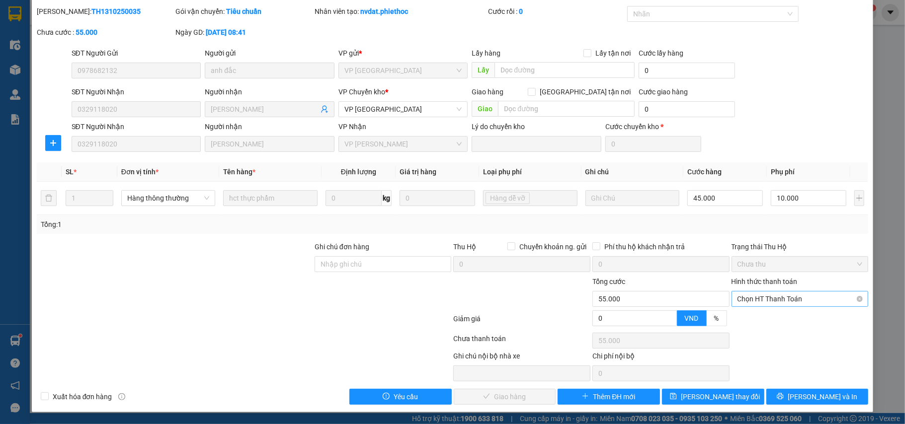
click at [755, 300] on span "Chọn HT Thanh Toán" at bounding box center [800, 299] width 125 height 15
click at [754, 315] on div "Tại văn phòng" at bounding box center [792, 320] width 124 height 11
type input "0"
click at [482, 401] on span "[PERSON_NAME] và Giao hàng" at bounding box center [520, 397] width 95 height 11
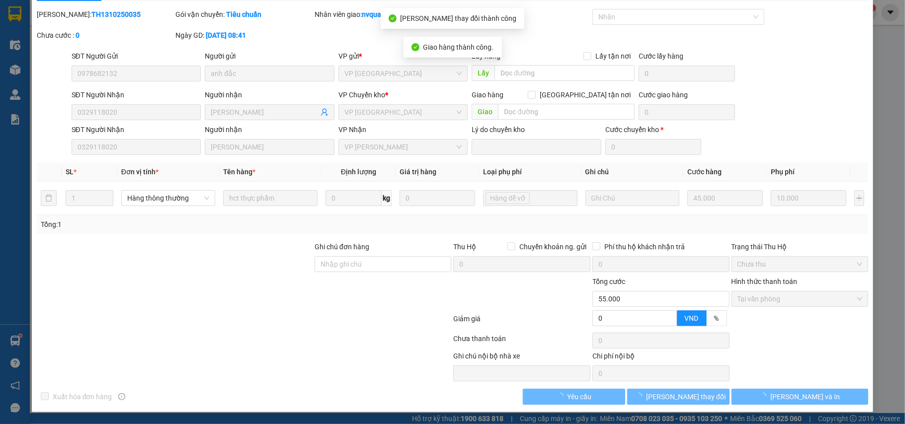
scroll to position [0, 0]
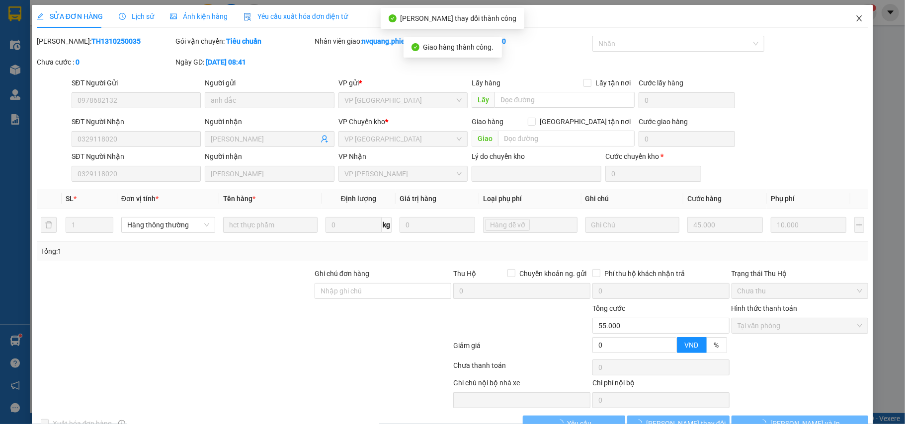
click at [855, 22] on icon "close" at bounding box center [859, 18] width 8 height 8
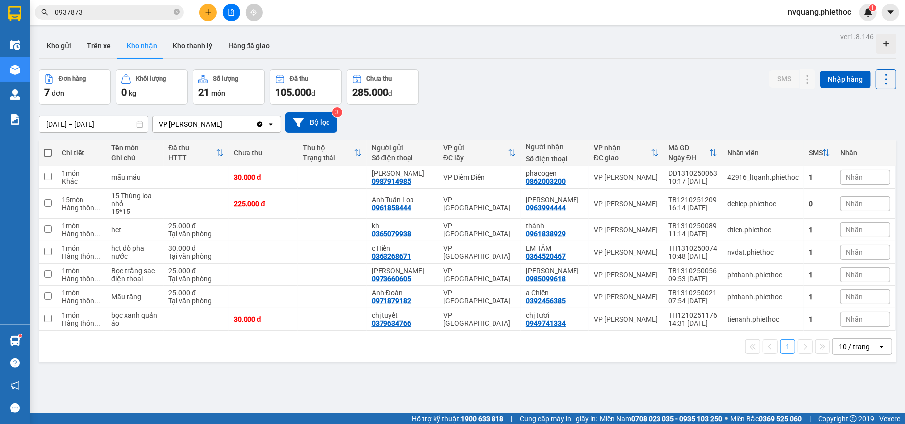
click at [58, 120] on input "11/10/2025 – 13/10/2025" at bounding box center [93, 124] width 108 height 16
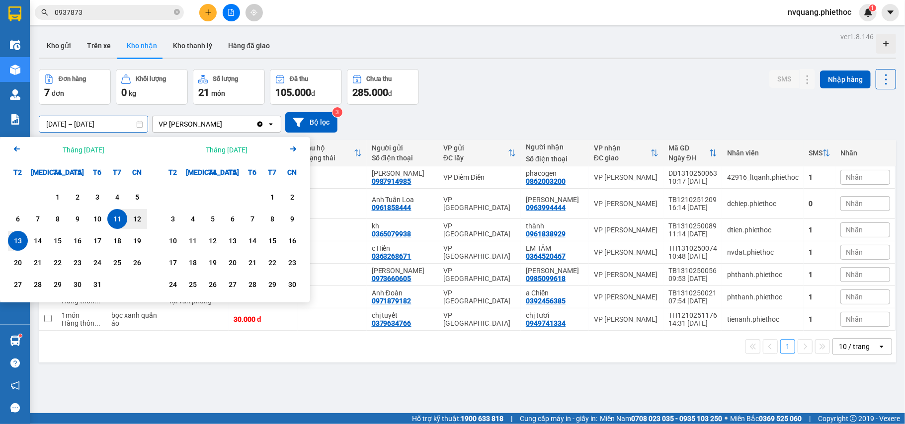
click at [54, 129] on input "11/10/2025 – 13/10/2025" at bounding box center [93, 124] width 108 height 16
click at [60, 191] on div "1" at bounding box center [58, 197] width 14 height 12
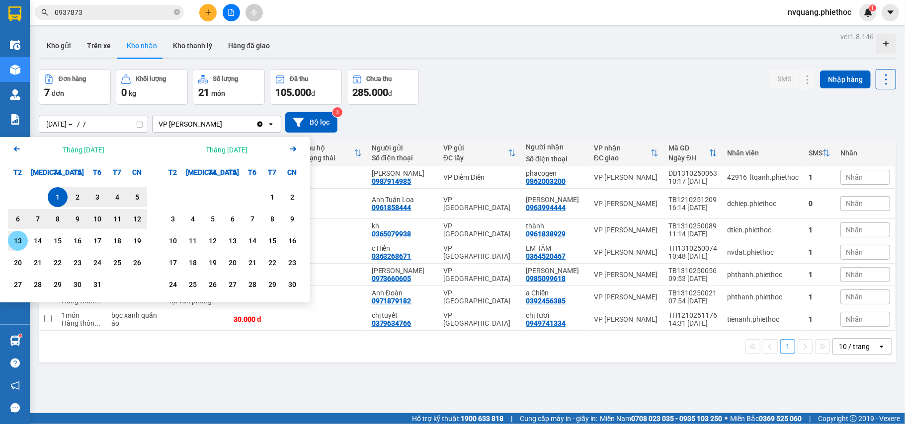
click at [21, 243] on div "13" at bounding box center [18, 241] width 14 height 12
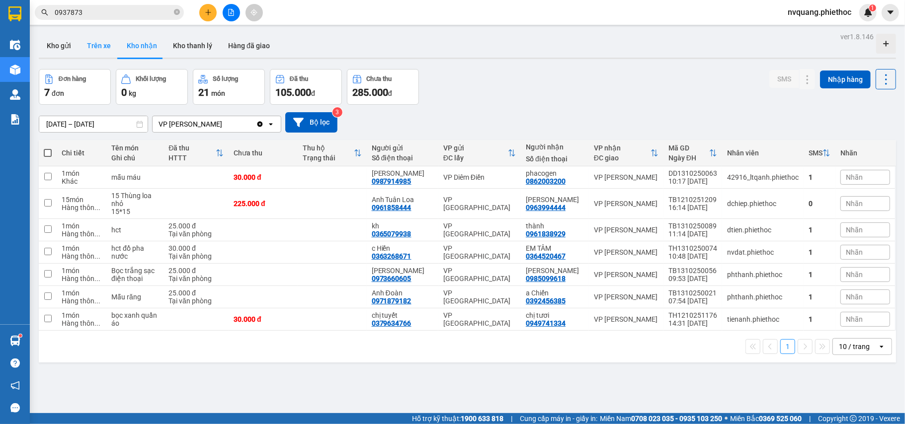
click at [88, 47] on button "Trên xe" at bounding box center [99, 46] width 40 height 24
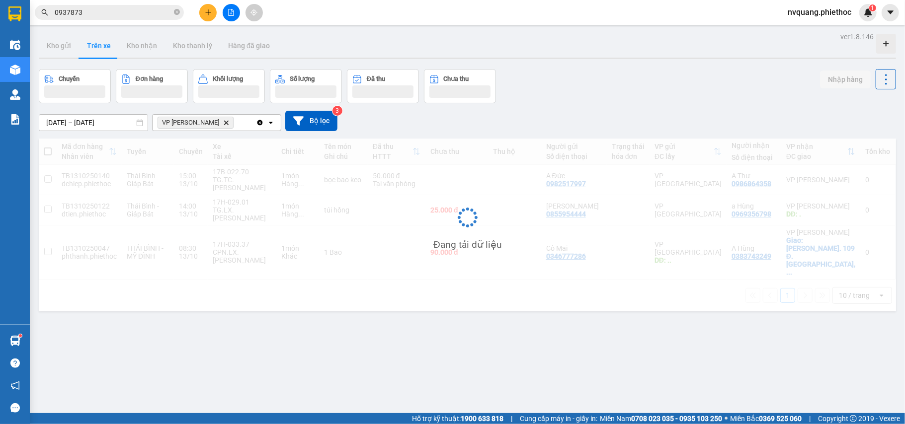
click at [66, 123] on input "[DATE] – [DATE]" at bounding box center [93, 123] width 108 height 16
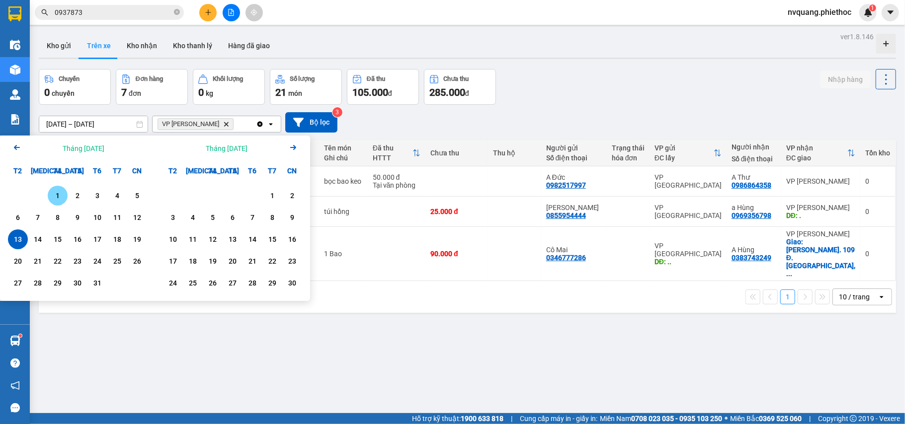
click at [59, 195] on div "1" at bounding box center [58, 196] width 14 height 12
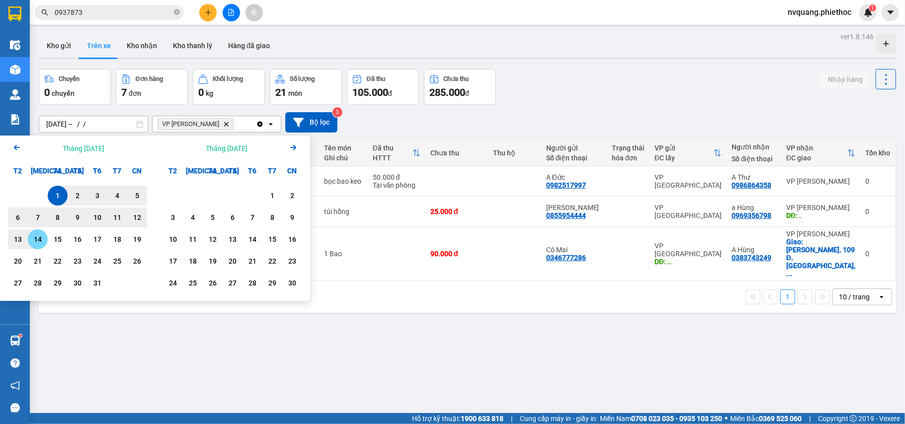
click at [28, 241] on div "14" at bounding box center [38, 240] width 20 height 20
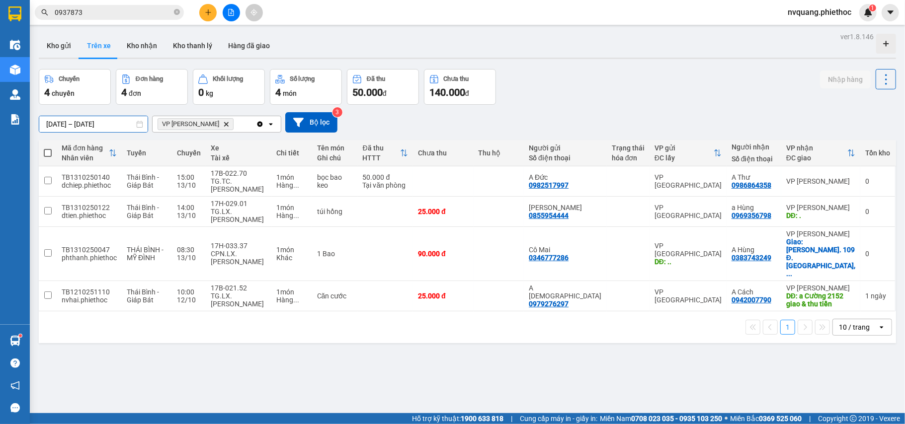
click at [77, 124] on input "01/10/2025 – 14/10/2025" at bounding box center [93, 124] width 108 height 16
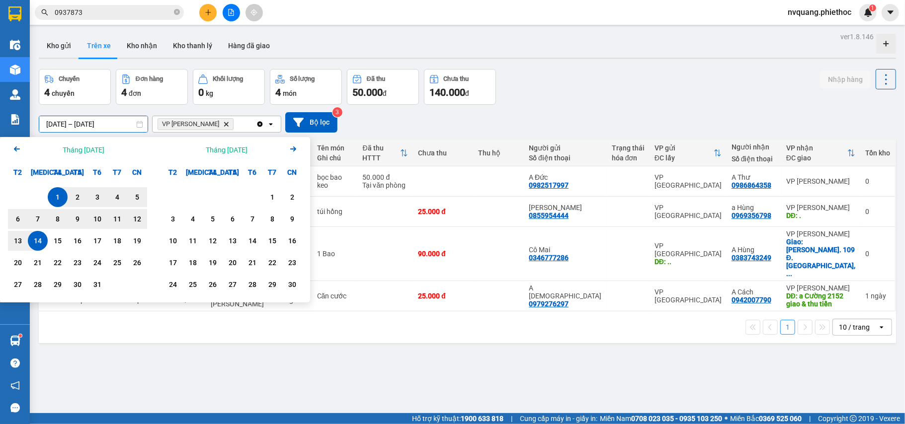
click at [19, 235] on div "13" at bounding box center [18, 241] width 14 height 12
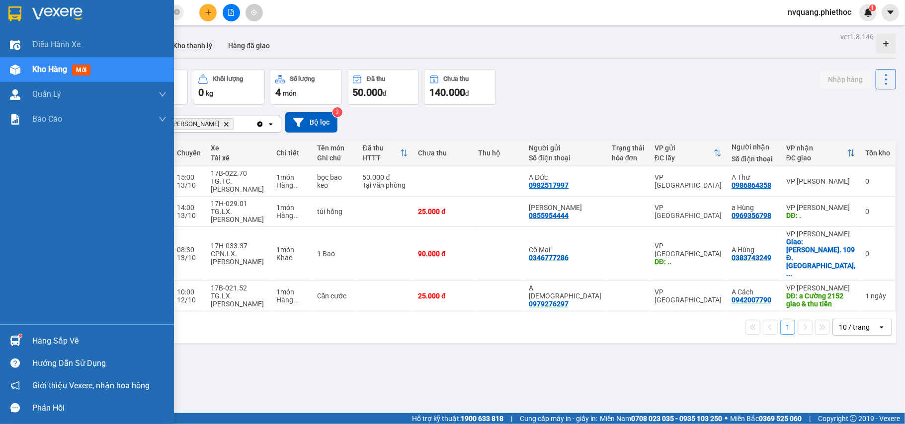
type input "[DATE] – [DATE]"
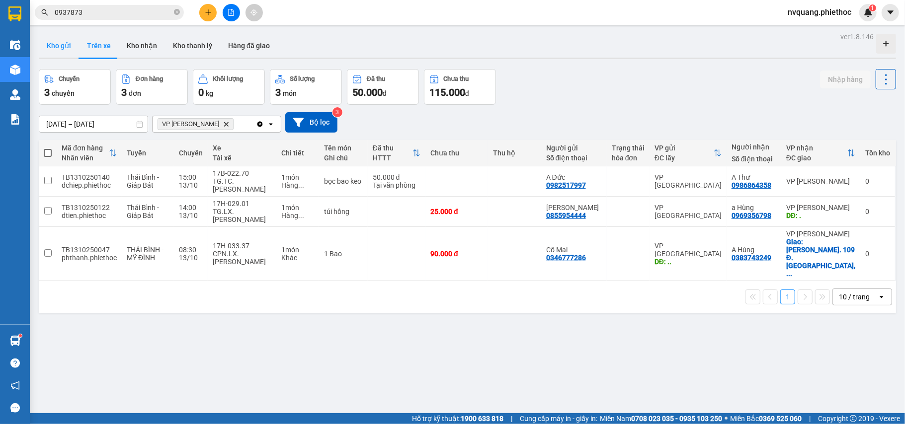
click at [64, 47] on button "Kho gửi" at bounding box center [59, 46] width 40 height 24
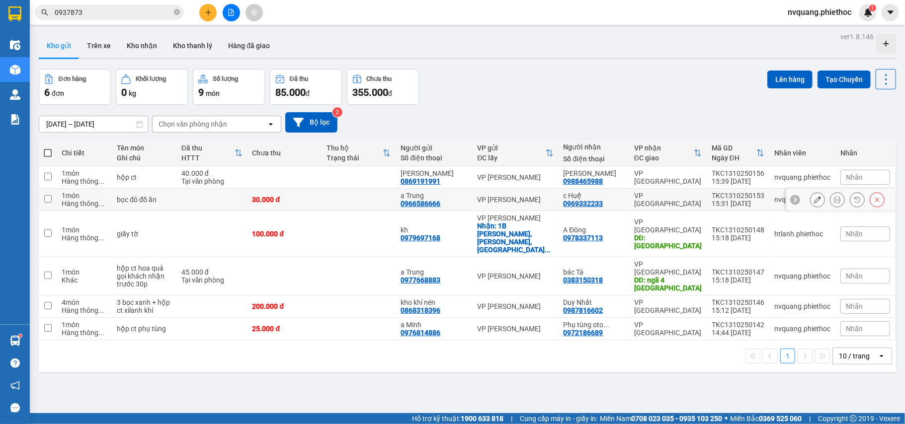
click at [358, 201] on td at bounding box center [359, 200] width 74 height 22
checkbox input "true"
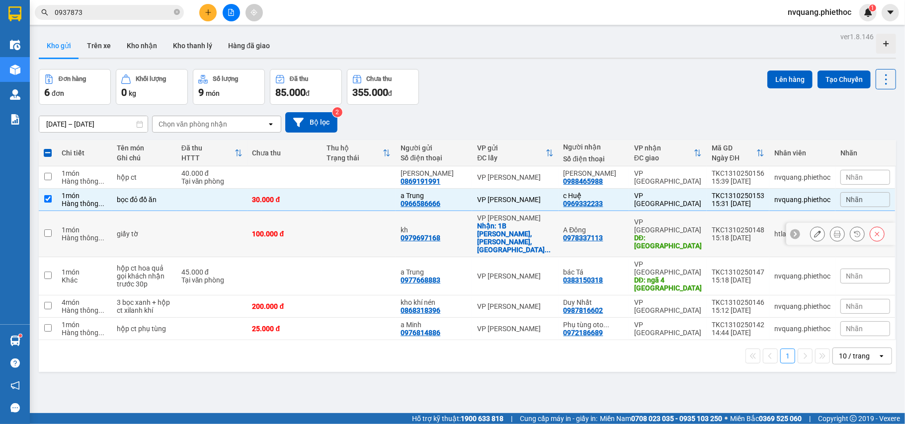
click at [358, 221] on td at bounding box center [359, 234] width 74 height 46
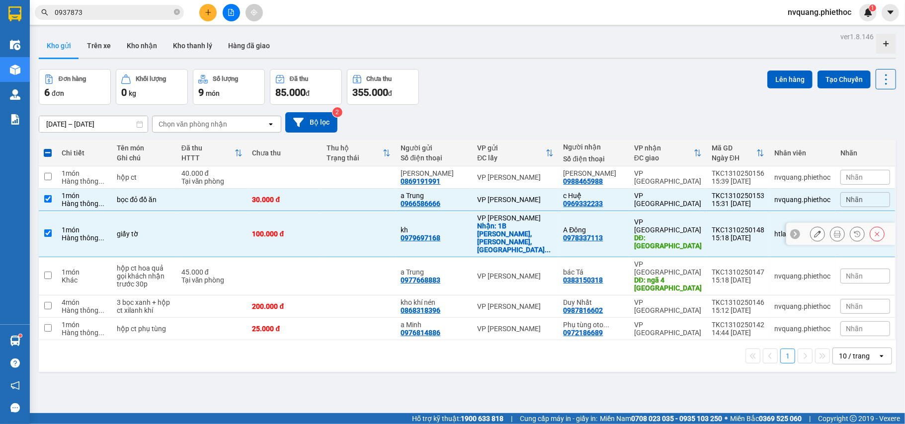
click at [298, 230] on div "100.000 đ" at bounding box center [284, 234] width 64 height 8
checkbox input "false"
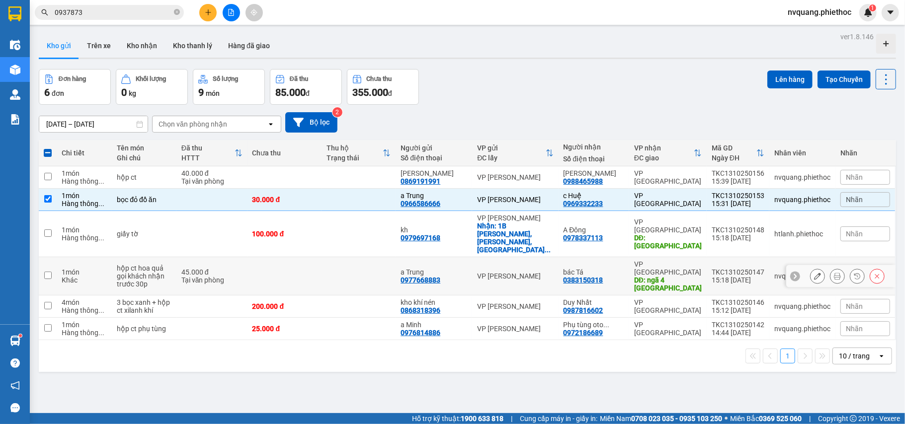
click at [313, 257] on td at bounding box center [284, 276] width 74 height 38
checkbox input "true"
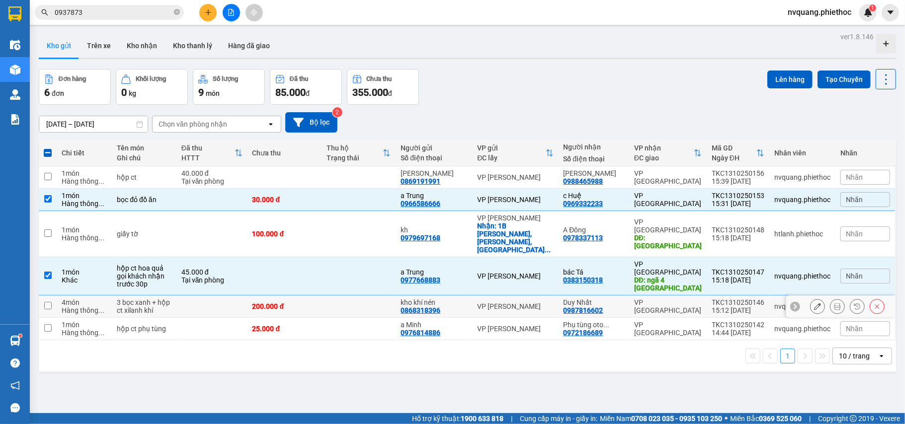
click at [303, 296] on td "200.000 đ" at bounding box center [284, 307] width 74 height 22
checkbox input "true"
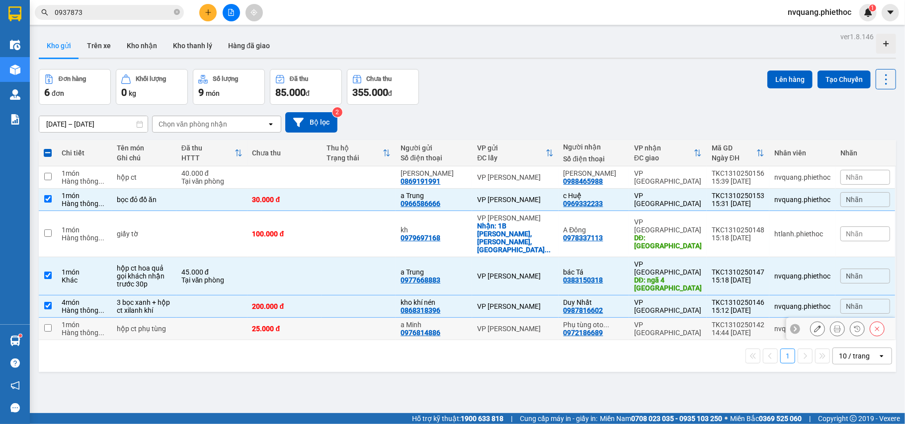
click at [296, 318] on td "25.000 đ" at bounding box center [284, 329] width 74 height 22
checkbox input "true"
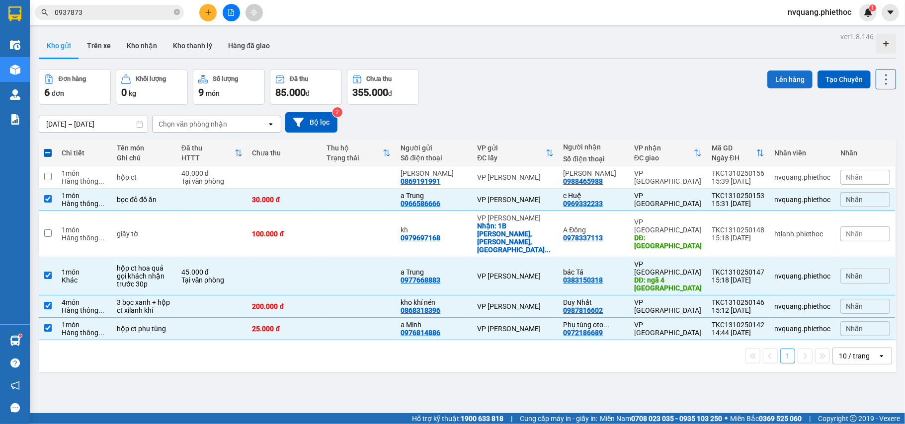
click at [776, 80] on button "Lên hàng" at bounding box center [789, 80] width 45 height 18
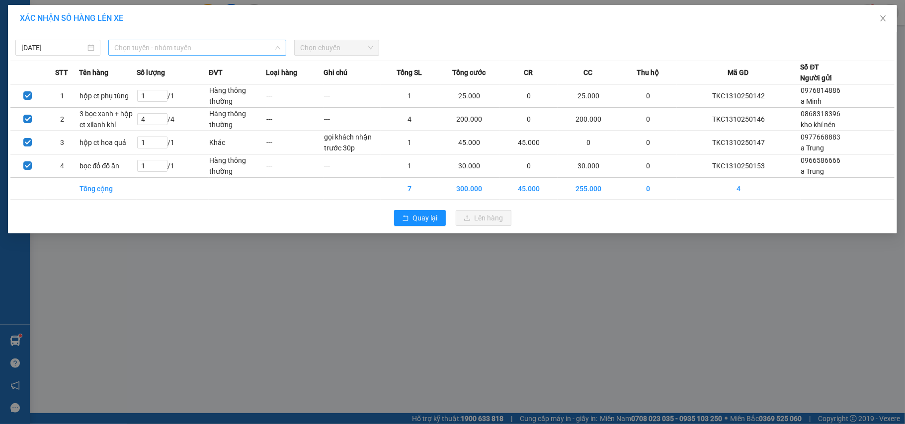
click at [150, 46] on span "Chọn tuyến - nhóm tuyến" at bounding box center [197, 47] width 166 height 15
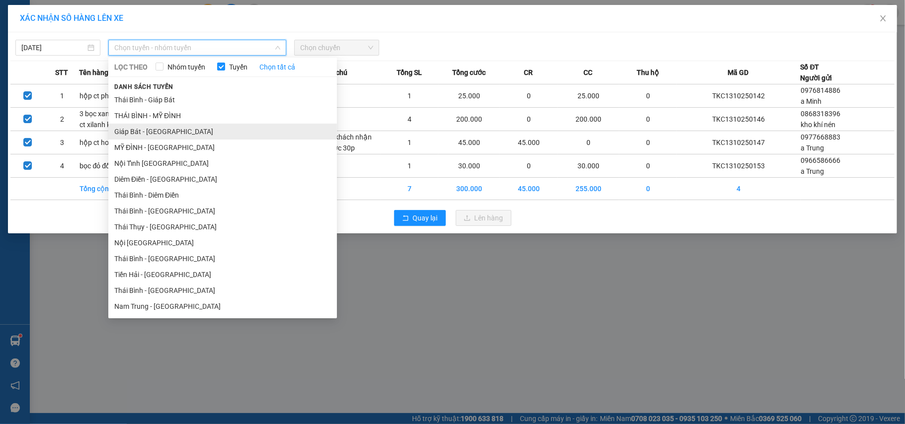
click at [144, 130] on li "Giáp Bát - [GEOGRAPHIC_DATA]" at bounding box center [222, 132] width 229 height 16
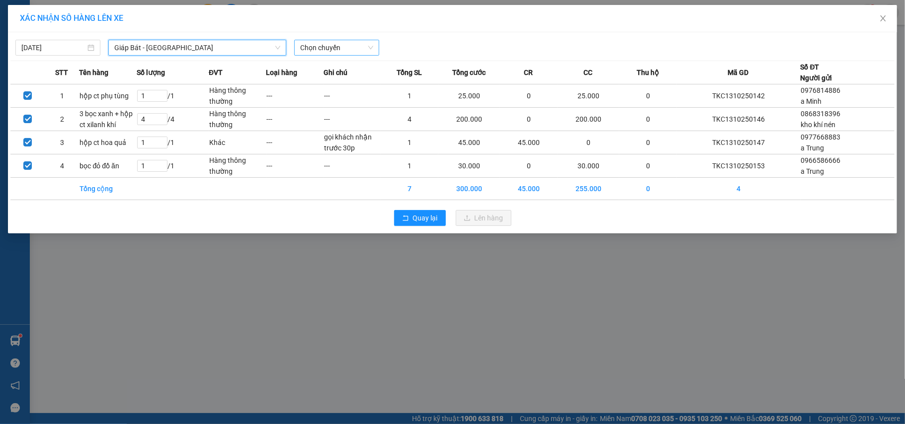
click at [320, 44] on span "Chọn chuyến" at bounding box center [336, 47] width 73 height 15
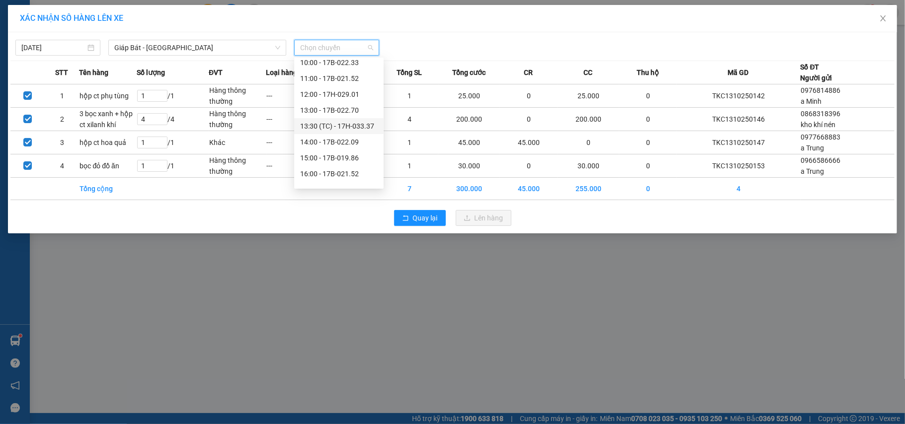
scroll to position [191, 0]
click at [342, 114] on div "16:00 - 17B-021.52" at bounding box center [339, 115] width 78 height 11
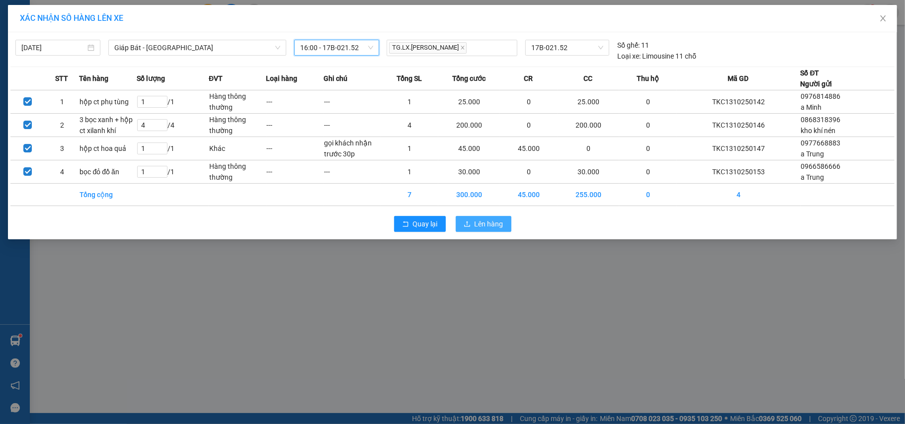
click at [476, 226] on span "Lên hàng" at bounding box center [489, 224] width 29 height 11
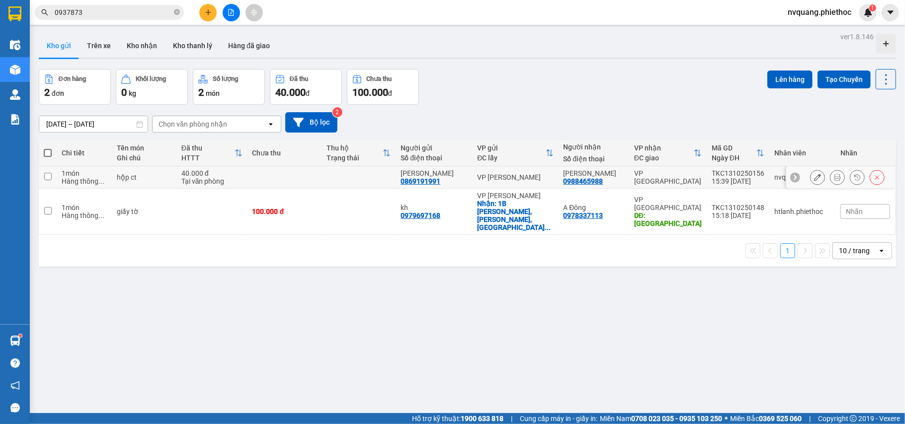
click at [303, 181] on td at bounding box center [284, 177] width 74 height 22
checkbox input "true"
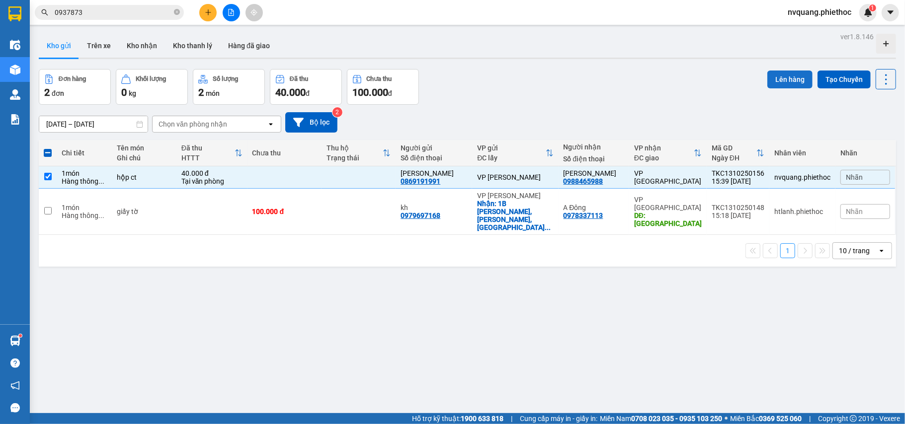
click at [774, 77] on button "Lên hàng" at bounding box center [789, 80] width 45 height 18
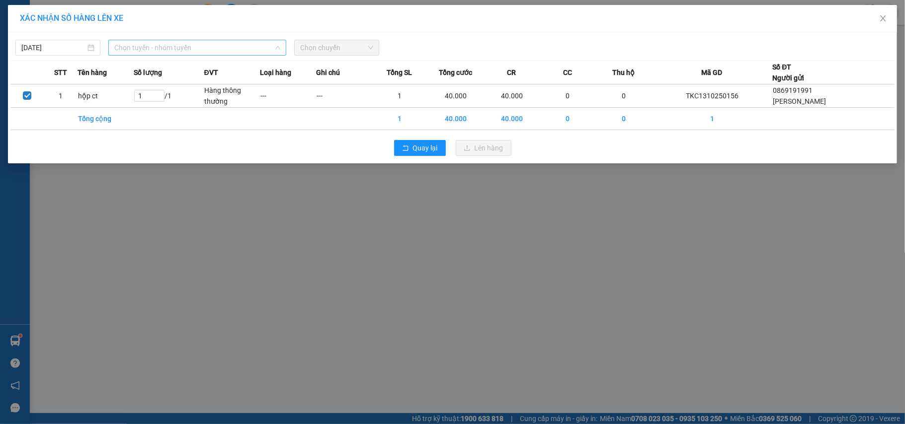
click at [183, 46] on span "Chọn tuyến - nhóm tuyến" at bounding box center [197, 47] width 166 height 15
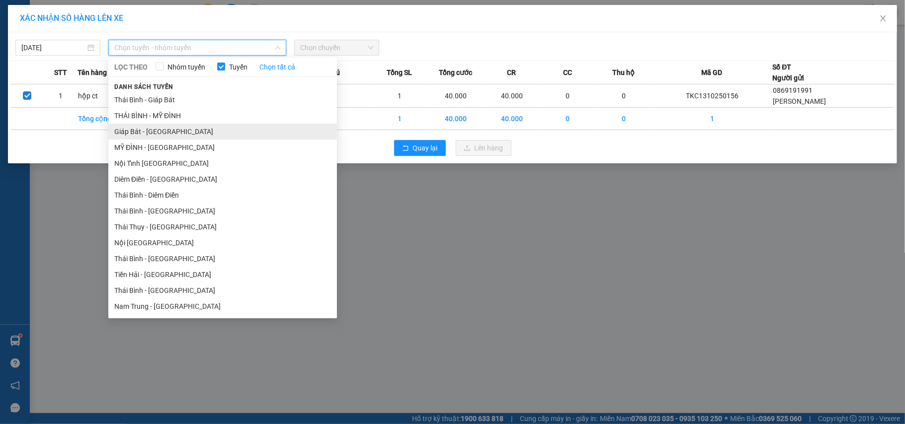
click at [137, 128] on li "Giáp Bát - [GEOGRAPHIC_DATA]" at bounding box center [222, 132] width 229 height 16
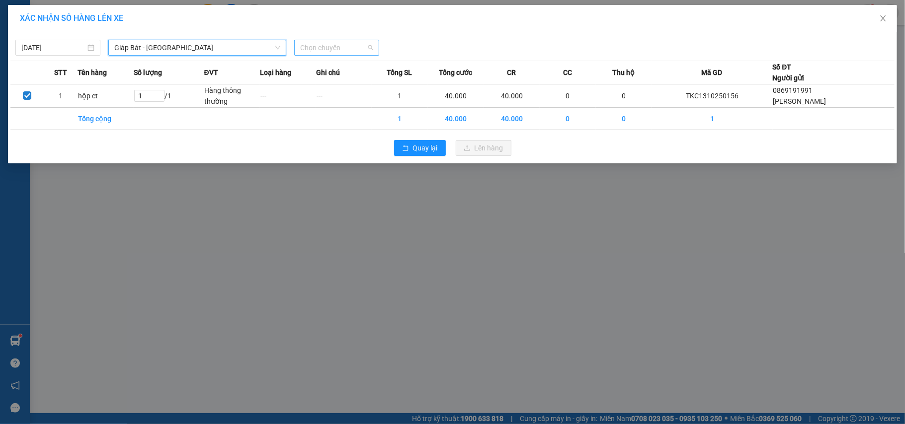
click at [320, 48] on span "Chọn chuyến" at bounding box center [336, 47] width 73 height 15
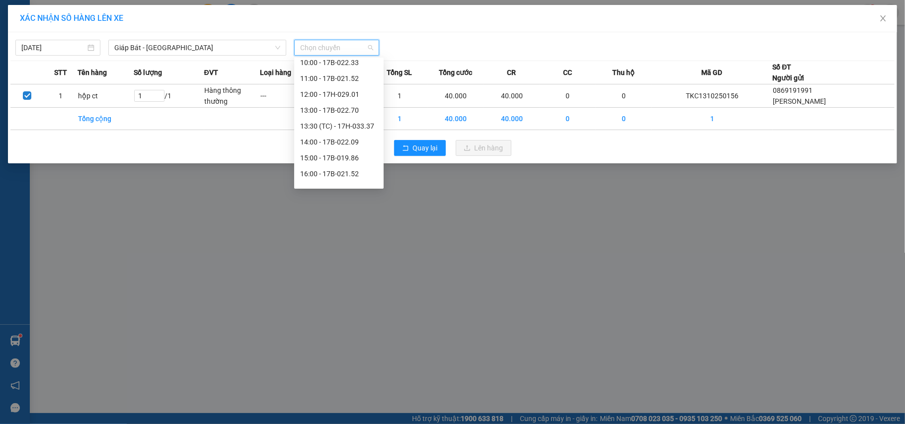
scroll to position [191, 0]
click at [340, 130] on div "17:00 - 17H-029.01" at bounding box center [339, 131] width 78 height 11
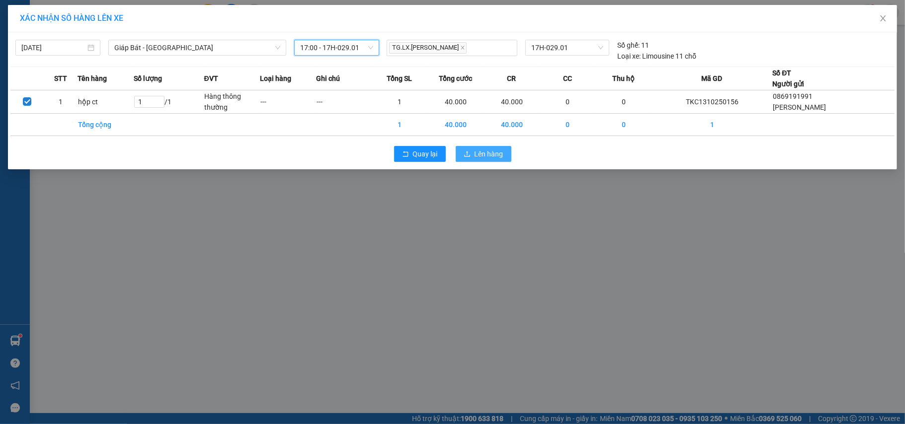
click at [498, 159] on span "Lên hàng" at bounding box center [489, 154] width 29 height 11
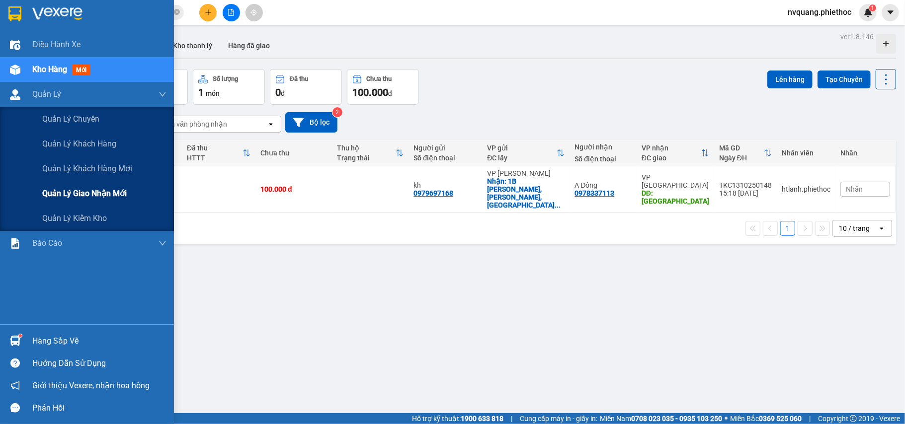
click at [103, 190] on span "Quản lý giao nhận mới" at bounding box center [84, 193] width 84 height 12
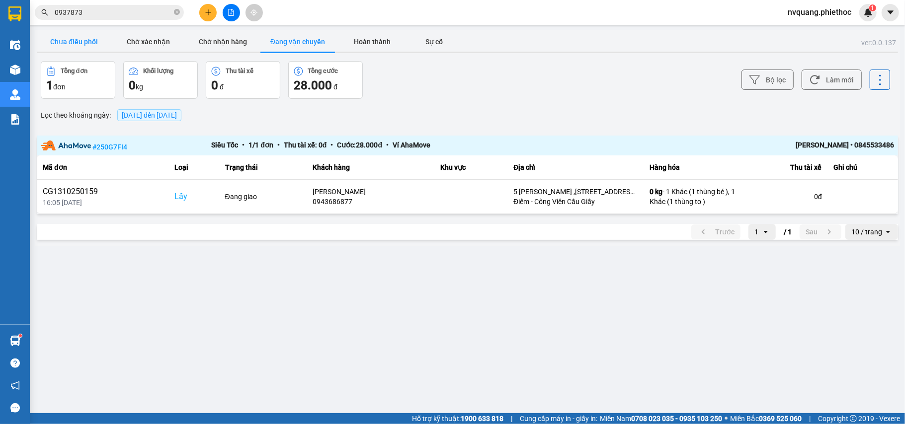
click at [62, 45] on button "Chưa điều phối" at bounding box center [74, 42] width 75 height 20
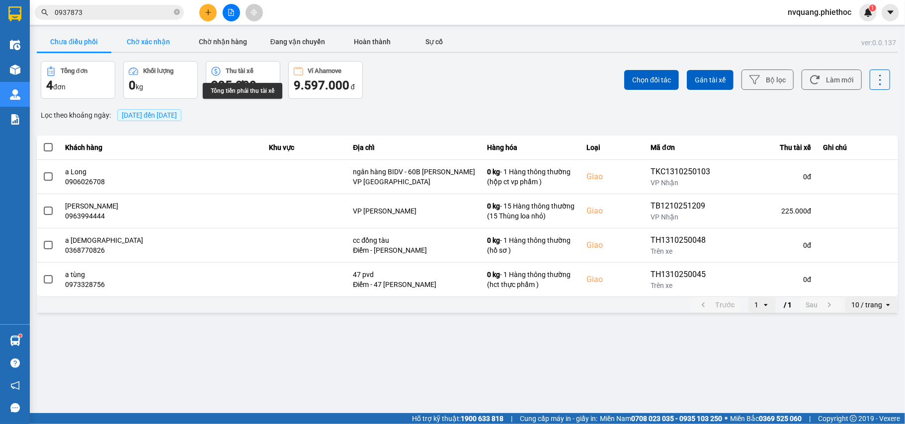
click at [140, 42] on button "Chờ xác nhận" at bounding box center [148, 42] width 75 height 20
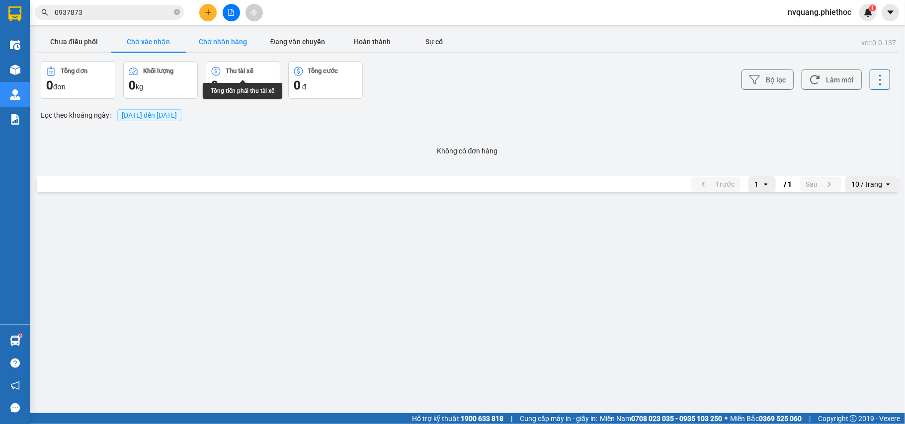
click at [227, 39] on button "Chờ nhận hàng" at bounding box center [223, 42] width 75 height 20
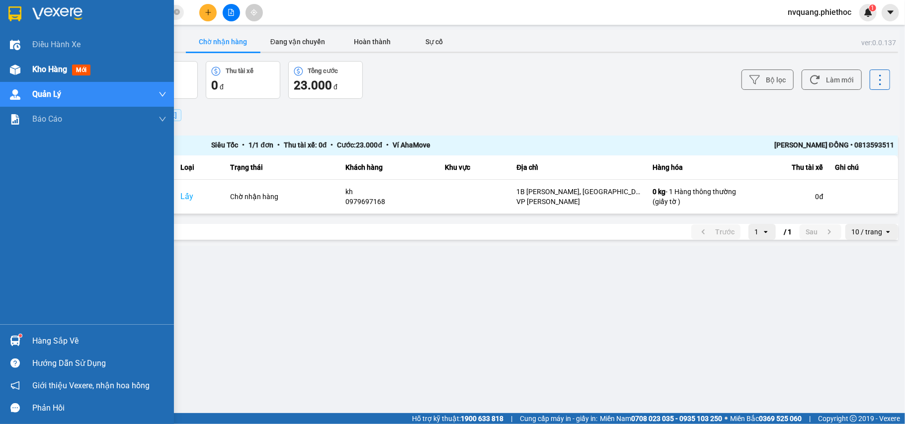
click at [39, 74] on span "Kho hàng" at bounding box center [49, 69] width 35 height 9
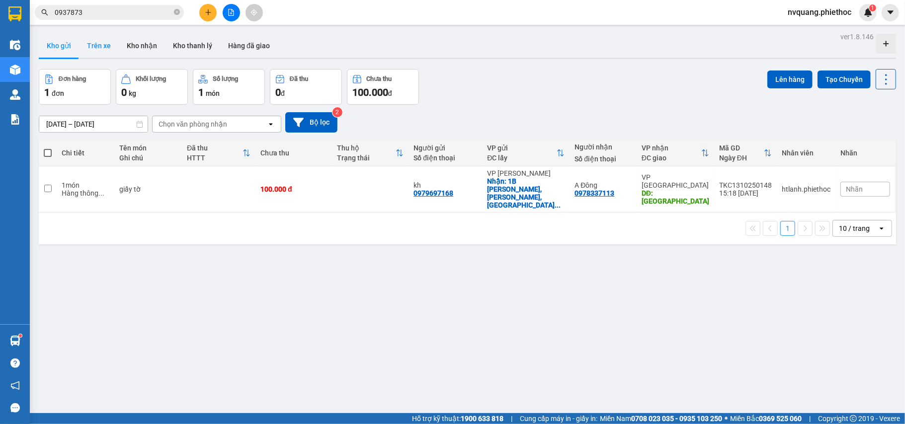
click at [101, 34] on button "Trên xe" at bounding box center [99, 46] width 40 height 24
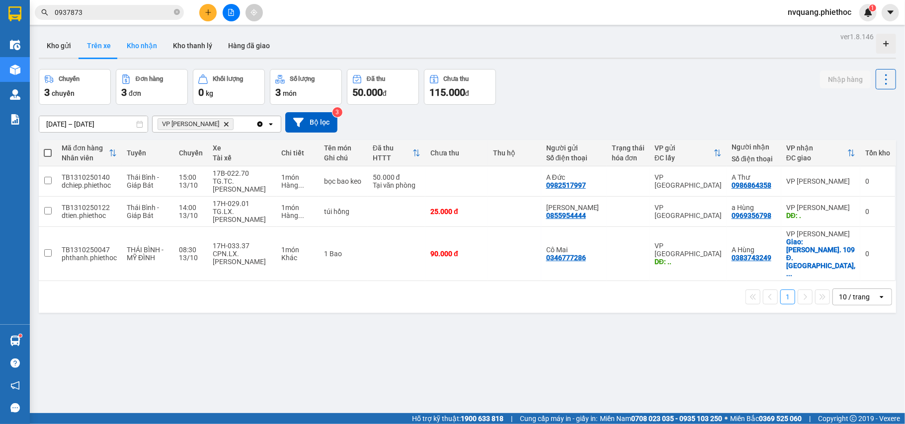
click at [150, 49] on button "Kho nhận" at bounding box center [142, 46] width 46 height 24
type input "[DATE] – [DATE]"
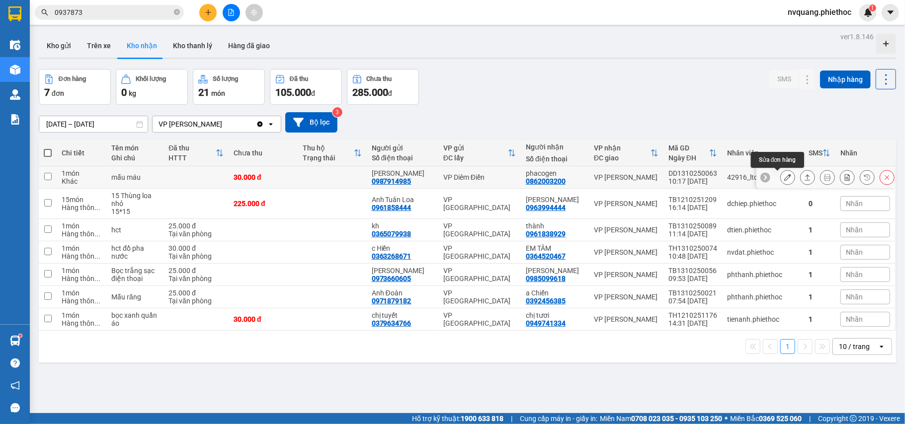
click at [784, 179] on icon at bounding box center [787, 177] width 7 height 7
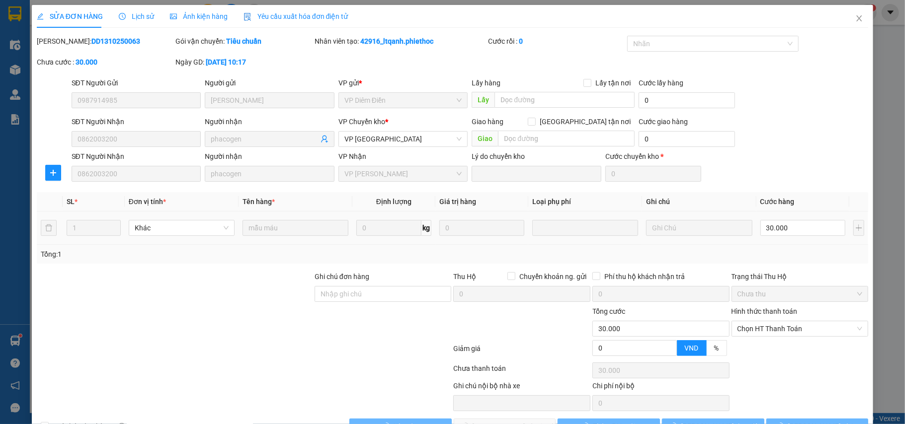
type input "0987914985"
type input "Anh Khánh"
type input "0862003200"
type input "phacogen"
type input "0"
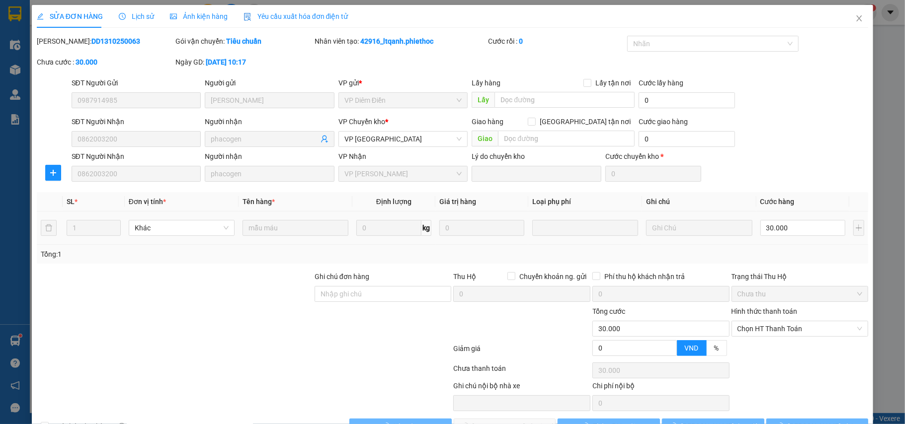
type input "30.000"
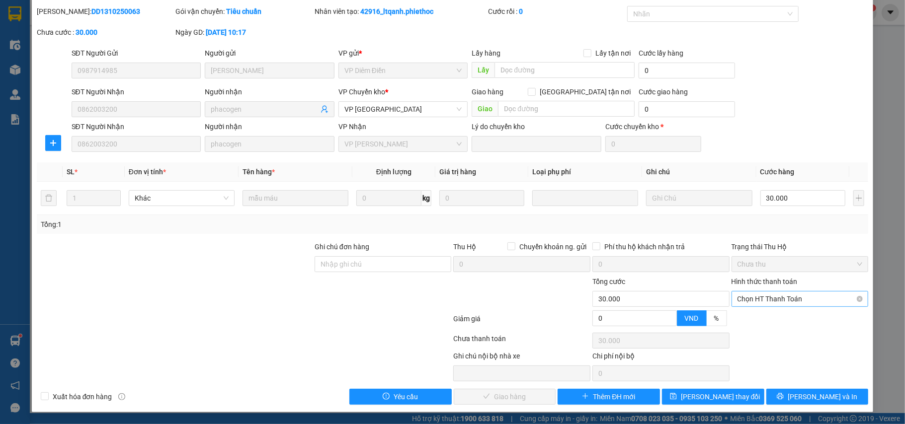
click at [767, 295] on span "Chọn HT Thanh Toán" at bounding box center [800, 299] width 125 height 15
click at [763, 323] on div "Tại văn phòng" at bounding box center [792, 320] width 124 height 11
type input "0"
click at [515, 397] on span "[PERSON_NAME] và Giao hàng" at bounding box center [520, 397] width 95 height 11
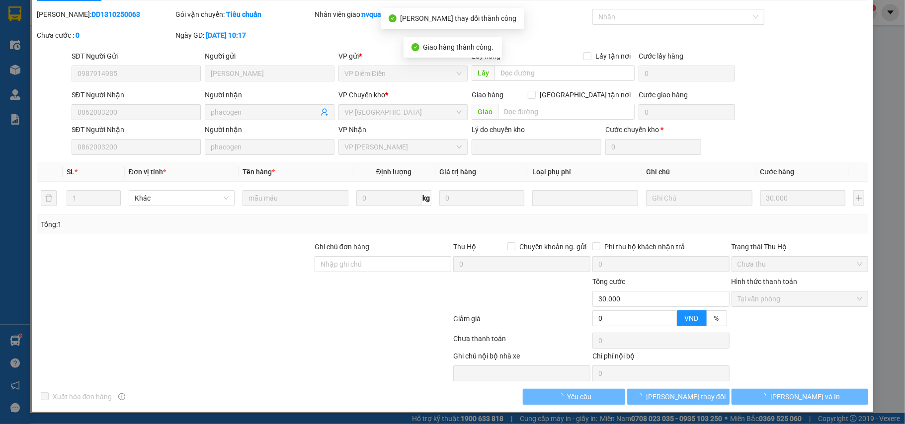
scroll to position [0, 0]
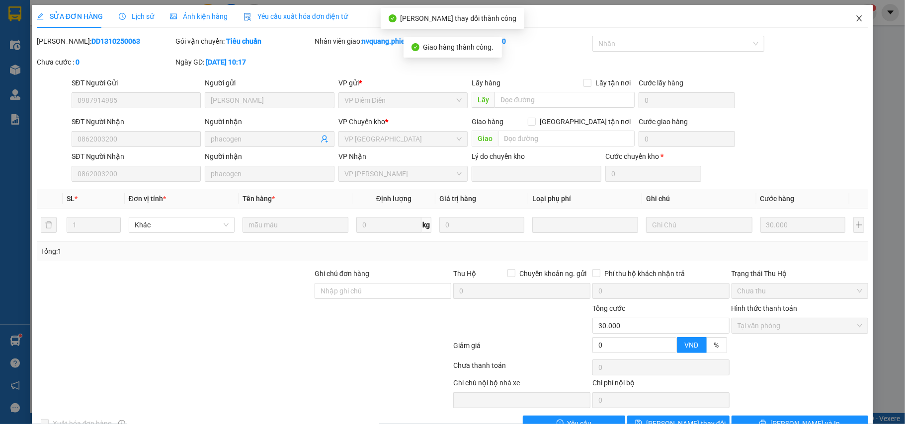
click at [855, 17] on icon "close" at bounding box center [859, 18] width 8 height 8
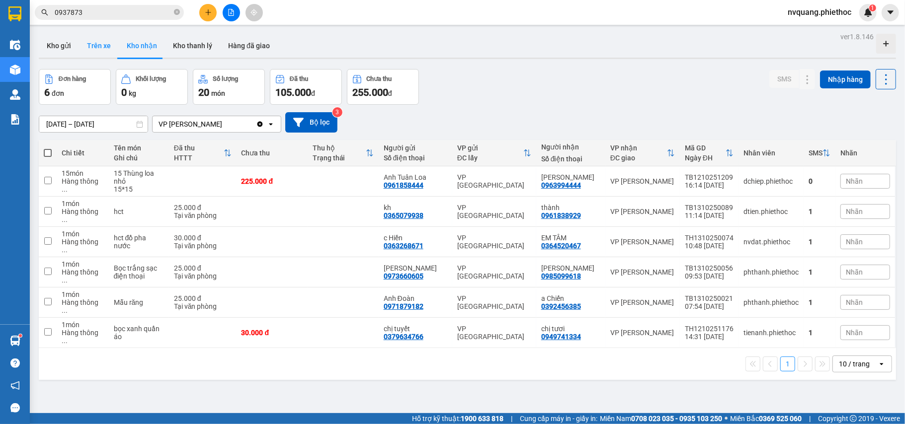
click at [102, 41] on button "Trên xe" at bounding box center [99, 46] width 40 height 24
type input "[DATE] – [DATE]"
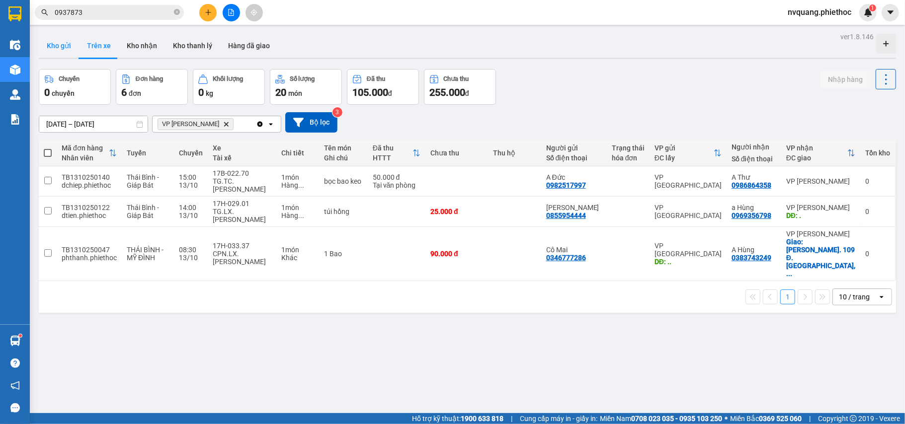
click at [46, 46] on button "Kho gửi" at bounding box center [59, 46] width 40 height 24
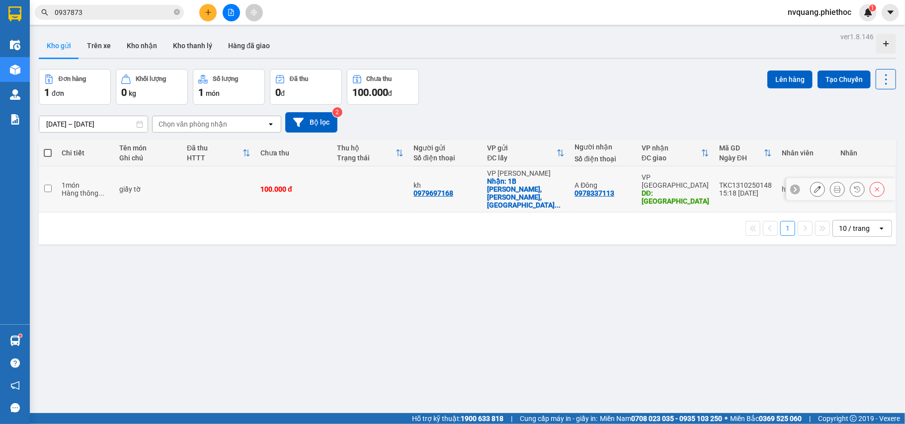
click at [834, 186] on icon at bounding box center [837, 189] width 7 height 7
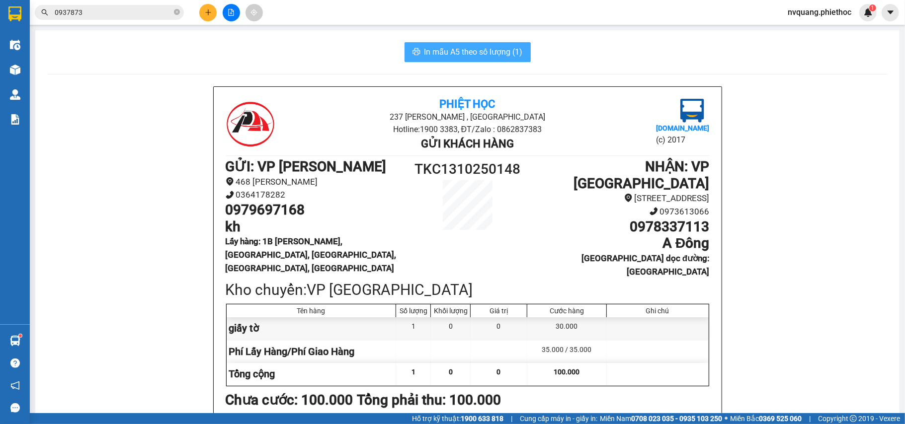
click at [456, 56] on span "In mẫu A5 theo số lượng (1)" at bounding box center [473, 52] width 98 height 12
click at [452, 56] on span "In mẫu A5 theo số lượng (1)" at bounding box center [473, 52] width 98 height 12
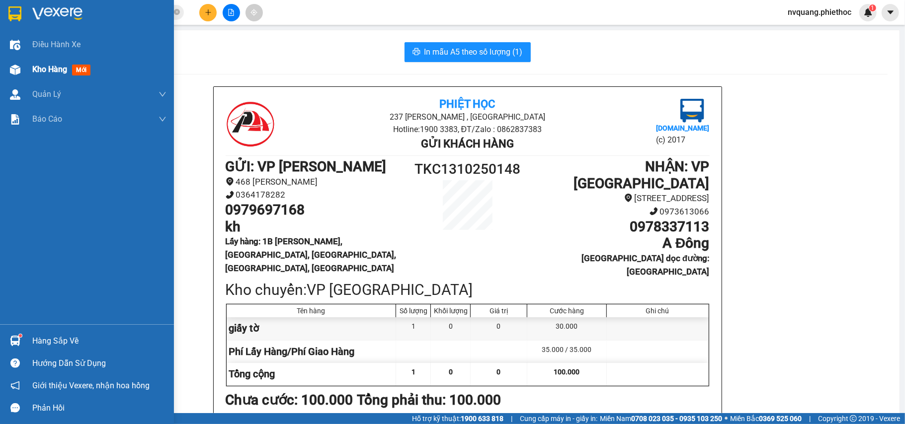
click at [34, 69] on span "Kho hàng" at bounding box center [49, 69] width 35 height 9
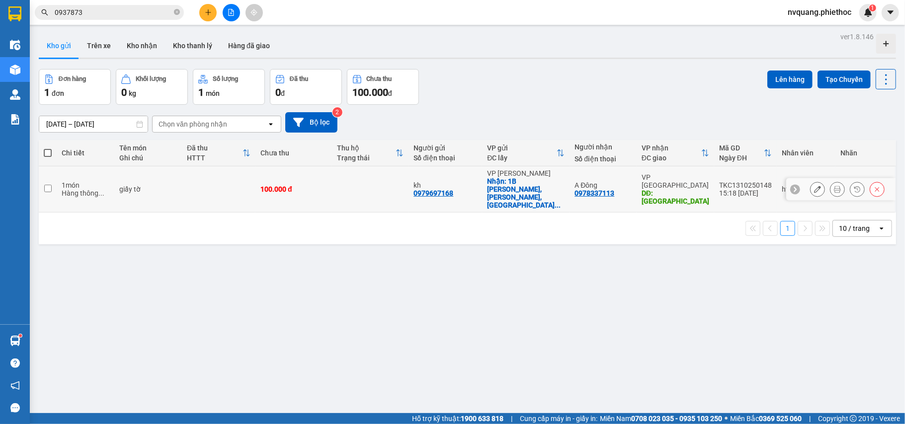
click at [165, 185] on div "giấy tờ" at bounding box center [148, 189] width 58 height 8
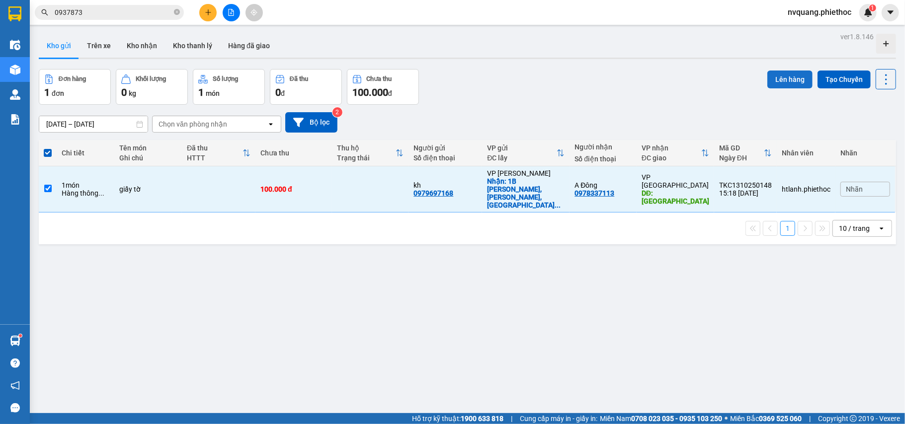
click at [770, 80] on button "Lên hàng" at bounding box center [789, 80] width 45 height 18
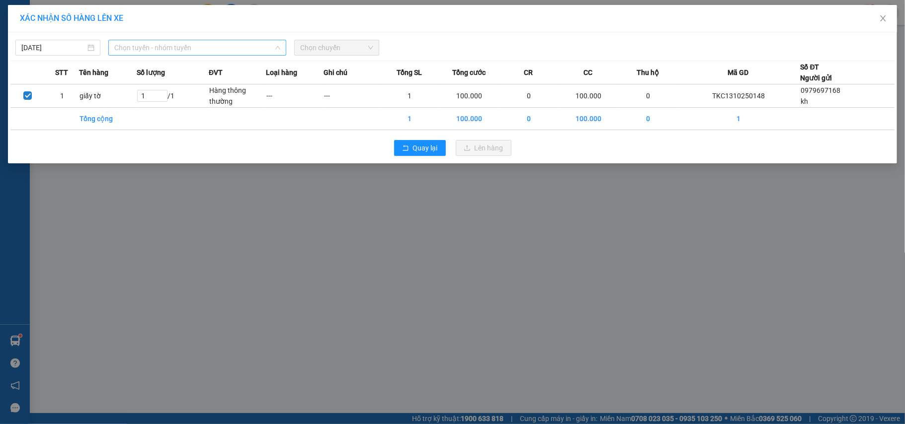
click at [172, 49] on span "Chọn tuyến - nhóm tuyến" at bounding box center [197, 47] width 166 height 15
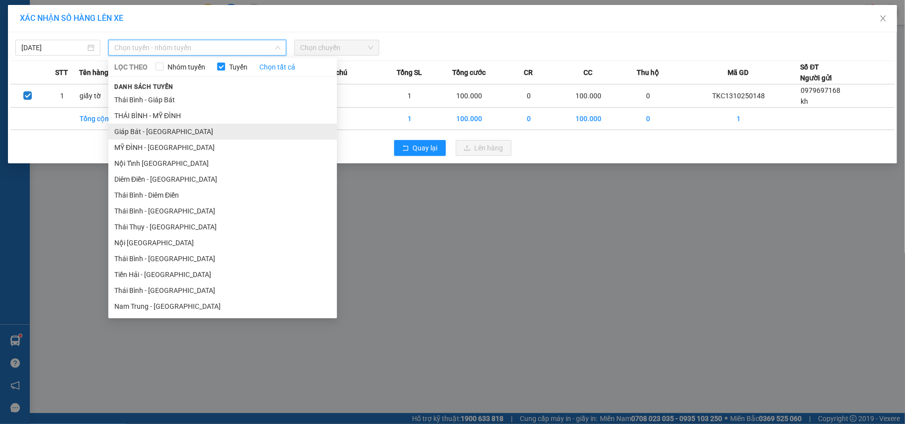
click at [136, 128] on li "Giáp Bát - [GEOGRAPHIC_DATA]" at bounding box center [222, 132] width 229 height 16
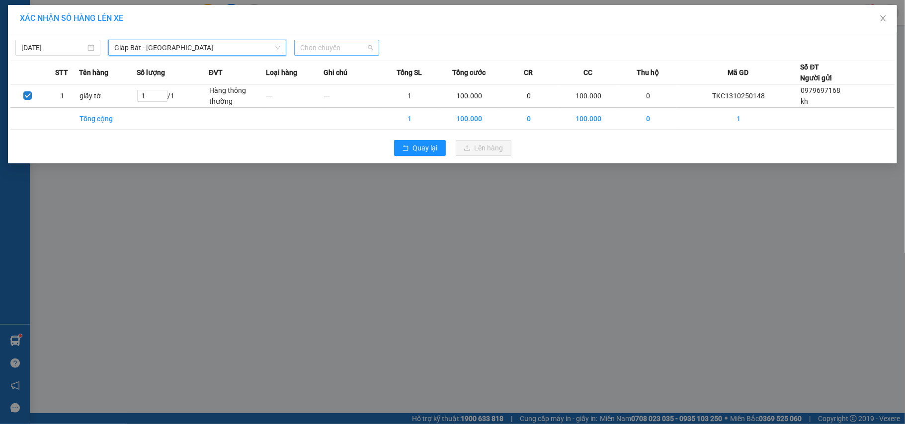
click at [315, 48] on span "Chọn chuyến" at bounding box center [336, 47] width 73 height 15
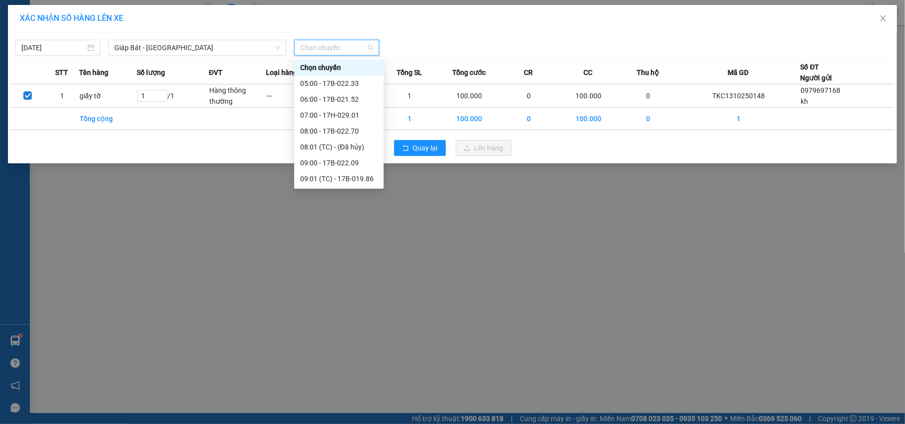
click at [345, 317] on div "17:00 - 17H-029.01" at bounding box center [339, 322] width 78 height 11
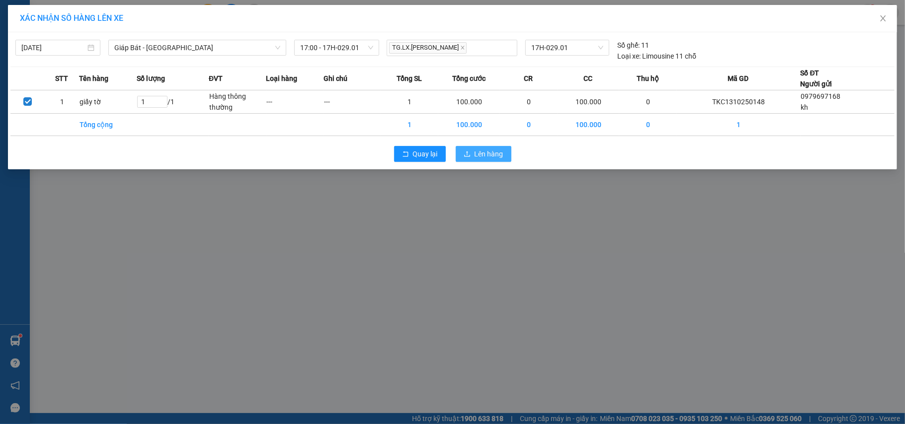
click at [477, 158] on span "Lên hàng" at bounding box center [489, 154] width 29 height 11
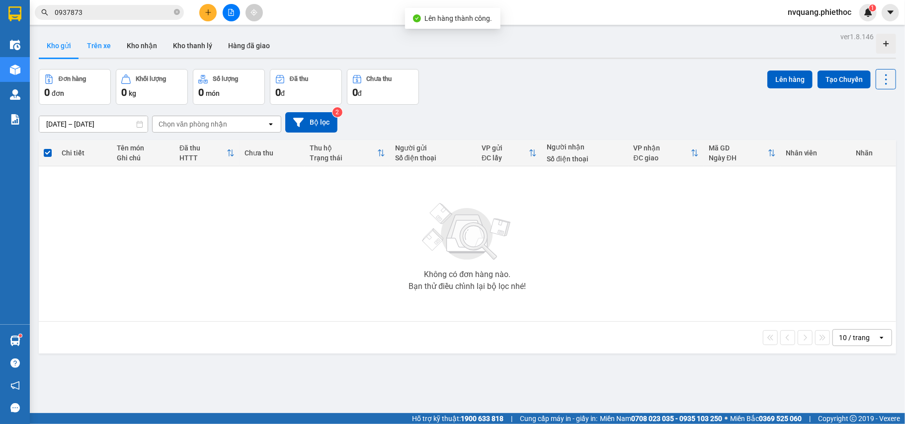
click at [100, 47] on button "Trên xe" at bounding box center [99, 46] width 40 height 24
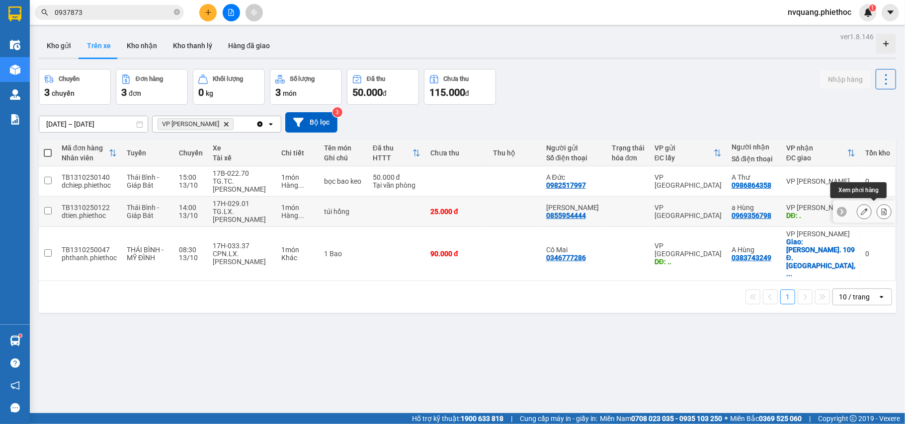
click at [877, 207] on button at bounding box center [884, 211] width 14 height 17
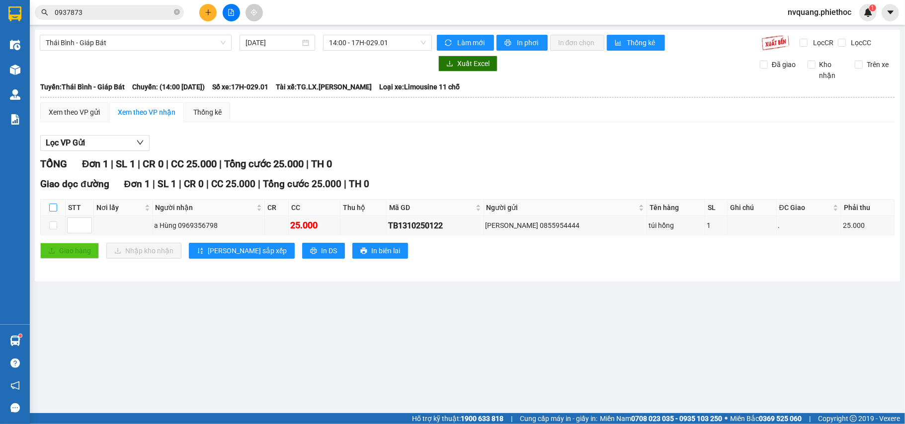
click at [54, 207] on input "checkbox" at bounding box center [53, 208] width 8 height 8
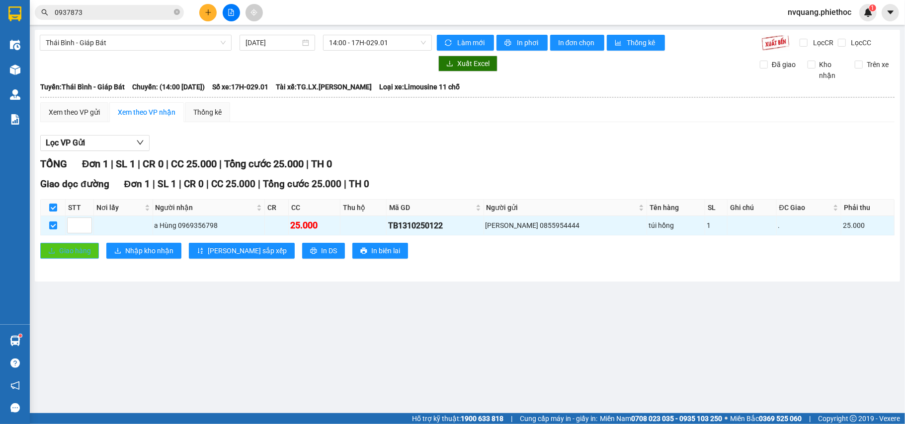
click at [62, 251] on span "Giao hàng" at bounding box center [75, 251] width 32 height 11
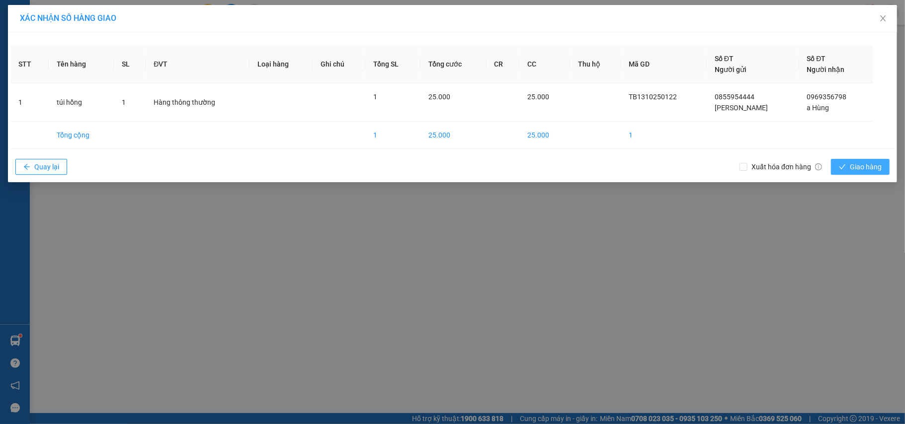
click at [861, 167] on span "Giao hàng" at bounding box center [866, 167] width 32 height 11
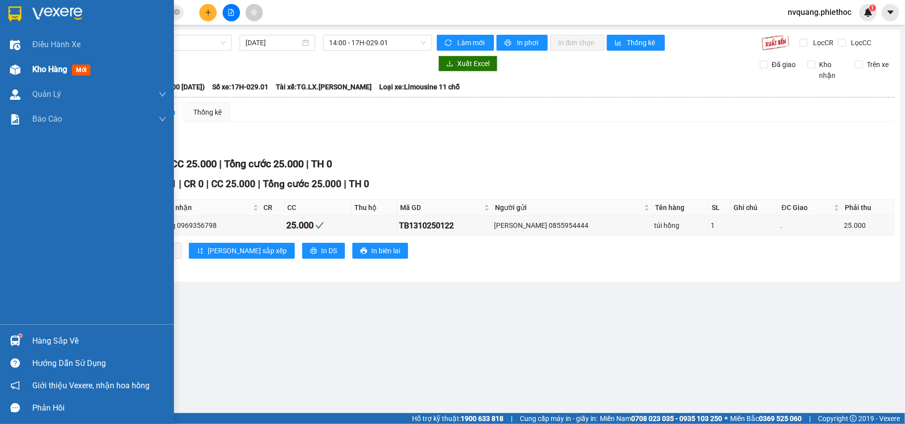
click at [43, 66] on span "Kho hàng" at bounding box center [49, 69] width 35 height 9
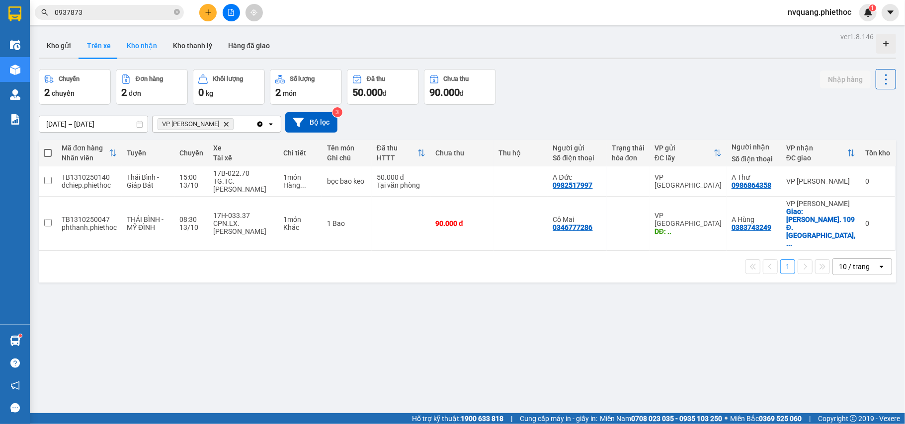
click at [132, 47] on button "Kho nhận" at bounding box center [142, 46] width 46 height 24
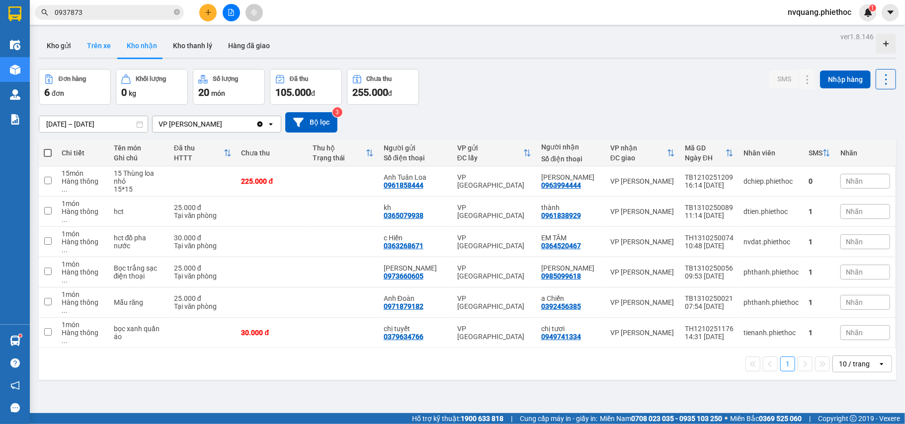
click at [103, 36] on button "Trên xe" at bounding box center [99, 46] width 40 height 24
type input "[DATE] – [DATE]"
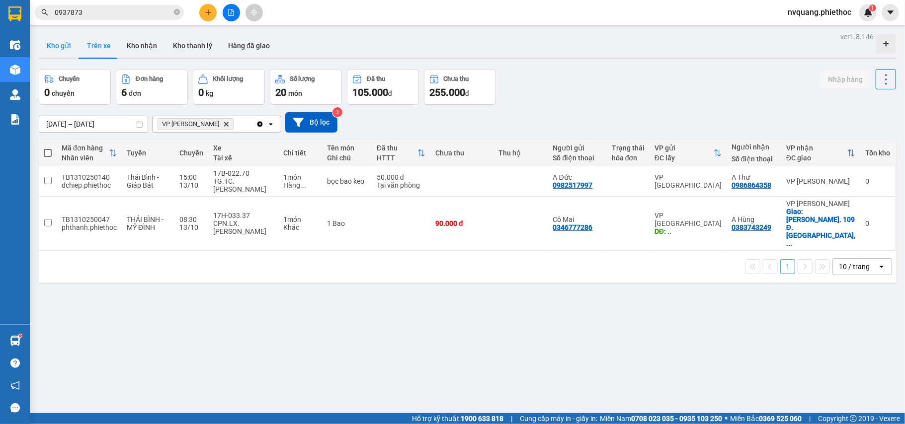
click at [62, 51] on button "Kho gửi" at bounding box center [59, 46] width 40 height 24
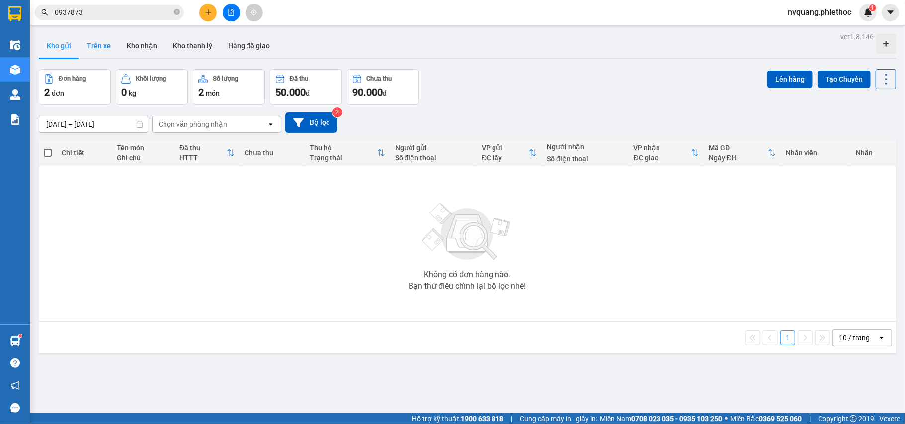
click at [102, 47] on button "Trên xe" at bounding box center [99, 46] width 40 height 24
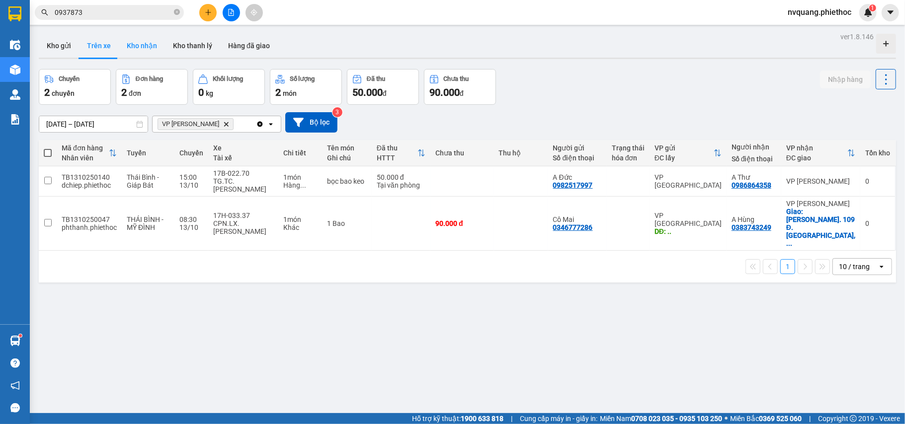
click at [145, 49] on button "Kho nhận" at bounding box center [142, 46] width 46 height 24
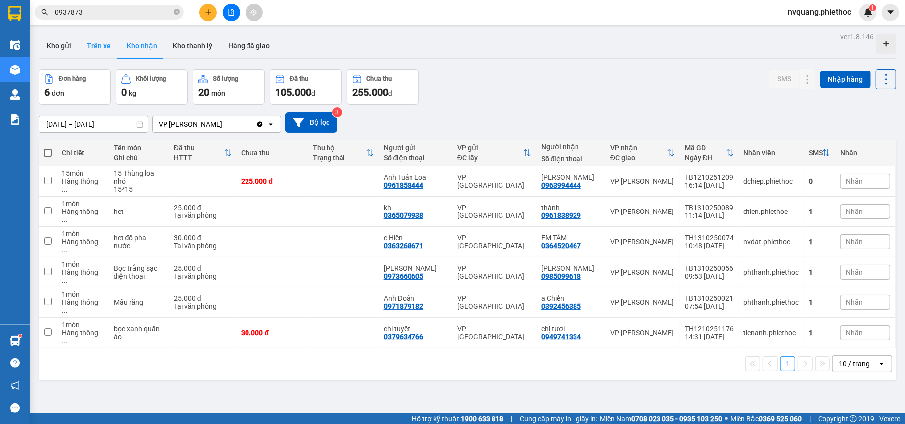
click at [104, 46] on button "Trên xe" at bounding box center [99, 46] width 40 height 24
type input "[DATE] – [DATE]"
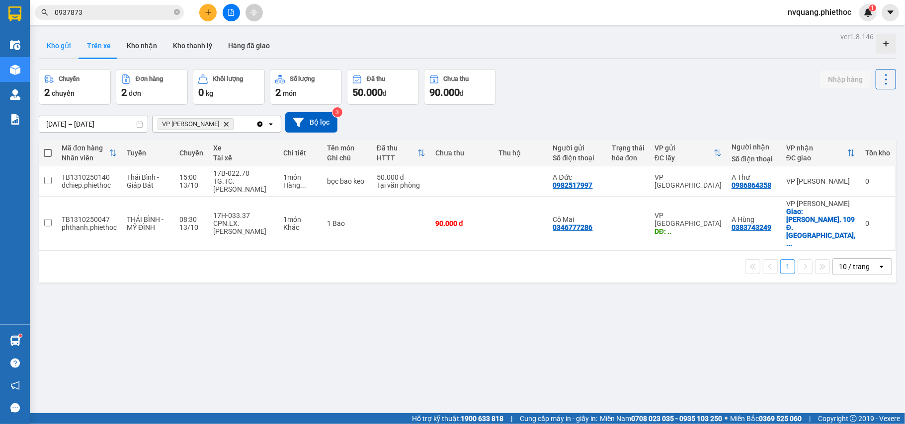
click at [59, 49] on button "Kho gửi" at bounding box center [59, 46] width 40 height 24
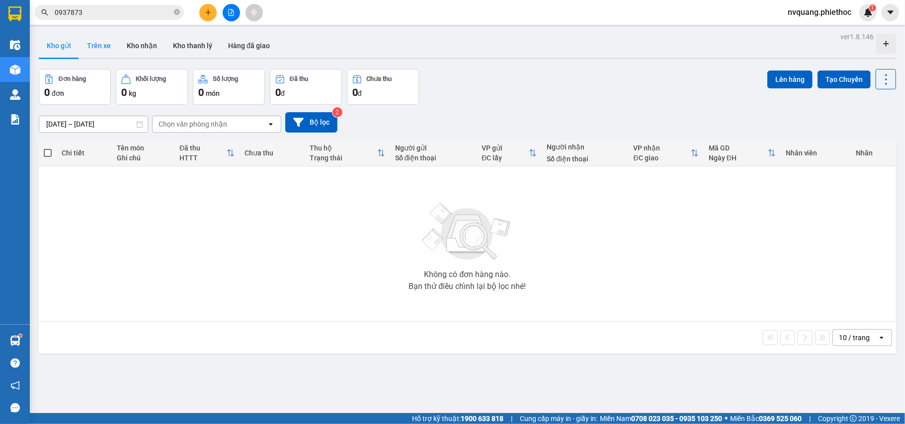
click at [96, 50] on button "Trên xe" at bounding box center [99, 46] width 40 height 24
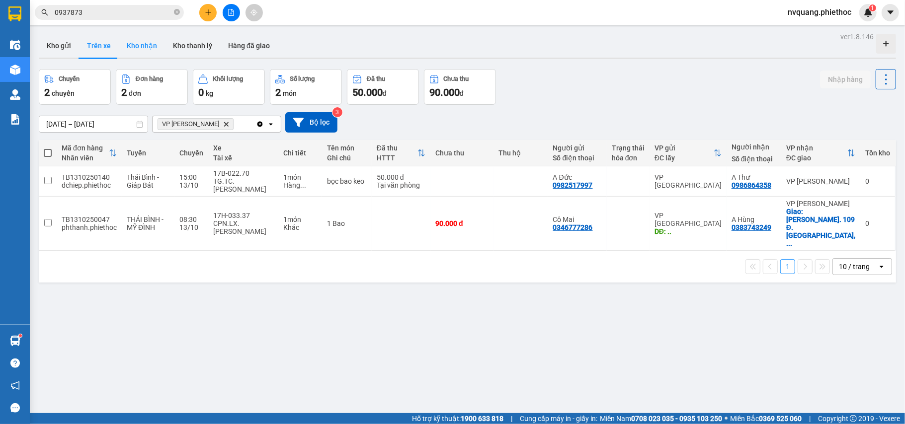
click at [136, 48] on button "Kho nhận" at bounding box center [142, 46] width 46 height 24
type input "[DATE] – [DATE]"
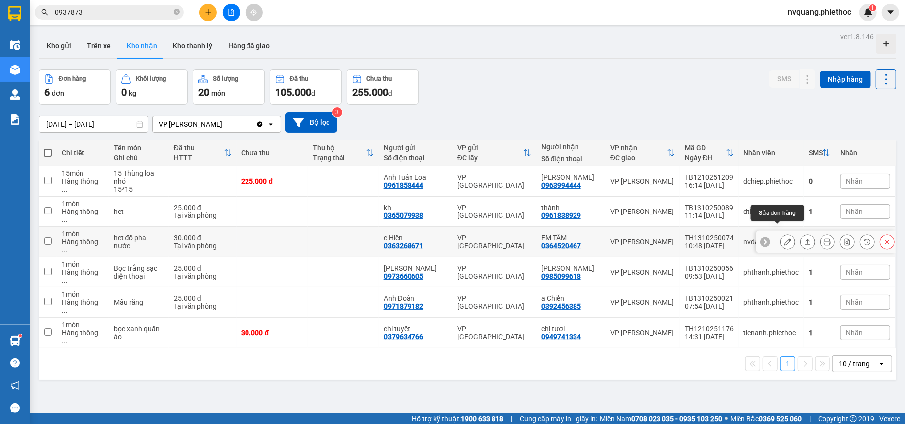
click at [782, 234] on button at bounding box center [788, 242] width 14 height 17
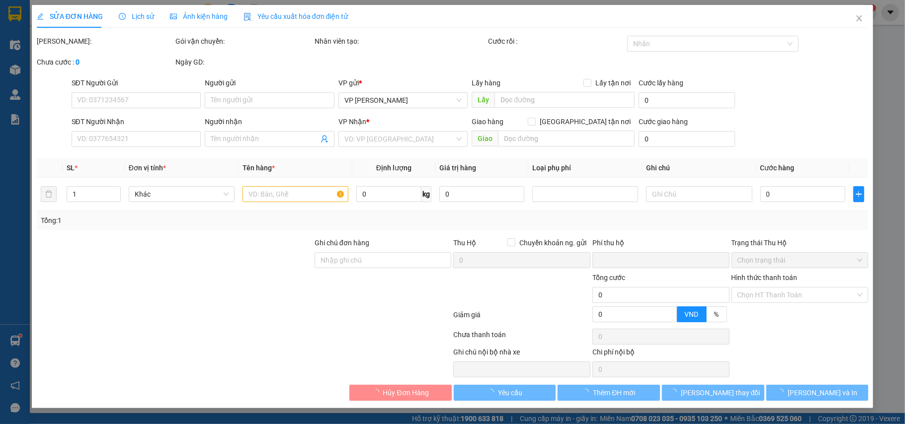
type input "0363268671"
type input "c Hiền"
type input "0364520467"
type input "EM TÂM"
type input "0"
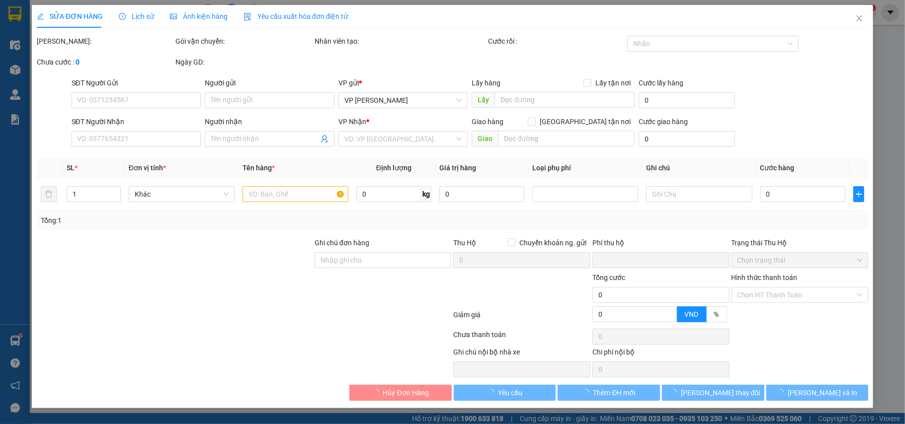
type input "30.000"
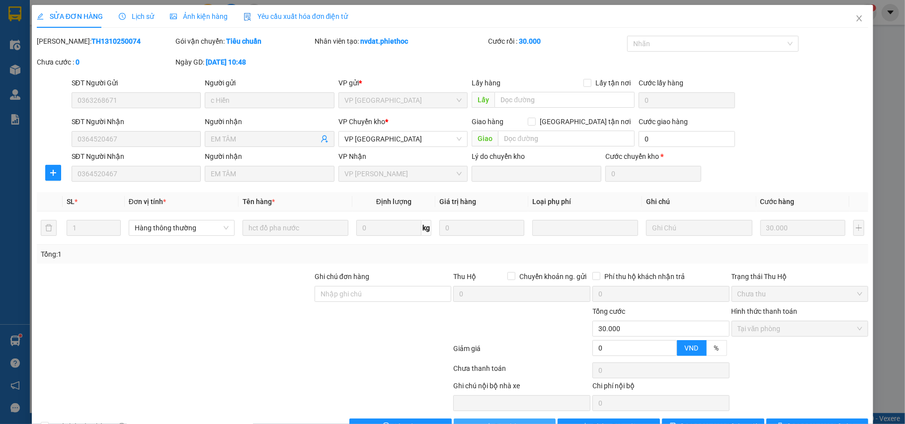
click at [504, 421] on span "Giao hàng" at bounding box center [510, 426] width 32 height 11
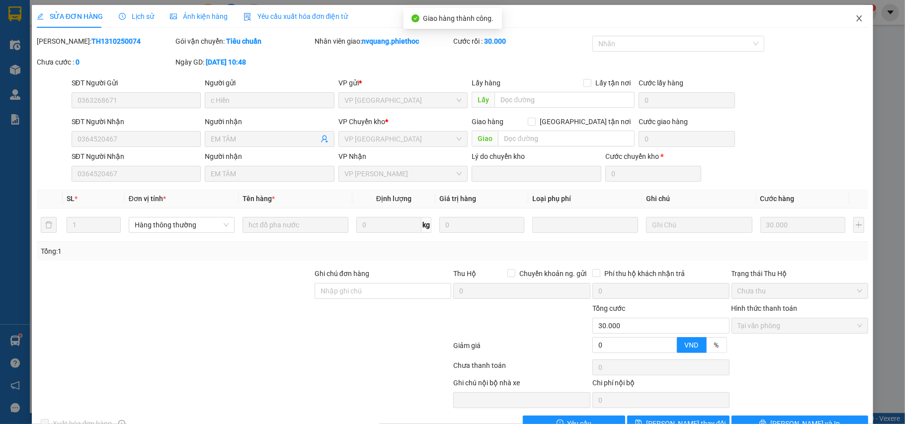
click at [855, 16] on icon "close" at bounding box center [859, 18] width 8 height 8
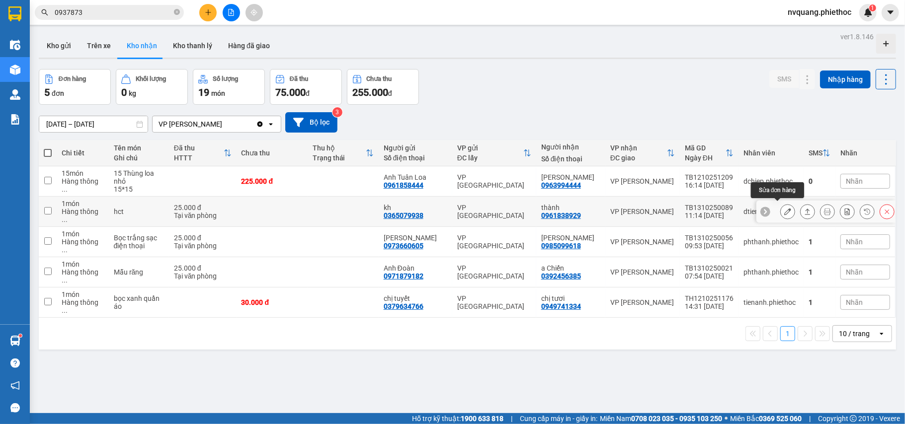
click at [781, 213] on button at bounding box center [788, 211] width 14 height 17
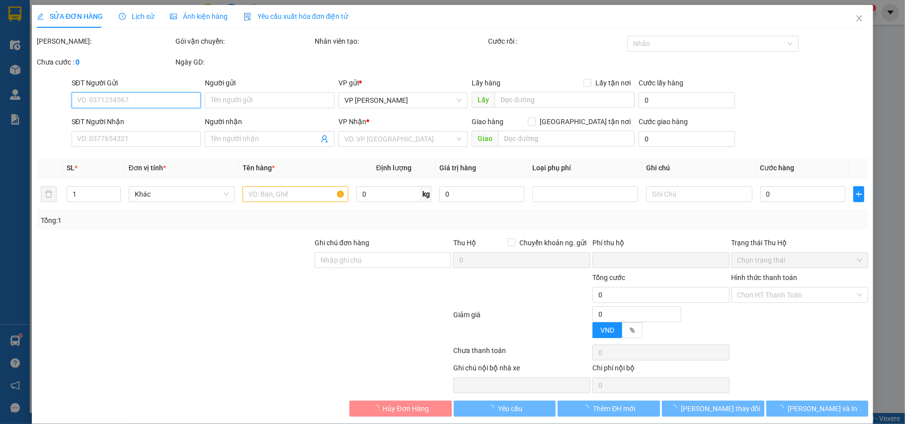
type input "0365079938"
type input "kh"
type input "0961838929"
type input "thành"
type input "0"
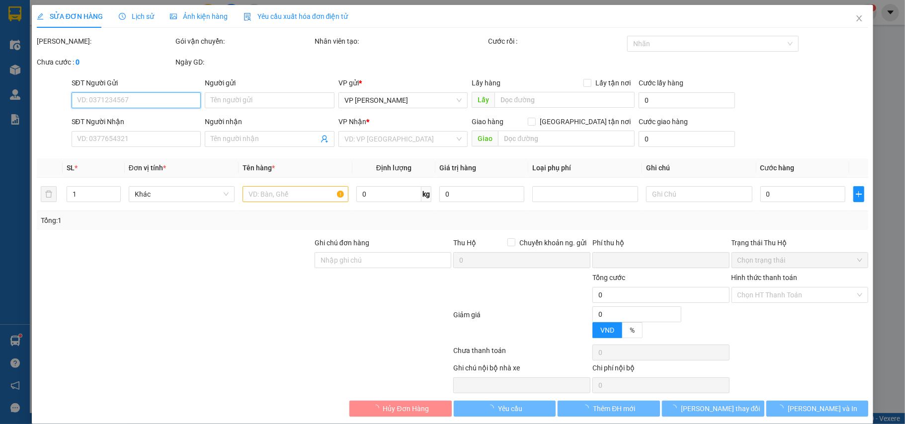
type input "25.000"
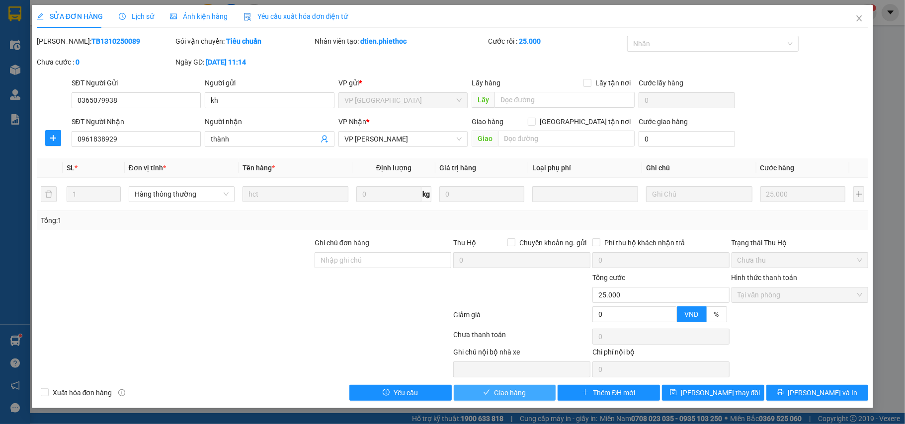
click at [511, 395] on span "Giao hàng" at bounding box center [510, 393] width 32 height 11
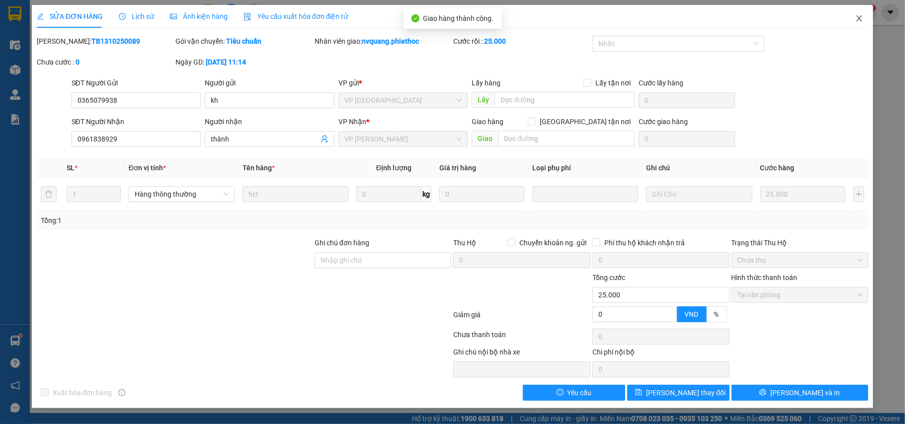
click at [857, 15] on icon "close" at bounding box center [859, 18] width 8 height 8
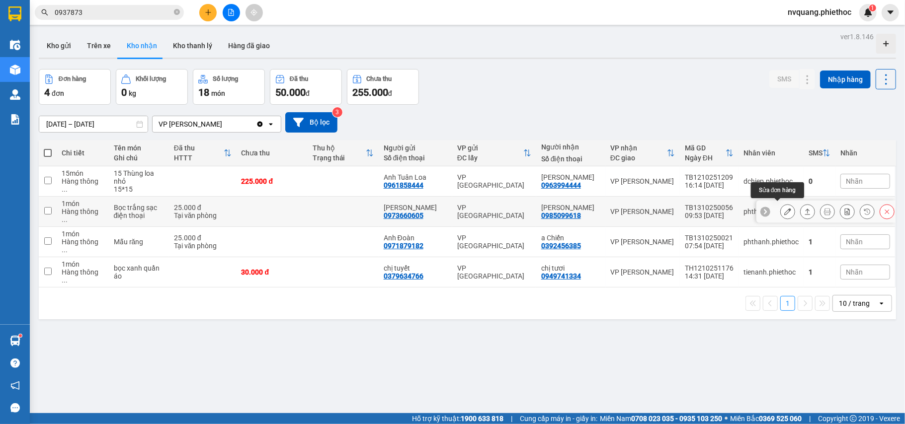
click at [781, 212] on button at bounding box center [788, 211] width 14 height 17
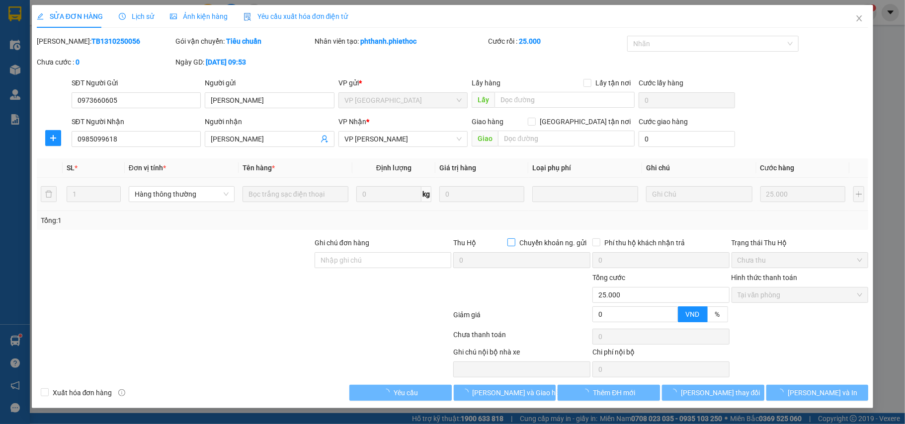
type input "0973660605"
type input "[PERSON_NAME]"
type input "0985099618"
type input "Anh Tuyên"
type input "0"
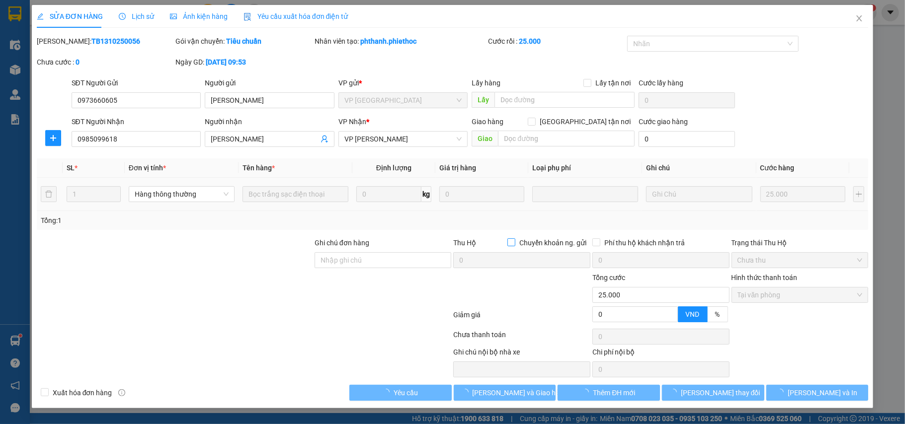
type input "25.000"
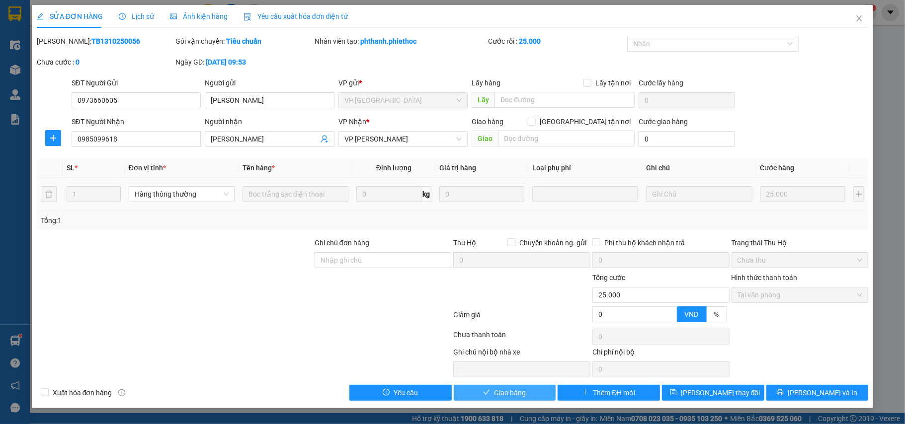
click at [523, 394] on span "Giao hàng" at bounding box center [510, 393] width 32 height 11
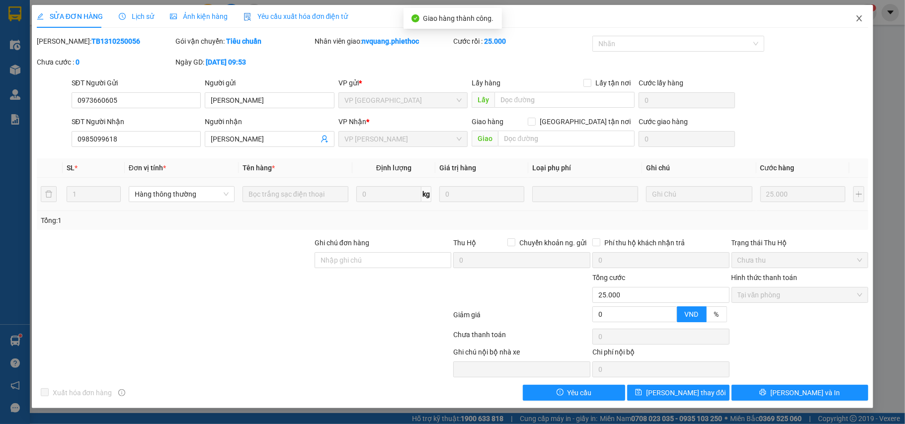
click at [861, 20] on icon "close" at bounding box center [859, 18] width 8 height 8
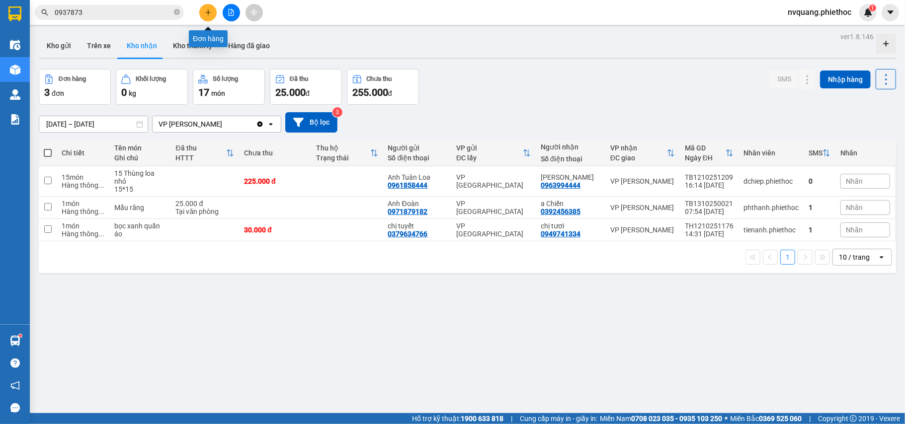
click at [207, 13] on icon "plus" at bounding box center [208, 12] width 7 height 7
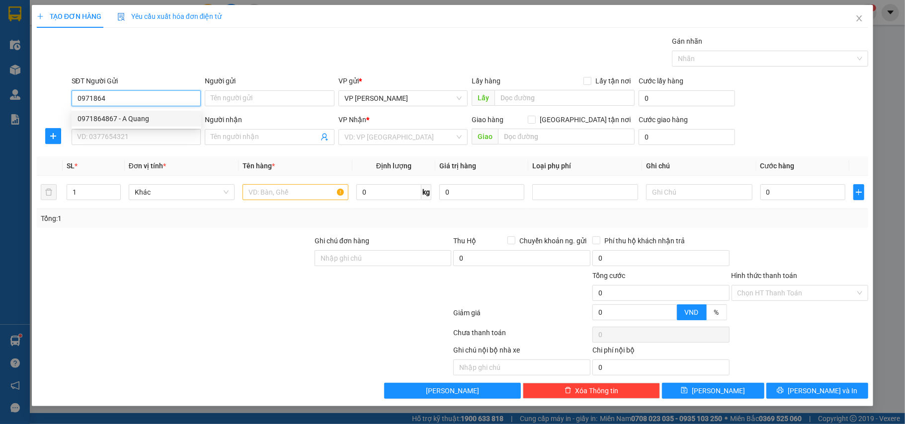
click at [124, 114] on div "0971864867 - A Quang" at bounding box center [137, 118] width 118 height 11
type input "0971864867"
type input "A Quang"
type input "0971864867"
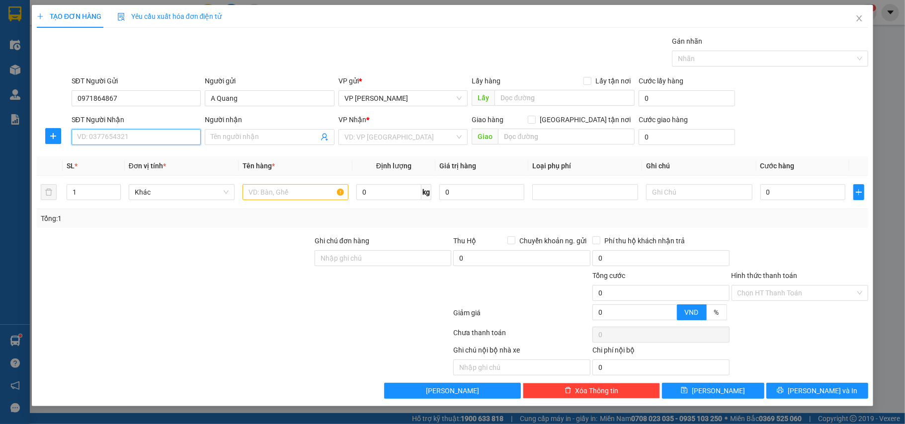
click at [124, 131] on input "SĐT Người Nhận" at bounding box center [137, 137] width 130 height 16
click at [126, 188] on div "0963114958 - C Xuyến" at bounding box center [137, 189] width 118 height 11
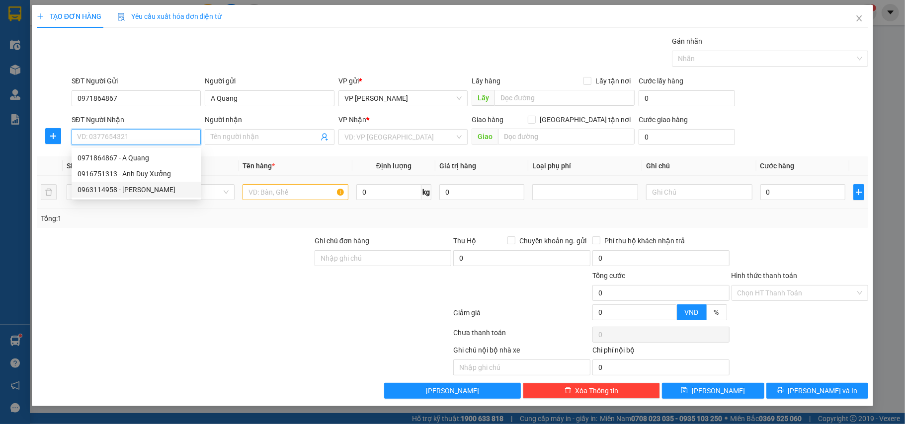
type input "0963114958"
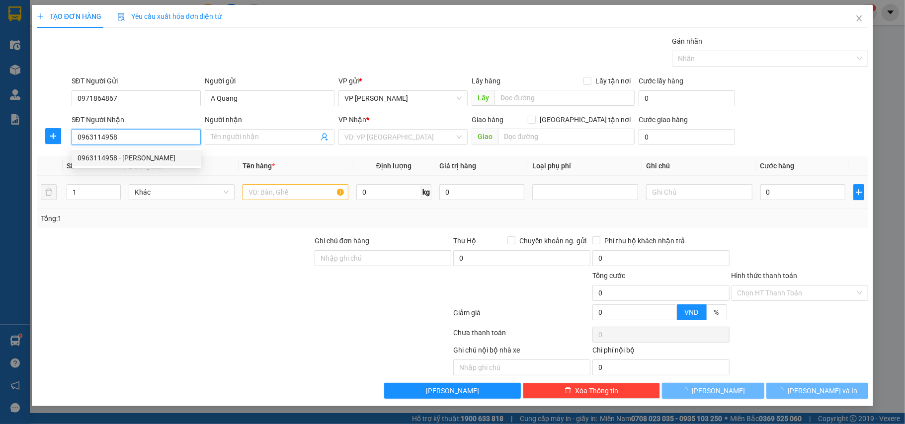
type input "C Xuyến"
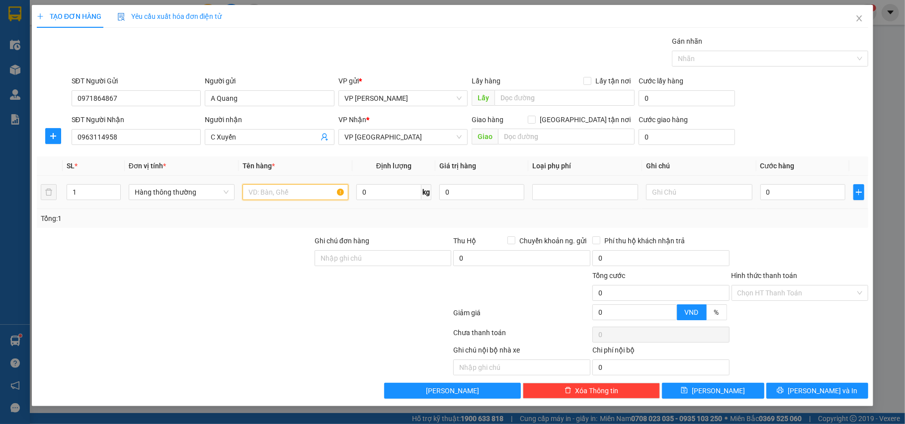
click at [328, 200] on input "text" at bounding box center [296, 192] width 106 height 16
type input "hộp ct phụ tùng"
click at [770, 197] on input "0" at bounding box center [802, 192] width 85 height 16
type input "4"
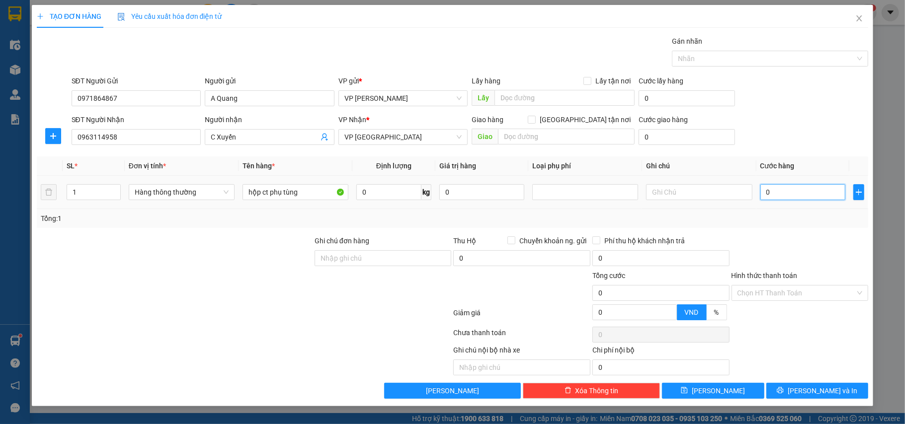
type input "4"
type input "40"
click at [766, 200] on input "40" at bounding box center [802, 192] width 85 height 16
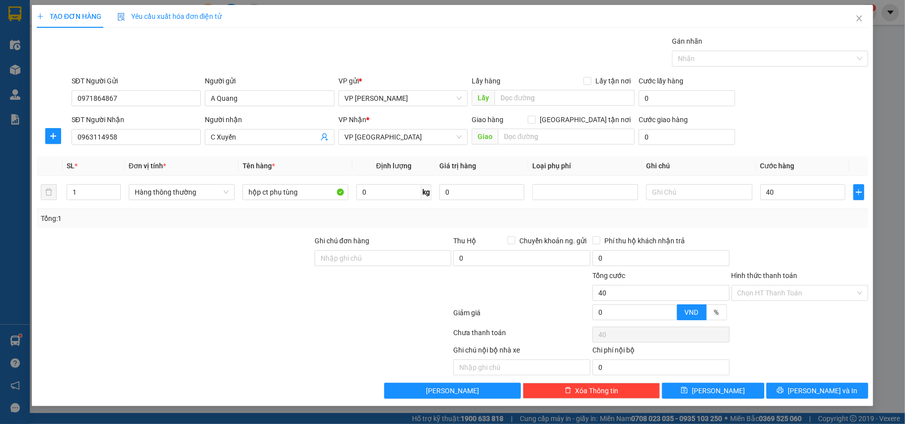
type input "40.000"
click at [772, 223] on div "Tổng: 1" at bounding box center [453, 218] width 824 height 11
click at [786, 289] on input "Hình thức thanh toán" at bounding box center [797, 293] width 118 height 15
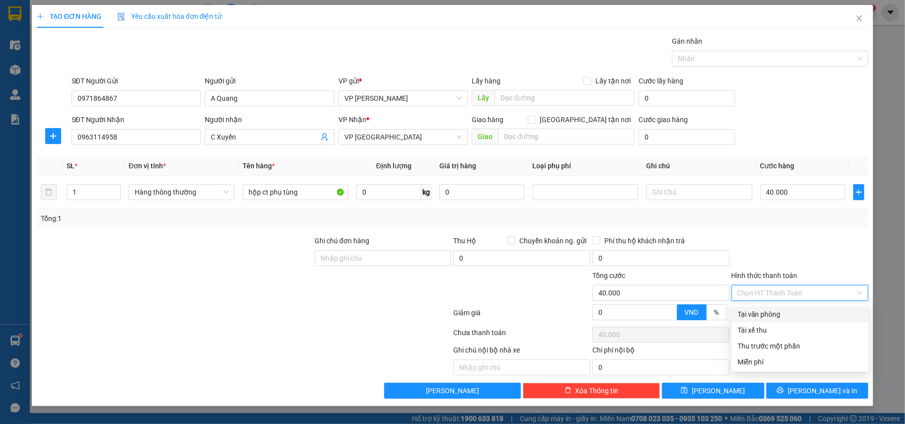
click at [774, 317] on div "Tại văn phòng" at bounding box center [800, 314] width 125 height 11
type input "0"
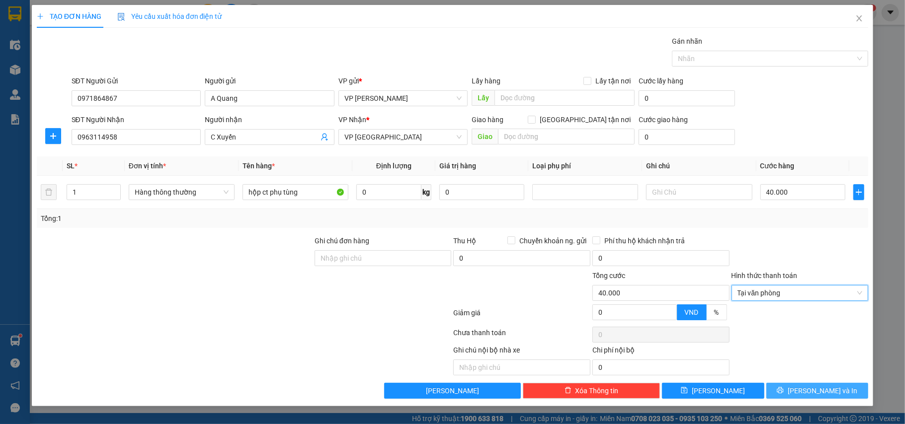
click at [815, 390] on span "[PERSON_NAME] và In" at bounding box center [823, 391] width 70 height 11
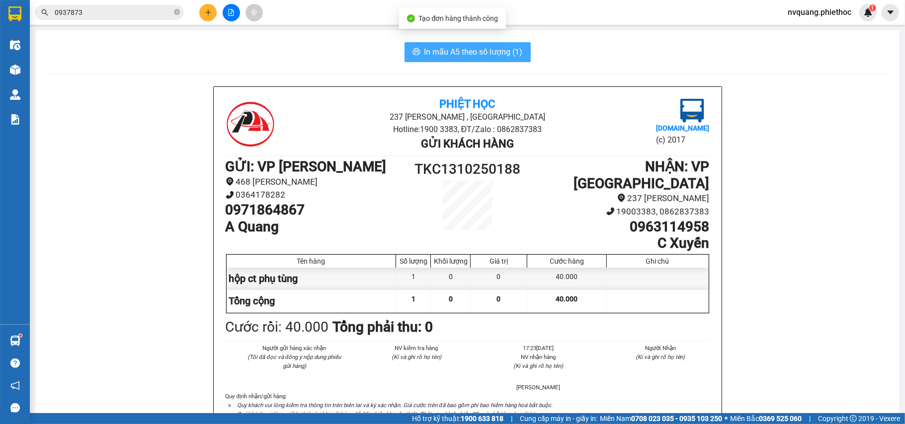
click at [424, 52] on span "In mẫu A5 theo số lượng (1)" at bounding box center [473, 52] width 98 height 12
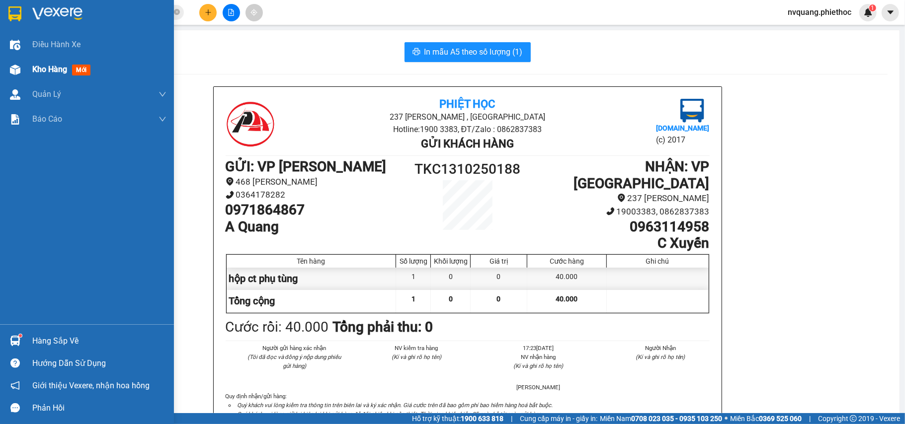
click at [62, 70] on span "Kho hàng" at bounding box center [49, 69] width 35 height 9
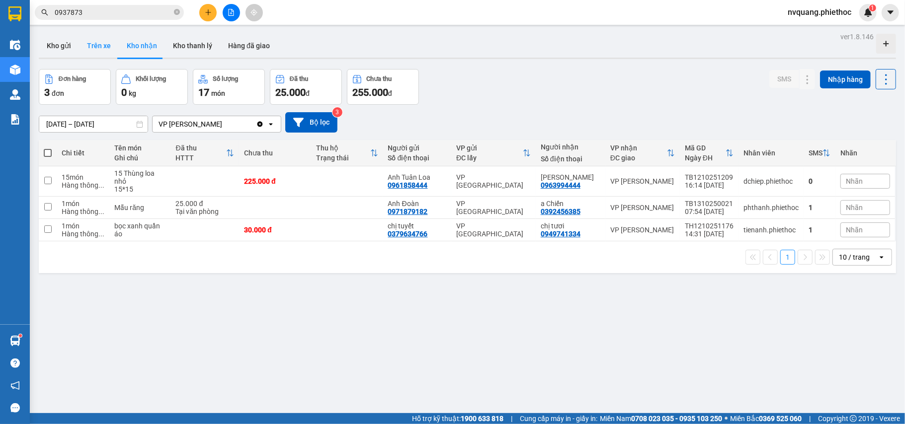
click at [85, 40] on button "Trên xe" at bounding box center [99, 46] width 40 height 24
type input "[DATE] – [DATE]"
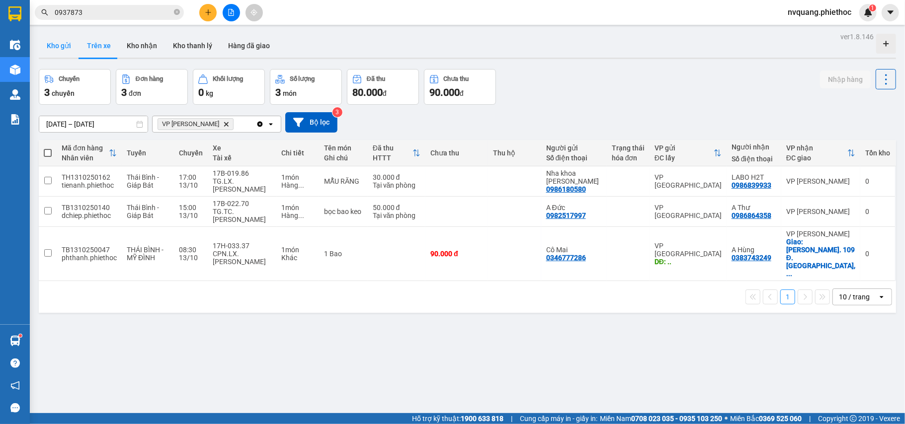
click at [67, 46] on button "Kho gửi" at bounding box center [59, 46] width 40 height 24
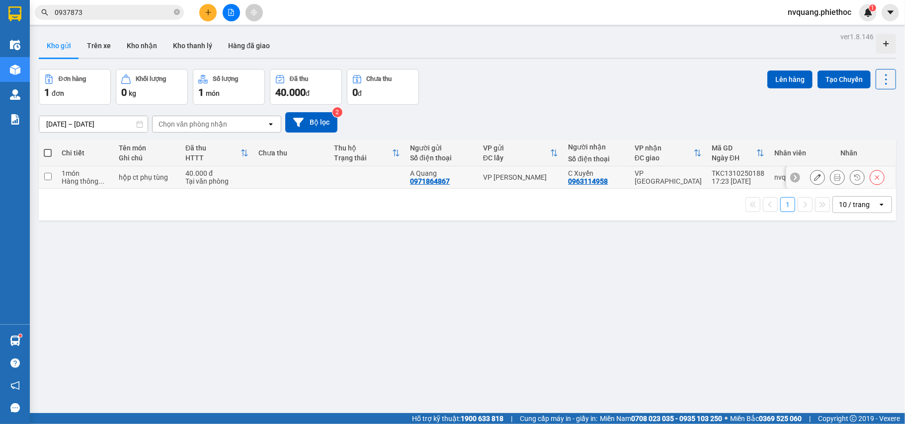
click at [312, 177] on td at bounding box center [291, 177] width 76 height 22
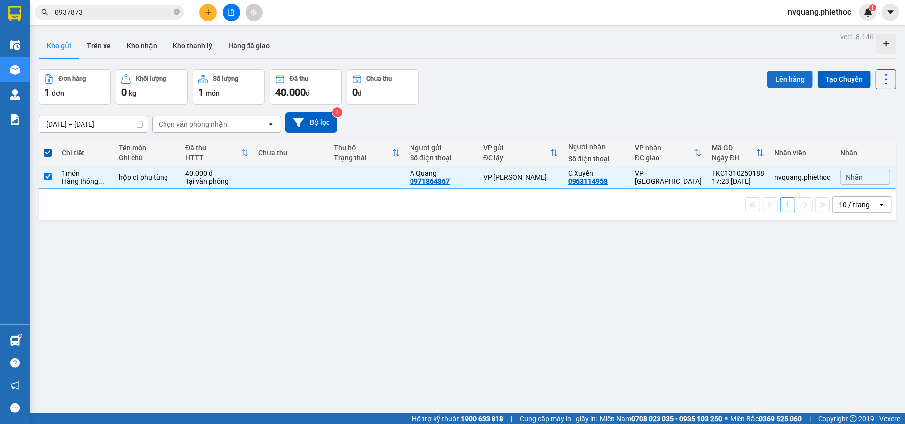
click at [785, 76] on button "Lên hàng" at bounding box center [789, 80] width 45 height 18
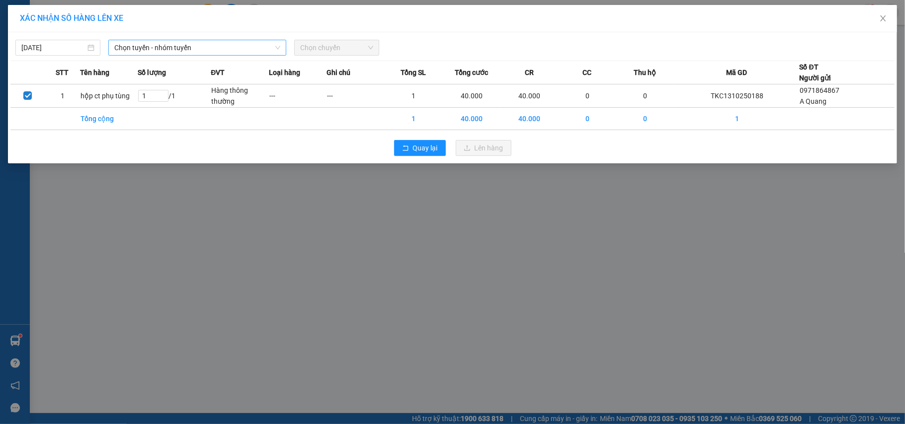
click at [179, 44] on span "Chọn tuyến - nhóm tuyến" at bounding box center [197, 47] width 166 height 15
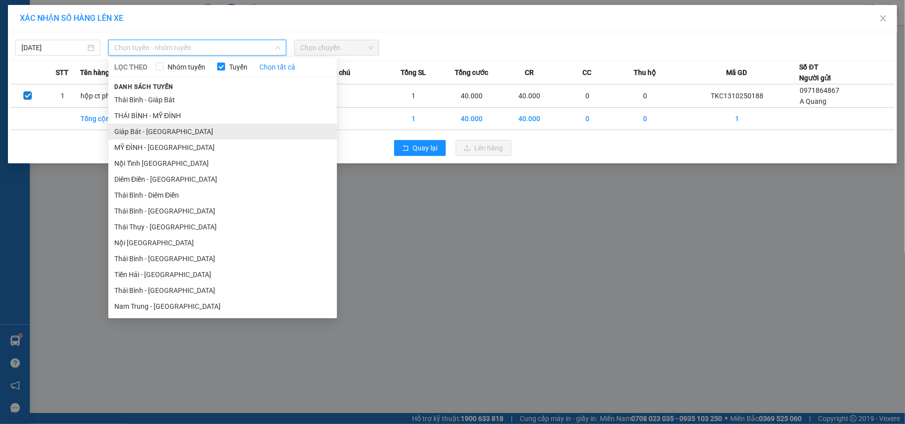
click at [128, 128] on li "Giáp Bát - [GEOGRAPHIC_DATA]" at bounding box center [222, 132] width 229 height 16
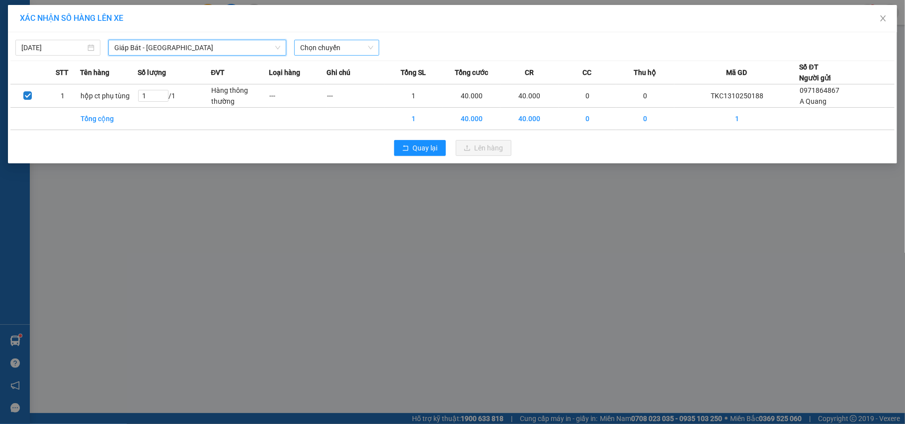
click at [320, 44] on span "Chọn chuyến" at bounding box center [336, 47] width 73 height 15
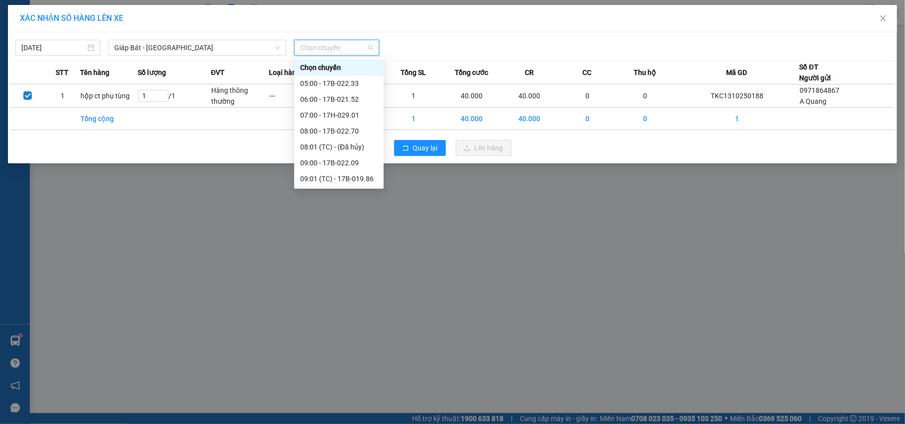
click at [338, 348] on div "18:00 - 17B-022.70" at bounding box center [339, 353] width 78 height 11
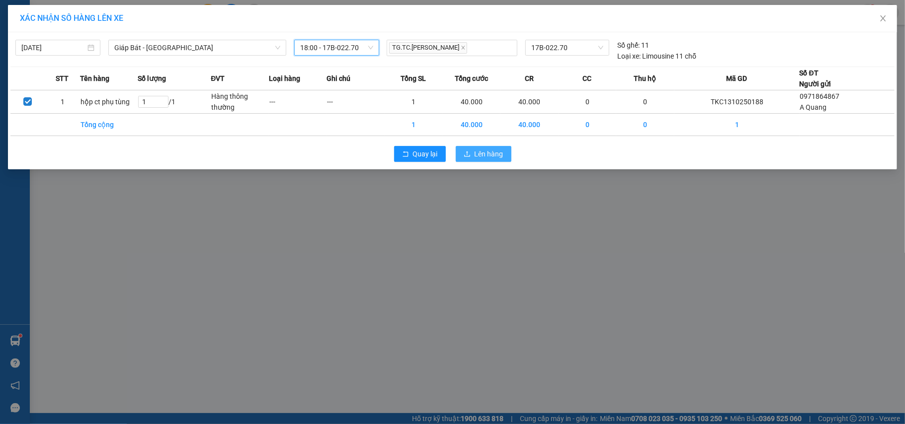
click at [505, 160] on button "Lên hàng" at bounding box center [484, 154] width 56 height 16
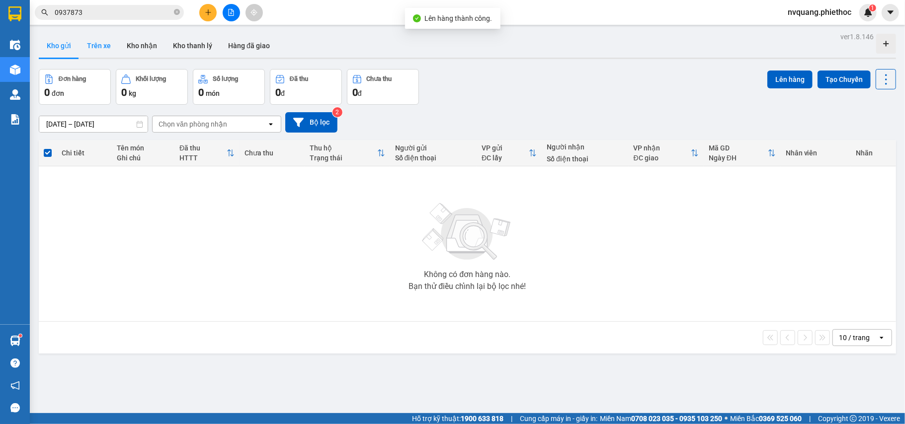
click at [105, 43] on button "Trên xe" at bounding box center [99, 46] width 40 height 24
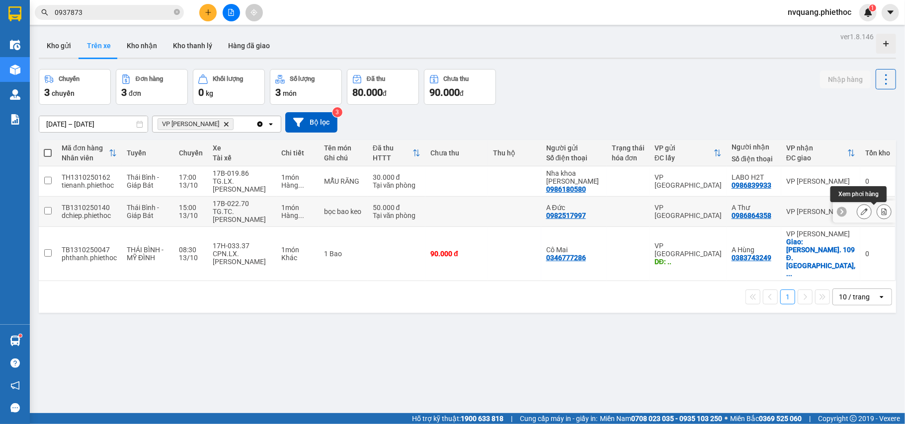
click at [882, 211] on icon at bounding box center [884, 211] width 5 height 7
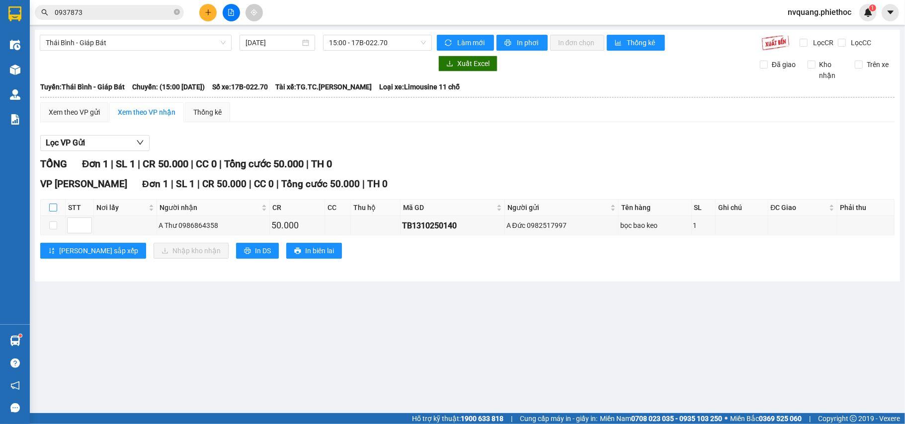
click at [55, 208] on input "checkbox" at bounding box center [53, 208] width 8 height 8
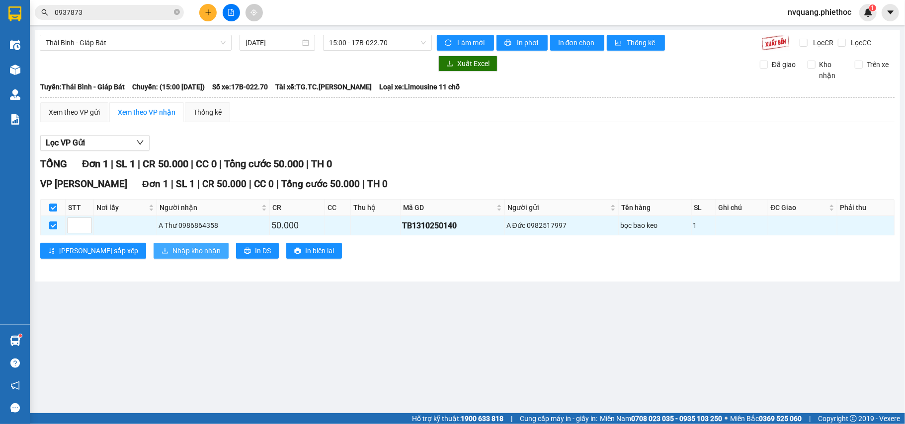
click at [172, 252] on span "Nhập kho nhận" at bounding box center [196, 251] width 48 height 11
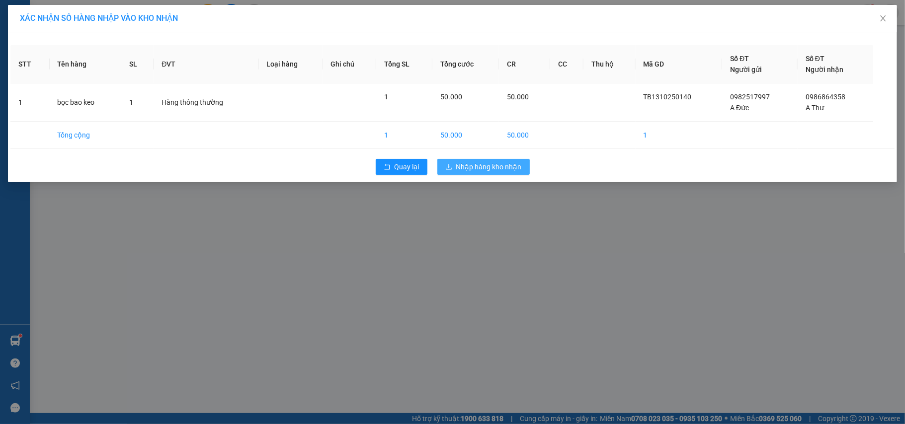
click at [480, 172] on span "Nhập hàng kho nhận" at bounding box center [489, 167] width 66 height 11
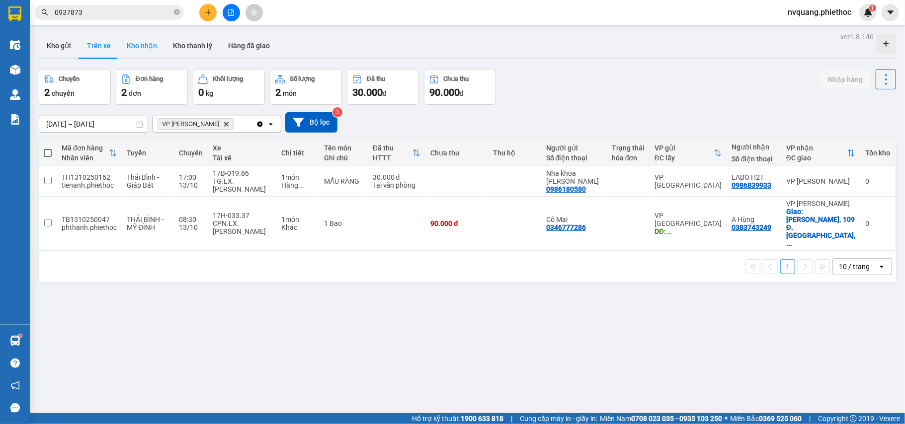
click at [148, 41] on button "Kho nhận" at bounding box center [142, 46] width 46 height 24
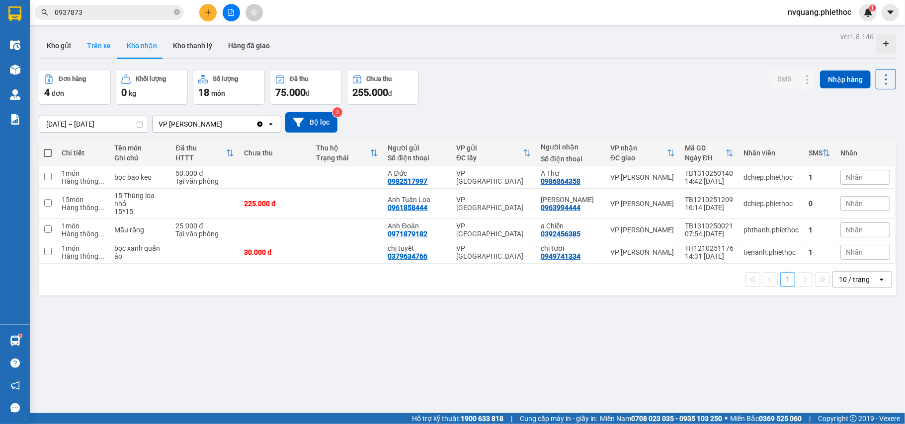
click at [94, 38] on button "Trên xe" at bounding box center [99, 46] width 40 height 24
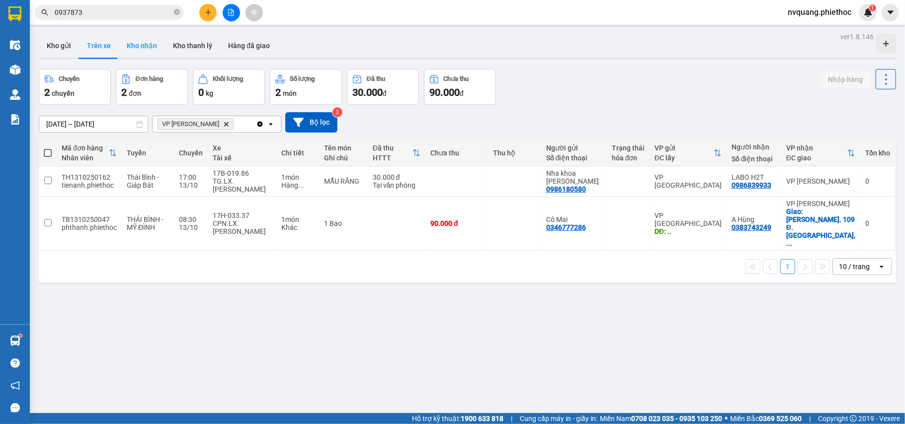
click at [133, 50] on button "Kho nhận" at bounding box center [142, 46] width 46 height 24
type input "[DATE] – [DATE]"
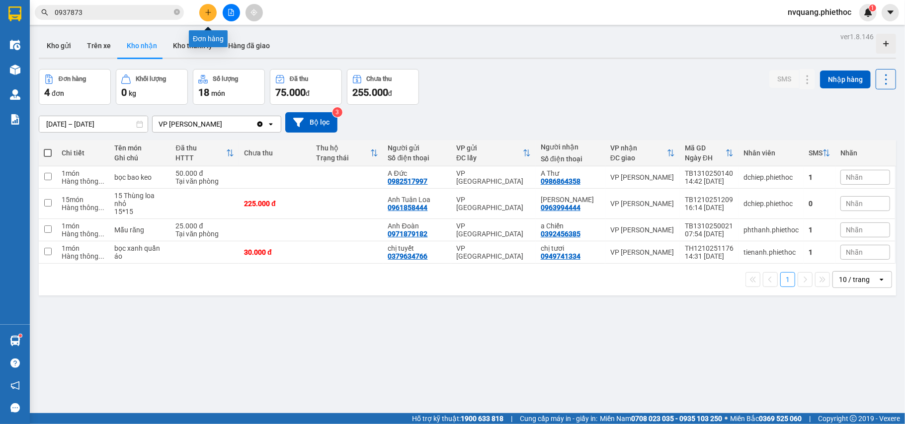
click at [209, 14] on icon "plus" at bounding box center [208, 12] width 7 height 7
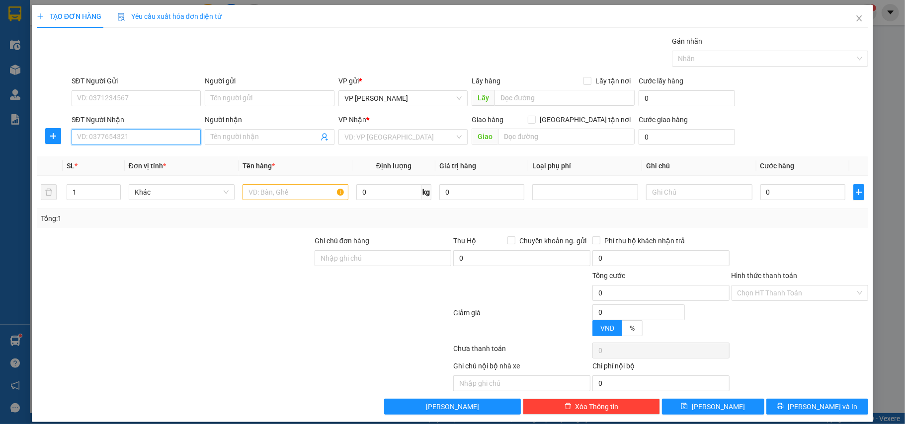
click at [76, 140] on input "SĐT Người Nhận" at bounding box center [137, 137] width 130 height 16
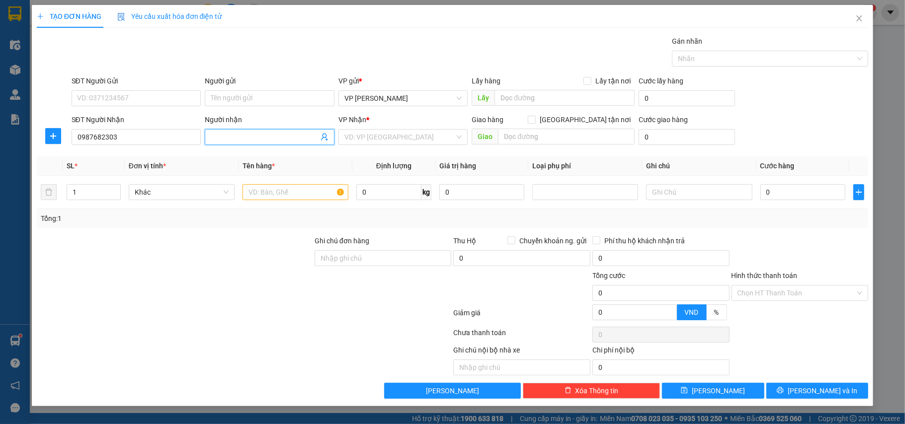
click at [224, 140] on input "Người nhận" at bounding box center [265, 137] width 108 height 11
drag, startPoint x: 122, startPoint y: 139, endPoint x: 37, endPoint y: 133, distance: 85.2
click at [38, 133] on div "SĐT Người Nhận 0987682303 0987682303 Người nhận Tên người nhận VP Nhận * VD: VP…" at bounding box center [453, 131] width 834 height 35
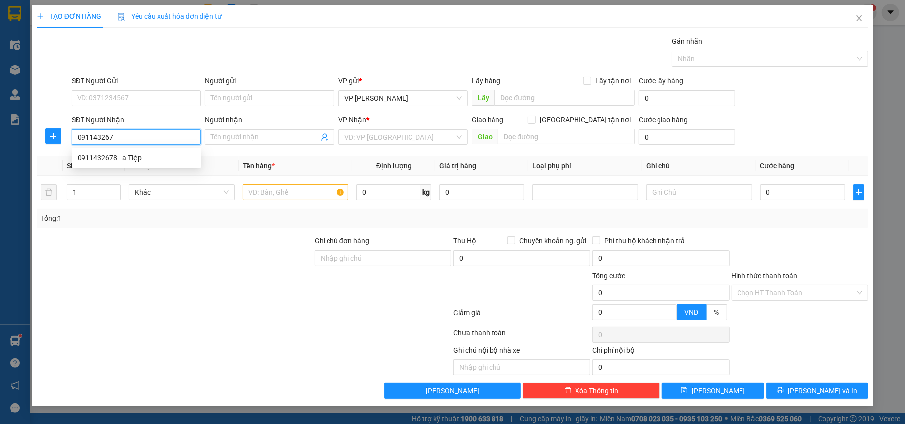
type input "0911432678"
click at [94, 156] on div "0911432678 - a Tiệp" at bounding box center [137, 158] width 118 height 11
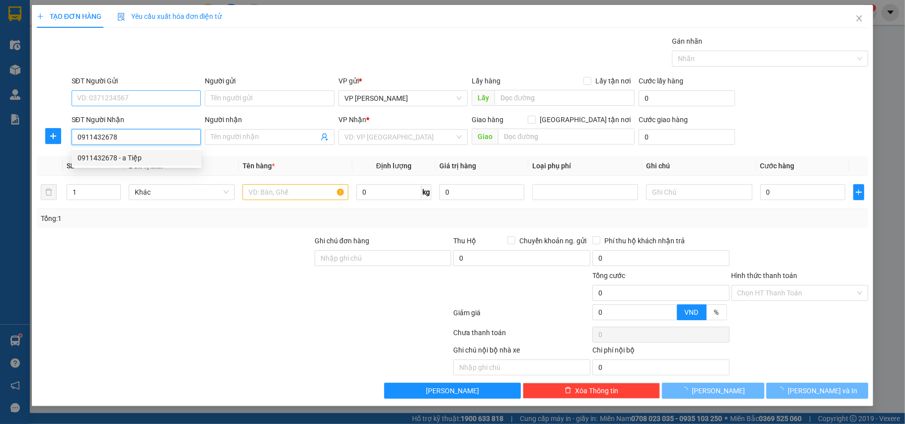
type input "a Tiệp"
type input "0911432678"
click at [116, 95] on input "SĐT Người Gửi" at bounding box center [137, 98] width 130 height 16
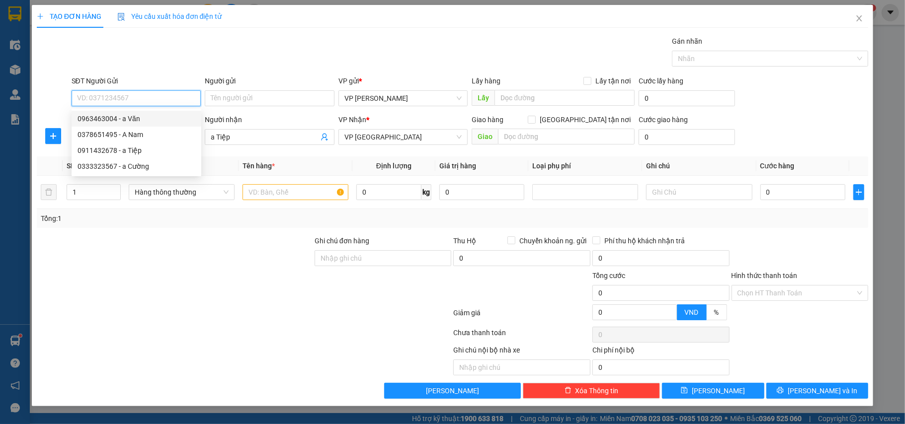
click at [125, 115] on div "0963463004 - a Văn" at bounding box center [137, 118] width 118 height 11
type input "0963463004"
type input "a Văn"
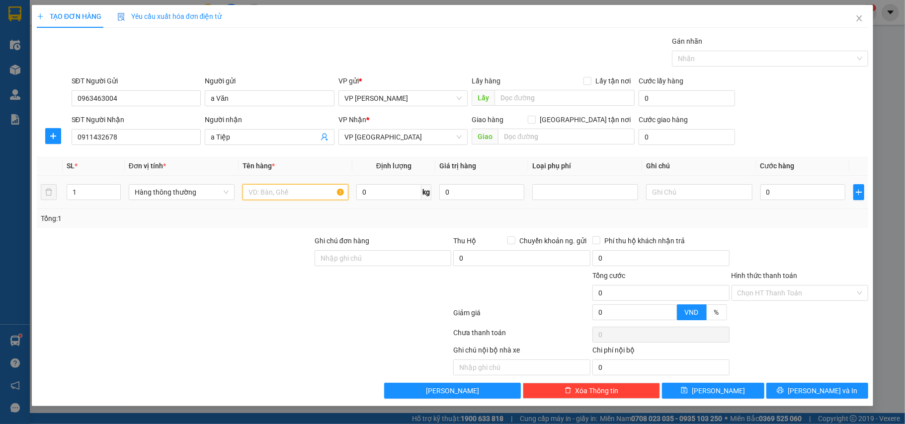
click at [279, 191] on input "text" at bounding box center [296, 192] width 106 height 16
type input "bọc đen biển số xe"
click at [800, 193] on input "0" at bounding box center [802, 192] width 85 height 16
type input "2"
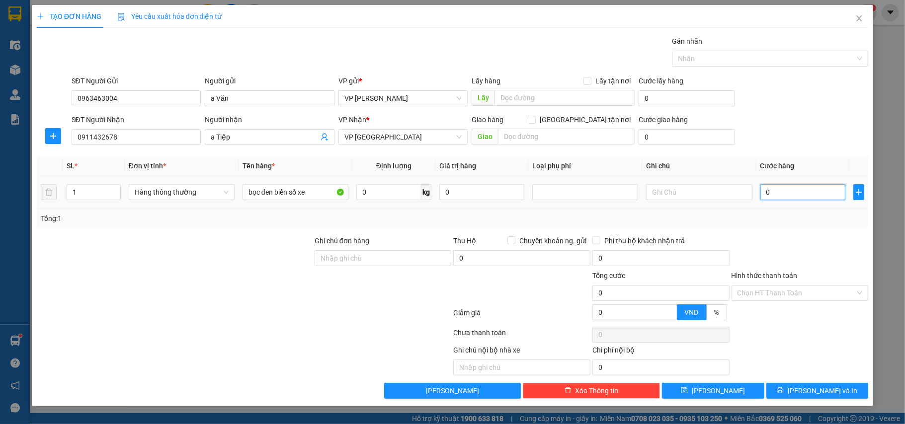
type input "2"
type input "25"
type input "25.000"
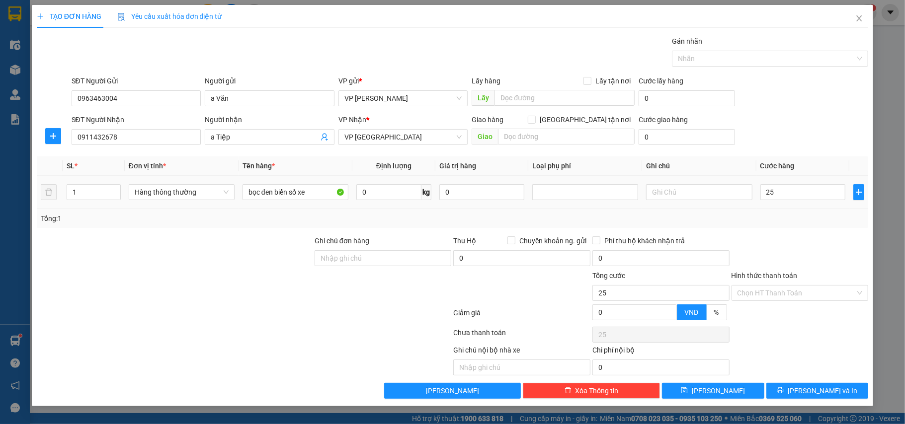
type input "25.000"
click at [812, 223] on div "Tổng: 1" at bounding box center [453, 218] width 824 height 11
click at [810, 399] on button "[PERSON_NAME] và In" at bounding box center [817, 391] width 102 height 16
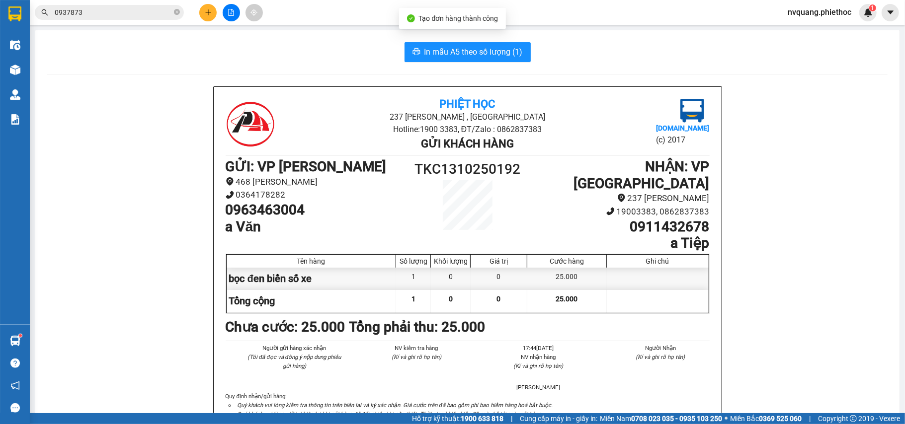
click at [488, 46] on span "In mẫu A5 theo số lượng (1)" at bounding box center [473, 52] width 98 height 12
click at [207, 8] on button at bounding box center [207, 12] width 17 height 17
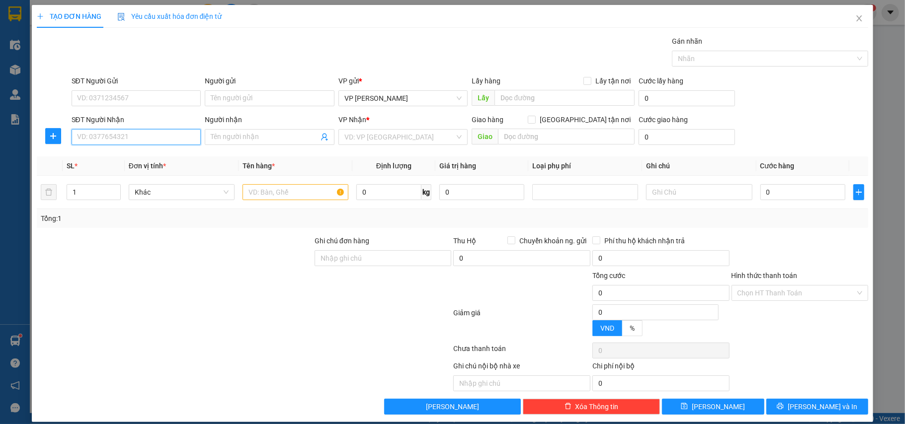
click at [85, 137] on input "SĐT Người Nhận" at bounding box center [137, 137] width 130 height 16
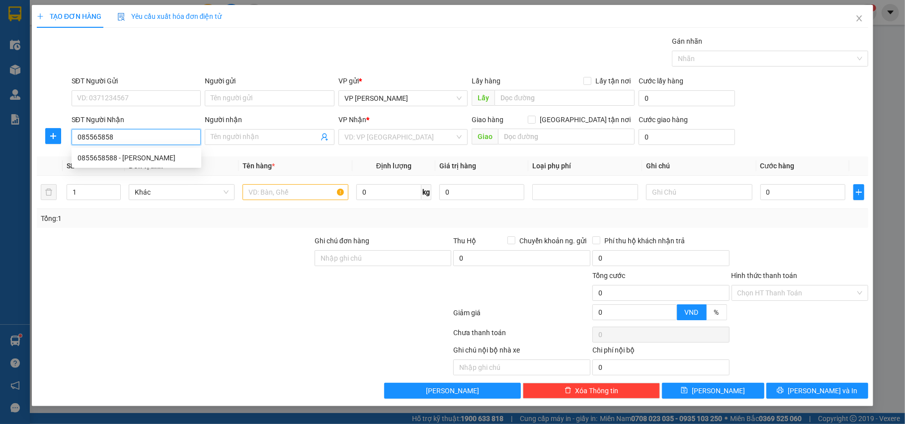
type input "0855658588"
click at [108, 154] on div "0855658588 - Chị Huyền" at bounding box center [137, 158] width 118 height 11
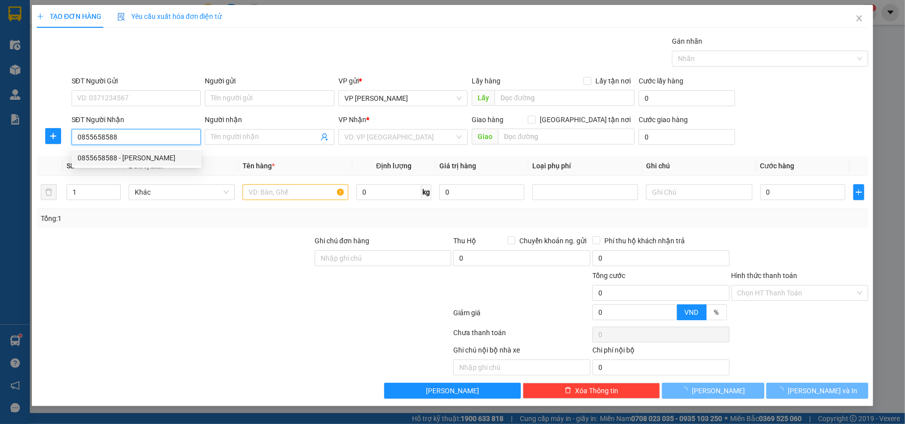
type input "[PERSON_NAME]"
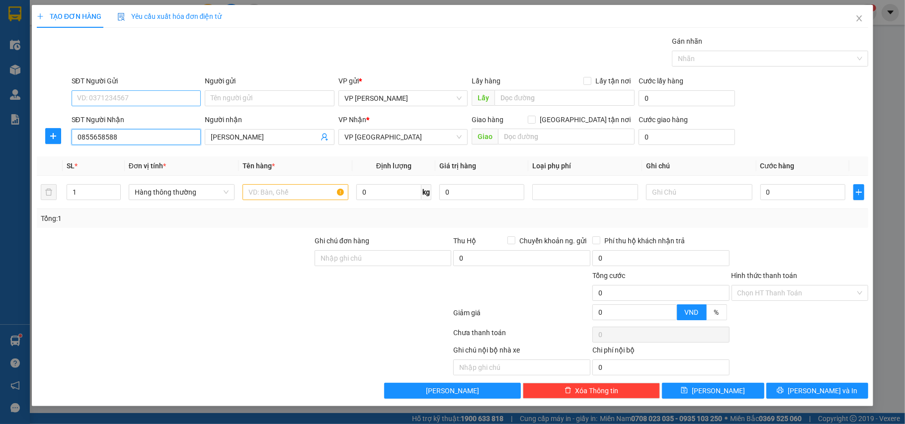
type input "0855658588"
click at [130, 106] on input "SĐT Người Gửi" at bounding box center [137, 98] width 130 height 16
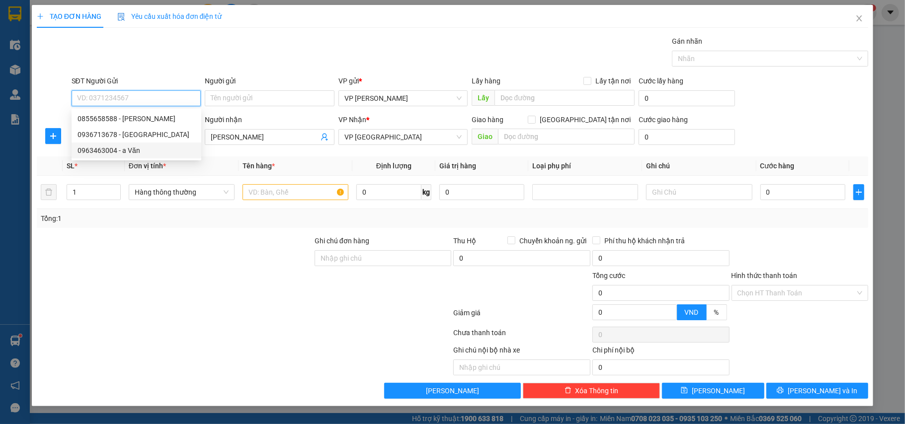
click at [119, 147] on div "0963463004 - a Văn" at bounding box center [137, 150] width 118 height 11
type input "0963463004"
type input "a Văn"
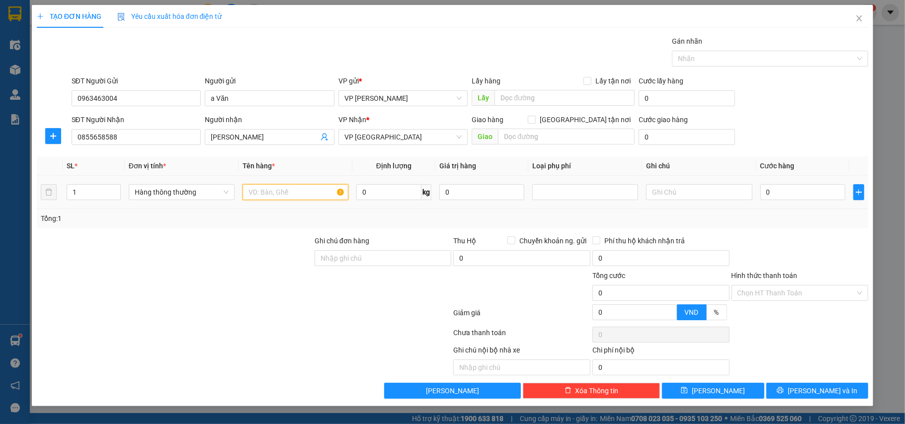
click at [303, 199] on input "text" at bounding box center [296, 192] width 106 height 16
type input "bọc đen biển số xe"
click at [783, 200] on input "0" at bounding box center [802, 192] width 85 height 16
click at [778, 207] on td "25.000" at bounding box center [802, 192] width 93 height 33
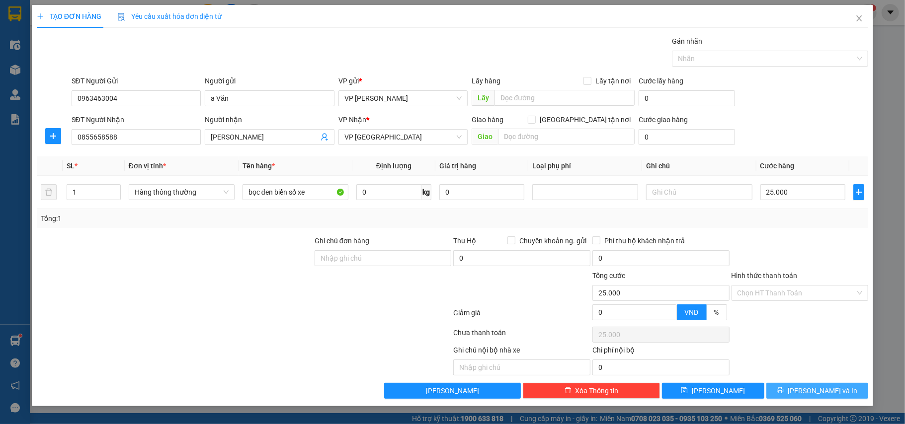
click at [820, 393] on span "[PERSON_NAME] và In" at bounding box center [823, 391] width 70 height 11
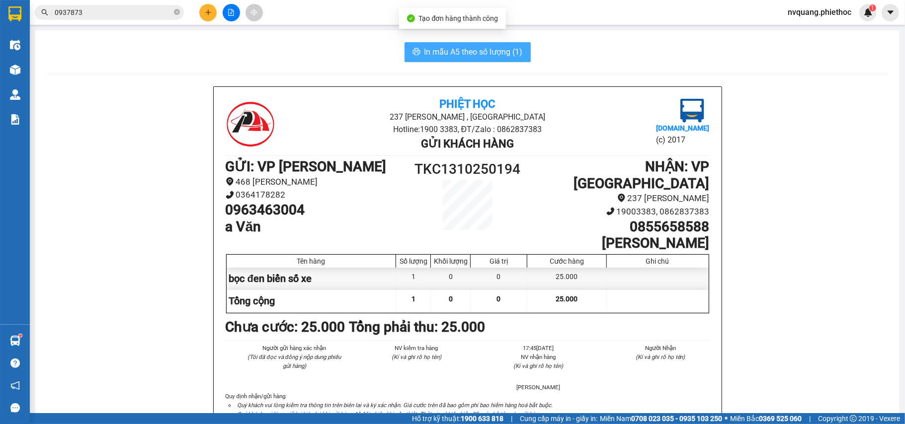
click at [472, 52] on span "In mẫu A5 theo số lượng (1)" at bounding box center [473, 52] width 98 height 12
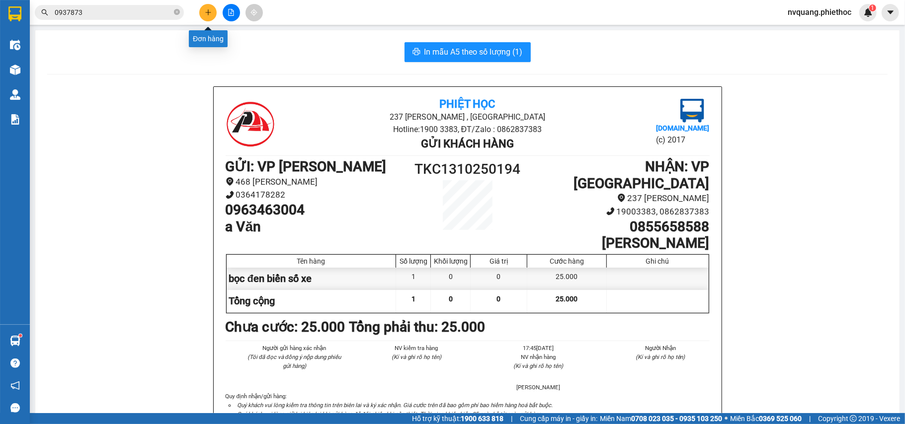
click at [203, 10] on button at bounding box center [207, 12] width 17 height 17
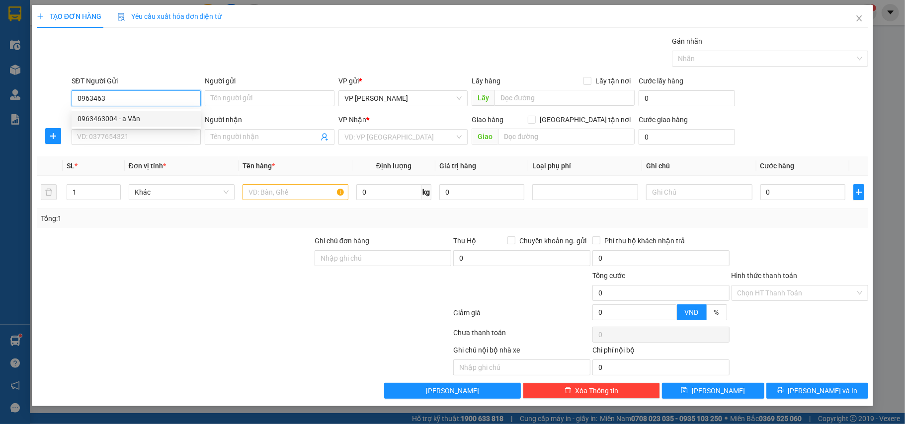
drag, startPoint x: 96, startPoint y: 119, endPoint x: 102, endPoint y: 118, distance: 6.0
click at [97, 118] on div "0963463004 - a Văn" at bounding box center [137, 118] width 118 height 11
type input "0963463004"
type input "a Văn"
type input "0963463004"
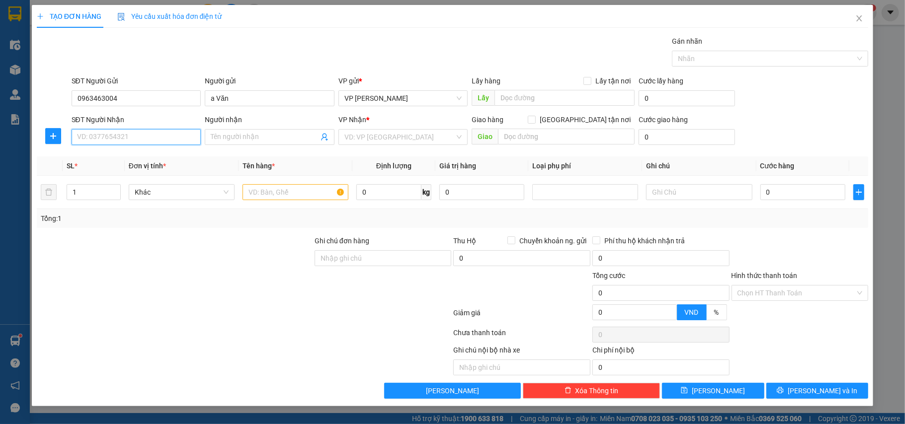
click at [104, 136] on input "SĐT Người Nhận" at bounding box center [137, 137] width 130 height 16
type input "0987682303"
click at [205, 134] on span at bounding box center [270, 137] width 130 height 16
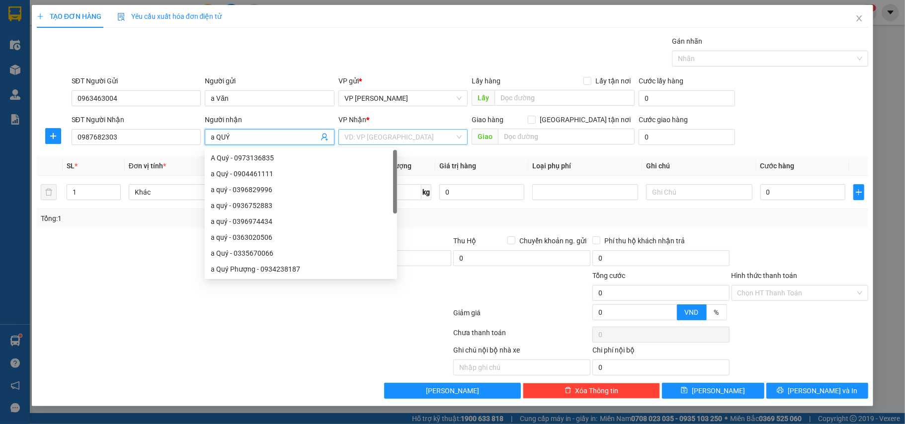
type input "a QUÝ"
click at [382, 136] on input "search" at bounding box center [399, 137] width 111 height 15
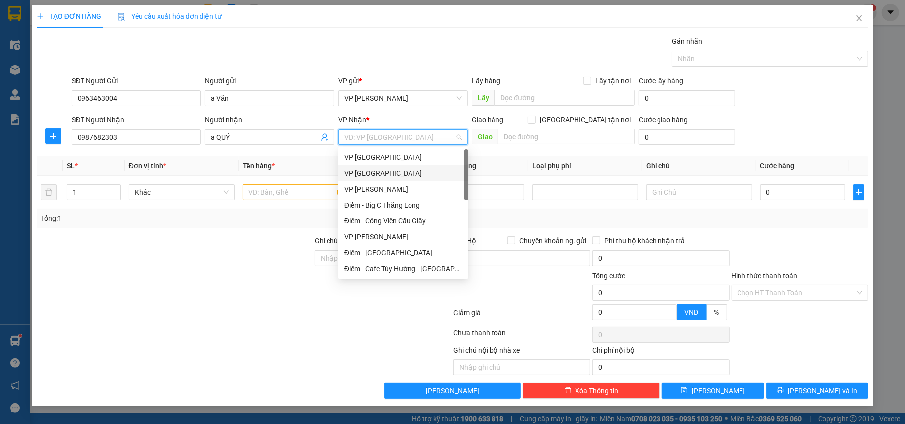
click at [370, 175] on div "VP [GEOGRAPHIC_DATA]" at bounding box center [403, 173] width 118 height 11
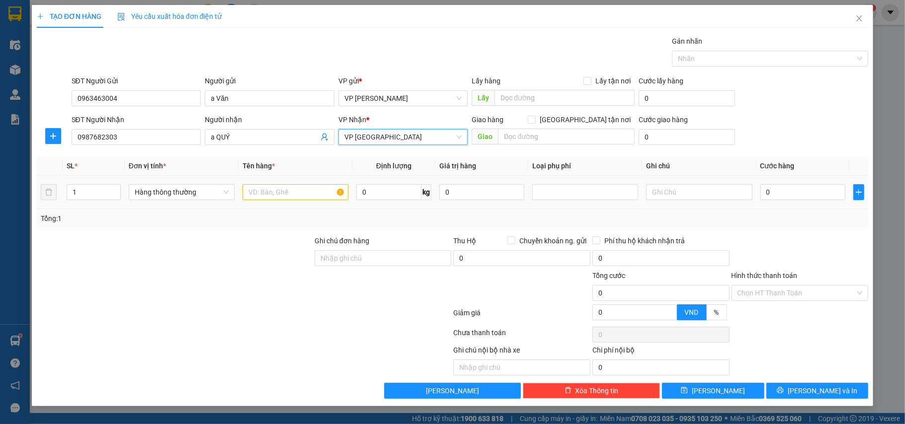
click at [299, 209] on td at bounding box center [296, 192] width 114 height 33
click at [297, 199] on input "text" at bounding box center [296, 192] width 106 height 16
type input "BỌC ĐEN BIỂN SỐ XE"
click at [778, 194] on input "0" at bounding box center [802, 192] width 85 height 16
type input "2"
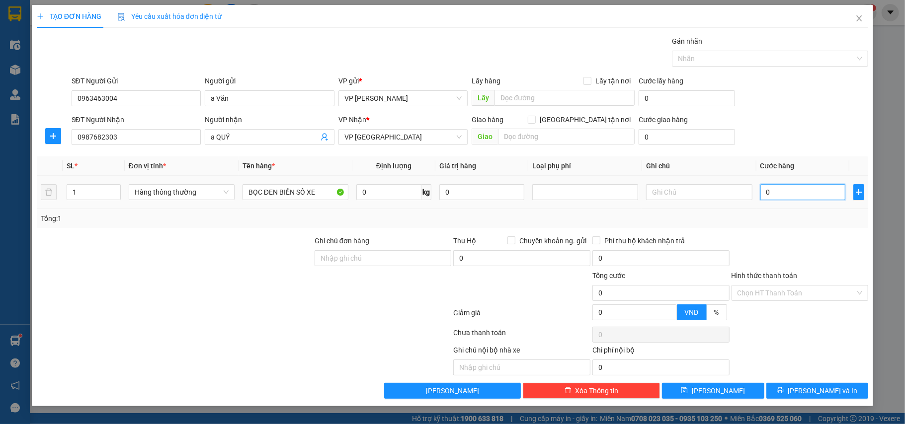
type input "2"
type input "25"
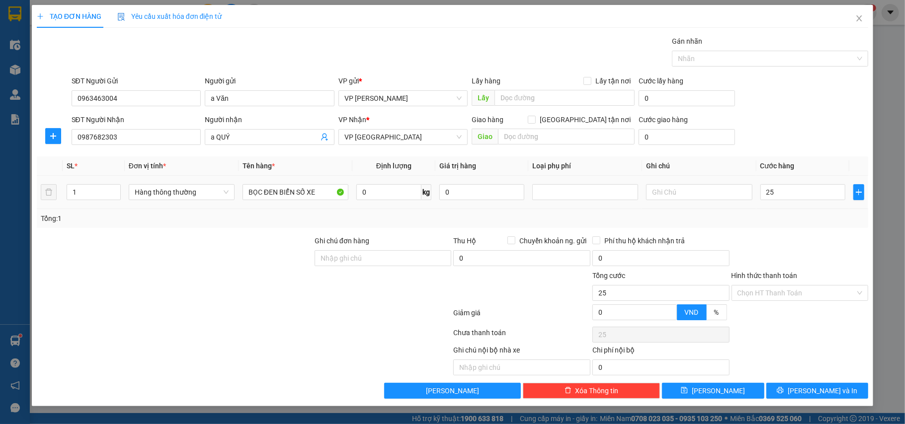
type input "25.000"
click at [778, 208] on td "25.000" at bounding box center [802, 192] width 93 height 33
click at [798, 388] on button "[PERSON_NAME] và In" at bounding box center [817, 391] width 102 height 16
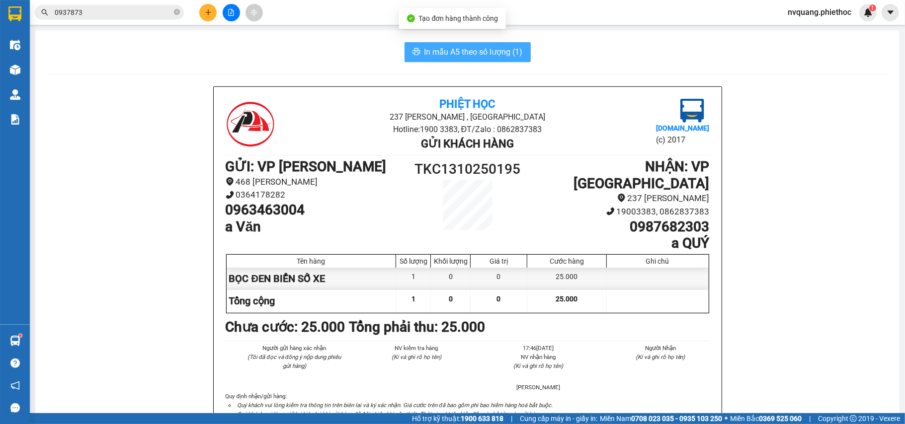
click at [451, 48] on span "In mẫu A5 theo số lượng (1)" at bounding box center [473, 52] width 98 height 12
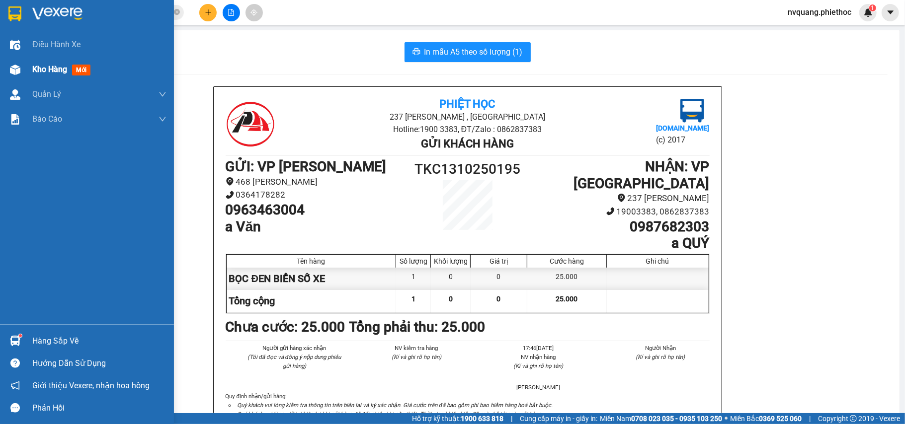
click at [58, 70] on span "Kho hàng" at bounding box center [49, 69] width 35 height 9
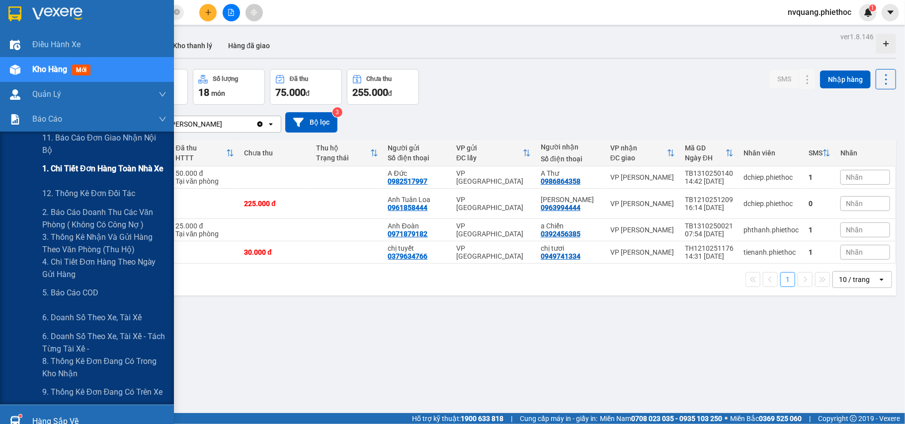
click at [92, 163] on span "1. Chi tiết đơn hàng toàn nhà xe" at bounding box center [103, 169] width 122 height 12
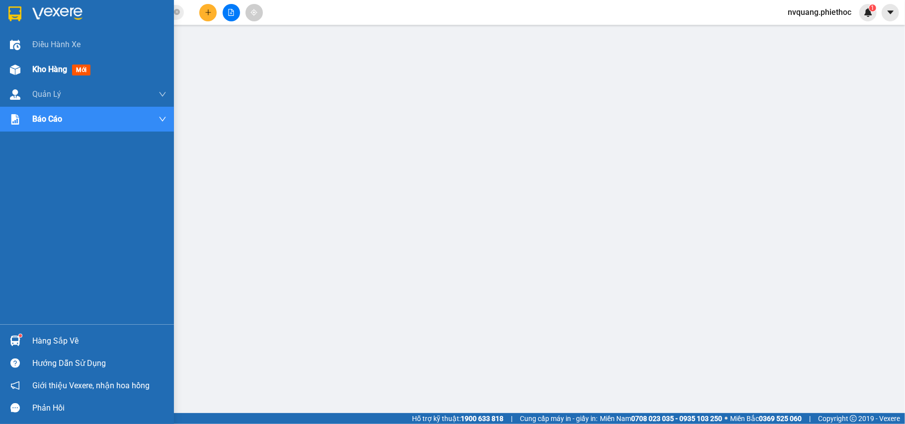
click at [12, 70] on img at bounding box center [15, 70] width 10 height 10
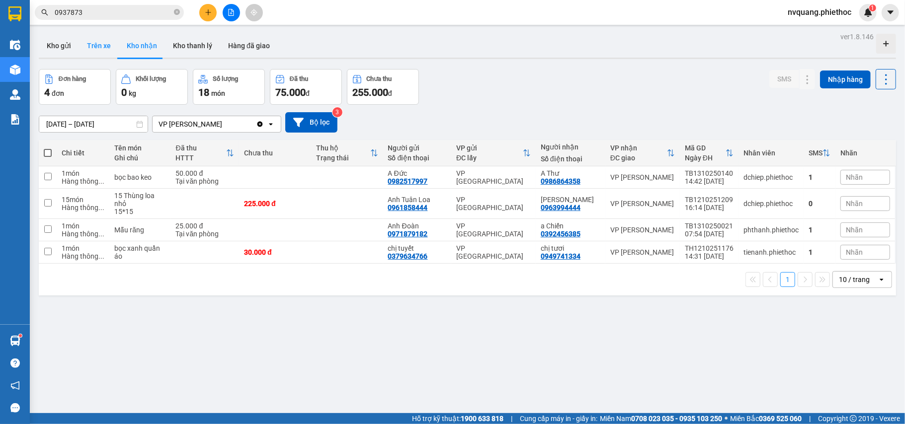
click at [107, 45] on button "Trên xe" at bounding box center [99, 46] width 40 height 24
type input "[DATE] – [DATE]"
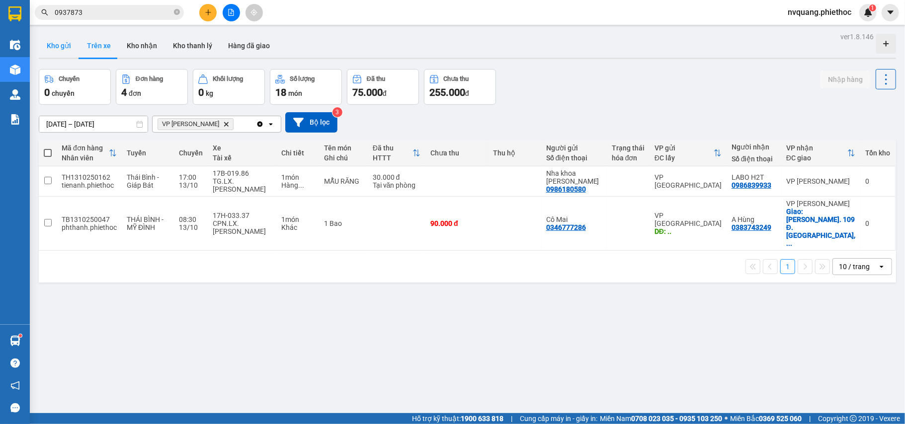
click at [61, 46] on button "Kho gửi" at bounding box center [59, 46] width 40 height 24
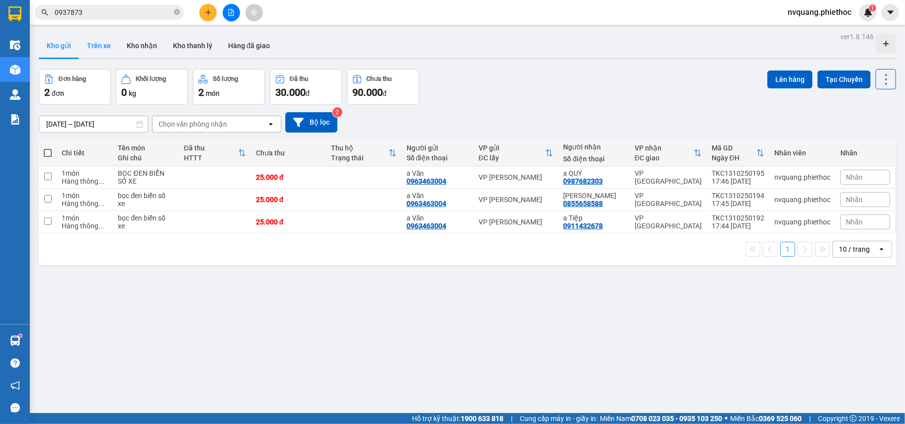
click at [82, 40] on button "Trên xe" at bounding box center [99, 46] width 40 height 24
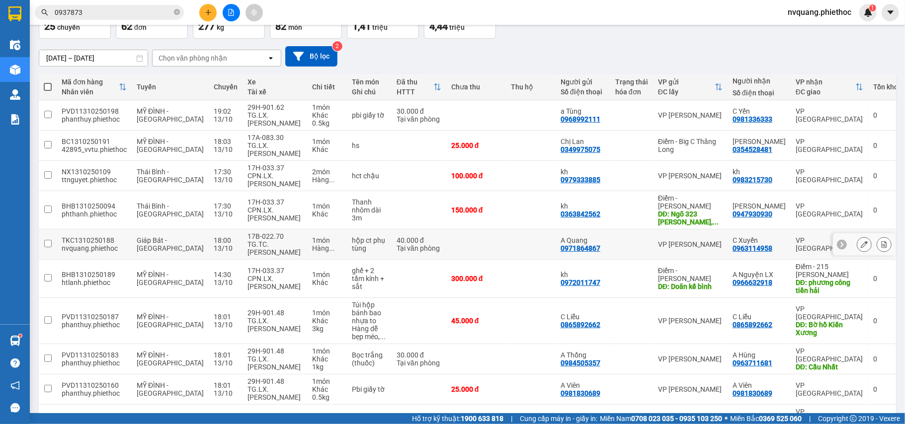
scroll to position [123, 0]
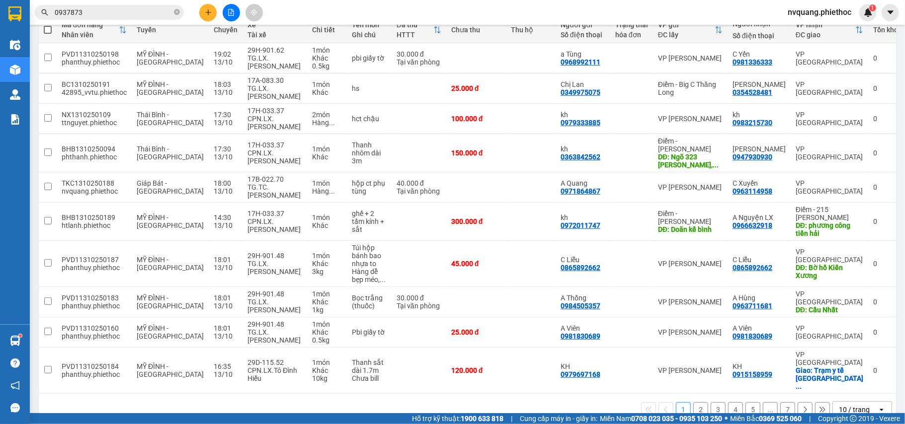
click at [694, 403] on button "2" at bounding box center [700, 410] width 15 height 15
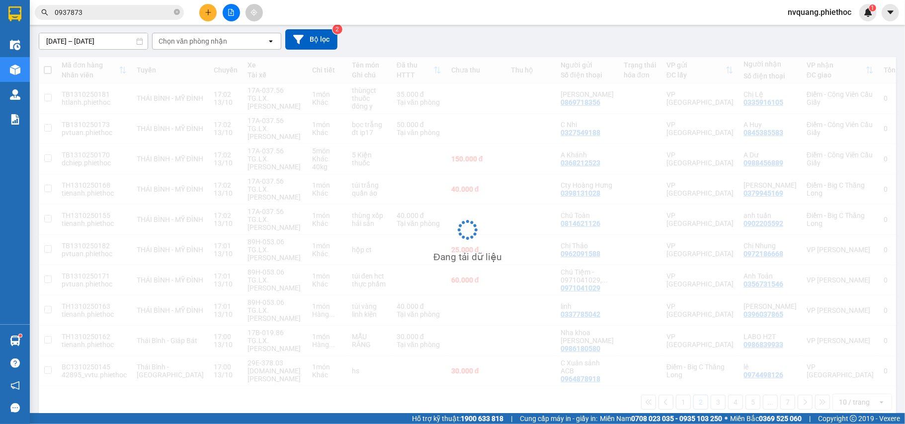
scroll to position [83, 0]
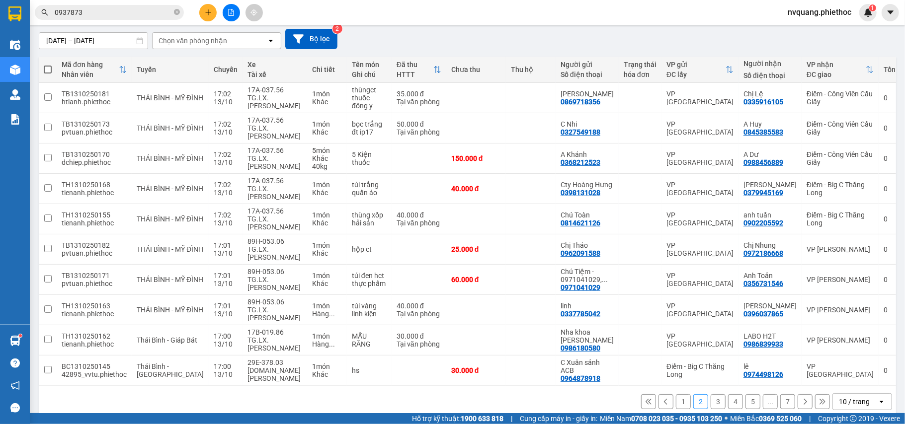
click at [711, 395] on button "3" at bounding box center [718, 402] width 15 height 15
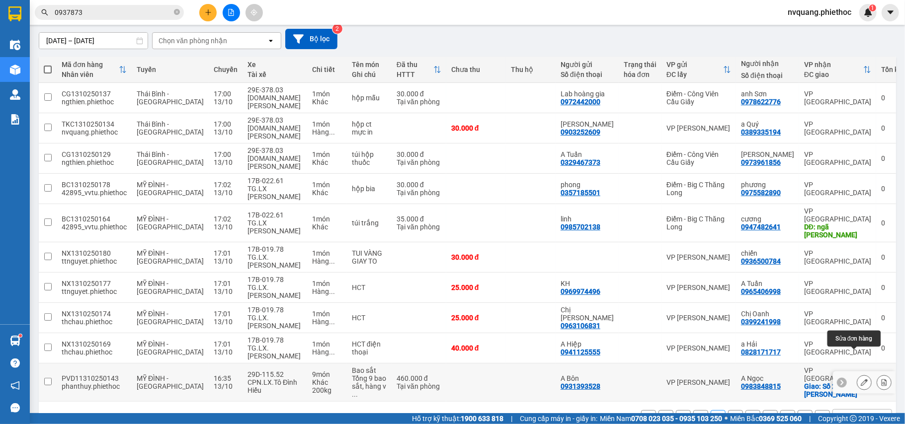
click at [858, 374] on button at bounding box center [864, 382] width 14 height 17
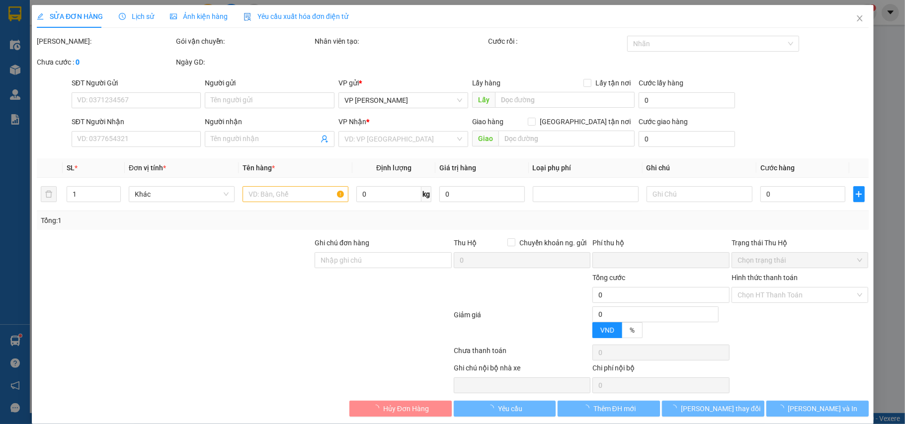
type input "0931393528"
type input "A Bôn"
type input "0983848815"
type input "A Ngọc"
checkbox input "true"
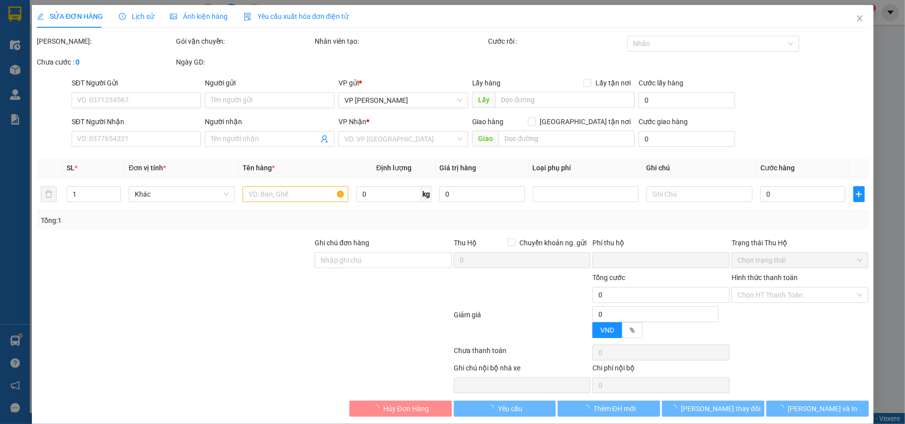
type input "Số 2 [PERSON_NAME]"
type input "0"
type input "460.000"
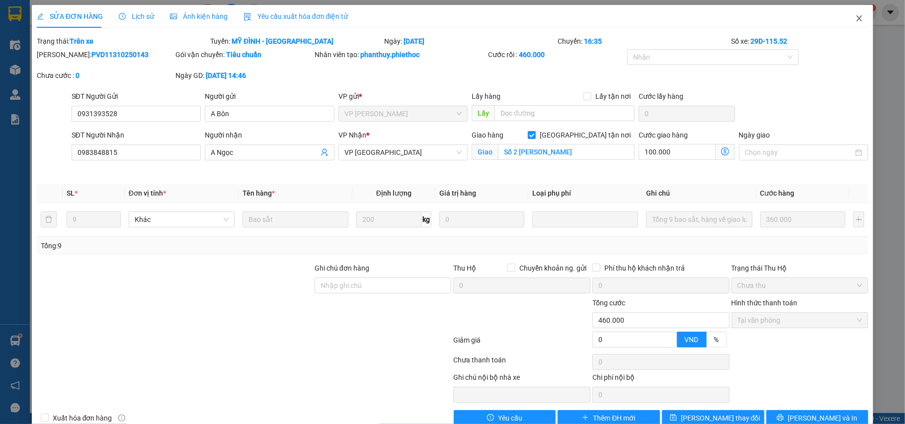
click at [855, 18] on icon "close" at bounding box center [859, 18] width 8 height 8
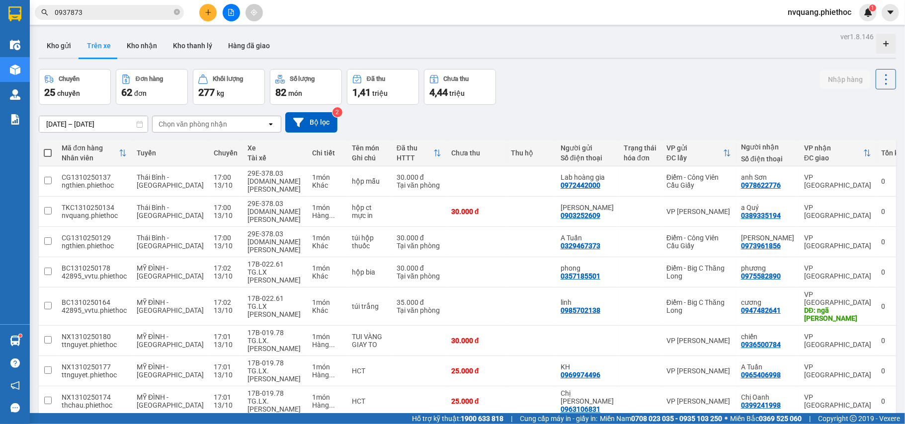
click at [173, 126] on div "Chọn văn phòng nhận" at bounding box center [193, 124] width 69 height 10
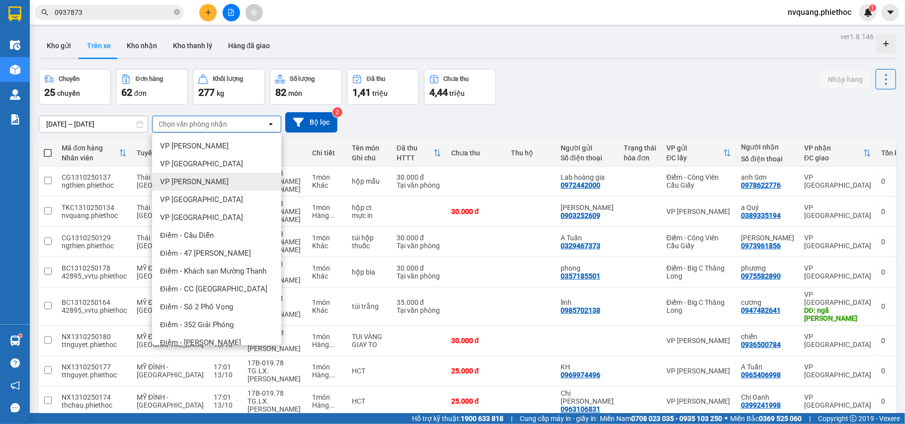
click at [200, 176] on div "VP [PERSON_NAME]" at bounding box center [216, 182] width 129 height 18
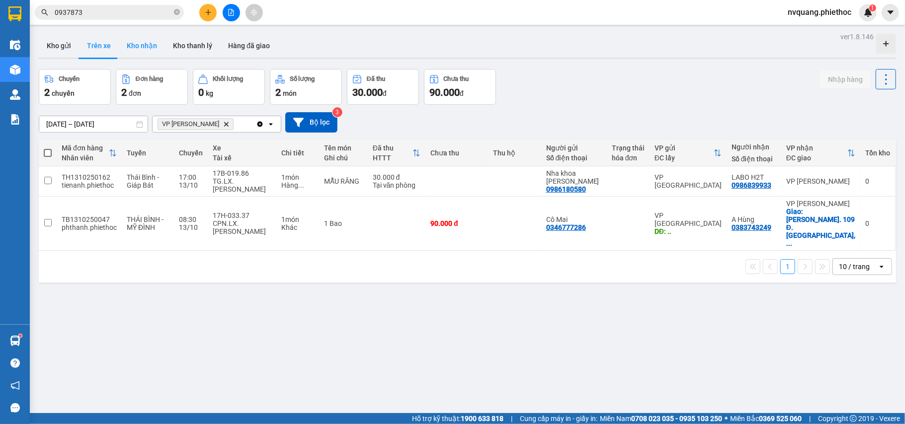
click at [150, 42] on button "Kho nhận" at bounding box center [142, 46] width 46 height 24
type input "[DATE] – [DATE]"
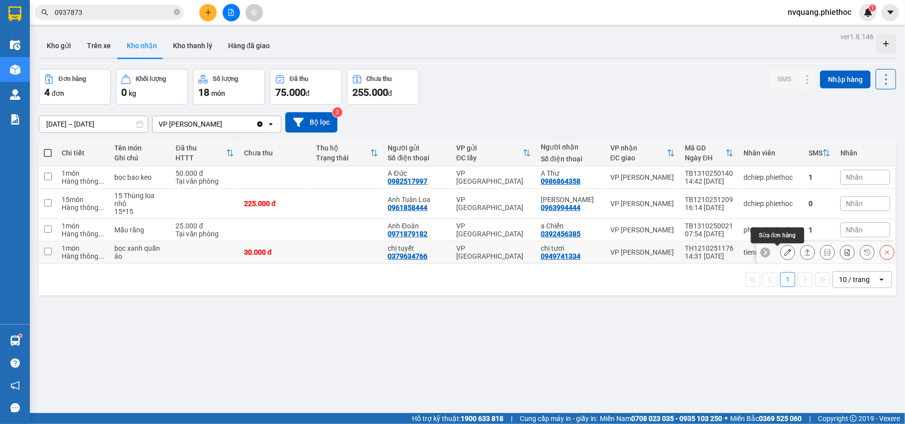
click at [782, 252] on button at bounding box center [788, 252] width 14 height 17
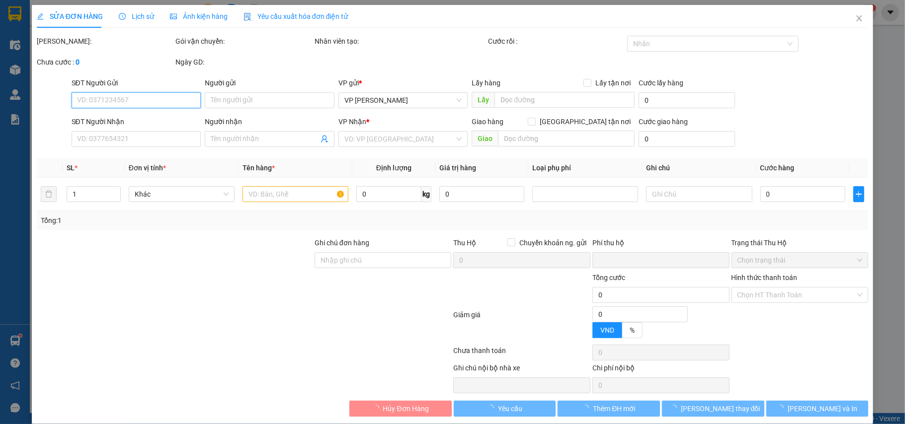
scroll to position [14, 0]
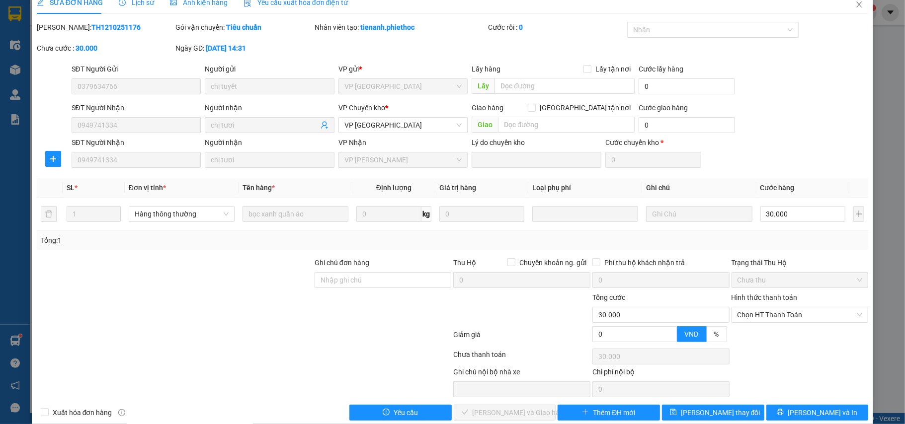
type input "0379634766"
type input "chị tuyết"
type input "0949741334"
type input "chị tươi"
type input "0"
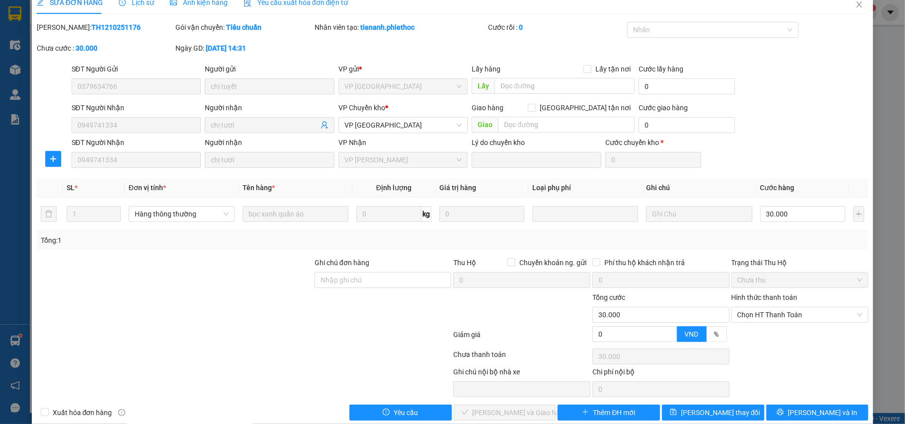
type input "30.000"
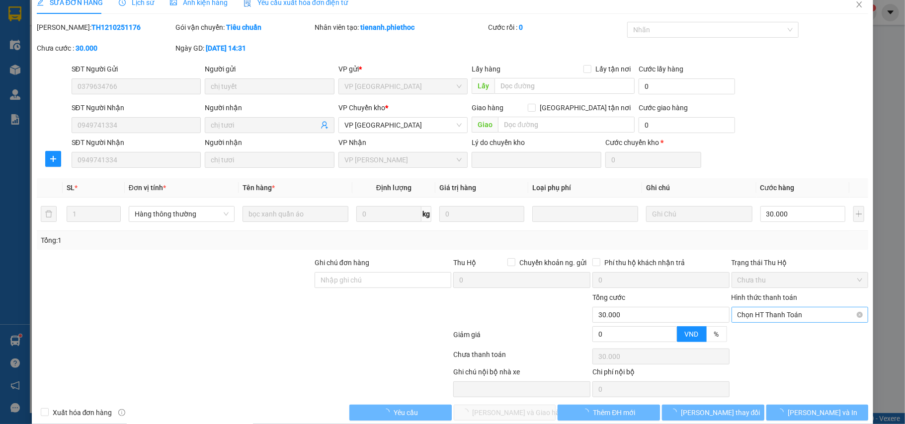
click at [764, 317] on span "Chọn HT Thanh Toán" at bounding box center [800, 315] width 125 height 15
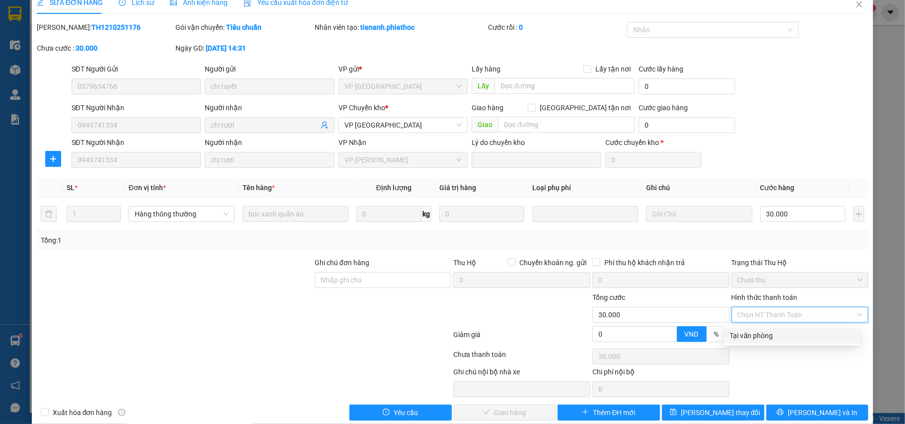
click at [762, 332] on div "Tại văn phòng" at bounding box center [792, 335] width 124 height 11
type input "0"
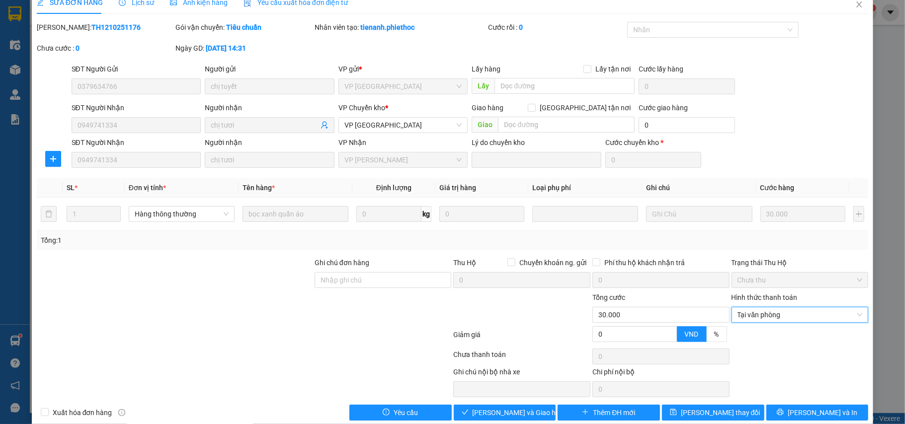
scroll to position [32, 0]
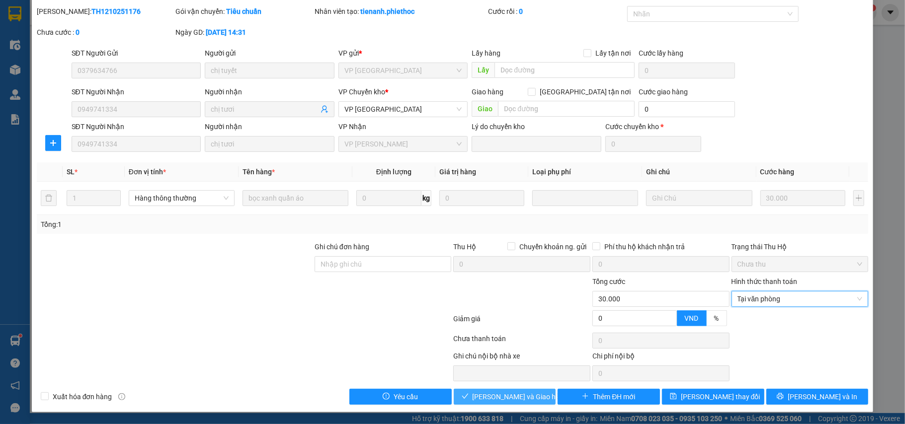
click at [507, 392] on span "[PERSON_NAME] và Giao hàng" at bounding box center [520, 397] width 95 height 11
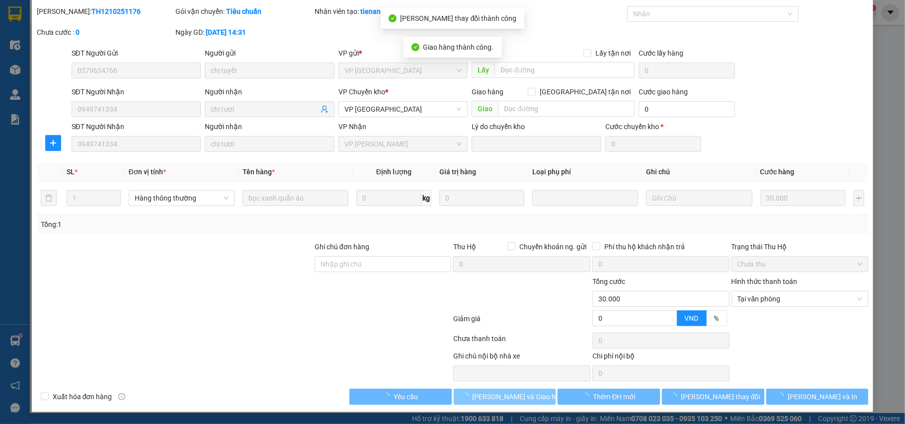
scroll to position [0, 0]
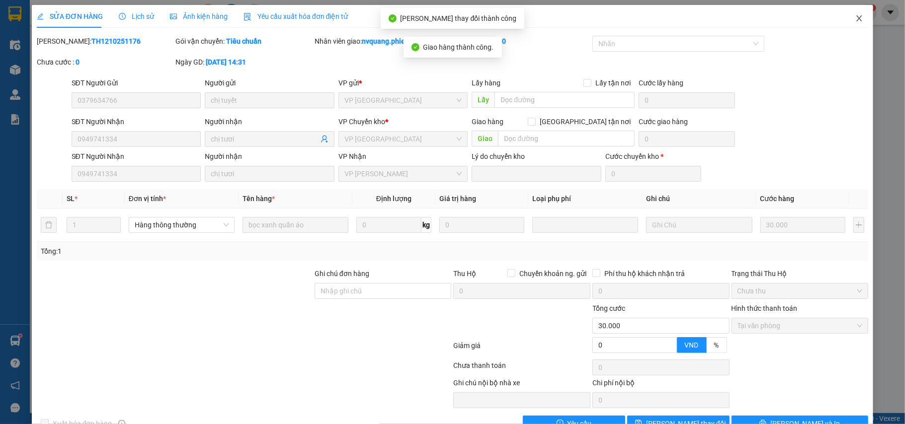
click at [857, 21] on icon "close" at bounding box center [859, 18] width 5 height 6
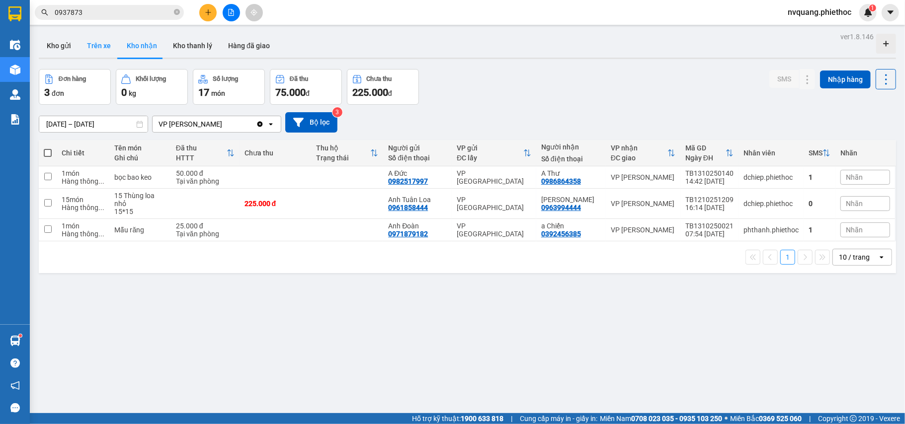
click at [94, 39] on button "Trên xe" at bounding box center [99, 46] width 40 height 24
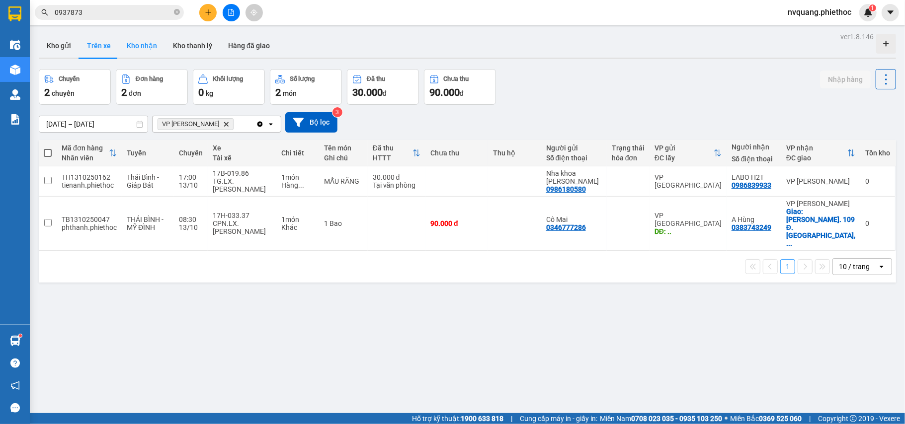
click at [142, 42] on button "Kho nhận" at bounding box center [142, 46] width 46 height 24
type input "[DATE] – [DATE]"
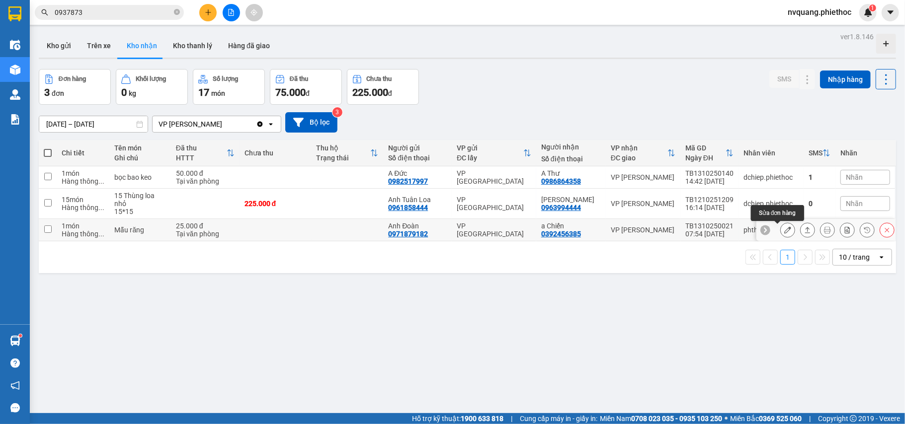
click at [780, 233] on div at bounding box center [787, 230] width 15 height 15
click at [784, 233] on icon at bounding box center [787, 230] width 7 height 7
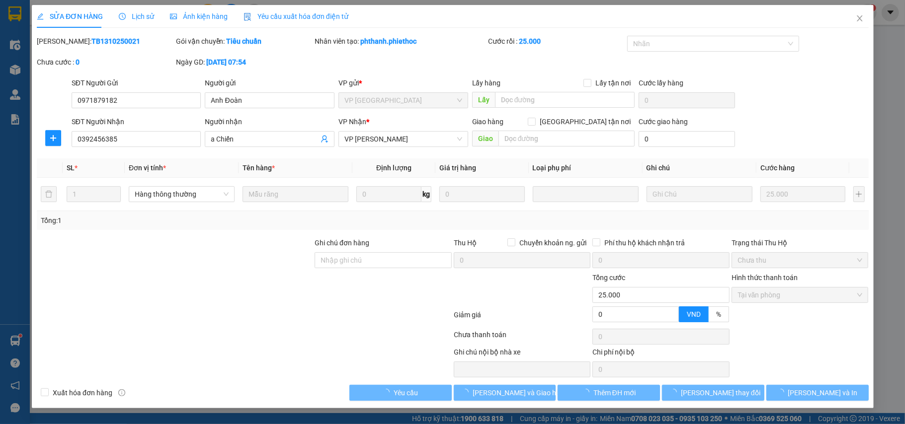
type input "0971879182"
type input "Anh Đoàn"
type input "0392456385"
type input "a Chiến"
type input "0"
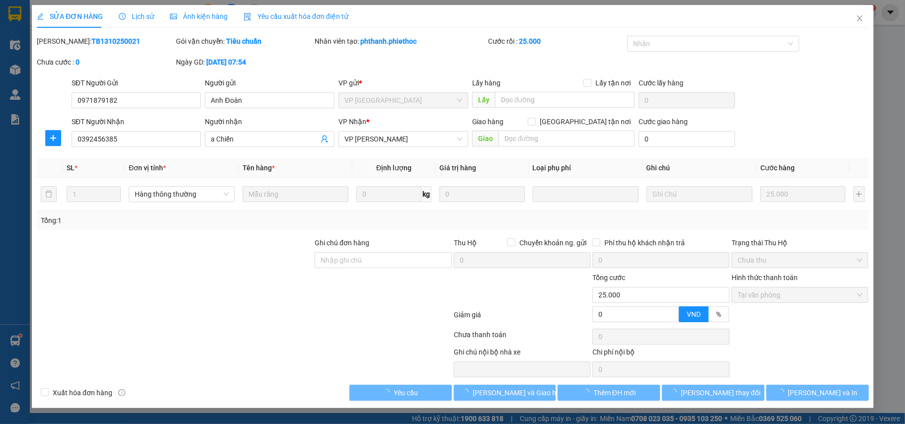
type input "25.000"
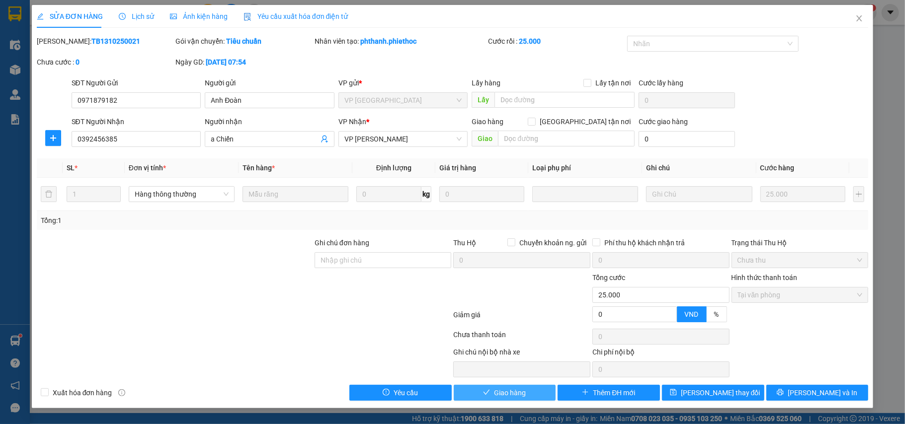
click at [484, 394] on icon "check" at bounding box center [486, 392] width 7 height 7
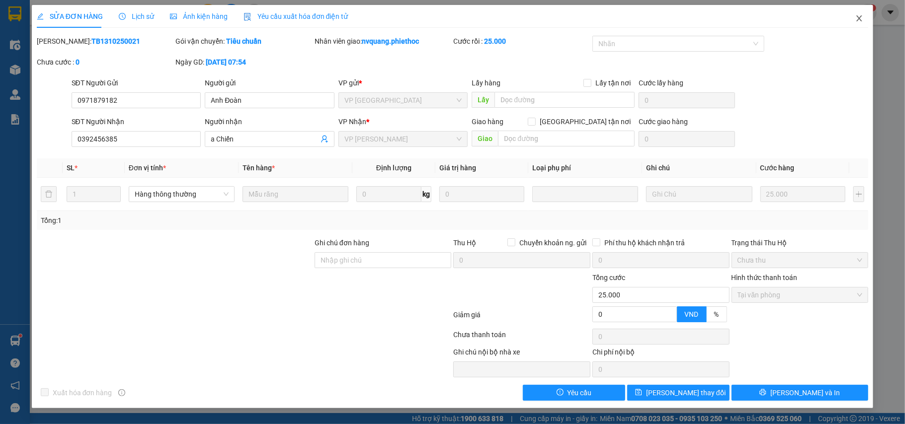
click at [859, 20] on icon "close" at bounding box center [859, 18] width 8 height 8
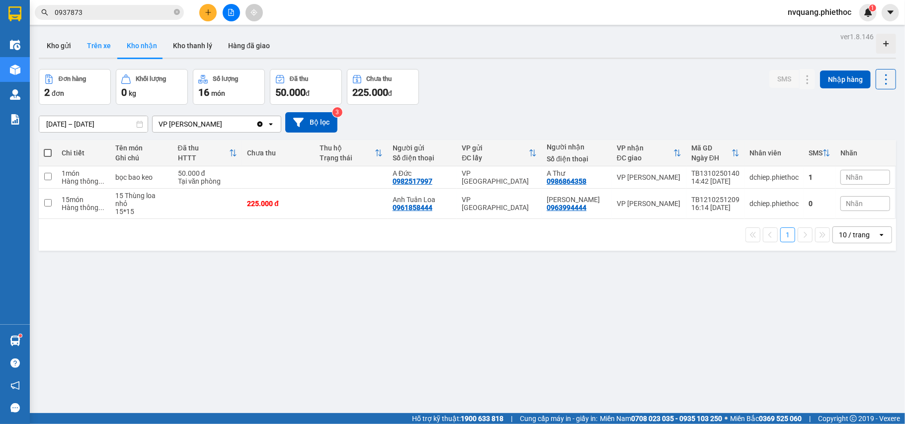
click at [98, 50] on button "Trên xe" at bounding box center [99, 46] width 40 height 24
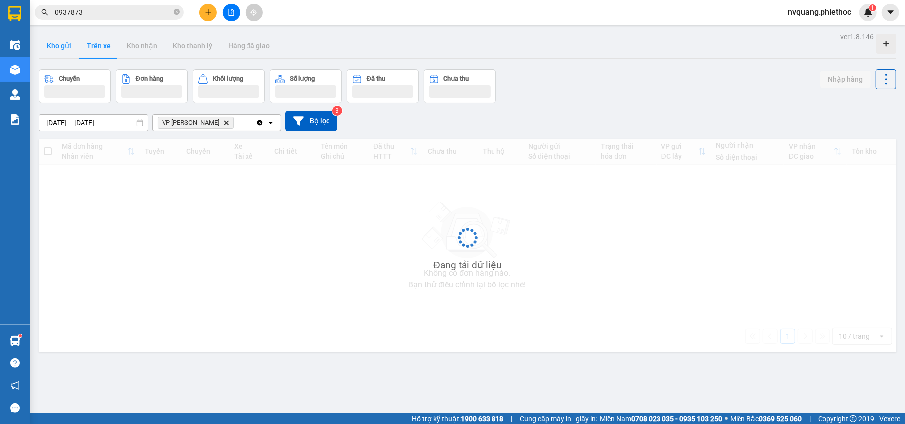
type input "[DATE] – [DATE]"
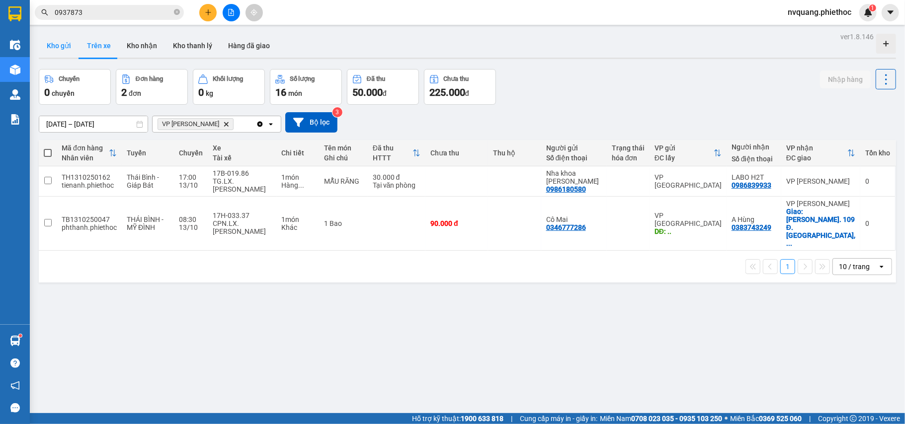
click at [47, 47] on button "Kho gửi" at bounding box center [59, 46] width 40 height 24
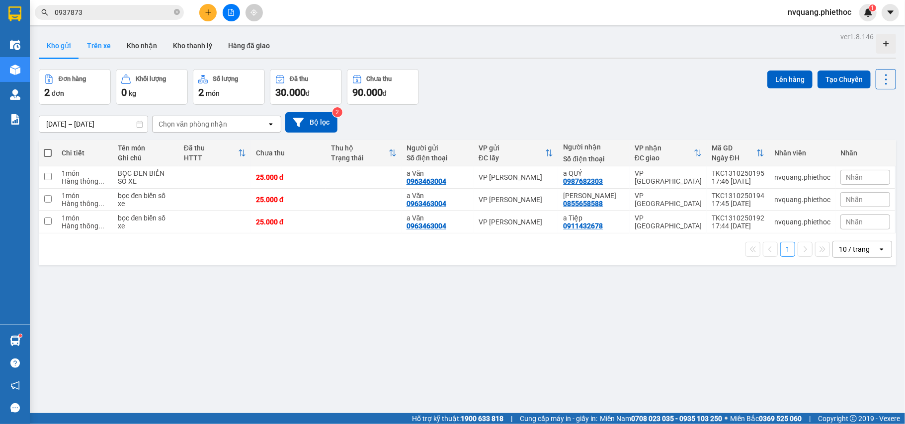
click at [89, 36] on button "Trên xe" at bounding box center [99, 46] width 40 height 24
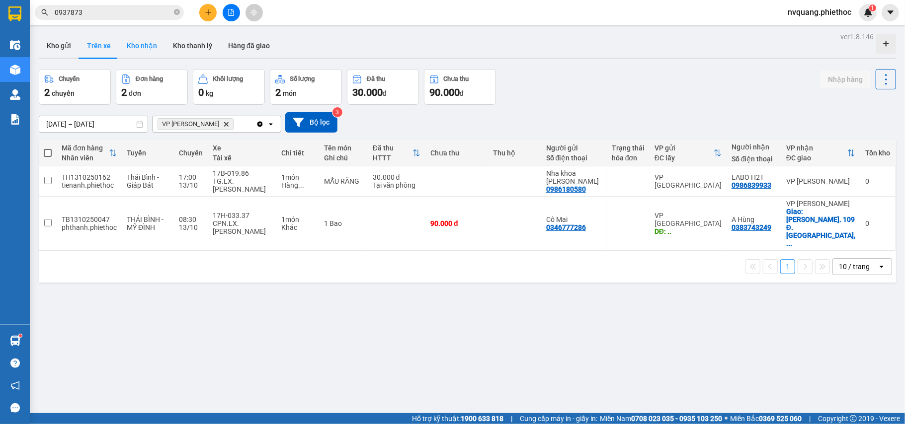
click at [154, 52] on button "Kho nhận" at bounding box center [142, 46] width 46 height 24
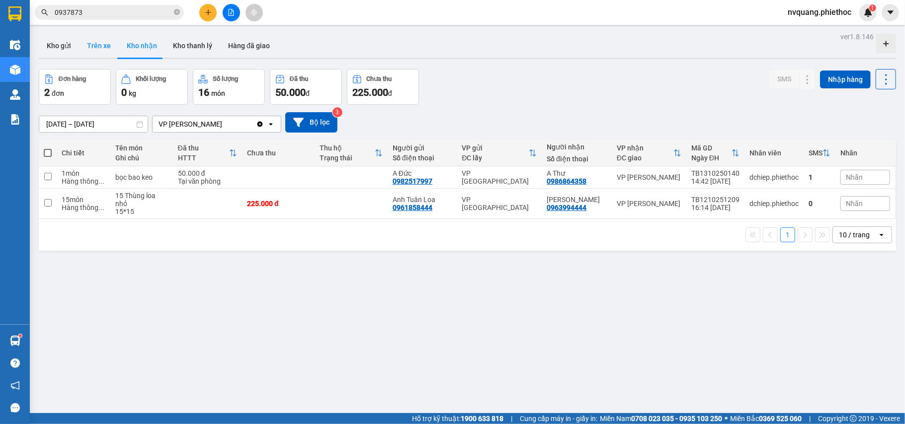
click at [103, 48] on button "Trên xe" at bounding box center [99, 46] width 40 height 24
type input "[DATE] – [DATE]"
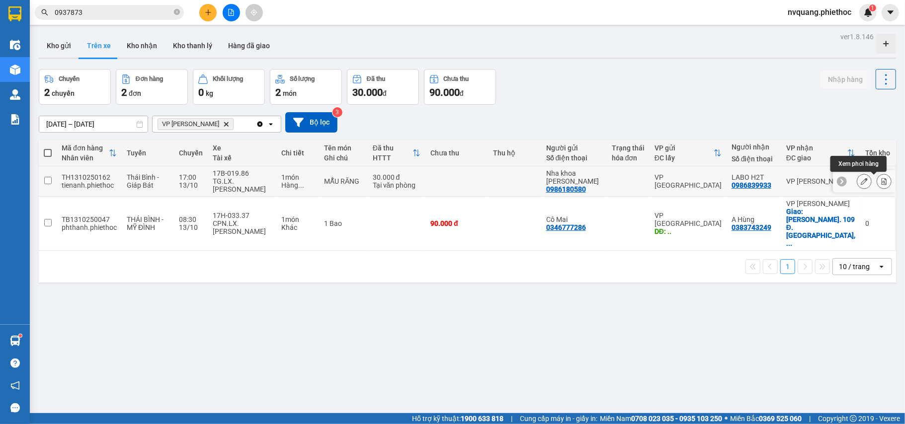
click at [877, 178] on button at bounding box center [884, 181] width 14 height 17
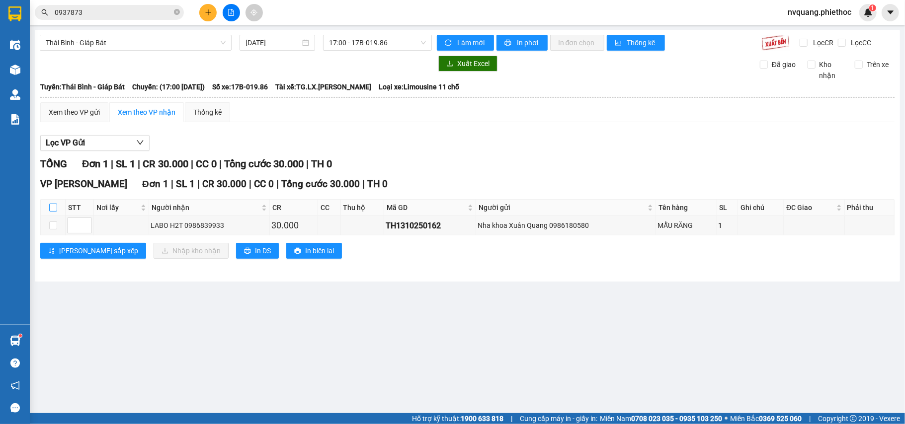
click at [55, 207] on input "checkbox" at bounding box center [53, 208] width 8 height 8
checkbox input "true"
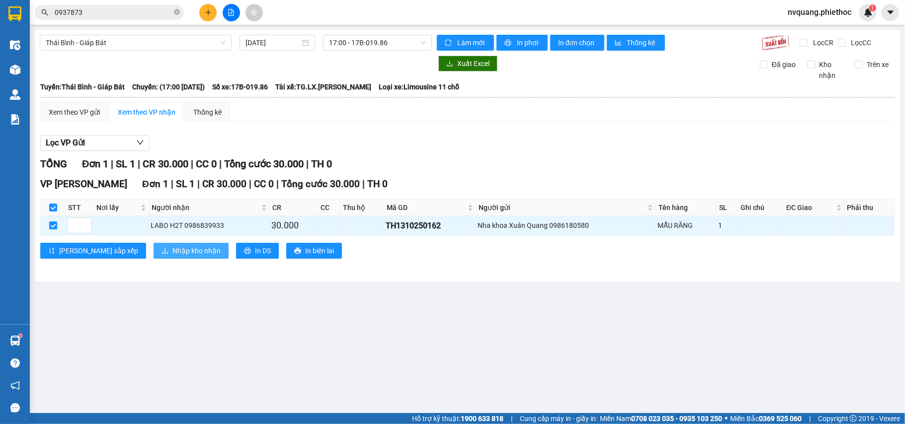
click at [172, 251] on span "Nhập kho nhận" at bounding box center [196, 251] width 48 height 11
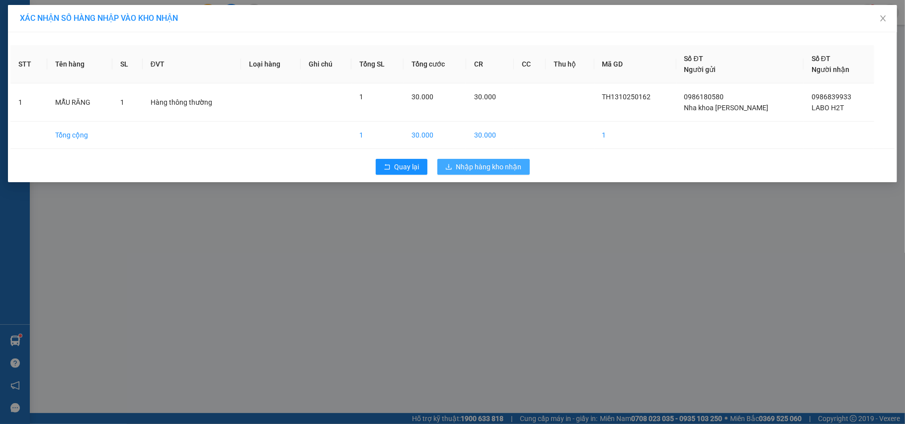
click at [450, 160] on button "Nhập hàng kho nhận" at bounding box center [483, 167] width 92 height 16
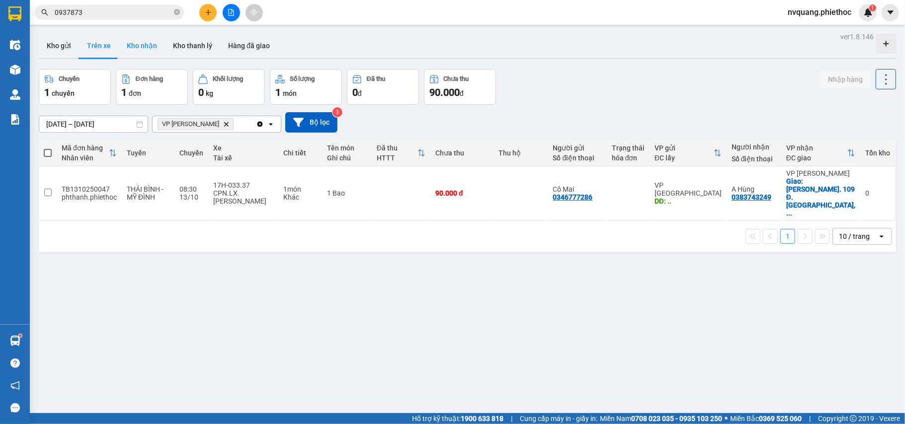
click at [142, 49] on button "Kho nhận" at bounding box center [142, 46] width 46 height 24
type input "[DATE] – [DATE]"
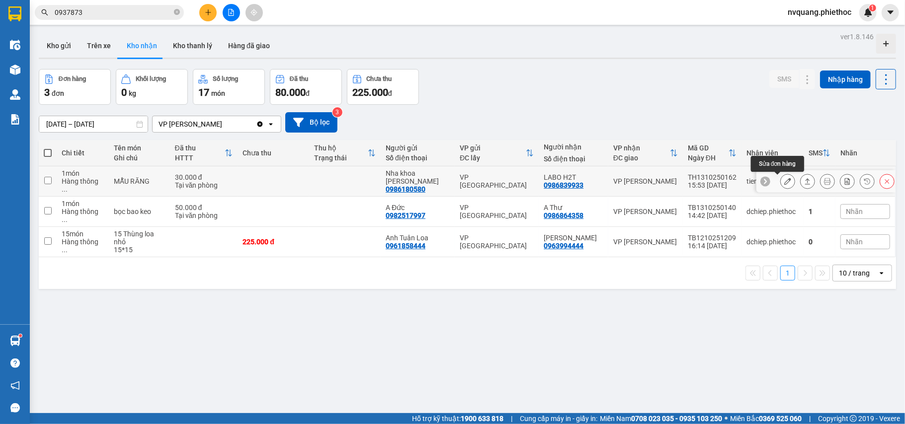
click at [784, 183] on button at bounding box center [788, 181] width 14 height 17
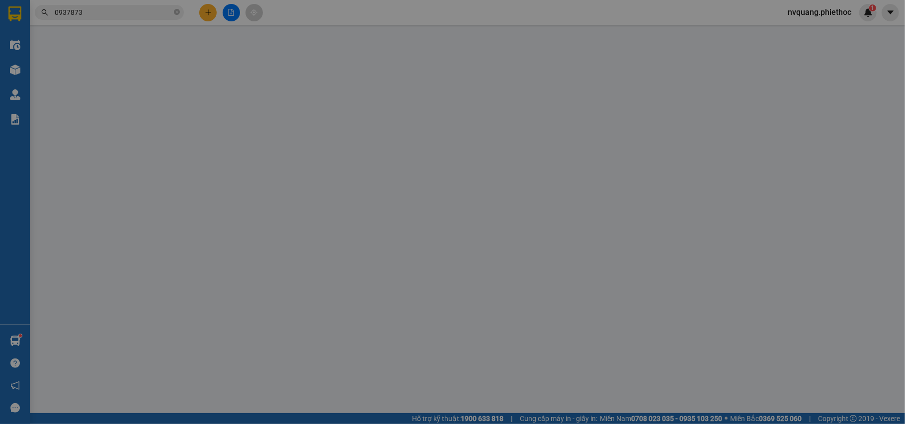
type input "0986180580"
type input "Nha khoa [PERSON_NAME]"
type input "0986839933"
type input "LABO H2T"
type input "0"
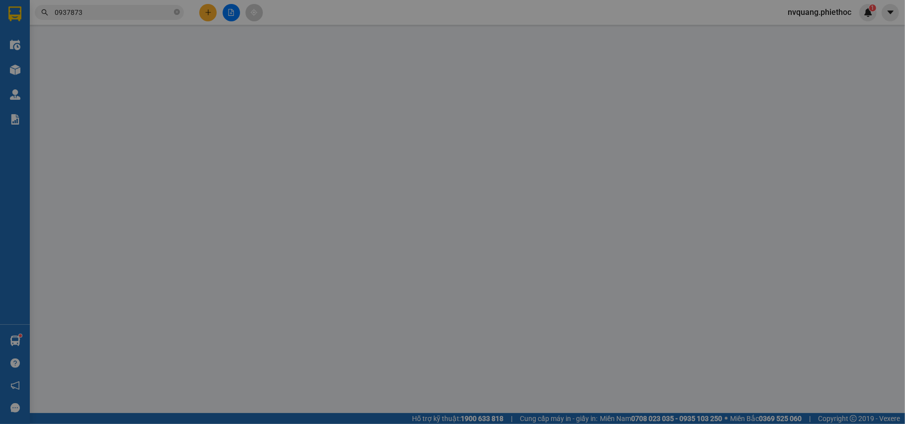
type input "30.000"
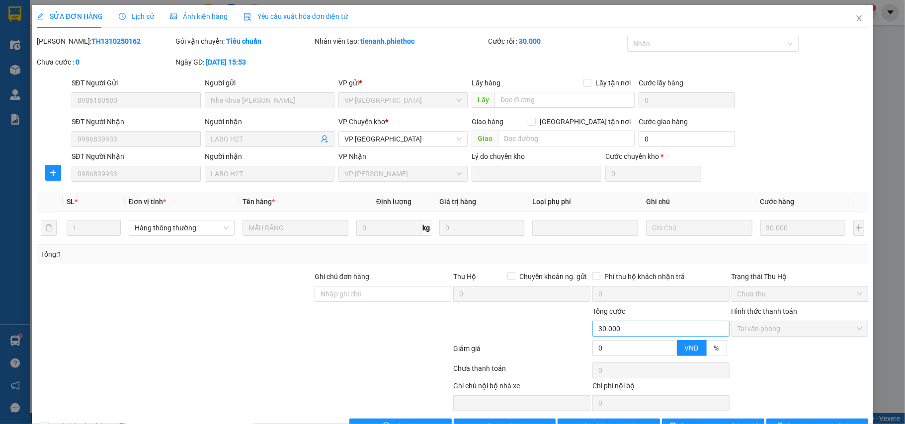
scroll to position [32, 0]
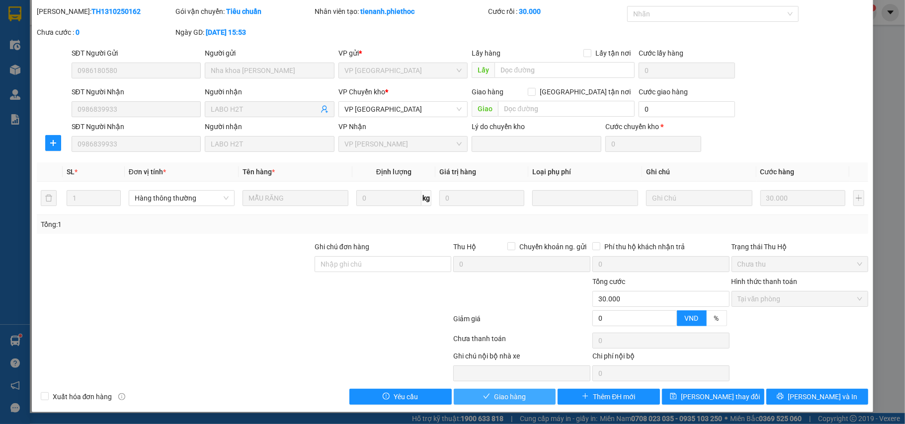
click at [499, 392] on span "Giao hàng" at bounding box center [510, 397] width 32 height 11
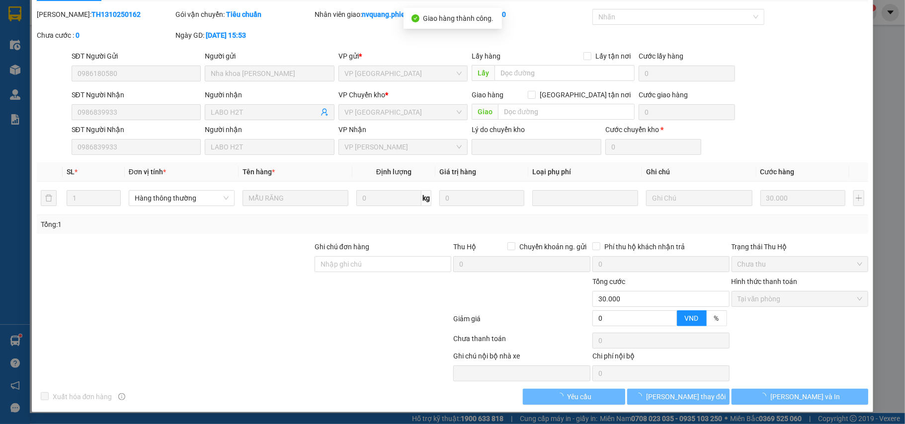
scroll to position [0, 0]
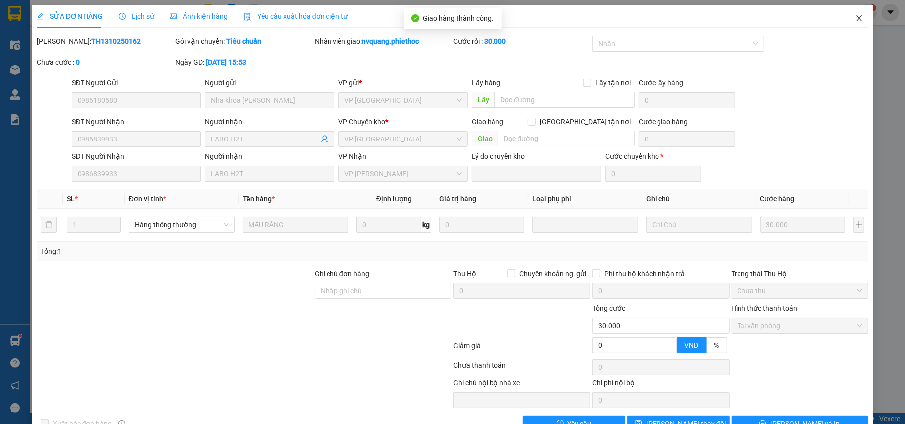
click at [855, 16] on icon "close" at bounding box center [859, 18] width 8 height 8
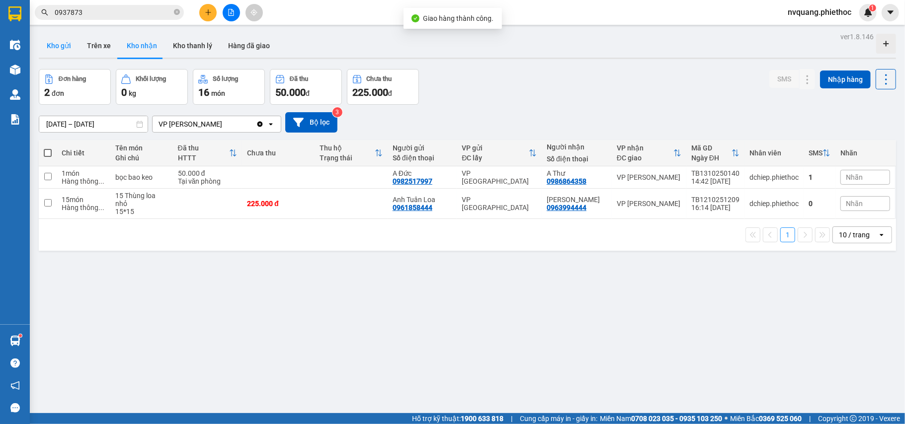
click at [62, 46] on button "Kho gửi" at bounding box center [59, 46] width 40 height 24
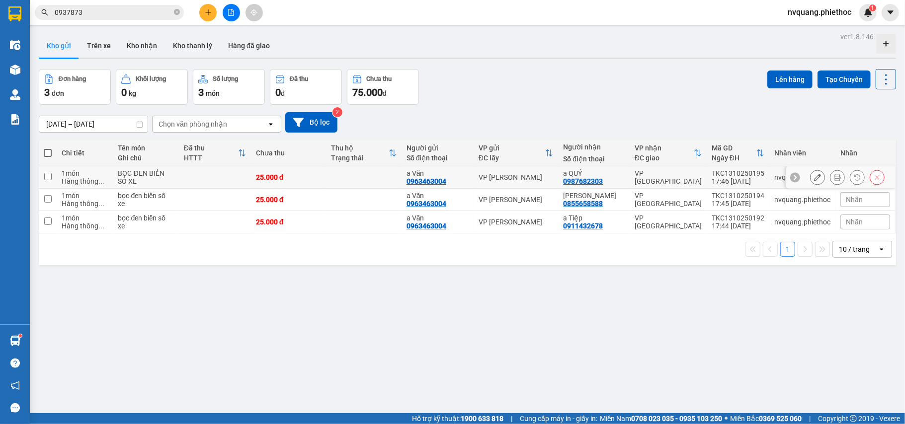
click at [341, 179] on td at bounding box center [363, 177] width 75 height 22
checkbox input "true"
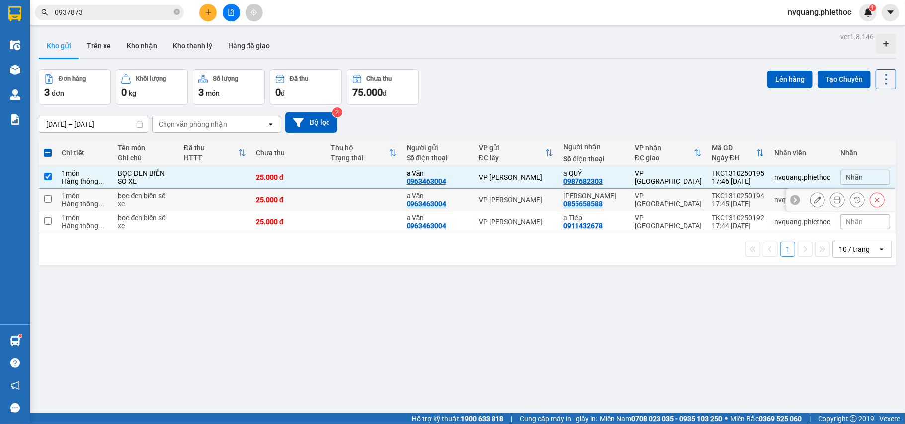
click at [326, 198] on td "25.000 đ" at bounding box center [288, 200] width 75 height 22
checkbox input "true"
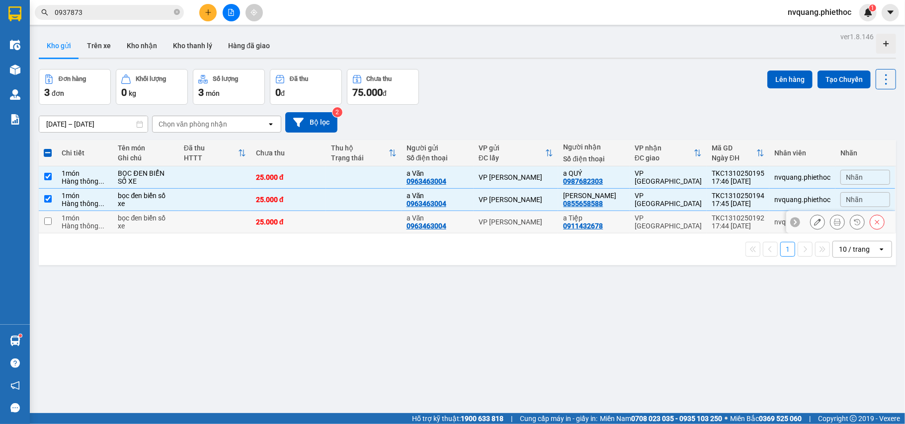
click at [315, 217] on td "25.000 đ" at bounding box center [288, 222] width 75 height 22
checkbox input "true"
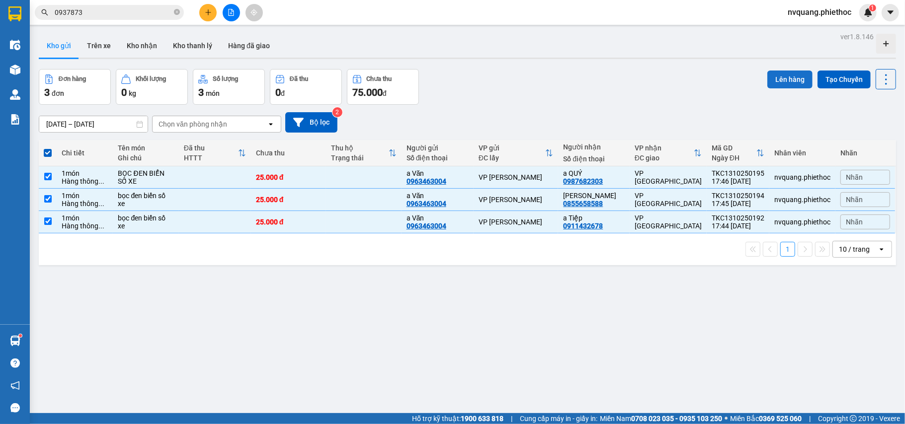
click at [767, 80] on button "Lên hàng" at bounding box center [789, 80] width 45 height 18
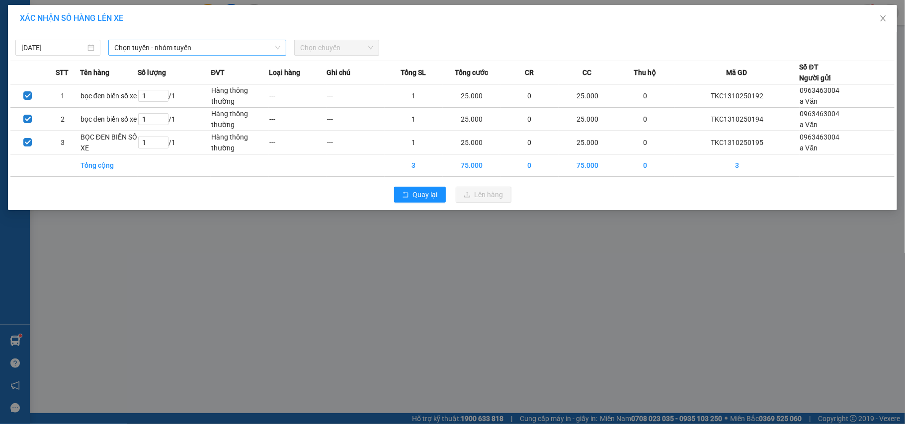
click at [152, 44] on span "Chọn tuyến - nhóm tuyến" at bounding box center [197, 47] width 166 height 15
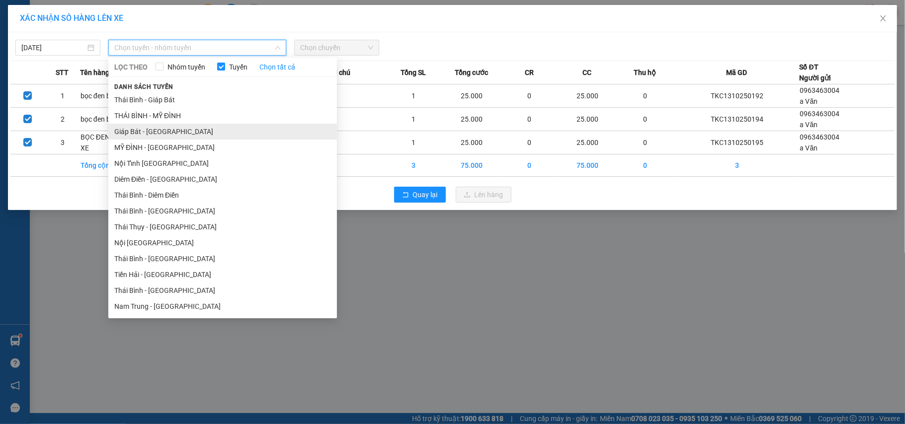
click at [122, 131] on li "Giáp Bát - [GEOGRAPHIC_DATA]" at bounding box center [222, 132] width 229 height 16
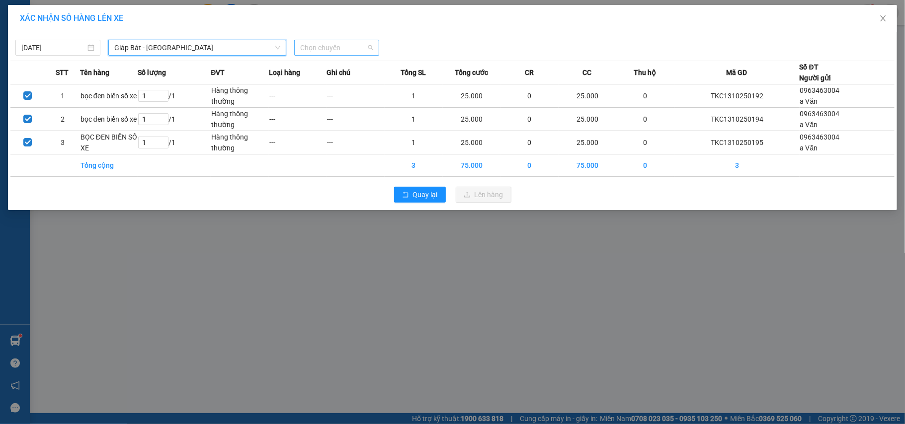
click at [334, 43] on span "Chọn chuyến" at bounding box center [336, 47] width 73 height 15
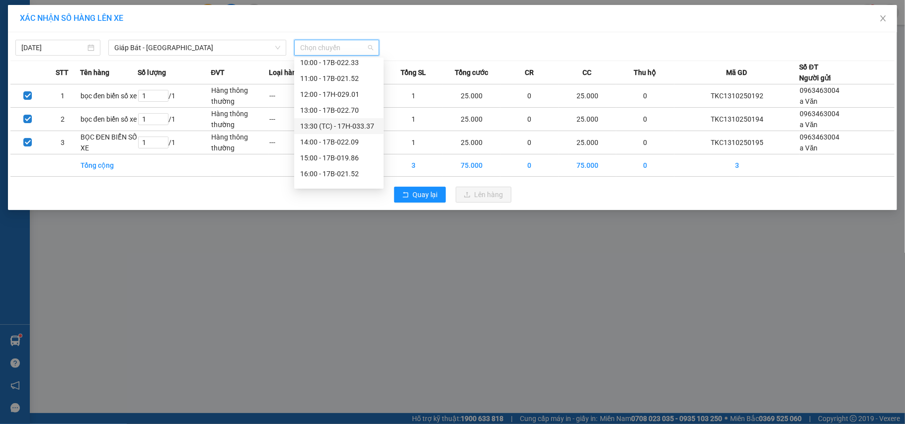
scroll to position [223, 0]
click at [338, 177] on div "20:00 - 17B-019.86" at bounding box center [339, 178] width 78 height 11
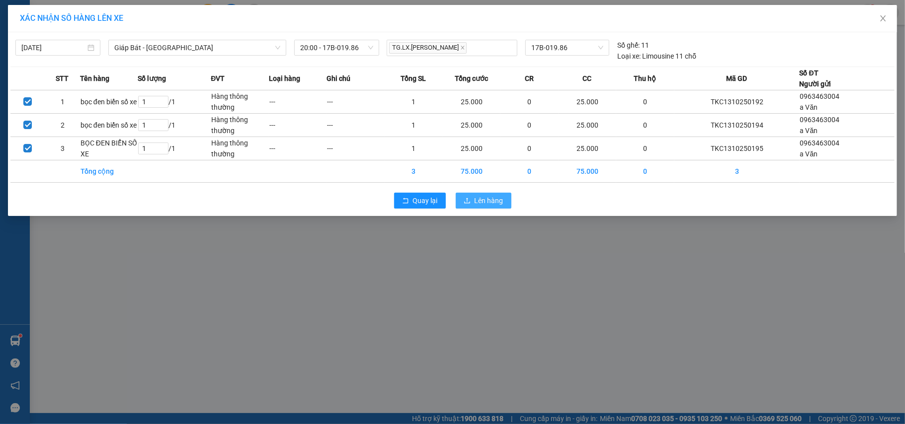
click at [466, 200] on icon "upload" at bounding box center [467, 200] width 7 height 7
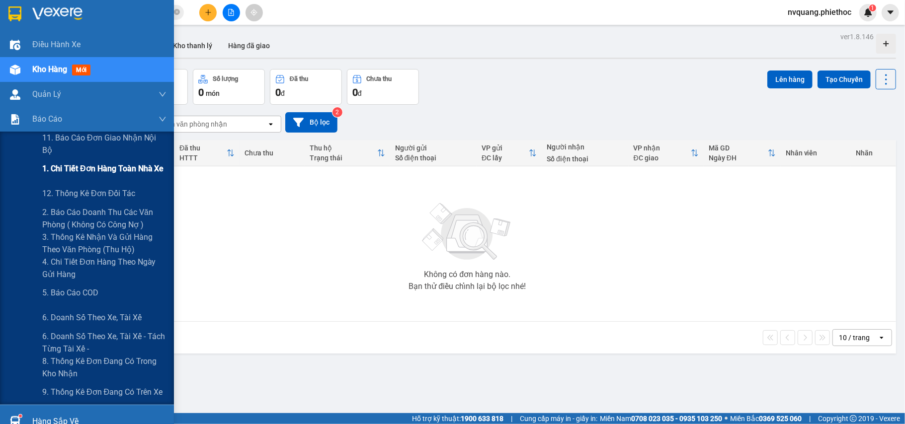
click at [87, 164] on span "1. Chi tiết đơn hàng toàn nhà xe" at bounding box center [103, 169] width 122 height 12
